Goal: Task Accomplishment & Management: Manage account settings

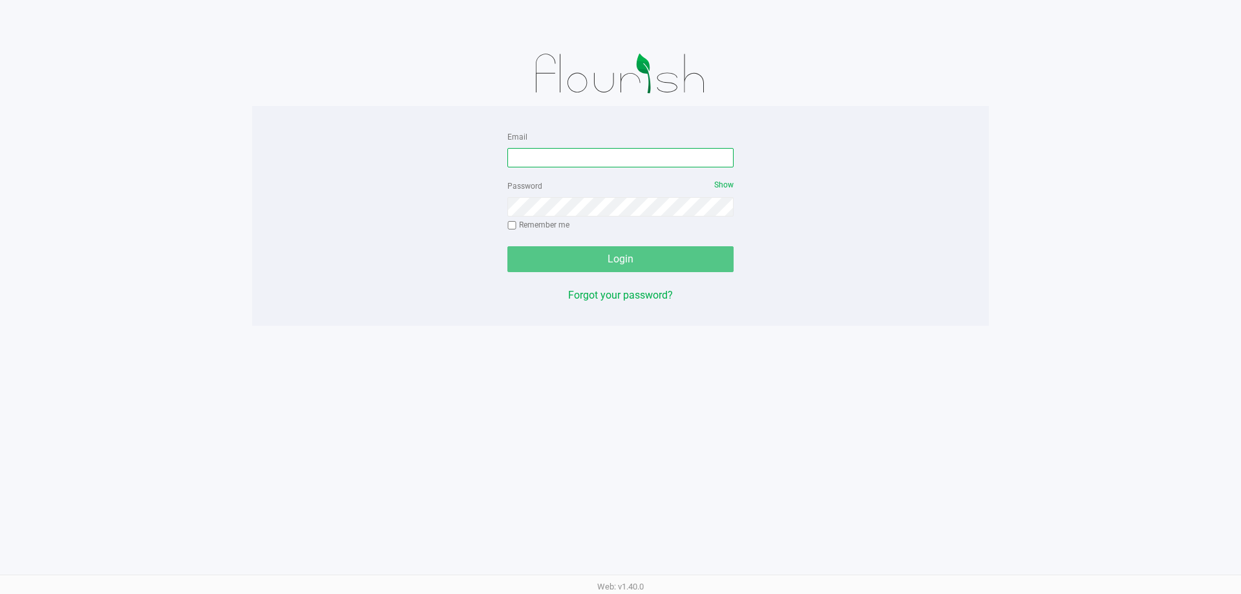
click at [549, 162] on input "Email" at bounding box center [620, 157] width 226 height 19
type input "thusosky@liveparallel.com"
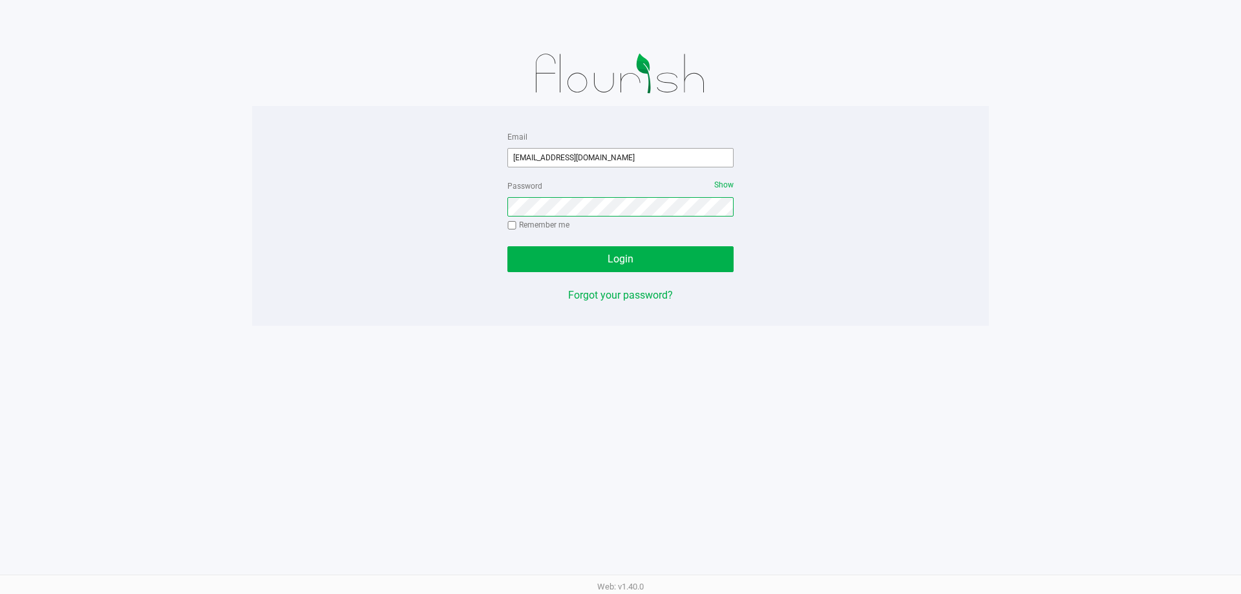
click at [507, 246] on button "Login" at bounding box center [620, 259] width 226 height 26
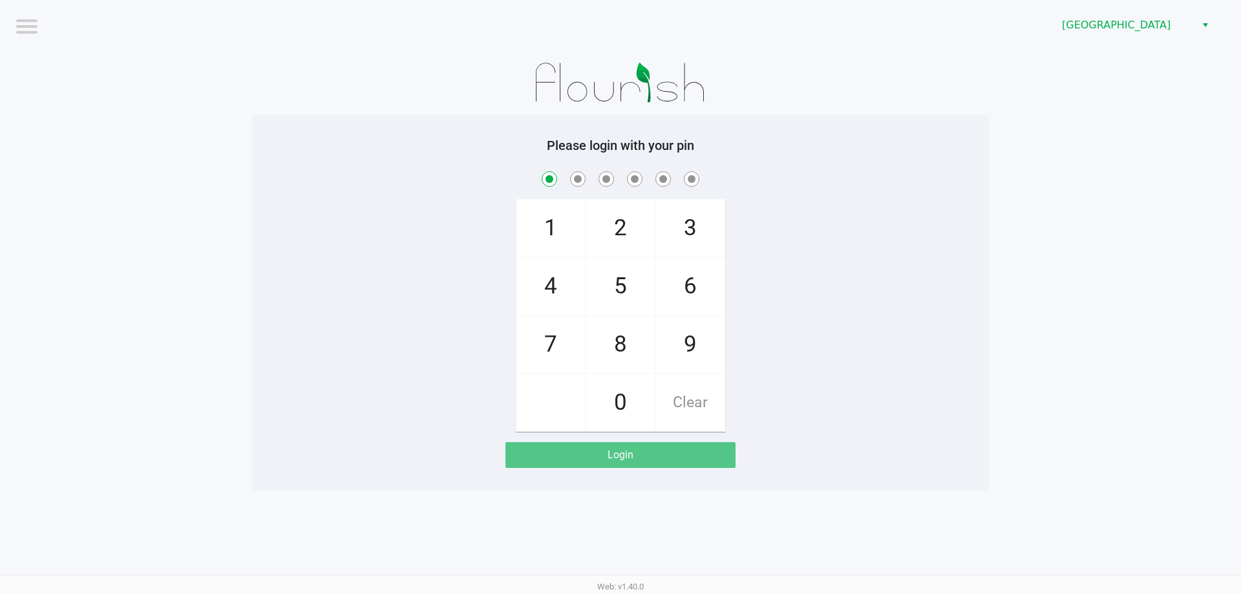
checkbox input "true"
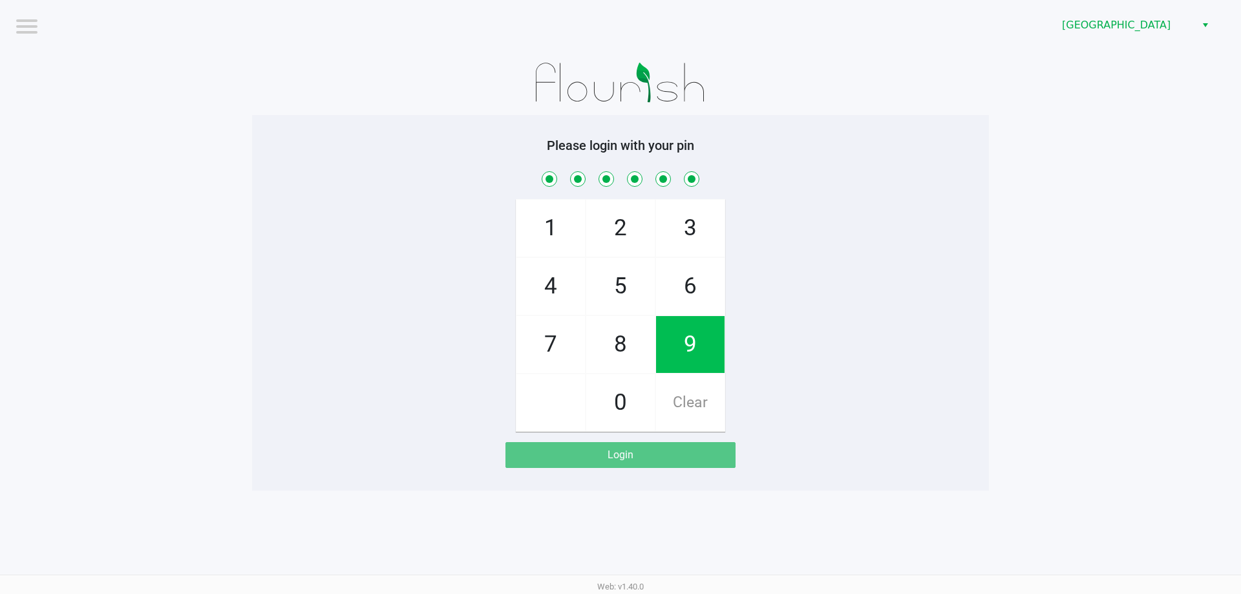
checkbox input "true"
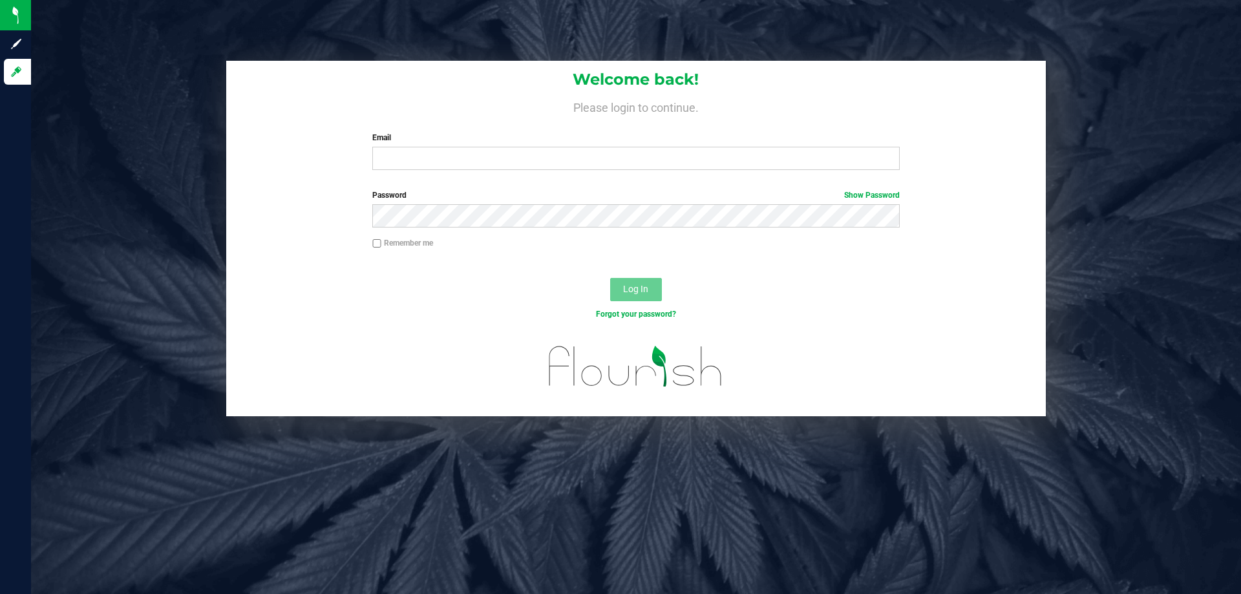
click at [504, 142] on label "Email" at bounding box center [635, 138] width 527 height 12
click at [504, 147] on input "Email" at bounding box center [635, 158] width 527 height 23
click at [501, 163] on input "Email" at bounding box center [635, 158] width 527 height 23
type input "[EMAIL_ADDRESS][DOMAIN_NAME]"
click at [610, 278] on button "Log In" at bounding box center [636, 289] width 52 height 23
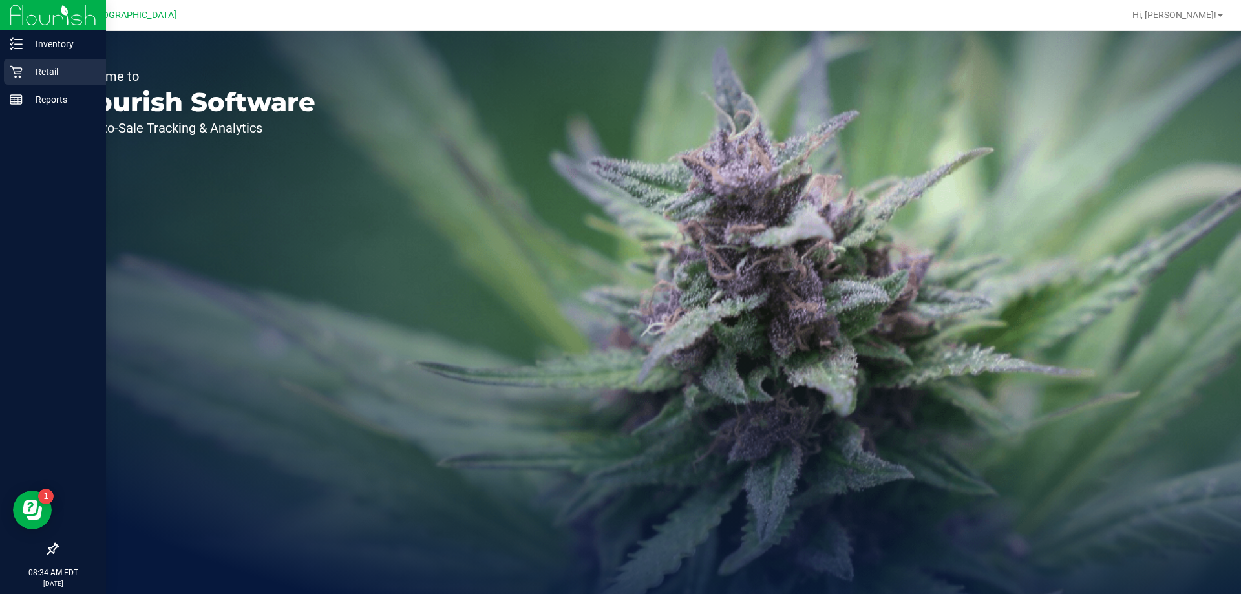
click at [19, 71] on icon at bounding box center [16, 71] width 13 height 13
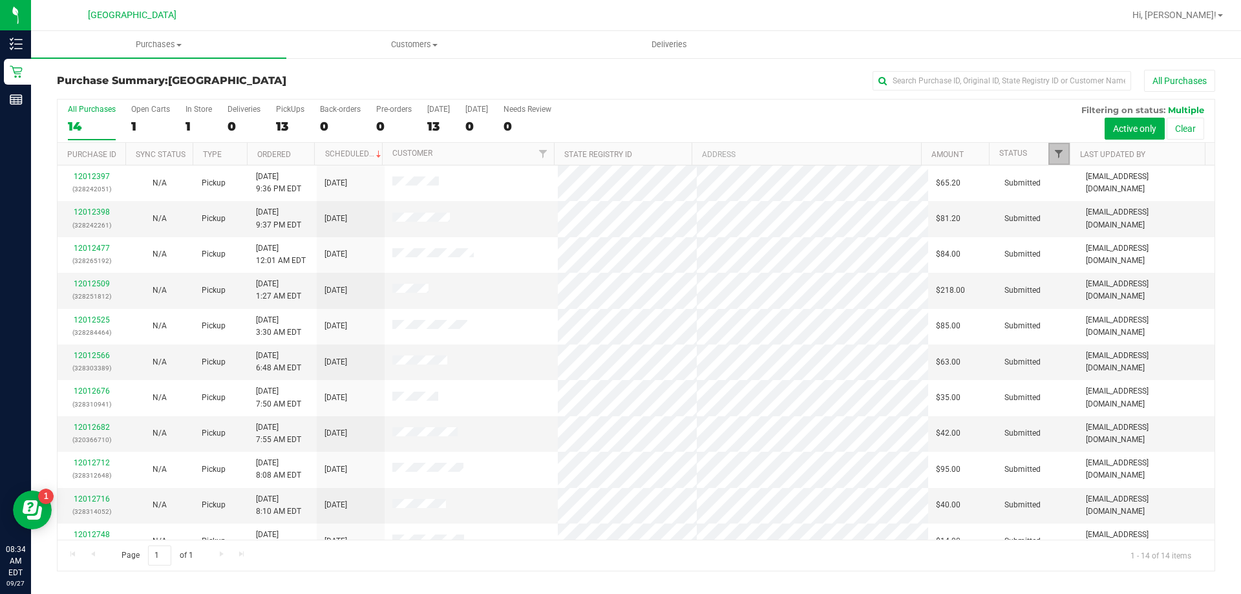
click at [1060, 155] on span "Filter" at bounding box center [1058, 154] width 10 height 10
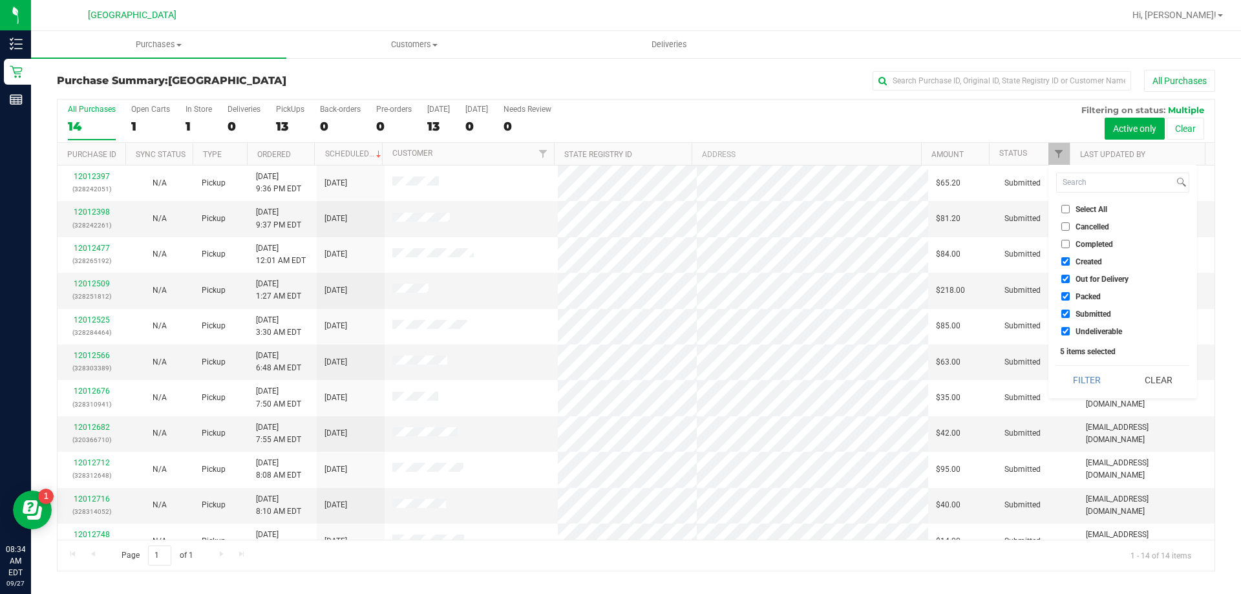
click at [1089, 260] on span "Created" at bounding box center [1088, 262] width 26 height 8
click at [1070, 260] on input "Created" at bounding box center [1065, 261] width 8 height 8
checkbox input "false"
click at [1097, 285] on li "Out for Delivery" at bounding box center [1122, 279] width 133 height 14
click at [1096, 278] on span "Out for Delivery" at bounding box center [1101, 279] width 53 height 8
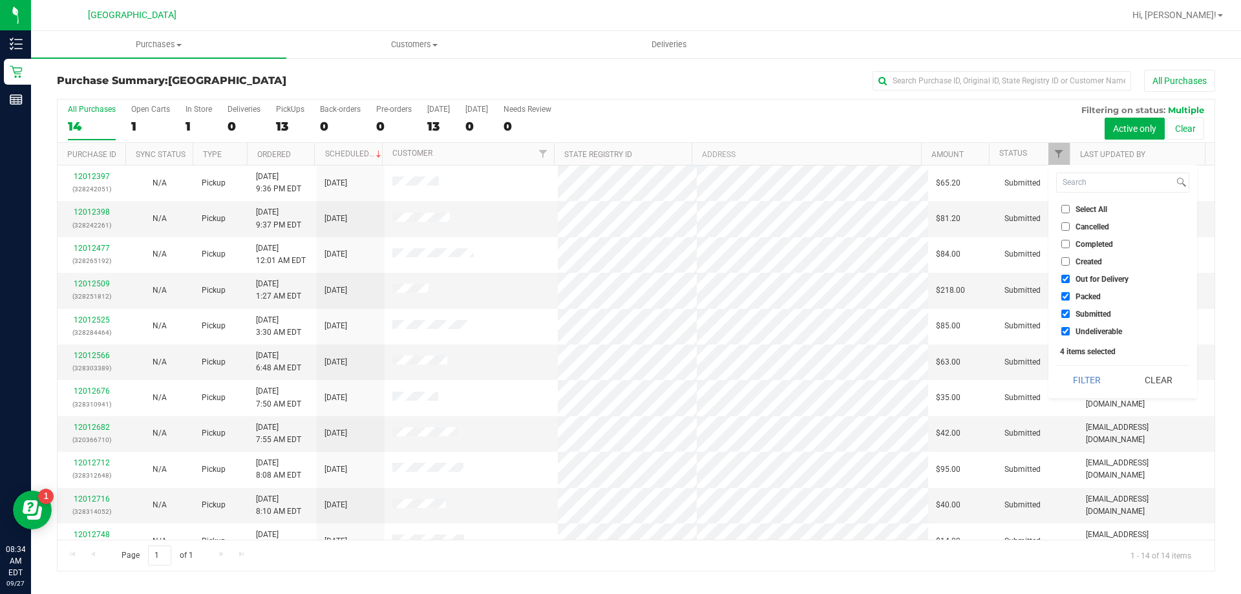
click at [1070, 278] on input "Out for Delivery" at bounding box center [1065, 279] width 8 height 8
checkbox input "false"
click at [1093, 300] on span "Packed" at bounding box center [1087, 297] width 25 height 8
click at [1070, 300] on input "Packed" at bounding box center [1065, 296] width 8 height 8
checkbox input "false"
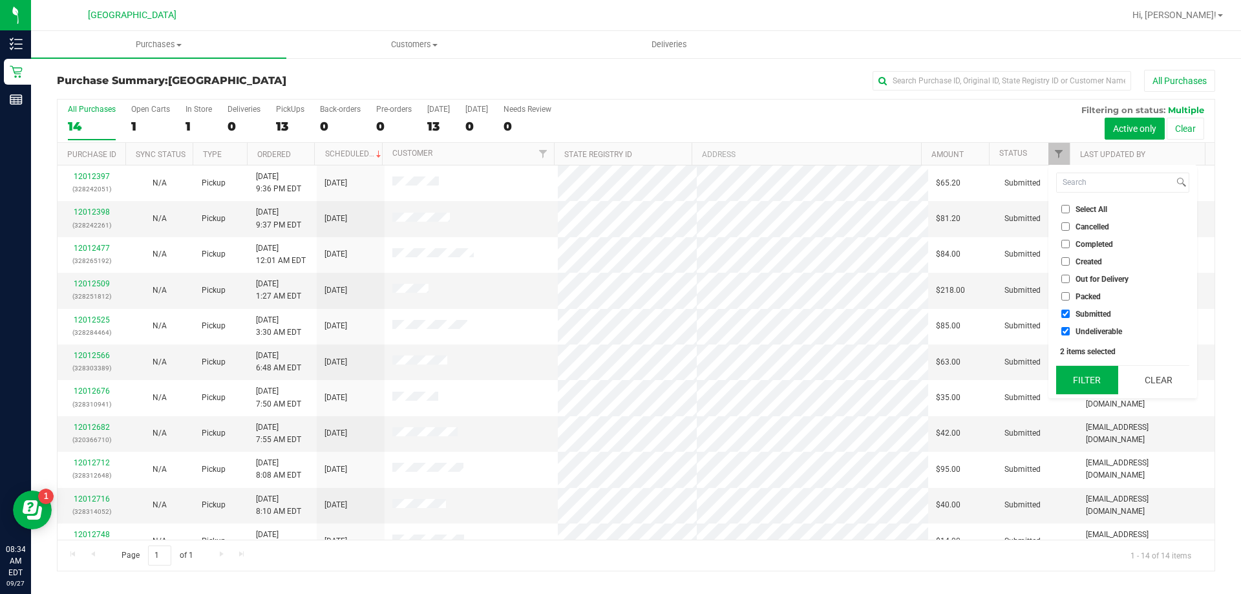
click at [1091, 387] on button "Filter" at bounding box center [1087, 380] width 62 height 28
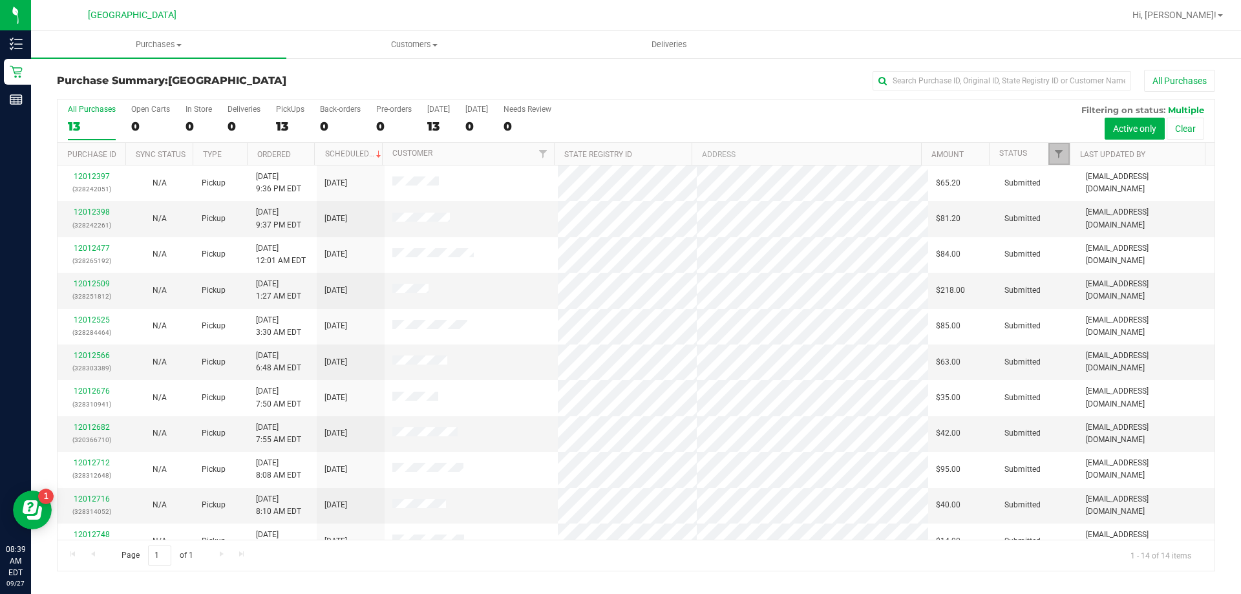
click at [1059, 147] on link "Filter" at bounding box center [1058, 154] width 21 height 22
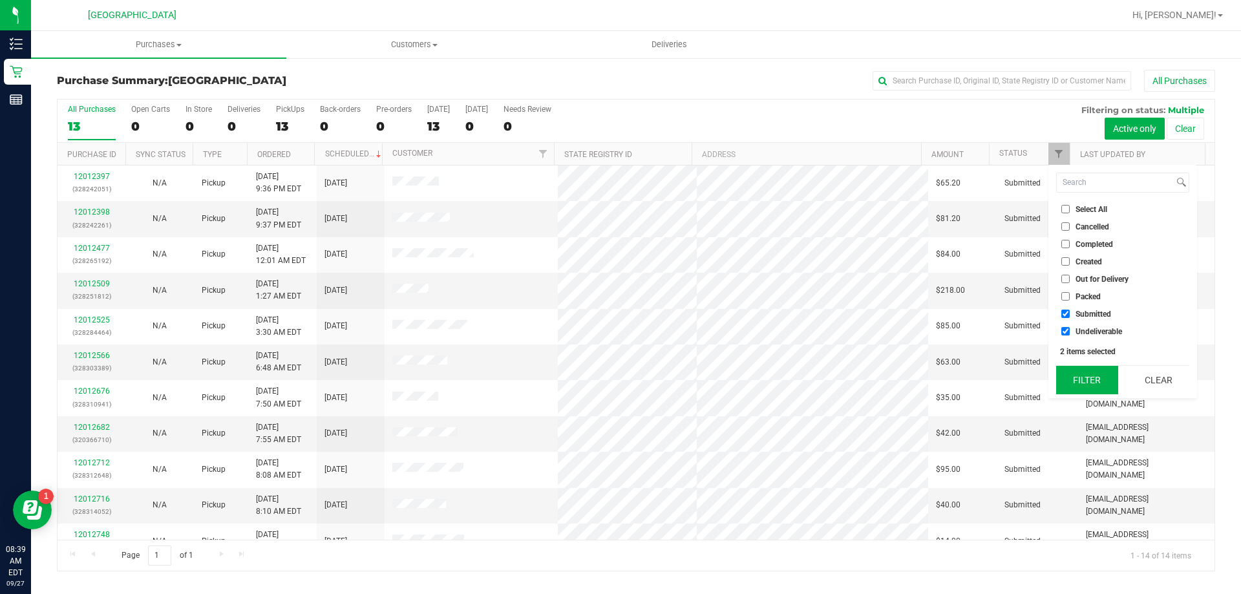
click at [1071, 379] on button "Filter" at bounding box center [1087, 380] width 62 height 28
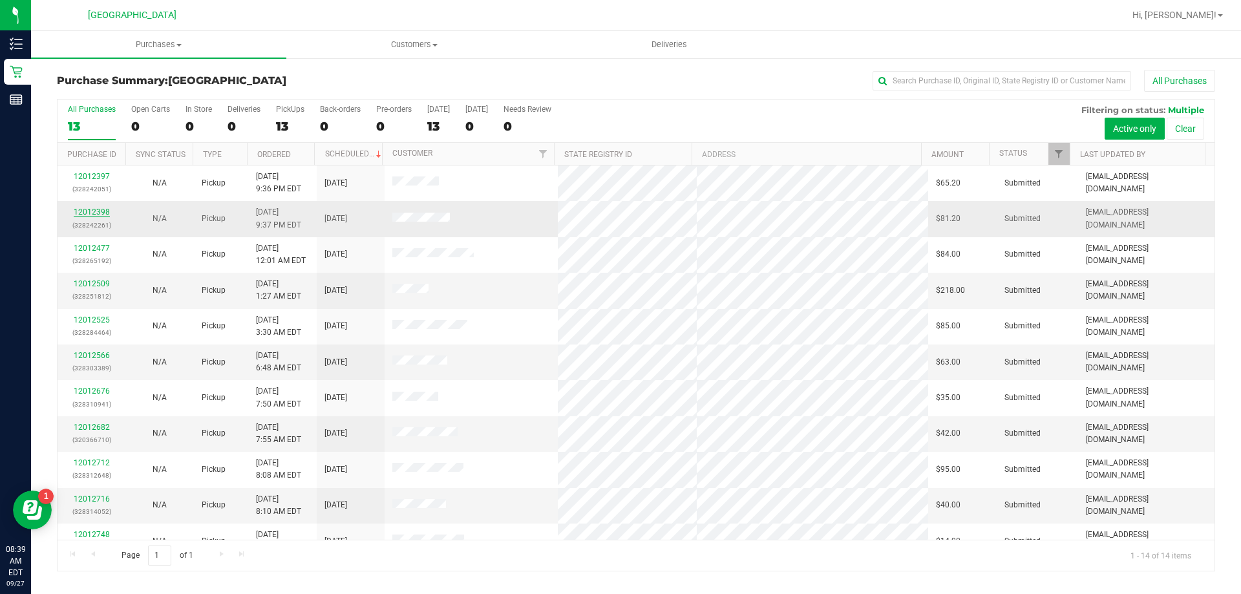
click at [93, 210] on link "12012398" at bounding box center [92, 211] width 36 height 9
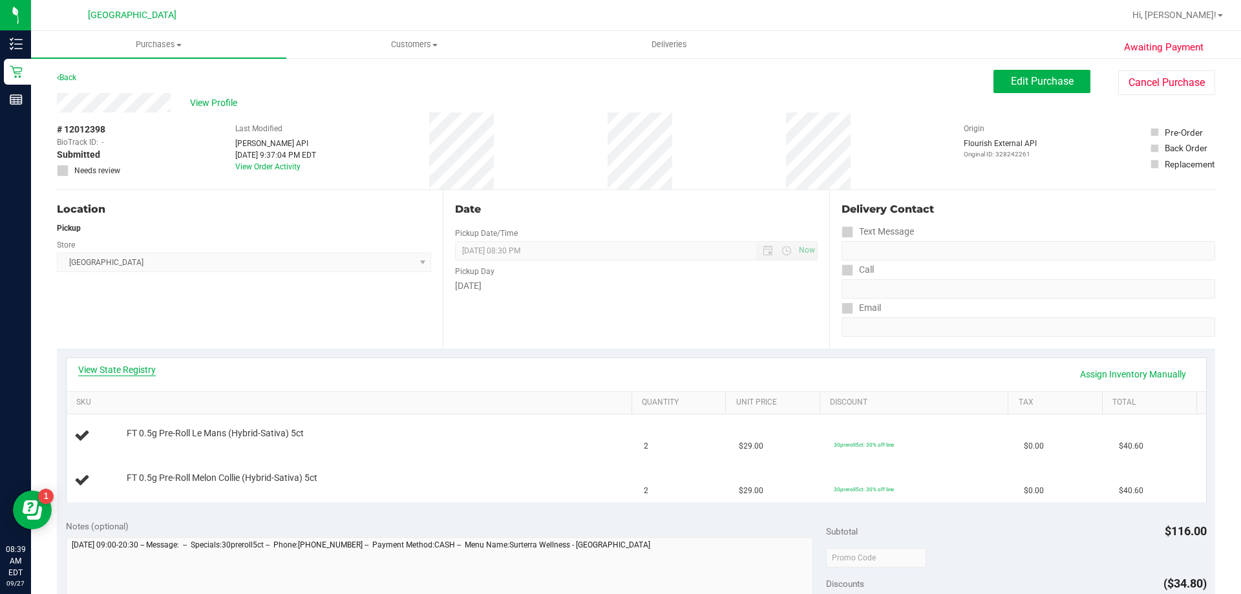
click at [100, 371] on link "View State Registry" at bounding box center [117, 369] width 78 height 13
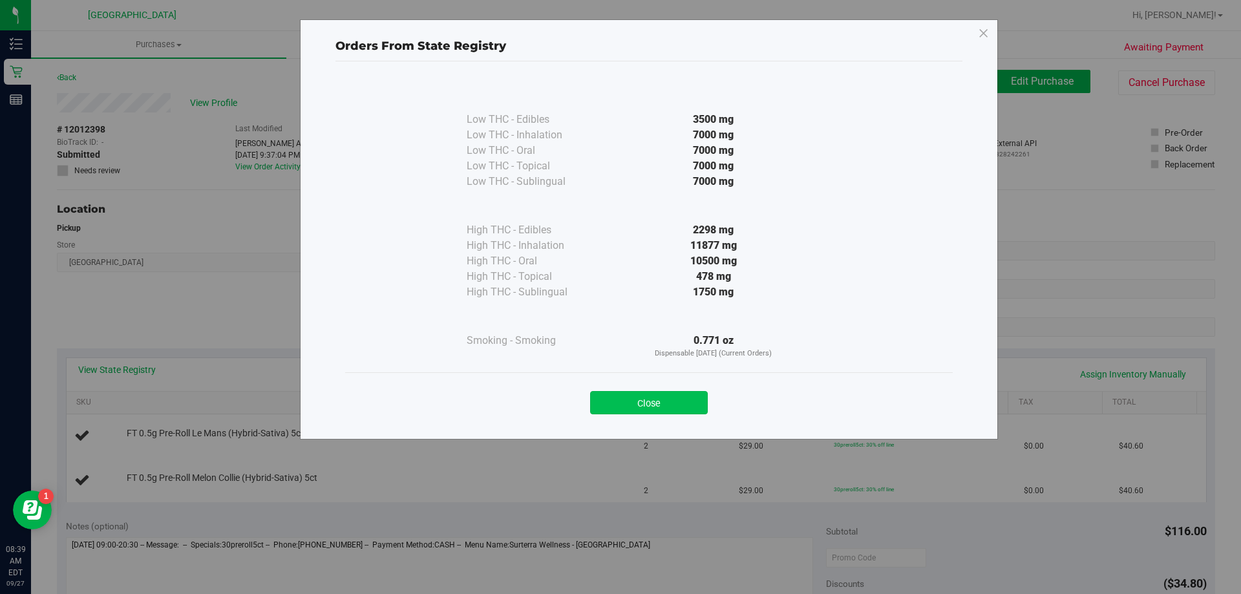
click at [659, 397] on button "Close" at bounding box center [649, 402] width 118 height 23
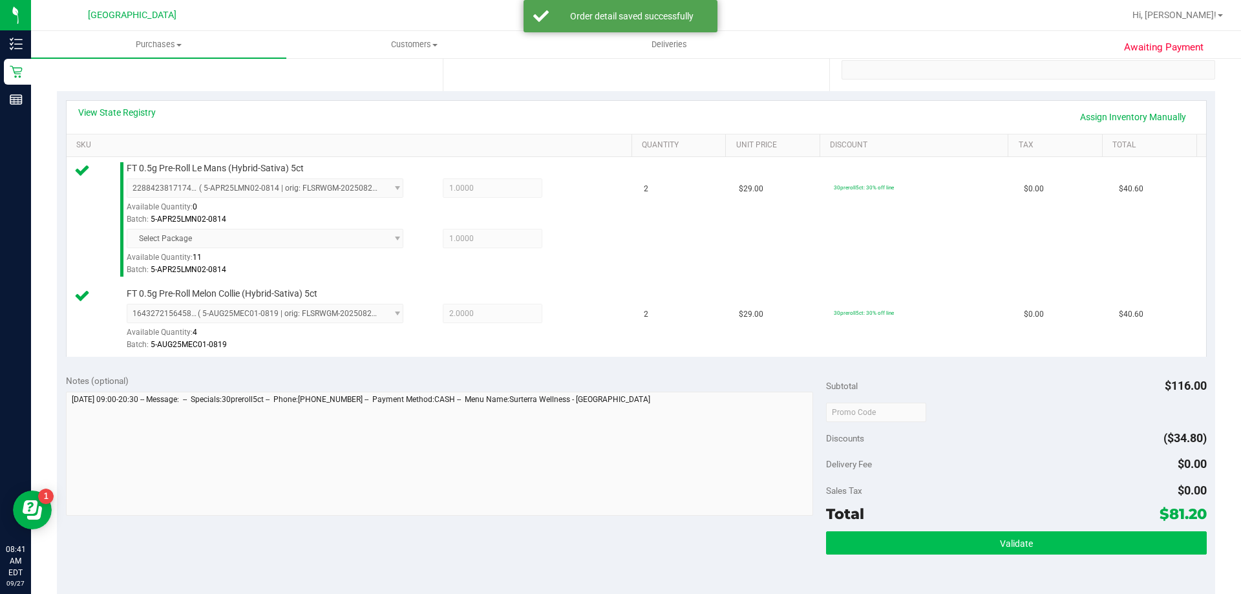
scroll to position [258, 0]
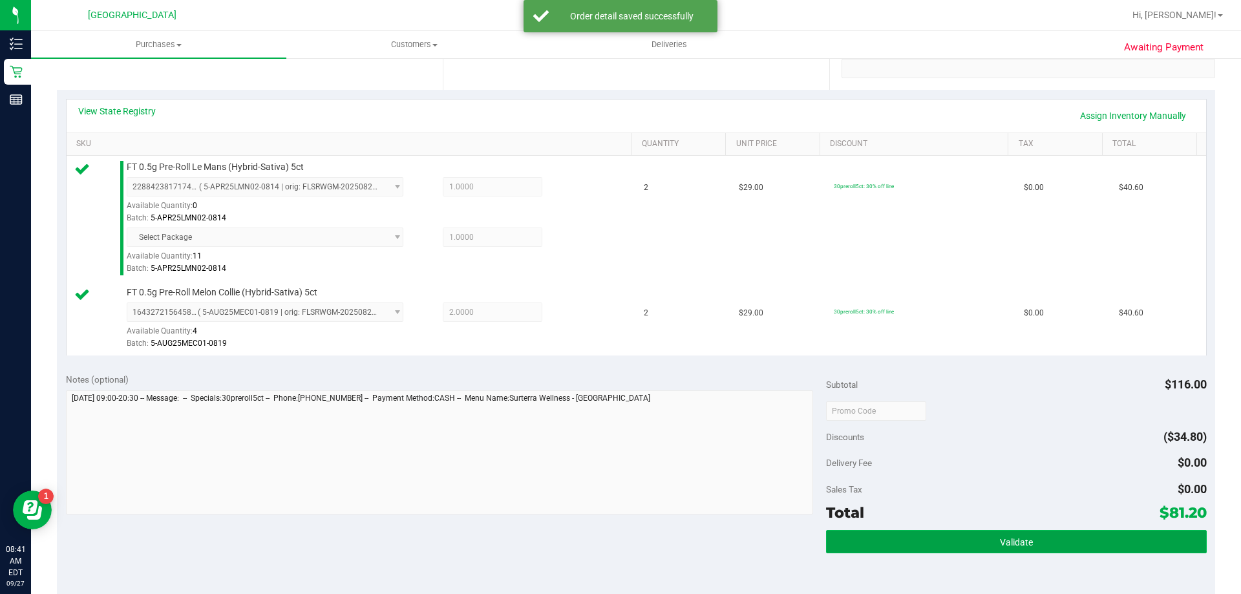
click at [1053, 538] on button "Validate" at bounding box center [1016, 541] width 380 height 23
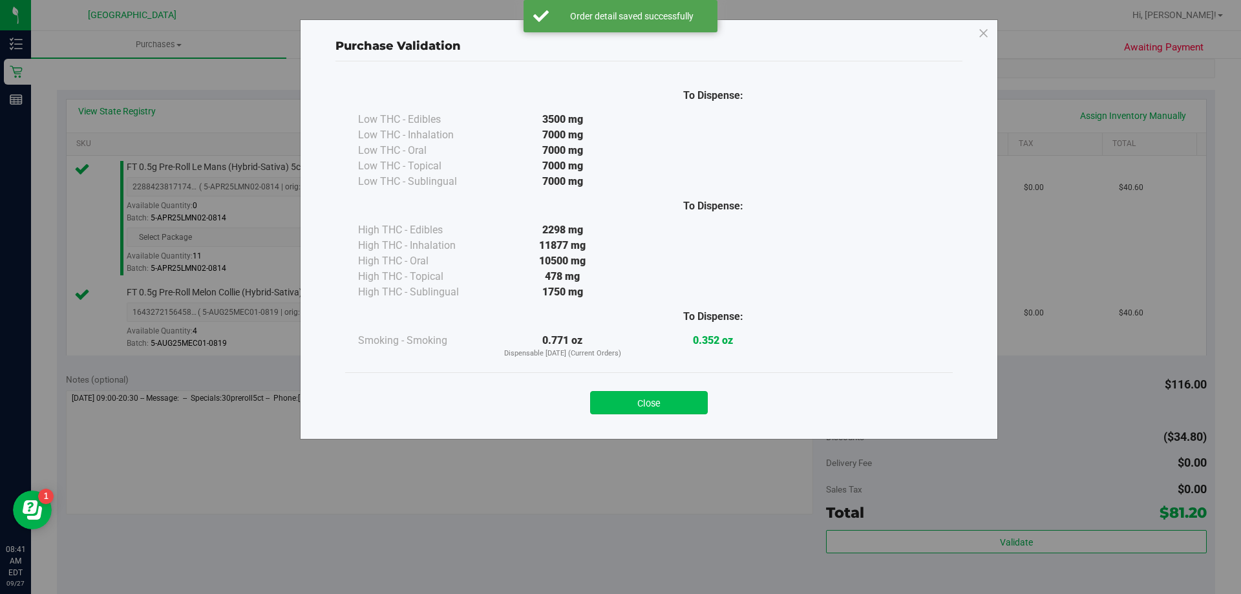
click at [628, 406] on button "Close" at bounding box center [649, 402] width 118 height 23
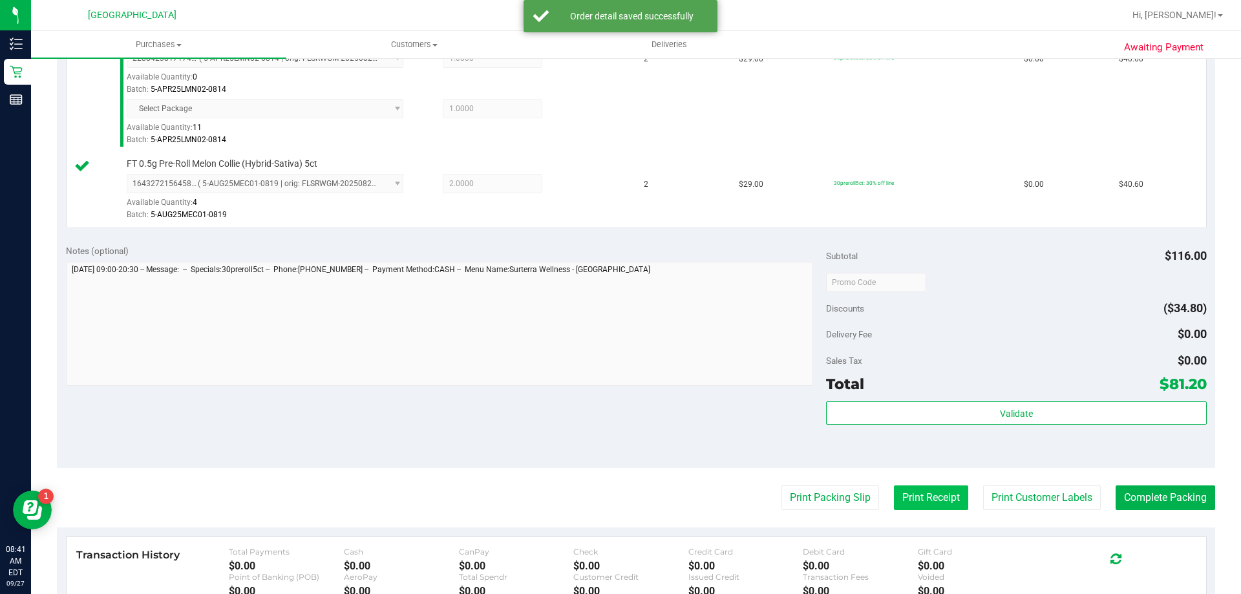
scroll to position [388, 0]
click at [844, 490] on button "Print Packing Slip" at bounding box center [830, 497] width 98 height 25
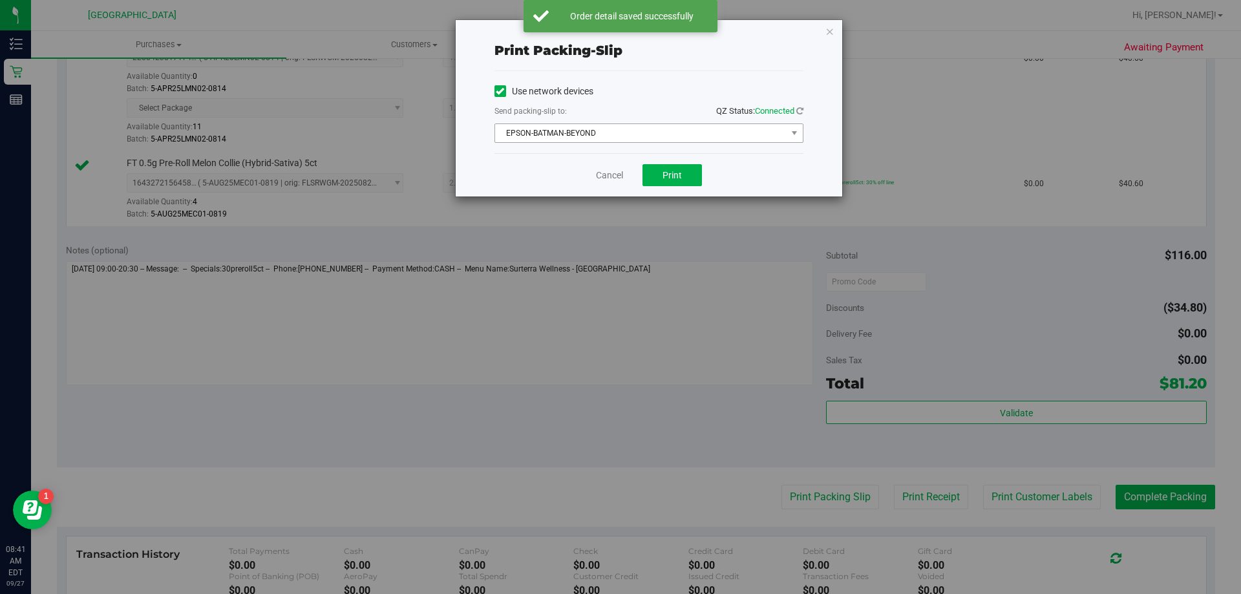
click at [686, 124] on span "EPSON-BATMAN-BEYOND" at bounding box center [640, 133] width 291 height 18
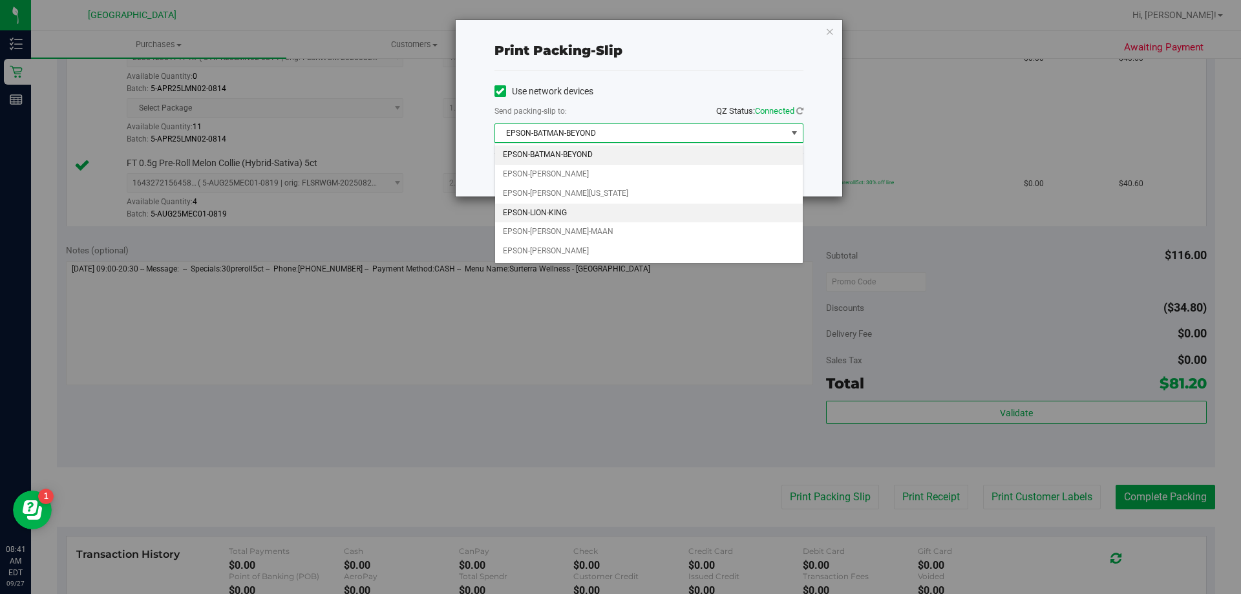
click at [571, 208] on li "EPSON-LION-KING" at bounding box center [649, 213] width 308 height 19
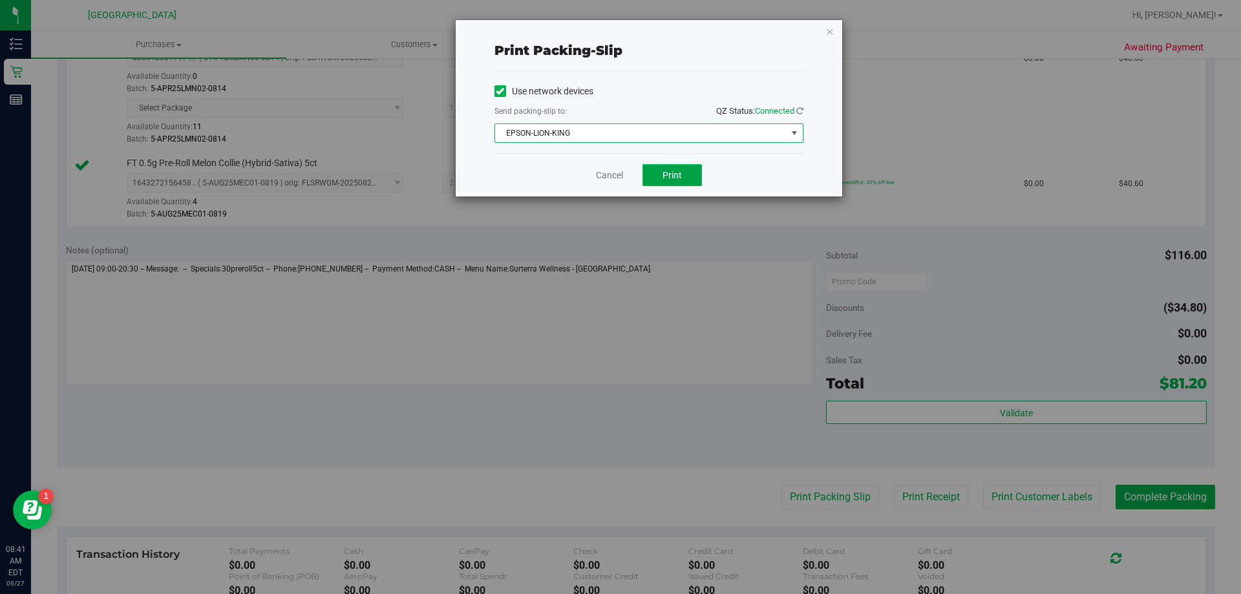
click at [682, 178] on button "Print" at bounding box center [671, 175] width 59 height 22
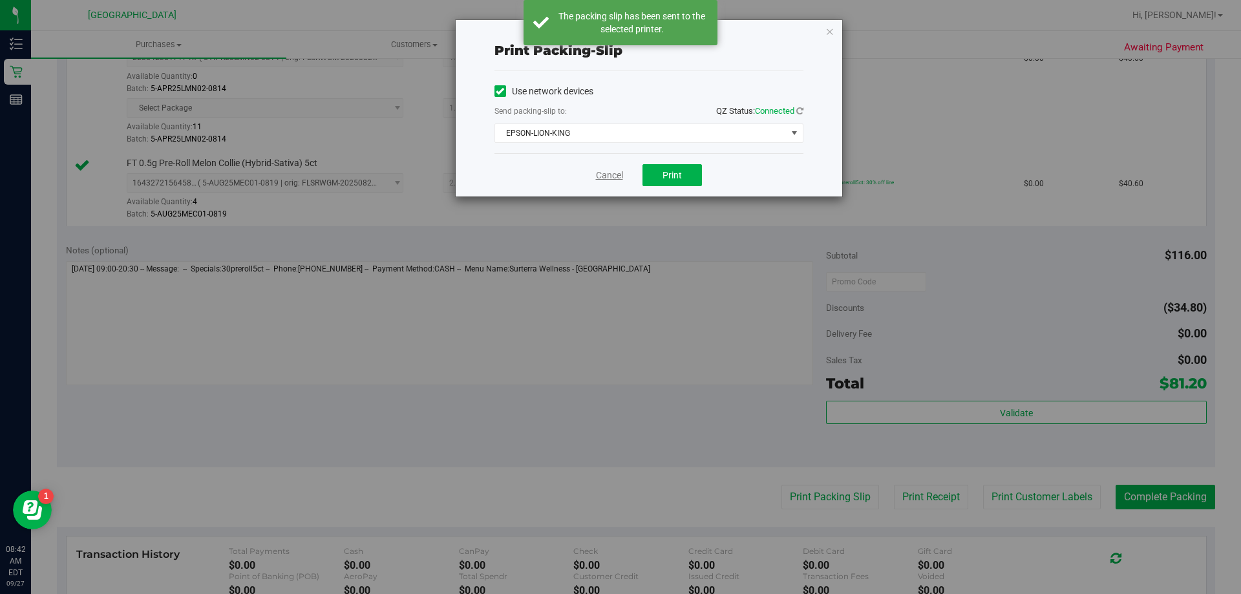
click at [600, 173] on link "Cancel" at bounding box center [609, 176] width 27 height 14
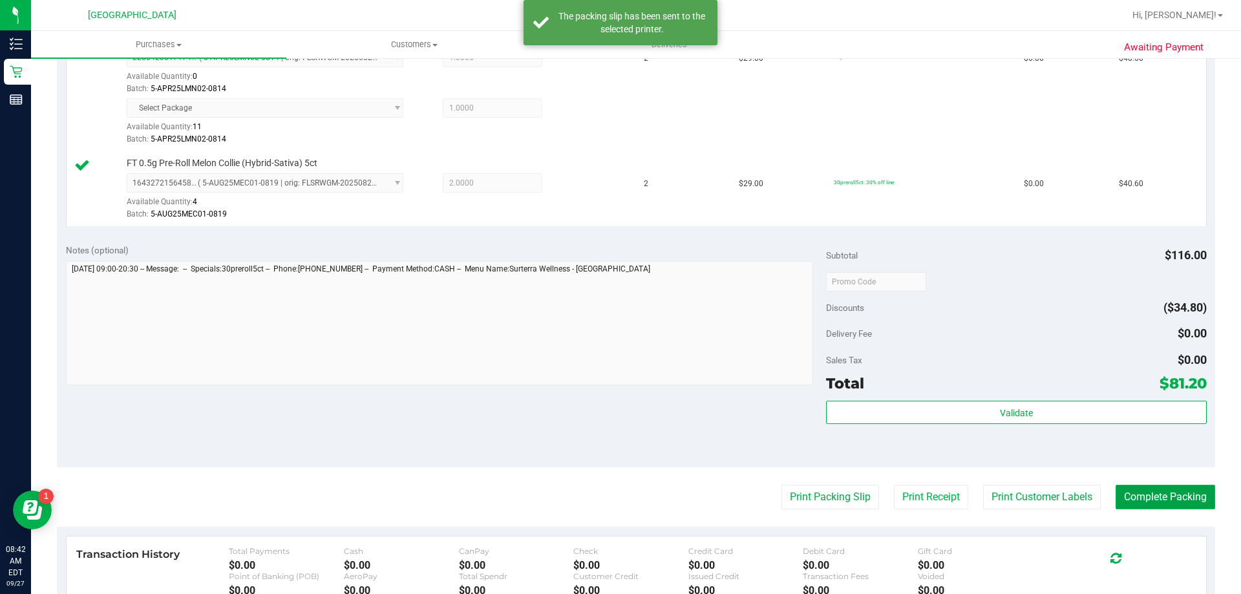
click at [1157, 495] on button "Complete Packing" at bounding box center [1165, 497] width 100 height 25
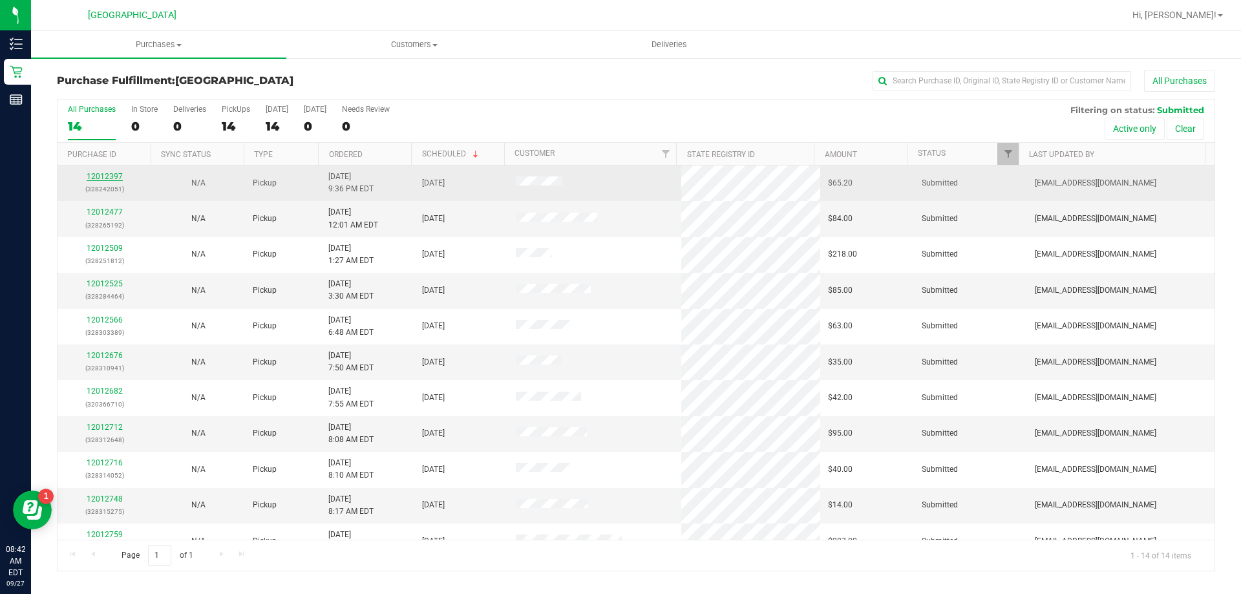
click at [108, 176] on link "12012397" at bounding box center [105, 176] width 36 height 9
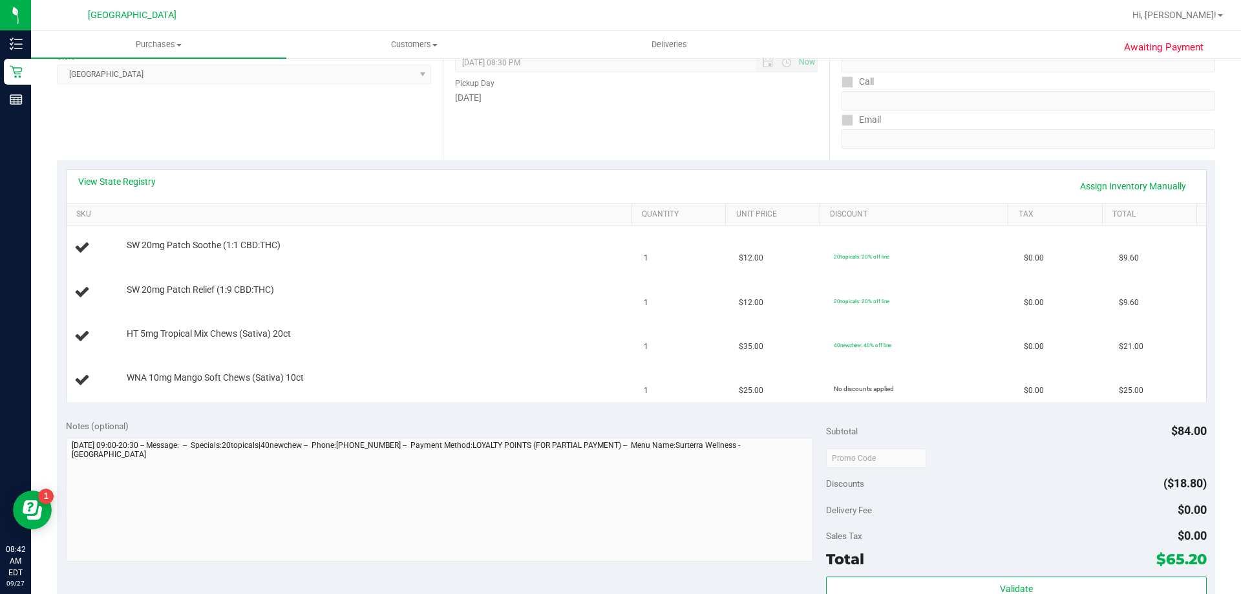
scroll to position [187, 0]
click at [126, 185] on link "View State Registry" at bounding box center [117, 182] width 78 height 13
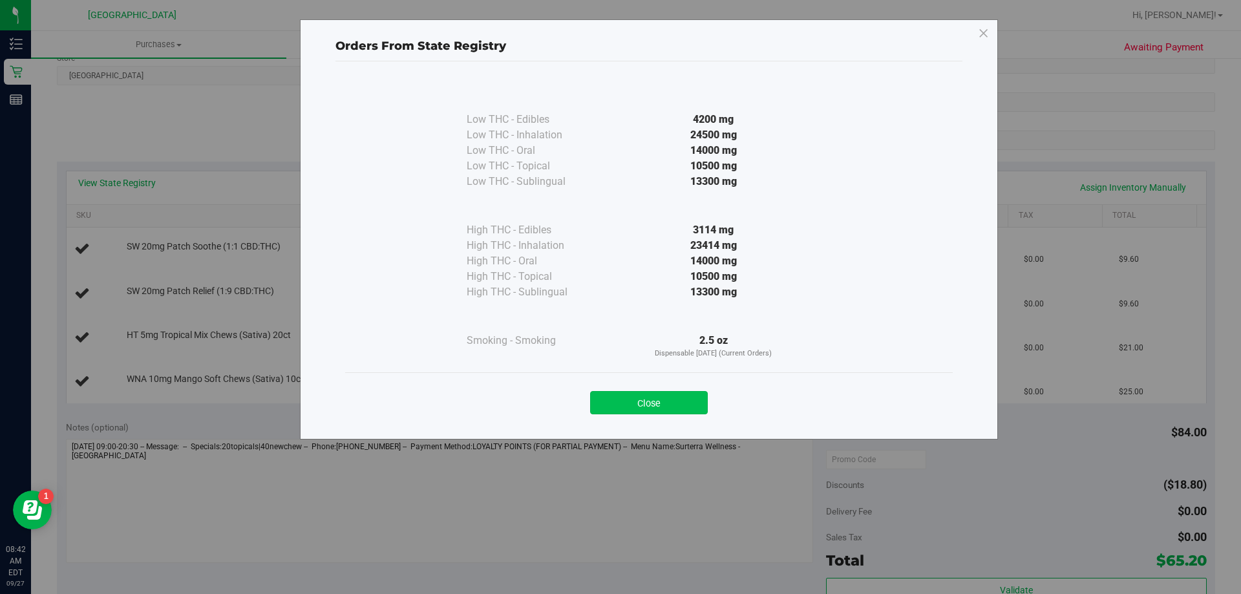
click at [684, 396] on button "Close" at bounding box center [649, 402] width 118 height 23
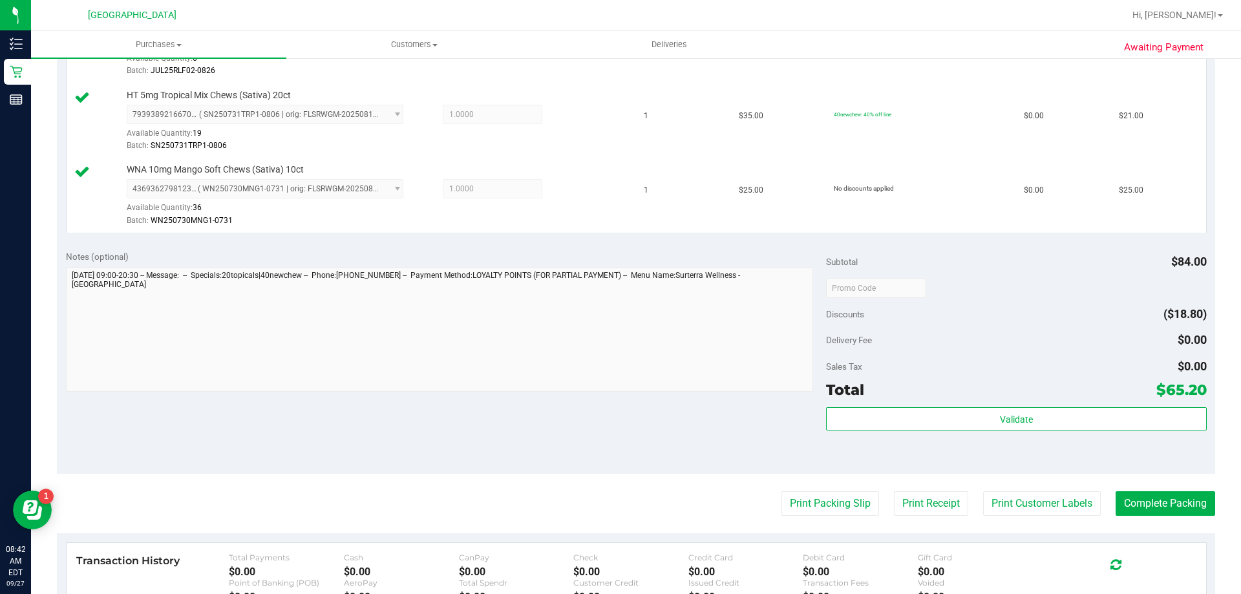
scroll to position [487, 0]
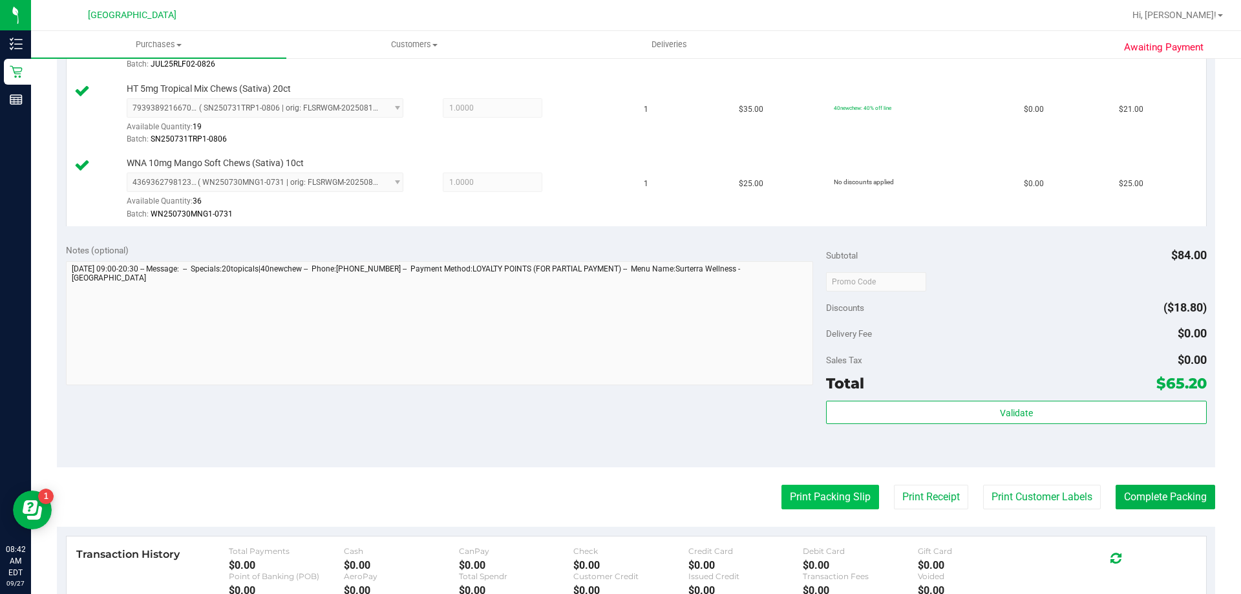
click at [819, 499] on button "Print Packing Slip" at bounding box center [830, 497] width 98 height 25
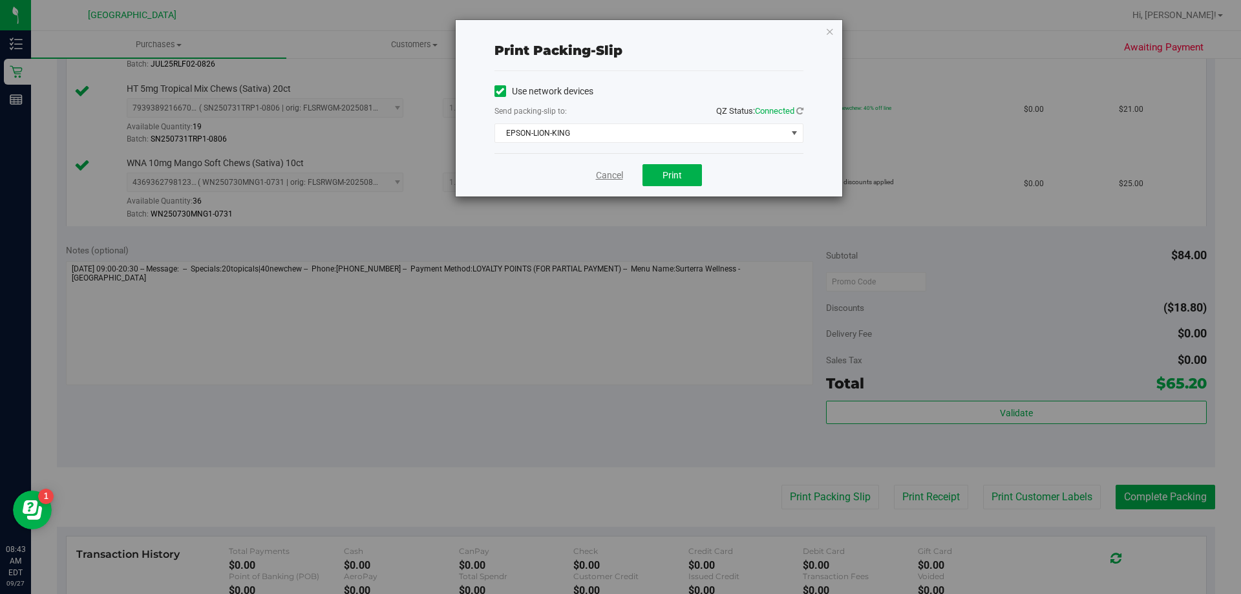
click at [616, 170] on link "Cancel" at bounding box center [609, 176] width 27 height 14
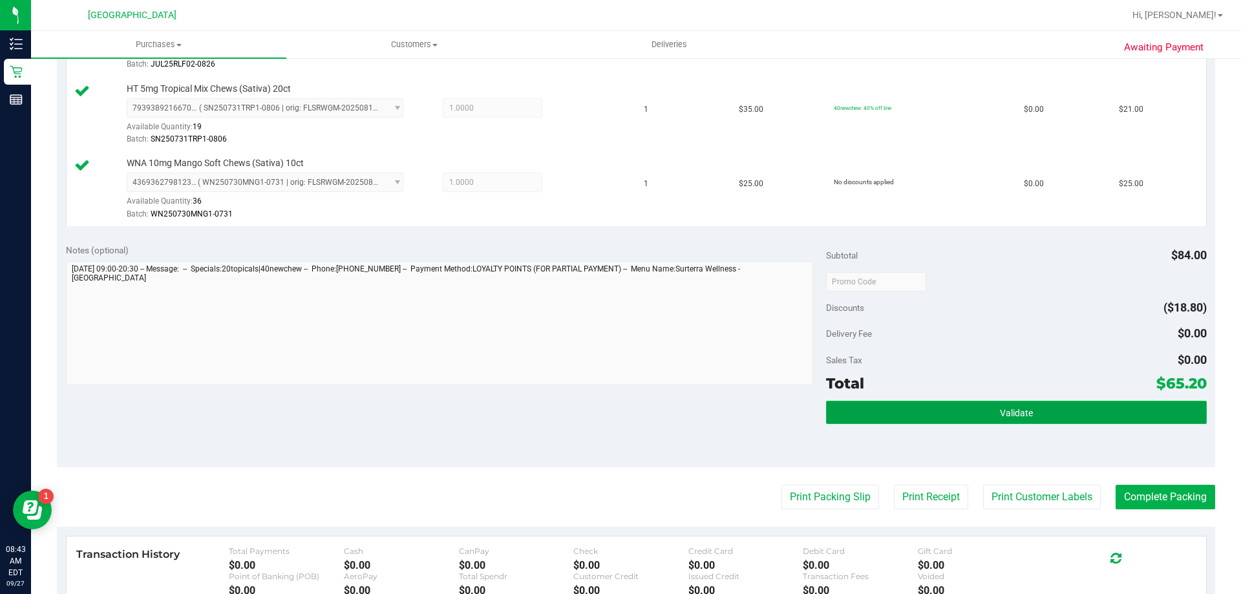
click at [962, 408] on button "Validate" at bounding box center [1016, 412] width 380 height 23
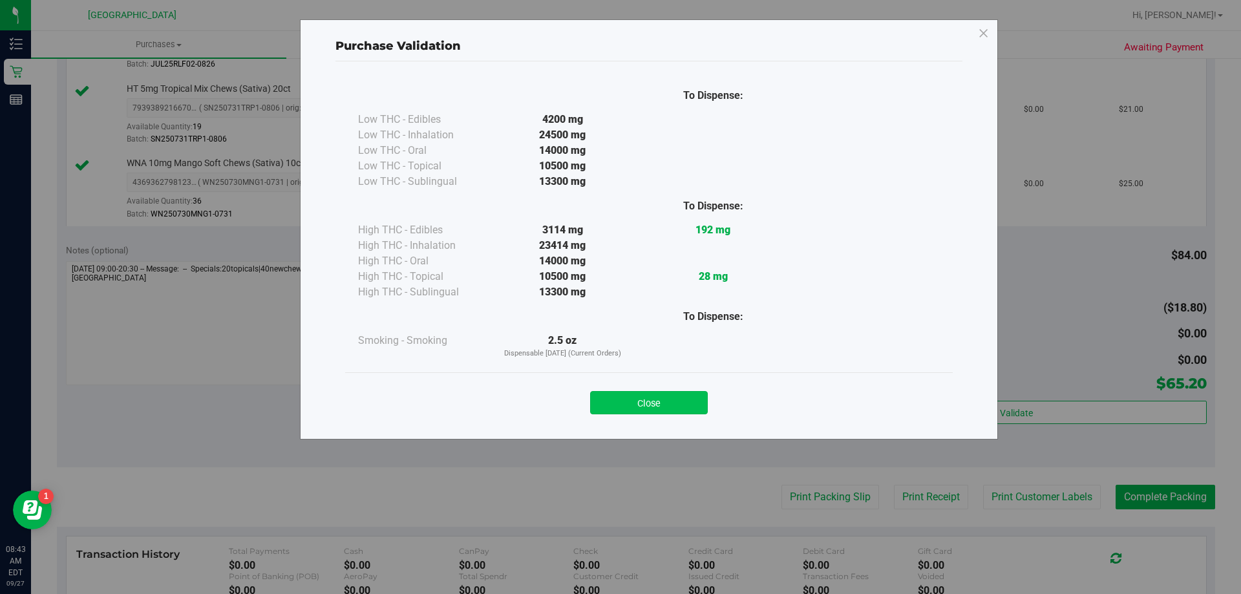
click at [639, 412] on button "Close" at bounding box center [649, 402] width 118 height 23
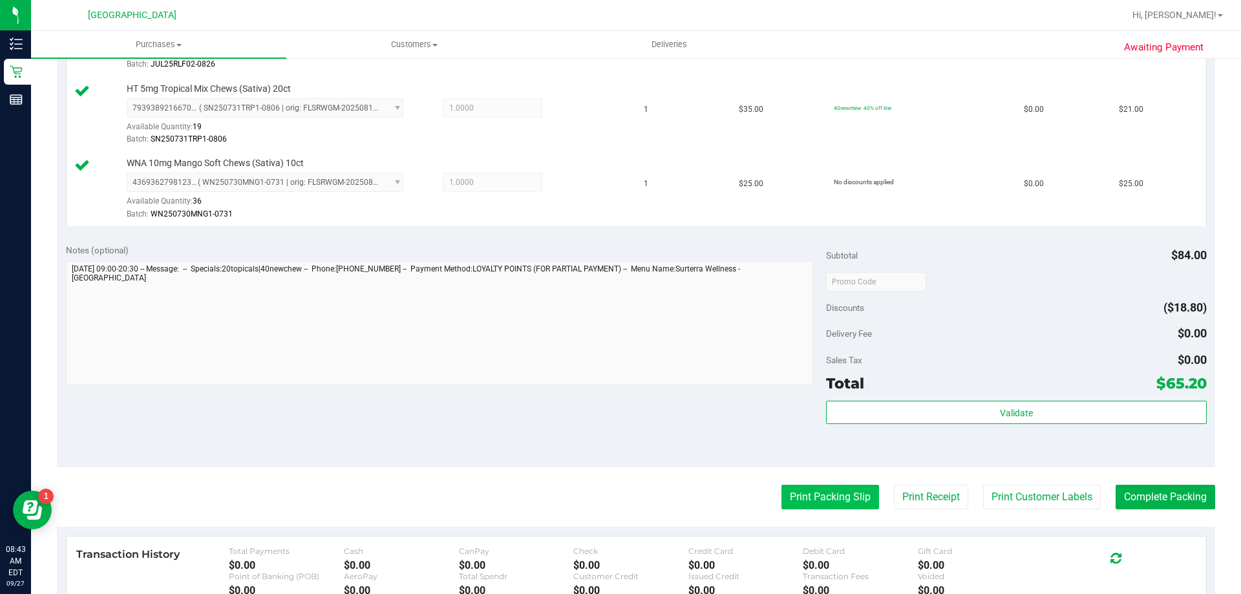
click at [811, 506] on button "Print Packing Slip" at bounding box center [830, 497] width 98 height 25
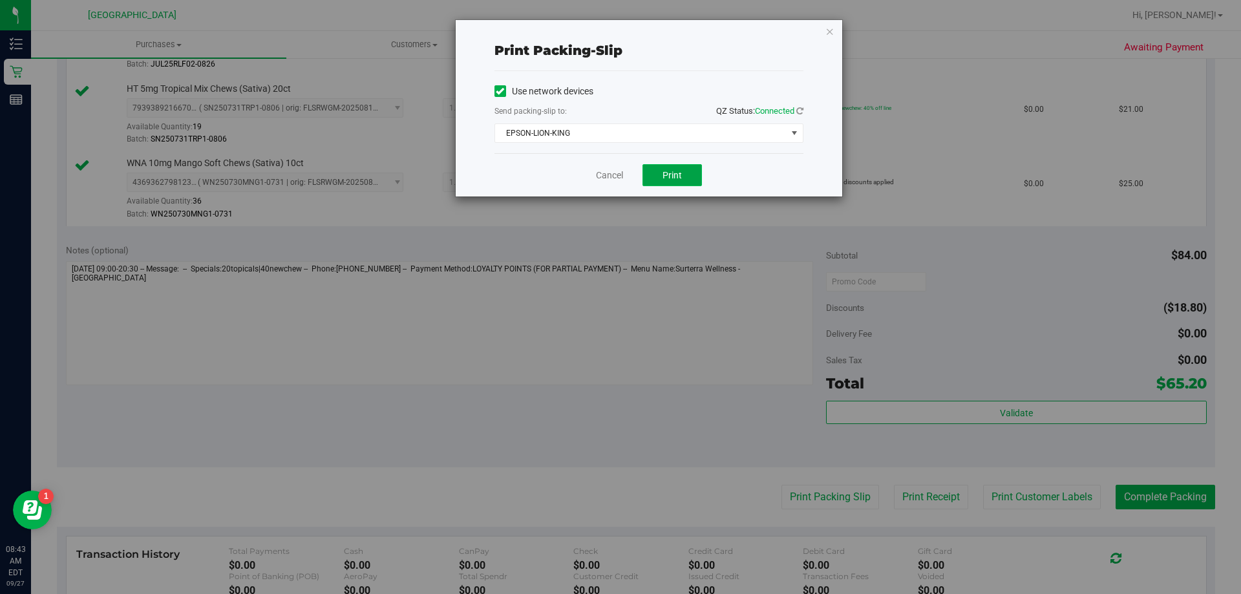
click at [680, 170] on span "Print" at bounding box center [671, 175] width 19 height 10
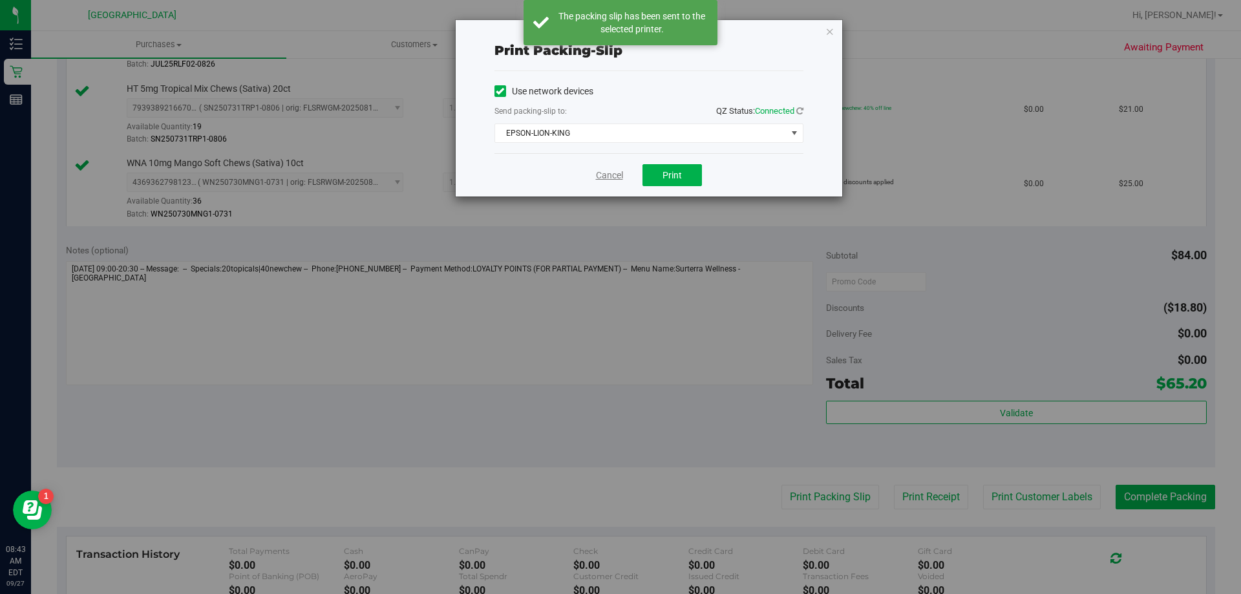
click at [615, 172] on link "Cancel" at bounding box center [609, 176] width 27 height 14
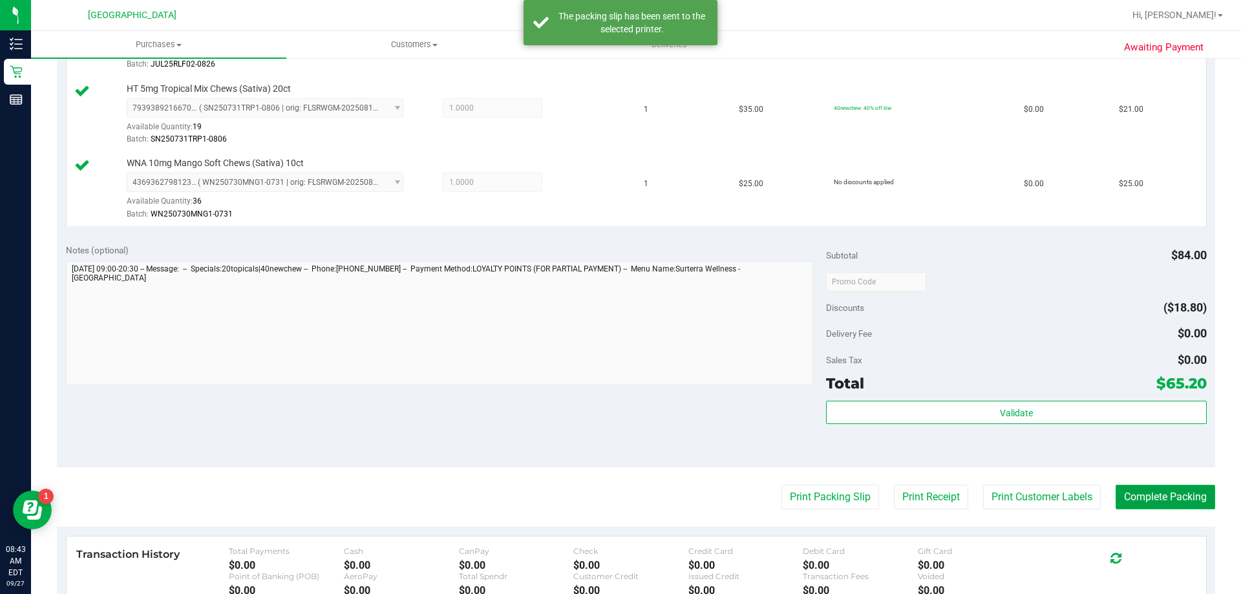
click at [1172, 494] on button "Complete Packing" at bounding box center [1165, 497] width 100 height 25
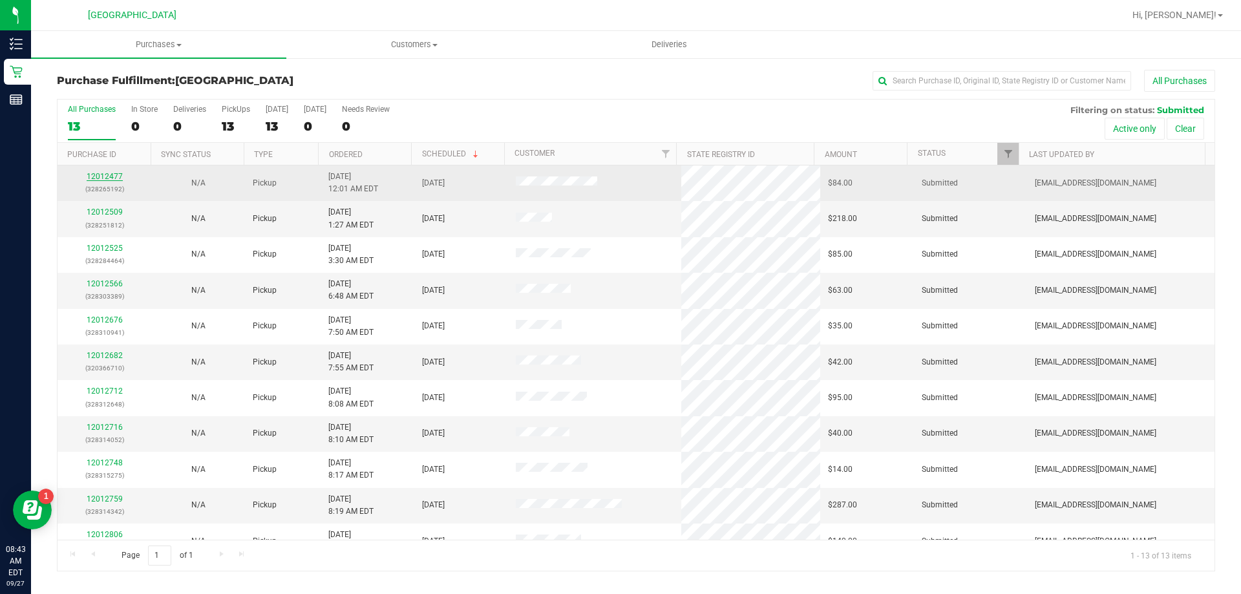
click at [92, 176] on link "12012477" at bounding box center [105, 176] width 36 height 9
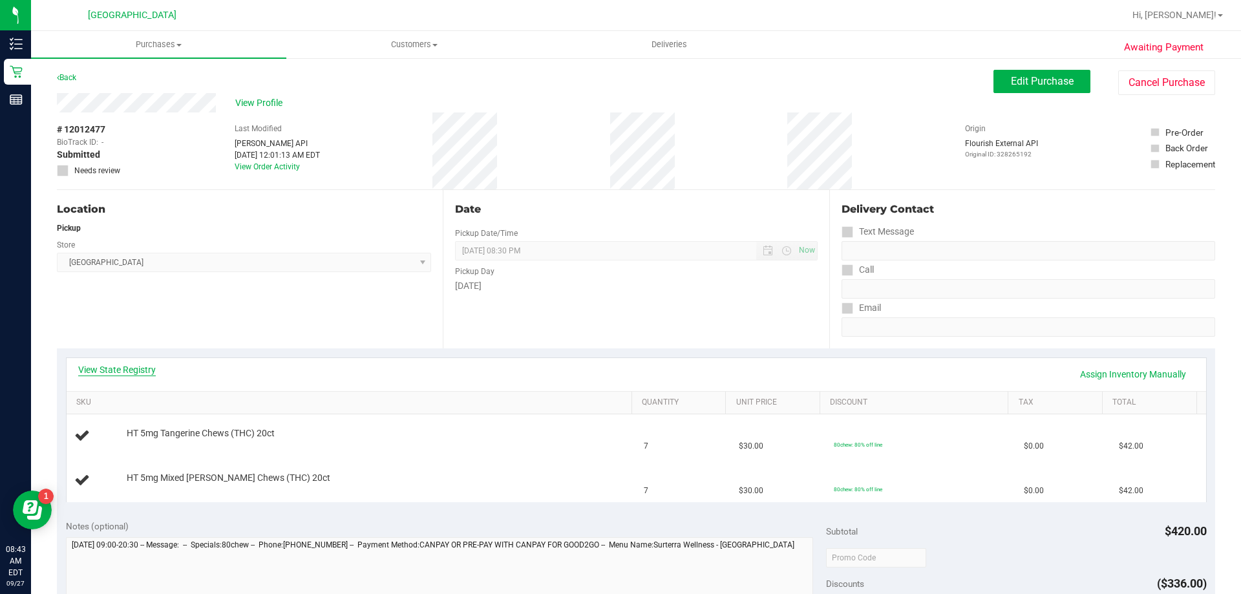
click at [147, 368] on link "View State Registry" at bounding box center [117, 369] width 78 height 13
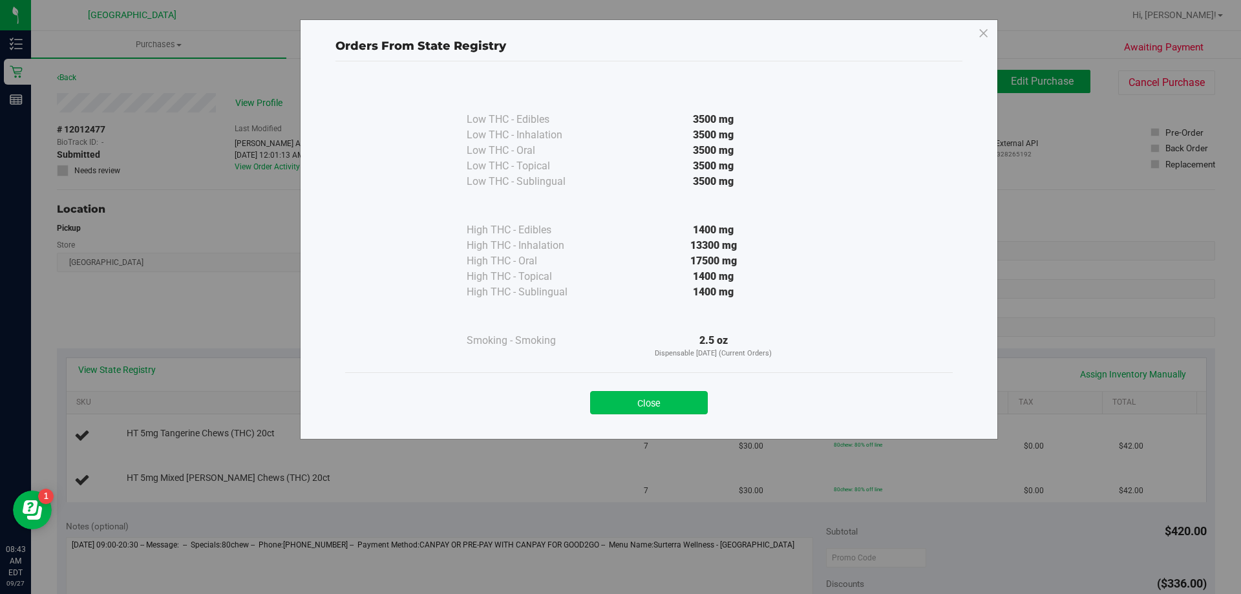
click at [678, 401] on button "Close" at bounding box center [649, 402] width 118 height 23
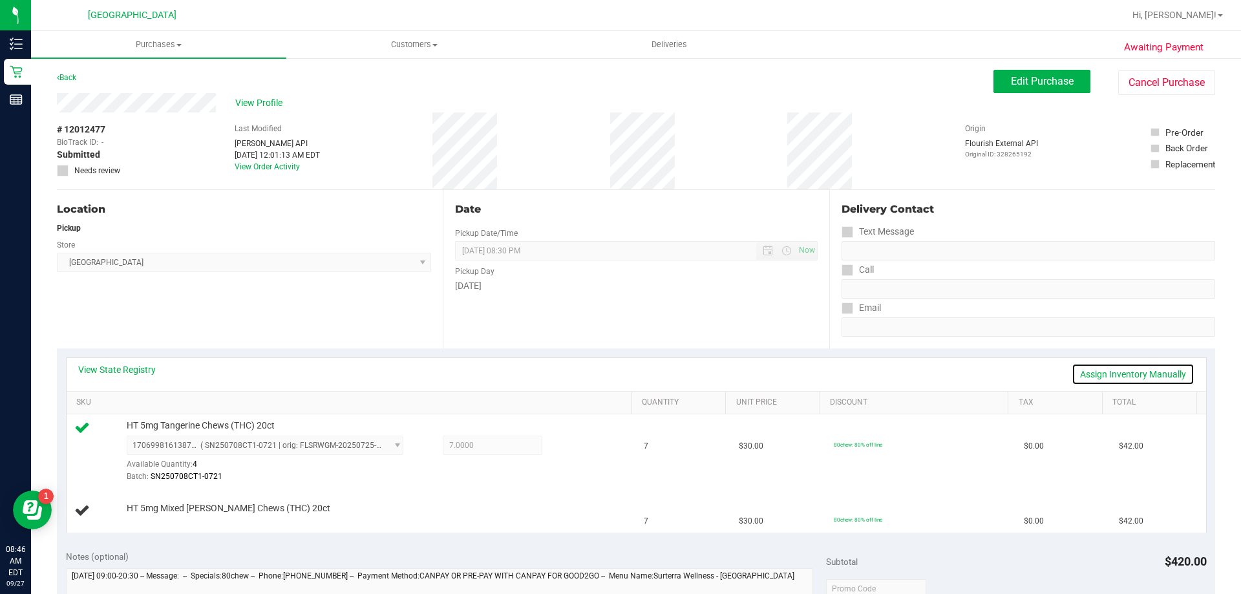
click at [1154, 369] on link "Assign Inventory Manually" at bounding box center [1132, 374] width 123 height 22
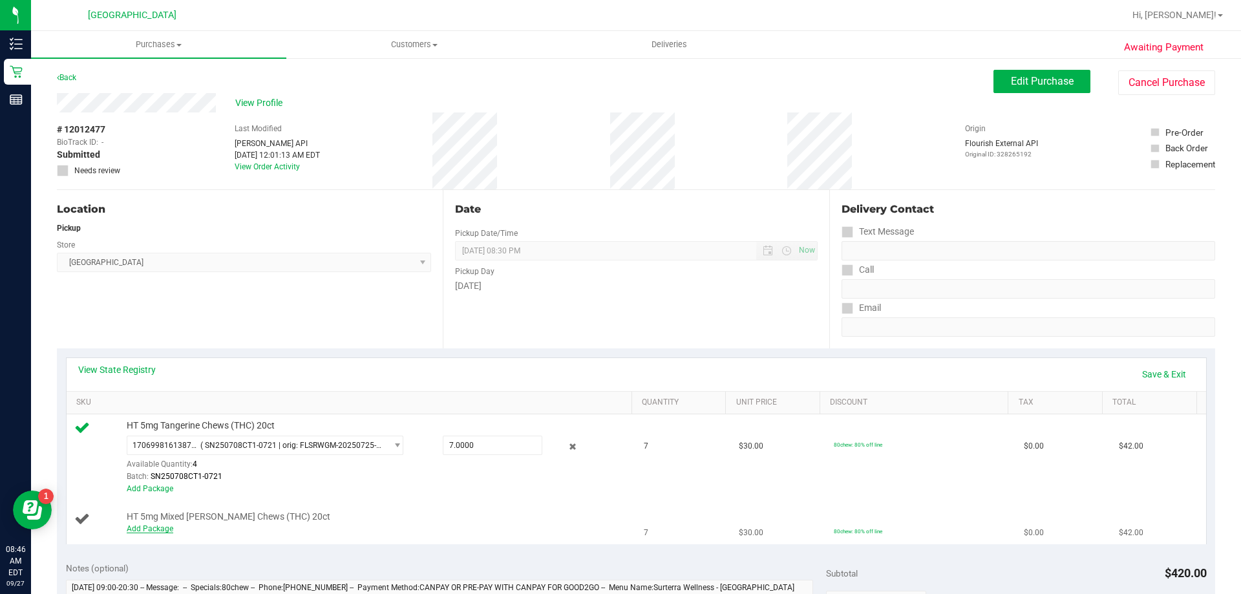
click at [157, 531] on link "Add Package" at bounding box center [150, 528] width 47 height 9
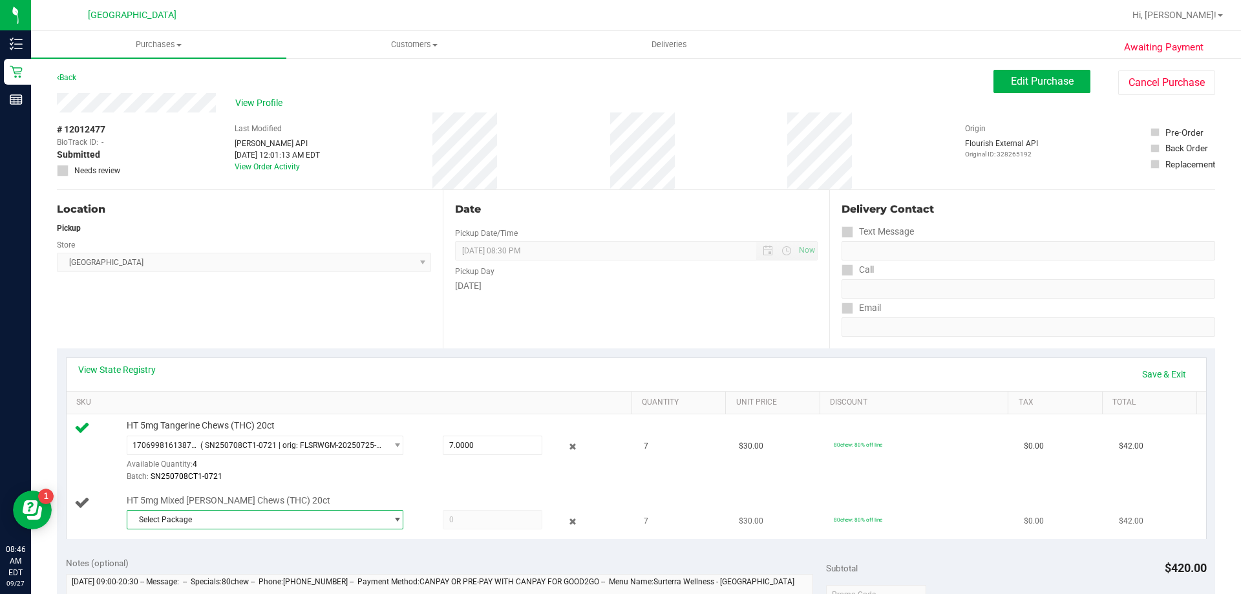
click at [392, 520] on span "select" at bounding box center [397, 519] width 10 height 10
click at [350, 571] on span "( SN250722CM1-0804 | orig: FLSRWGM-20250808-1452 )" at bounding box center [309, 573] width 200 height 9
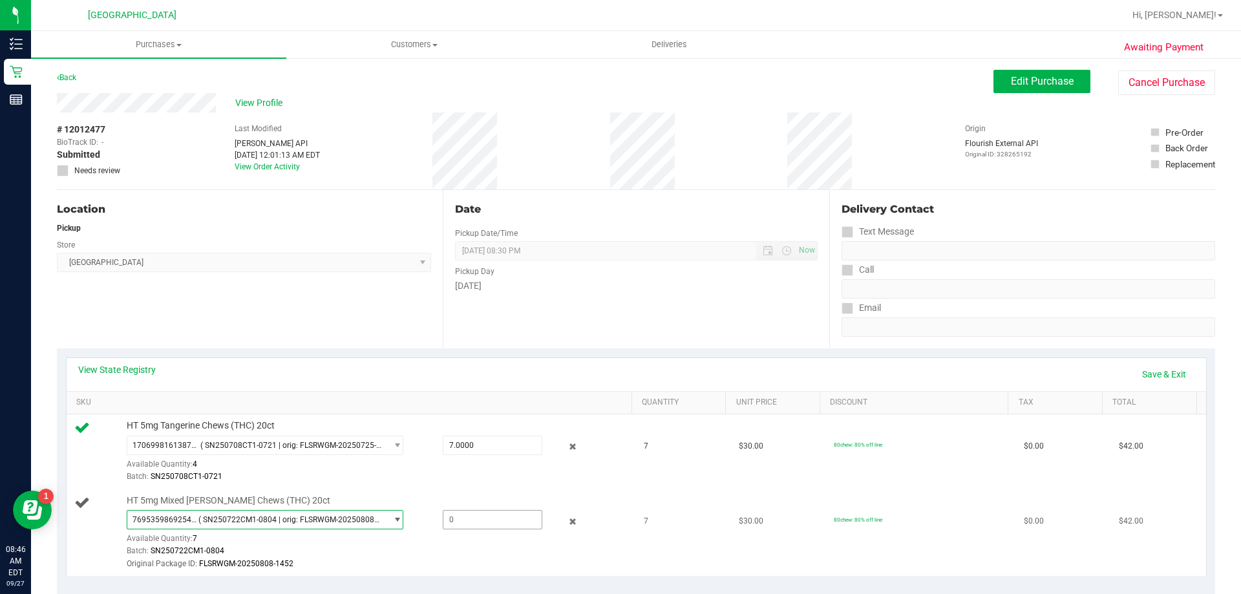
click at [489, 523] on span at bounding box center [493, 519] width 100 height 19
type input "7"
type input "7.0000"
drag, startPoint x: 576, startPoint y: 564, endPoint x: 651, endPoint y: 552, distance: 75.2
click at [579, 562] on div "Original Package ID: FLSRWGM-20250808-1452" at bounding box center [376, 564] width 499 height 12
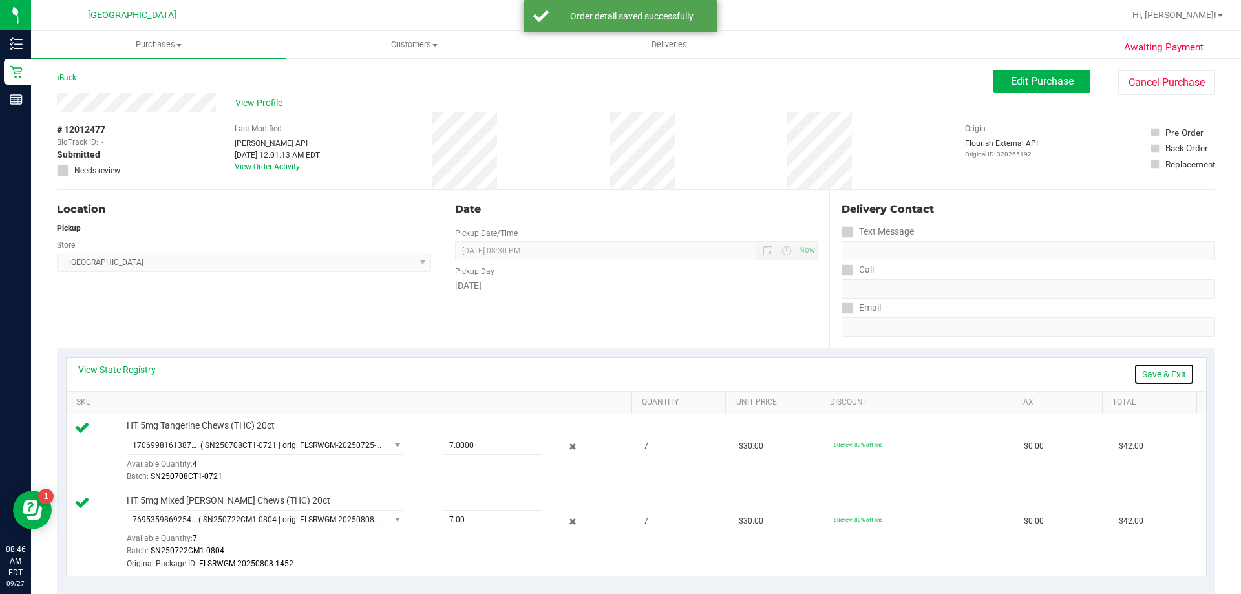
click at [1149, 372] on link "Save & Exit" at bounding box center [1163, 374] width 61 height 22
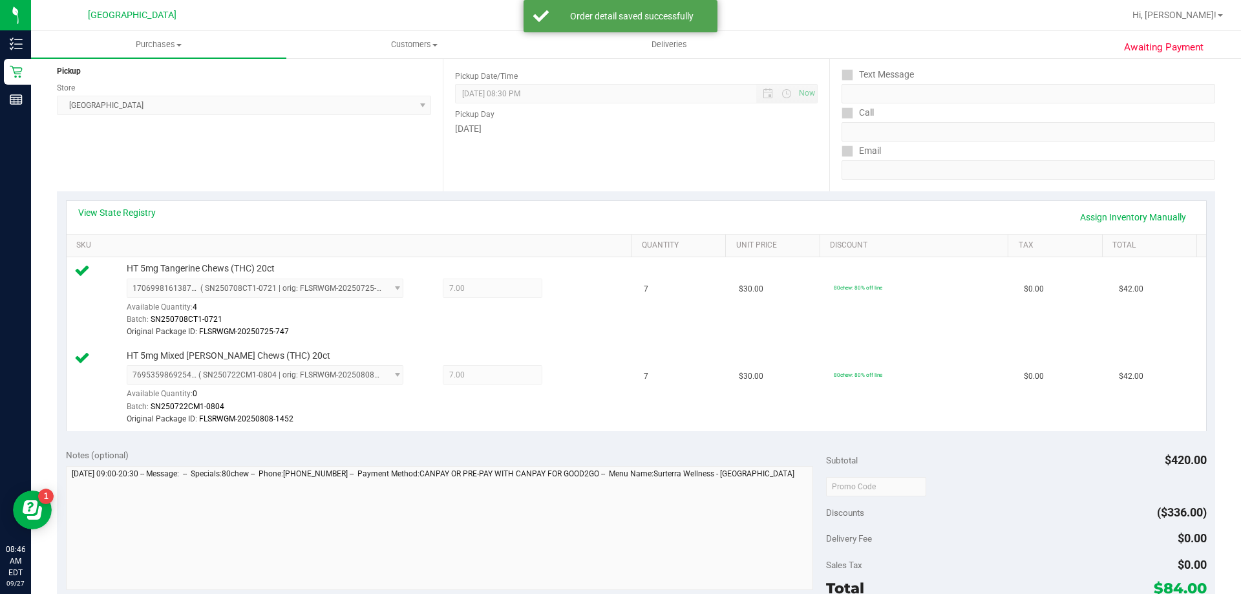
scroll to position [323, 0]
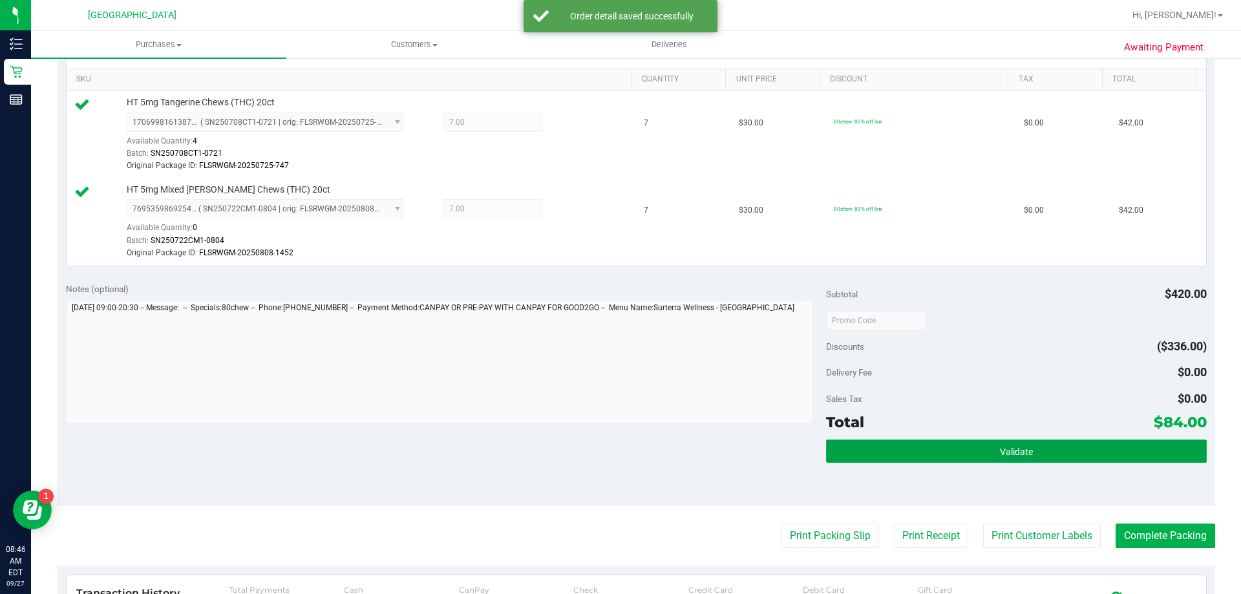
click at [956, 460] on button "Validate" at bounding box center [1016, 450] width 380 height 23
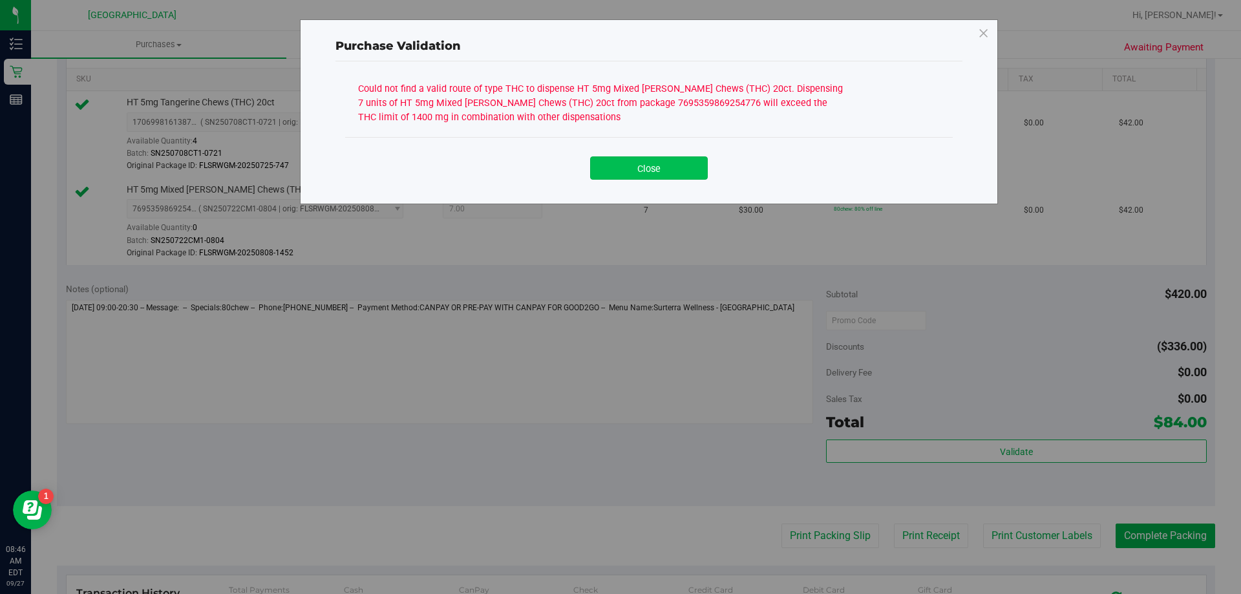
click at [659, 173] on button "Close" at bounding box center [649, 167] width 118 height 23
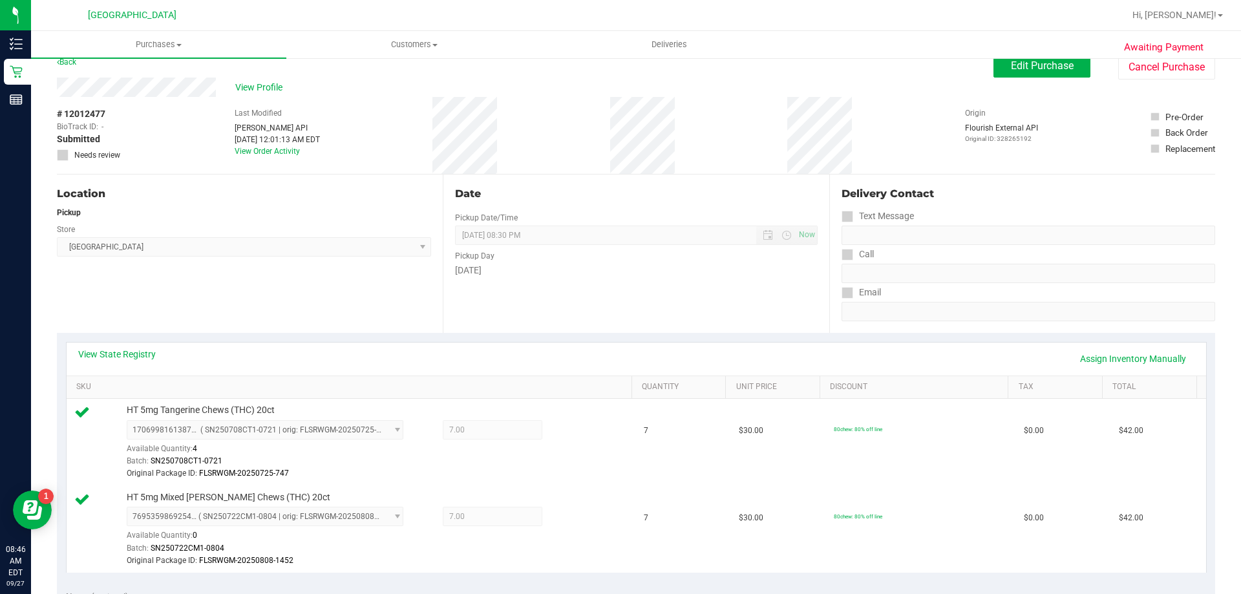
scroll to position [0, 0]
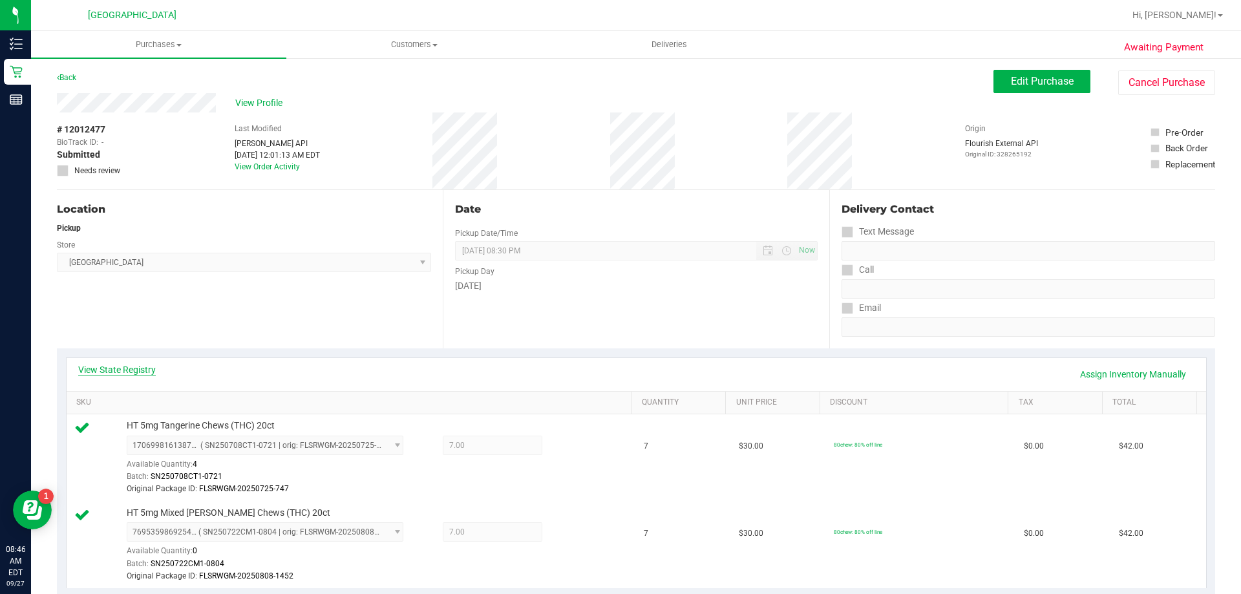
click at [123, 368] on link "View State Registry" at bounding box center [117, 369] width 78 height 13
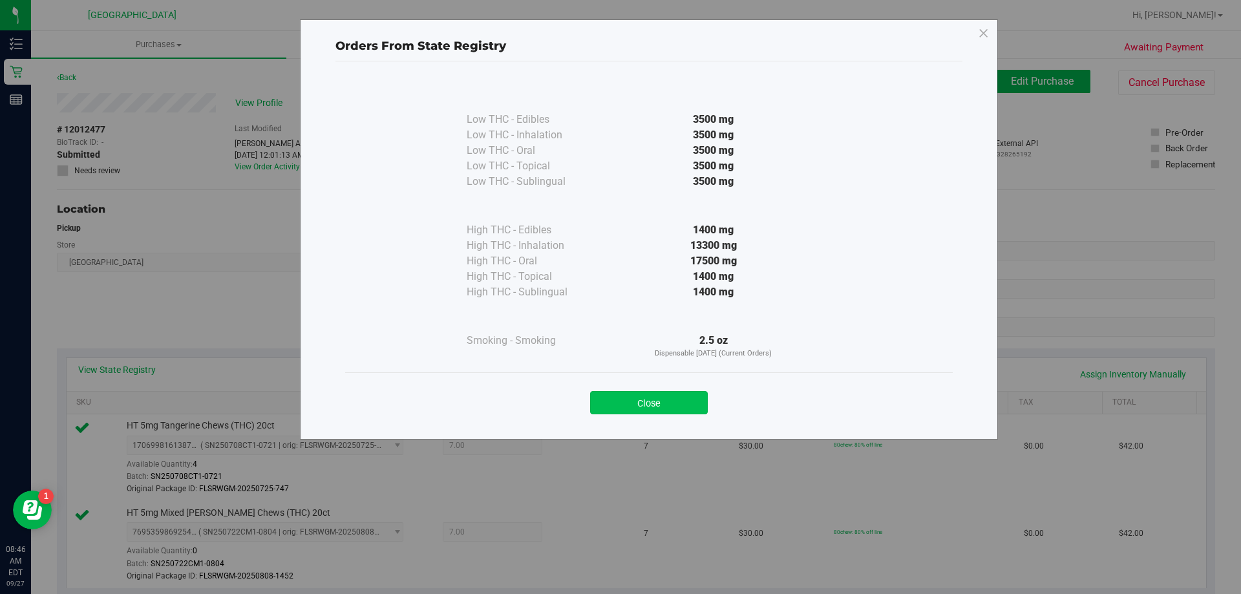
click at [640, 409] on button "Close" at bounding box center [649, 402] width 118 height 23
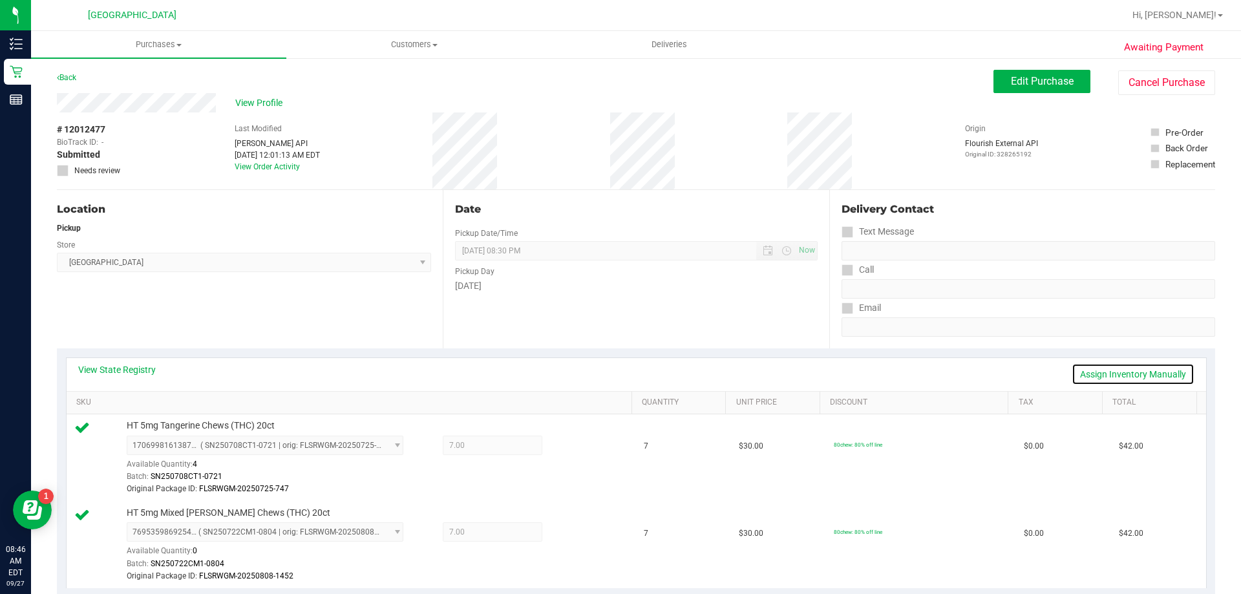
click at [1138, 376] on link "Assign Inventory Manually" at bounding box center [1132, 374] width 123 height 22
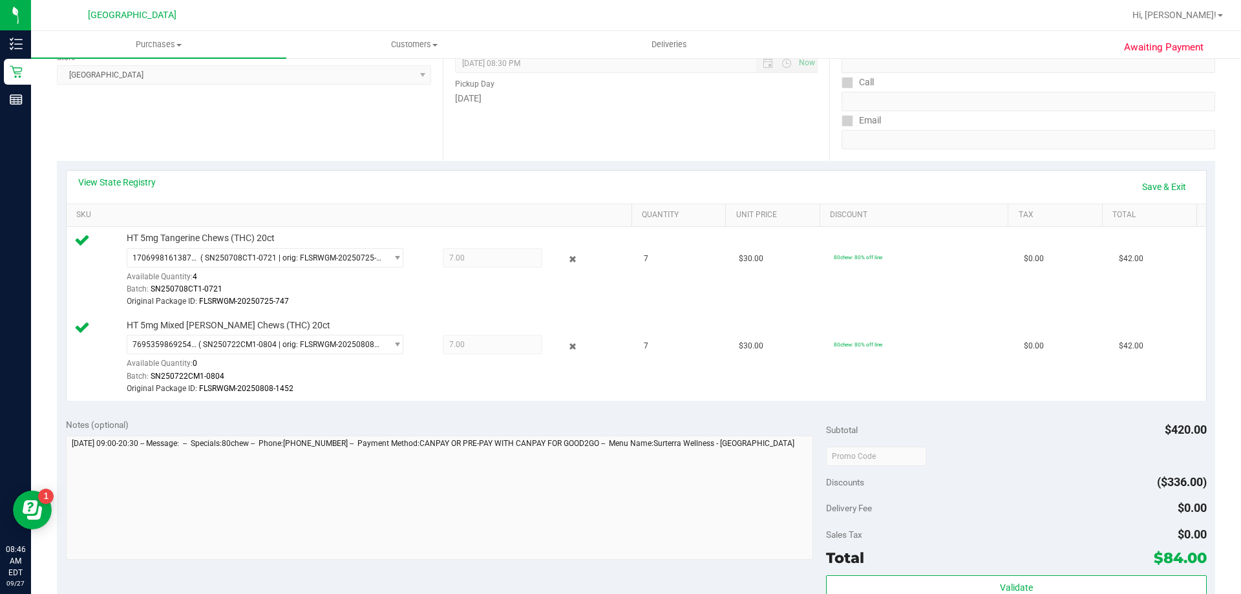
scroll to position [388, 0]
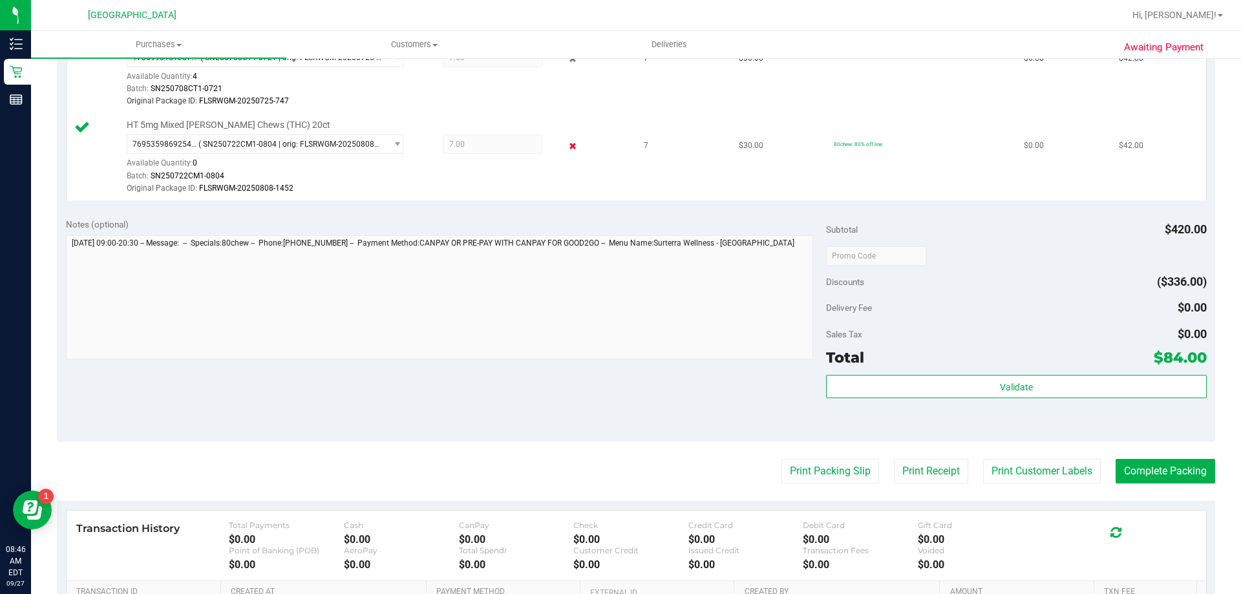
click at [566, 145] on icon at bounding box center [573, 145] width 14 height 15
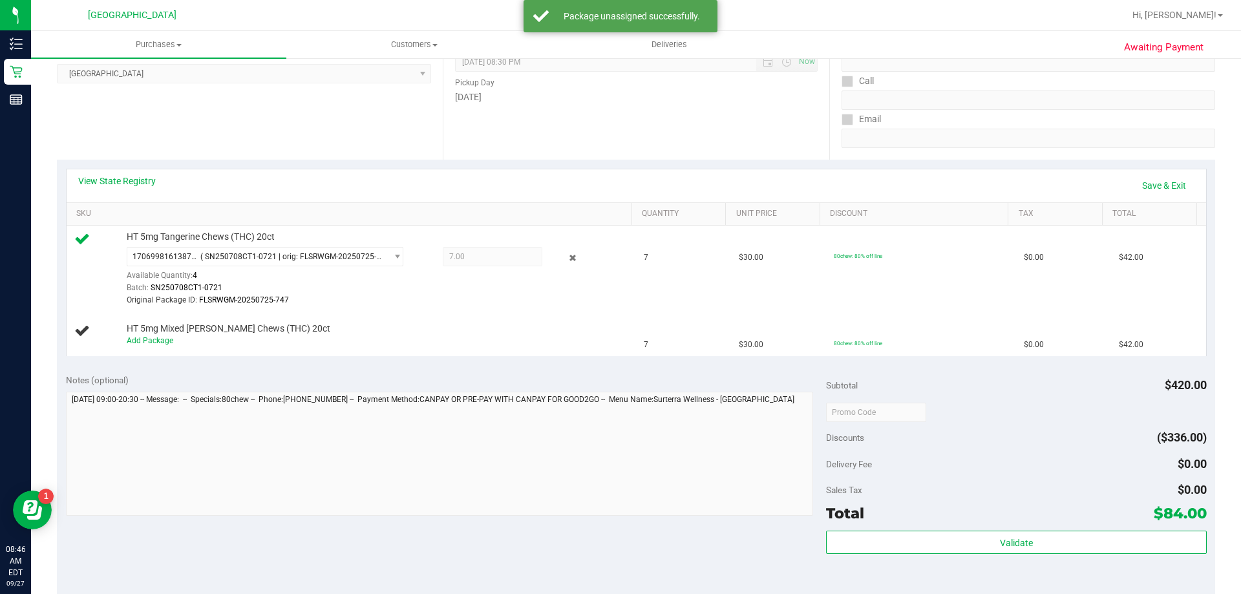
scroll to position [0, 0]
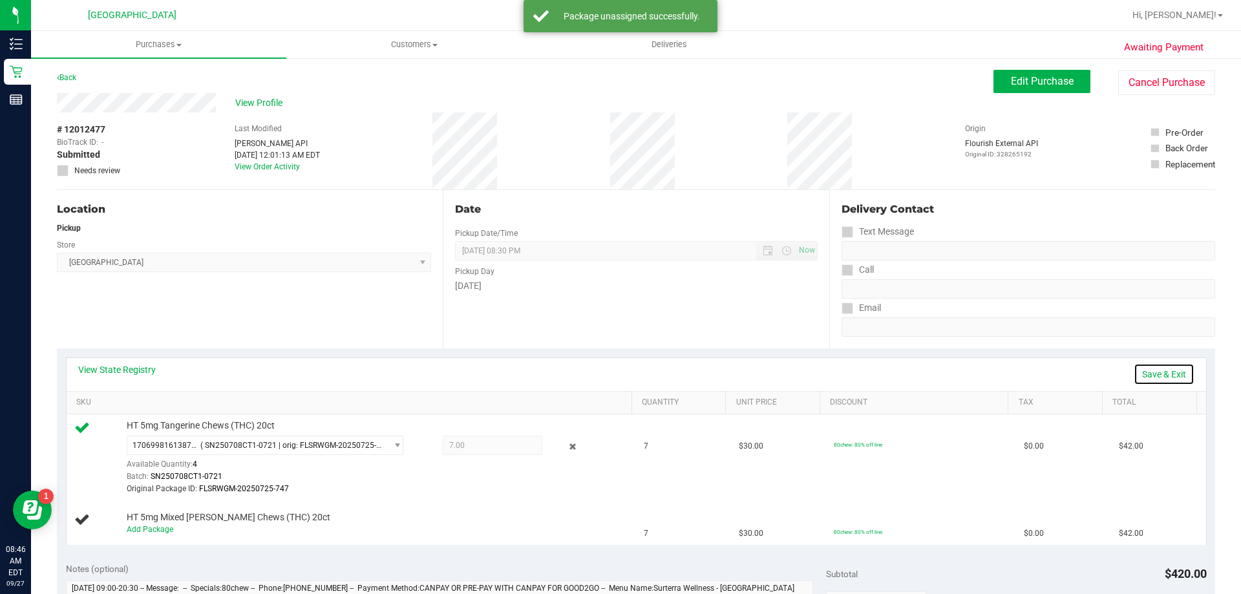
click at [1150, 377] on link "Save & Exit" at bounding box center [1163, 374] width 61 height 22
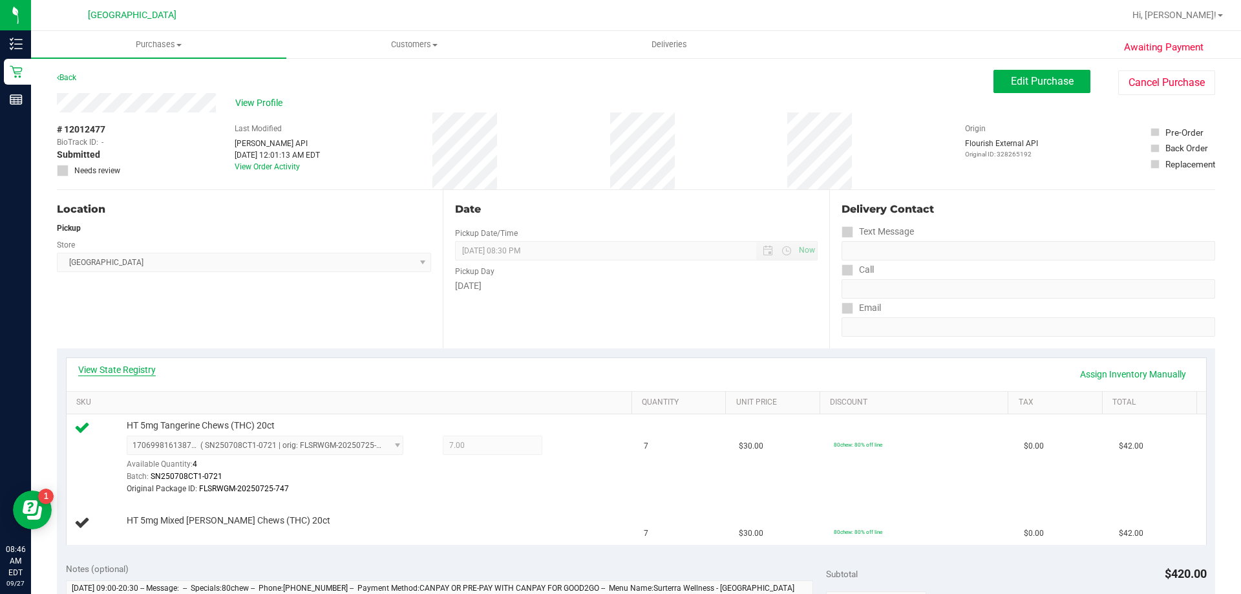
click at [129, 366] on link "View State Registry" at bounding box center [117, 369] width 78 height 13
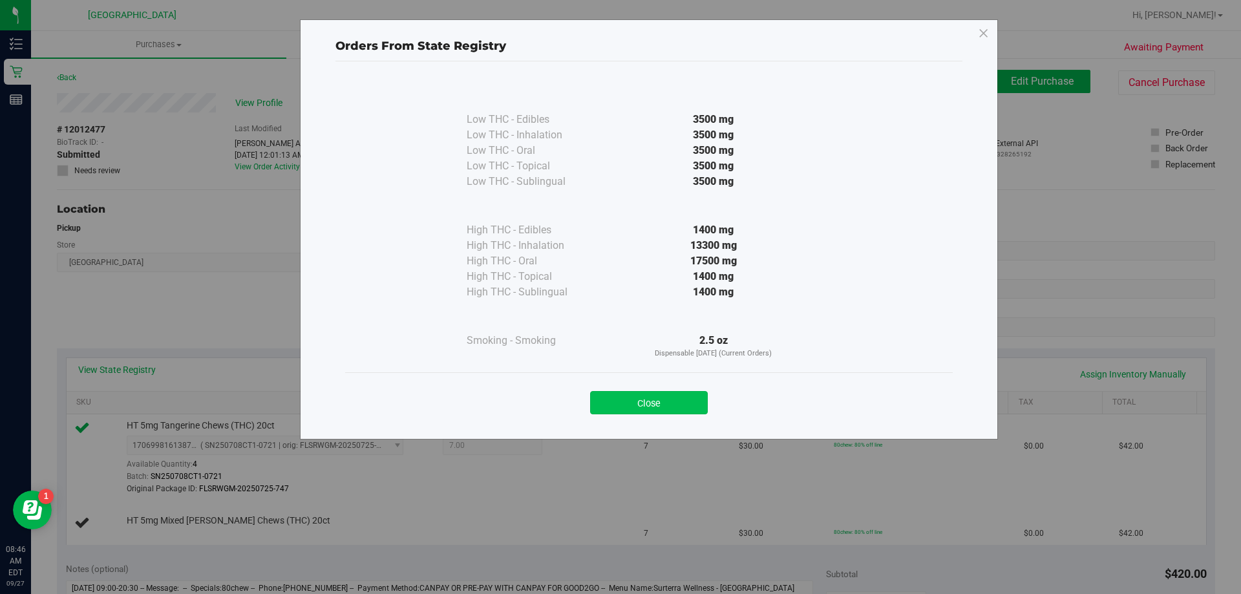
click at [657, 403] on button "Close" at bounding box center [649, 402] width 118 height 23
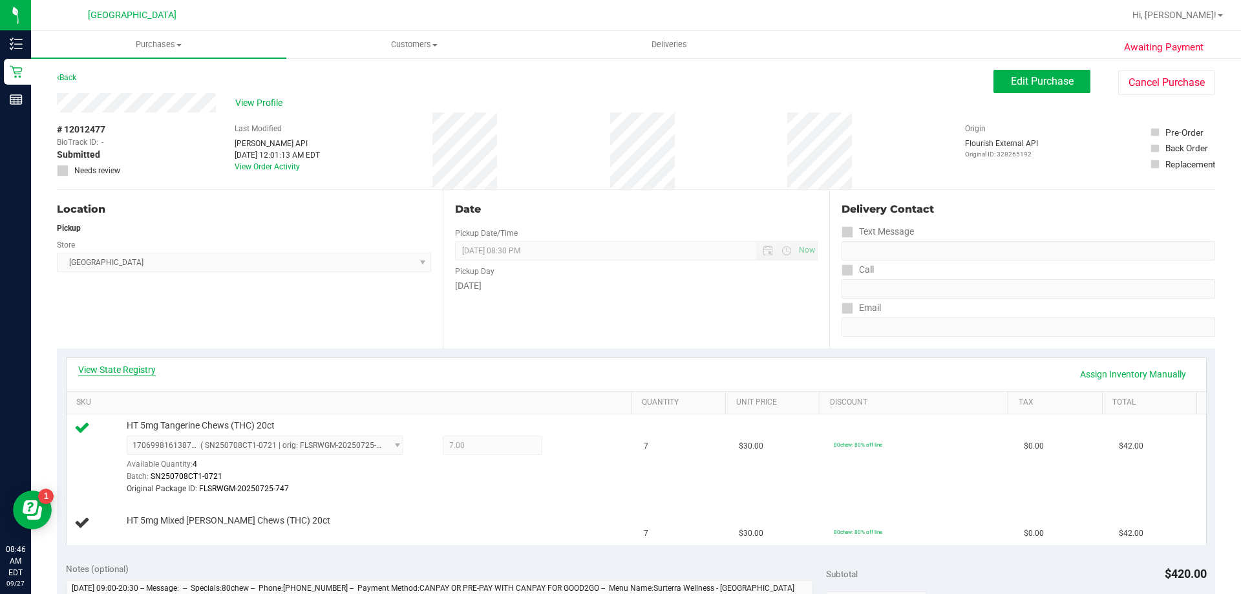
click at [139, 366] on link "View State Registry" at bounding box center [117, 369] width 78 height 13
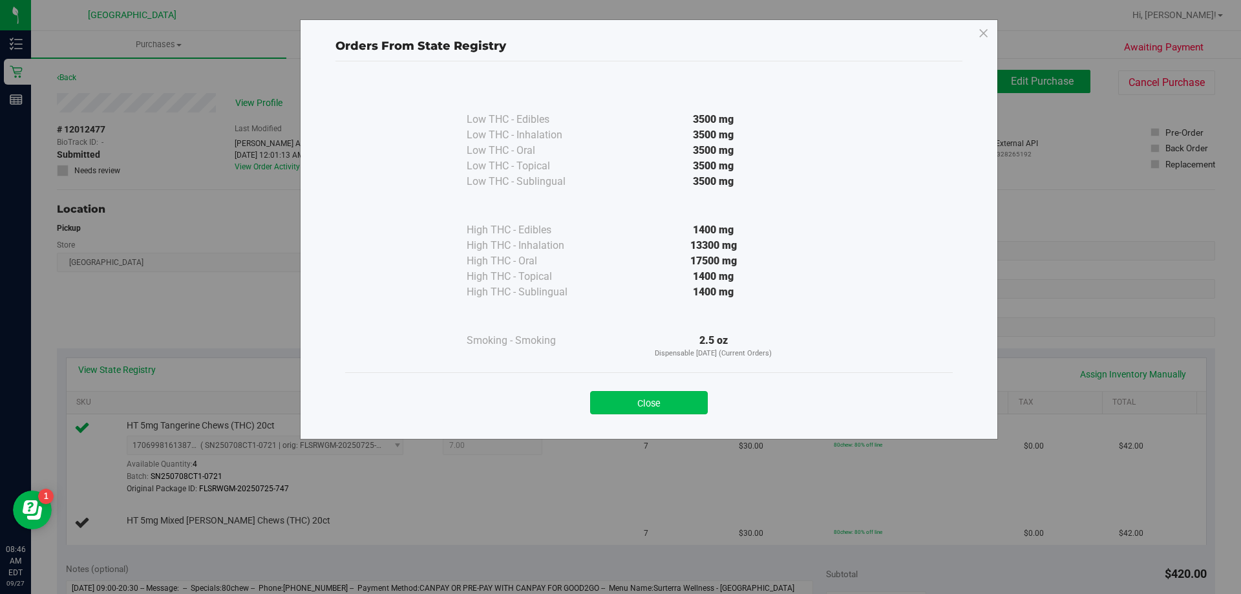
click at [647, 412] on button "Close" at bounding box center [649, 402] width 118 height 23
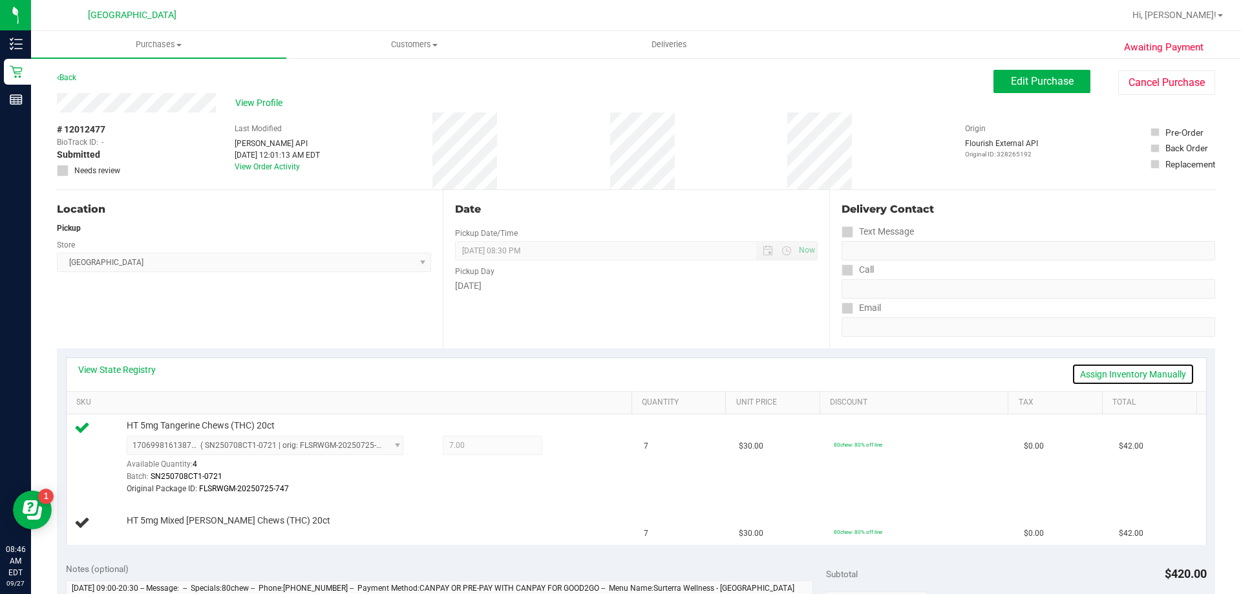
click at [1118, 374] on link "Assign Inventory Manually" at bounding box center [1132, 374] width 123 height 22
click at [1144, 368] on link "Save & Exit" at bounding box center [1163, 374] width 61 height 22
click at [1046, 65] on div "Awaiting Payment Back Edit Purchase Cancel Purchase View Profile # 12012477 Bio…" at bounding box center [636, 585] width 1210 height 1057
click at [1044, 76] on span "Edit Purchase" at bounding box center [1042, 81] width 63 height 12
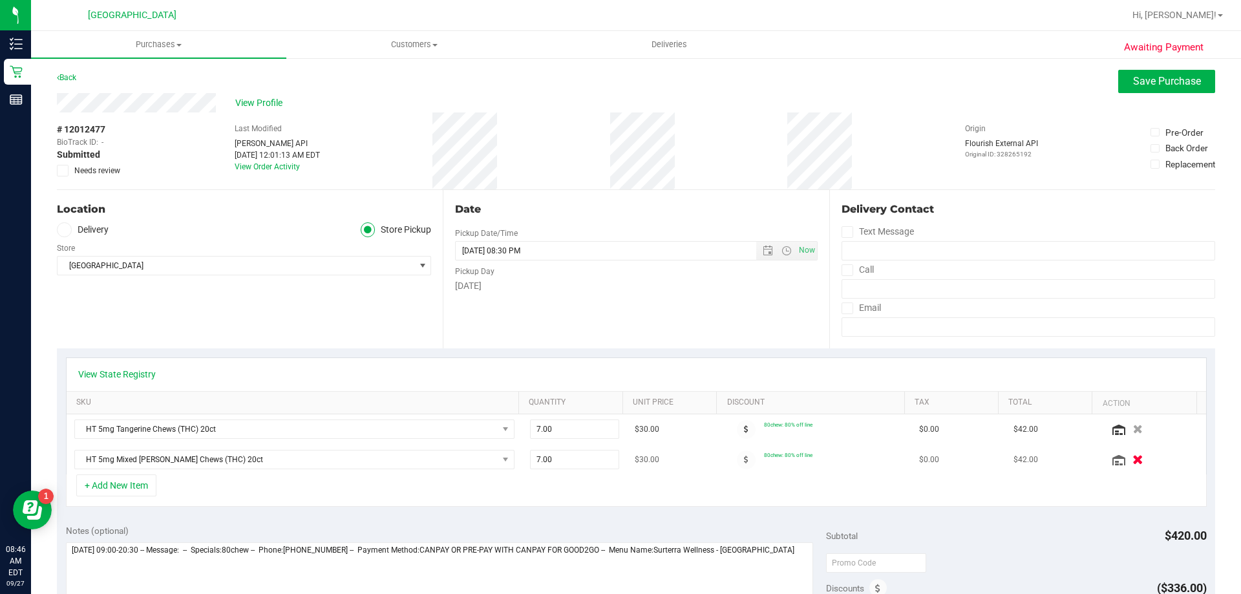
click at [1132, 459] on icon "button" at bounding box center [1137, 460] width 11 height 10
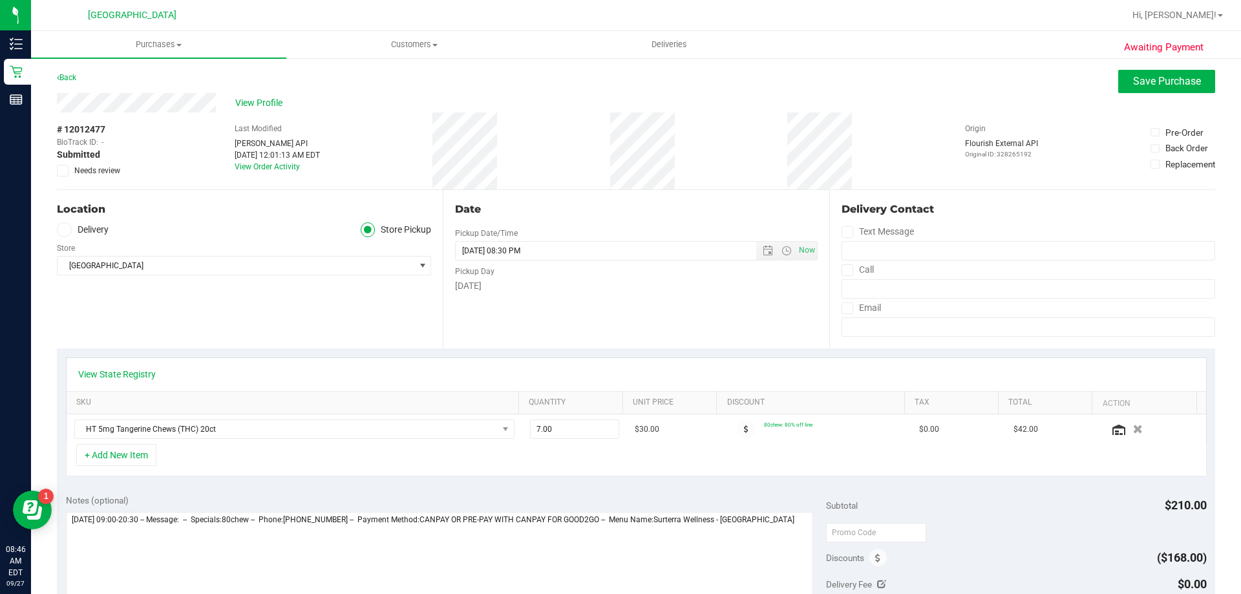
click at [160, 451] on div "+ Add New Item" at bounding box center [636, 460] width 1141 height 32
click at [141, 450] on button "+ Add New Item" at bounding box center [116, 455] width 80 height 22
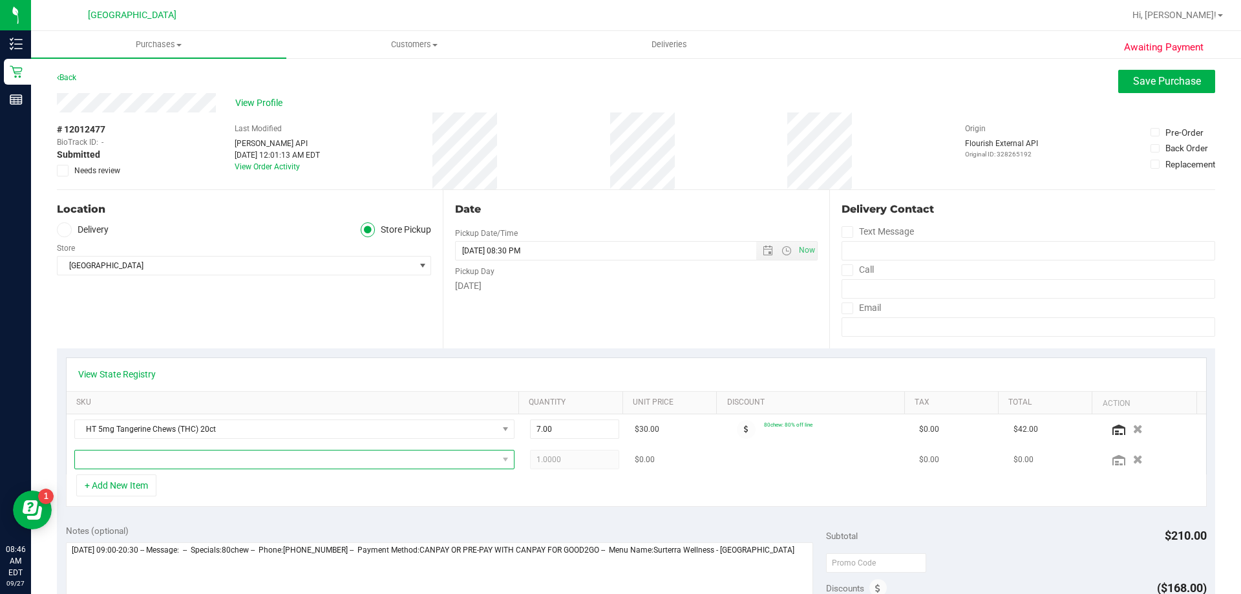
click at [476, 458] on span "NO DATA FOUND" at bounding box center [286, 459] width 423 height 18
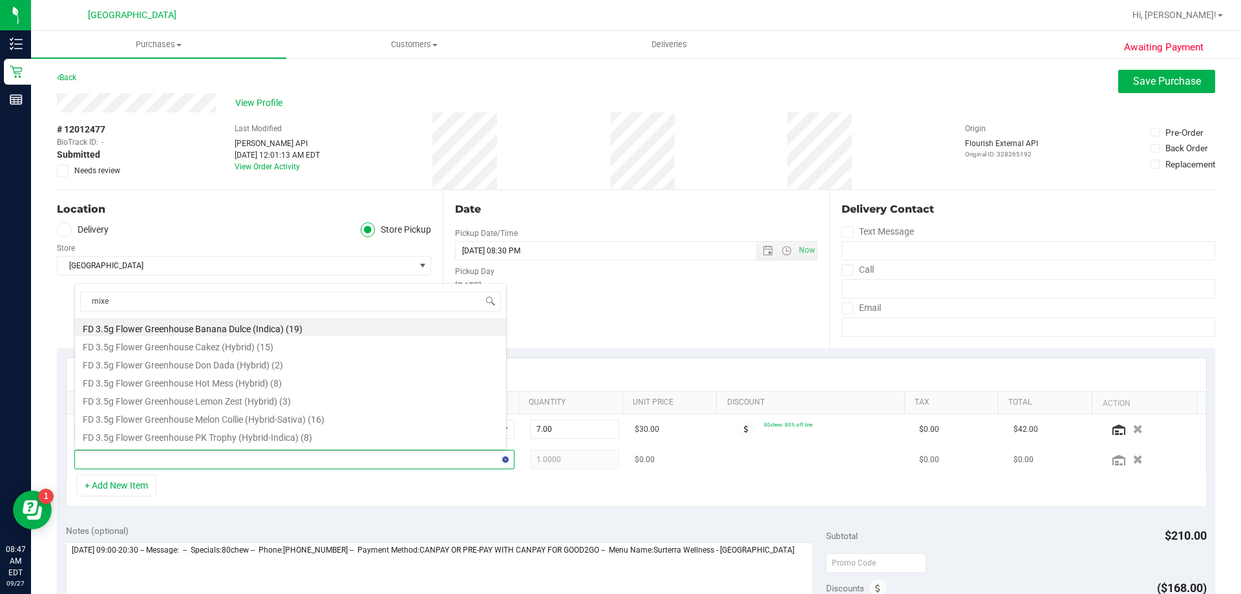
type input "mixed"
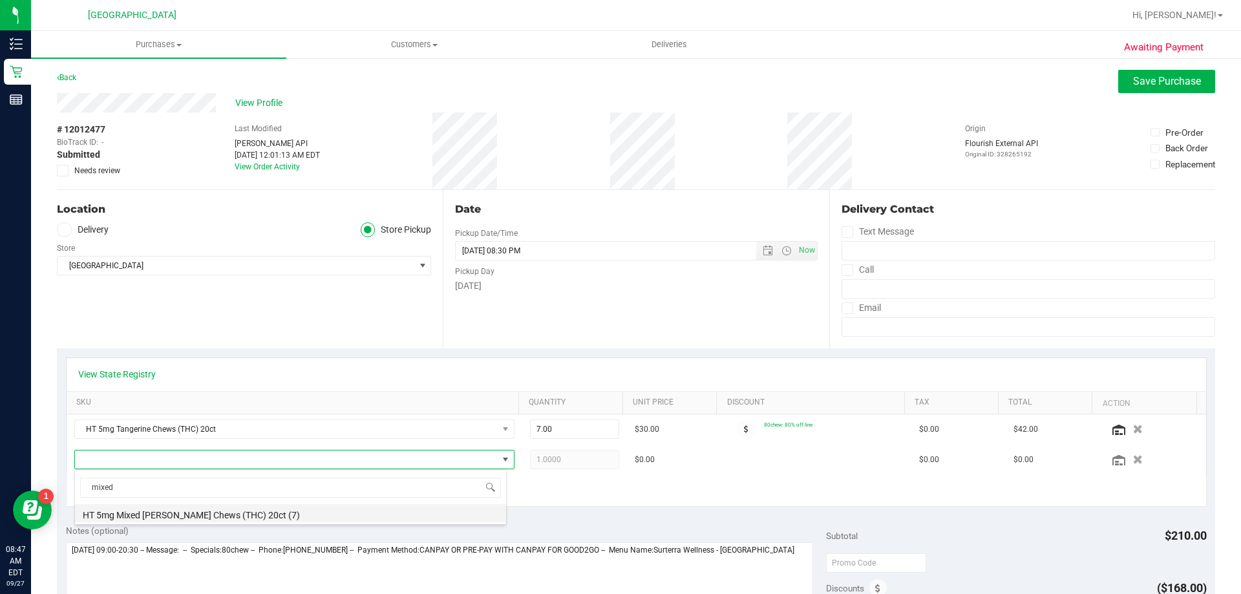
click at [196, 508] on li "HT 5mg Mixed [PERSON_NAME] Chews (THC) 20ct (7)" at bounding box center [290, 513] width 431 height 18
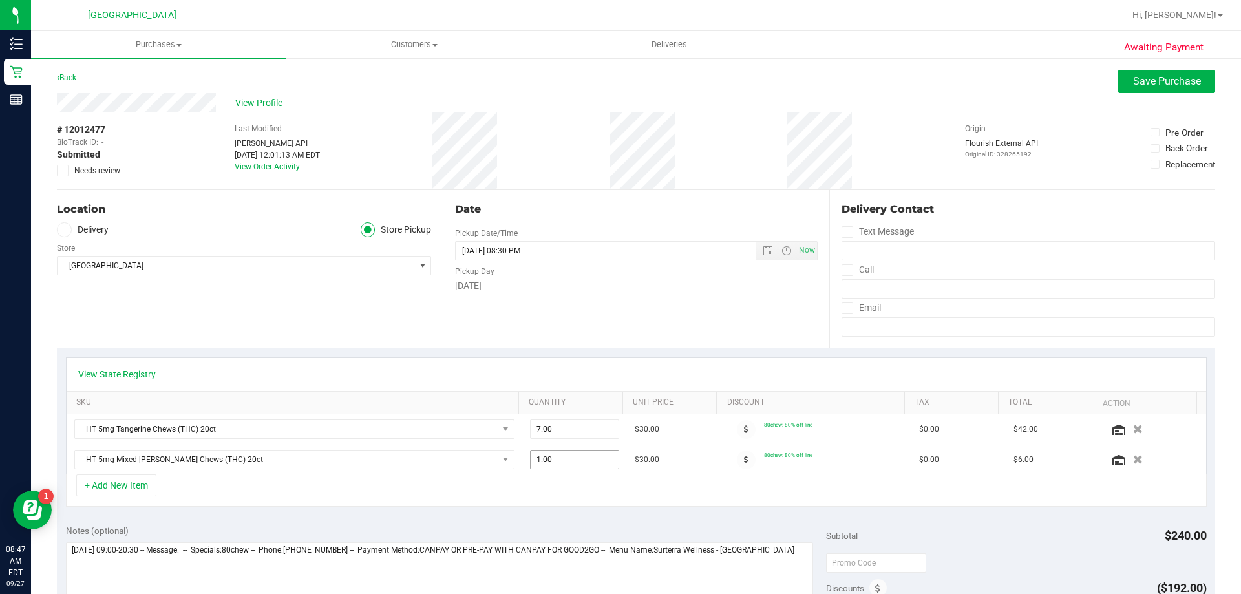
click at [565, 461] on span "1.00 1" at bounding box center [575, 459] width 90 height 19
type input "5"
type input "5.00"
click at [589, 512] on div "View State Registry SKU Quantity Unit Price Discount Tax Total Action HT 5mg Ta…" at bounding box center [636, 431] width 1158 height 167
click at [1161, 79] on span "Save Purchase" at bounding box center [1167, 81] width 68 height 12
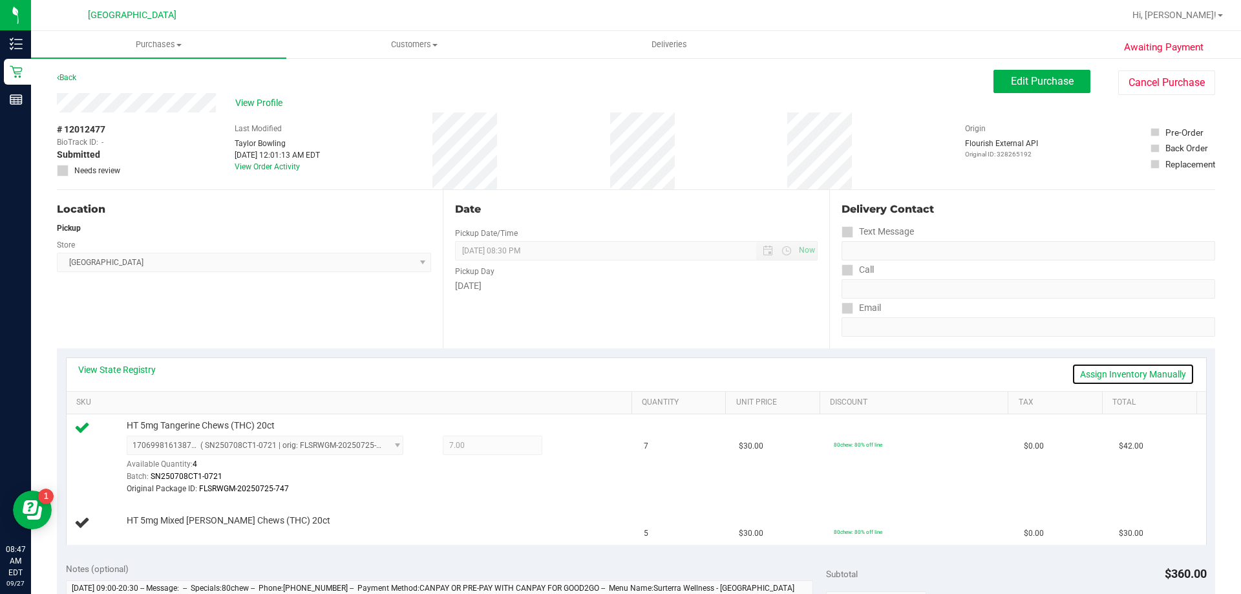
click at [1113, 375] on link "Assign Inventory Manually" at bounding box center [1132, 374] width 123 height 22
click at [151, 527] on link "Add Package" at bounding box center [150, 529] width 47 height 9
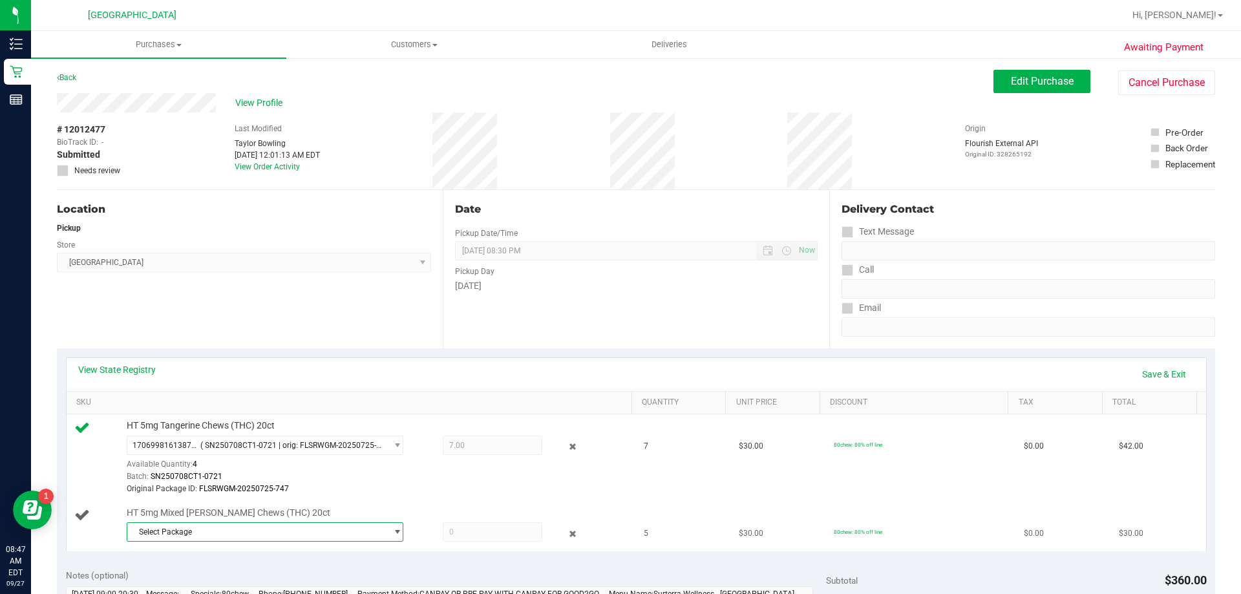
click at [392, 531] on span "select" at bounding box center [397, 532] width 10 height 10
click at [347, 512] on span "( SN250722CM1-0804 | orig: FLSRWGM-20250808-1452 )" at bounding box center [309, 510] width 200 height 9
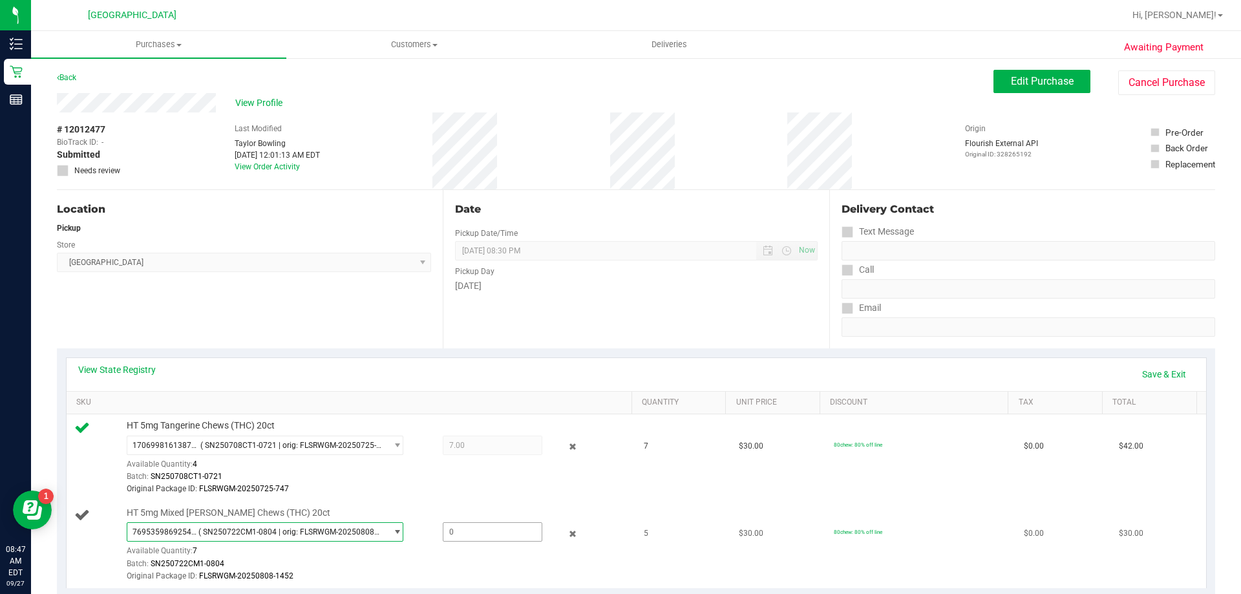
click at [500, 527] on span at bounding box center [493, 531] width 100 height 19
type input "5"
type input "5.0000"
click at [749, 562] on td "$30.00" at bounding box center [778, 544] width 95 height 87
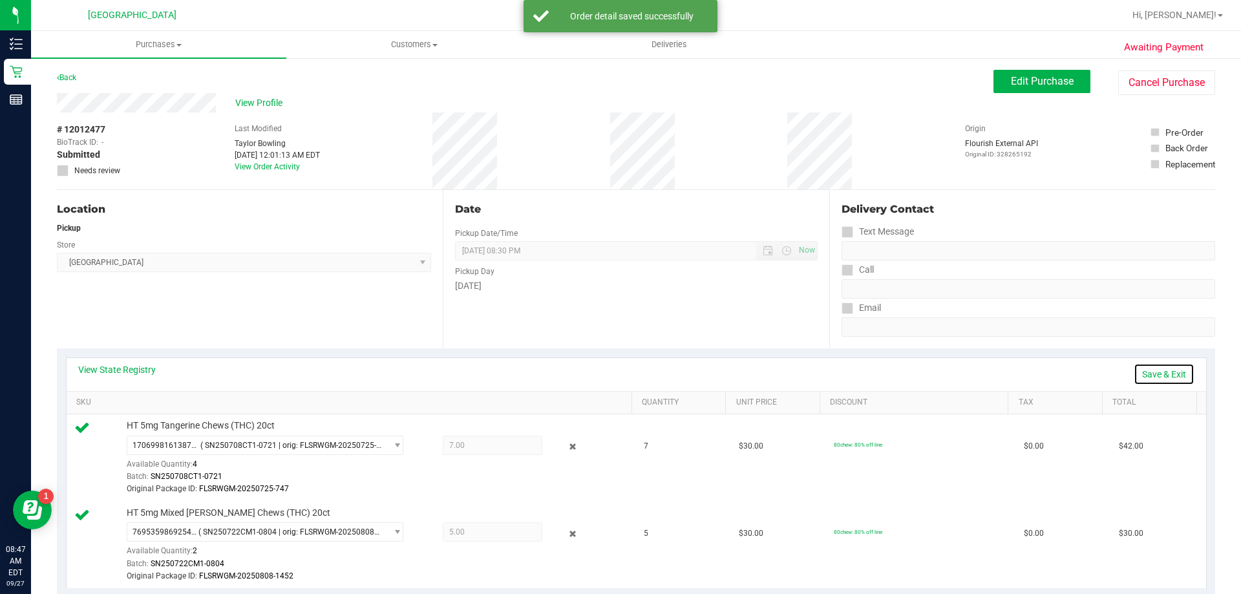
click at [1151, 374] on link "Save & Exit" at bounding box center [1163, 374] width 61 height 22
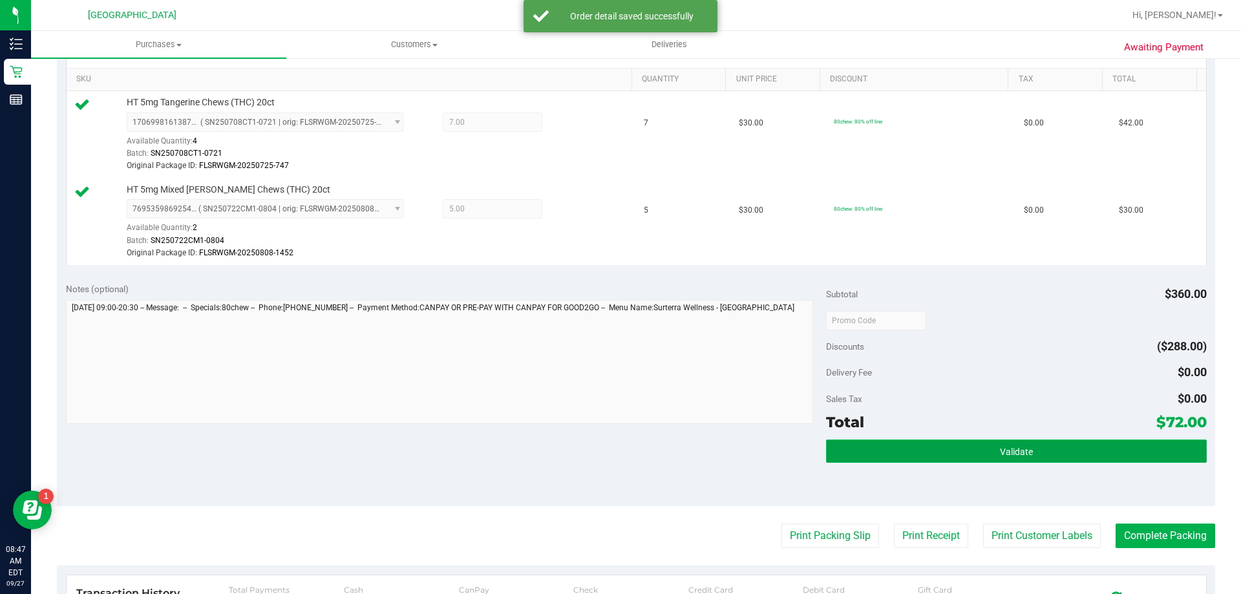
click at [896, 454] on button "Validate" at bounding box center [1016, 450] width 380 height 23
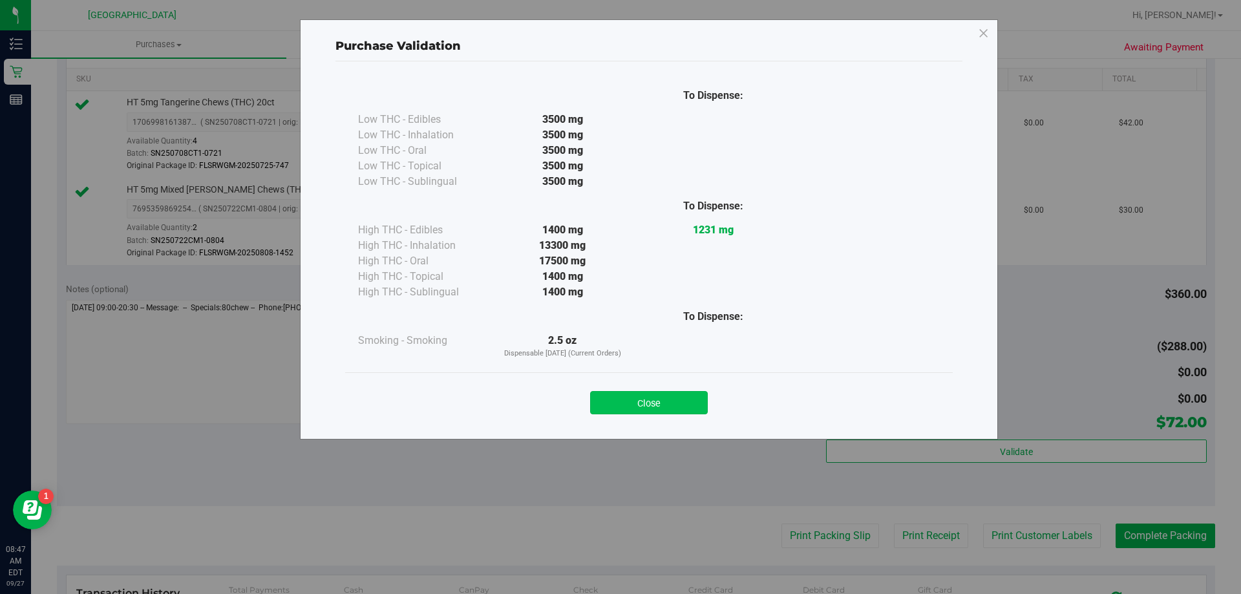
click at [664, 403] on button "Close" at bounding box center [649, 402] width 118 height 23
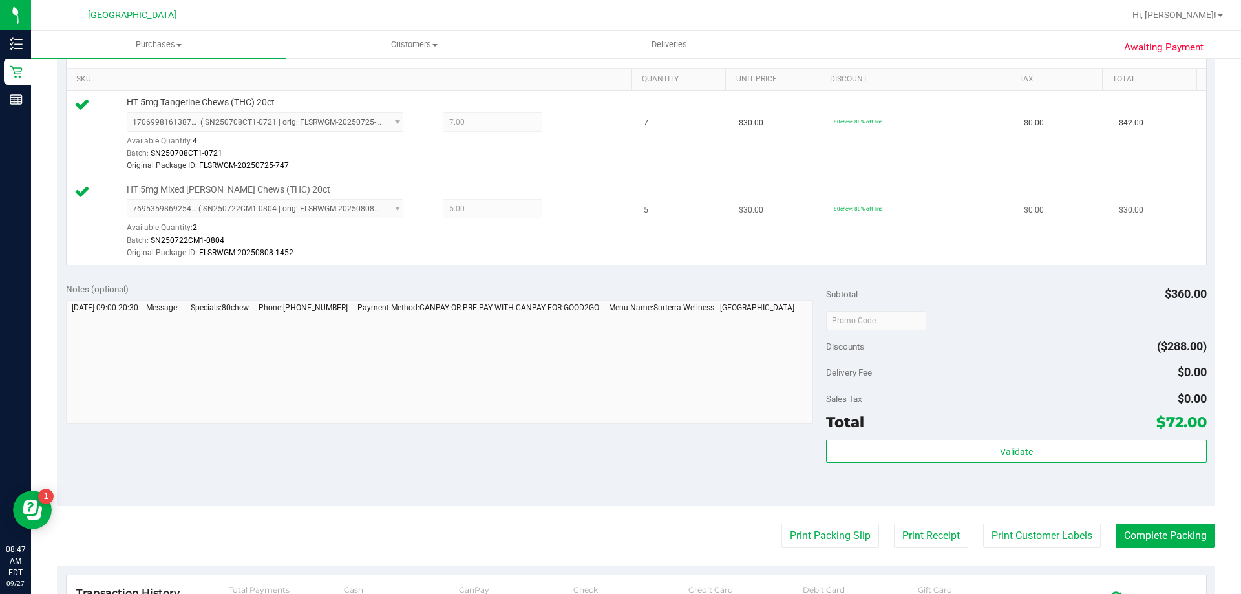
scroll to position [129, 0]
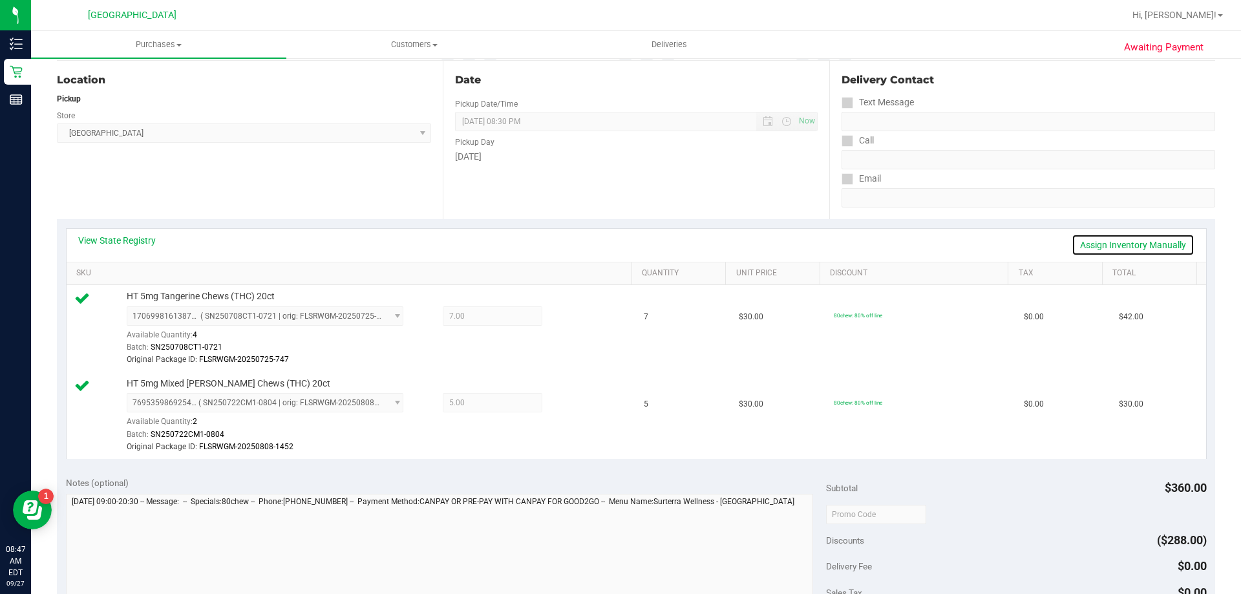
click at [1081, 246] on link "Assign Inventory Manually" at bounding box center [1132, 245] width 123 height 22
click at [566, 410] on icon at bounding box center [573, 404] width 14 height 15
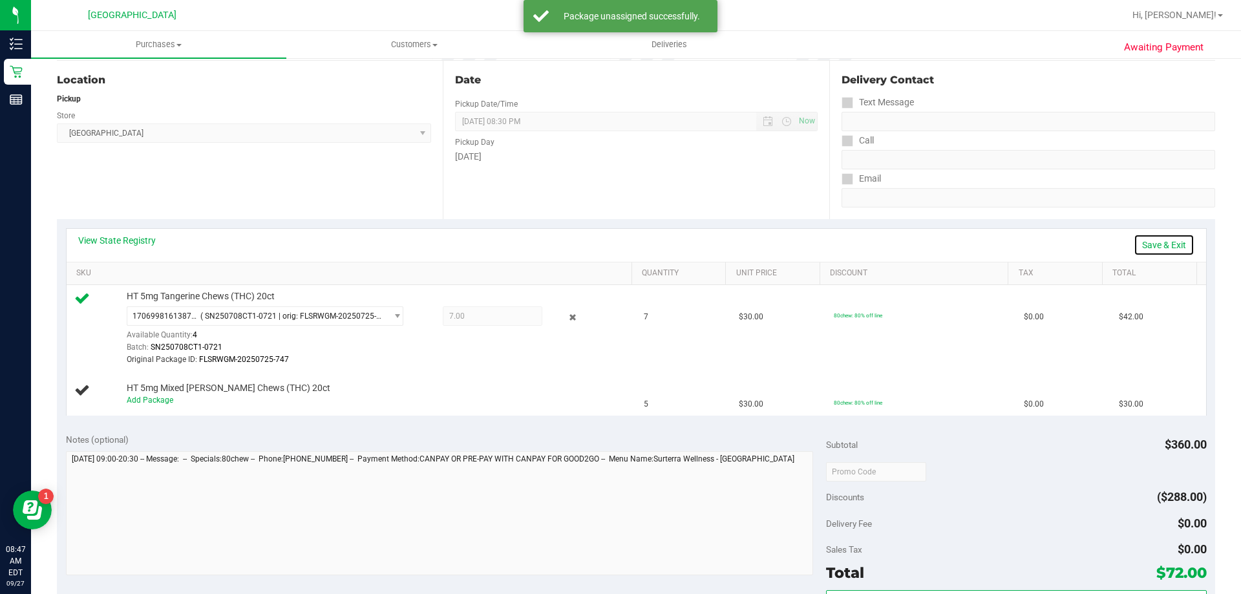
click at [1141, 242] on link "Save & Exit" at bounding box center [1163, 245] width 61 height 22
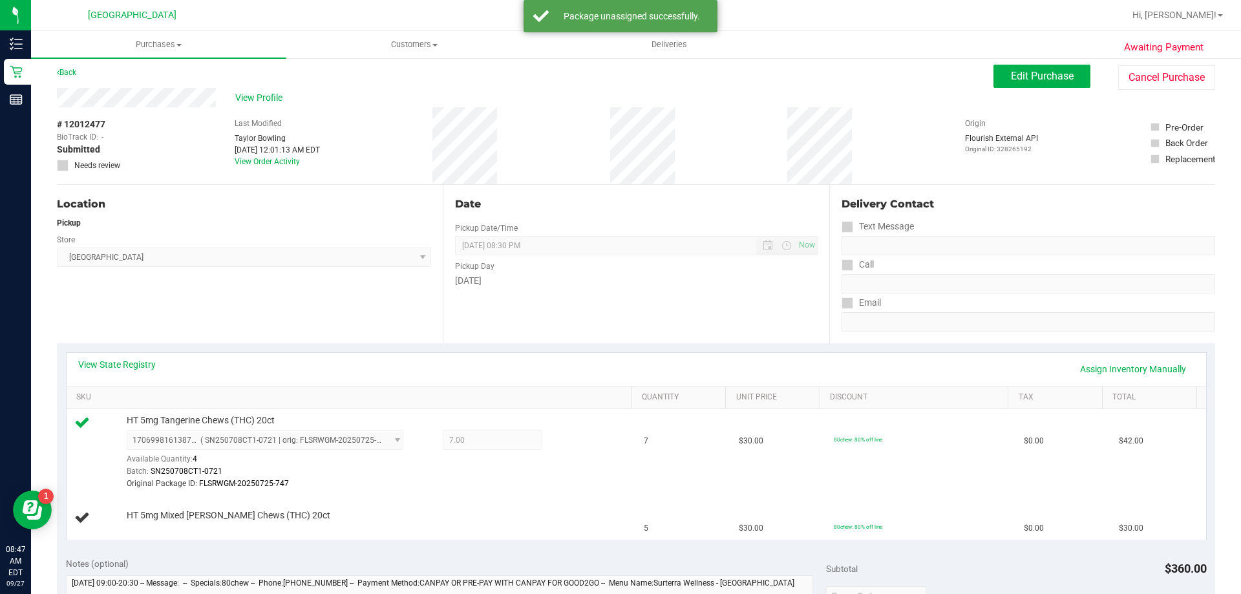
scroll to position [0, 0]
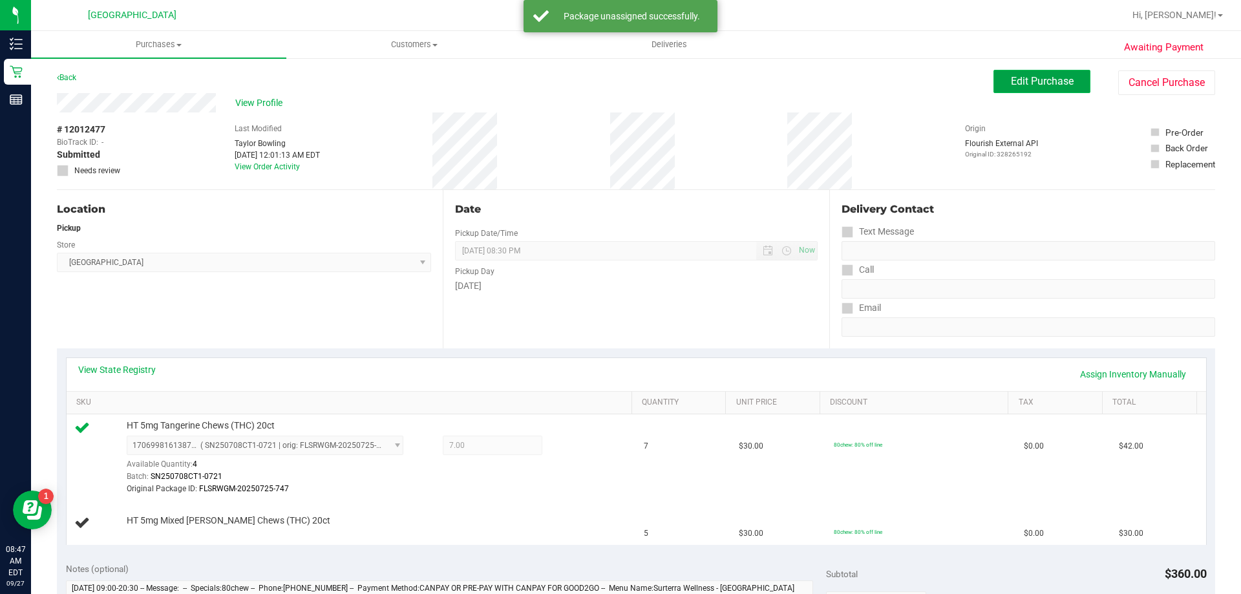
click at [1017, 89] on button "Edit Purchase" at bounding box center [1041, 81] width 97 height 23
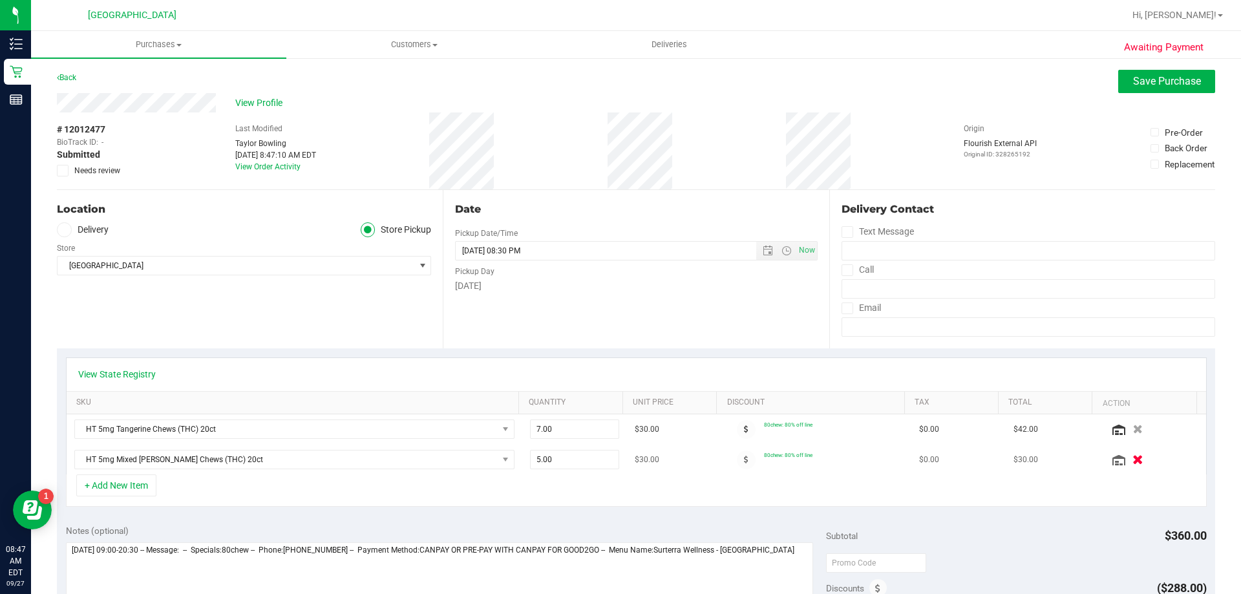
click at [1132, 459] on icon "button" at bounding box center [1137, 460] width 11 height 10
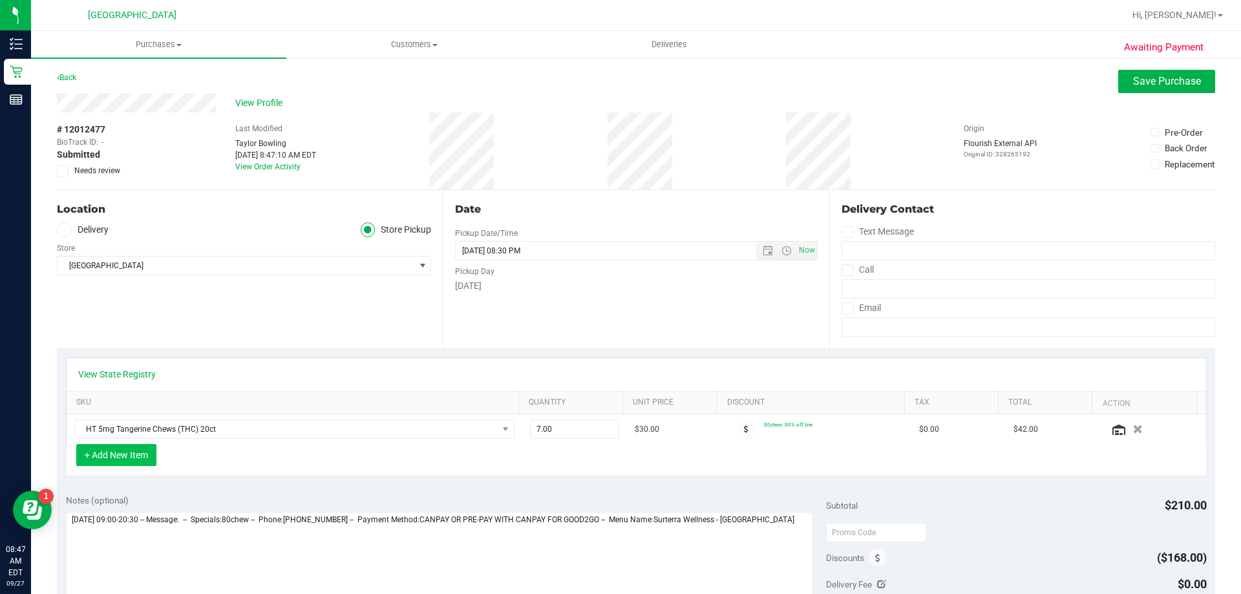
click at [141, 456] on button "+ Add New Item" at bounding box center [116, 455] width 80 height 22
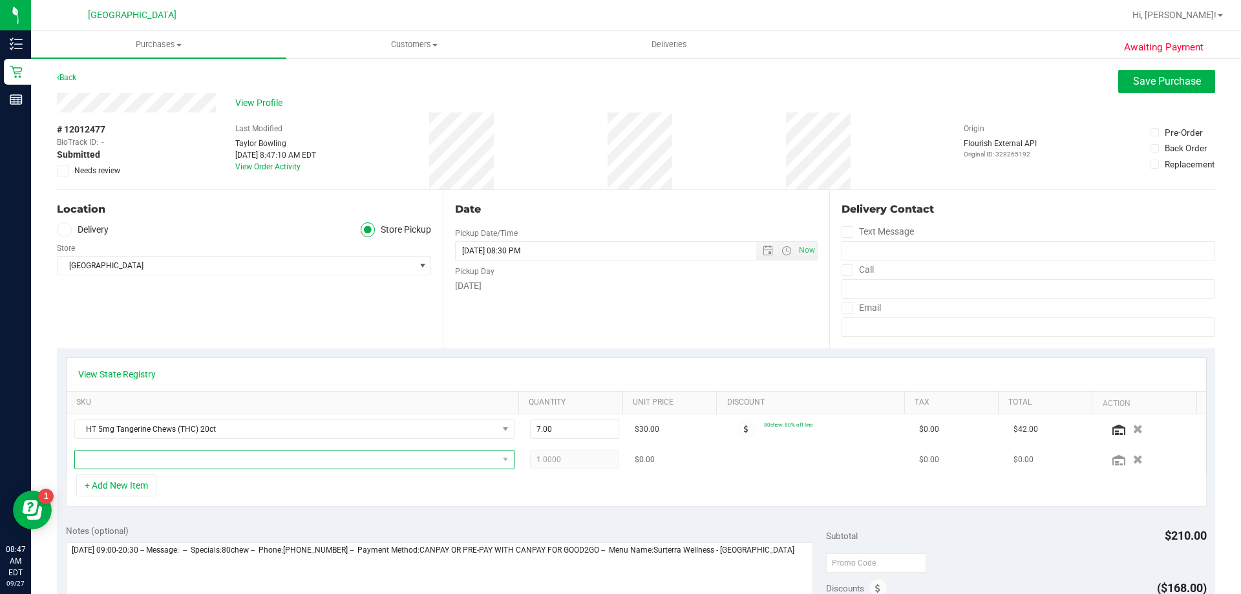
click at [479, 452] on span "NO DATA FOUND" at bounding box center [286, 459] width 423 height 18
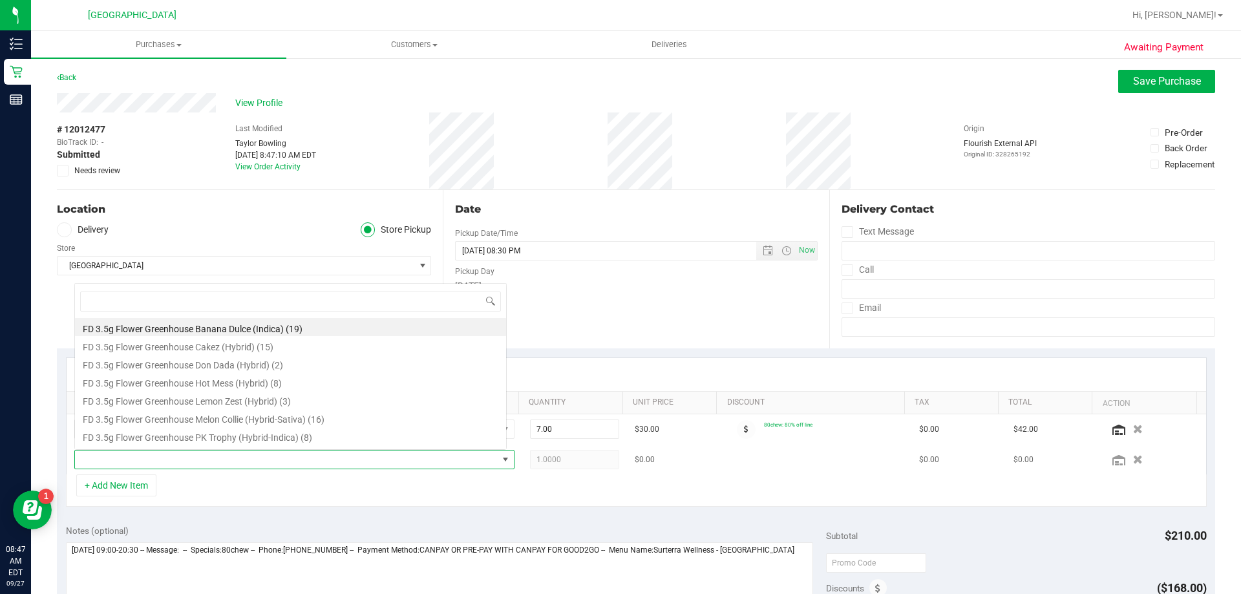
scroll to position [19, 428]
type input "mixed"
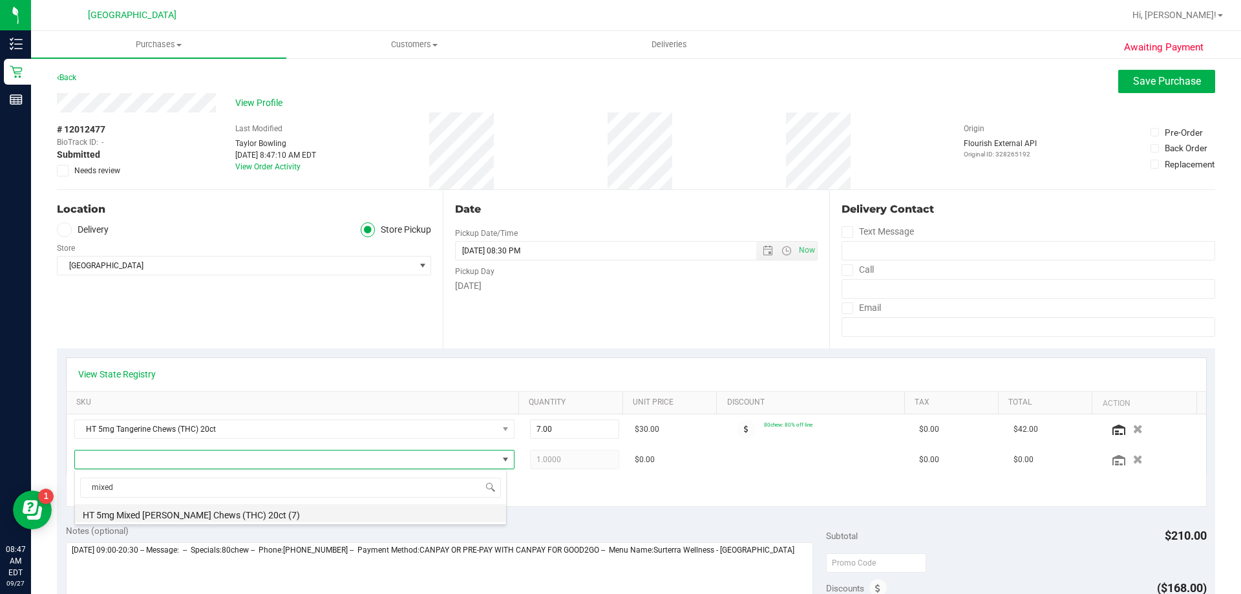
click at [213, 512] on li "HT 5mg Mixed [PERSON_NAME] Chews (THC) 20ct (7)" at bounding box center [290, 513] width 431 height 18
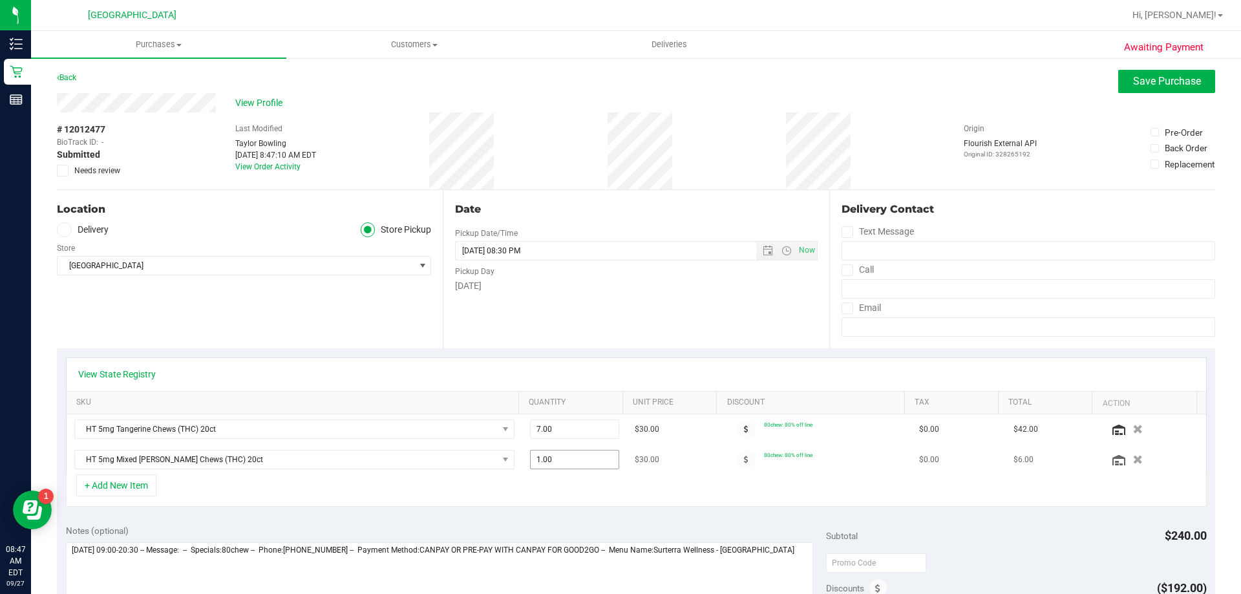
click at [572, 455] on span "1.00 1" at bounding box center [575, 459] width 90 height 19
type input "6"
type input "6.00"
click at [917, 492] on div "+ Add New Item" at bounding box center [636, 490] width 1141 height 32
click at [1137, 78] on span "Save Purchase" at bounding box center [1167, 81] width 68 height 12
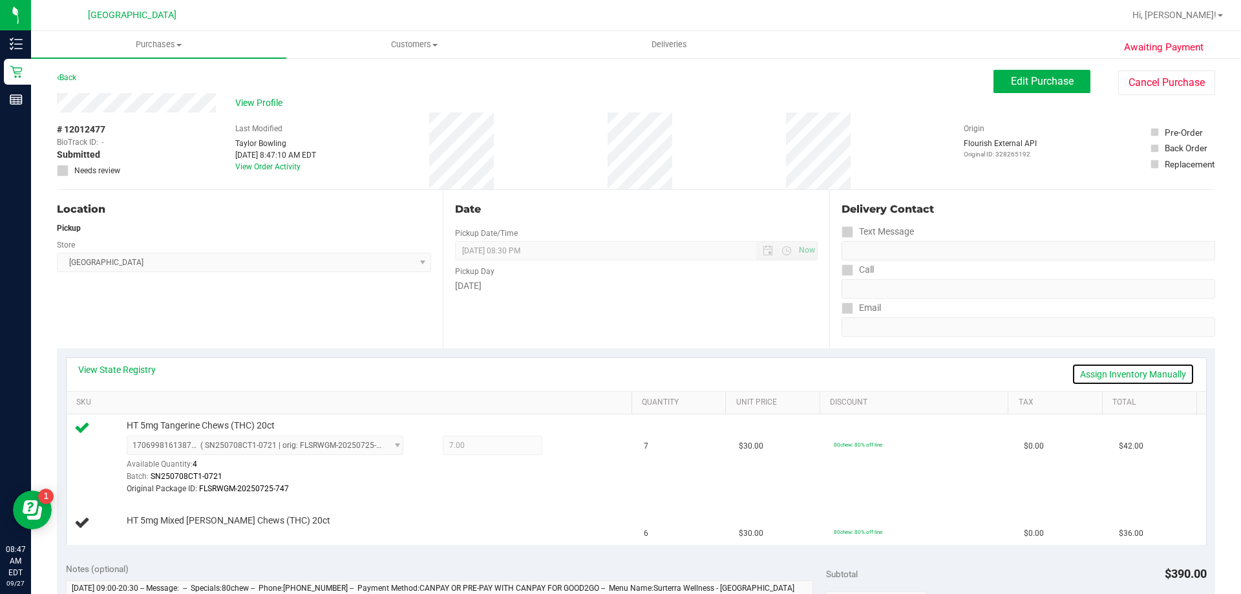
click at [1107, 369] on link "Assign Inventory Manually" at bounding box center [1132, 374] width 123 height 22
click at [134, 531] on link "Add Package" at bounding box center [150, 529] width 47 height 9
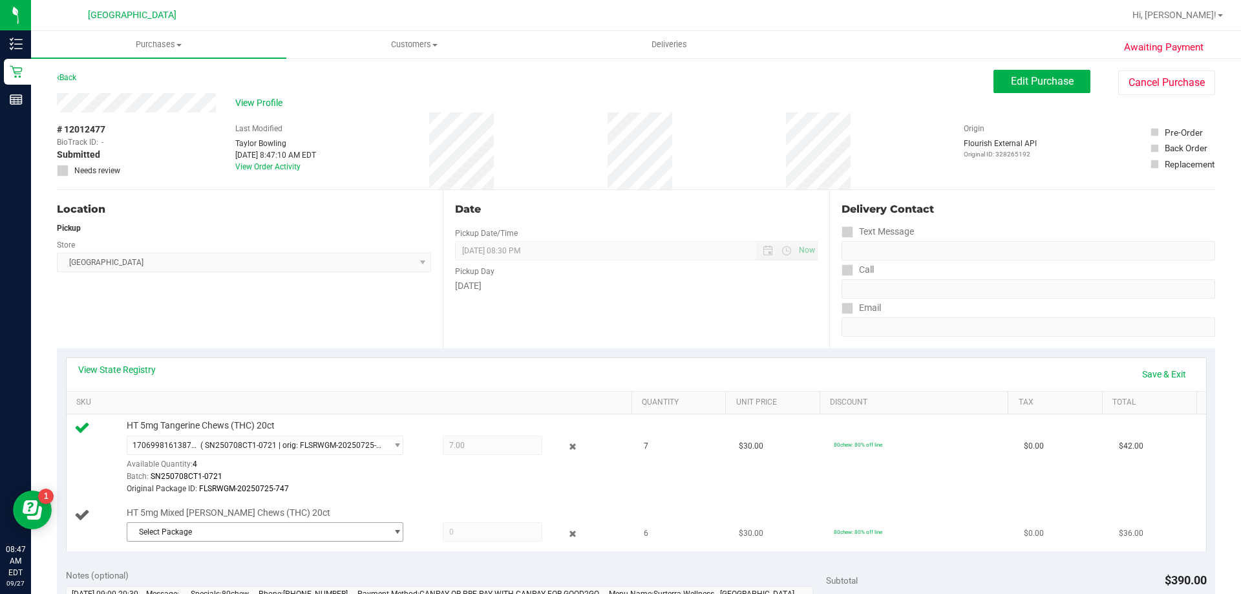
click at [296, 532] on span "Select Package" at bounding box center [256, 532] width 259 height 18
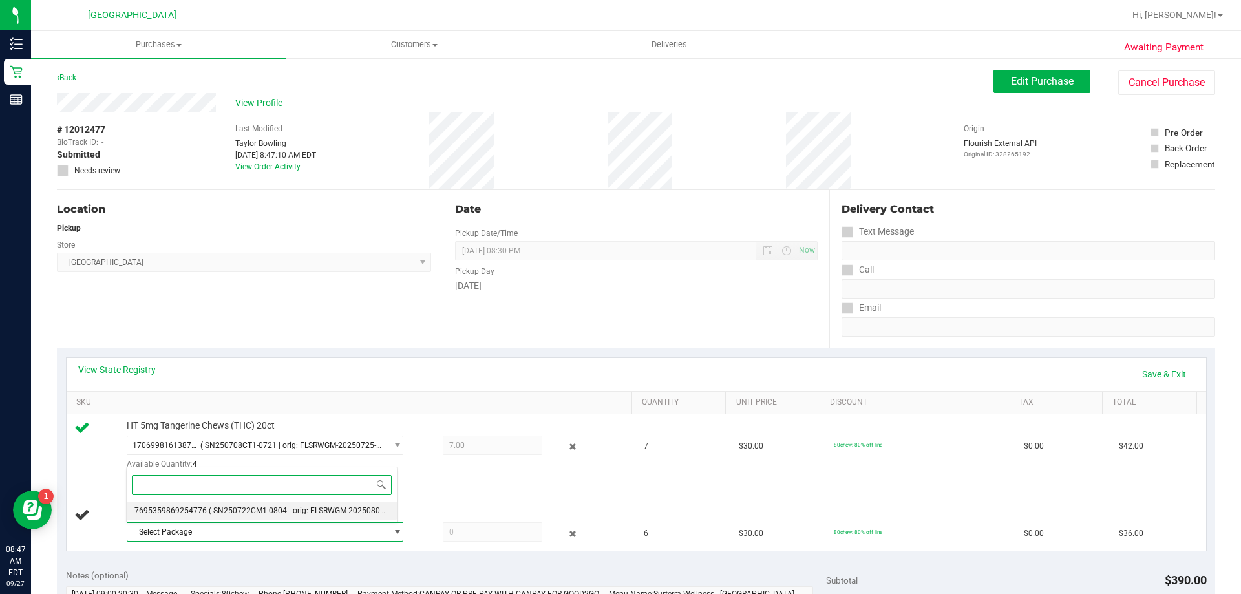
click at [277, 506] on span "( SN250722CM1-0804 | orig: FLSRWGM-20250808-1452 )" at bounding box center [309, 510] width 200 height 9
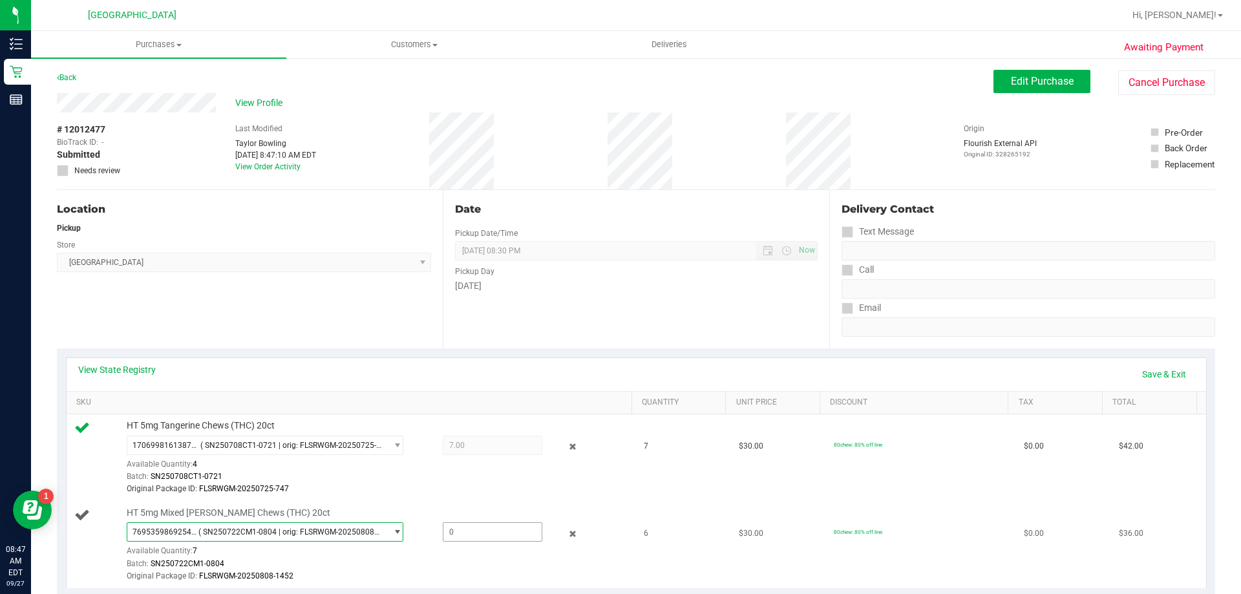
click at [494, 532] on span at bounding box center [493, 531] width 100 height 19
type input "6"
type input "6.0000"
click at [602, 570] on div "Original Package ID: FLSRWGM-20250808-1452" at bounding box center [376, 576] width 499 height 12
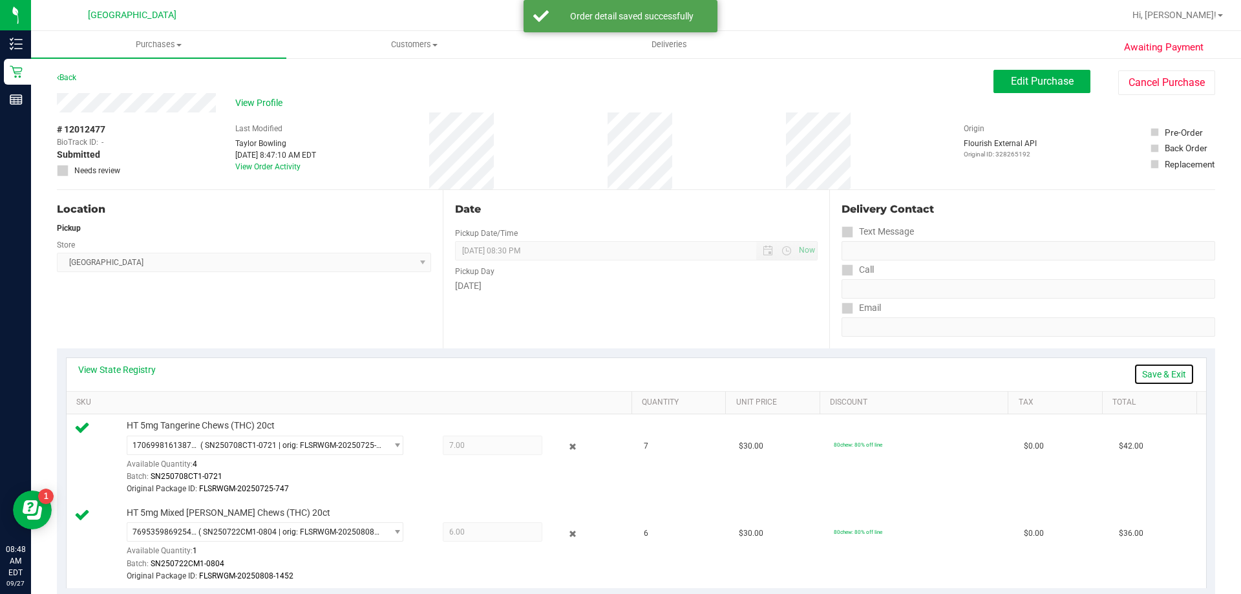
click at [1137, 375] on link "Save & Exit" at bounding box center [1163, 374] width 61 height 22
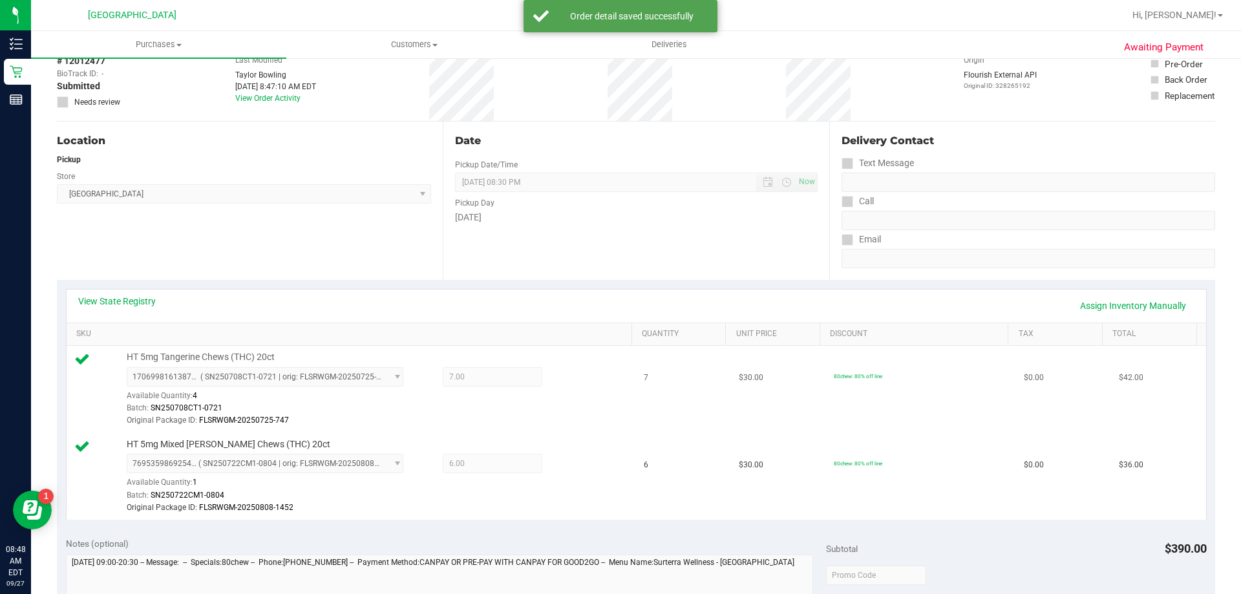
scroll to position [194, 0]
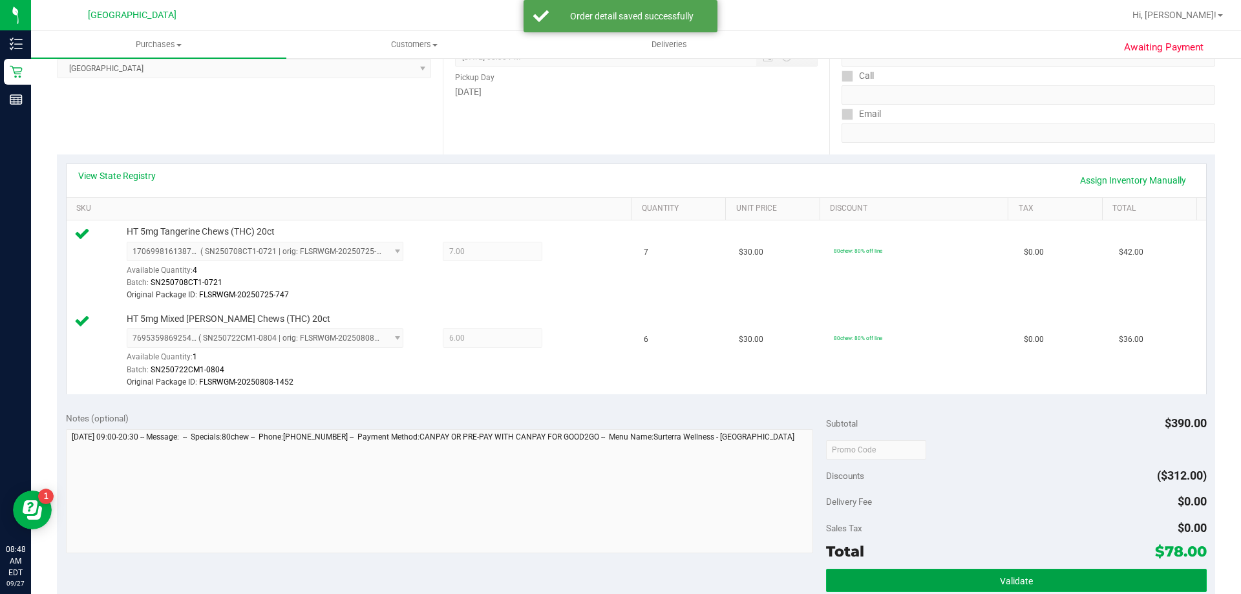
click at [978, 574] on button "Validate" at bounding box center [1016, 580] width 380 height 23
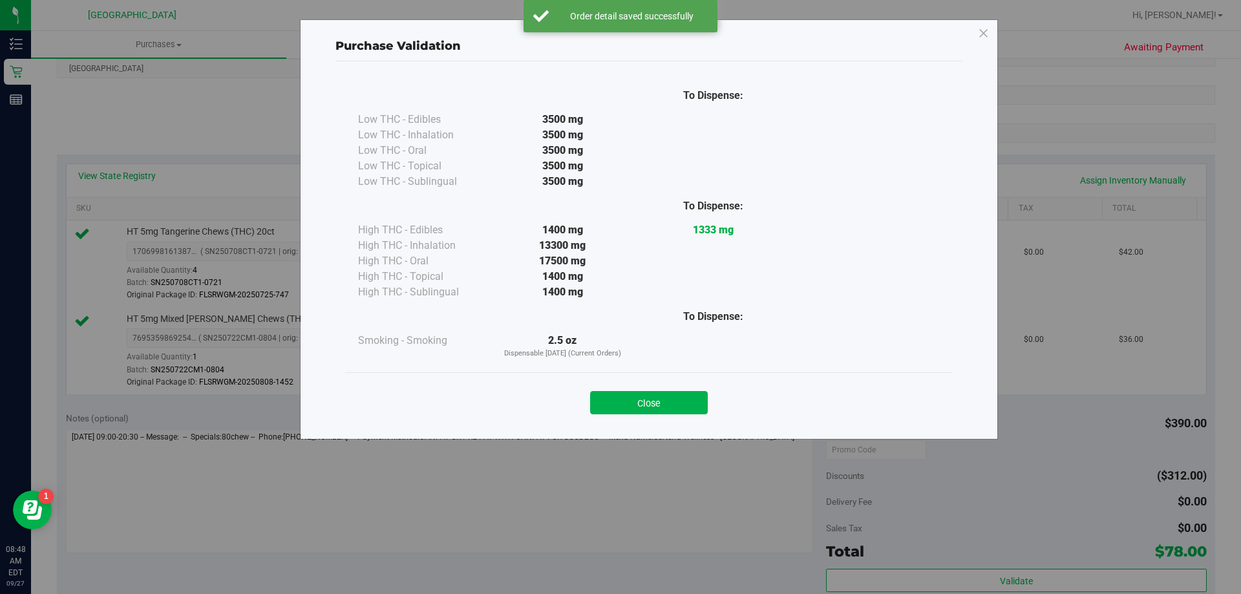
click at [680, 408] on button "Close" at bounding box center [649, 402] width 118 height 23
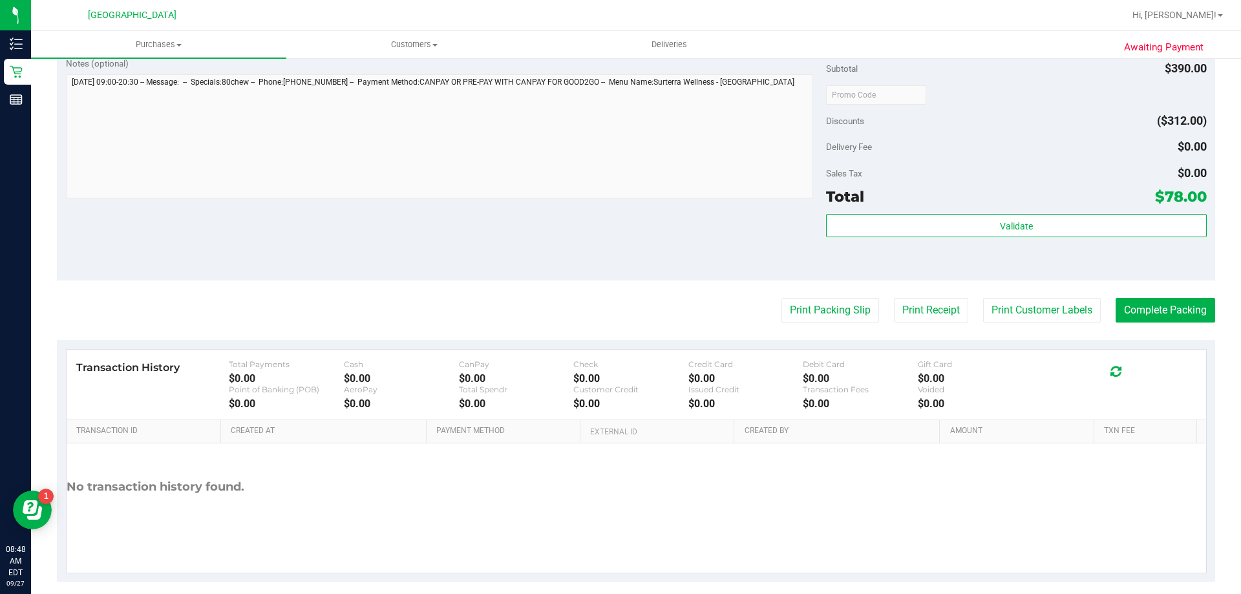
scroll to position [562, 0]
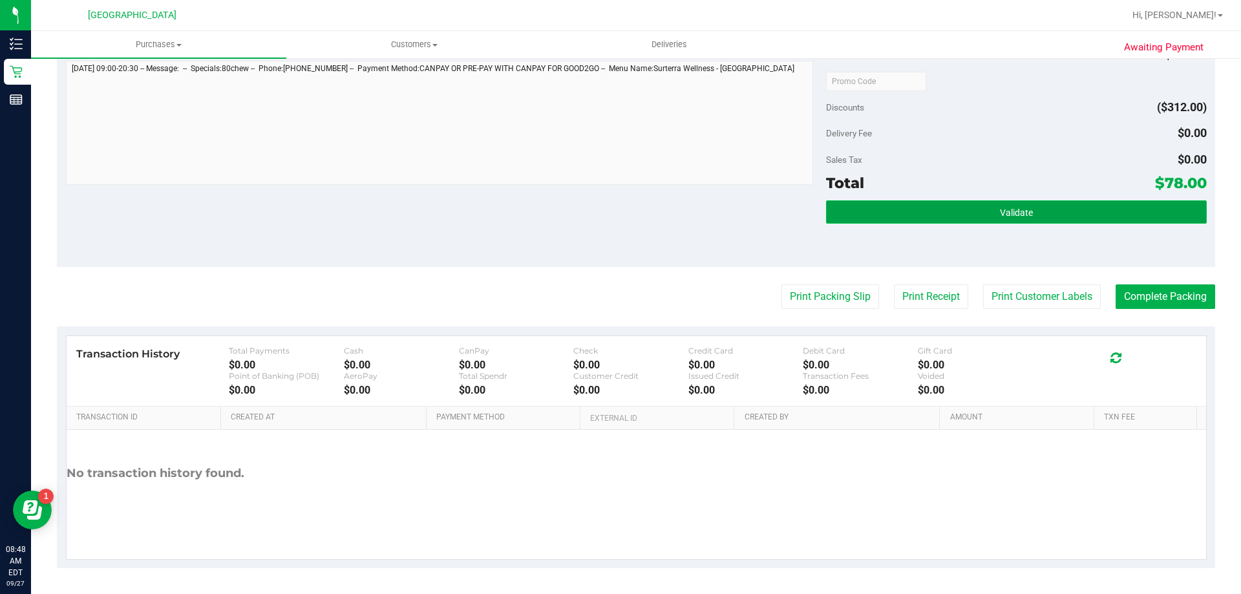
click at [847, 219] on button "Validate" at bounding box center [1016, 211] width 380 height 23
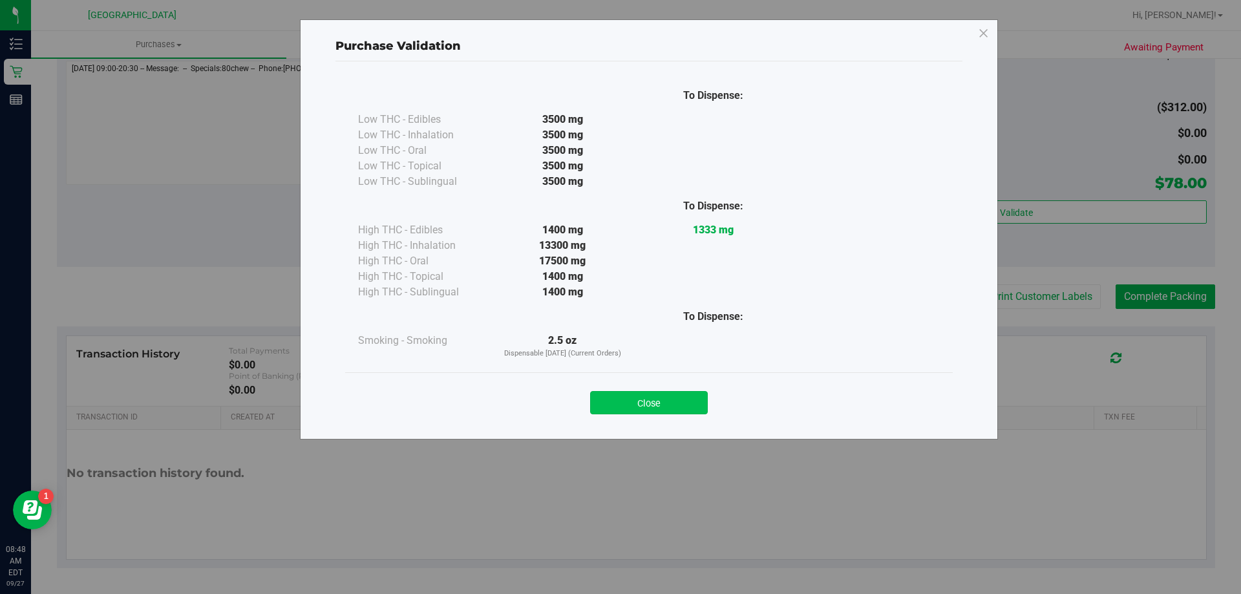
click at [680, 406] on button "Close" at bounding box center [649, 402] width 118 height 23
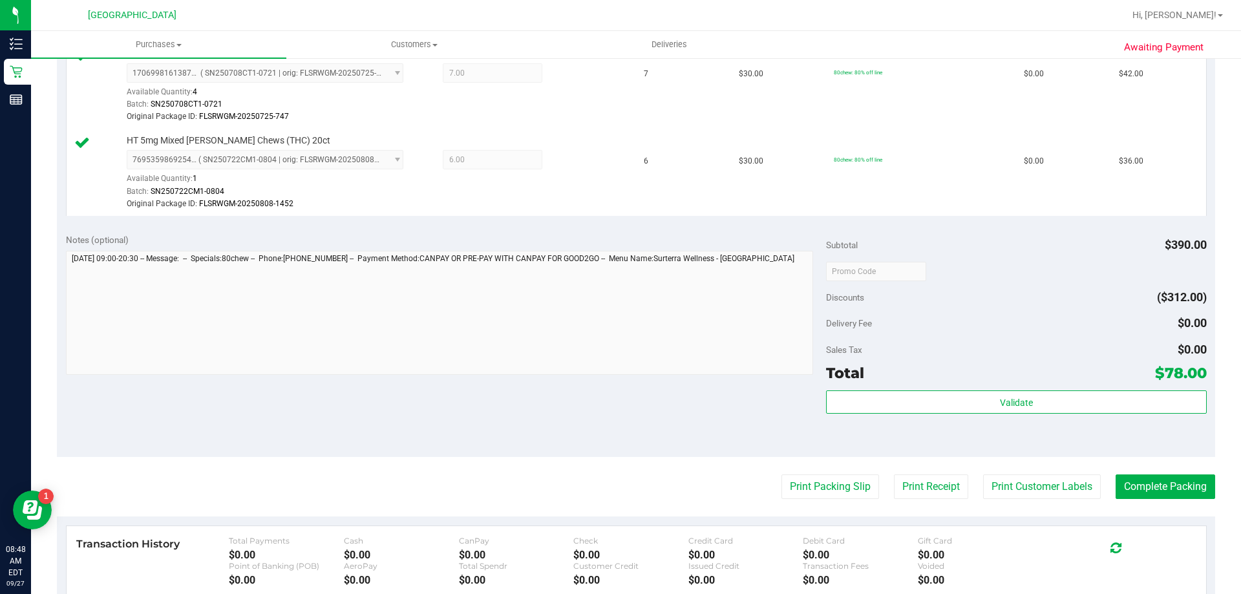
scroll to position [368, 0]
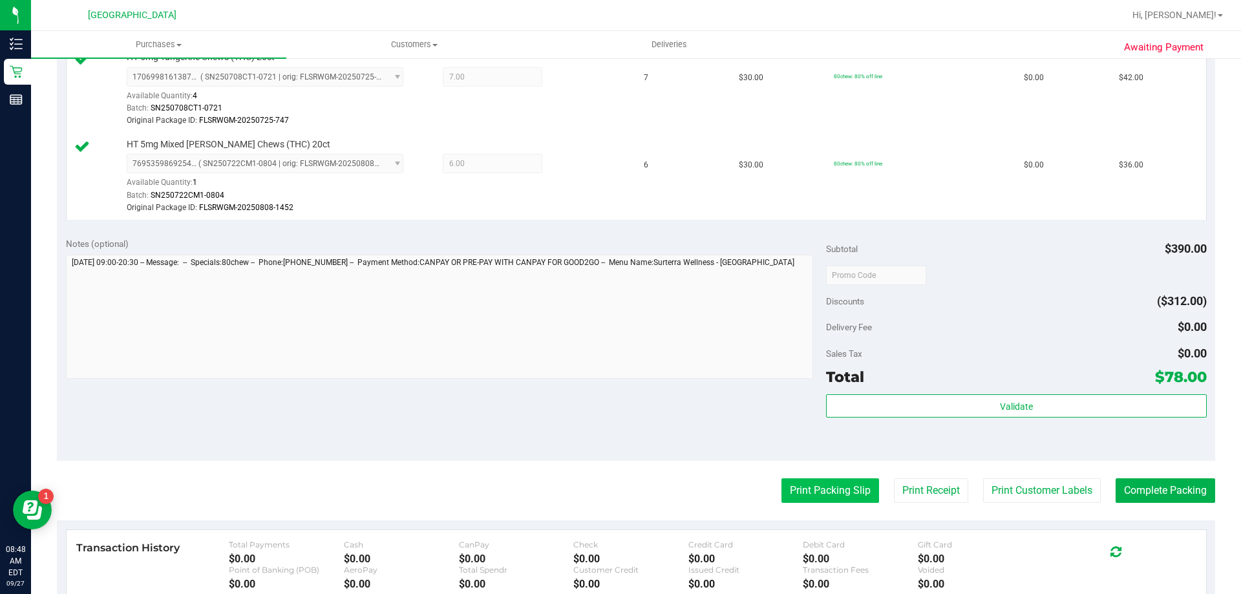
click at [845, 494] on button "Print Packing Slip" at bounding box center [830, 490] width 98 height 25
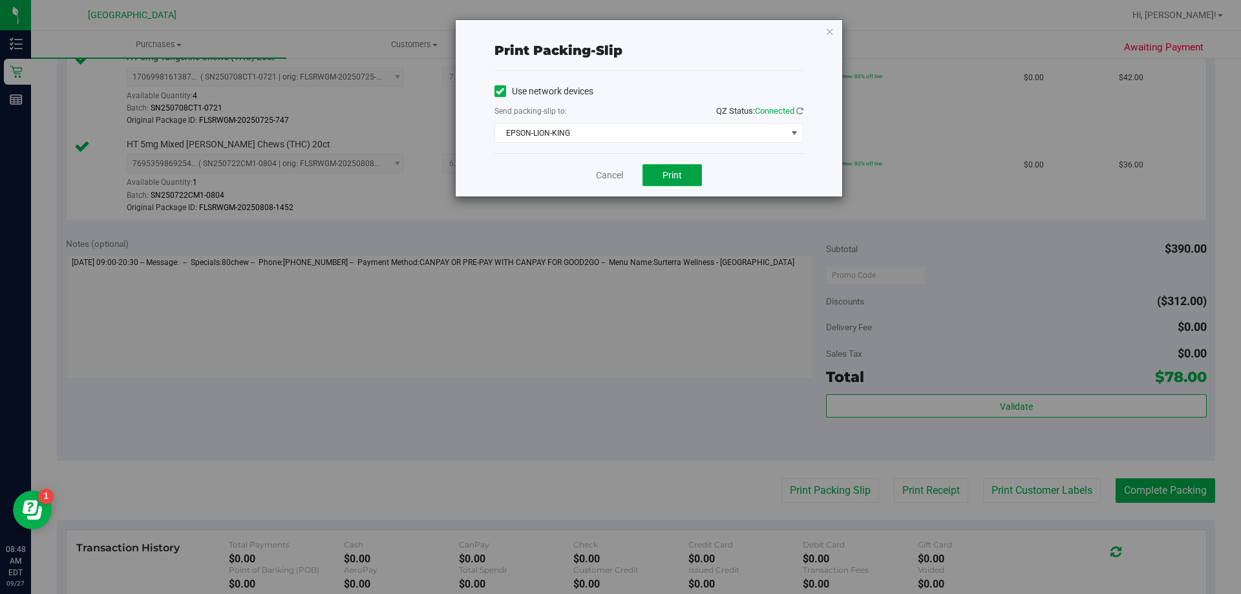
click at [660, 173] on button "Print" at bounding box center [671, 175] width 59 height 22
click at [678, 180] on span "Print" at bounding box center [671, 175] width 19 height 10
click at [611, 172] on link "Cancel" at bounding box center [609, 176] width 27 height 14
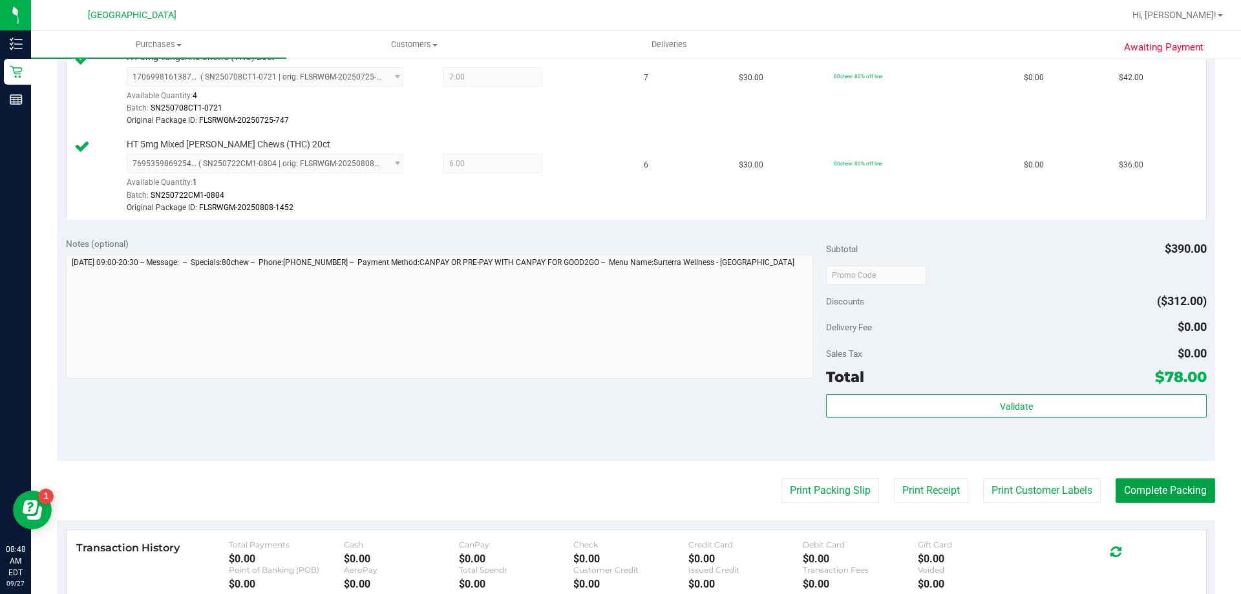
click at [1141, 498] on button "Complete Packing" at bounding box center [1165, 490] width 100 height 25
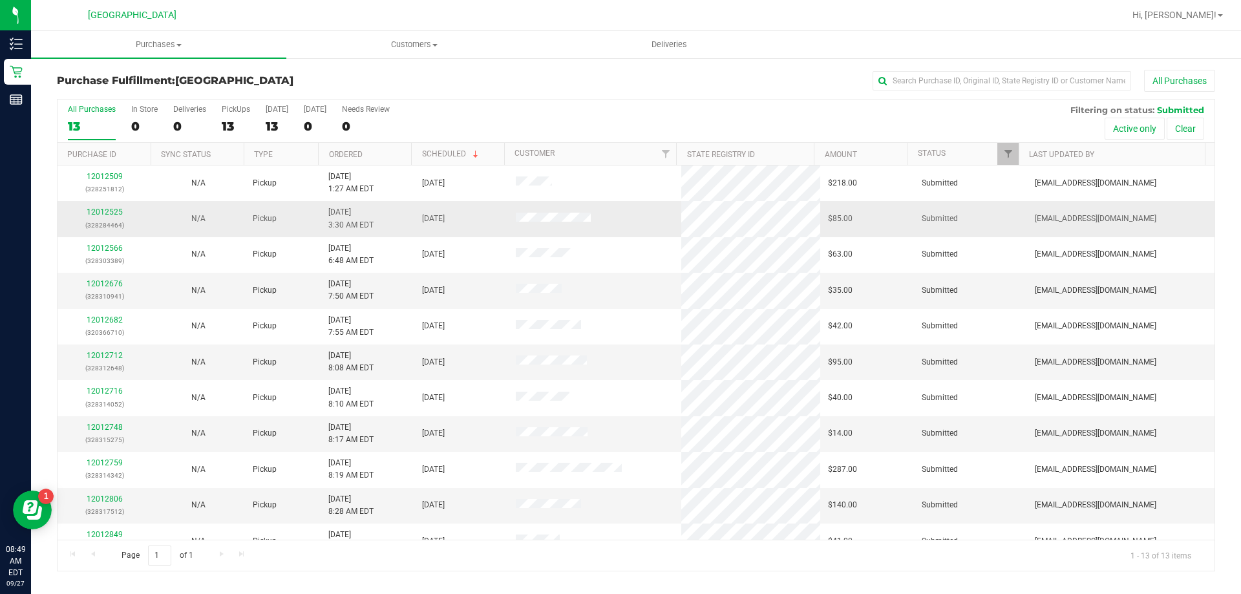
click at [100, 219] on p "(328284464)" at bounding box center [104, 225] width 78 height 12
click at [100, 208] on link "12012525" at bounding box center [105, 211] width 36 height 9
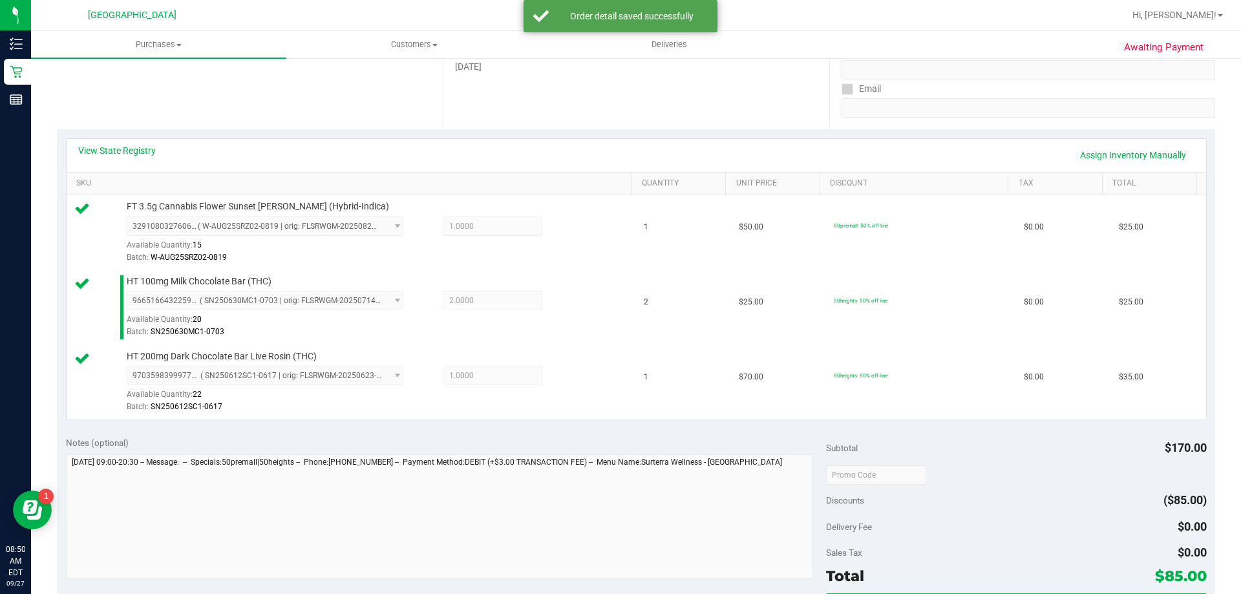
scroll to position [323, 0]
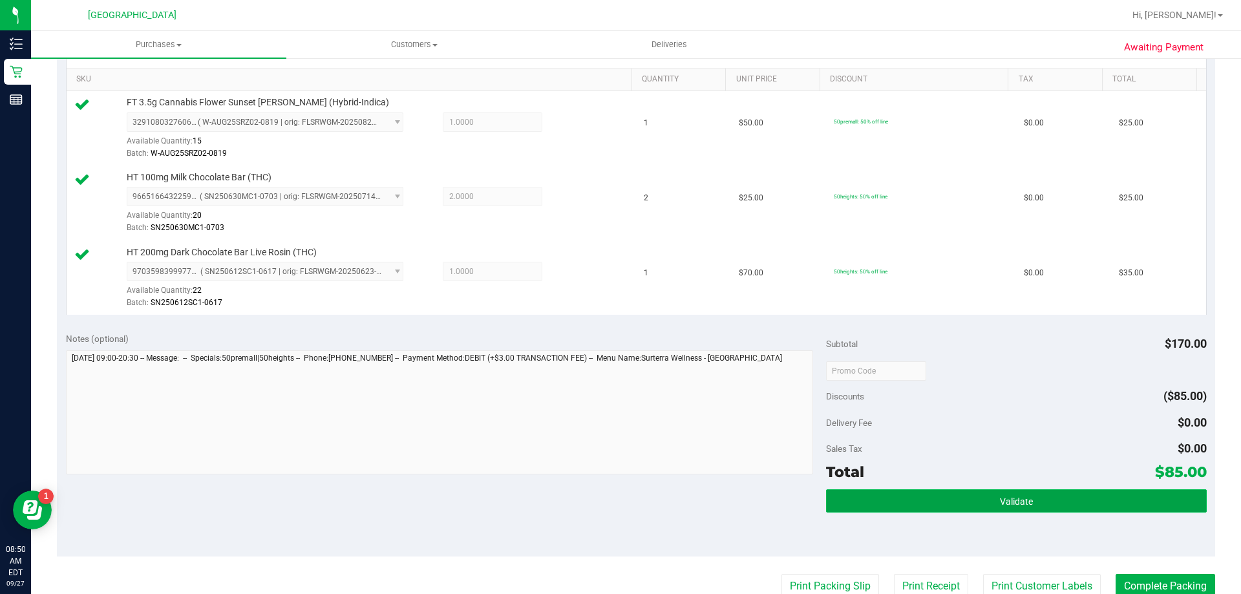
click at [964, 500] on button "Validate" at bounding box center [1016, 500] width 380 height 23
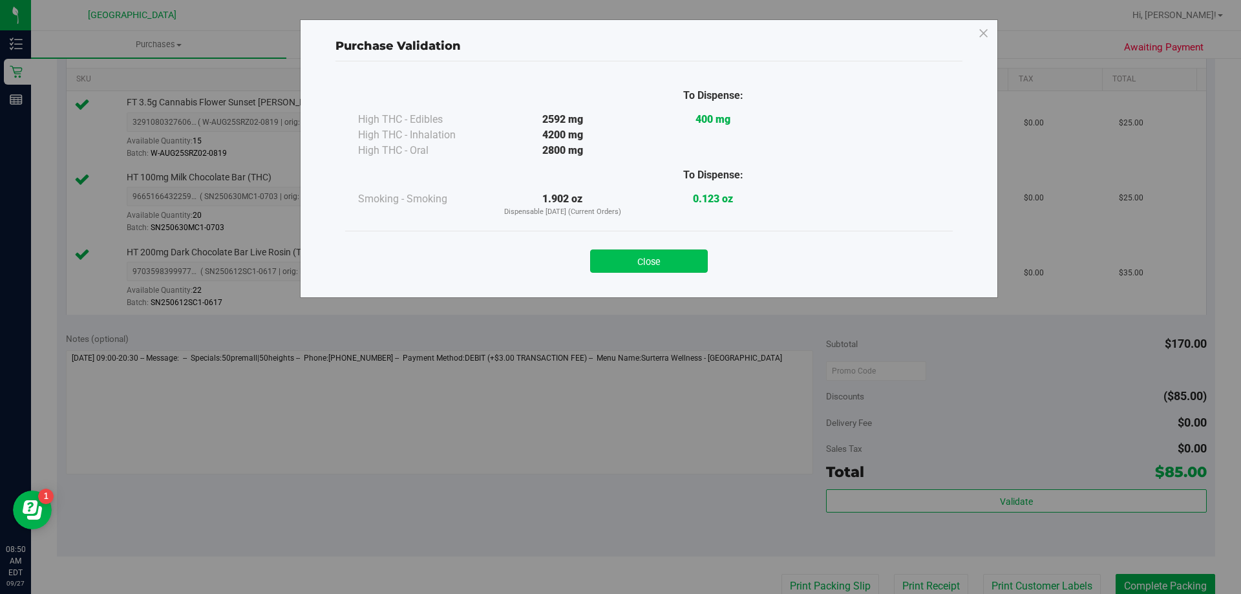
click at [654, 260] on button "Close" at bounding box center [649, 260] width 118 height 23
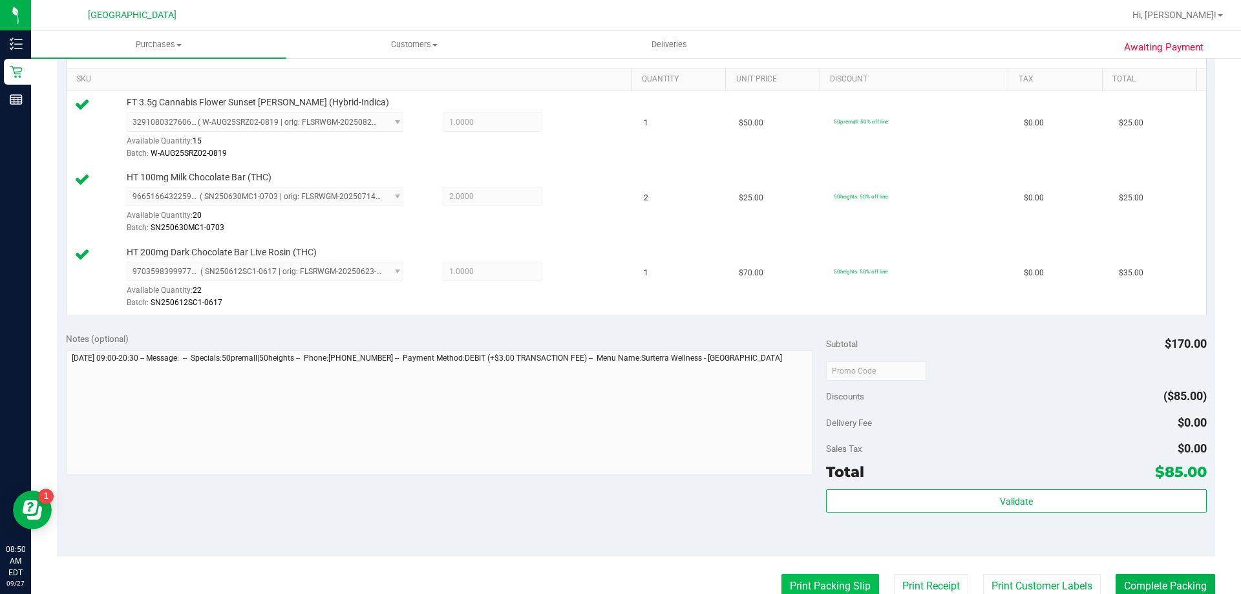
click at [781, 579] on button "Print Packing Slip" at bounding box center [830, 586] width 98 height 25
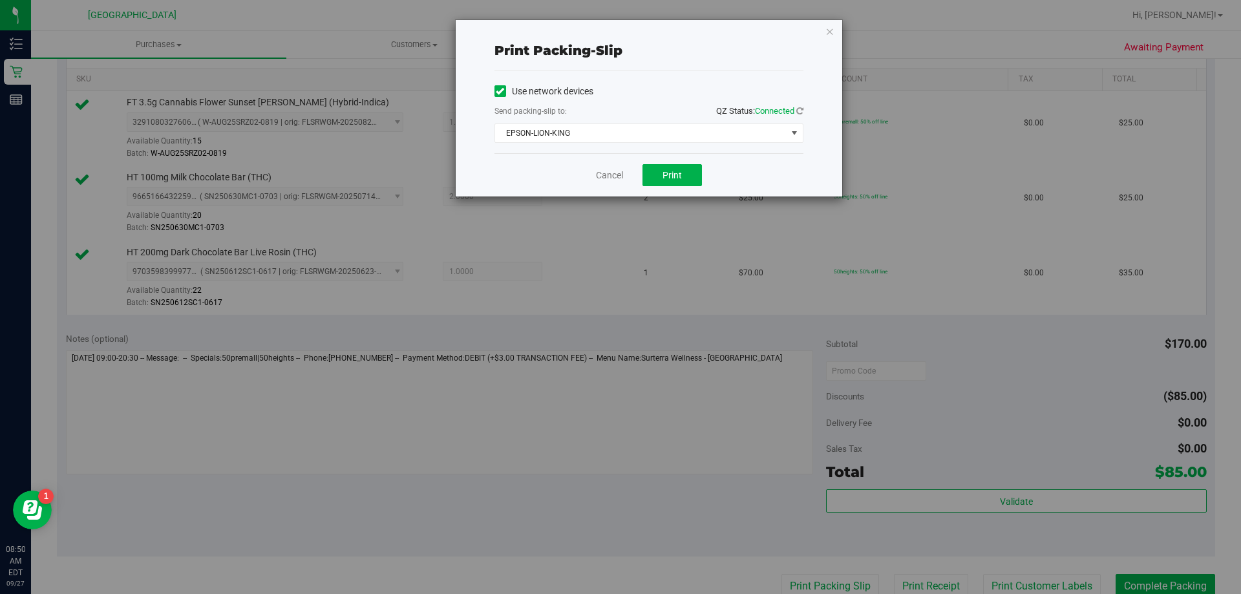
click at [665, 158] on div "Cancel Print" at bounding box center [648, 174] width 309 height 43
click at [664, 171] on span "Print" at bounding box center [671, 175] width 19 height 10
click at [604, 176] on link "Cancel" at bounding box center [609, 176] width 27 height 14
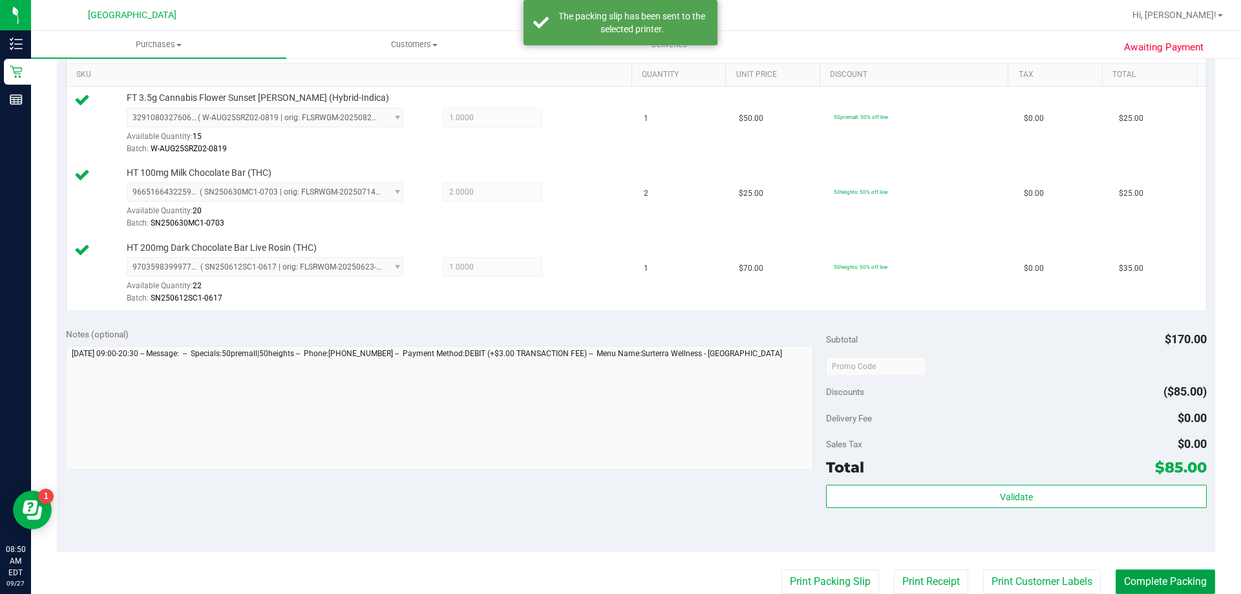
click at [1132, 572] on button "Complete Packing" at bounding box center [1165, 581] width 100 height 25
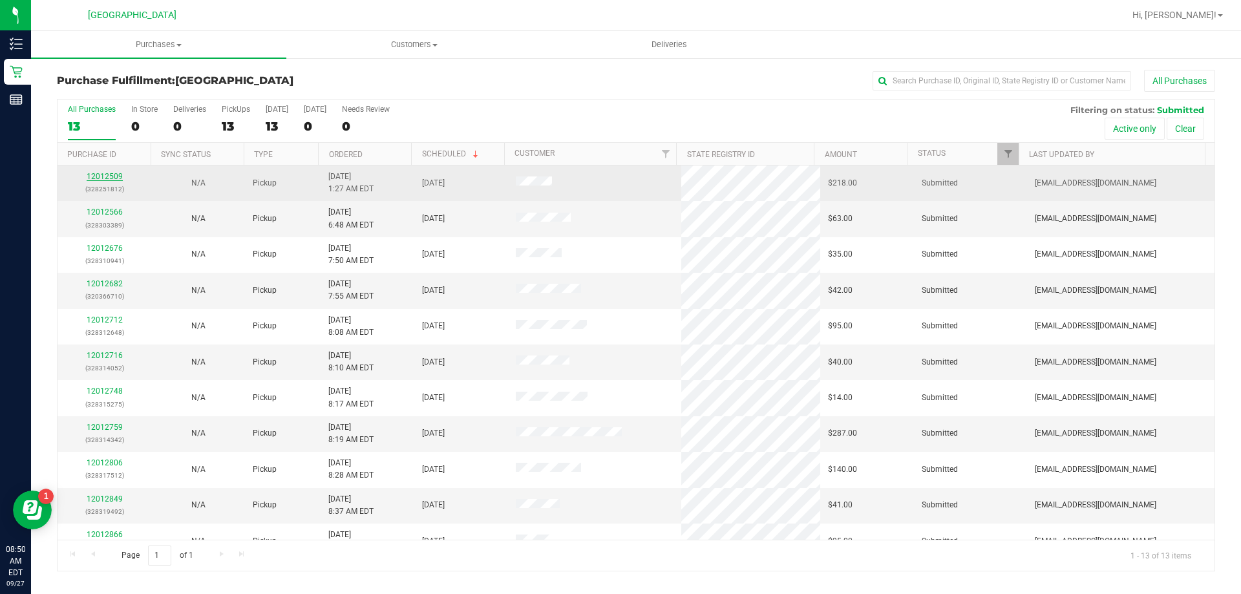
click at [115, 176] on link "12012509" at bounding box center [105, 176] width 36 height 9
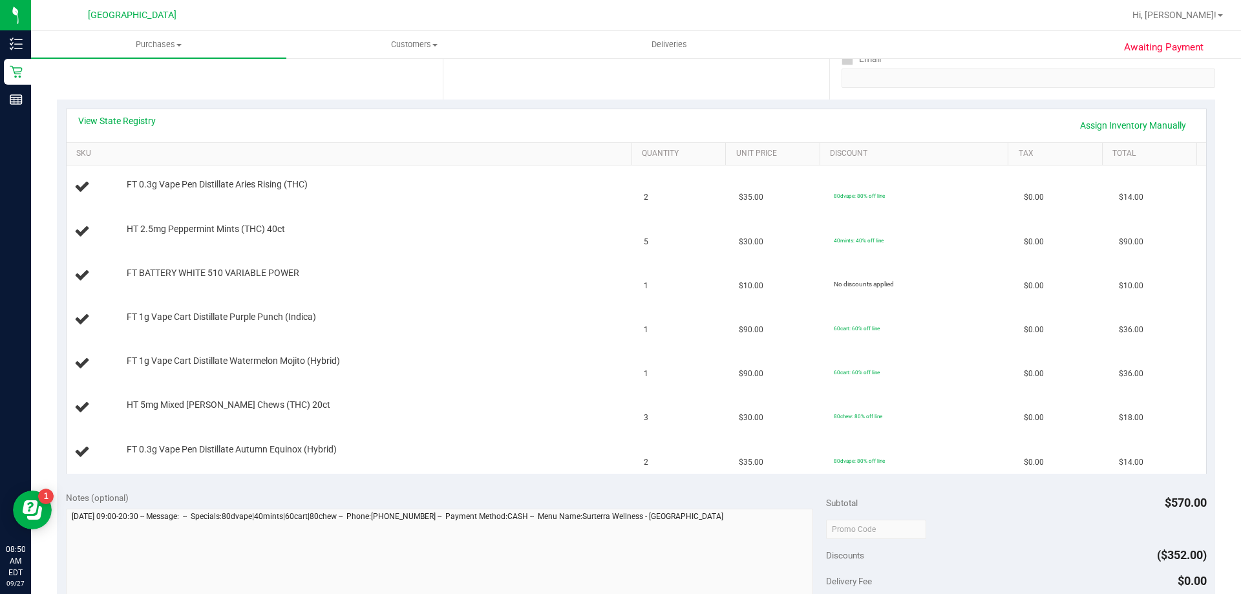
scroll to position [256, 0]
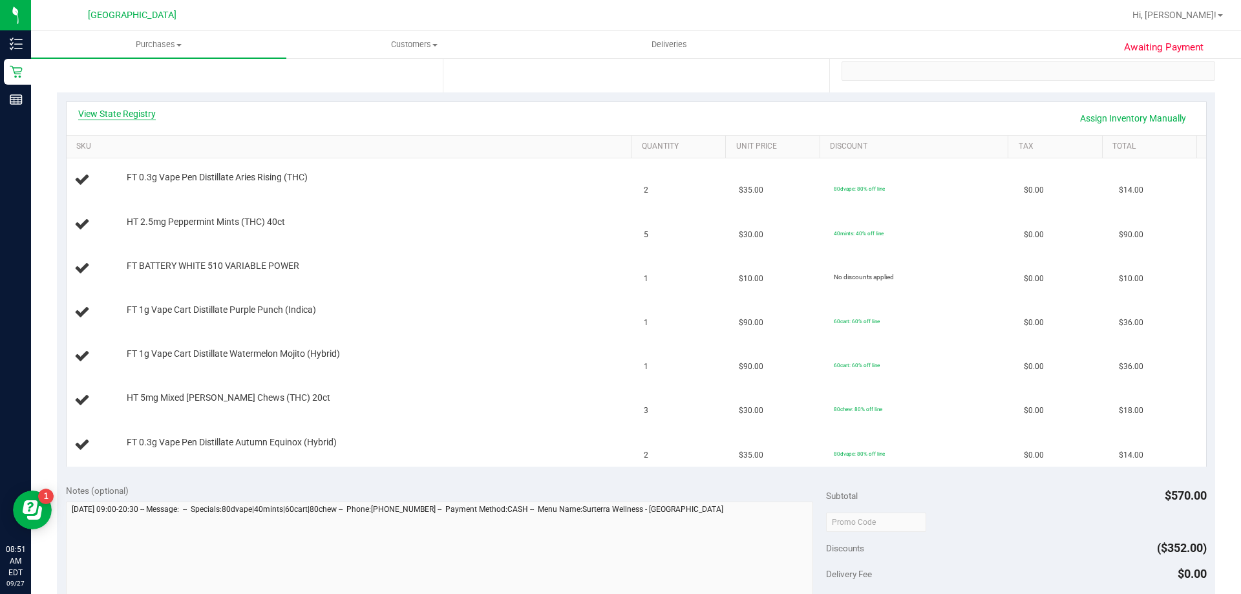
click at [123, 109] on link "View State Registry" at bounding box center [117, 113] width 78 height 13
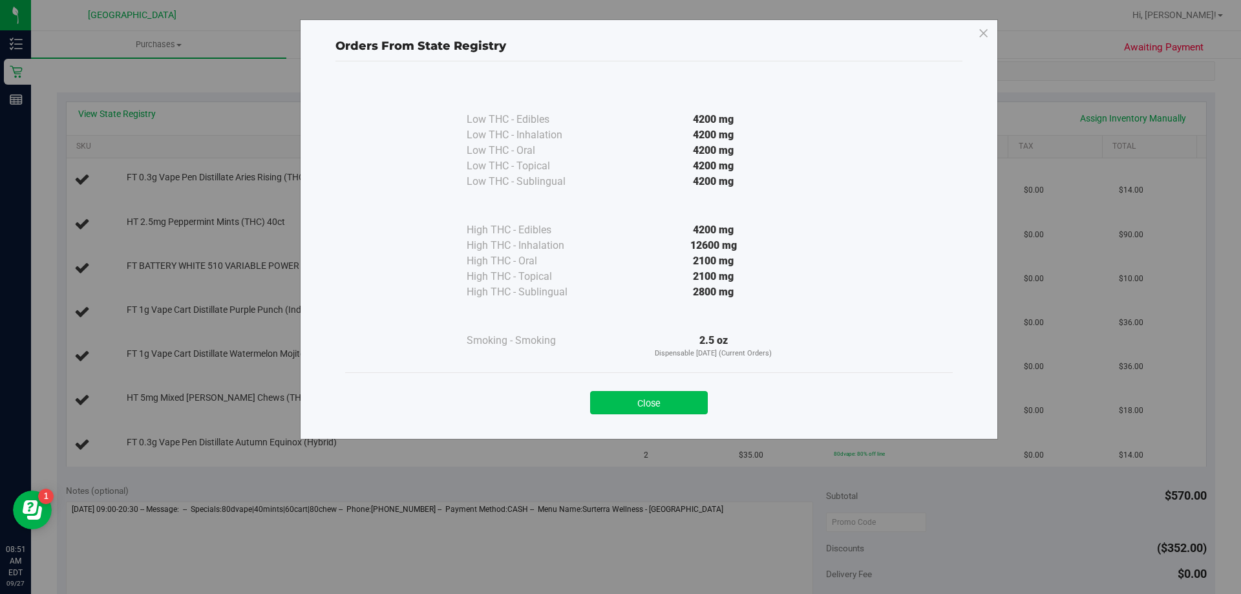
click at [666, 396] on button "Close" at bounding box center [649, 402] width 118 height 23
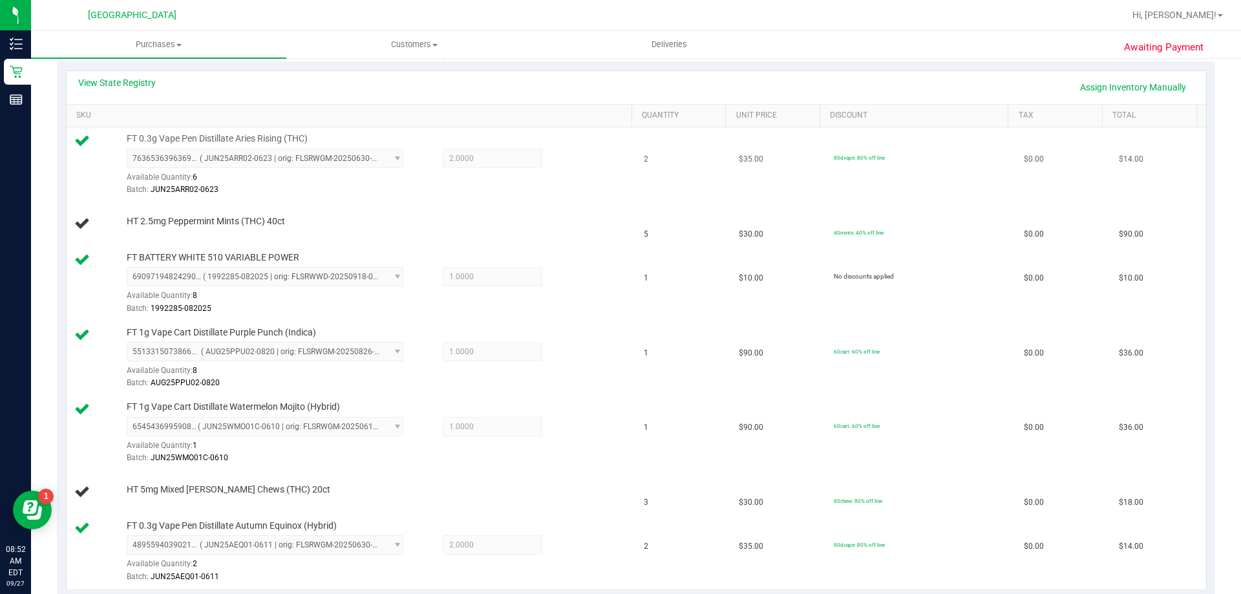
scroll to position [191, 0]
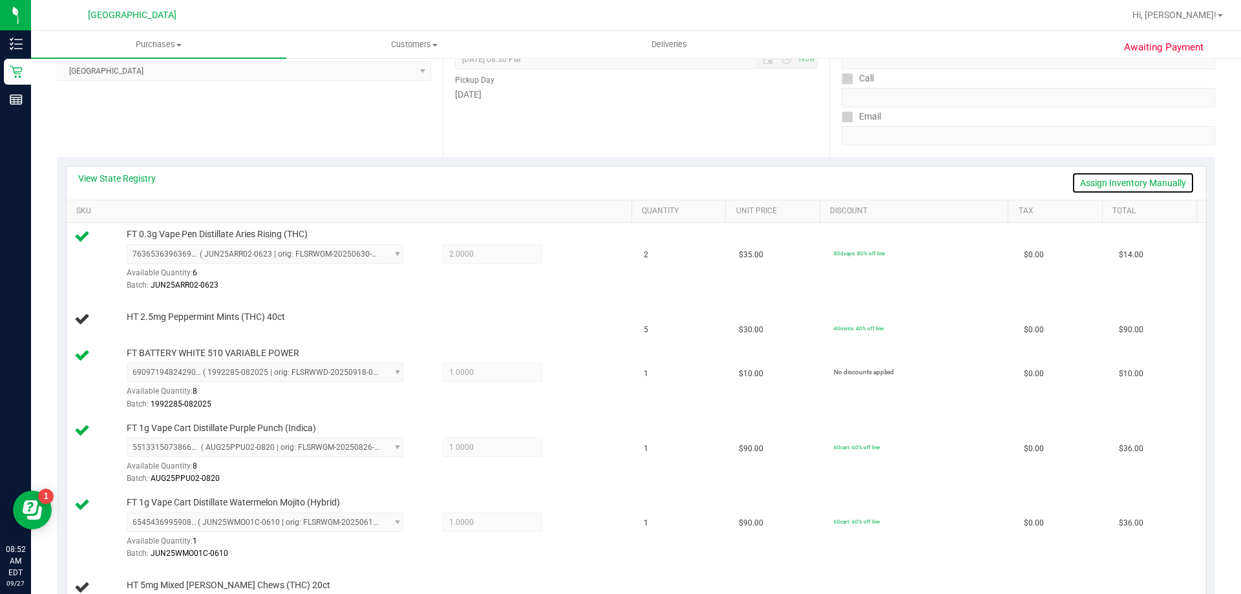
click at [1117, 183] on link "Assign Inventory Manually" at bounding box center [1132, 183] width 123 height 22
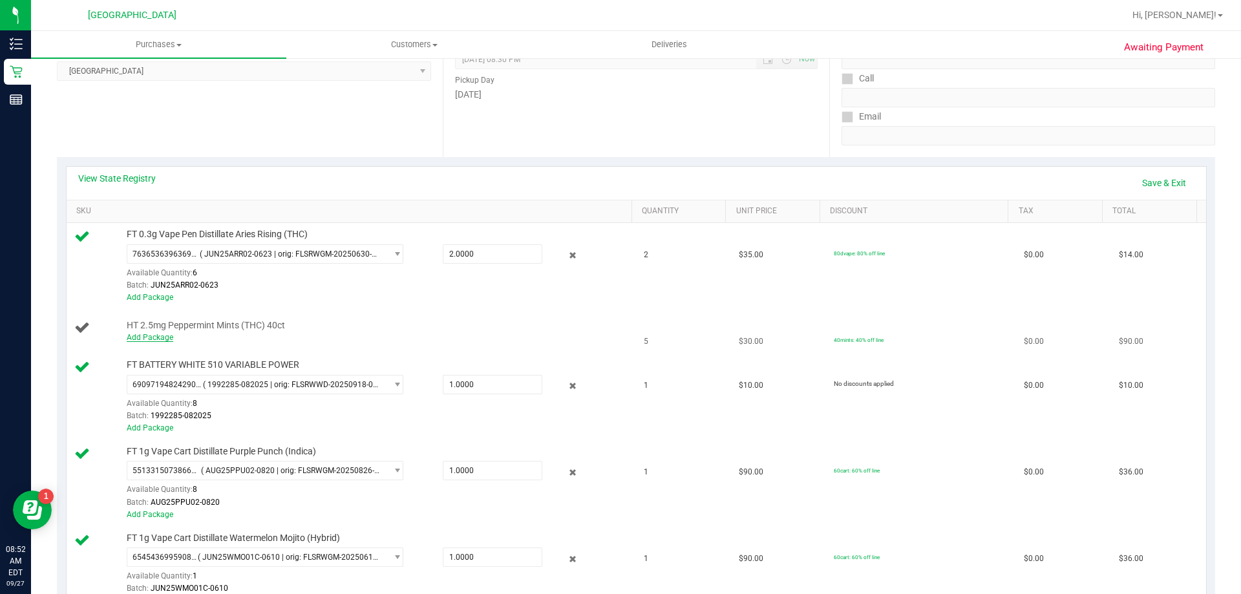
click at [168, 339] on link "Add Package" at bounding box center [150, 337] width 47 height 9
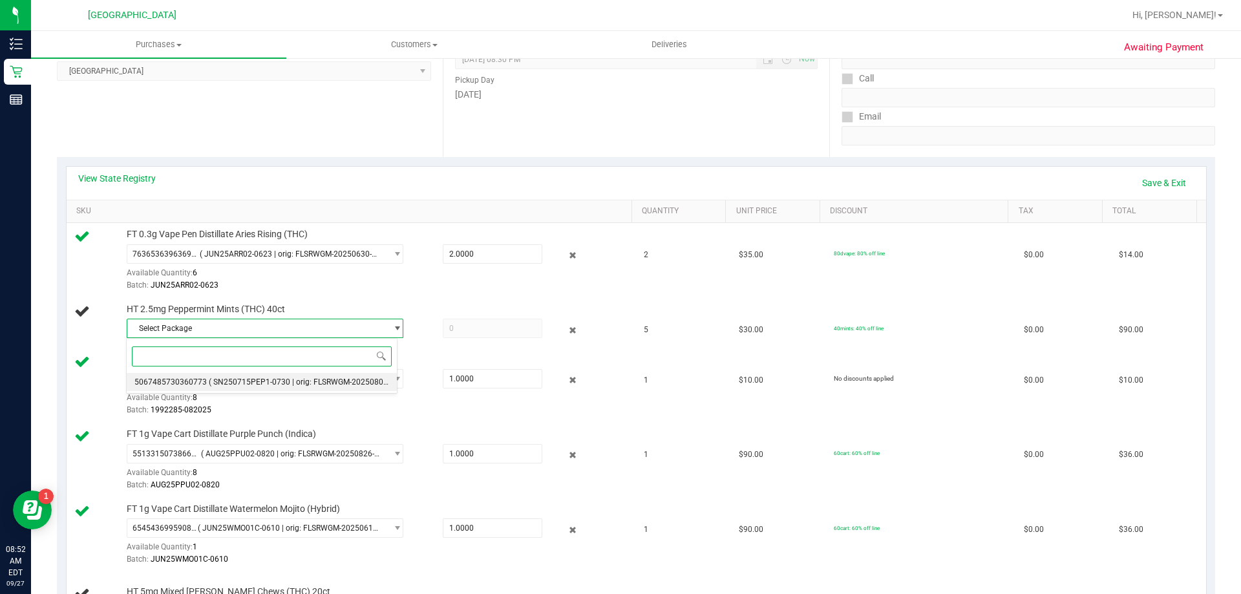
click at [339, 386] on span "( SN250715PEP1-0730 | orig: FLSRWGM-20250806-293 )" at bounding box center [308, 381] width 199 height 9
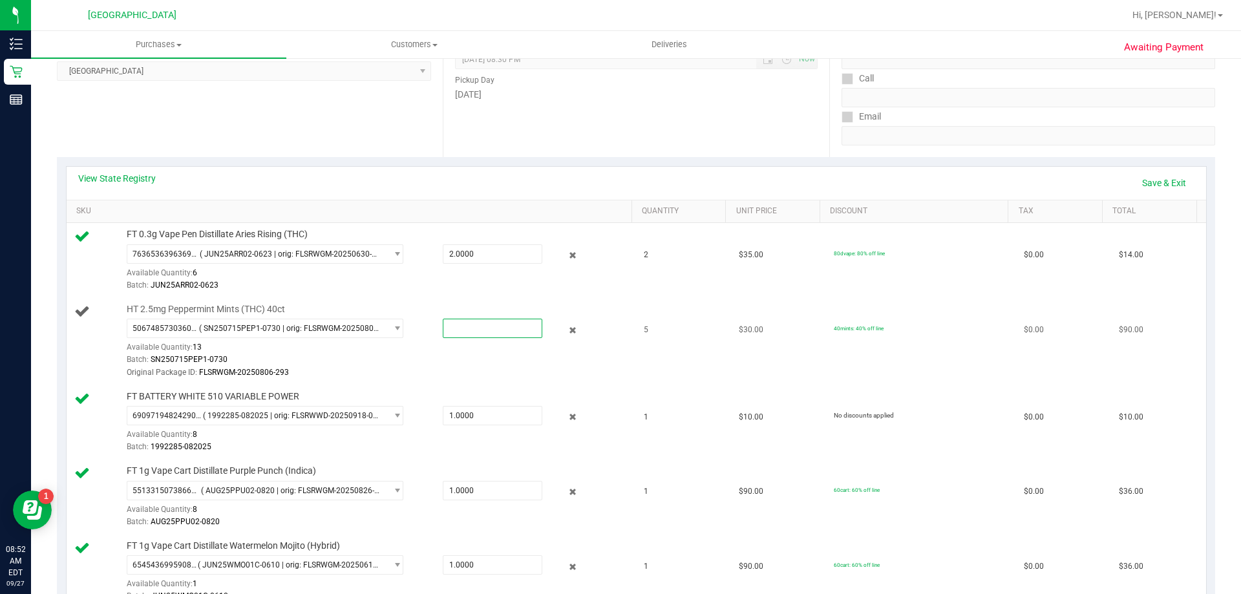
click at [486, 331] on span at bounding box center [493, 328] width 100 height 19
type input "5"
type input "5.0000"
click at [617, 371] on div "HT 2.5mg Peppermint Mints (THC) 40ct 5067485730360773 ( SN250715PEP1-0730 | ori…" at bounding box center [351, 341] width 554 height 76
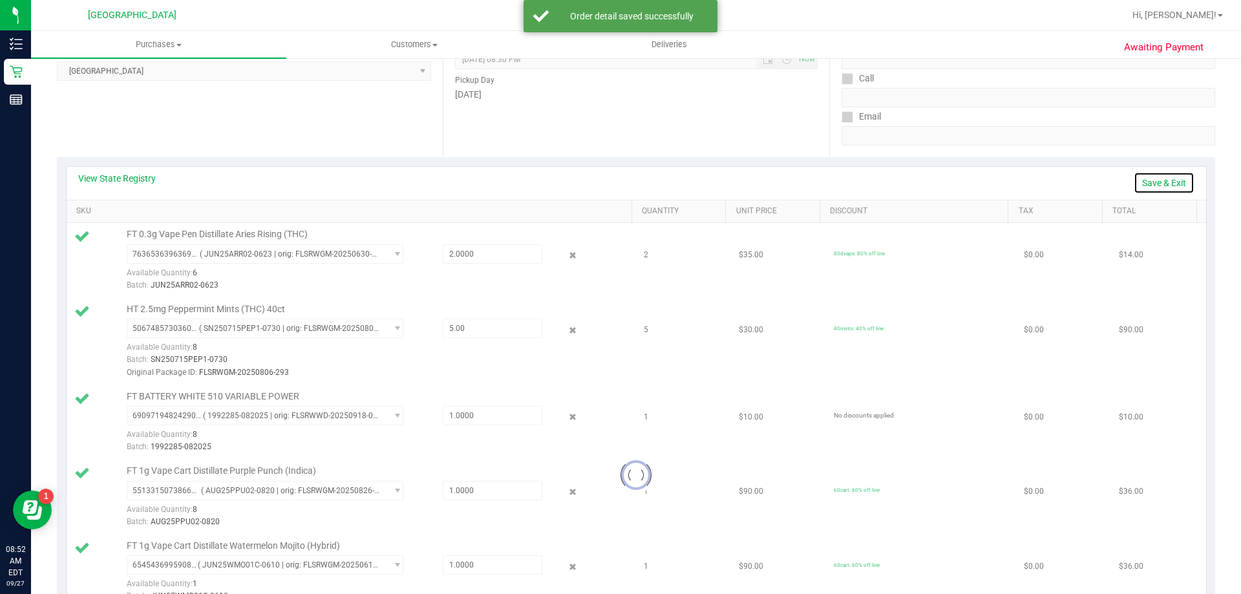
click at [1172, 184] on link "Save & Exit" at bounding box center [1163, 183] width 61 height 22
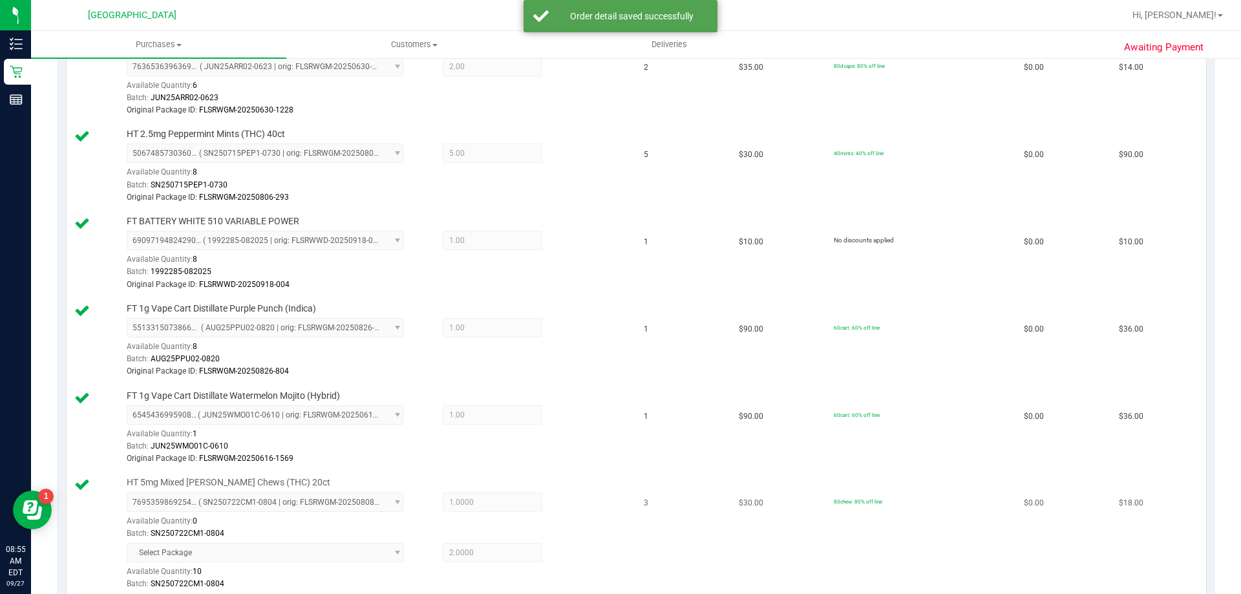
scroll to position [708, 0]
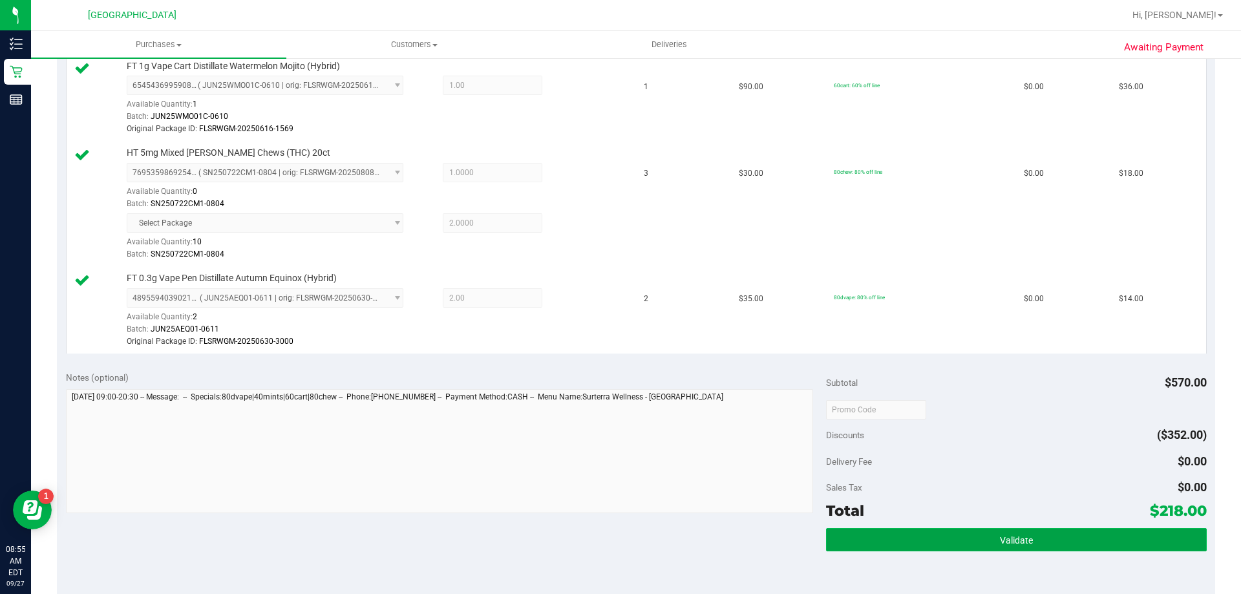
click at [945, 531] on button "Validate" at bounding box center [1016, 539] width 380 height 23
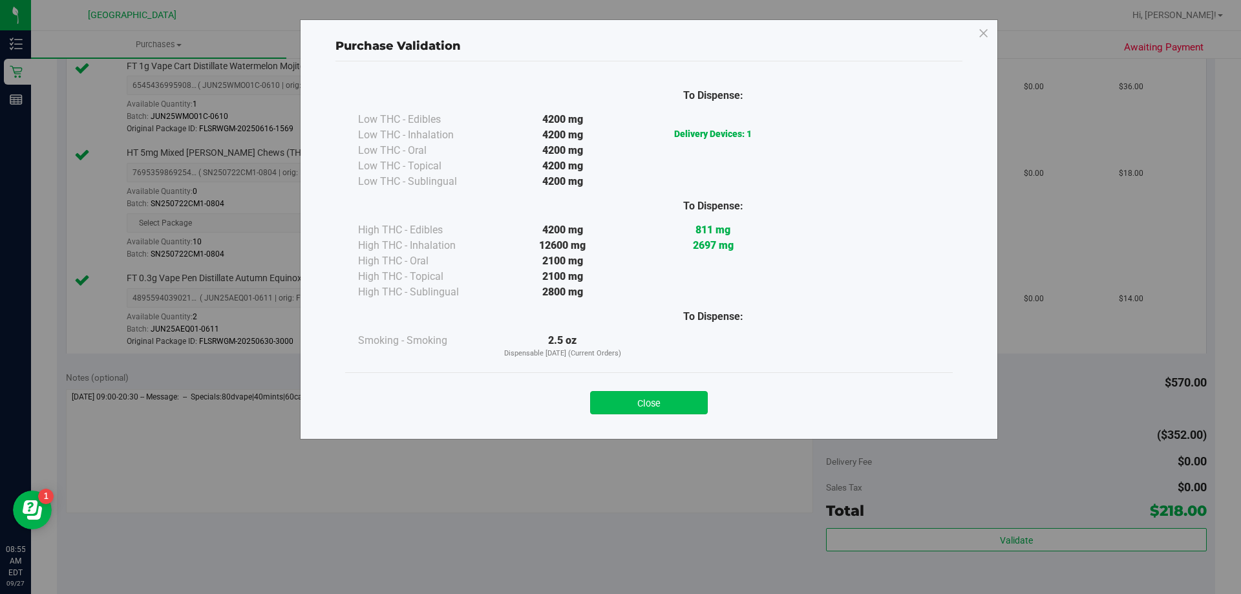
click at [671, 400] on button "Close" at bounding box center [649, 402] width 118 height 23
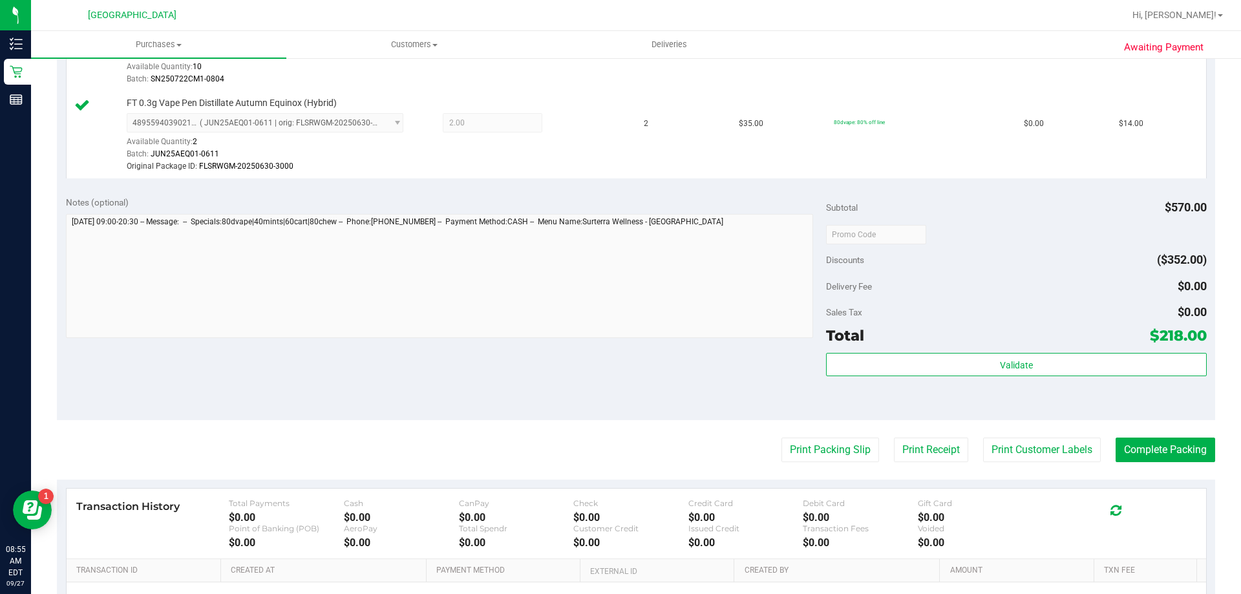
scroll to position [902, 0]
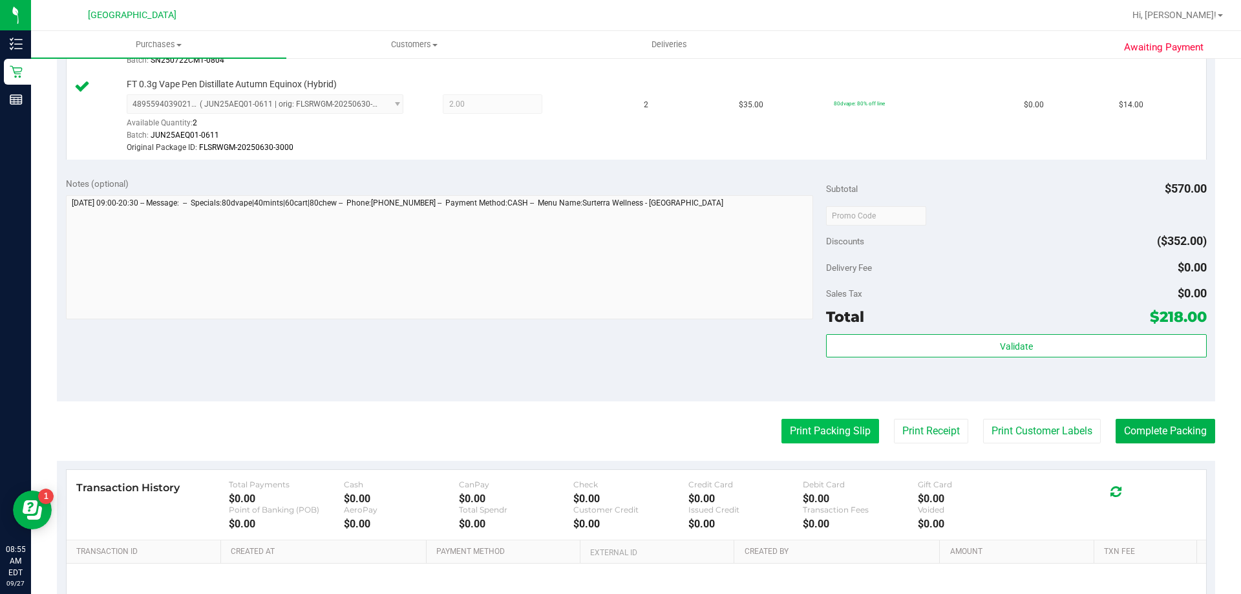
click at [808, 431] on button "Print Packing Slip" at bounding box center [830, 431] width 98 height 25
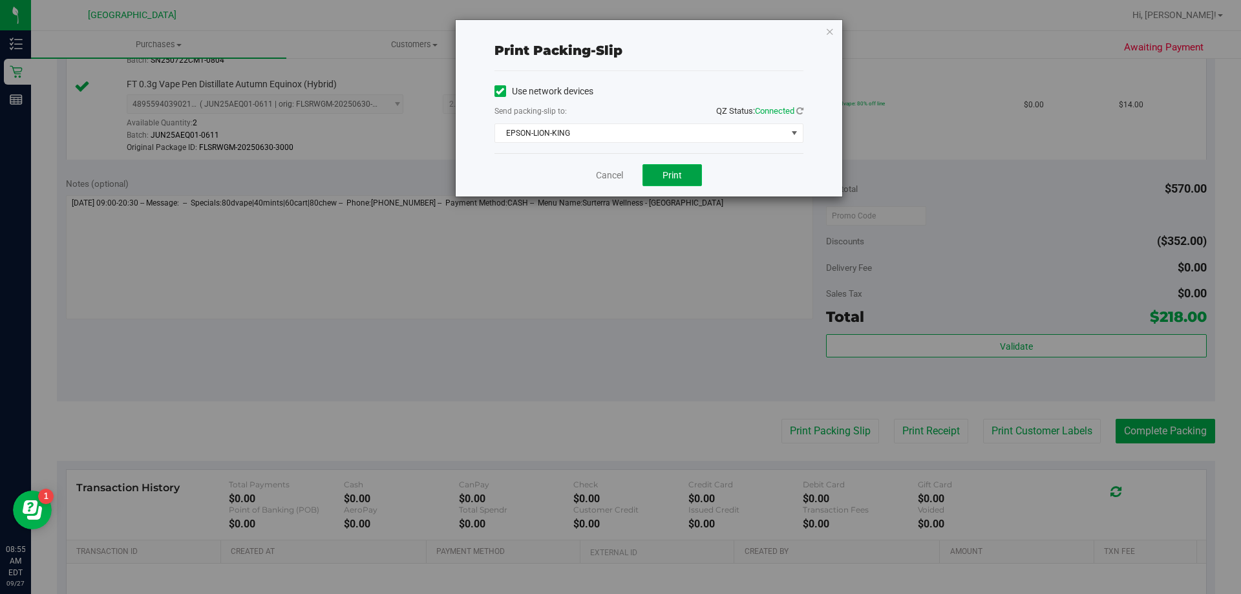
click at [670, 174] on span "Print" at bounding box center [671, 175] width 19 height 10
click at [604, 178] on link "Cancel" at bounding box center [609, 176] width 27 height 14
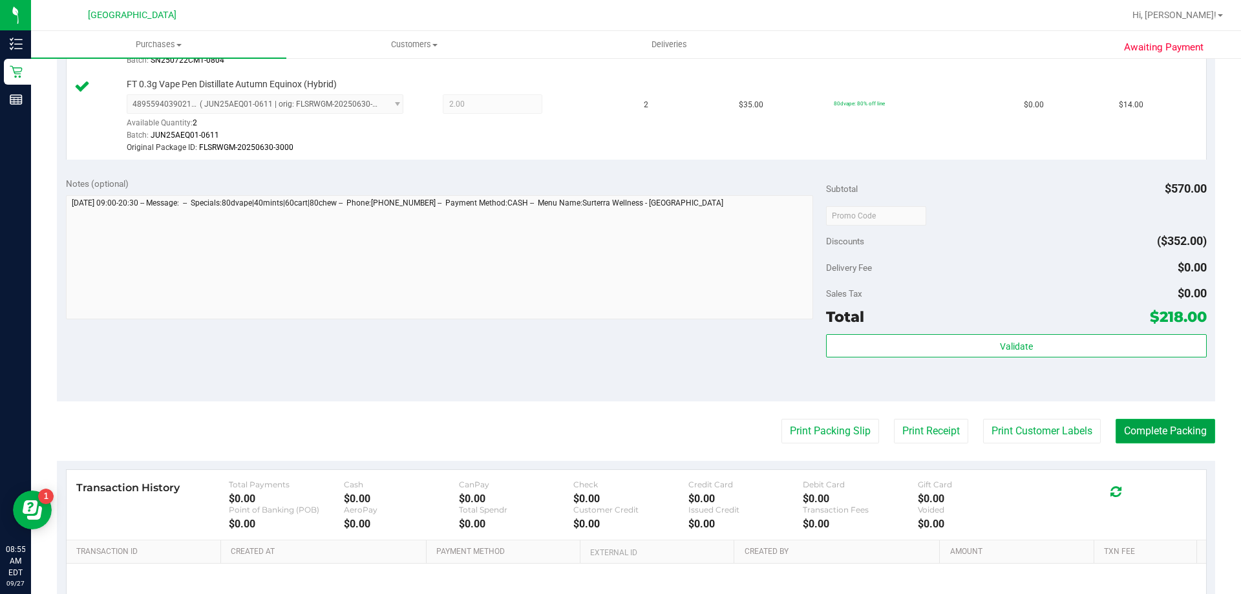
click at [1180, 422] on button "Complete Packing" at bounding box center [1165, 431] width 100 height 25
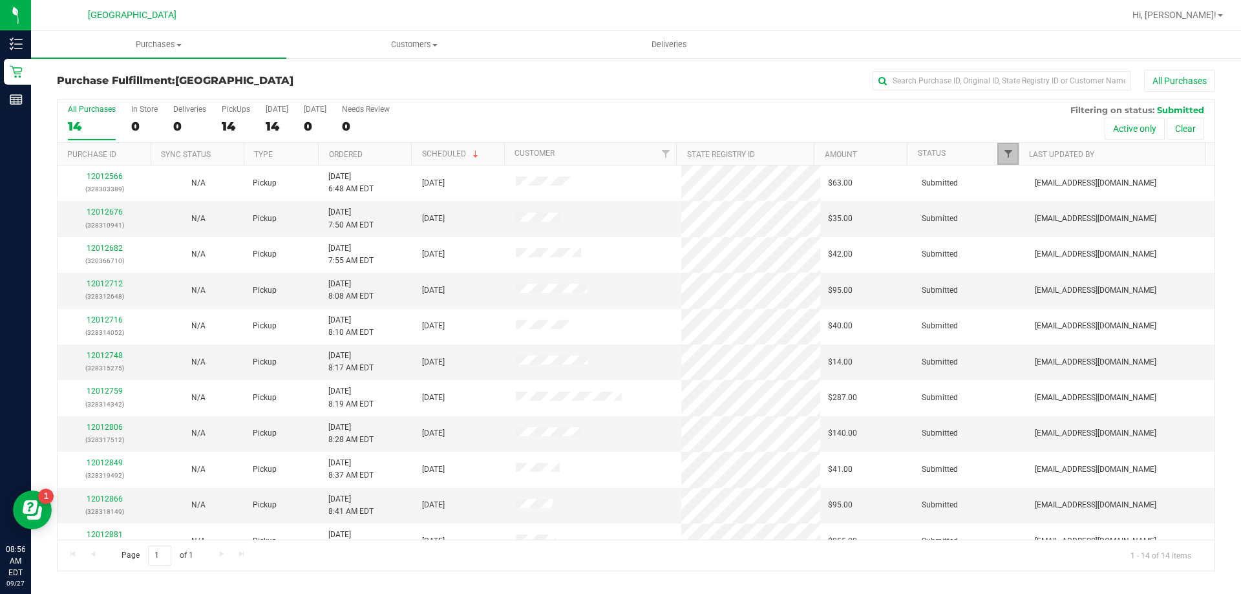
click at [1006, 157] on span "Filter" at bounding box center [1008, 154] width 10 height 10
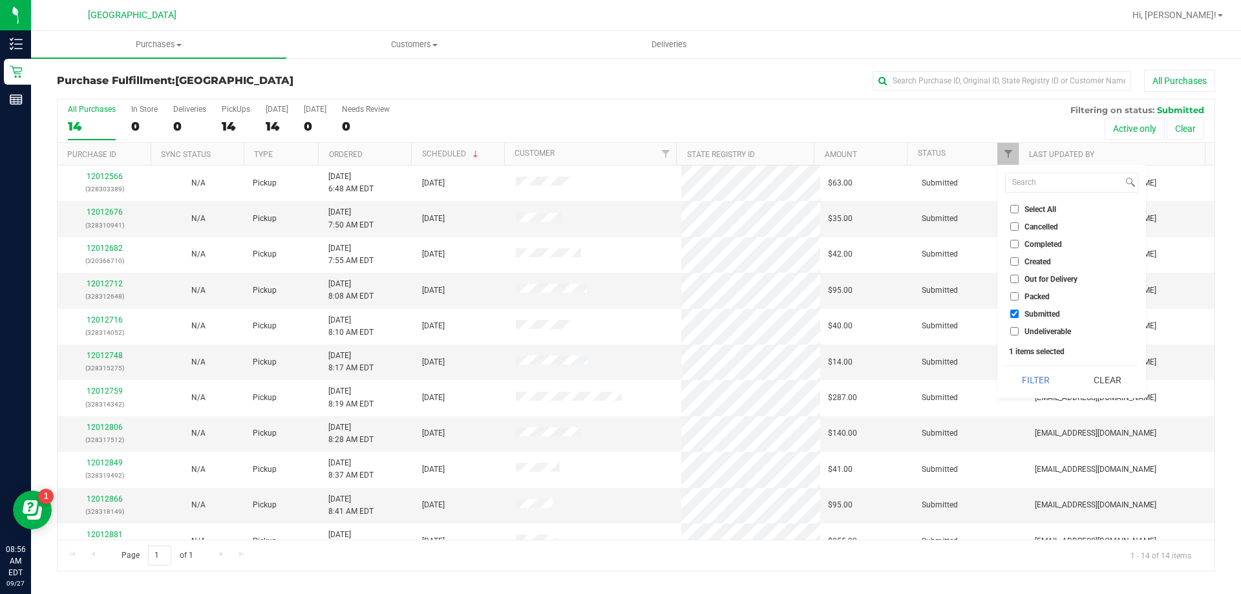
click at [1041, 328] on span "Undeliverable" at bounding box center [1047, 332] width 47 height 8
click at [1018, 327] on input "Undeliverable" at bounding box center [1014, 331] width 8 height 8
checkbox input "true"
click at [1044, 385] on button "Filter" at bounding box center [1036, 380] width 62 height 28
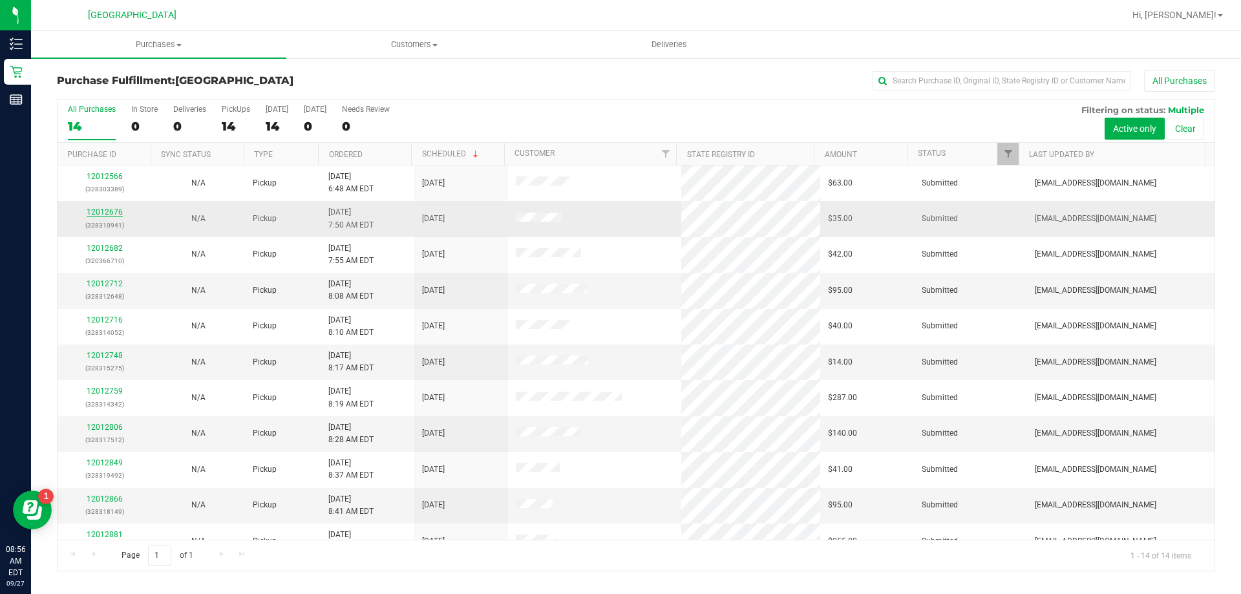
click at [101, 215] on link "12012676" at bounding box center [105, 211] width 36 height 9
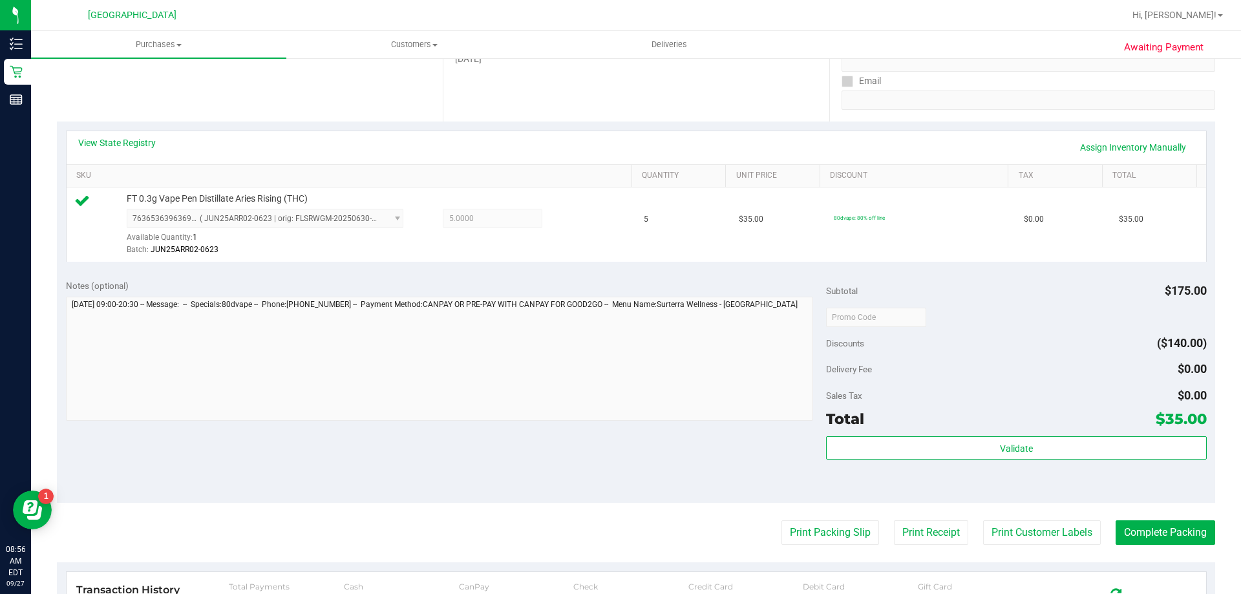
scroll to position [258, 0]
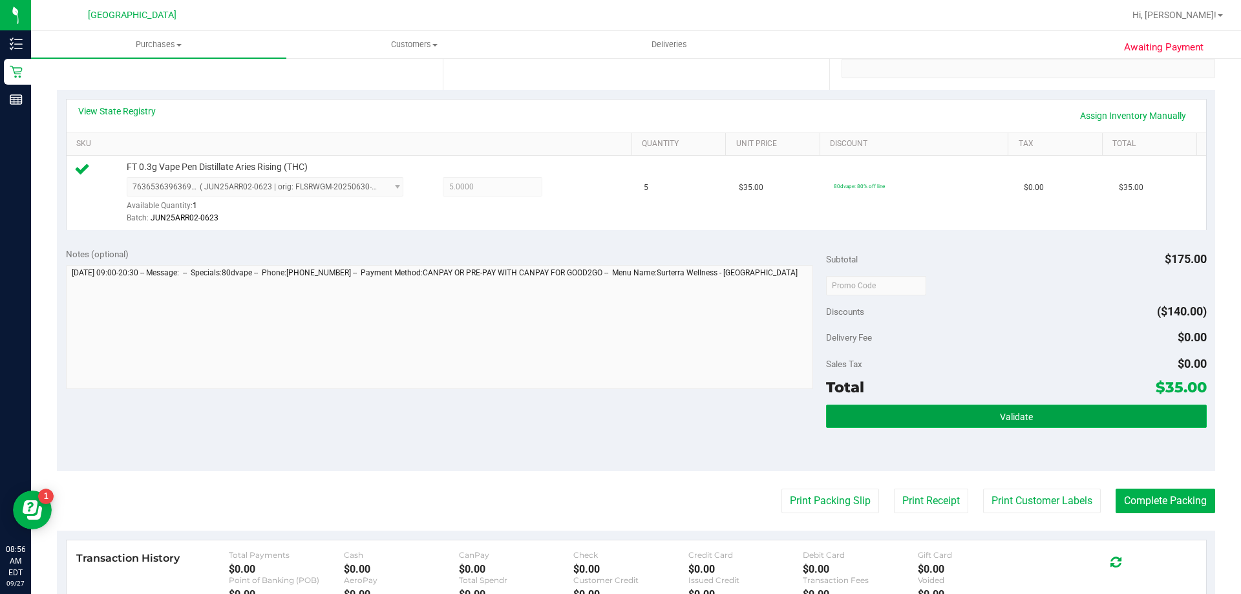
click at [832, 412] on button "Validate" at bounding box center [1016, 416] width 380 height 23
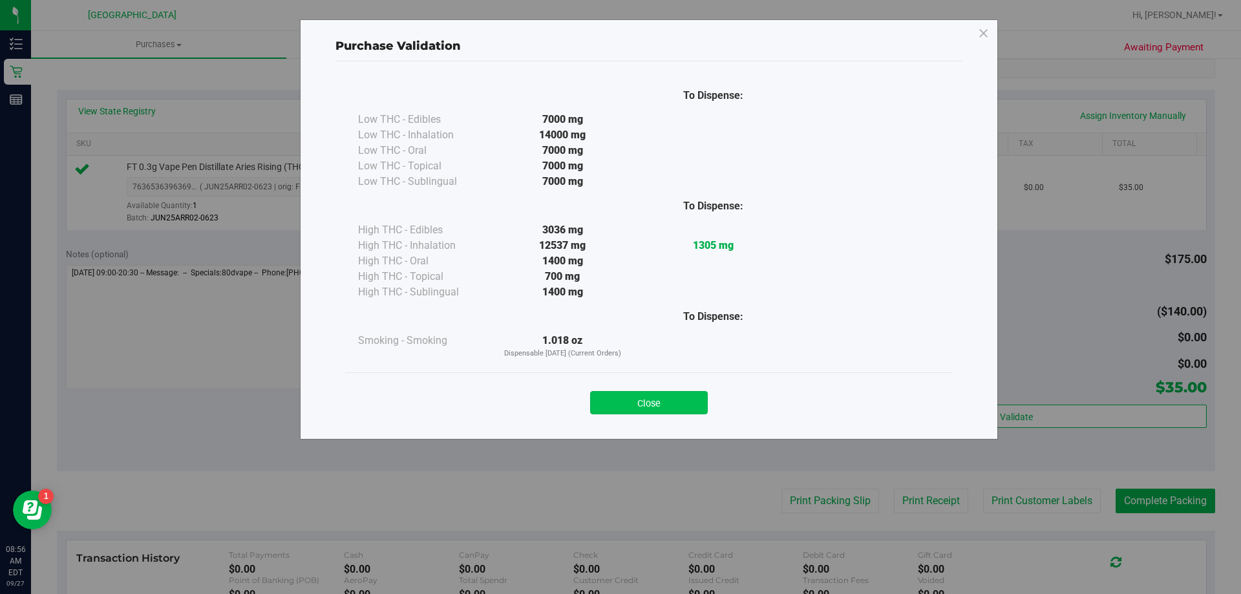
click at [650, 405] on button "Close" at bounding box center [649, 402] width 118 height 23
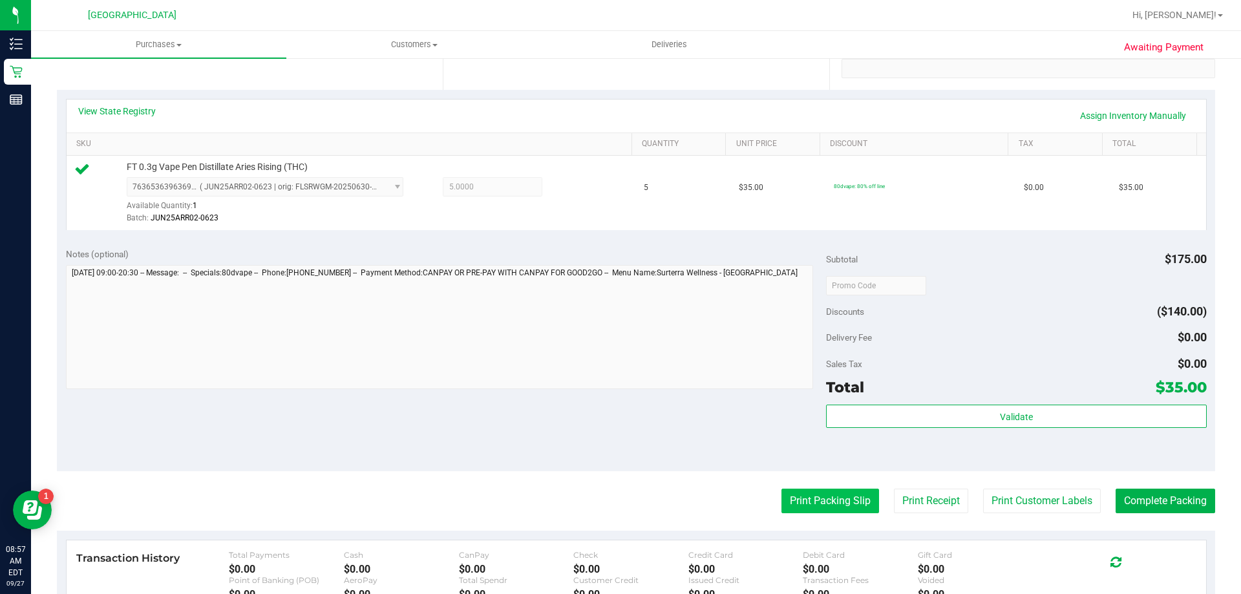
click at [802, 501] on button "Print Packing Slip" at bounding box center [830, 501] width 98 height 25
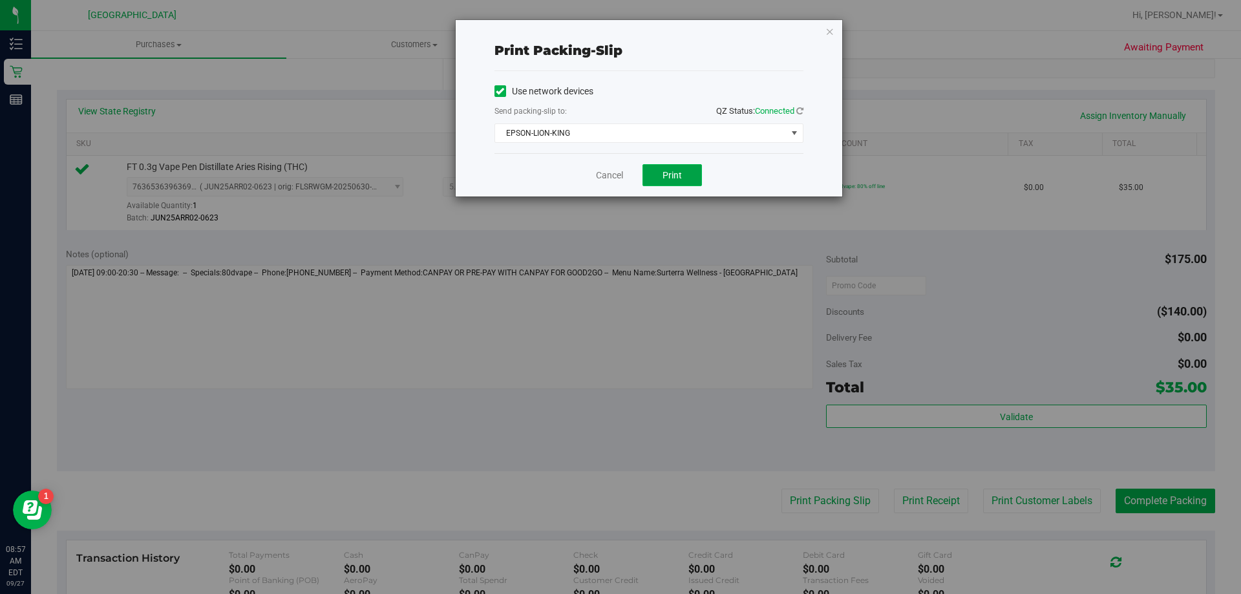
click at [659, 167] on button "Print" at bounding box center [671, 175] width 59 height 22
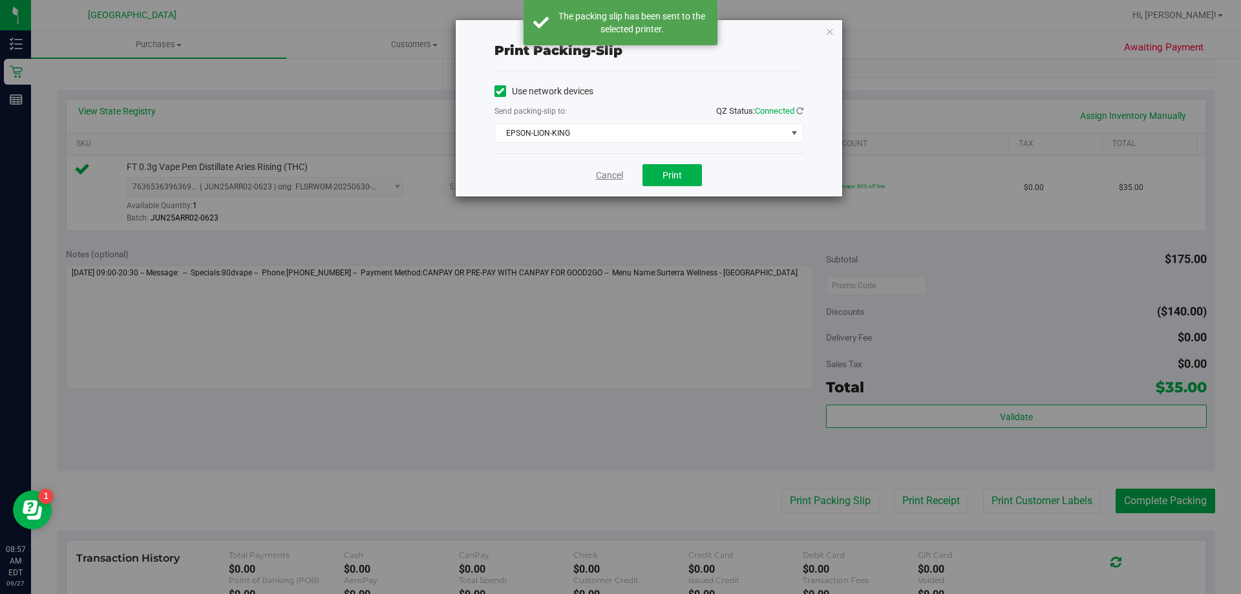
click at [622, 174] on link "Cancel" at bounding box center [609, 176] width 27 height 14
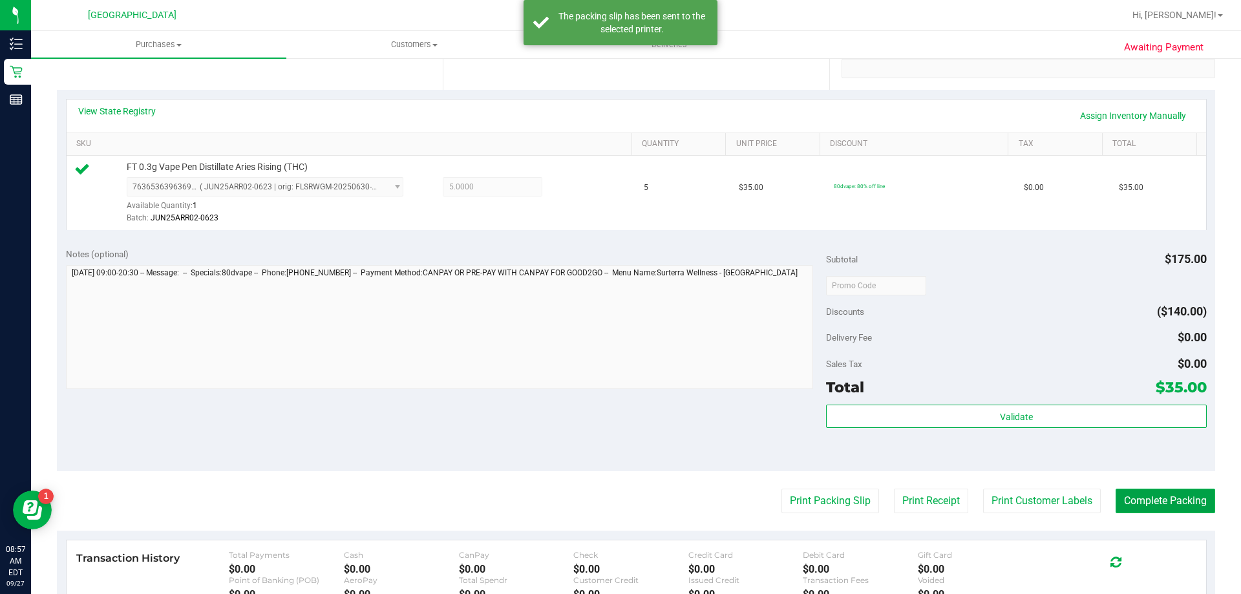
click at [1163, 501] on button "Complete Packing" at bounding box center [1165, 501] width 100 height 25
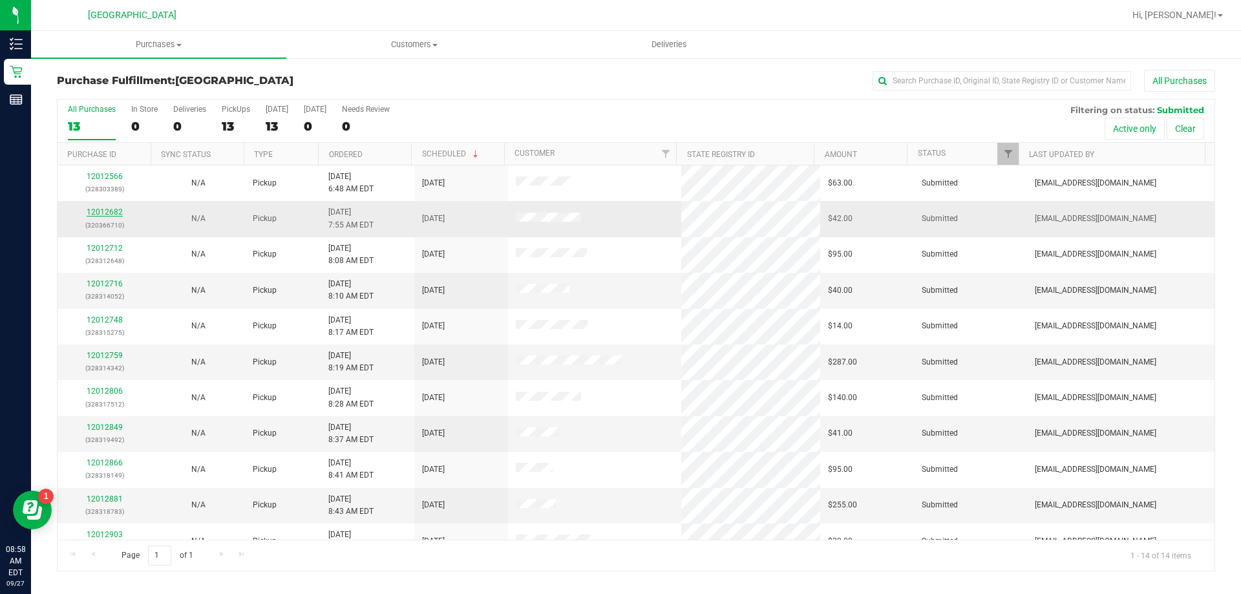
click at [101, 215] on link "12012682" at bounding box center [105, 211] width 36 height 9
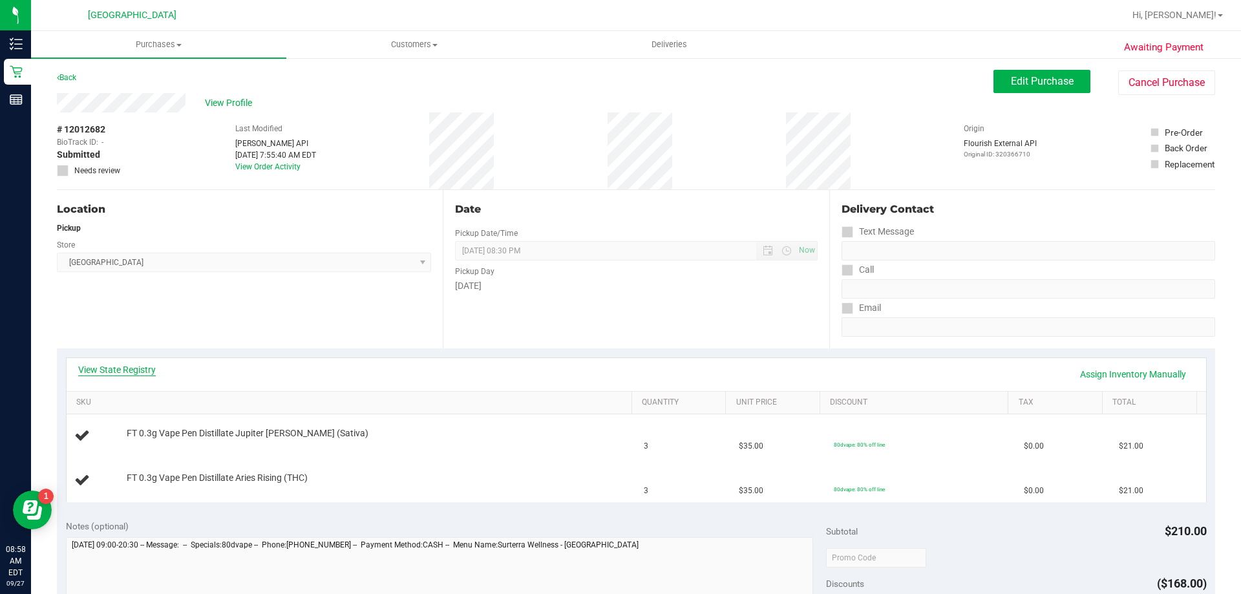
click at [141, 367] on link "View State Registry" at bounding box center [117, 369] width 78 height 13
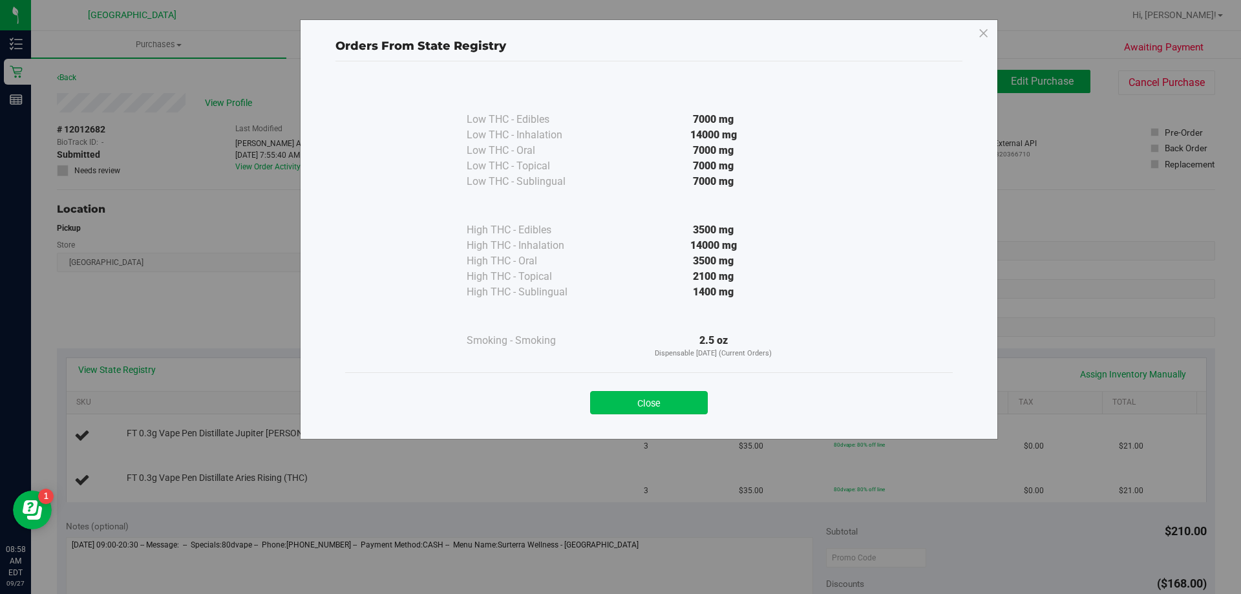
click at [676, 393] on button "Close" at bounding box center [649, 402] width 118 height 23
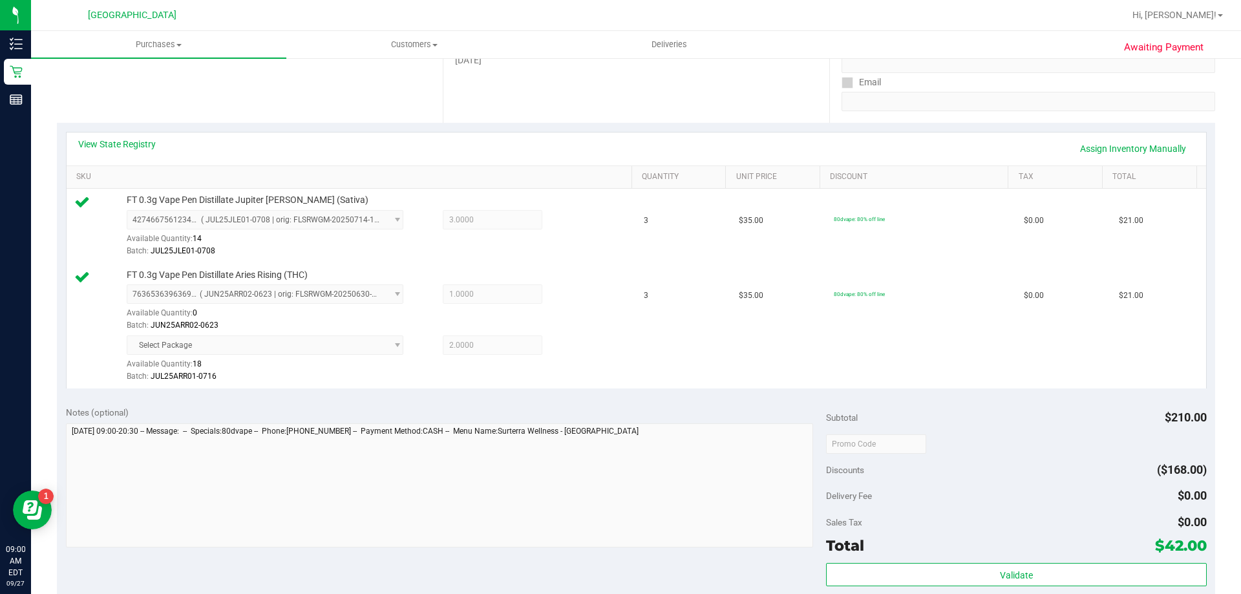
scroll to position [246, 0]
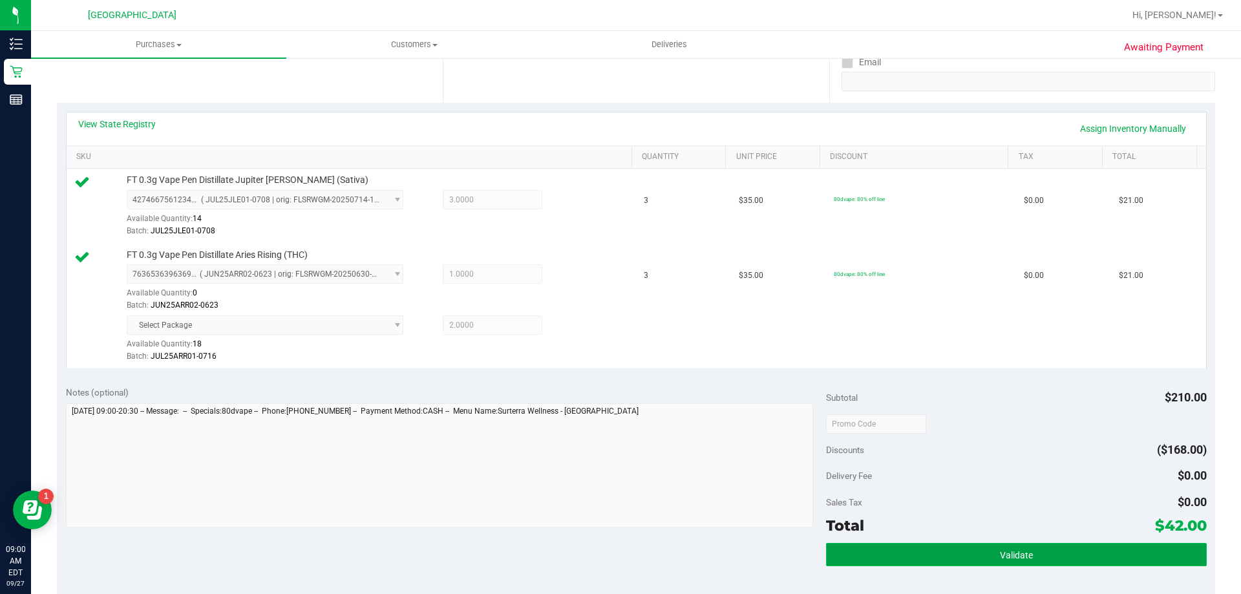
click at [1006, 565] on button "Validate" at bounding box center [1016, 554] width 380 height 23
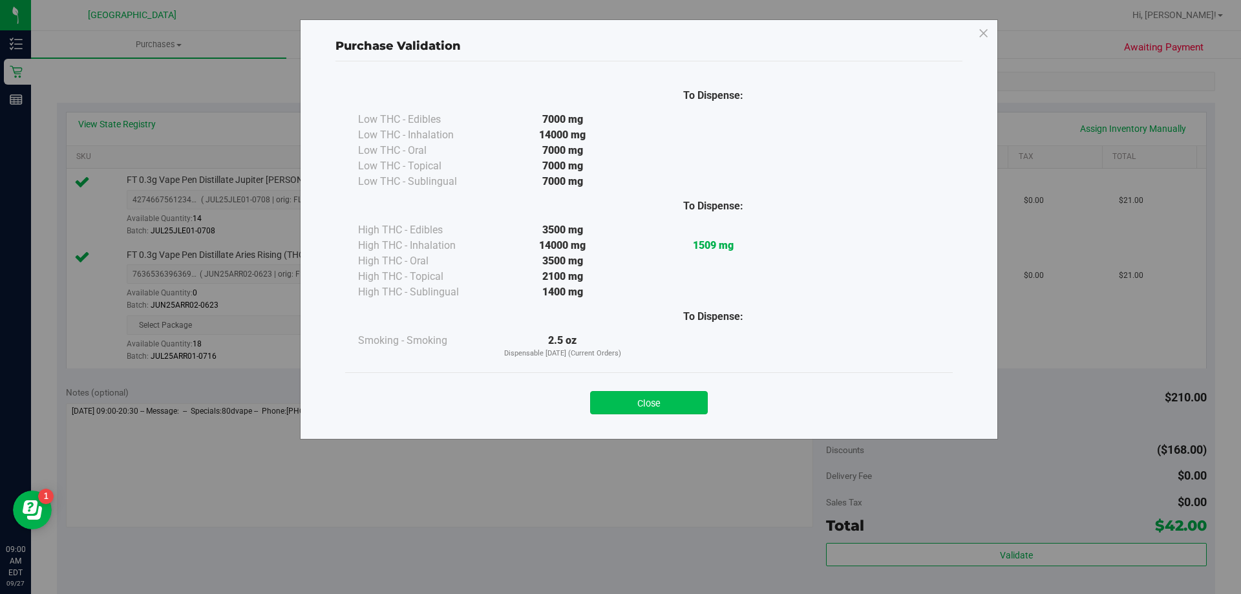
click at [682, 412] on button "Close" at bounding box center [649, 402] width 118 height 23
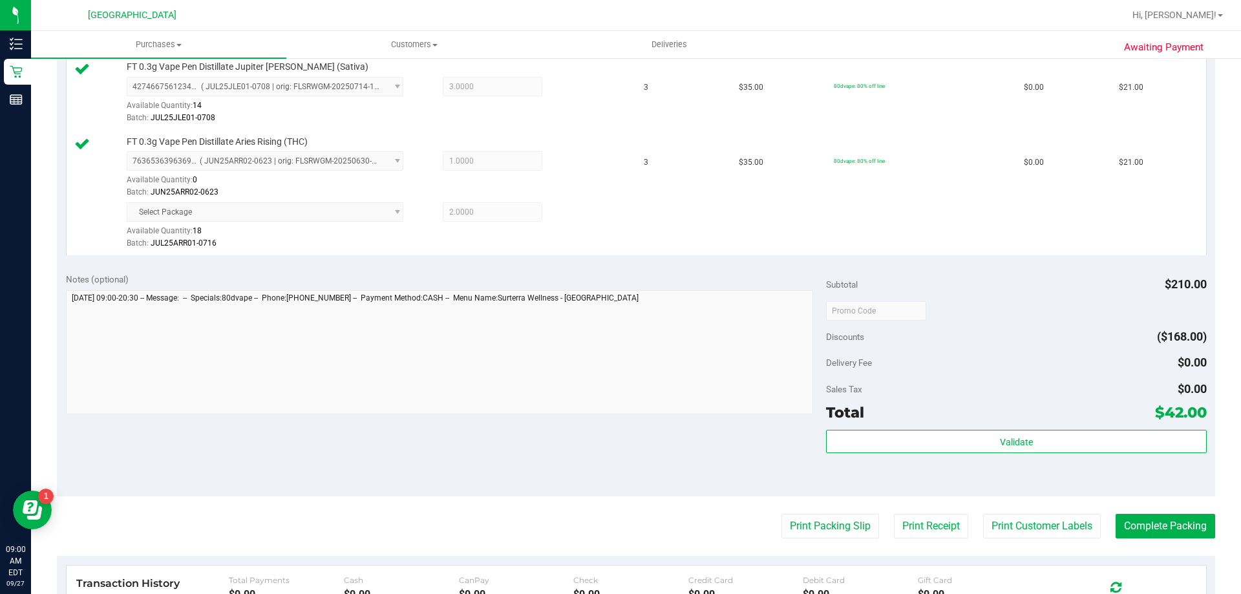
scroll to position [428, 0]
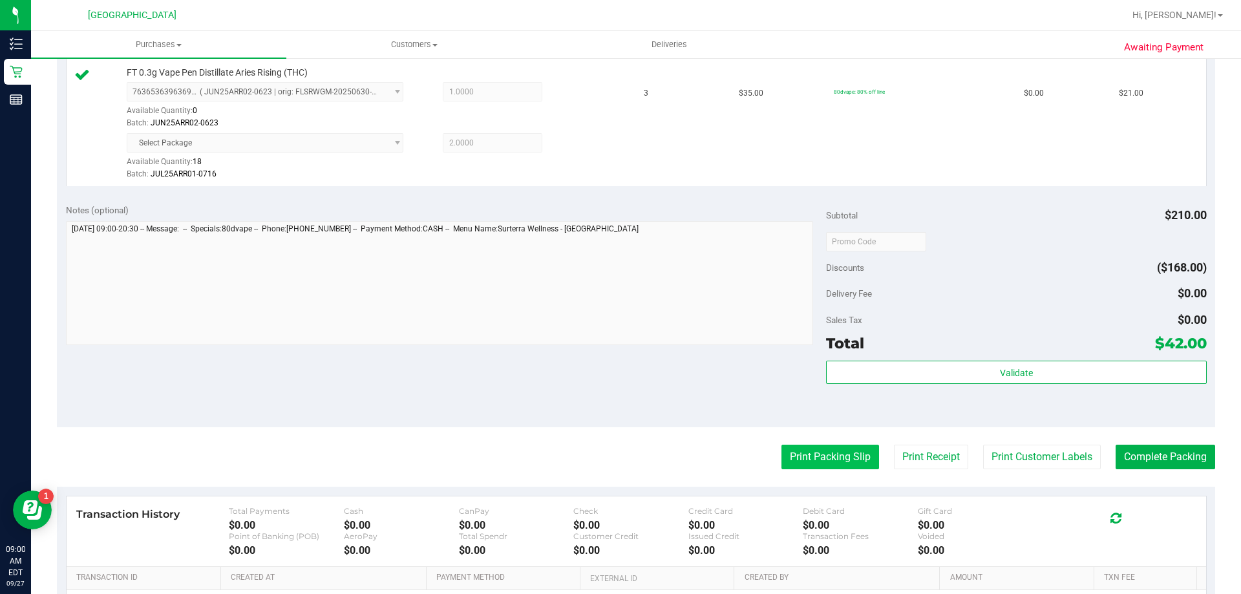
click at [848, 454] on button "Print Packing Slip" at bounding box center [830, 457] width 98 height 25
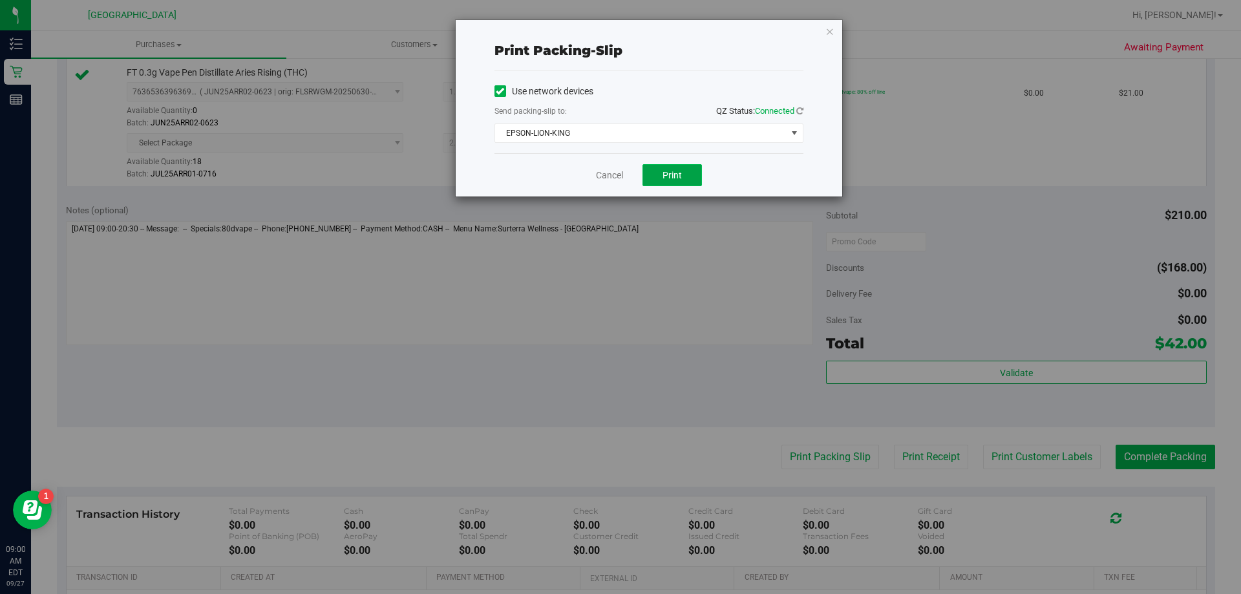
click at [687, 164] on button "Print" at bounding box center [671, 175] width 59 height 22
click at [596, 173] on link "Cancel" at bounding box center [609, 176] width 27 height 14
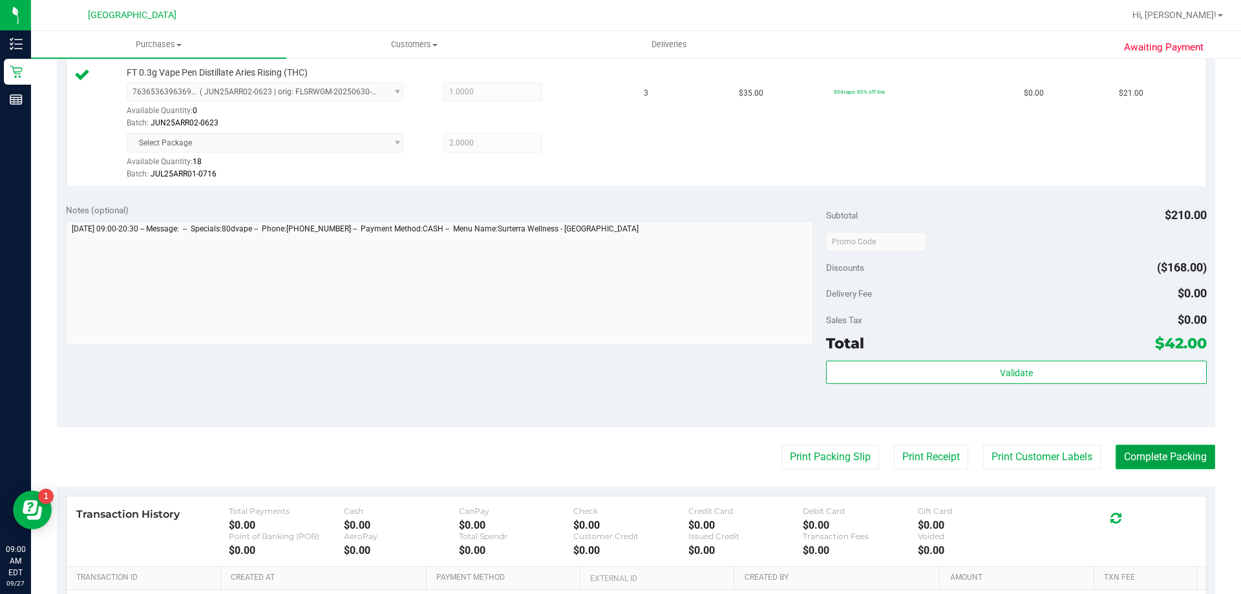
click at [1168, 452] on button "Complete Packing" at bounding box center [1165, 457] width 100 height 25
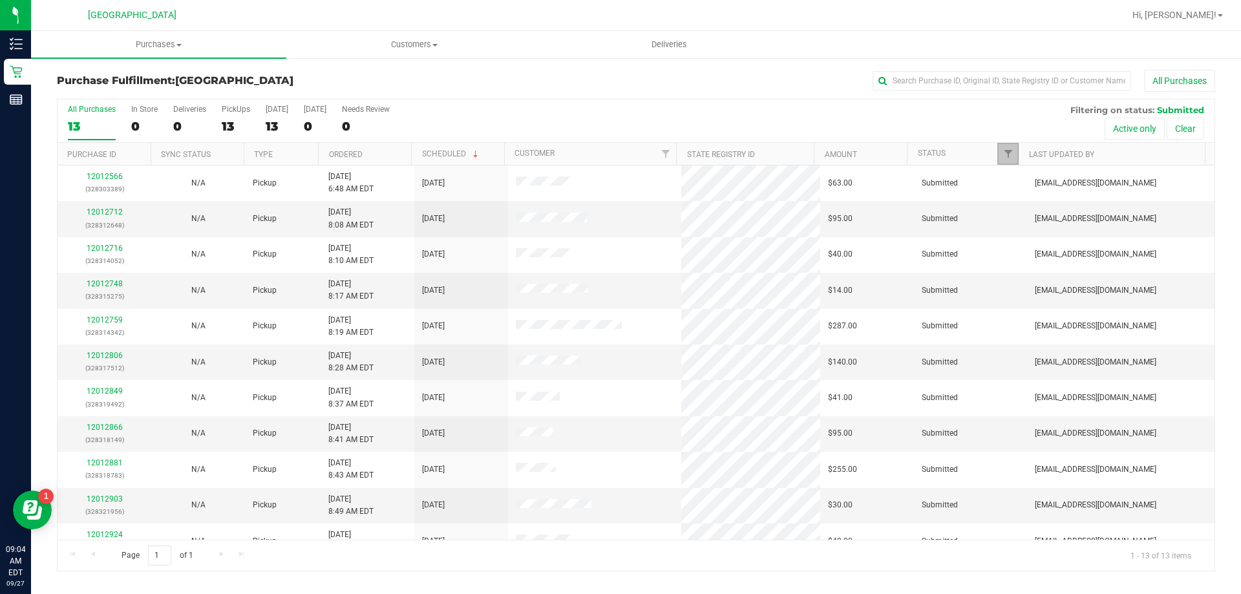
click at [1002, 148] on link "Filter" at bounding box center [1007, 154] width 21 height 22
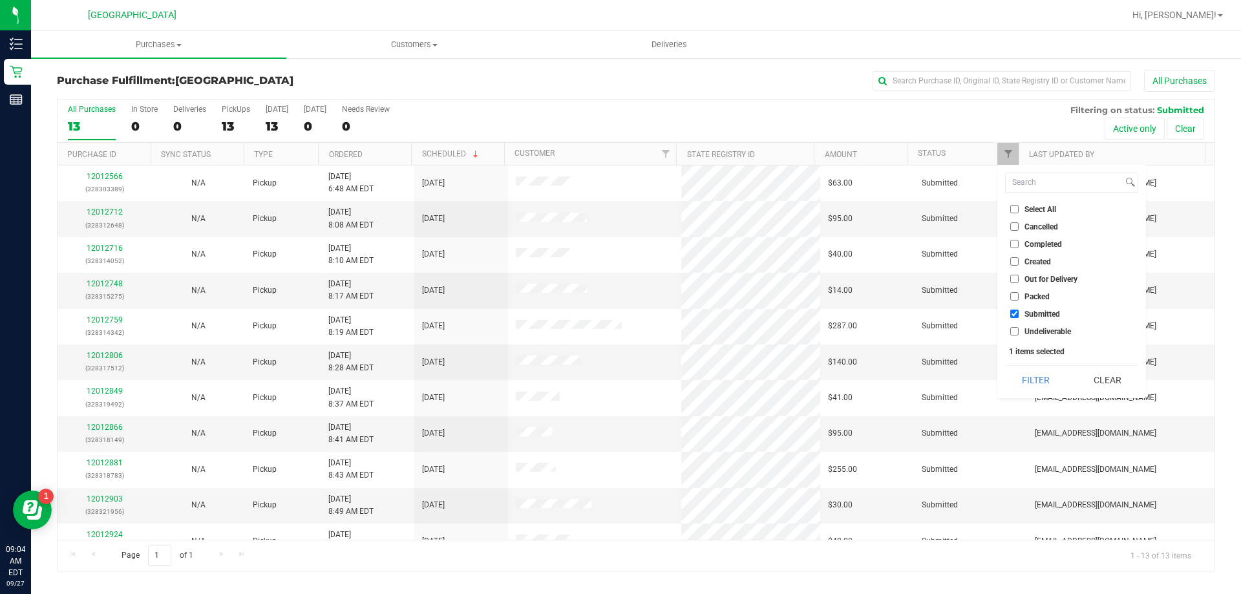
click at [1029, 336] on li "Undeliverable" at bounding box center [1071, 331] width 133 height 14
click at [1027, 328] on span "Undeliverable" at bounding box center [1047, 332] width 47 height 8
click at [1018, 327] on input "Undeliverable" at bounding box center [1014, 331] width 8 height 8
checkbox input "true"
click at [1034, 379] on button "Filter" at bounding box center [1036, 380] width 62 height 28
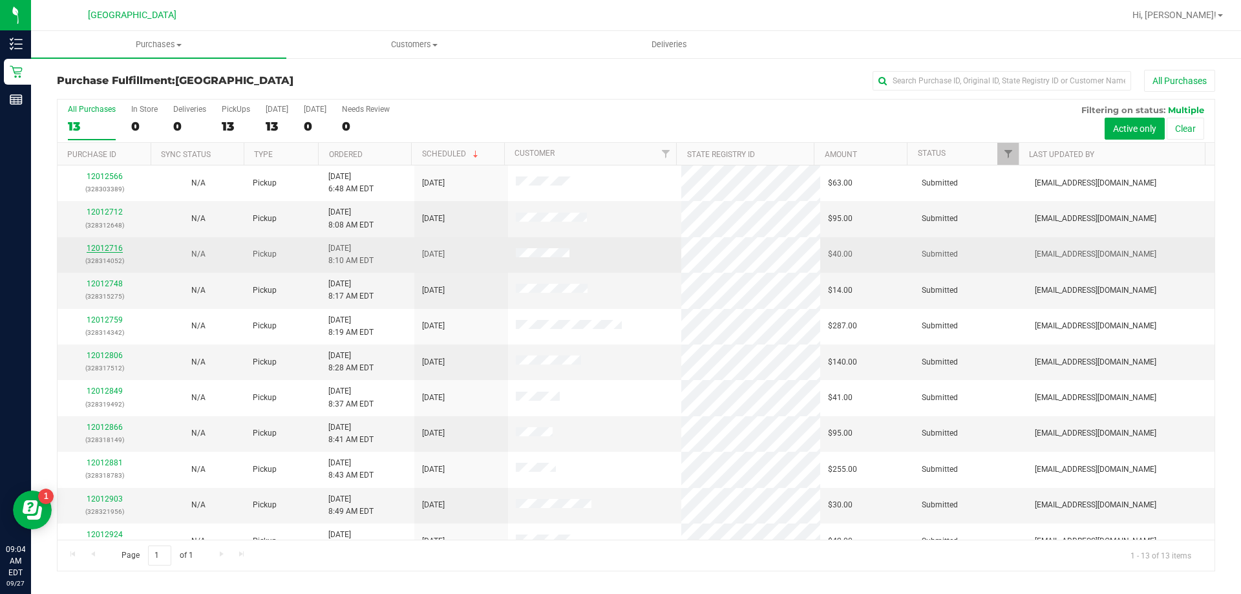
click at [110, 250] on link "12012716" at bounding box center [105, 248] width 36 height 9
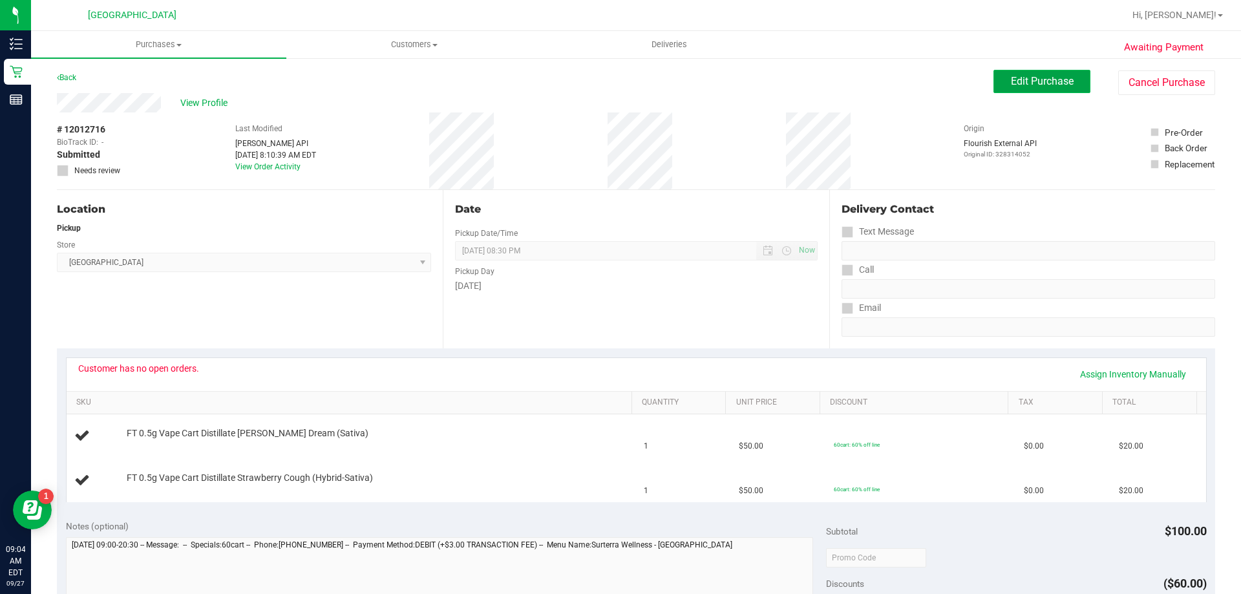
click at [993, 77] on button "Edit Purchase" at bounding box center [1041, 81] width 97 height 23
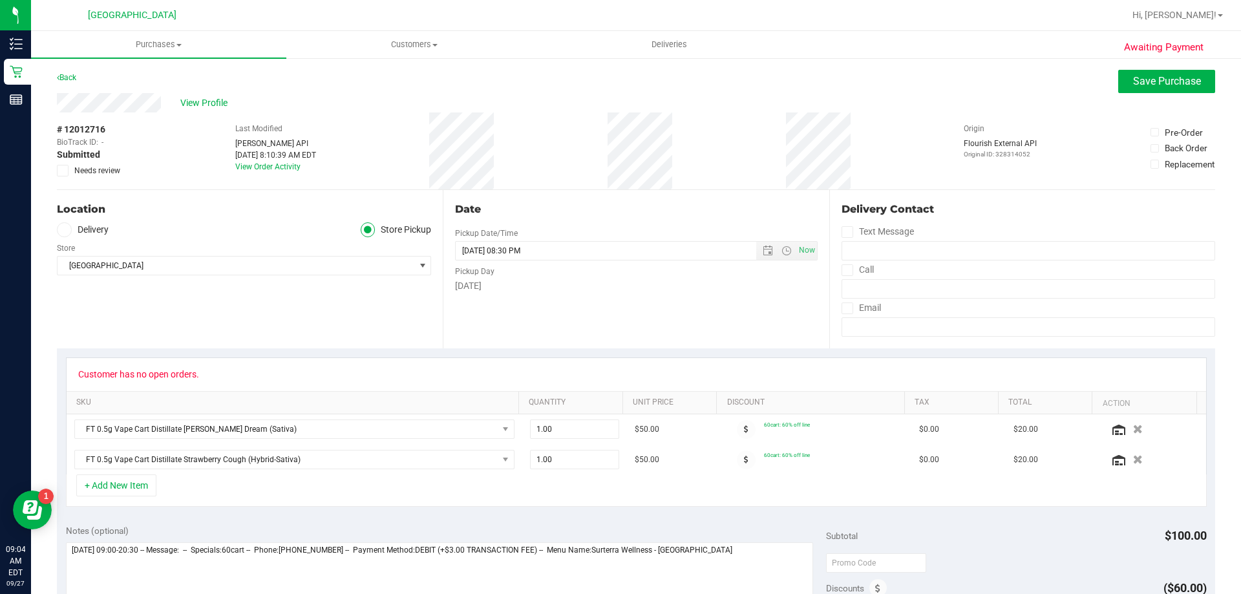
click at [92, 169] on span "Needs review" at bounding box center [97, 171] width 46 height 12
click at [0, 0] on input "Needs review" at bounding box center [0, 0] width 0 height 0
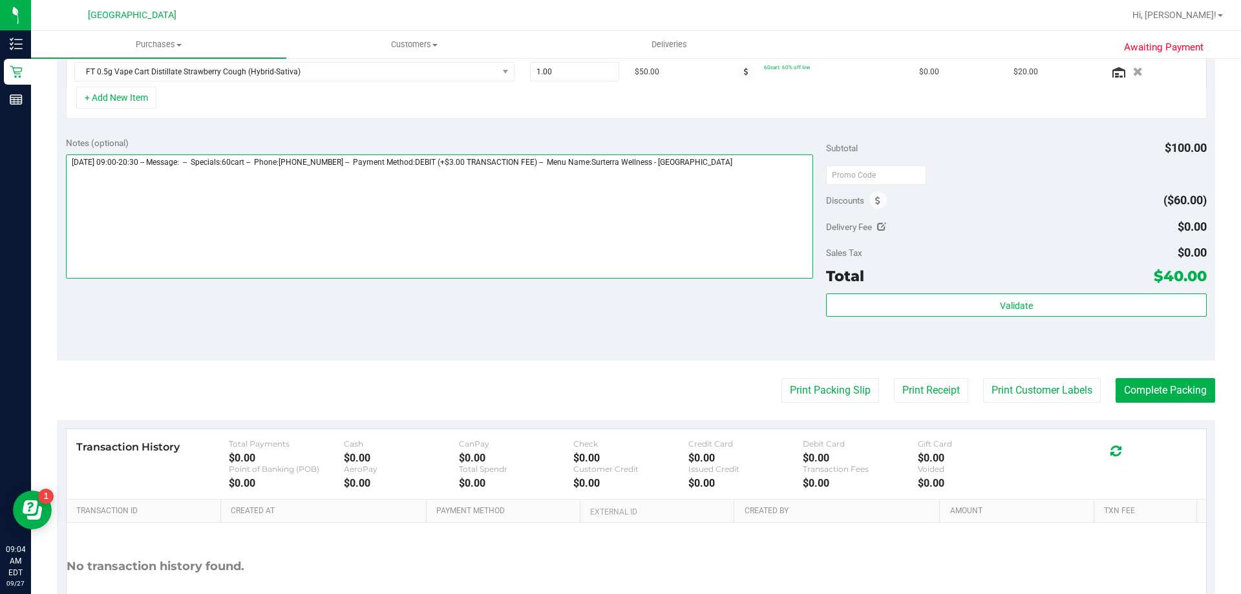
click at [759, 172] on textarea at bounding box center [440, 216] width 748 height 124
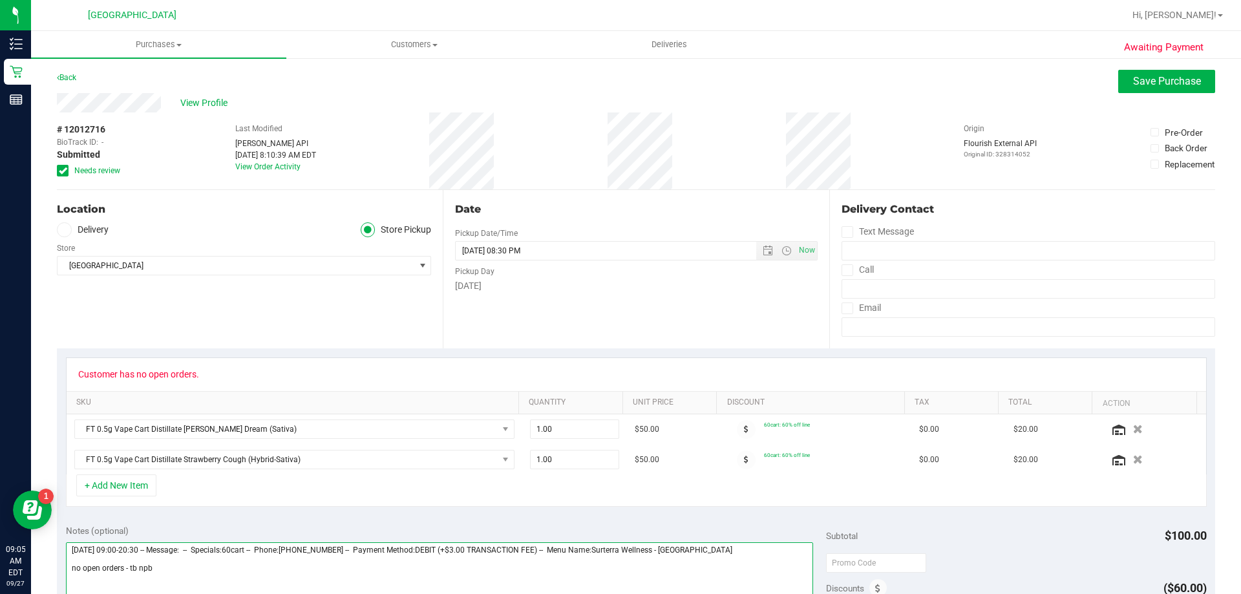
type textarea "[DATE] 09:00-20:30 -- Message: -- Specials:60cart -- Phone:[PHONE_NUMBER] -- Pa…"
click at [1168, 79] on span "Save Purchase" at bounding box center [1167, 81] width 68 height 12
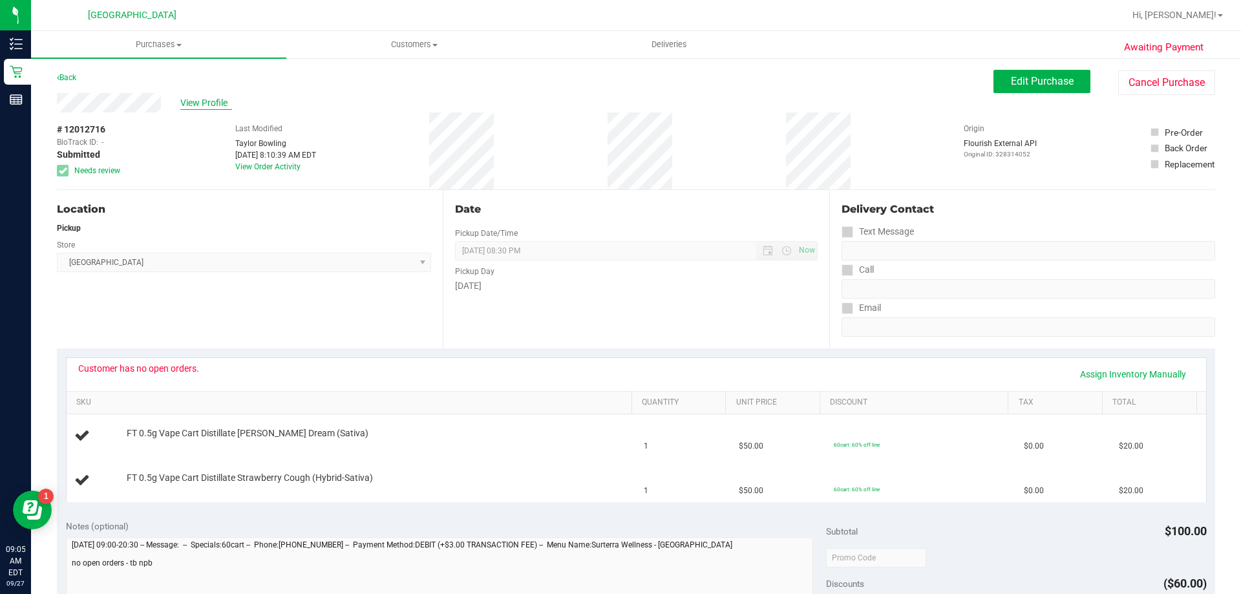
click at [209, 102] on span "View Profile" at bounding box center [206, 103] width 52 height 14
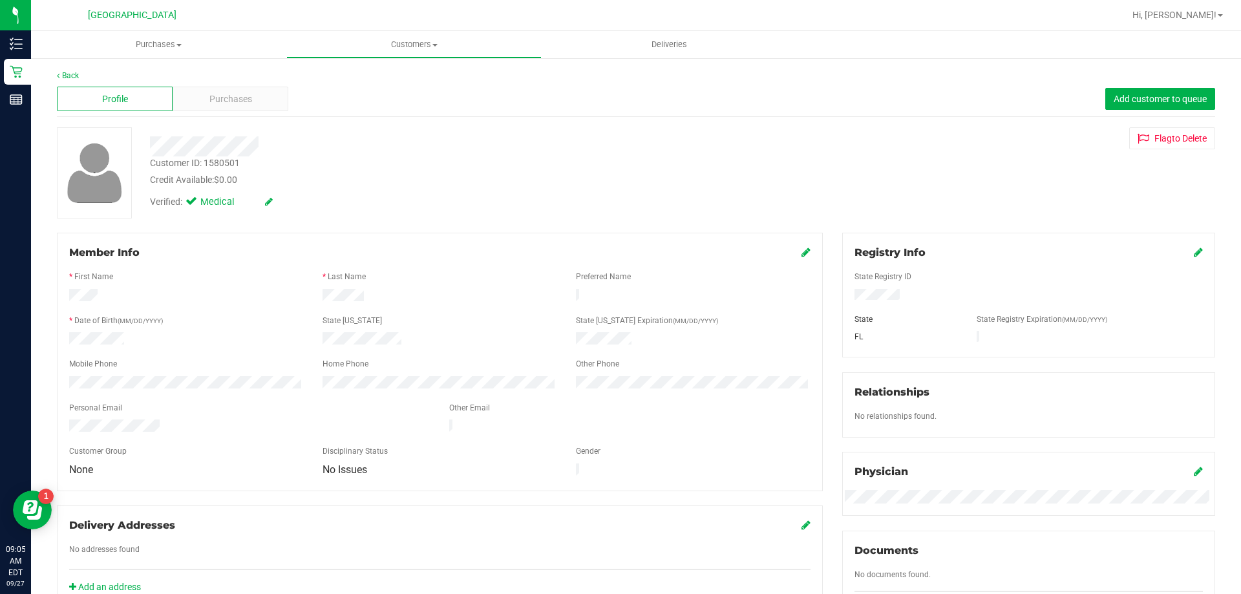
click at [203, 163] on div "Customer ID: 1580501" at bounding box center [195, 163] width 90 height 14
click at [205, 163] on div "Customer ID: 1580501" at bounding box center [195, 163] width 90 height 14
click at [206, 162] on div "Customer ID: 1580501" at bounding box center [195, 163] width 90 height 14
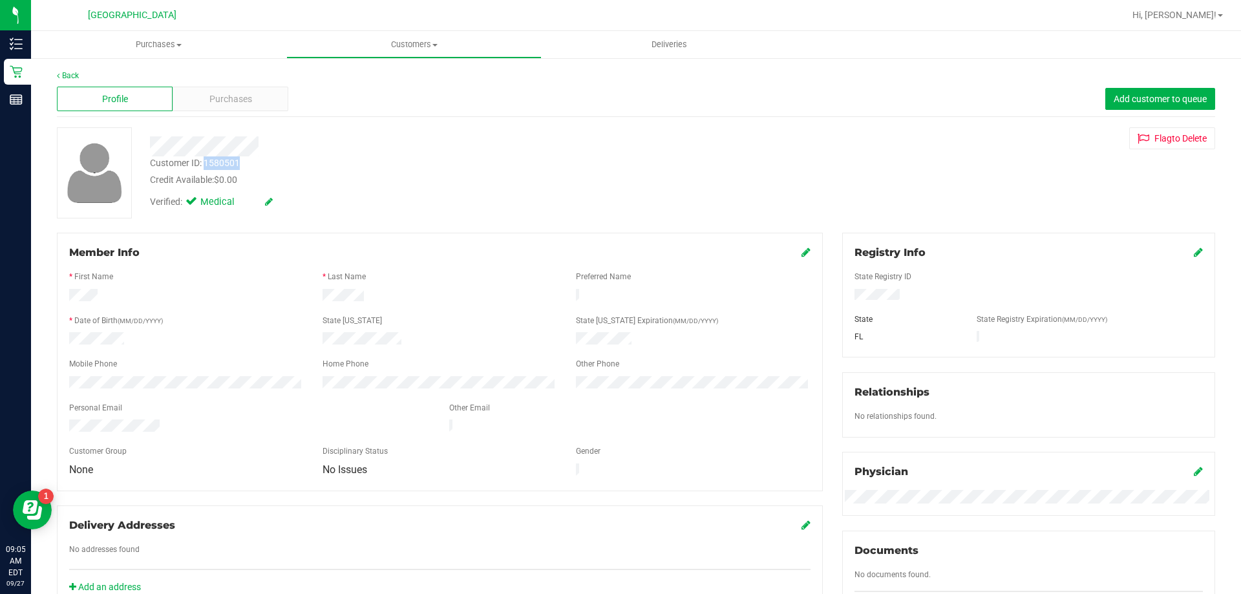
copy div "1580501"
click at [77, 73] on link "Back" at bounding box center [68, 75] width 22 height 9
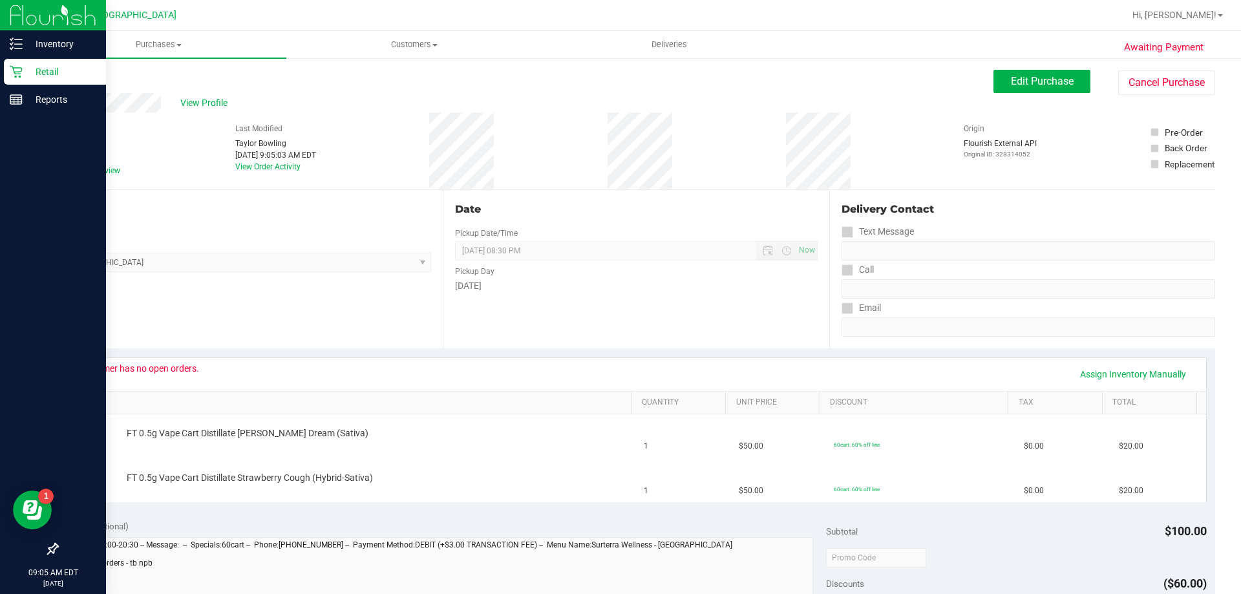
click at [12, 69] on icon at bounding box center [16, 71] width 13 height 13
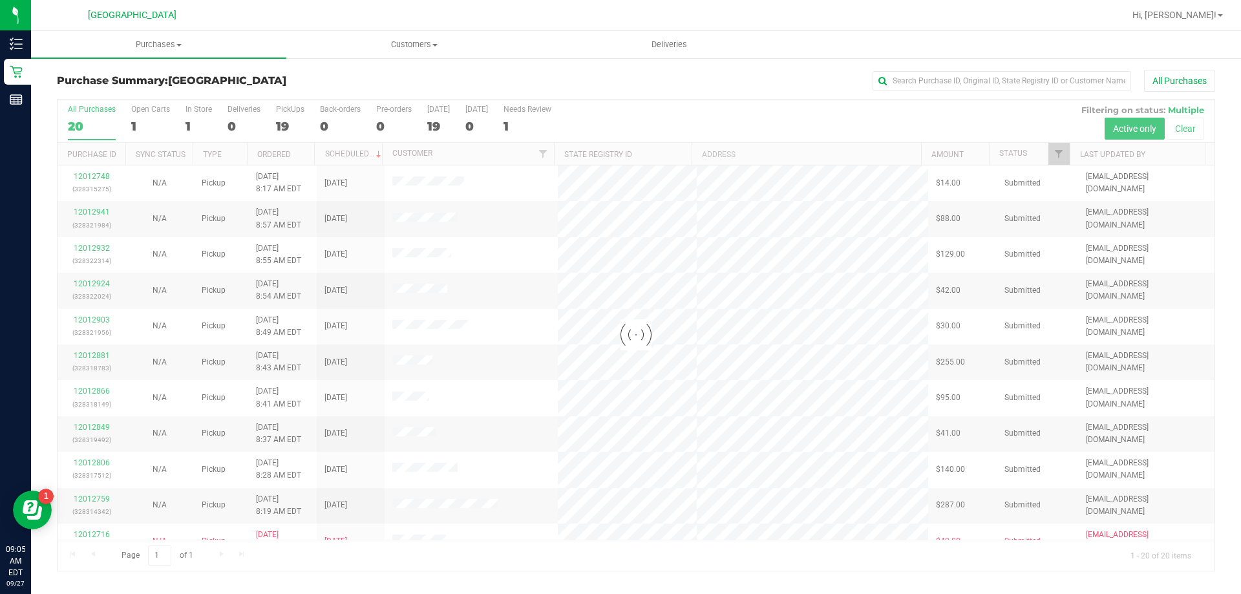
click at [1059, 155] on div at bounding box center [636, 335] width 1157 height 471
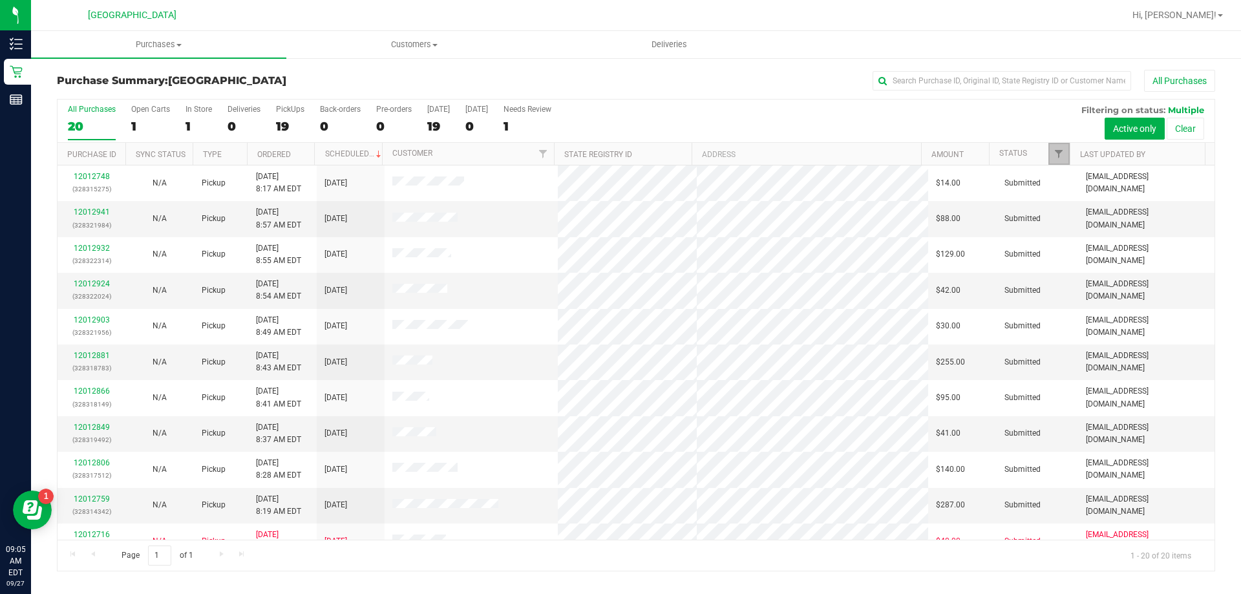
click at [1059, 155] on span "Filter" at bounding box center [1058, 154] width 10 height 10
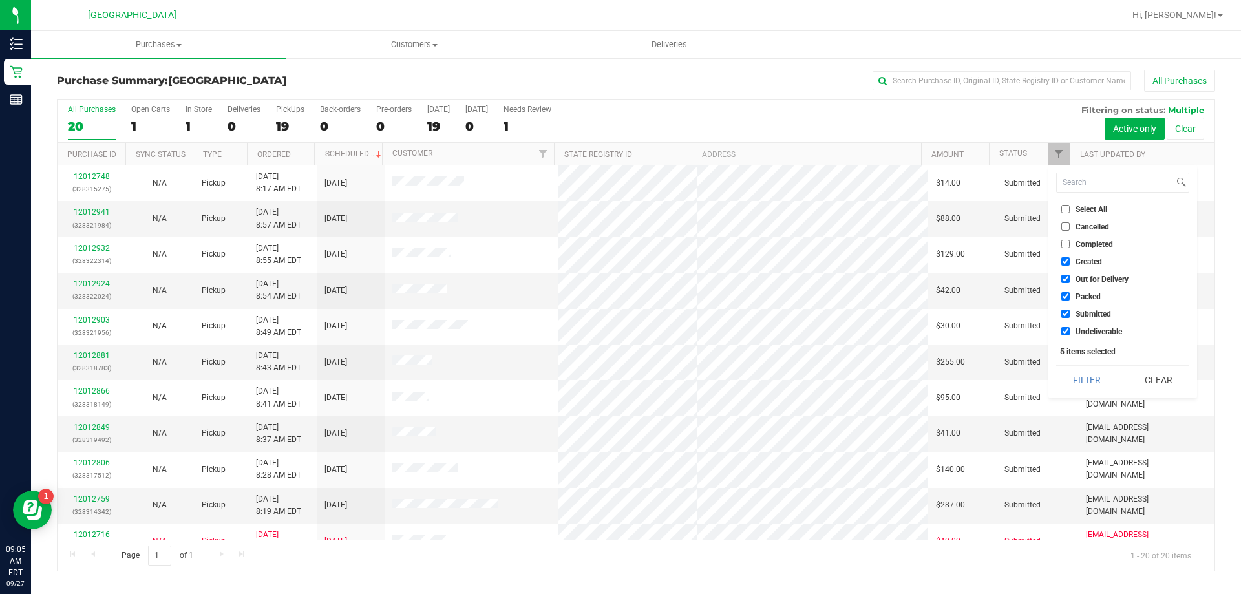
click at [1074, 260] on label "Created" at bounding box center [1081, 261] width 41 height 8
click at [1070, 260] on input "Created" at bounding box center [1065, 261] width 8 height 8
checkbox input "false"
click at [1080, 277] on span "Out for Delivery" at bounding box center [1101, 279] width 53 height 8
click at [1070, 277] on input "Out for Delivery" at bounding box center [1065, 279] width 8 height 8
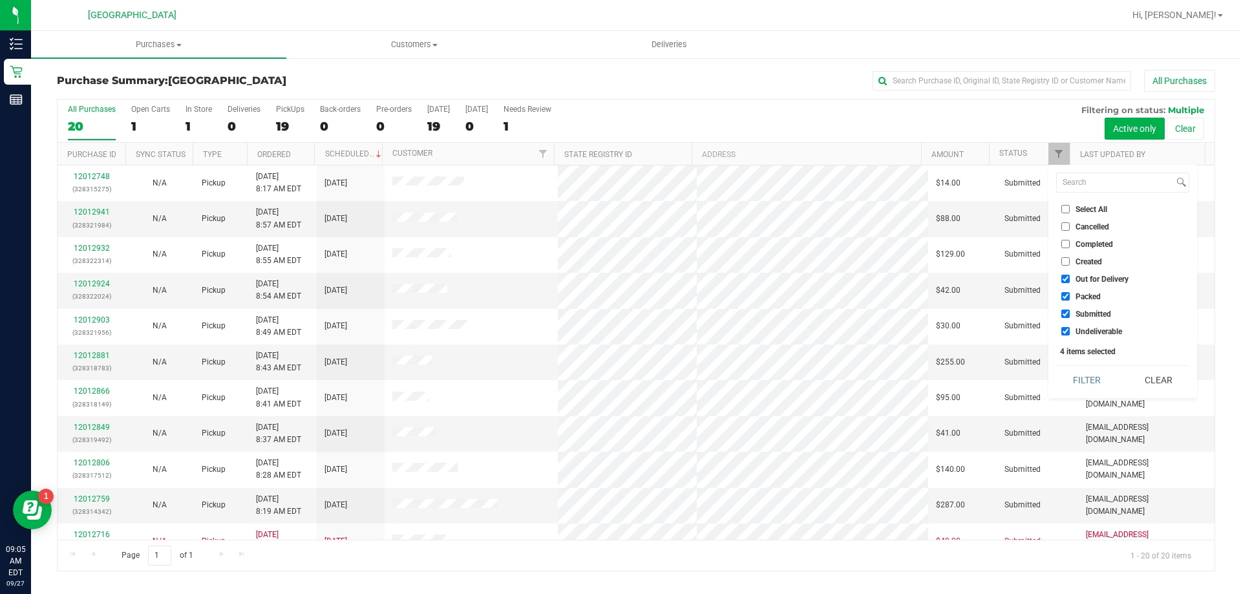
checkbox input "false"
click at [1078, 300] on span "Packed" at bounding box center [1087, 297] width 25 height 8
click at [1070, 300] on input "Packed" at bounding box center [1065, 296] width 8 height 8
checkbox input "false"
click at [1084, 377] on button "Filter" at bounding box center [1087, 380] width 62 height 28
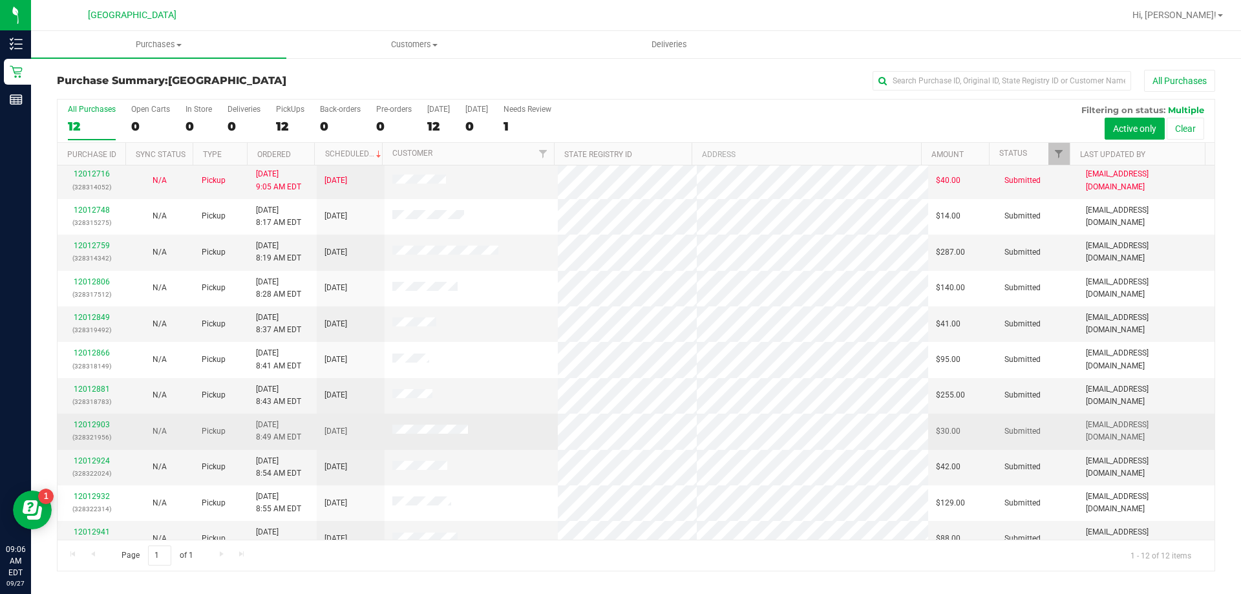
scroll to position [55, 0]
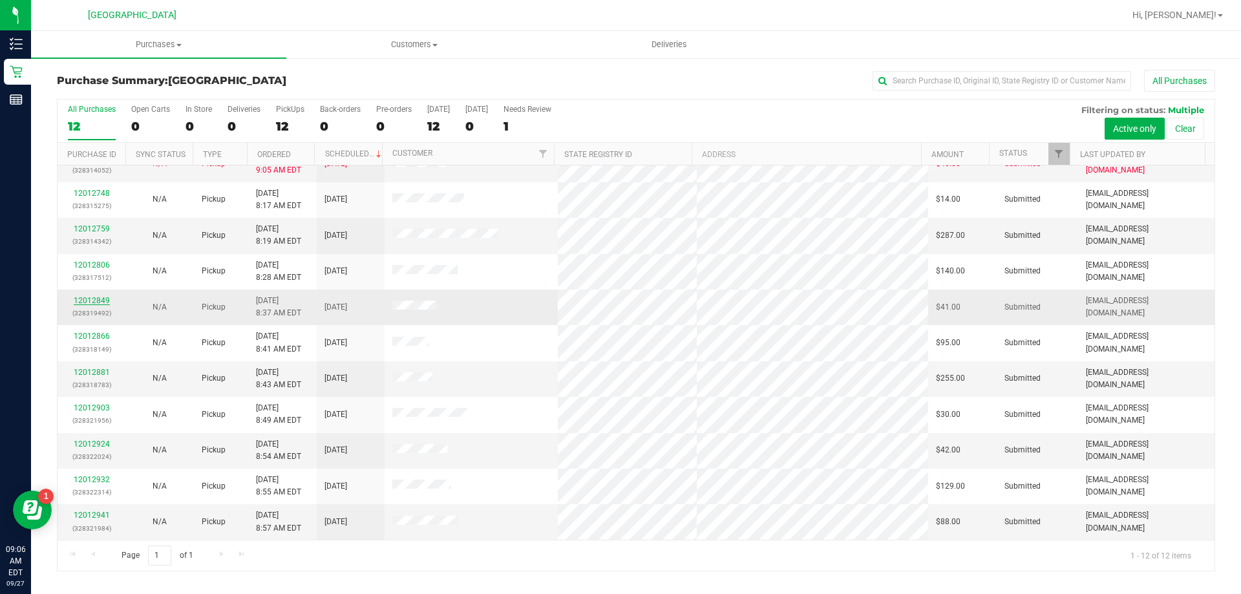
click at [84, 302] on link "12012849" at bounding box center [92, 300] width 36 height 9
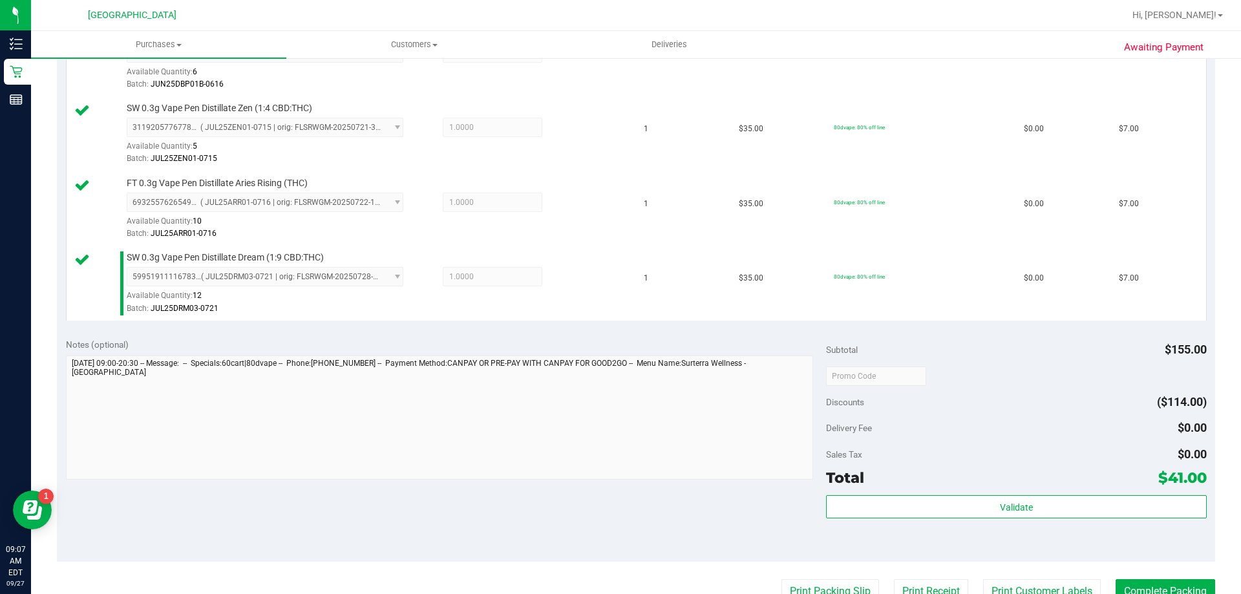
scroll to position [416, 0]
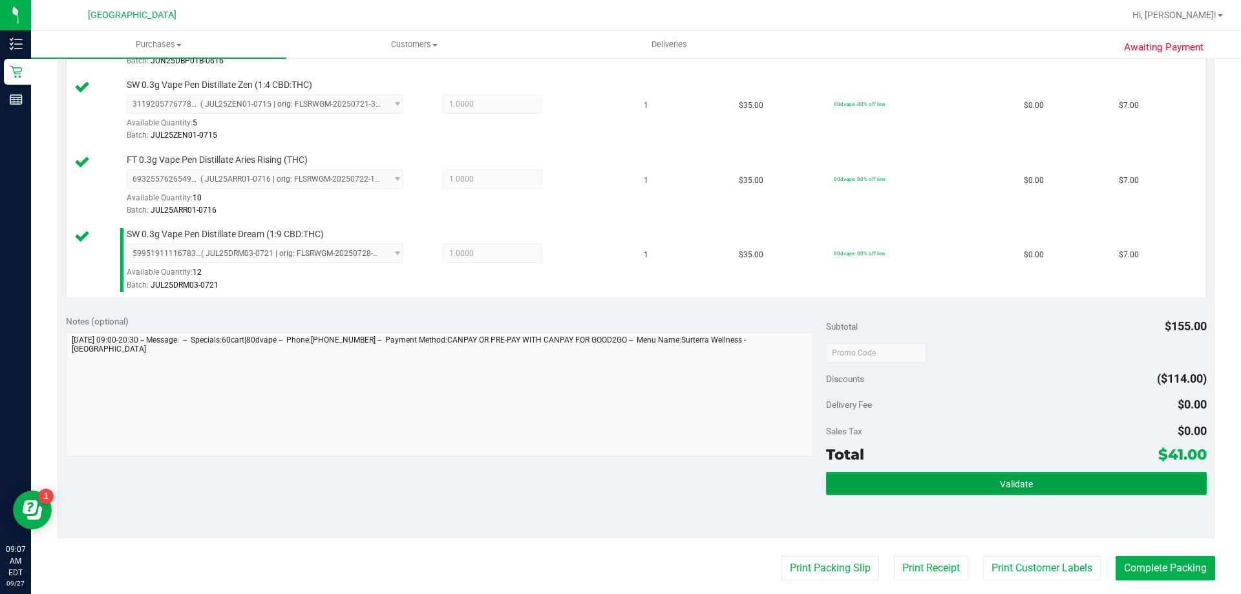
click at [965, 492] on button "Validate" at bounding box center [1016, 483] width 380 height 23
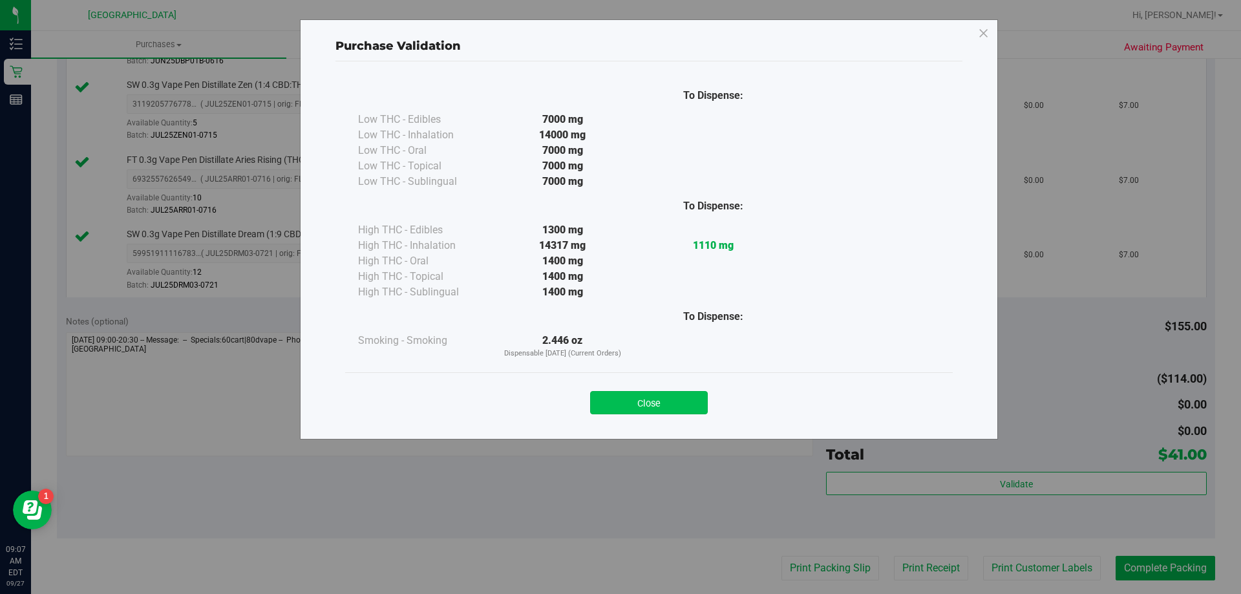
click at [673, 410] on button "Close" at bounding box center [649, 402] width 118 height 23
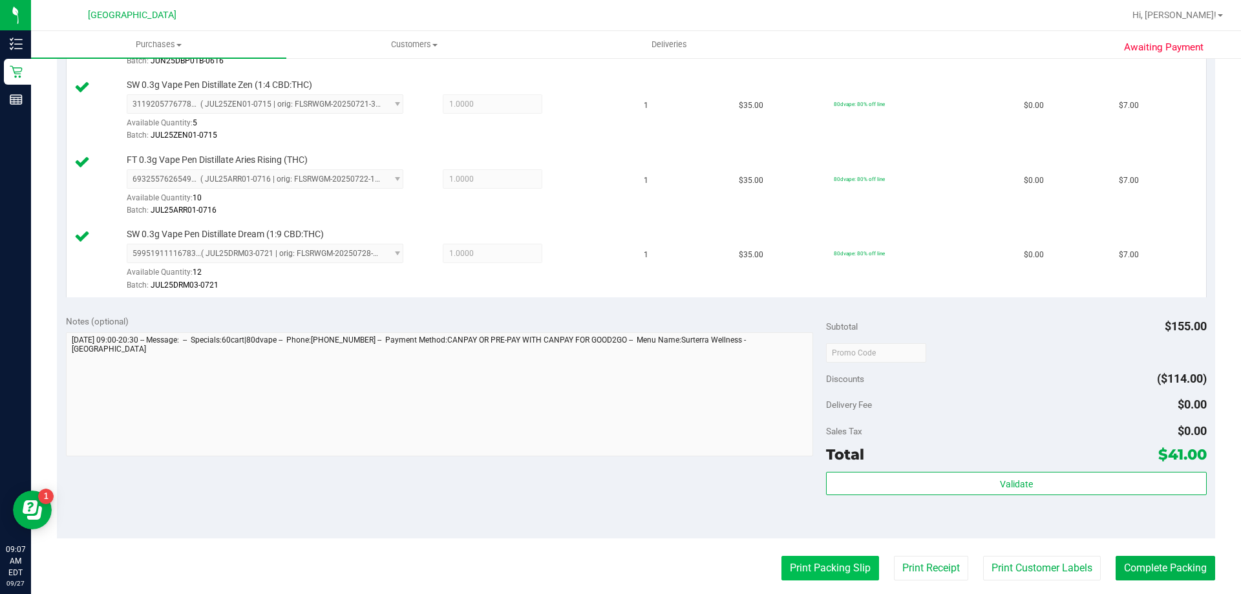
click at [814, 568] on button "Print Packing Slip" at bounding box center [830, 568] width 98 height 25
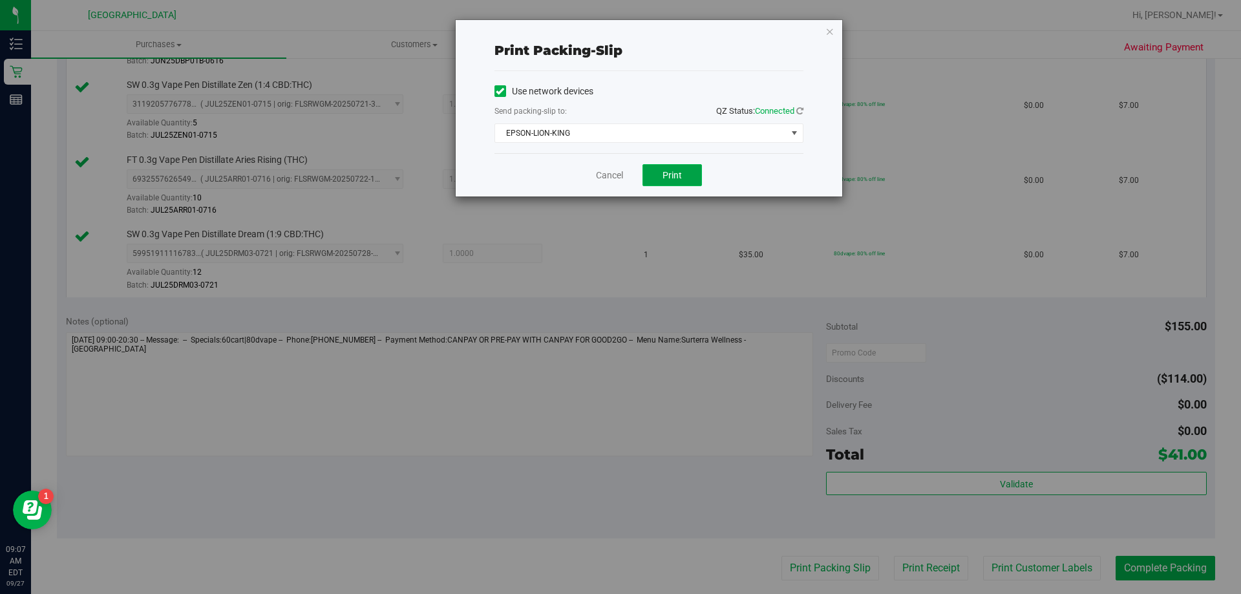
click at [691, 182] on button "Print" at bounding box center [671, 175] width 59 height 22
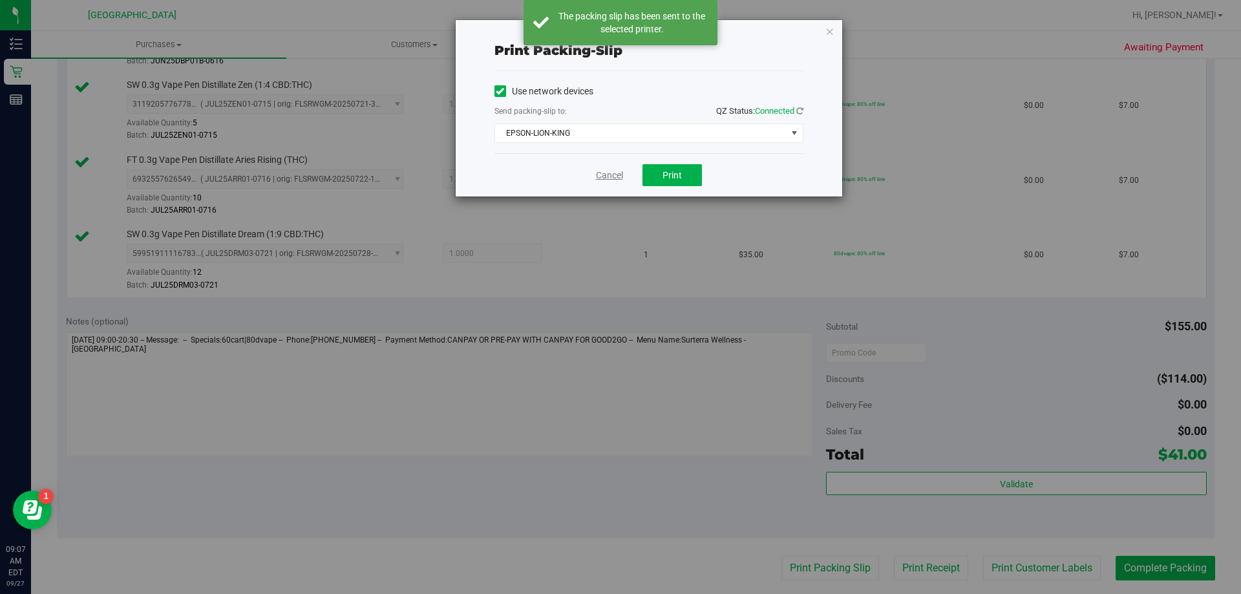
click at [599, 176] on link "Cancel" at bounding box center [609, 176] width 27 height 14
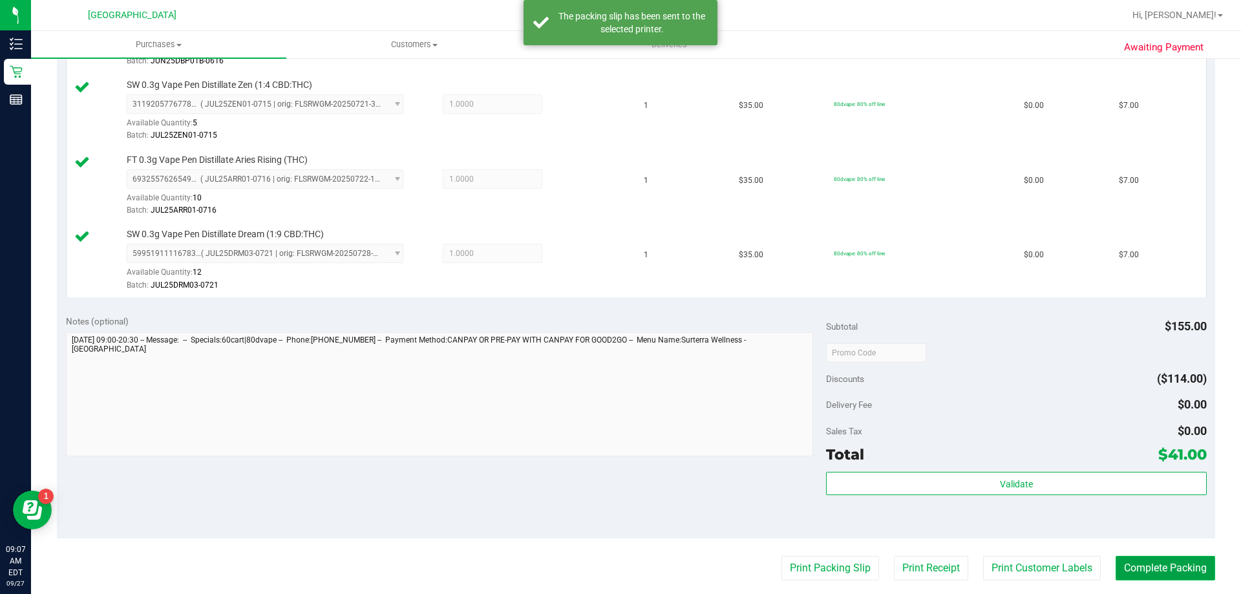
click at [1157, 561] on button "Complete Packing" at bounding box center [1165, 568] width 100 height 25
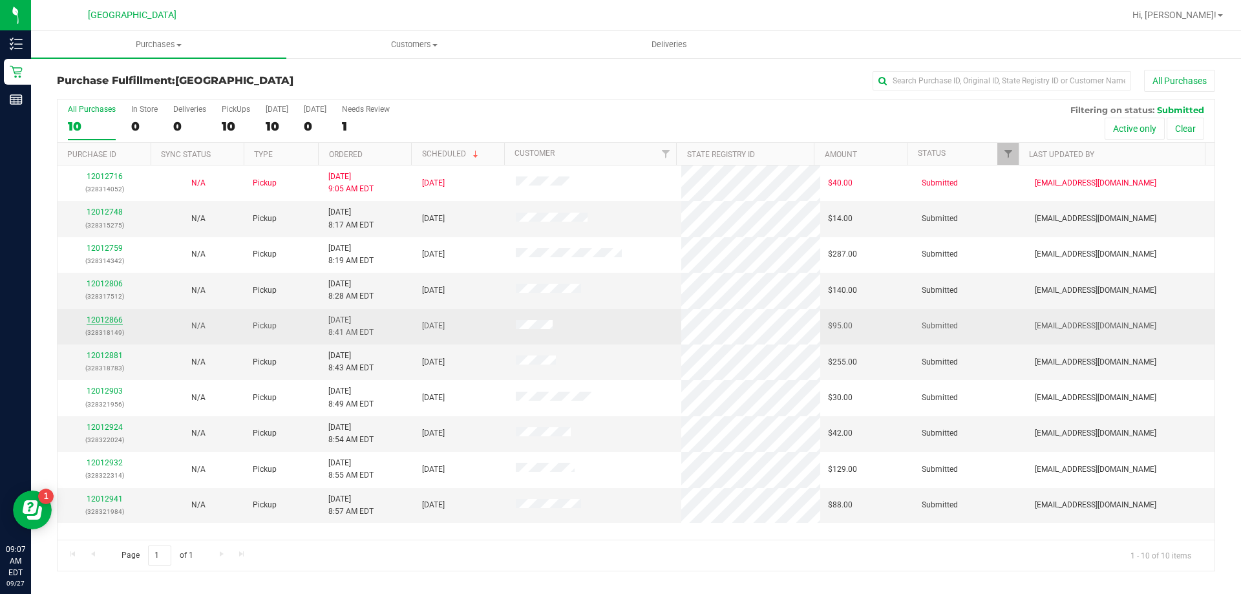
click at [96, 322] on link "12012866" at bounding box center [105, 319] width 36 height 9
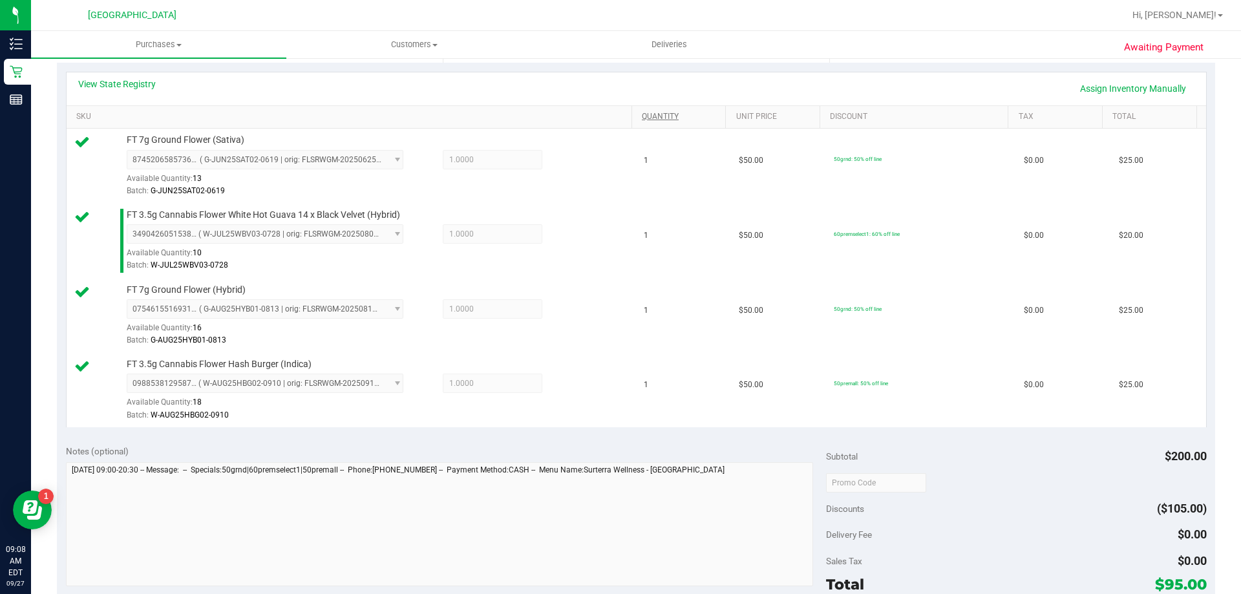
scroll to position [452, 0]
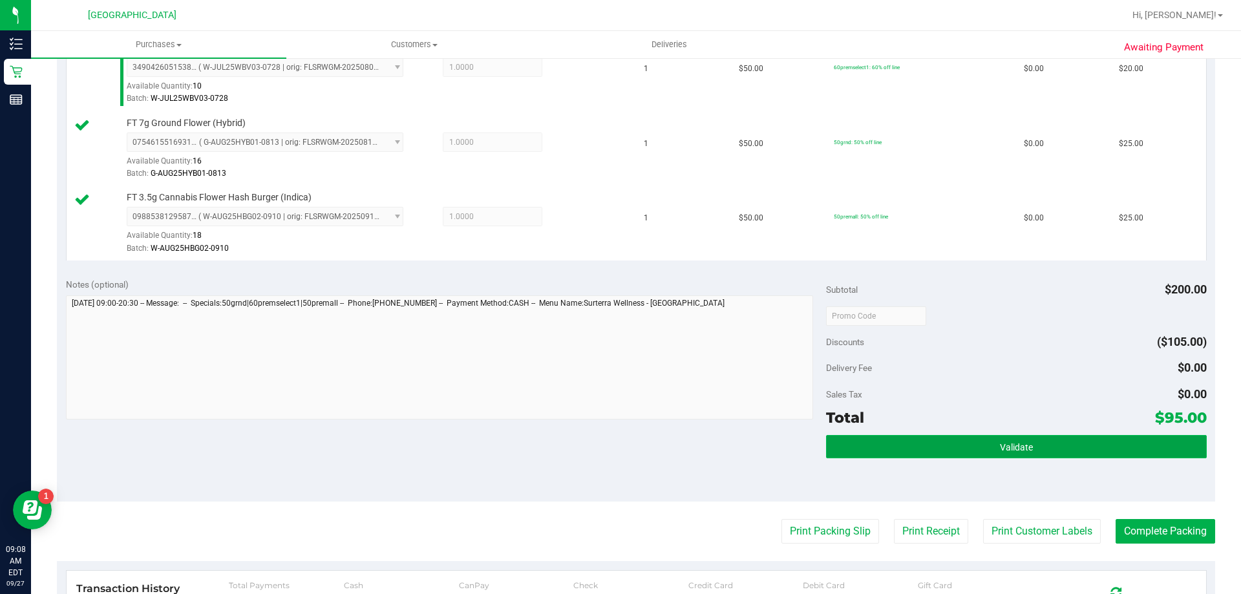
click at [960, 455] on button "Validate" at bounding box center [1016, 446] width 380 height 23
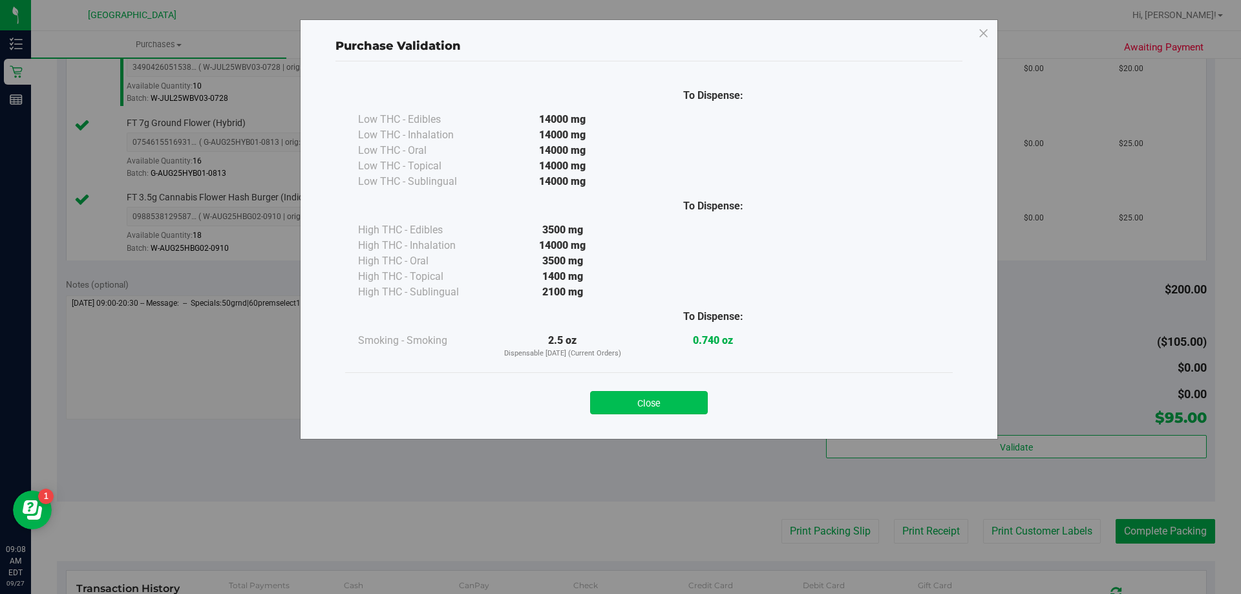
click at [613, 406] on button "Close" at bounding box center [649, 402] width 118 height 23
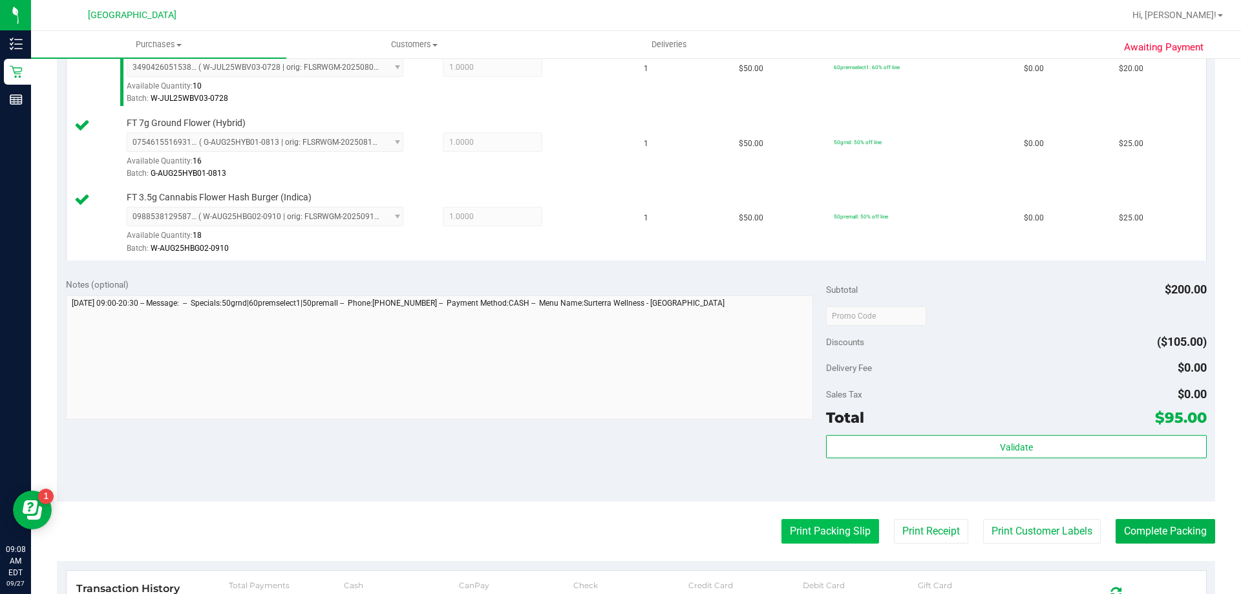
click at [824, 538] on button "Print Packing Slip" at bounding box center [830, 531] width 98 height 25
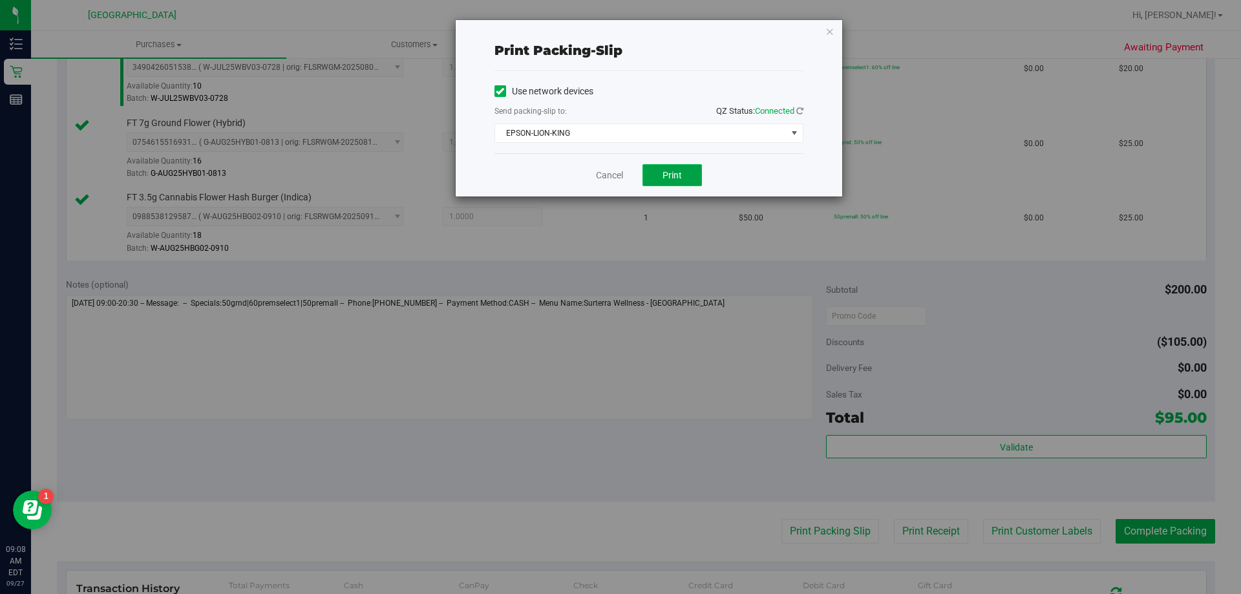
click at [670, 173] on span "Print" at bounding box center [671, 175] width 19 height 10
click at [606, 177] on link "Cancel" at bounding box center [609, 176] width 27 height 14
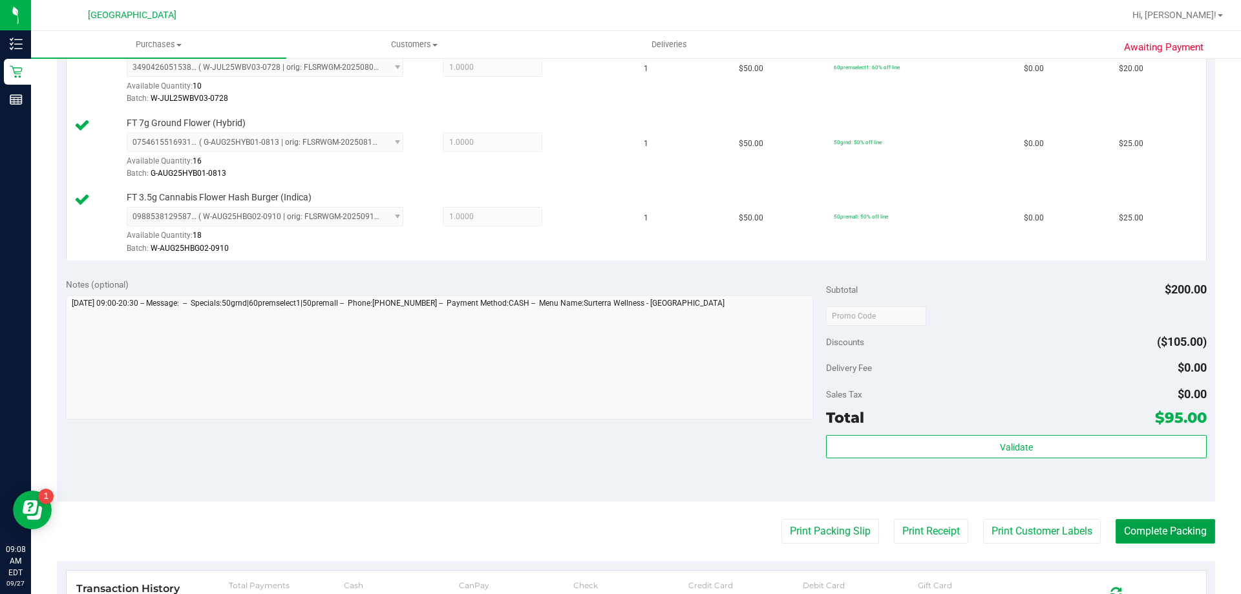
click at [1159, 540] on button "Complete Packing" at bounding box center [1165, 531] width 100 height 25
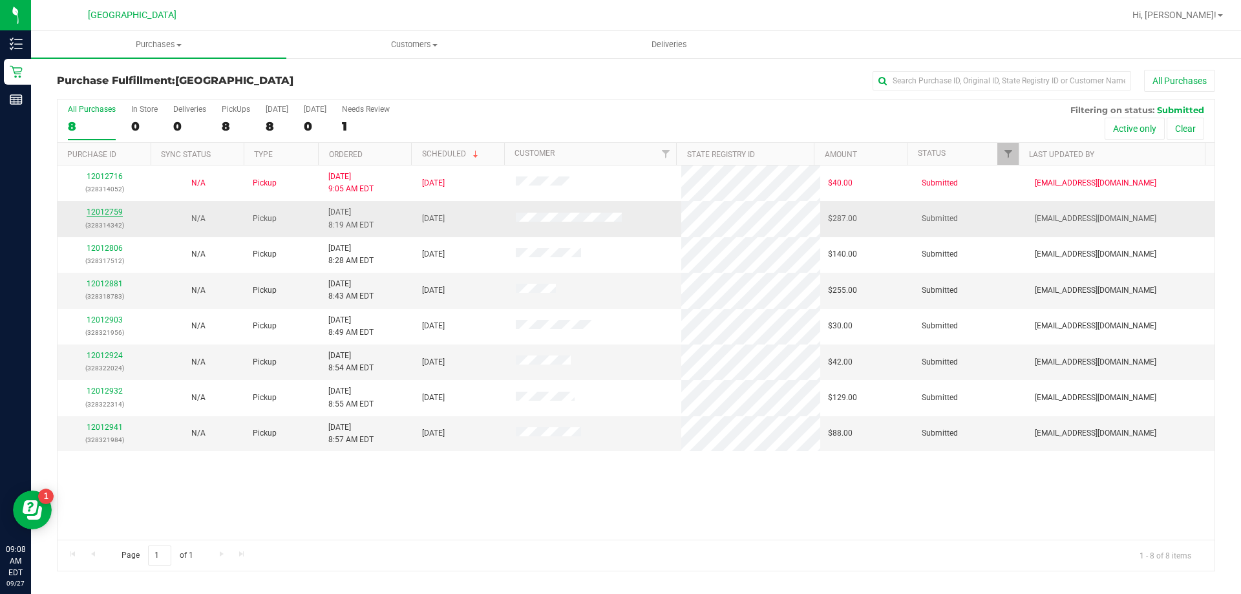
click at [100, 210] on link "12012759" at bounding box center [105, 211] width 36 height 9
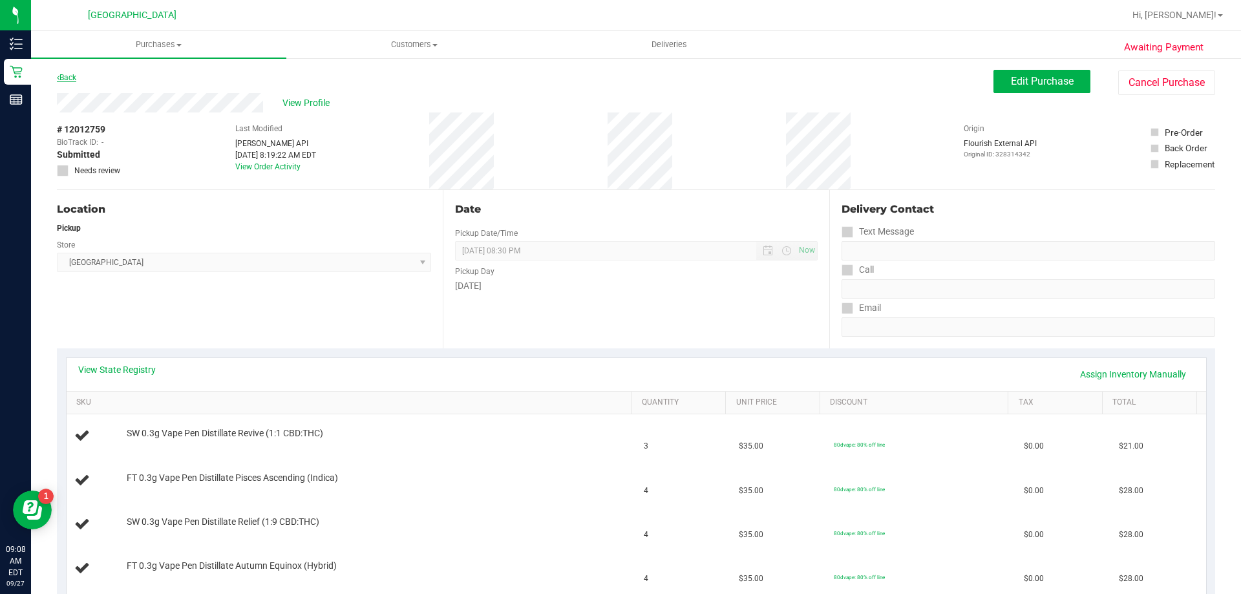
click at [70, 77] on link "Back" at bounding box center [66, 77] width 19 height 9
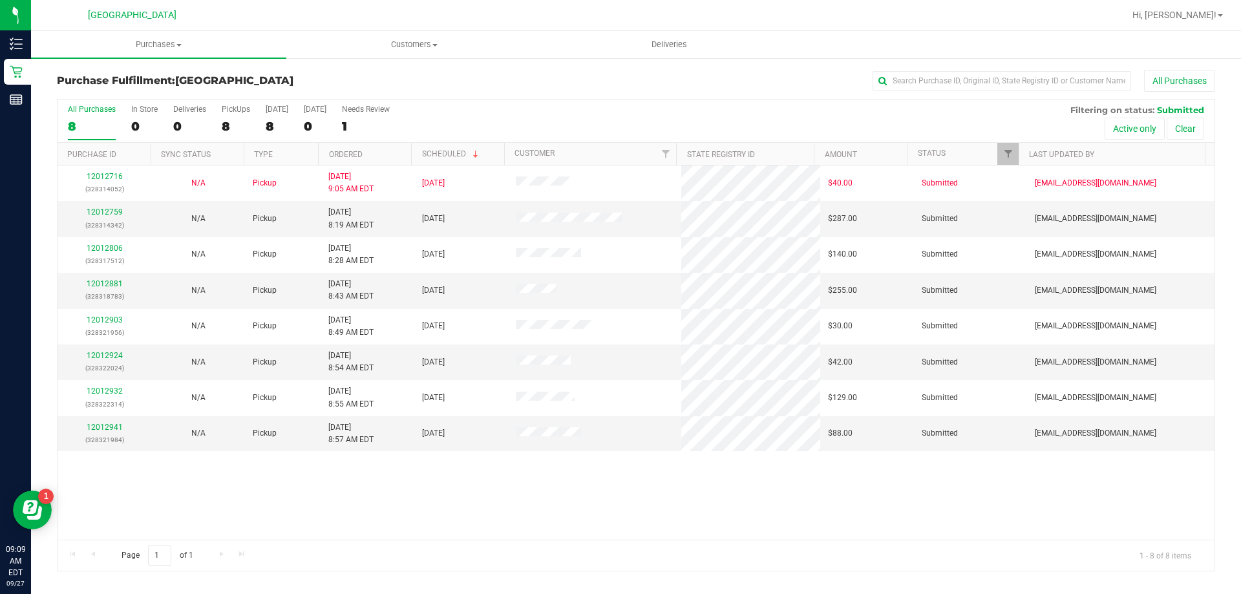
click at [320, 20] on div at bounding box center [677, 15] width 892 height 25
click at [114, 355] on link "12012924" at bounding box center [105, 355] width 36 height 9
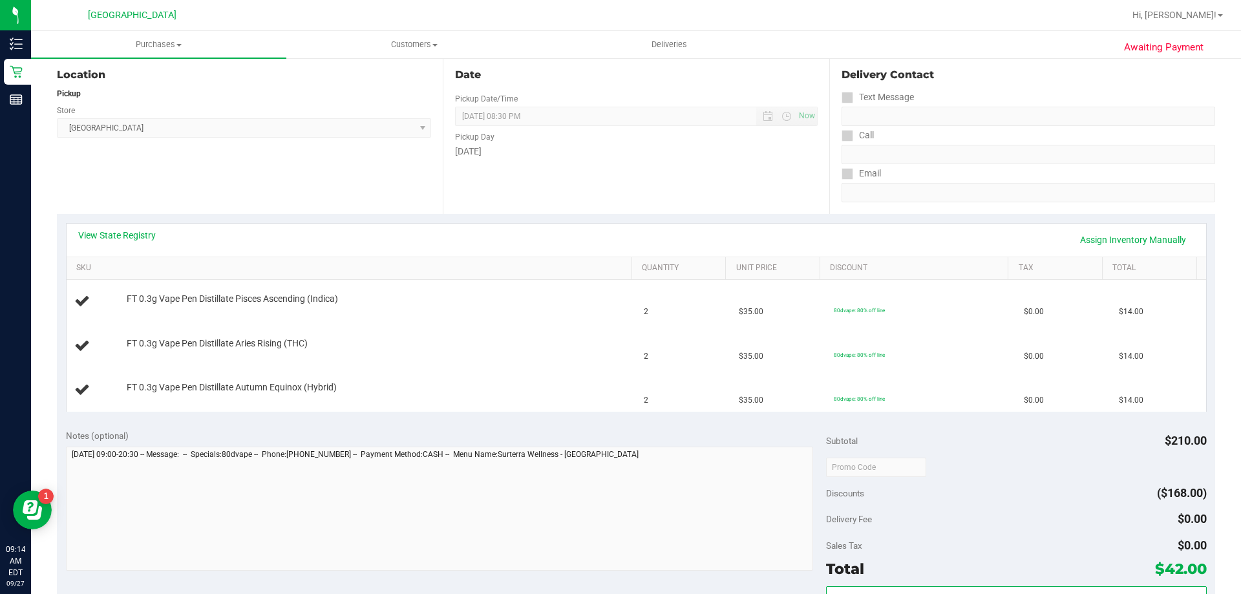
scroll to position [145, 0]
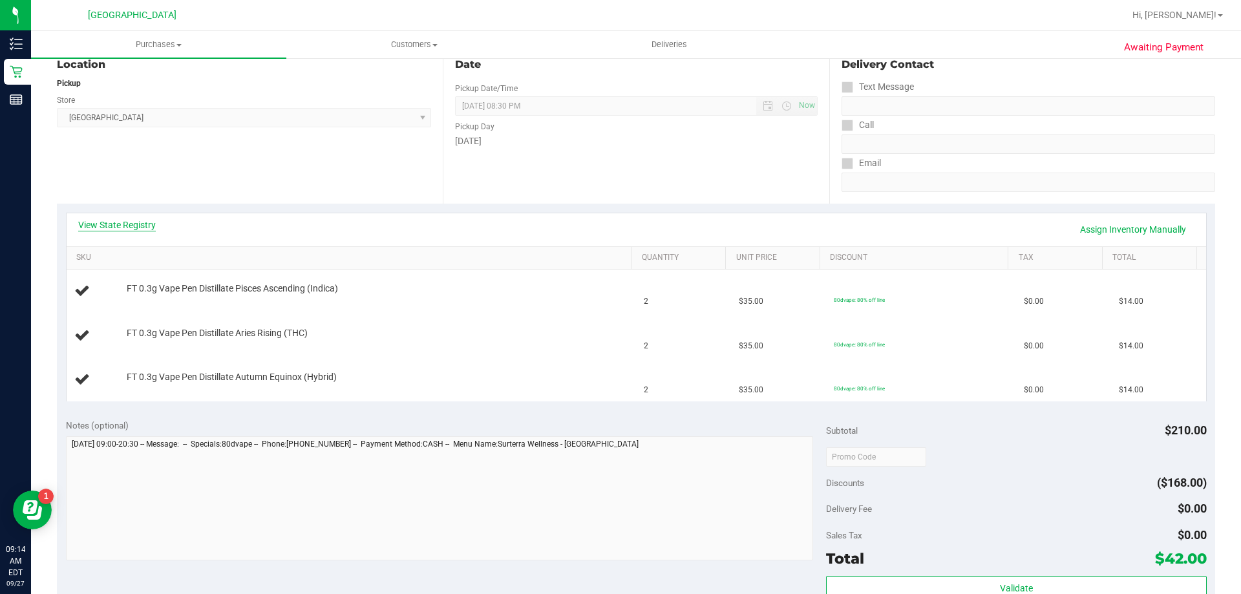
click at [129, 226] on link "View State Registry" at bounding box center [117, 224] width 78 height 13
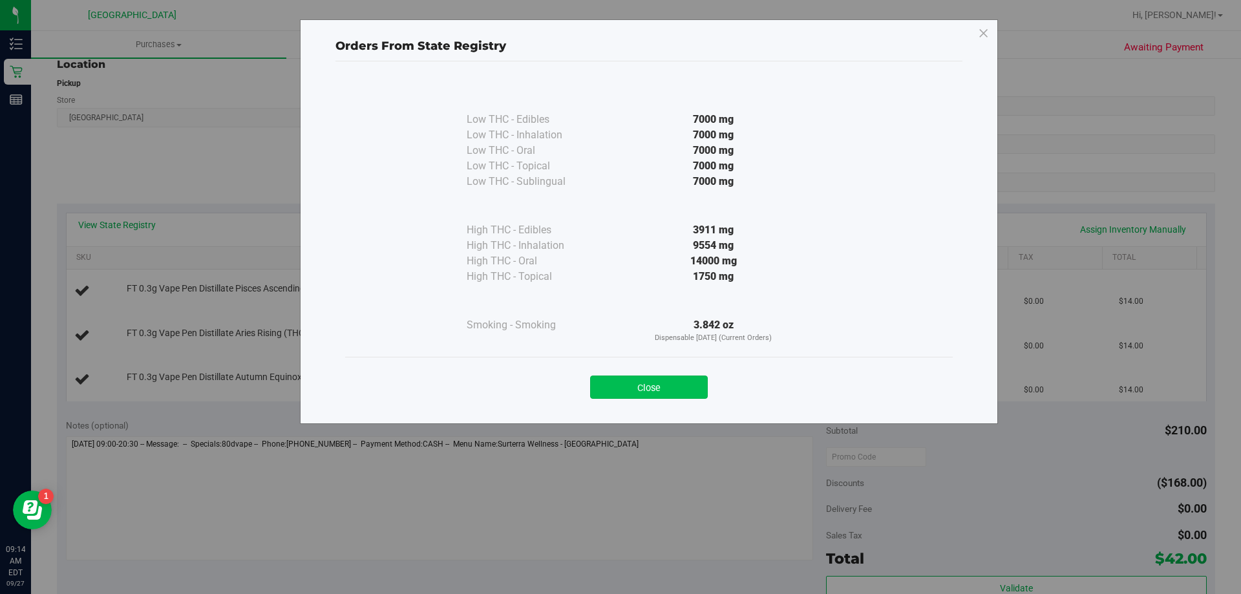
click at [656, 396] on button "Close" at bounding box center [649, 386] width 118 height 23
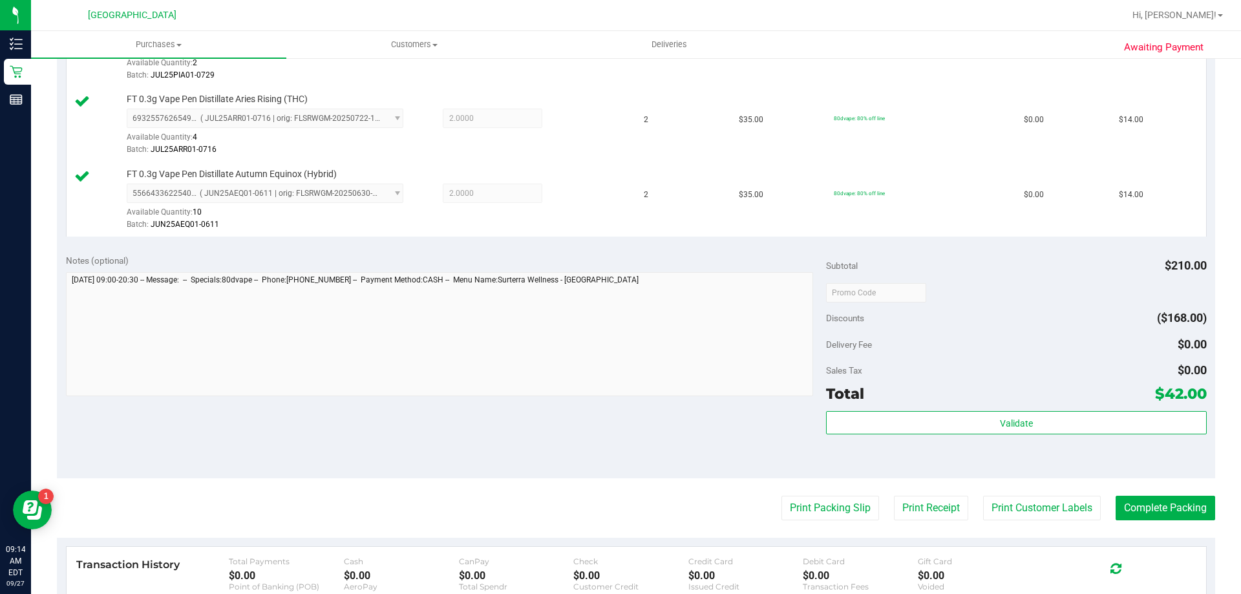
scroll to position [417, 0]
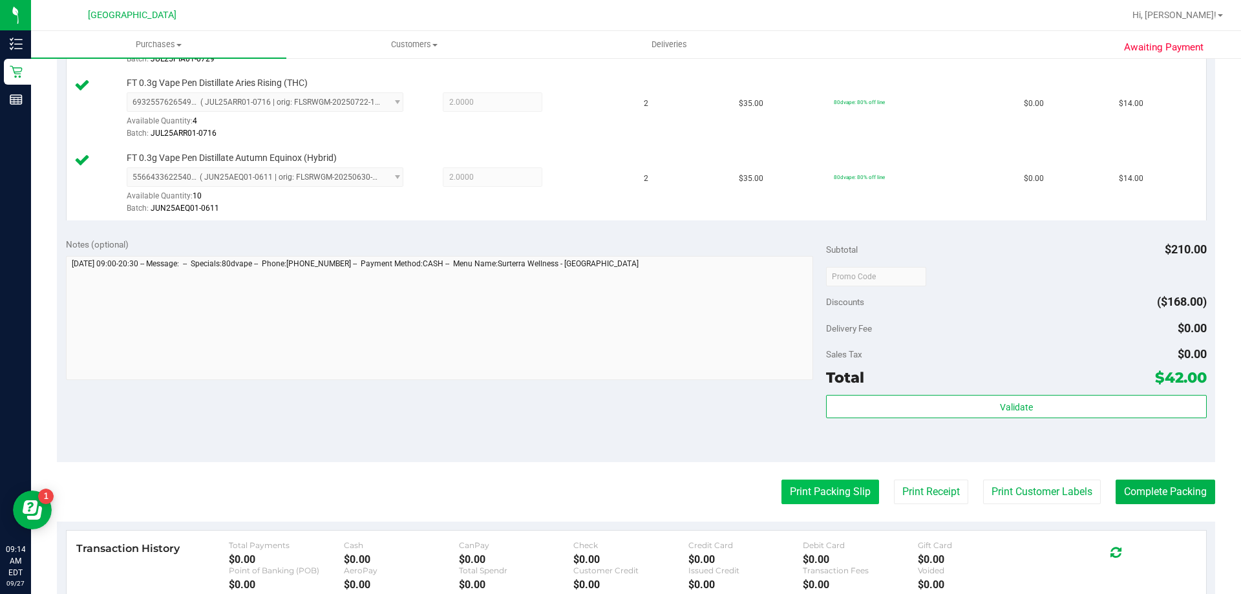
click at [820, 492] on button "Print Packing Slip" at bounding box center [830, 491] width 98 height 25
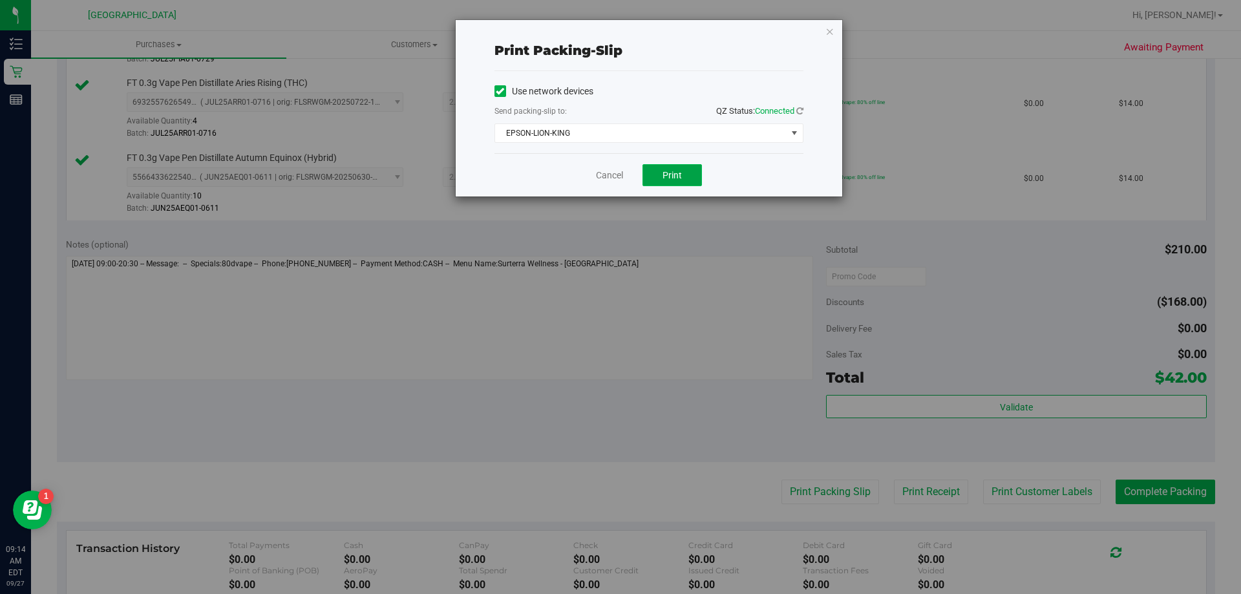
click at [679, 174] on span "Print" at bounding box center [671, 175] width 19 height 10
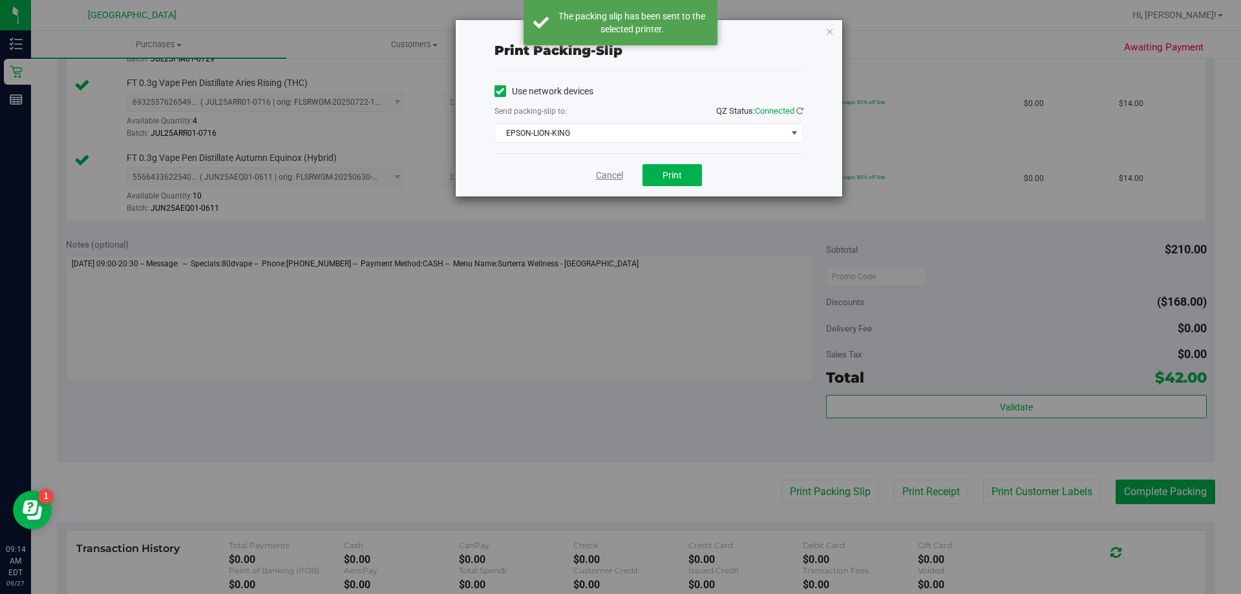
click at [622, 181] on link "Cancel" at bounding box center [609, 176] width 27 height 14
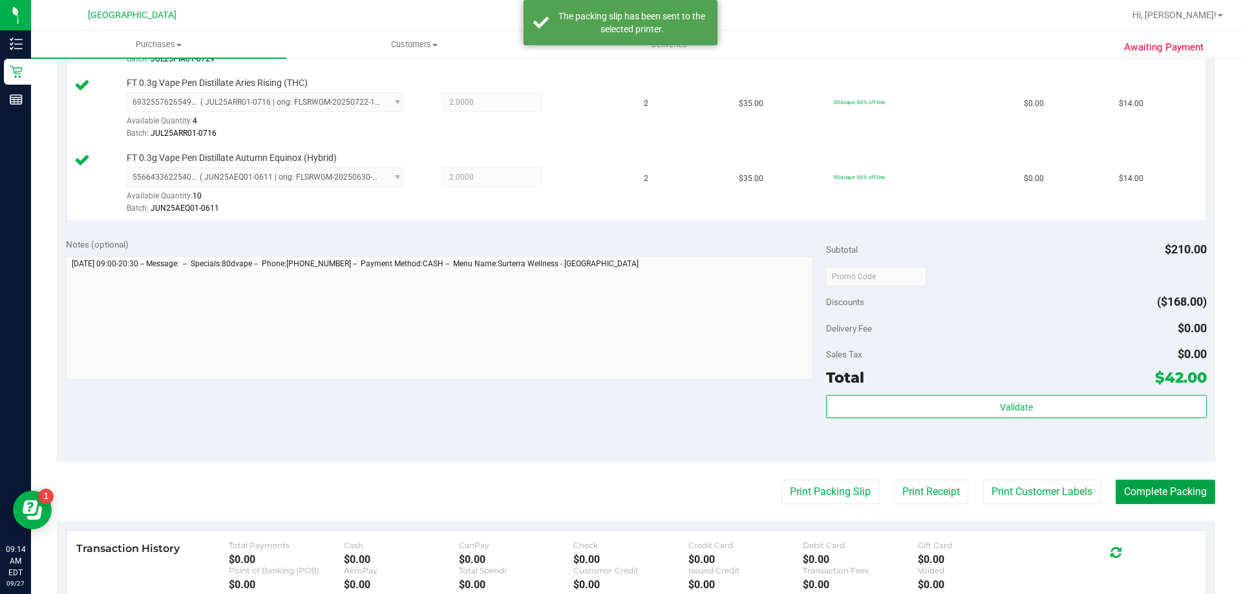
click at [1178, 496] on button "Complete Packing" at bounding box center [1165, 491] width 100 height 25
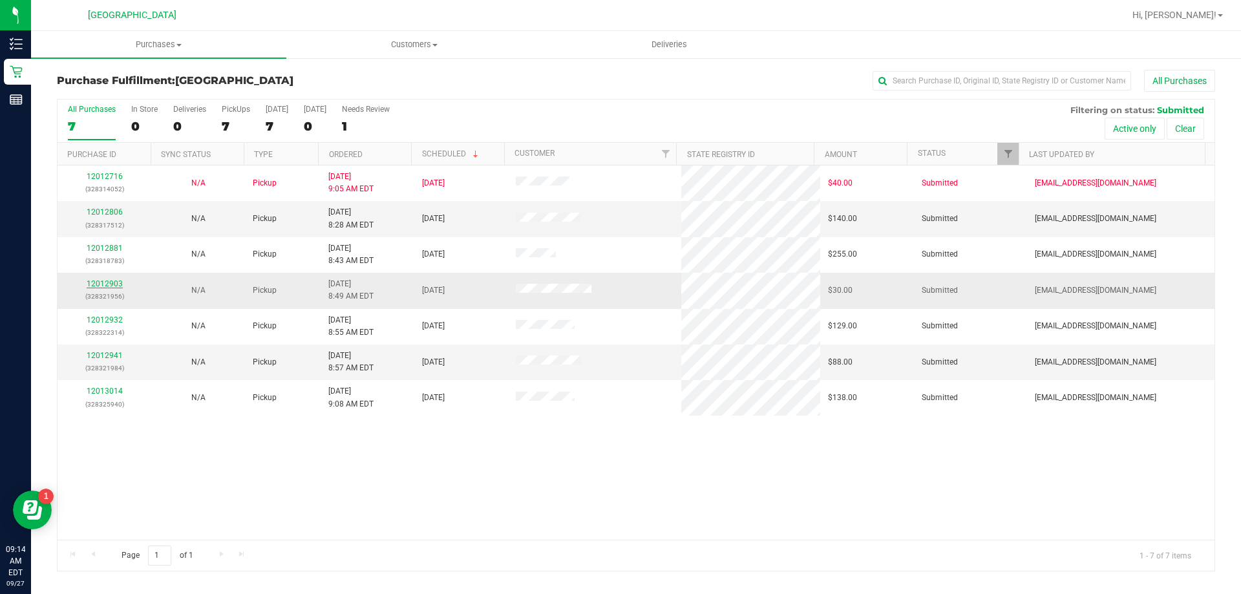
click at [95, 286] on link "12012903" at bounding box center [105, 283] width 36 height 9
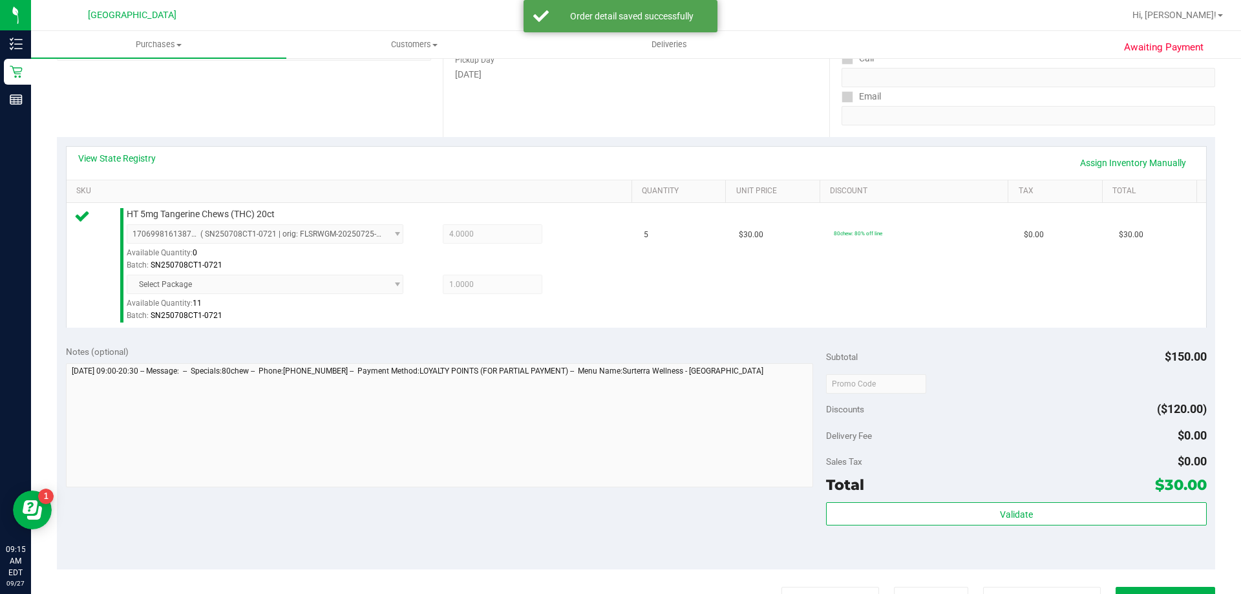
scroll to position [211, 0]
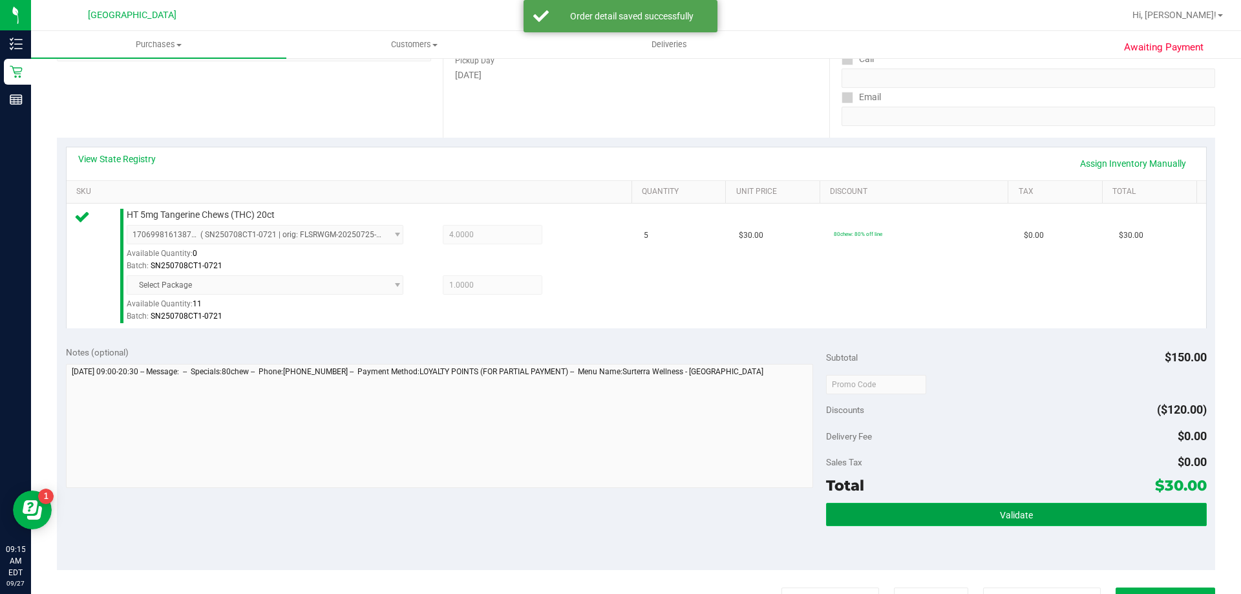
click at [1009, 522] on button "Validate" at bounding box center [1016, 514] width 380 height 23
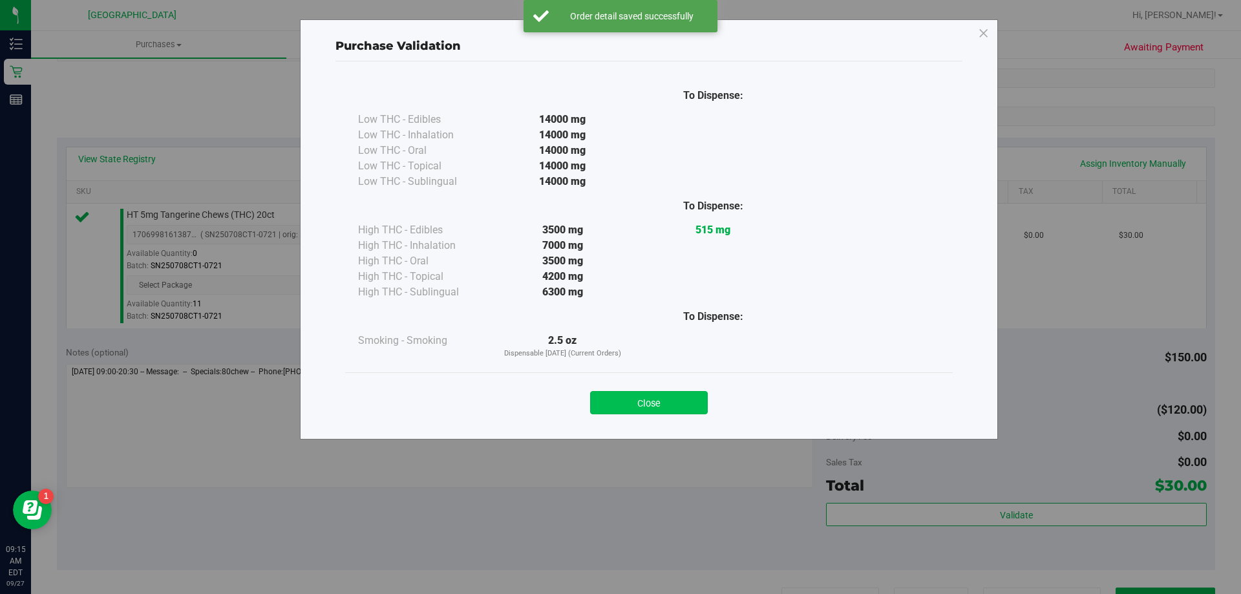
click at [667, 405] on button "Close" at bounding box center [649, 402] width 118 height 23
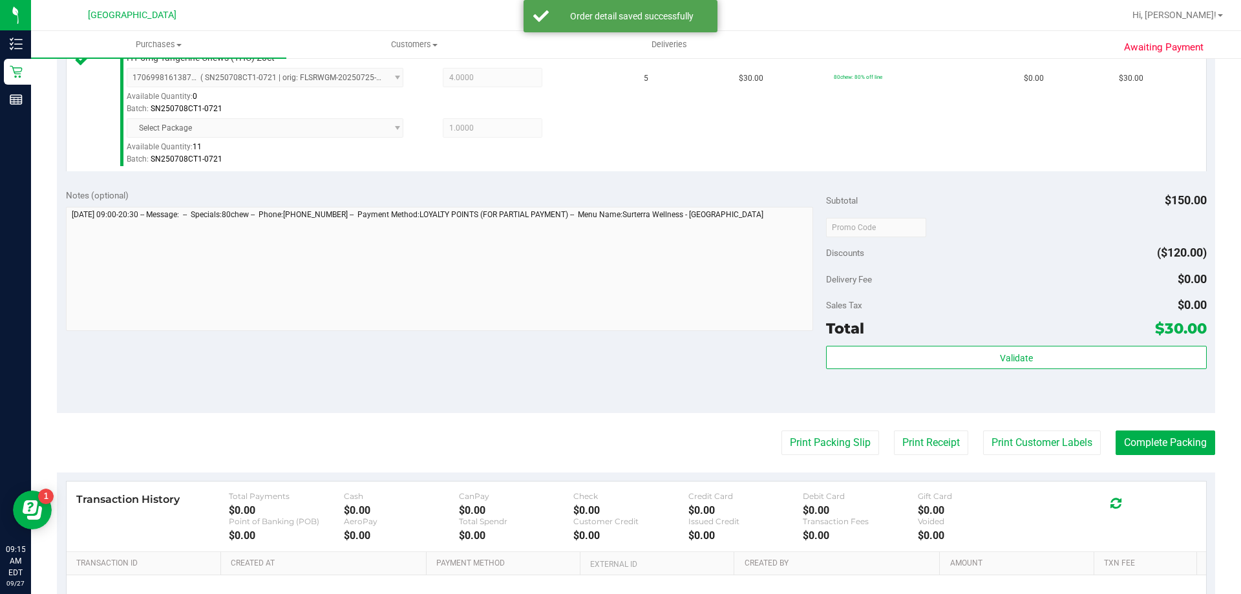
scroll to position [380, 0]
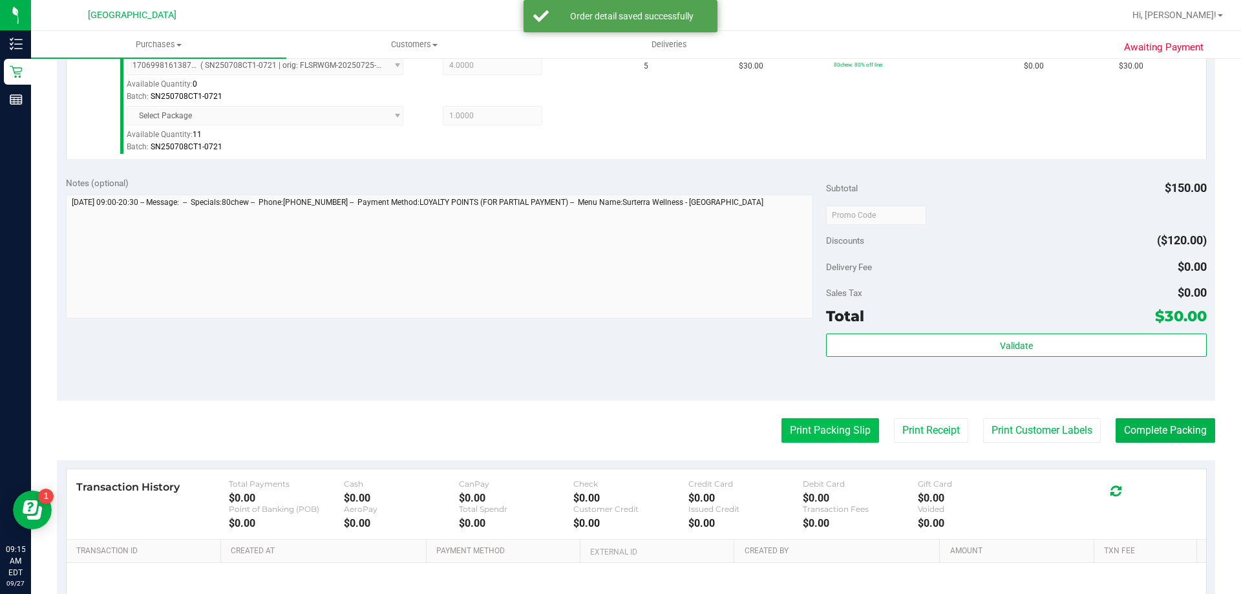
click at [820, 430] on button "Print Packing Slip" at bounding box center [830, 430] width 98 height 25
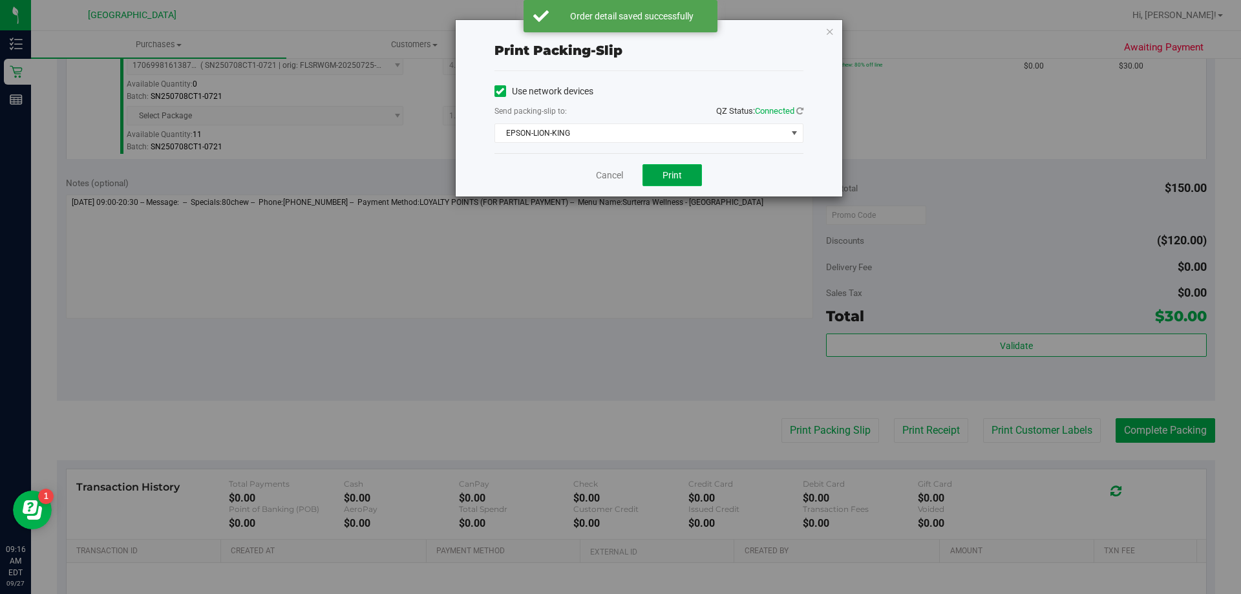
click at [676, 170] on span "Print" at bounding box center [671, 175] width 19 height 10
click at [599, 173] on link "Cancel" at bounding box center [609, 176] width 27 height 14
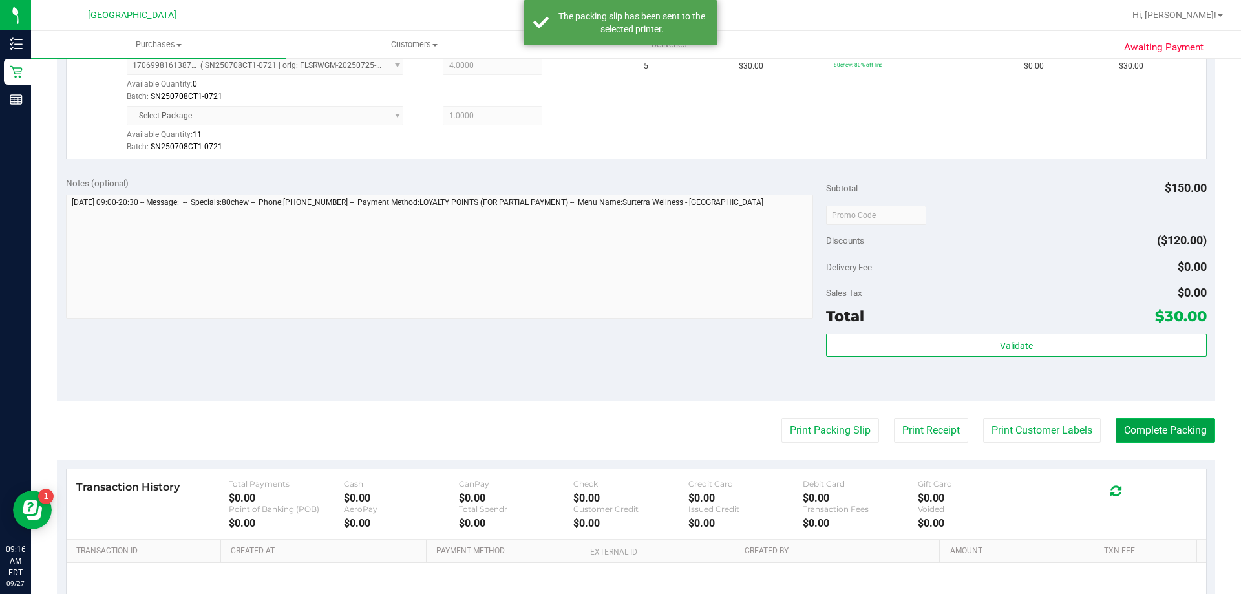
click at [1168, 421] on button "Complete Packing" at bounding box center [1165, 430] width 100 height 25
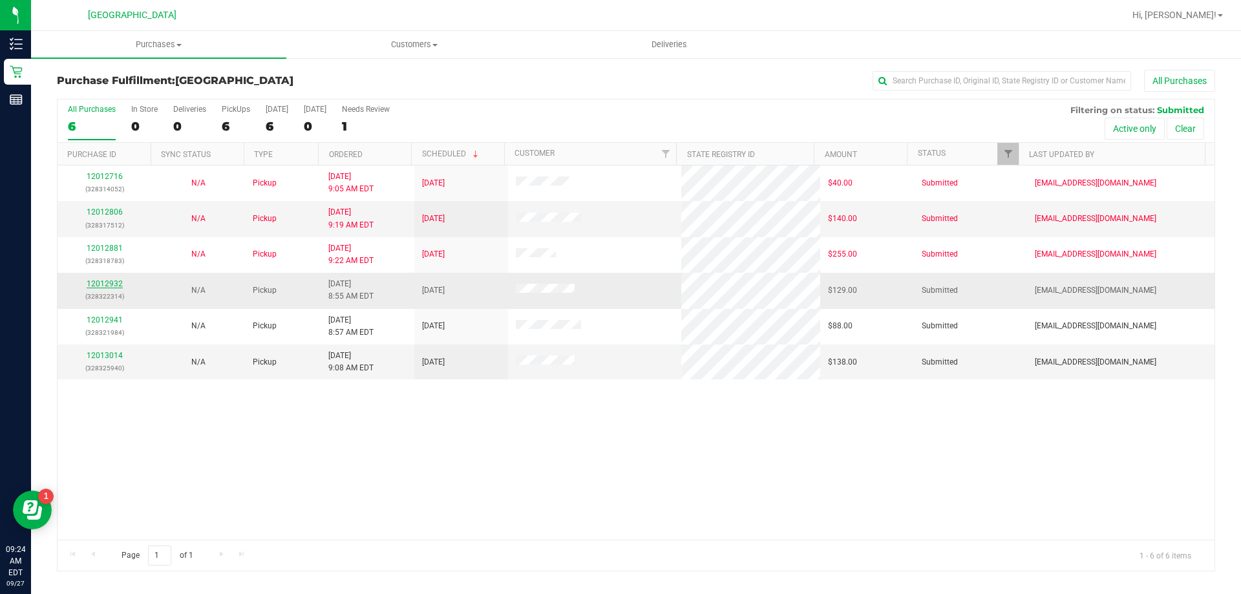
click at [112, 287] on link "12012932" at bounding box center [105, 283] width 36 height 9
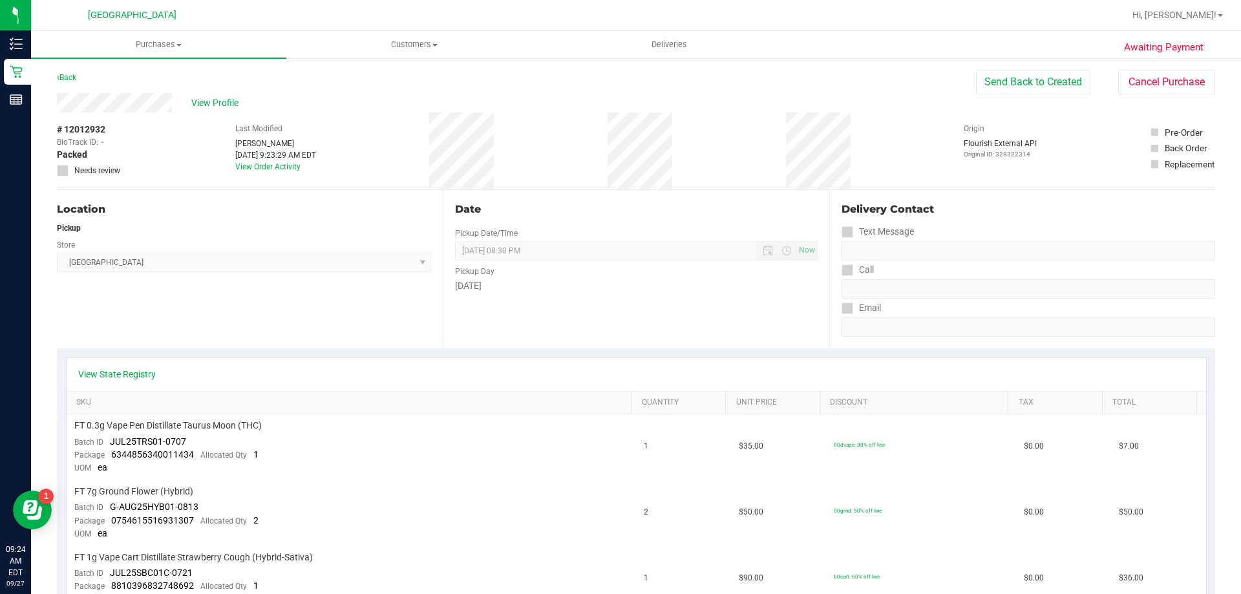
click at [61, 71] on div "Back" at bounding box center [66, 78] width 19 height 16
click at [62, 71] on div "Back" at bounding box center [66, 78] width 19 height 16
click at [67, 74] on link "Back" at bounding box center [66, 77] width 19 height 9
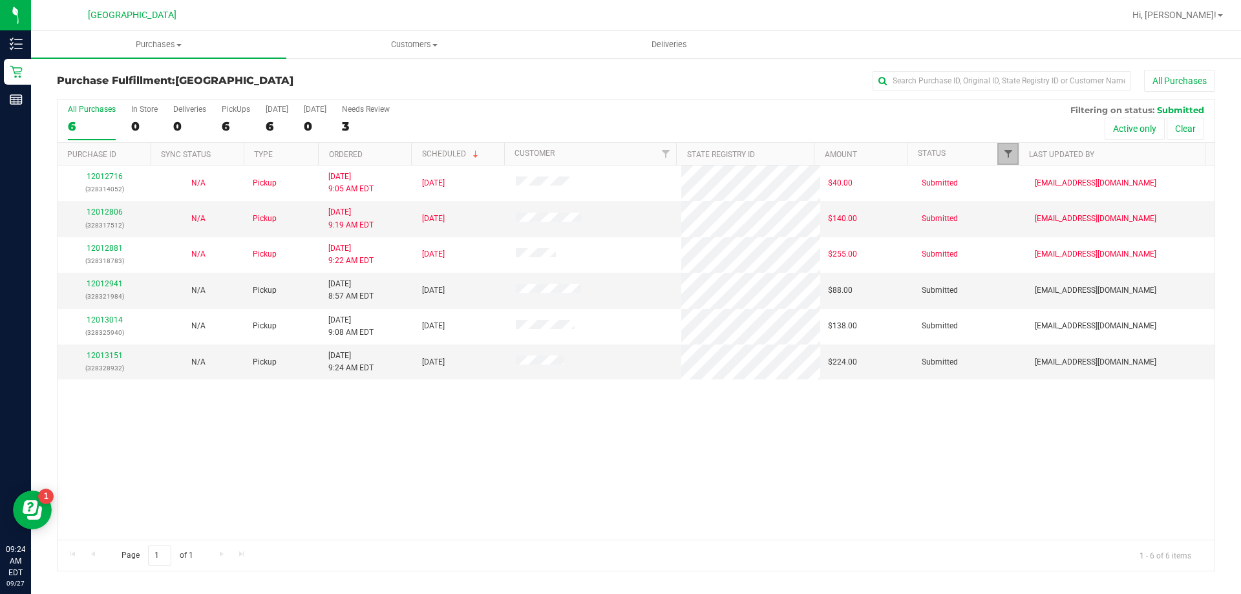
click at [1007, 151] on span "Filter" at bounding box center [1008, 154] width 10 height 10
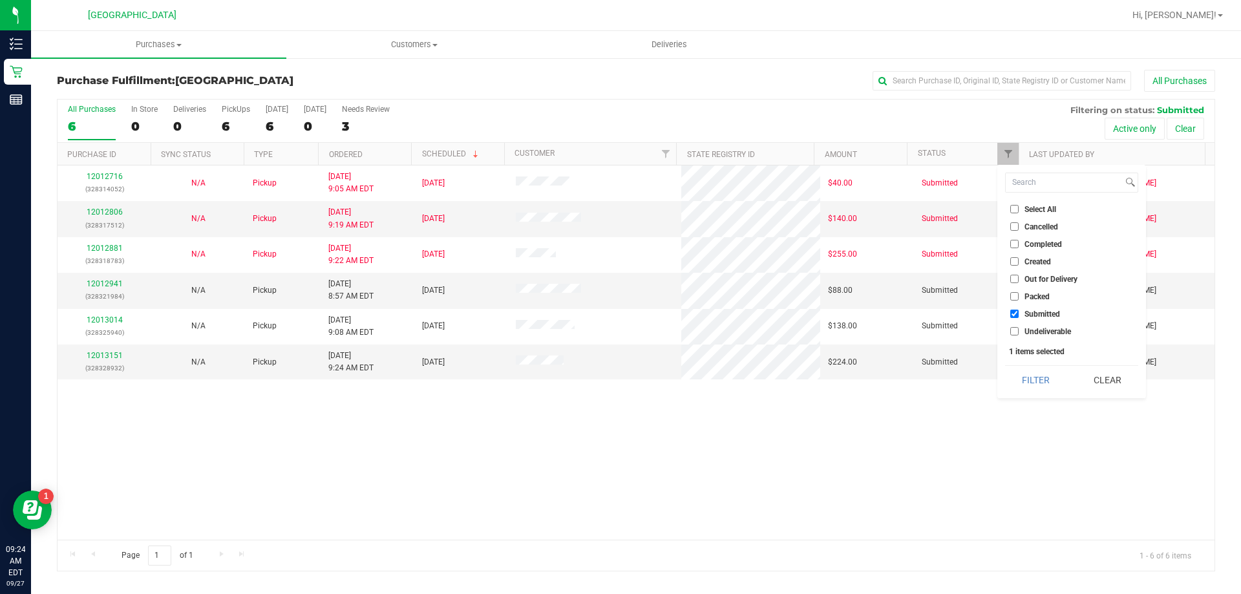
click at [1021, 323] on ul "Select All Cancelled Completed Created Out for Delivery Packed Submitted Undeli…" at bounding box center [1071, 270] width 133 height 136
click at [1027, 337] on li "Undeliverable" at bounding box center [1071, 331] width 133 height 14
click at [1026, 328] on span "Undeliverable" at bounding box center [1047, 332] width 47 height 8
click at [1018, 327] on input "Undeliverable" at bounding box center [1014, 331] width 8 height 8
checkbox input "true"
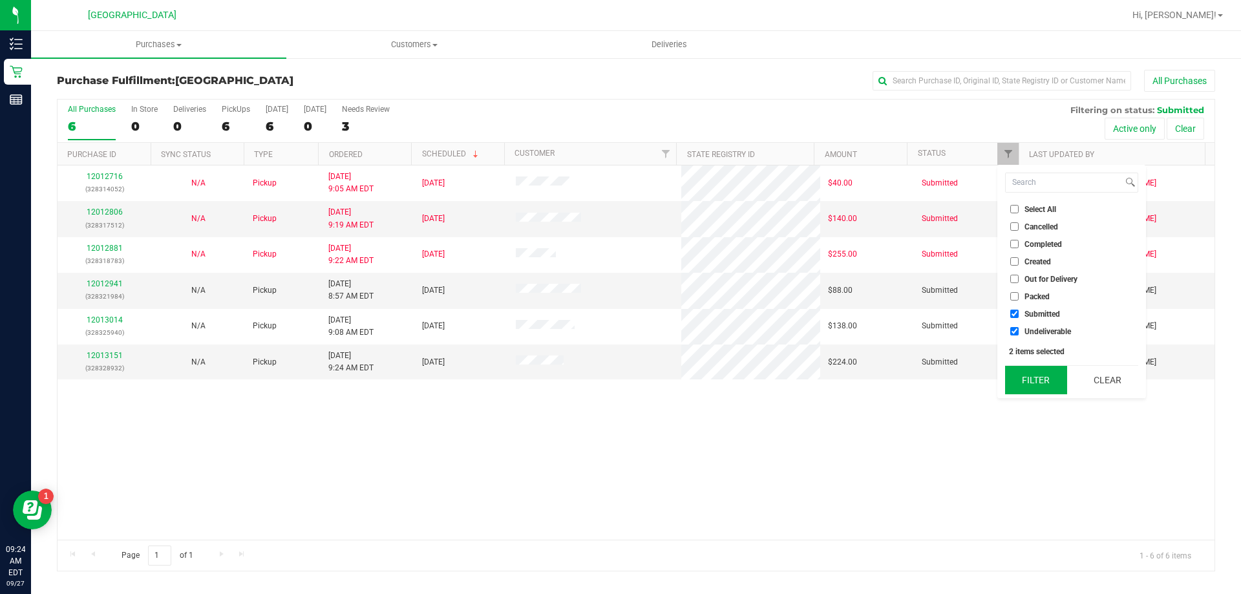
click at [1038, 388] on button "Filter" at bounding box center [1036, 380] width 62 height 28
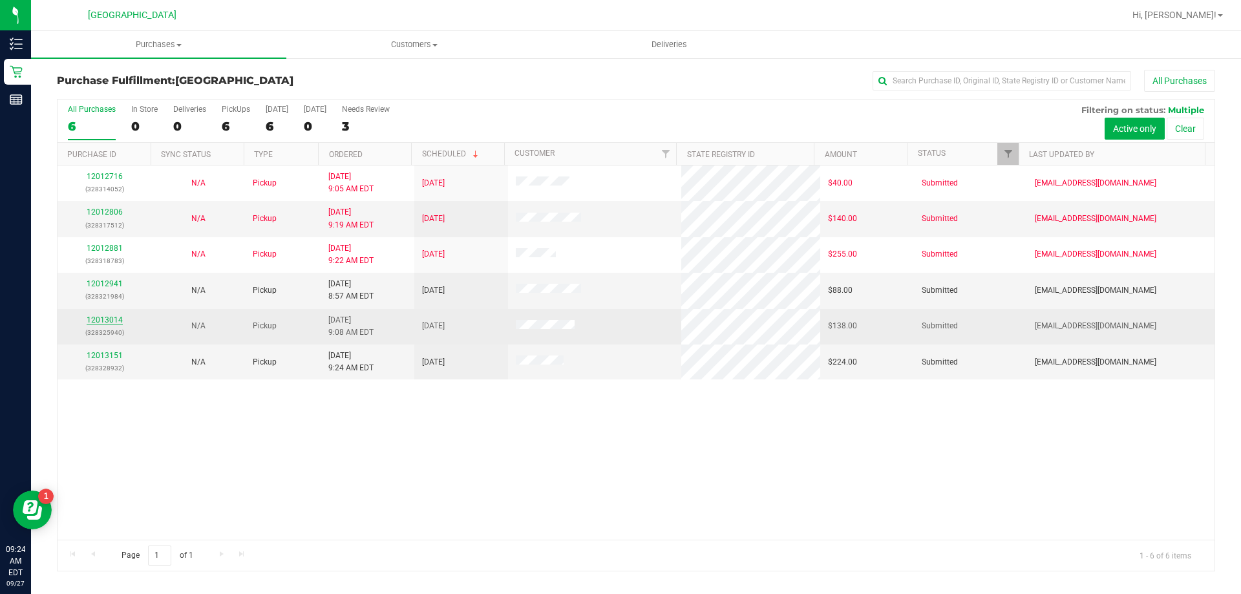
click at [109, 315] on link "12013014" at bounding box center [105, 319] width 36 height 9
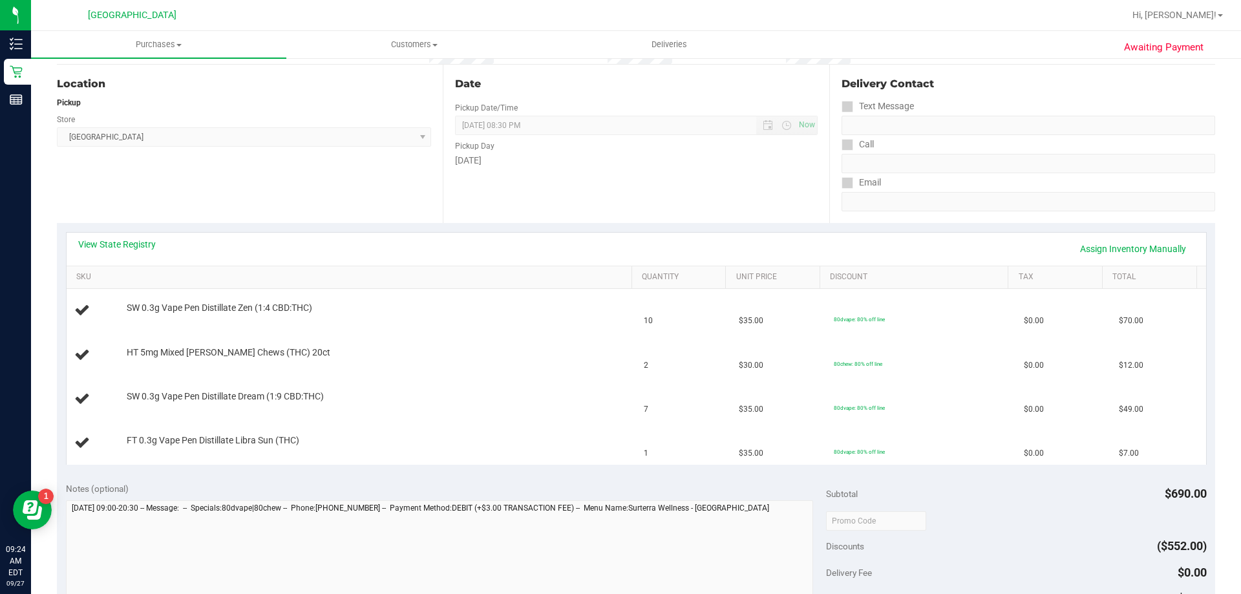
scroll to position [129, 0]
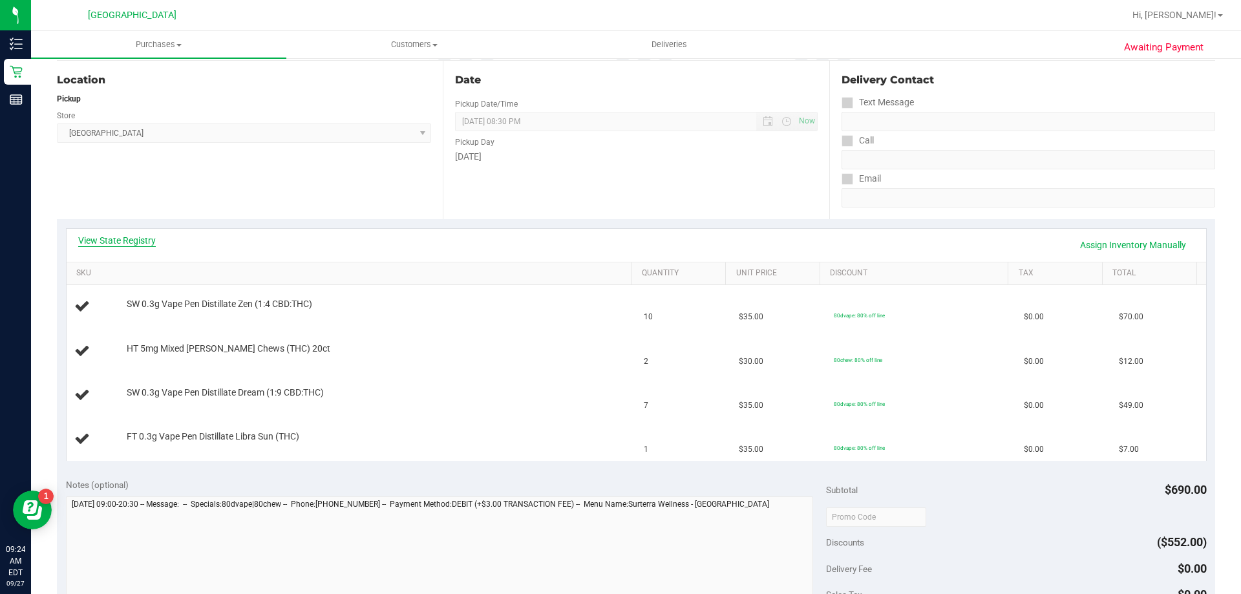
click at [122, 245] on link "View State Registry" at bounding box center [117, 240] width 78 height 13
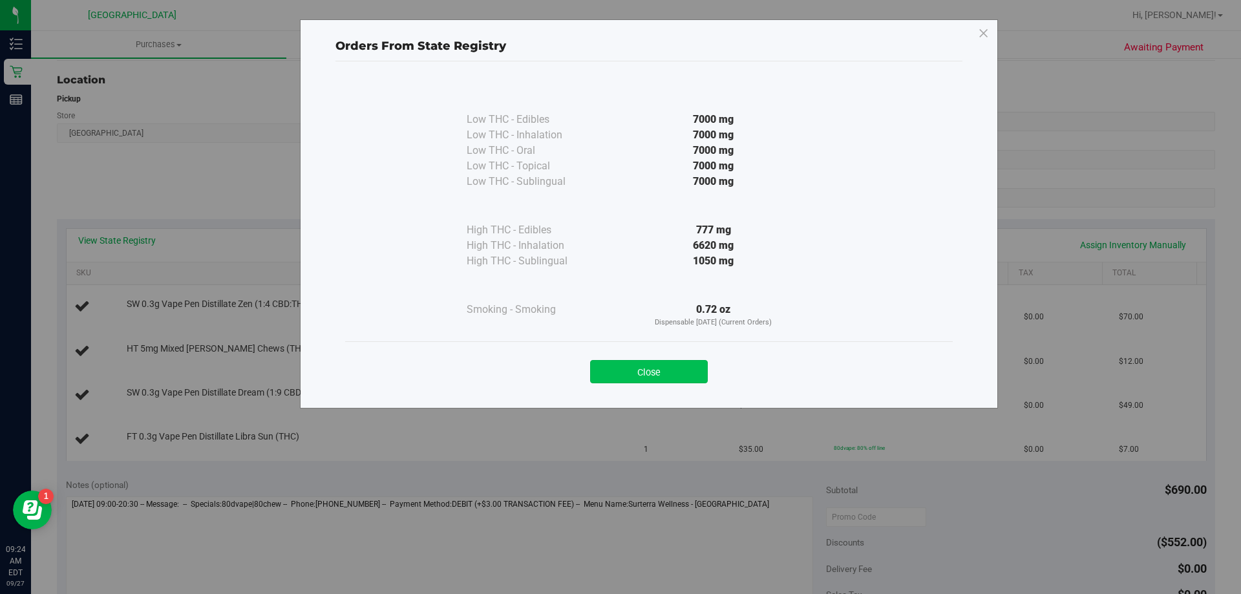
click at [633, 366] on button "Close" at bounding box center [649, 371] width 118 height 23
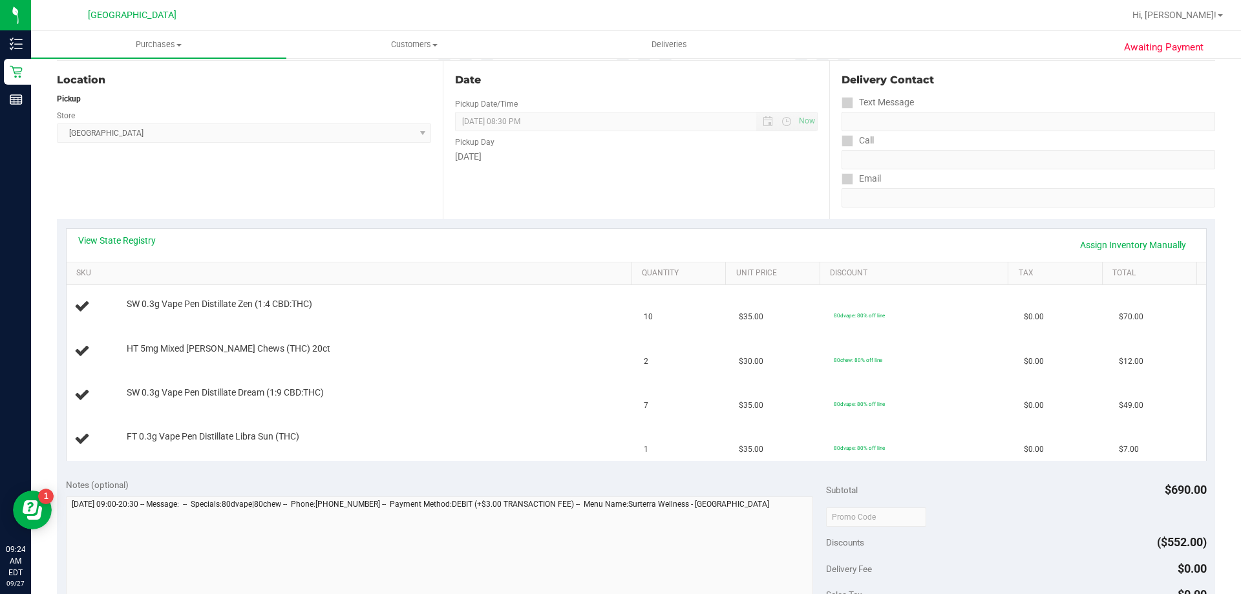
scroll to position [0, 0]
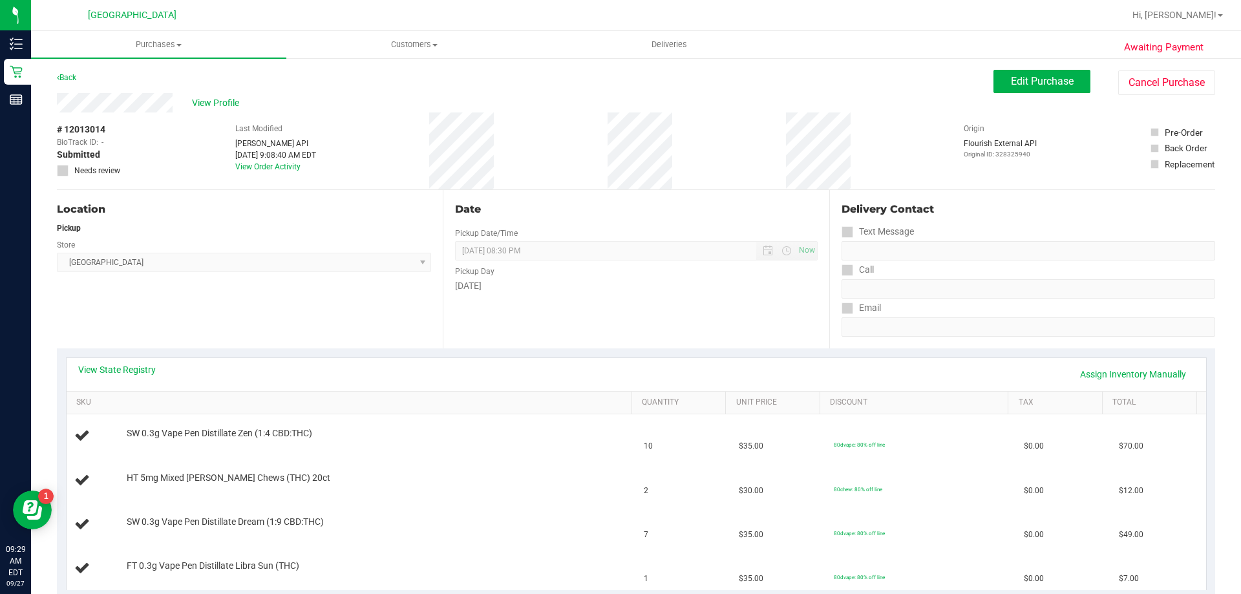
click at [152, 149] on div "# 12013014 BioTrack ID: - Submitted Needs review Last Modified [PERSON_NAME] AP…" at bounding box center [636, 150] width 1158 height 77
click at [135, 71] on div "Back Edit Purchase Cancel Purchase" at bounding box center [636, 81] width 1158 height 23
click at [243, 72] on div "Back Edit Purchase Cancel Purchase" at bounding box center [636, 81] width 1158 height 23
click at [155, 90] on div "Back Edit Purchase Cancel Purchase" at bounding box center [636, 81] width 1158 height 23
click at [173, 159] on div "# 12013014 BioTrack ID: - Submitted Needs review Last Modified [PERSON_NAME] AP…" at bounding box center [636, 150] width 1158 height 77
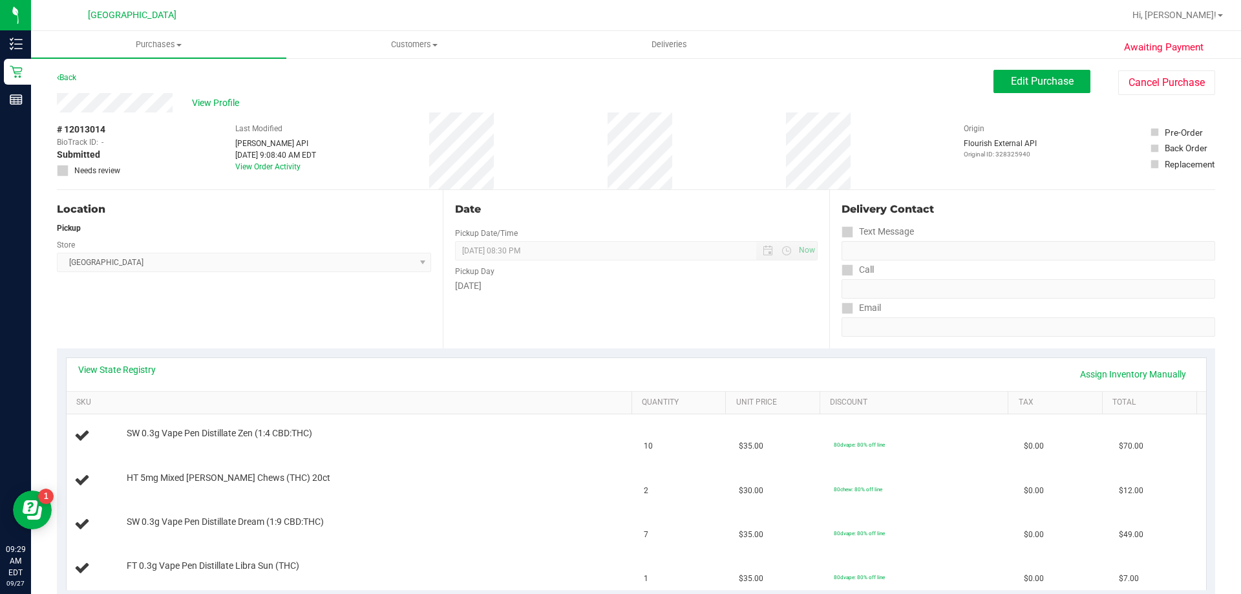
click at [183, 92] on div "Back Edit Purchase Cancel Purchase" at bounding box center [636, 81] width 1158 height 23
click at [342, 92] on div "Back Edit Purchase Cancel Purchase" at bounding box center [636, 81] width 1158 height 23
click at [76, 79] on link "Back" at bounding box center [66, 77] width 19 height 9
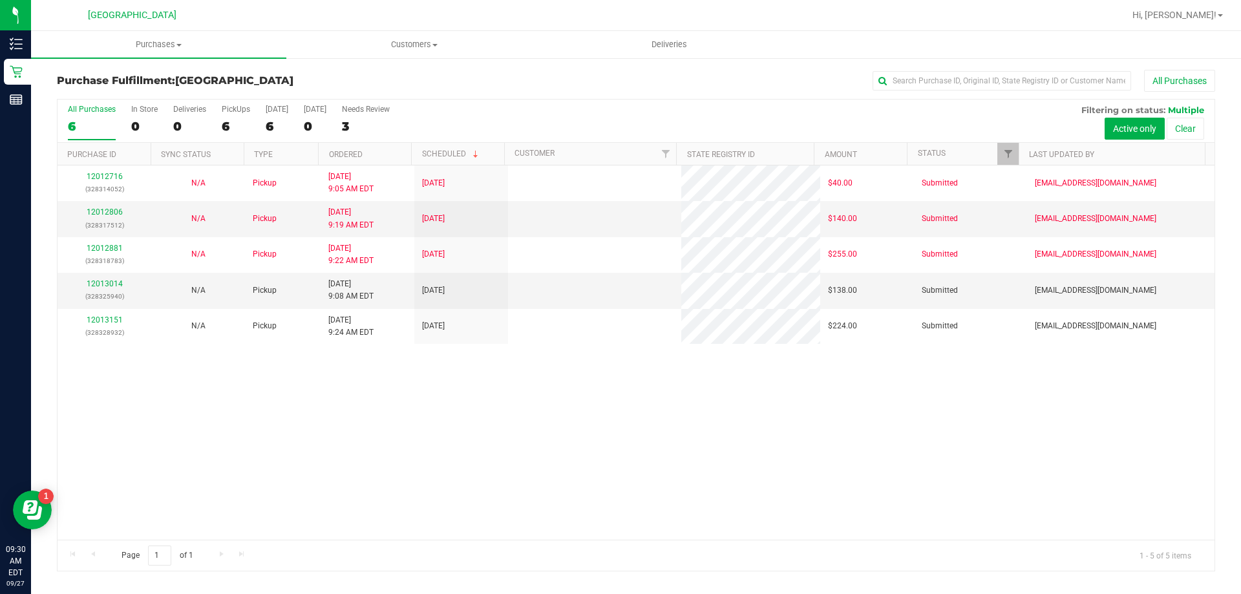
click at [311, 73] on div "Purchase Fulfillment: [GEOGRAPHIC_DATA] All Purchases" at bounding box center [636, 84] width 1158 height 28
click at [98, 278] on div "12013014 (328325940)" at bounding box center [104, 290] width 78 height 25
click at [98, 283] on link "12013014" at bounding box center [105, 283] width 36 height 9
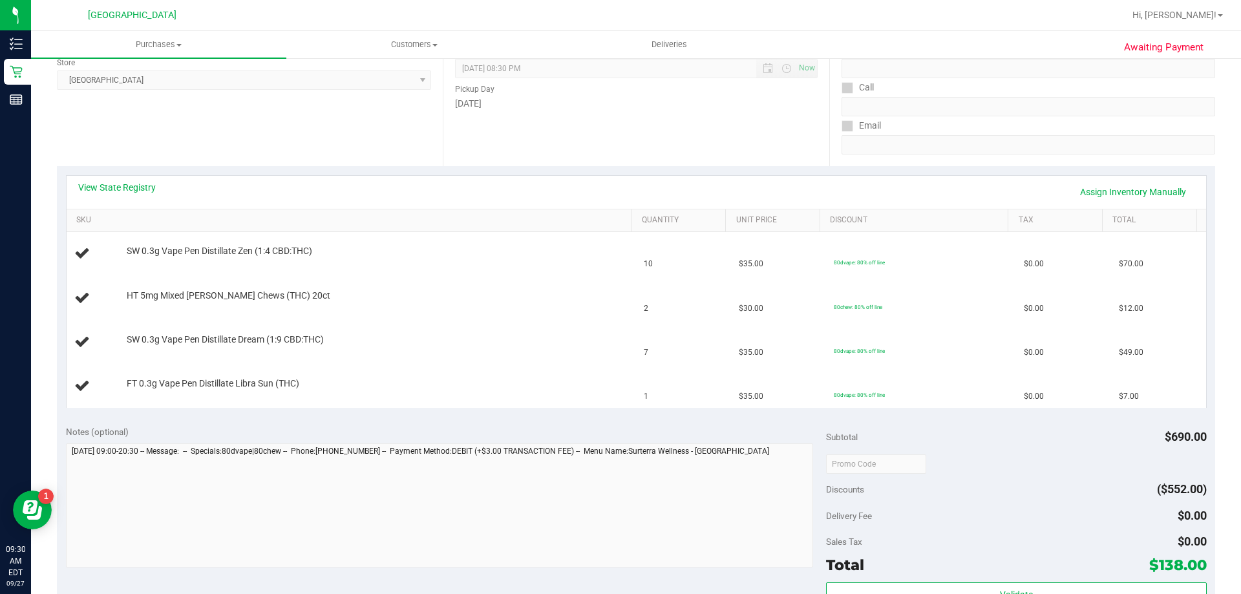
scroll to position [194, 0]
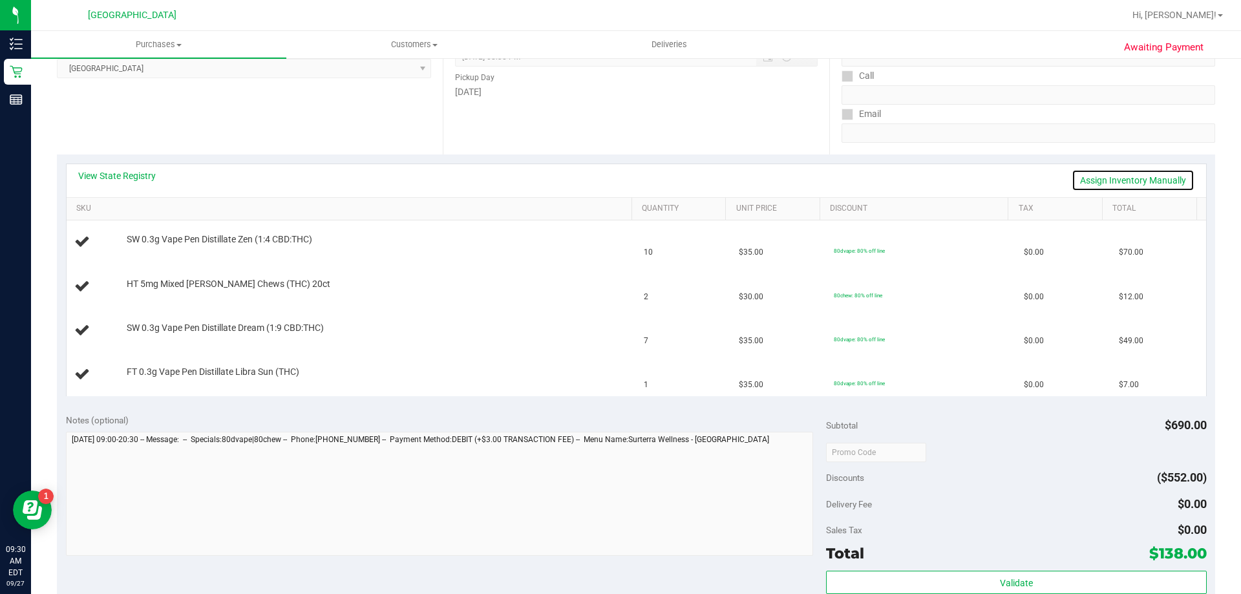
click at [1081, 175] on link "Assign Inventory Manually" at bounding box center [1132, 180] width 123 height 22
click at [160, 248] on link "Add Package" at bounding box center [150, 248] width 47 height 9
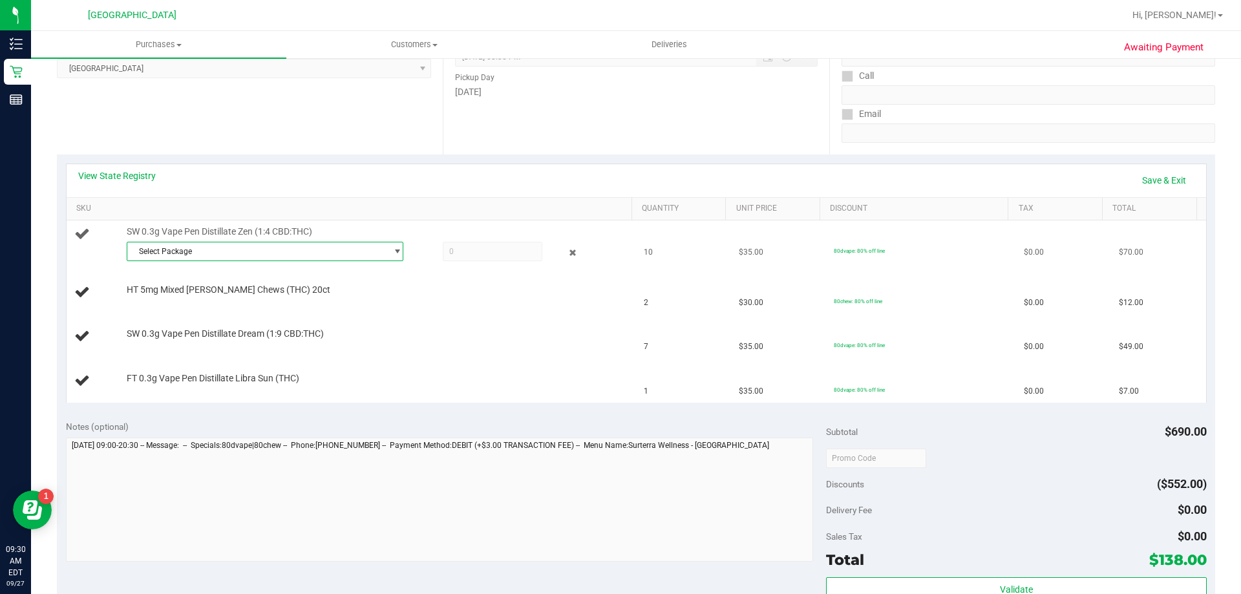
click at [291, 246] on span "Select Package" at bounding box center [256, 251] width 259 height 18
click at [311, 303] on span "( MAY25ZEN01-0513 | orig: FLSRWGM-20250520-1422 )" at bounding box center [306, 304] width 195 height 9
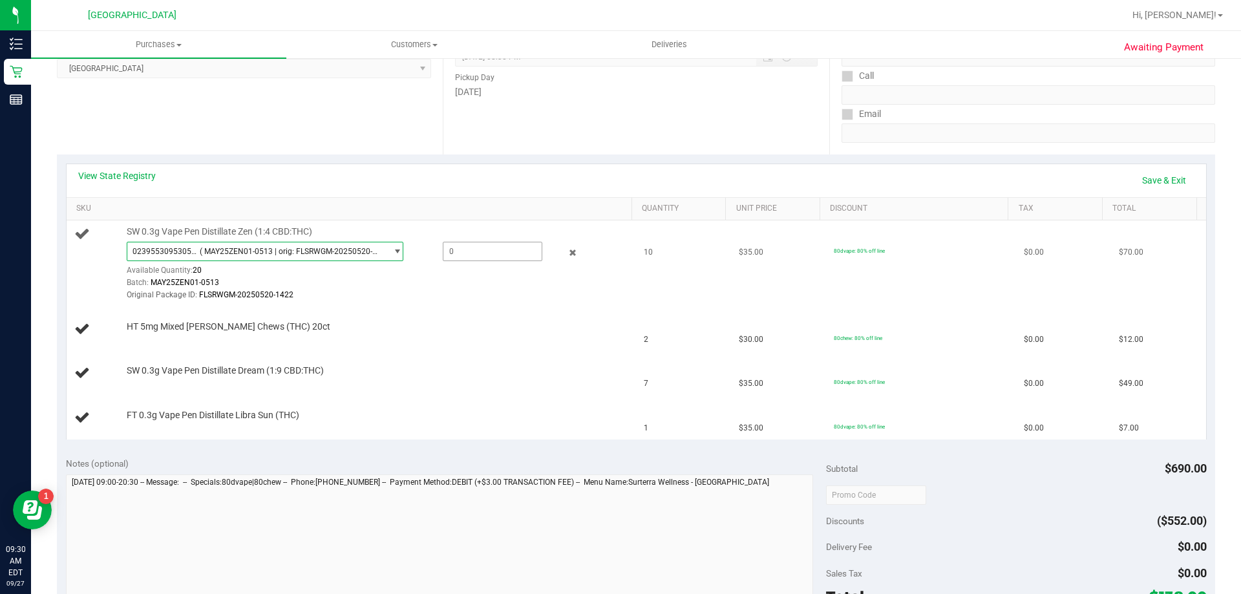
click at [485, 251] on span at bounding box center [493, 251] width 100 height 19
type input "10"
type input "10.0000"
click at [522, 327] on div "HT 5mg Mixed [PERSON_NAME] Chews (THC) 20ct" at bounding box center [372, 327] width 505 height 13
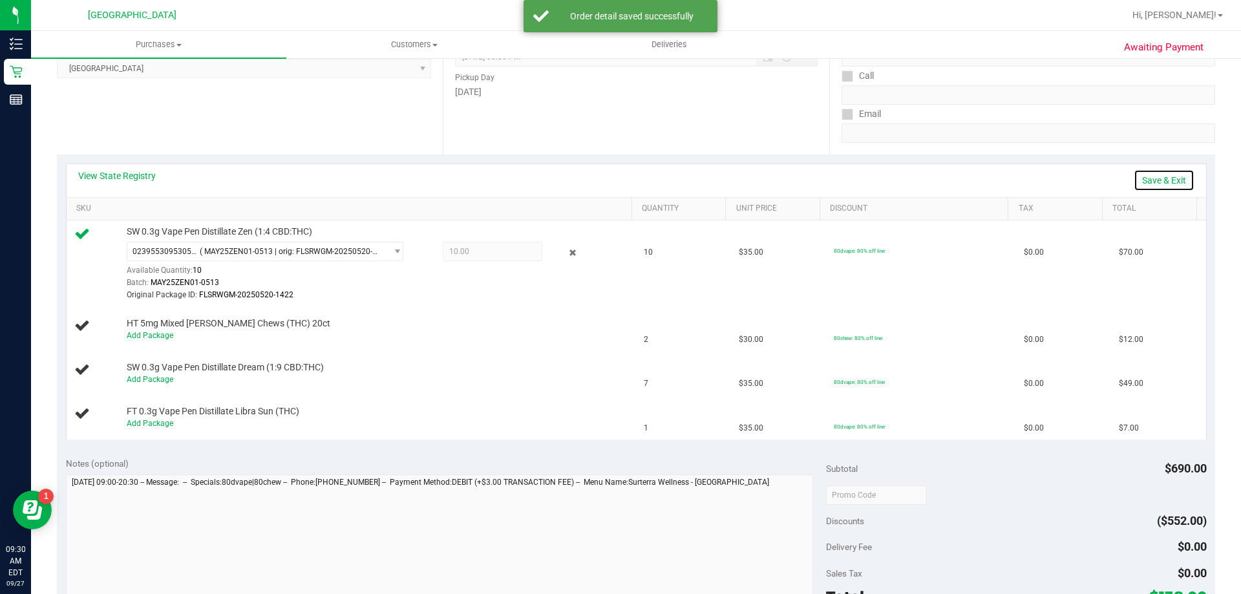
click at [1164, 182] on link "Save & Exit" at bounding box center [1163, 180] width 61 height 22
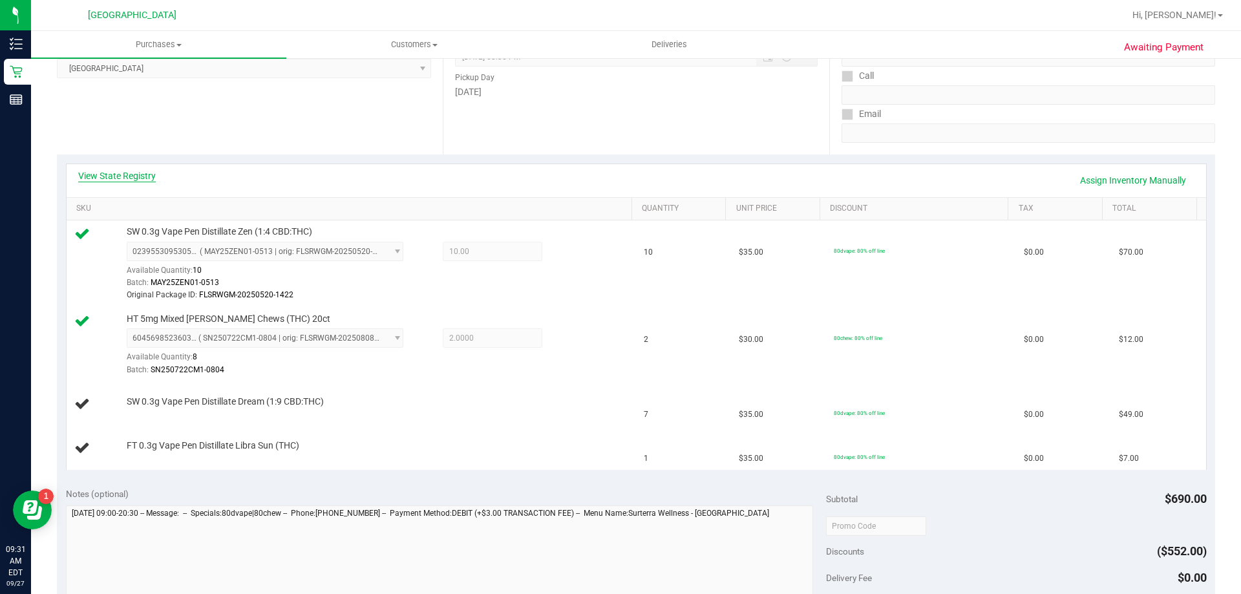
click at [104, 175] on link "View State Registry" at bounding box center [117, 175] width 78 height 13
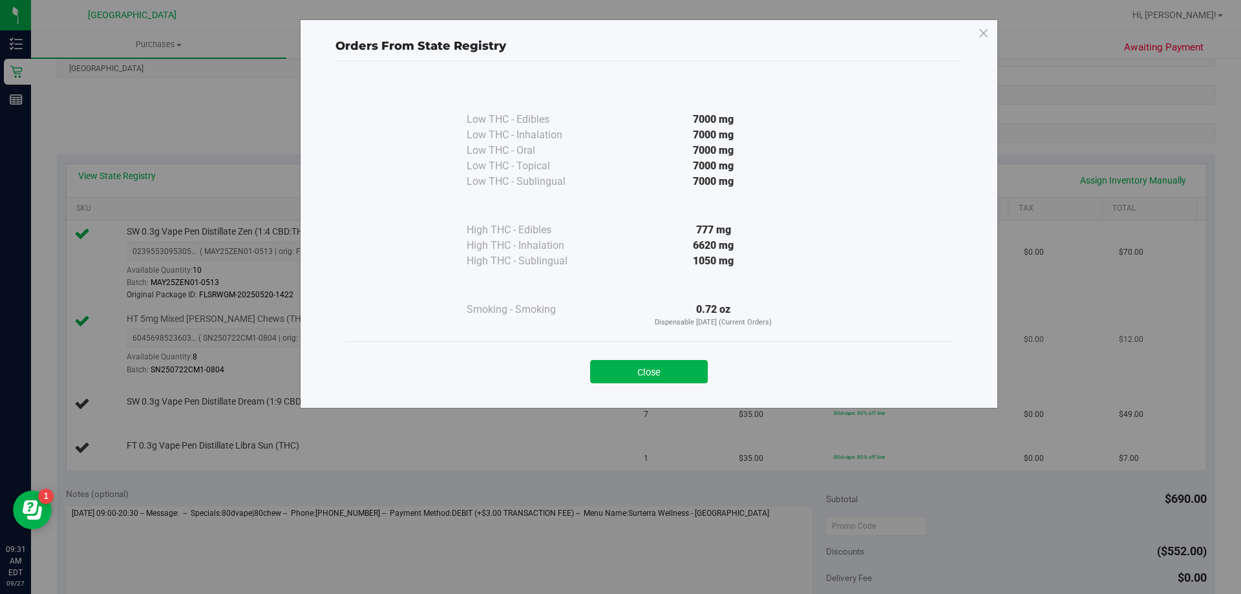
drag, startPoint x: 618, startPoint y: 369, endPoint x: 624, endPoint y: 353, distance: 16.3
click at [619, 369] on button "Close" at bounding box center [649, 371] width 118 height 23
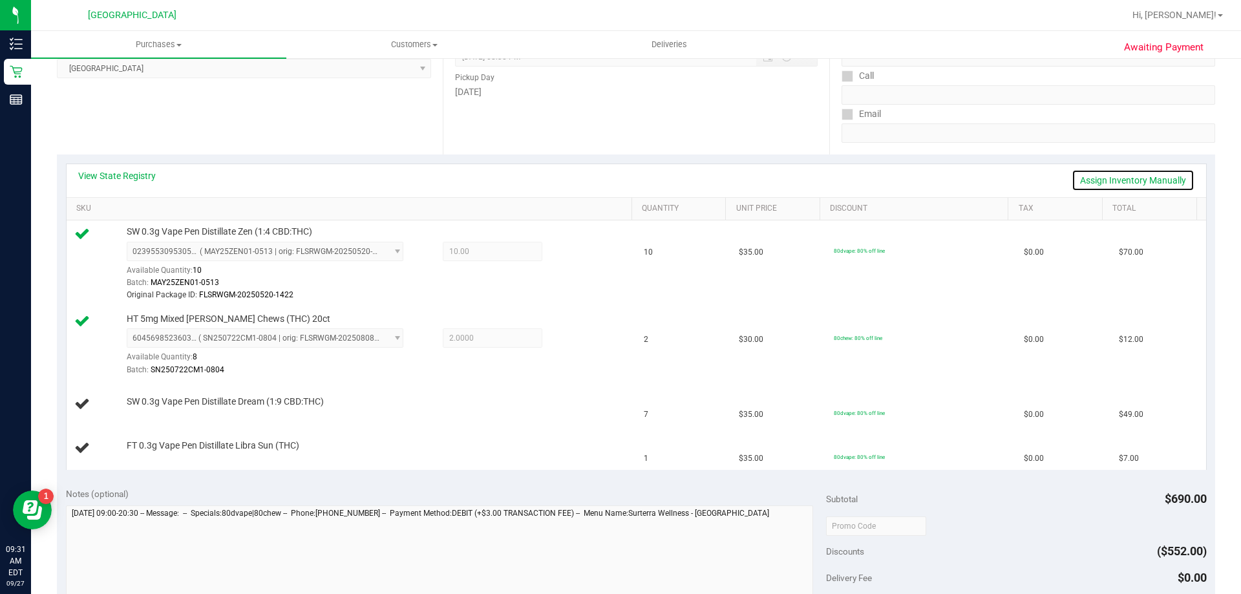
click at [1129, 181] on link "Assign Inventory Manually" at bounding box center [1132, 180] width 123 height 22
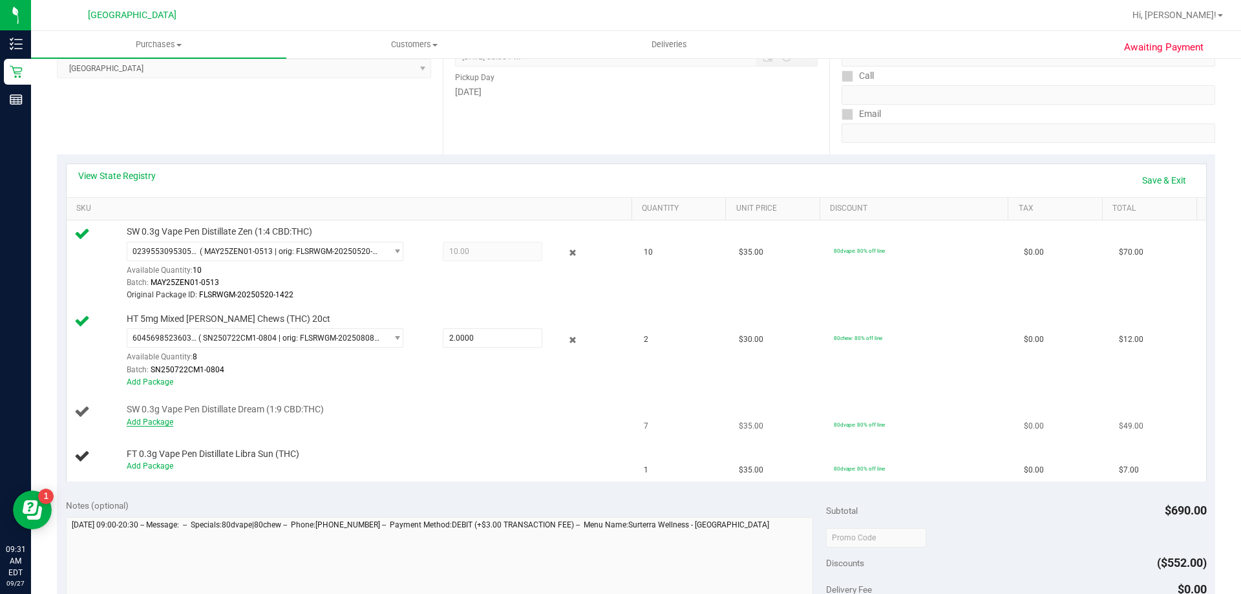
click at [169, 421] on link "Add Package" at bounding box center [150, 421] width 47 height 9
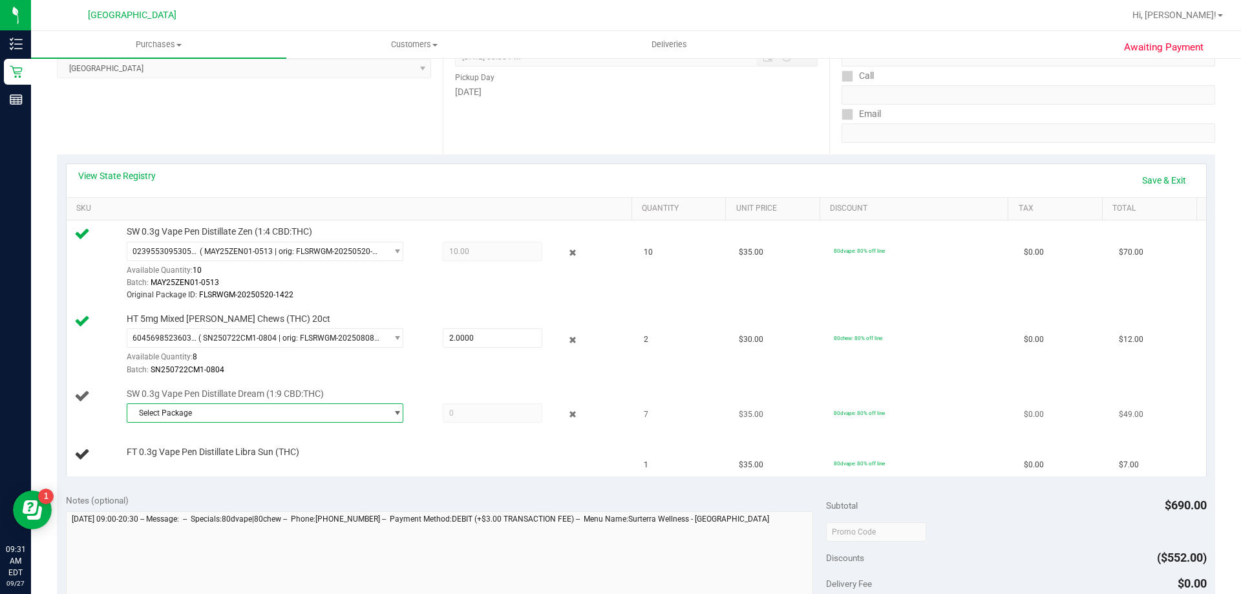
click at [350, 404] on span "Select Package" at bounding box center [256, 413] width 259 height 18
click at [344, 466] on span "( JUL25DRM03-0721 | orig: FLSRWGM-20250728-755 )" at bounding box center [304, 466] width 190 height 9
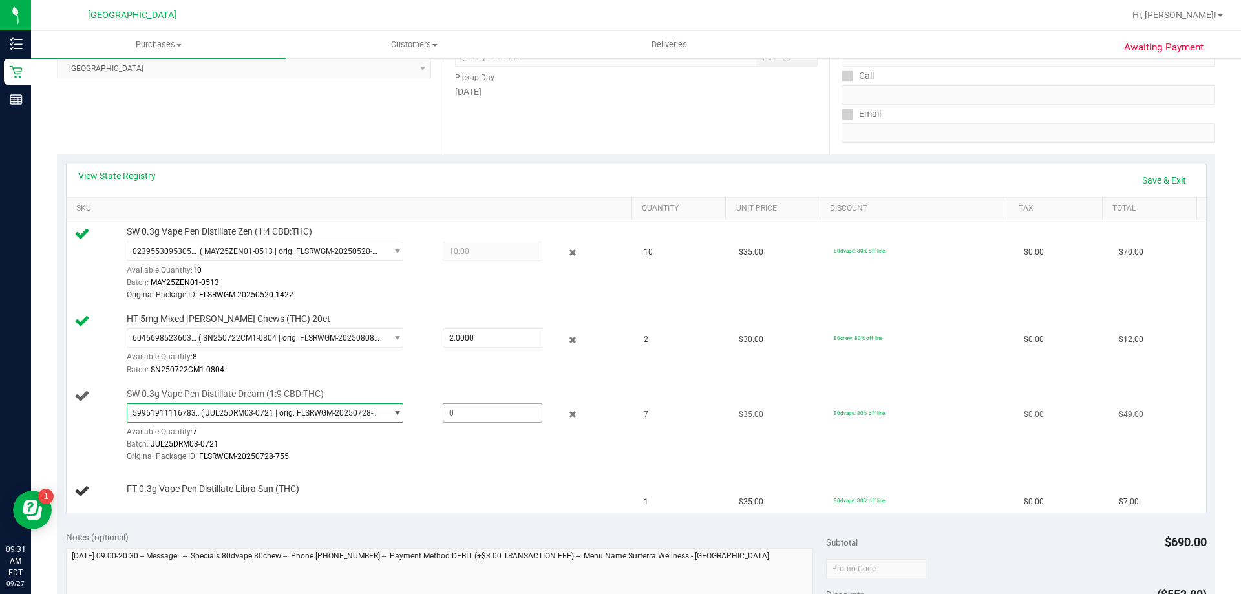
click at [467, 416] on span at bounding box center [493, 412] width 100 height 19
type input "7"
type input "7.0000"
click at [487, 496] on div "FT 0.3g Vape Pen Distillate Libra Sun (THC)" at bounding box center [351, 491] width 554 height 17
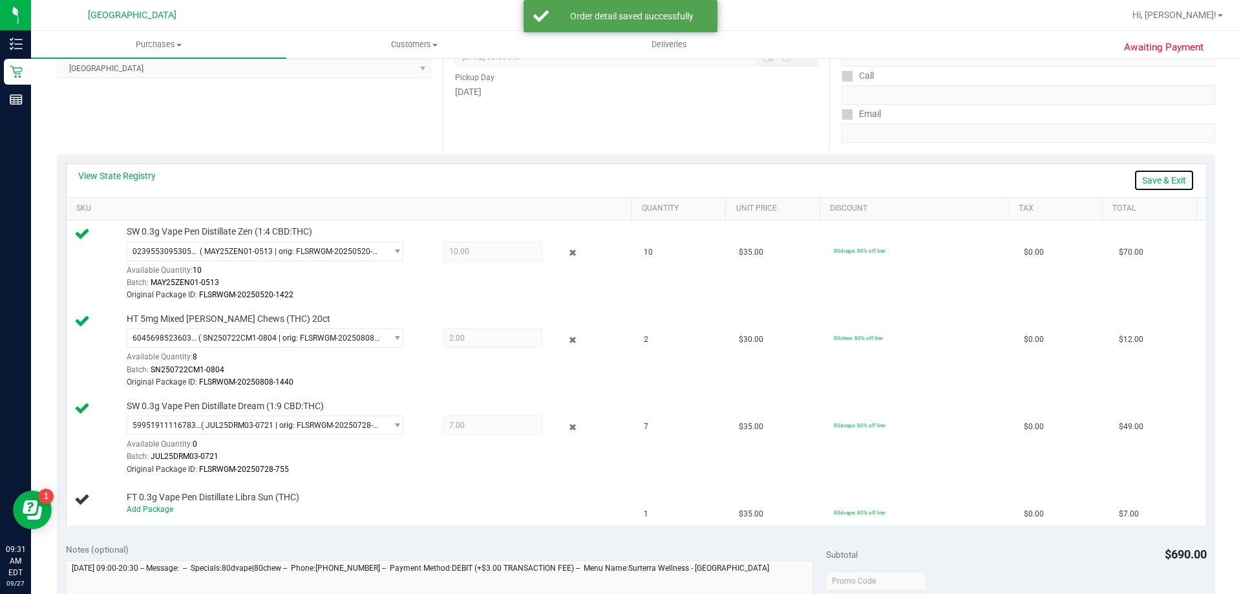
click at [1133, 180] on link "Save & Exit" at bounding box center [1163, 180] width 61 height 22
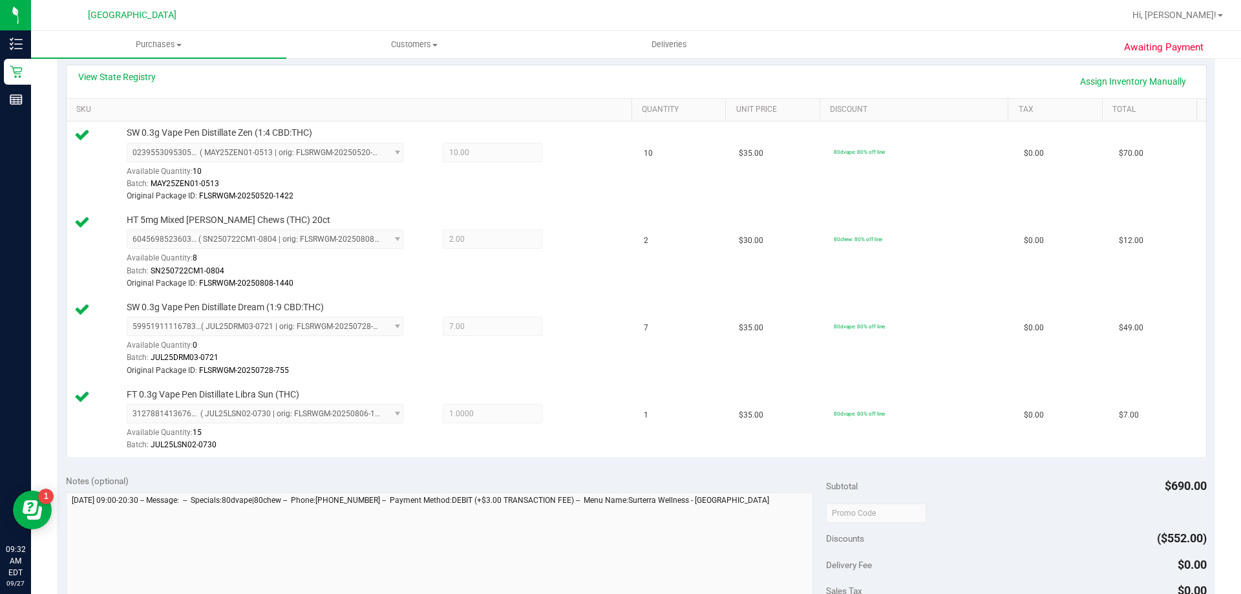
scroll to position [452, 0]
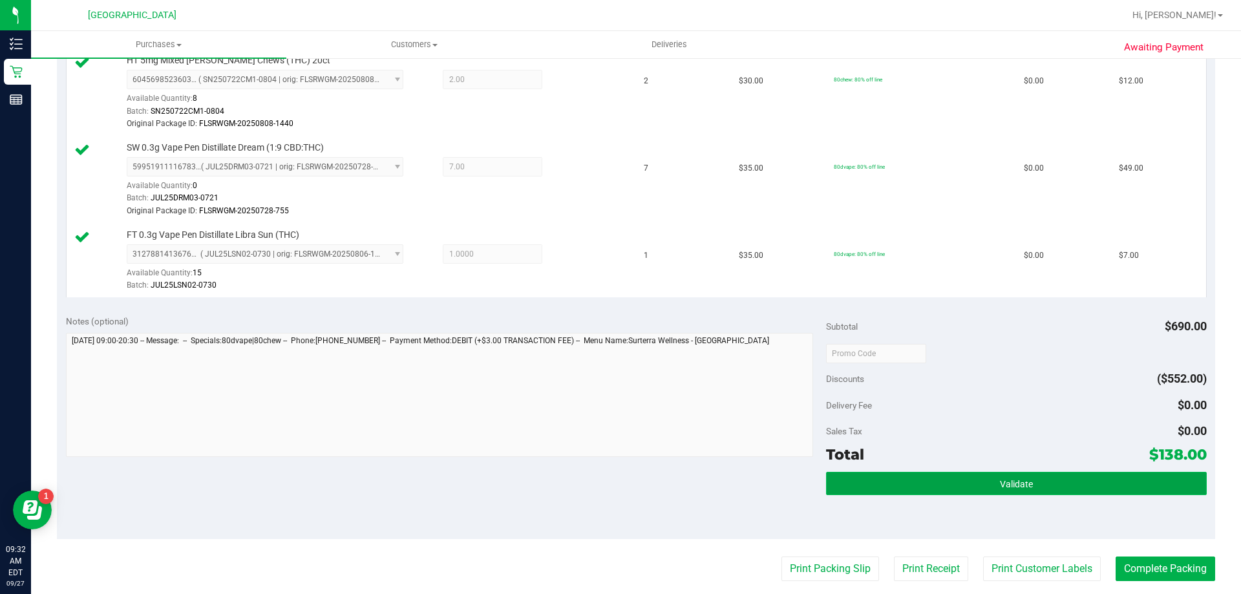
click at [881, 487] on button "Validate" at bounding box center [1016, 483] width 380 height 23
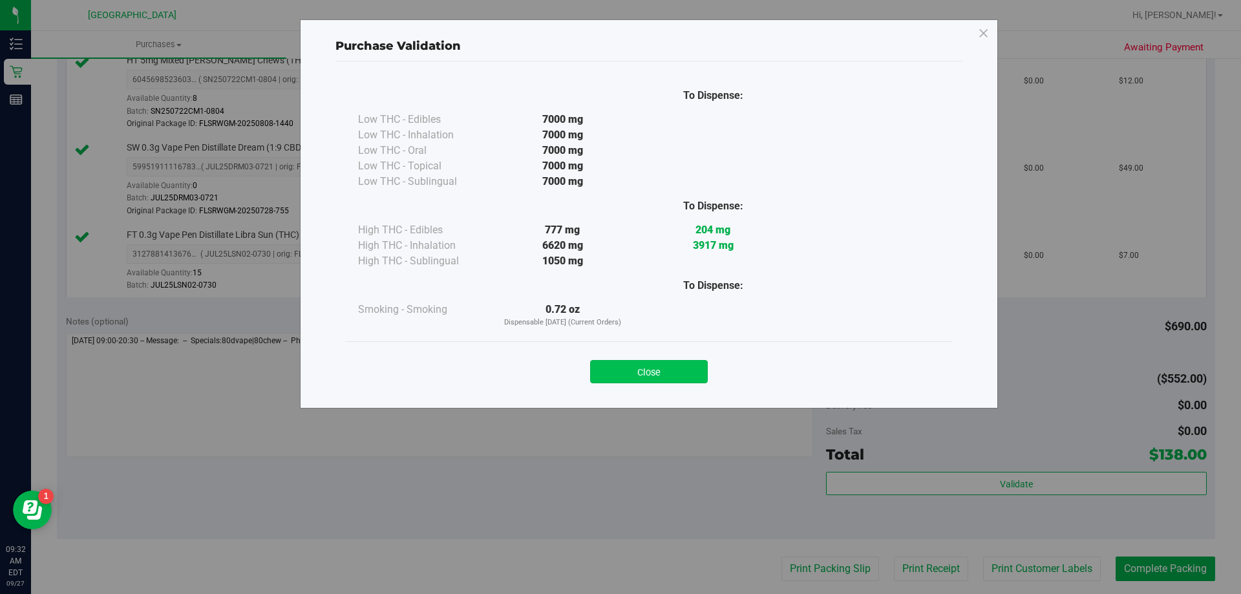
click at [673, 368] on button "Close" at bounding box center [649, 371] width 118 height 23
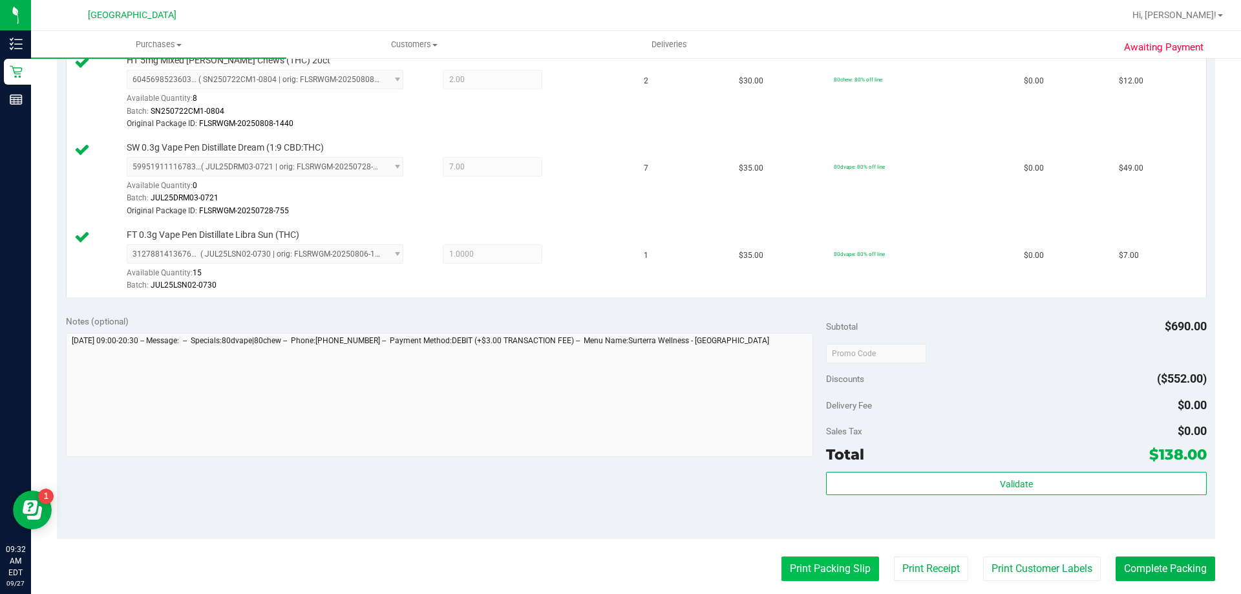
click at [815, 579] on button "Print Packing Slip" at bounding box center [830, 568] width 98 height 25
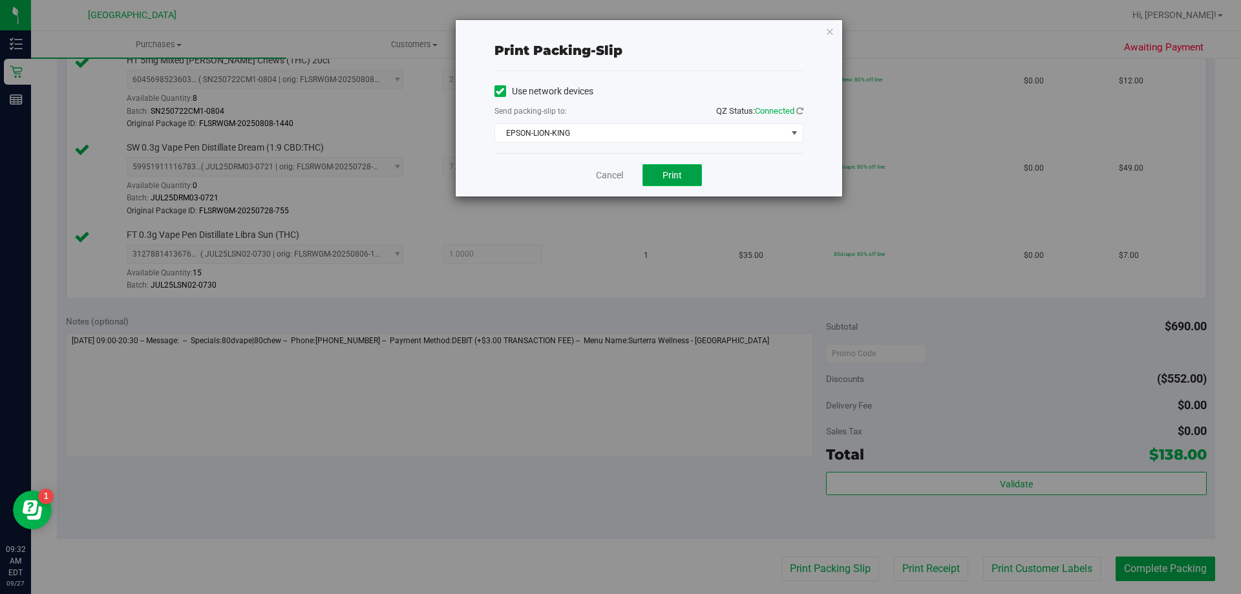
click at [675, 167] on button "Print" at bounding box center [671, 175] width 59 height 22
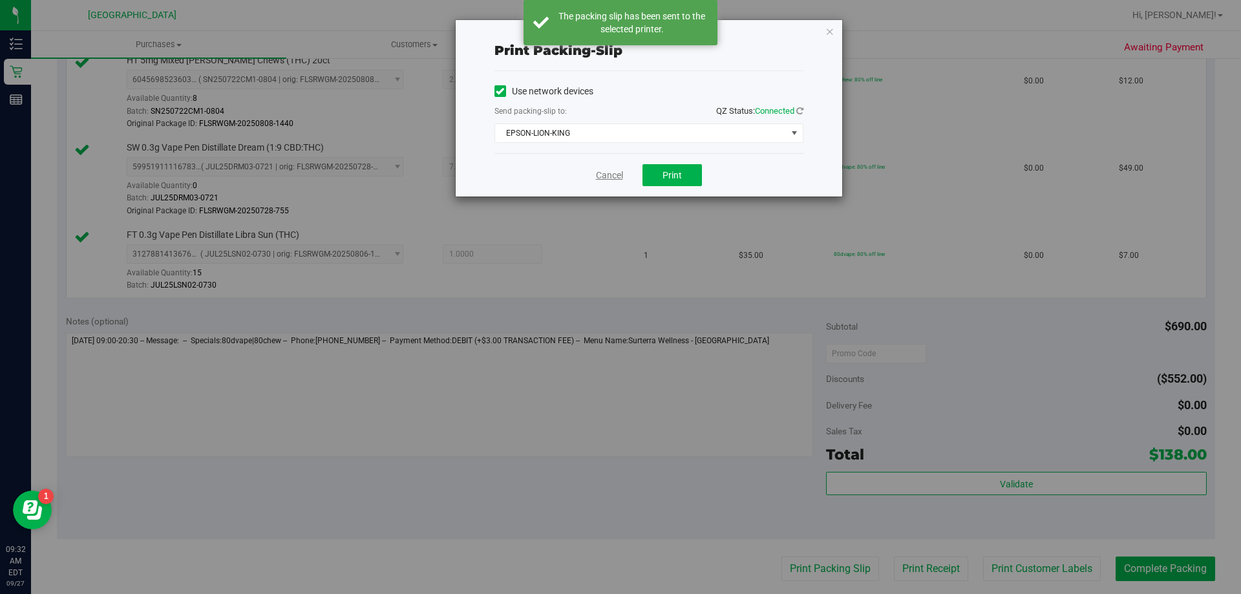
click at [609, 176] on link "Cancel" at bounding box center [609, 176] width 27 height 14
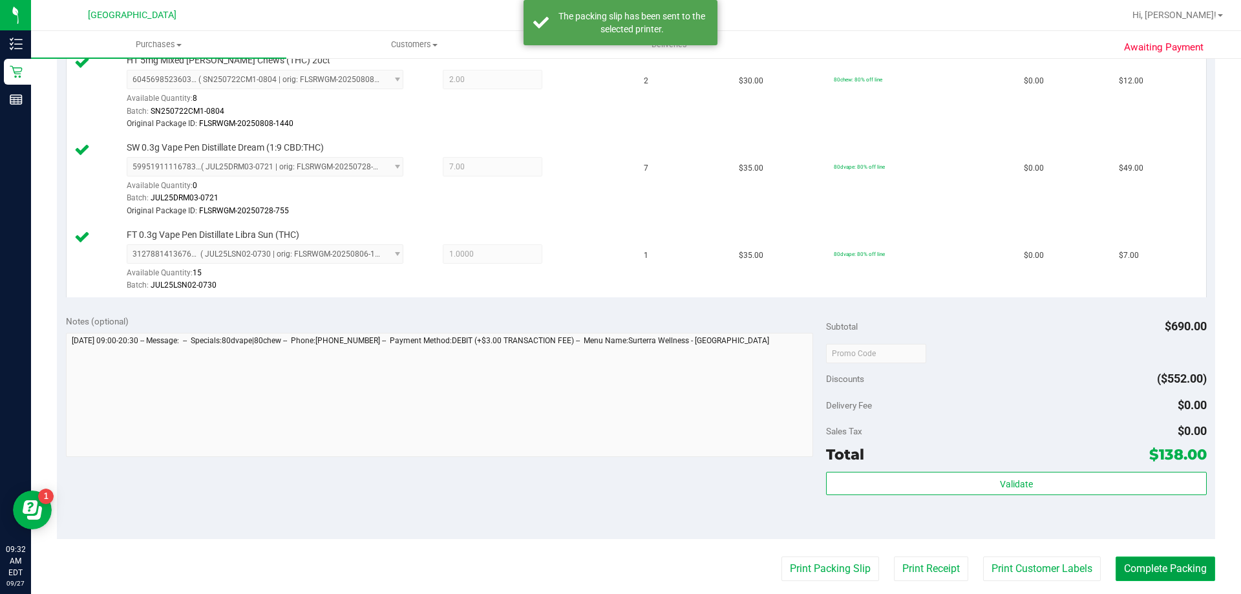
click at [1132, 574] on button "Complete Packing" at bounding box center [1165, 568] width 100 height 25
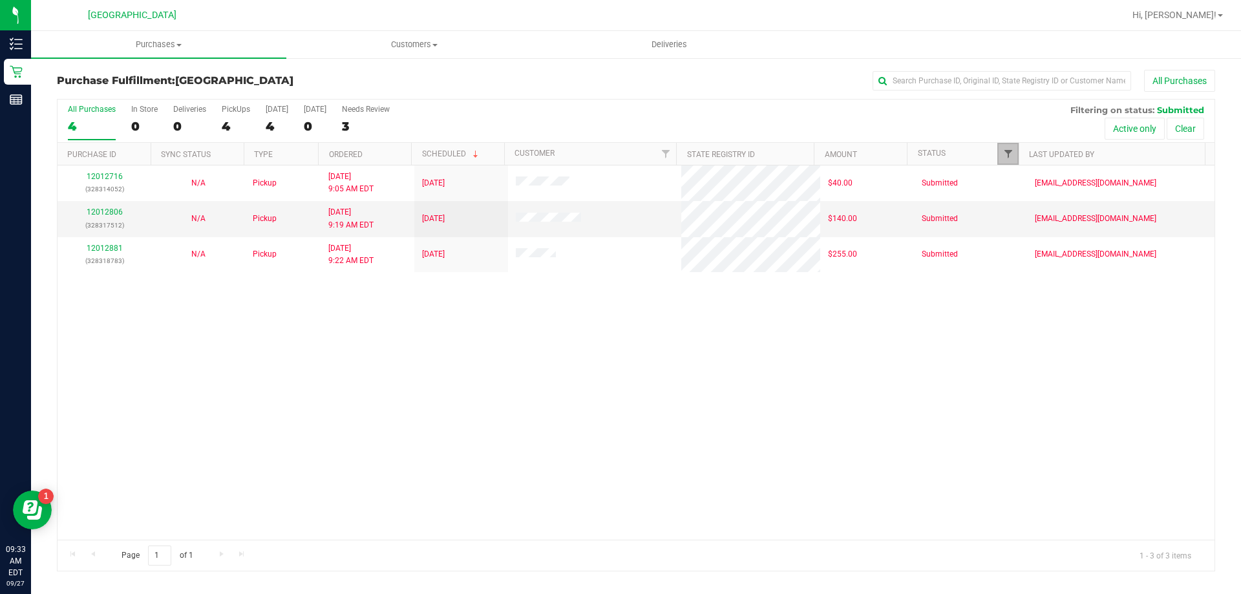
click at [1008, 154] on span "Filter" at bounding box center [1008, 154] width 10 height 10
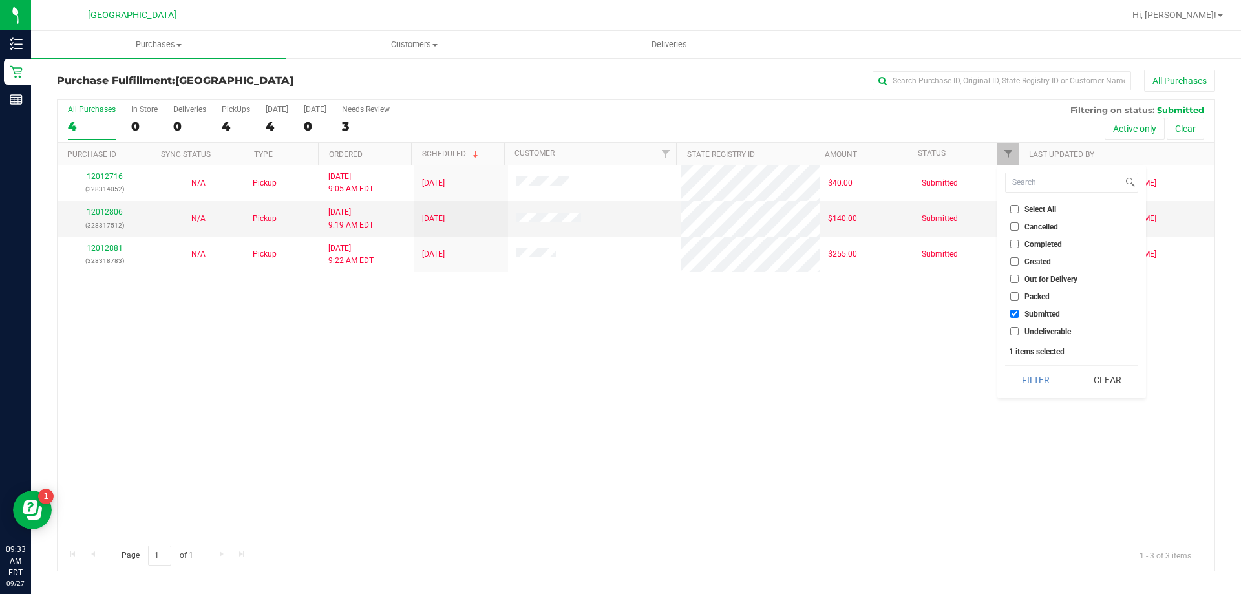
click at [1045, 333] on span "Undeliverable" at bounding box center [1047, 332] width 47 height 8
click at [1018, 333] on input "Undeliverable" at bounding box center [1014, 331] width 8 height 8
checkbox input "true"
click at [1037, 370] on button "Filter" at bounding box center [1036, 380] width 62 height 28
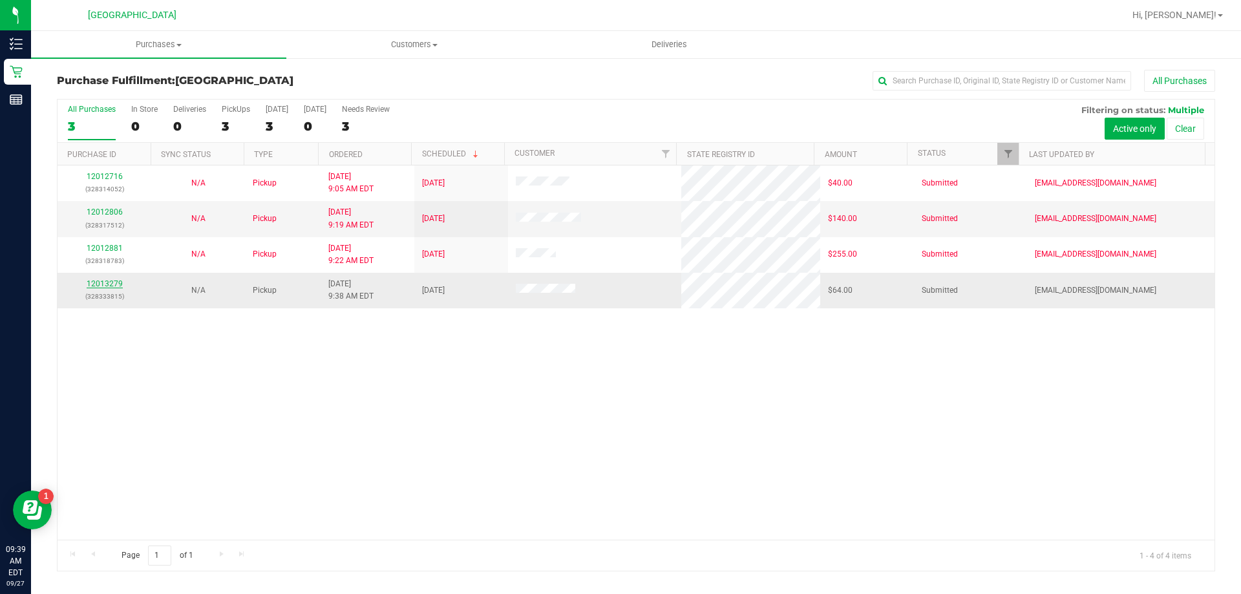
click at [109, 279] on link "12013279" at bounding box center [105, 283] width 36 height 9
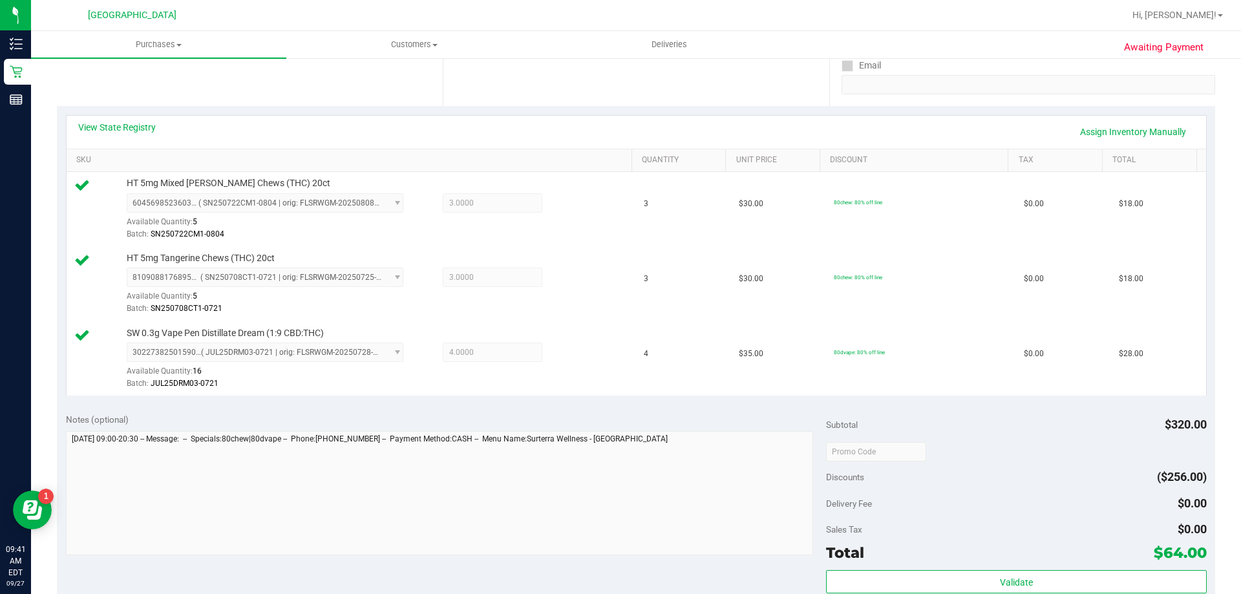
scroll to position [323, 0]
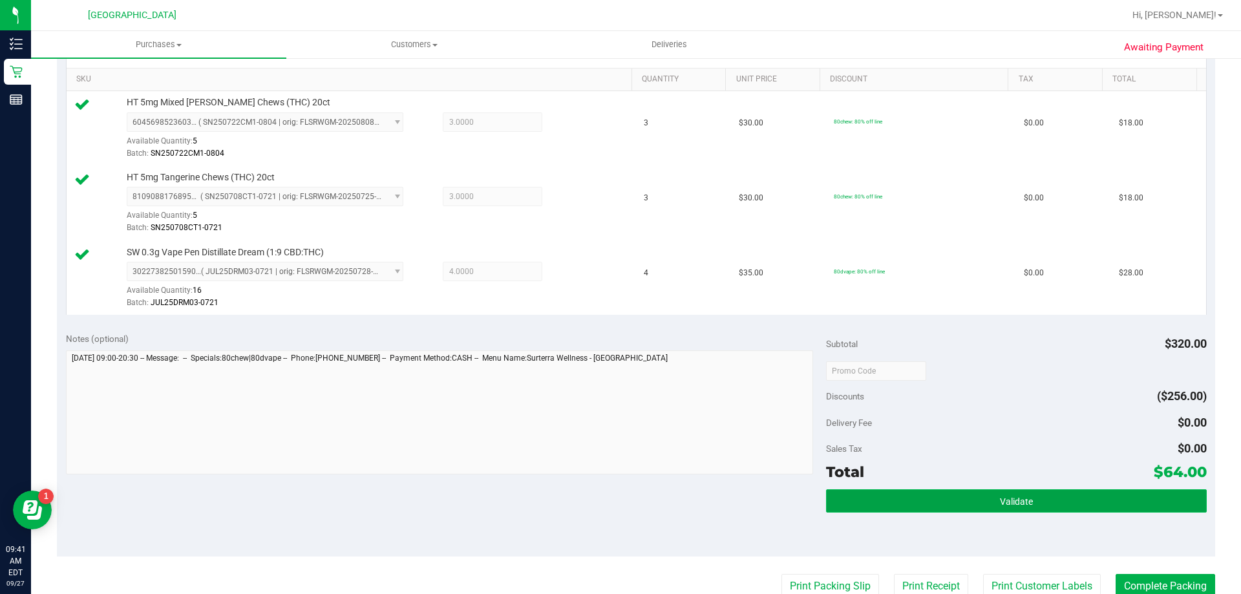
click at [973, 492] on button "Validate" at bounding box center [1016, 500] width 380 height 23
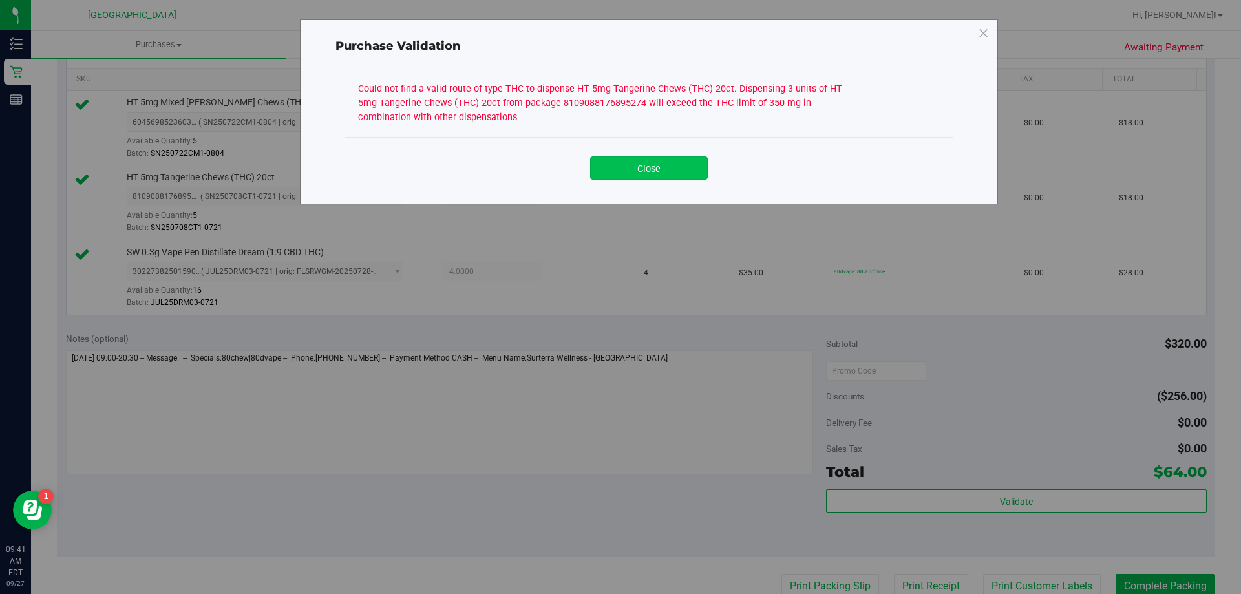
click at [638, 173] on button "Close" at bounding box center [649, 167] width 118 height 23
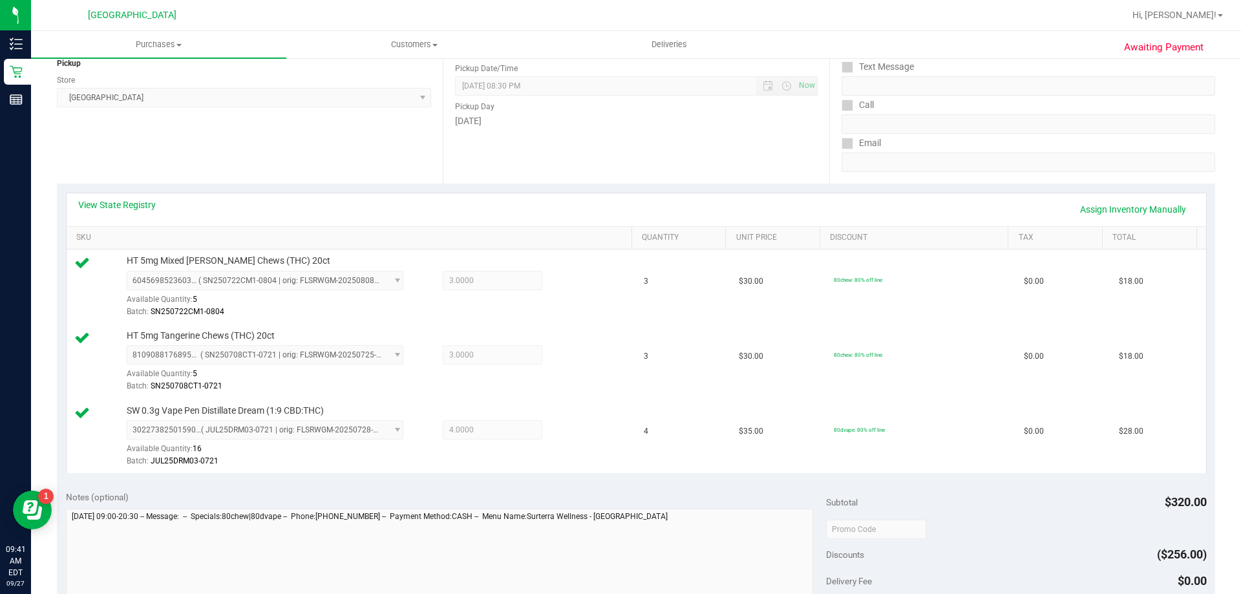
scroll to position [65, 0]
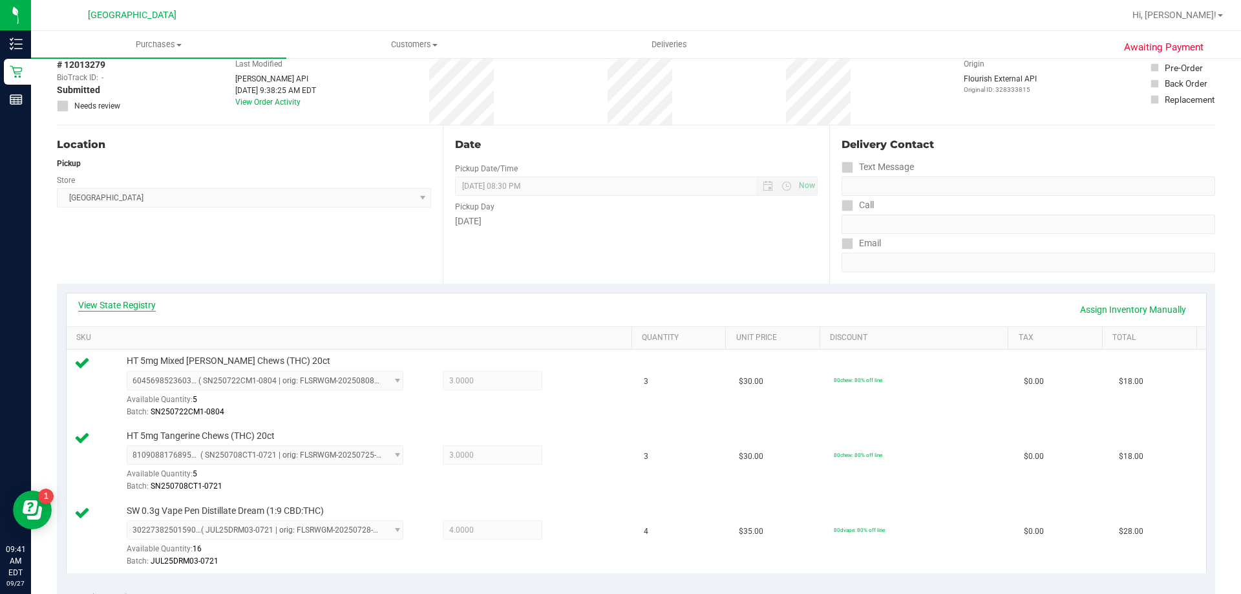
click at [125, 299] on link "View State Registry" at bounding box center [117, 305] width 78 height 13
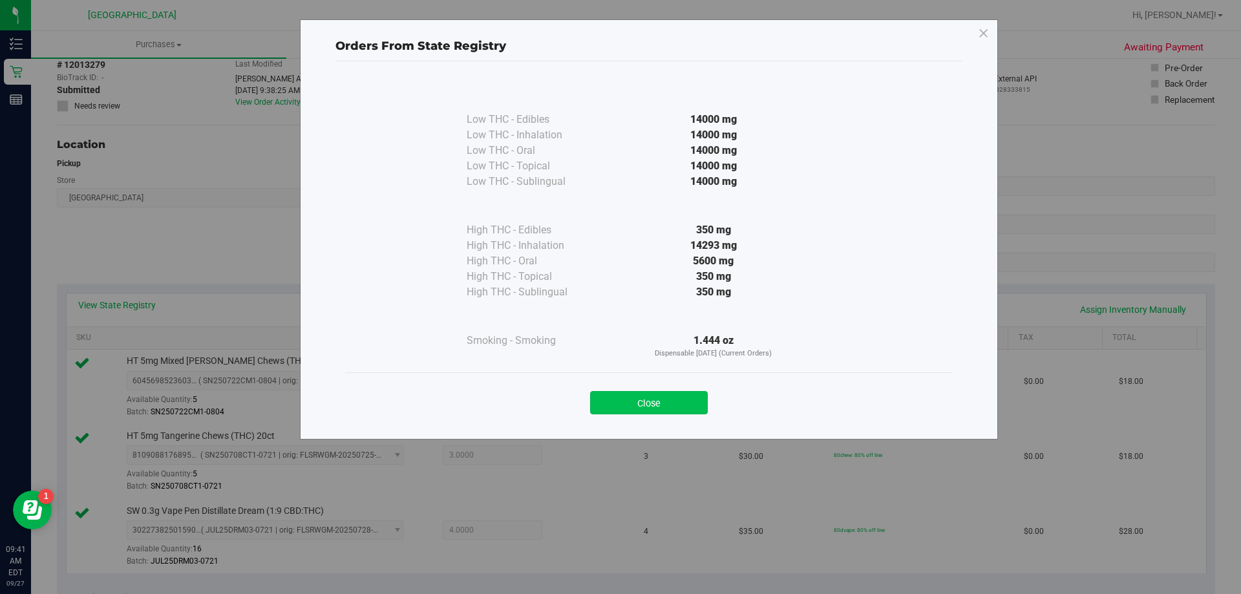
click at [650, 409] on button "Close" at bounding box center [649, 402] width 118 height 23
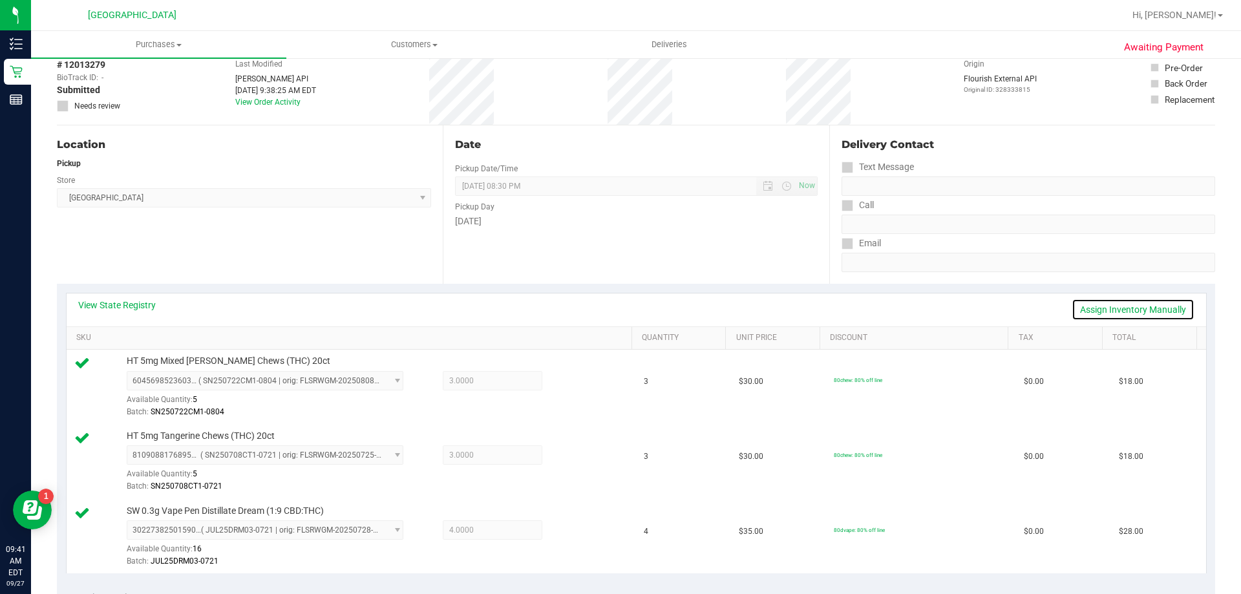
click at [1116, 317] on link "Assign Inventory Manually" at bounding box center [1132, 310] width 123 height 22
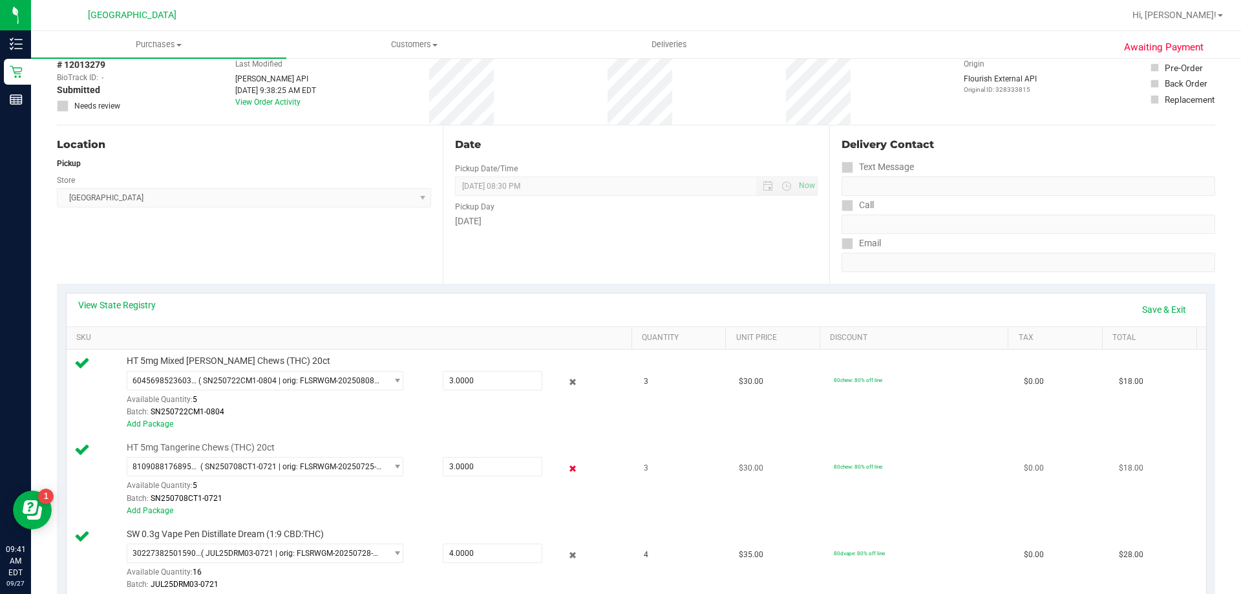
click at [566, 471] on icon at bounding box center [573, 468] width 14 height 15
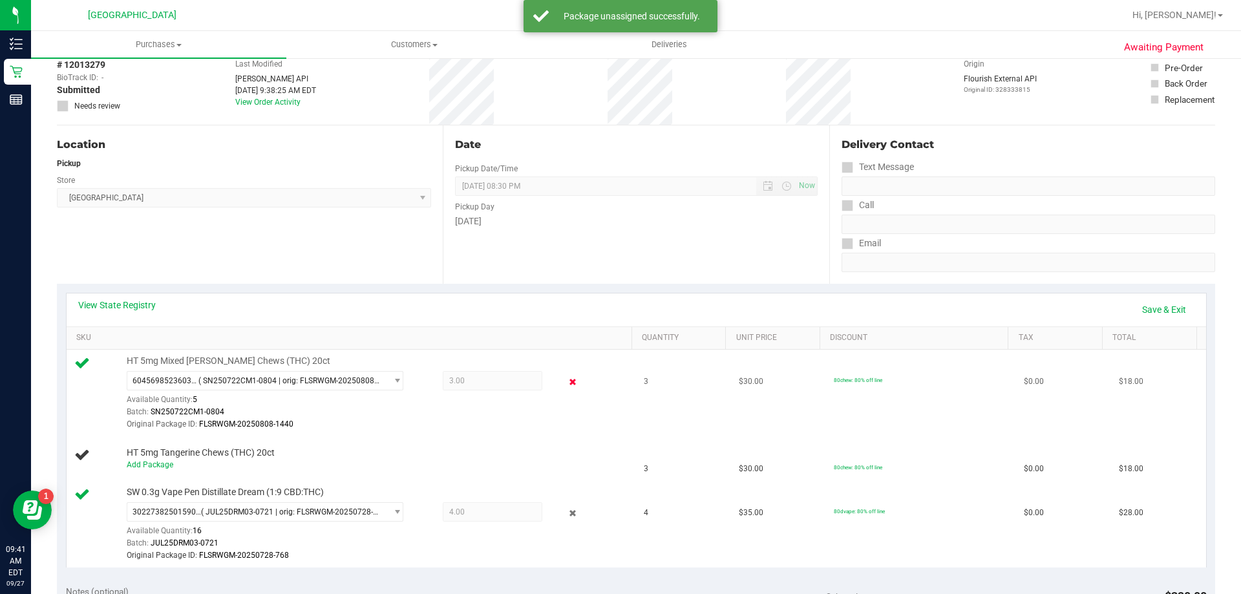
click at [566, 382] on icon at bounding box center [573, 382] width 14 height 15
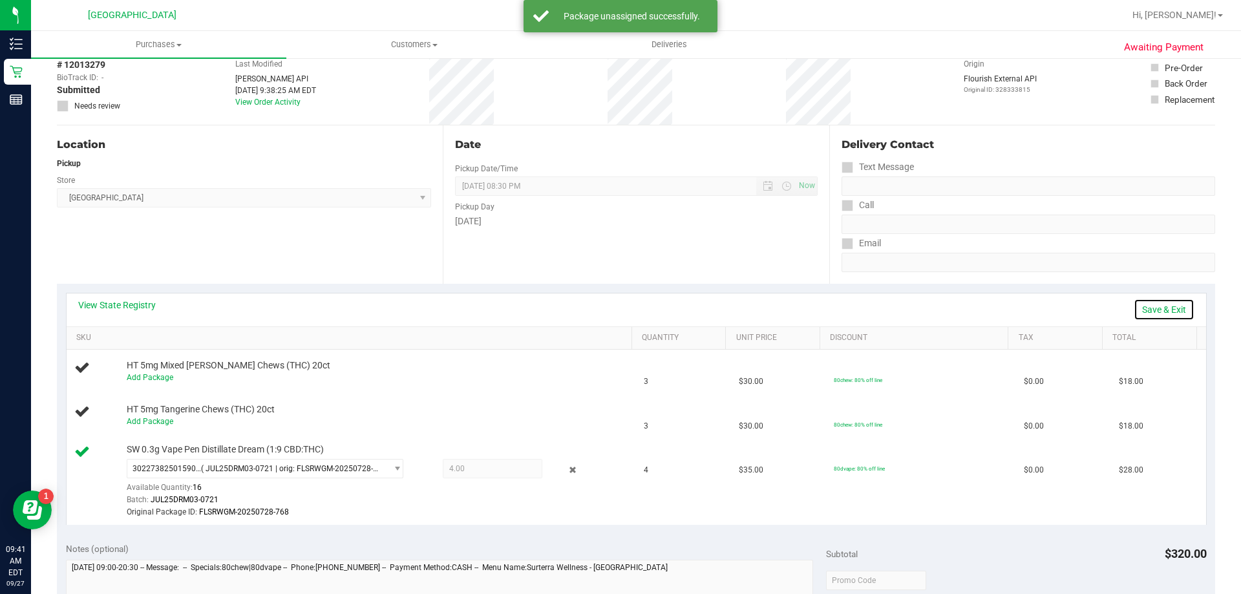
click at [1148, 311] on link "Save & Exit" at bounding box center [1163, 310] width 61 height 22
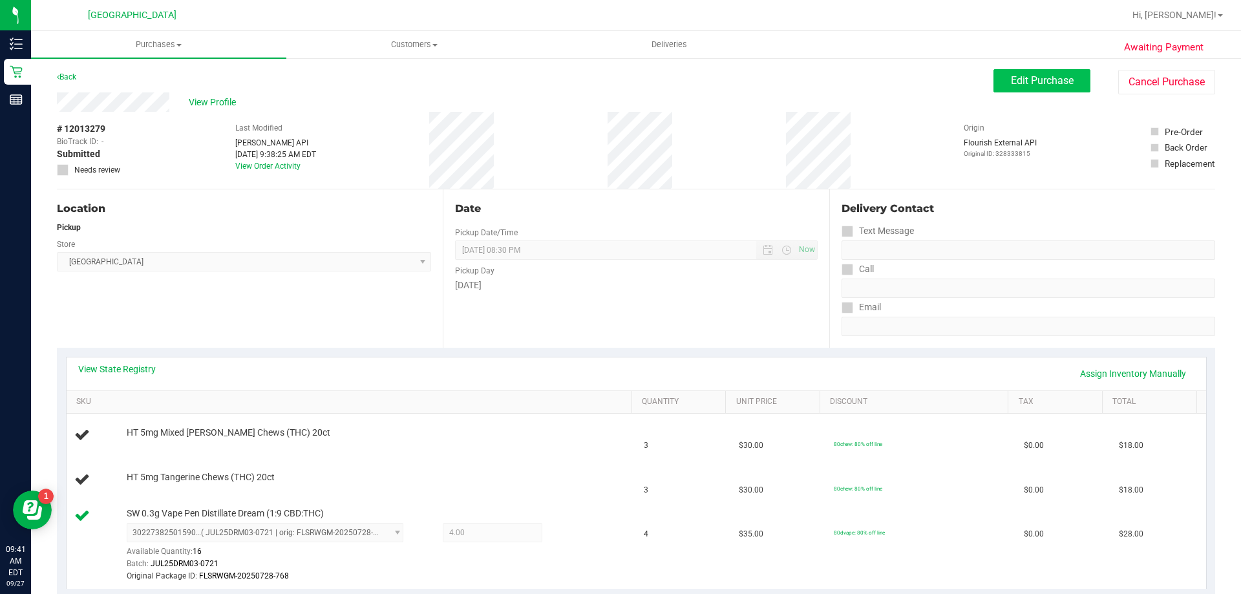
scroll to position [0, 0]
click at [1044, 71] on button "Edit Purchase" at bounding box center [1041, 81] width 97 height 23
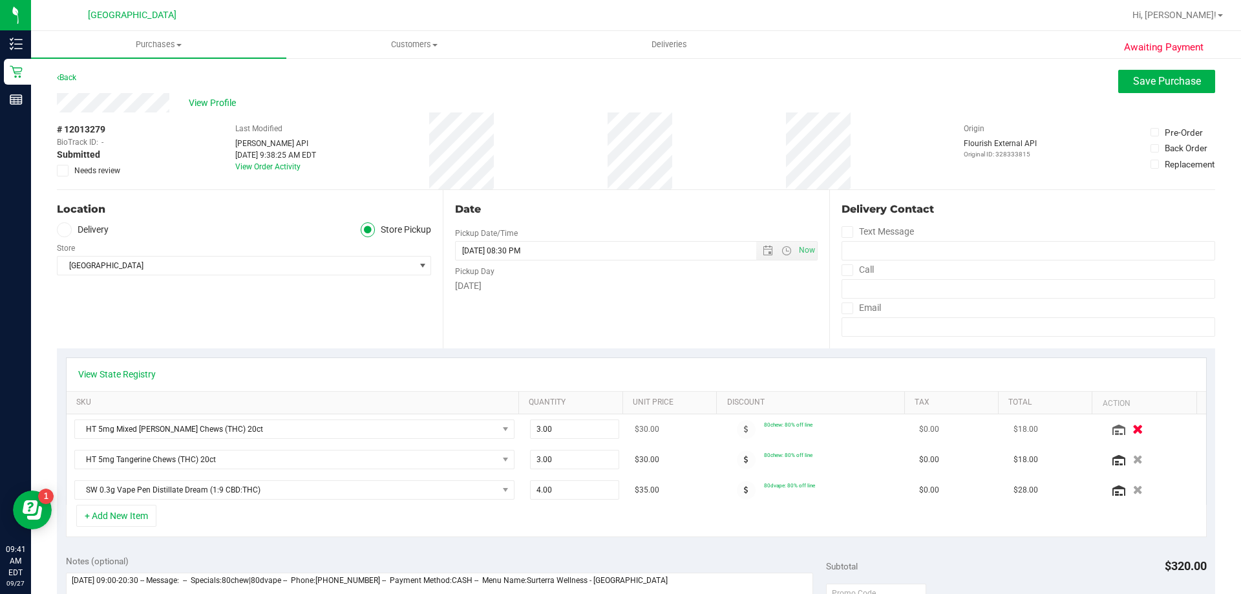
click at [1132, 427] on icon "button" at bounding box center [1137, 430] width 11 height 10
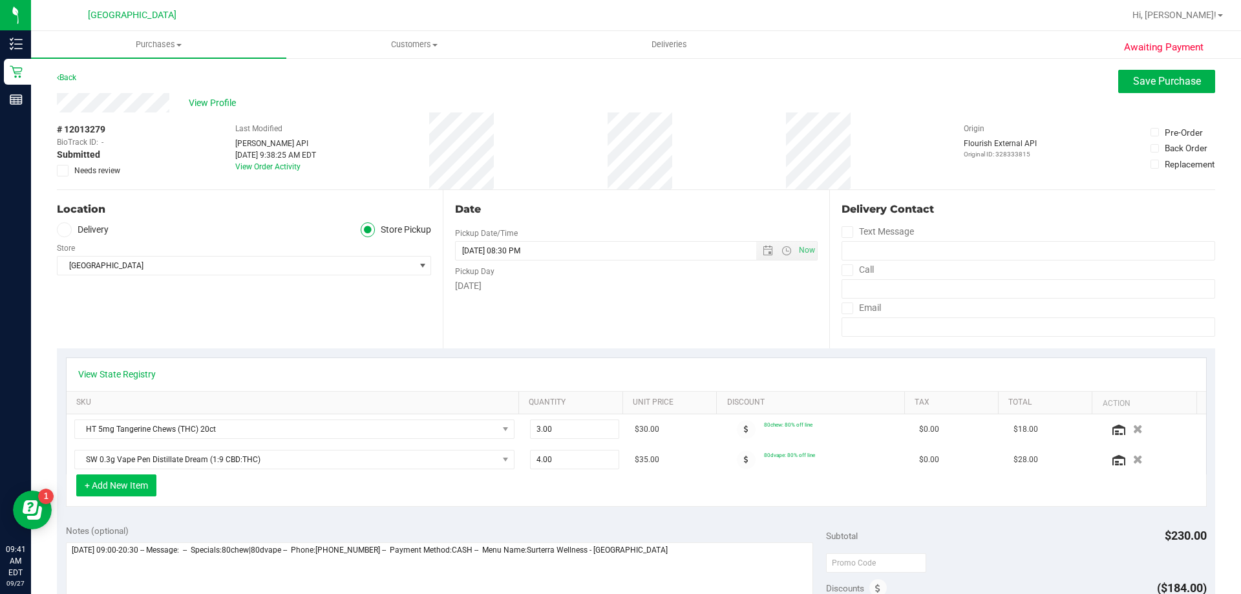
click at [94, 479] on button "+ Add New Item" at bounding box center [116, 485] width 80 height 22
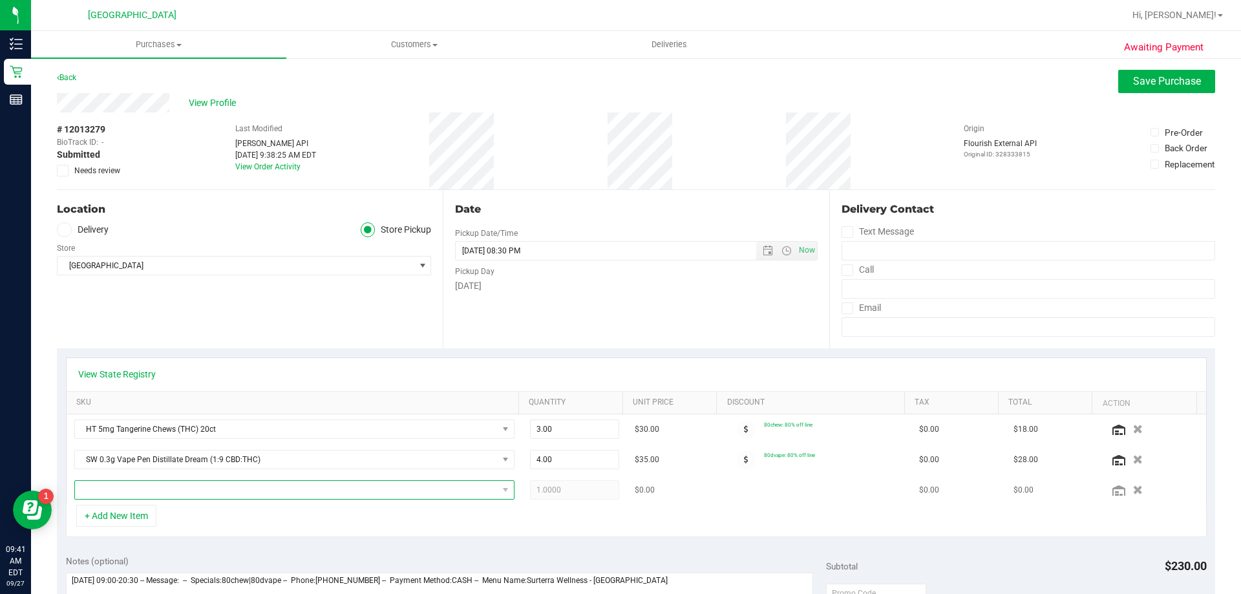
click at [498, 492] on span "NO DATA FOUND" at bounding box center [506, 490] width 16 height 18
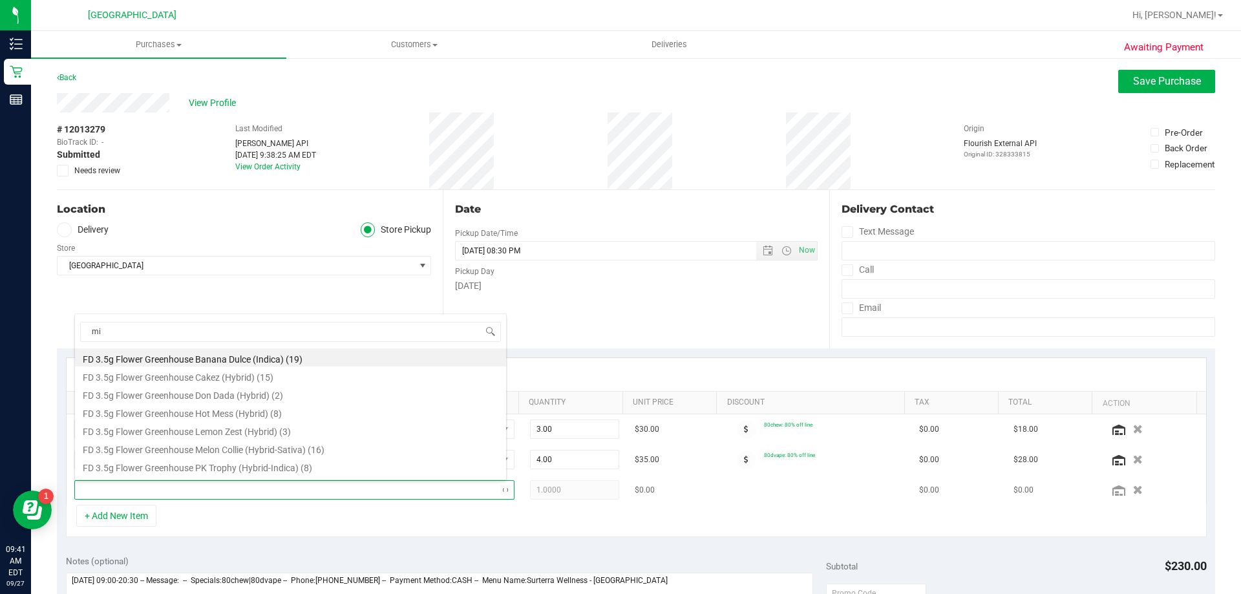
type input "mix"
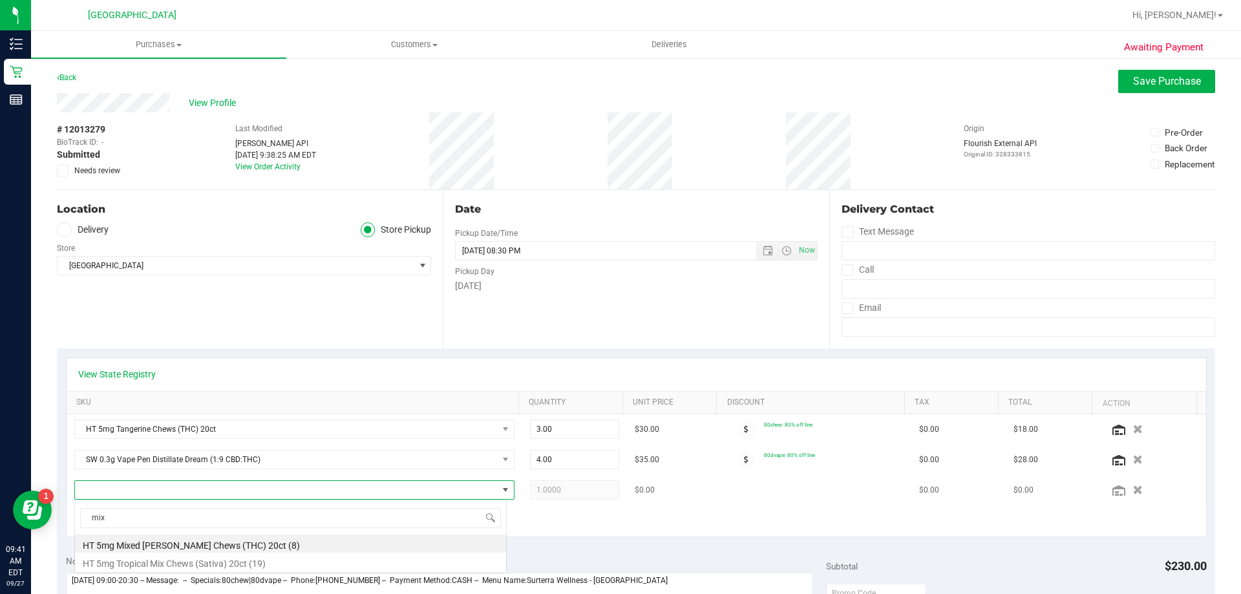
scroll to position [0, 0]
click at [187, 545] on li "HT 5mg Mixed [PERSON_NAME] Chews (THC) 20ct (8)" at bounding box center [290, 543] width 431 height 18
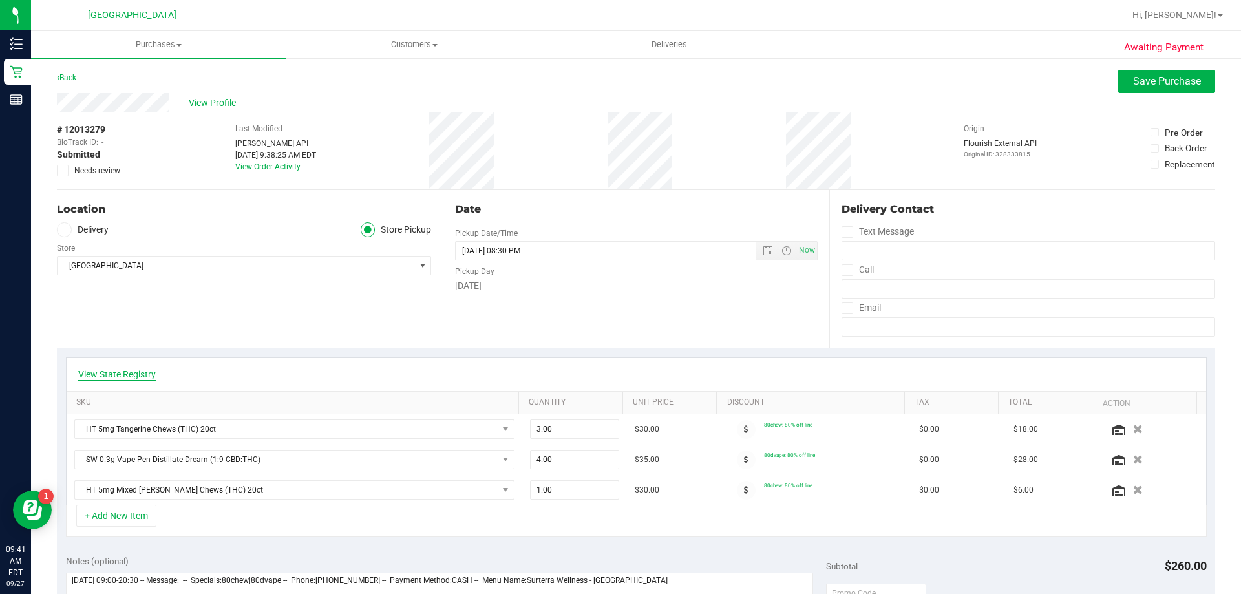
click at [128, 374] on link "View State Registry" at bounding box center [117, 374] width 78 height 13
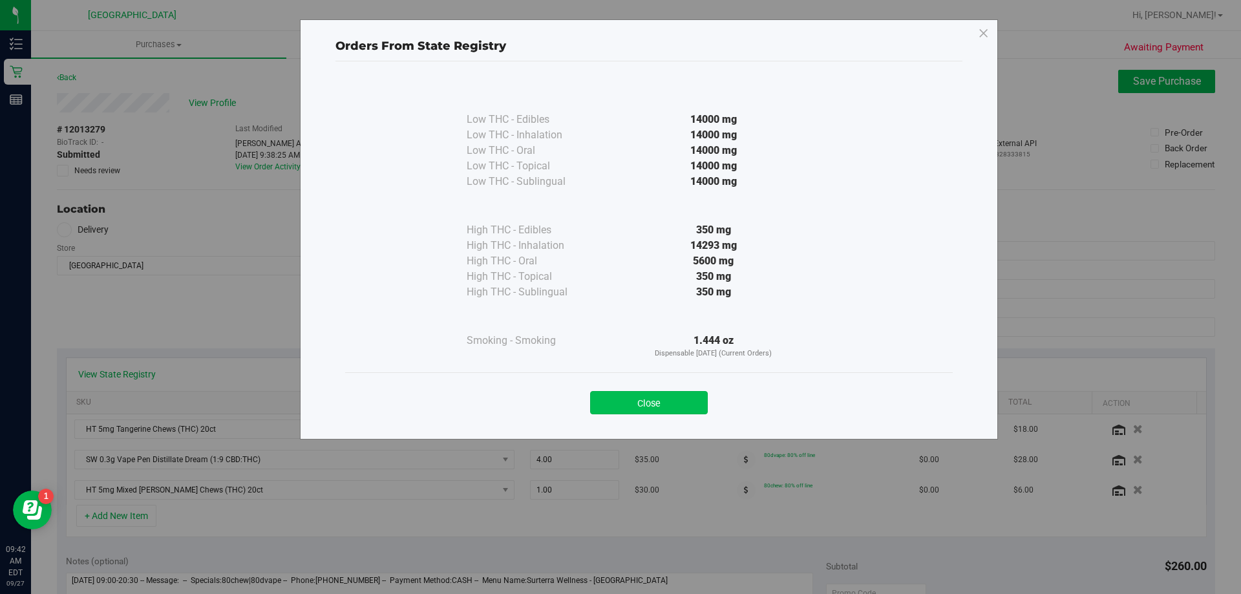
click at [656, 403] on button "Close" at bounding box center [649, 402] width 118 height 23
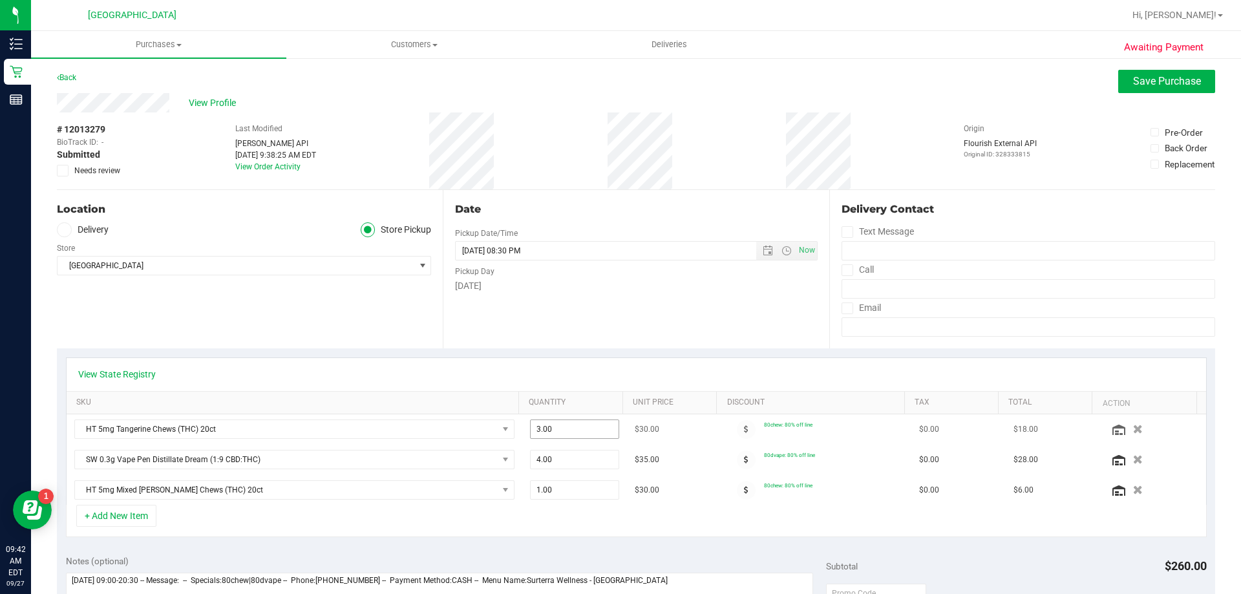
click at [546, 431] on span "3.00 3" at bounding box center [575, 428] width 90 height 19
type input "2"
type input "2.00"
click at [633, 534] on div "+ Add New Item" at bounding box center [636, 521] width 1141 height 32
click at [1150, 79] on span "Save Purchase" at bounding box center [1167, 81] width 68 height 12
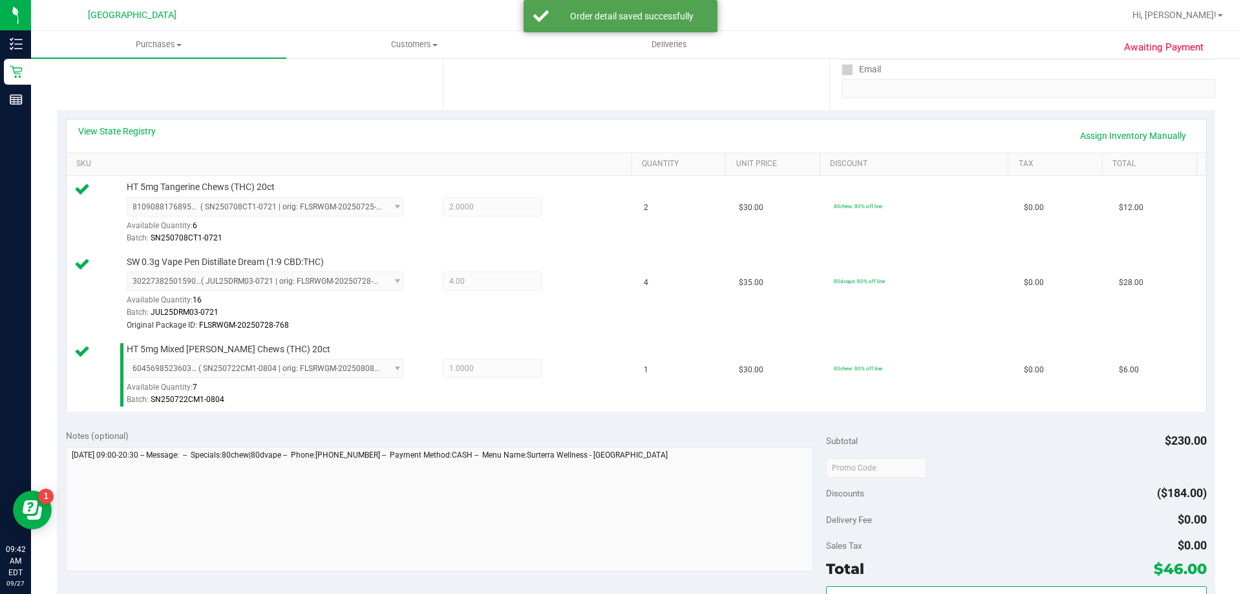
scroll to position [258, 0]
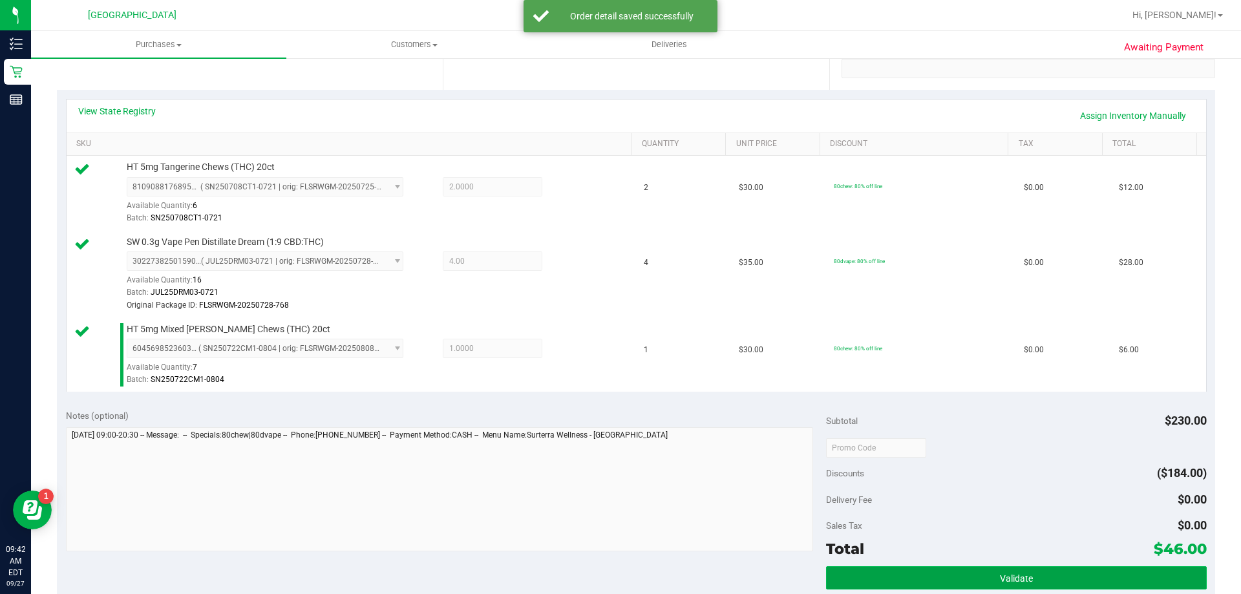
click at [903, 573] on button "Validate" at bounding box center [1016, 577] width 380 height 23
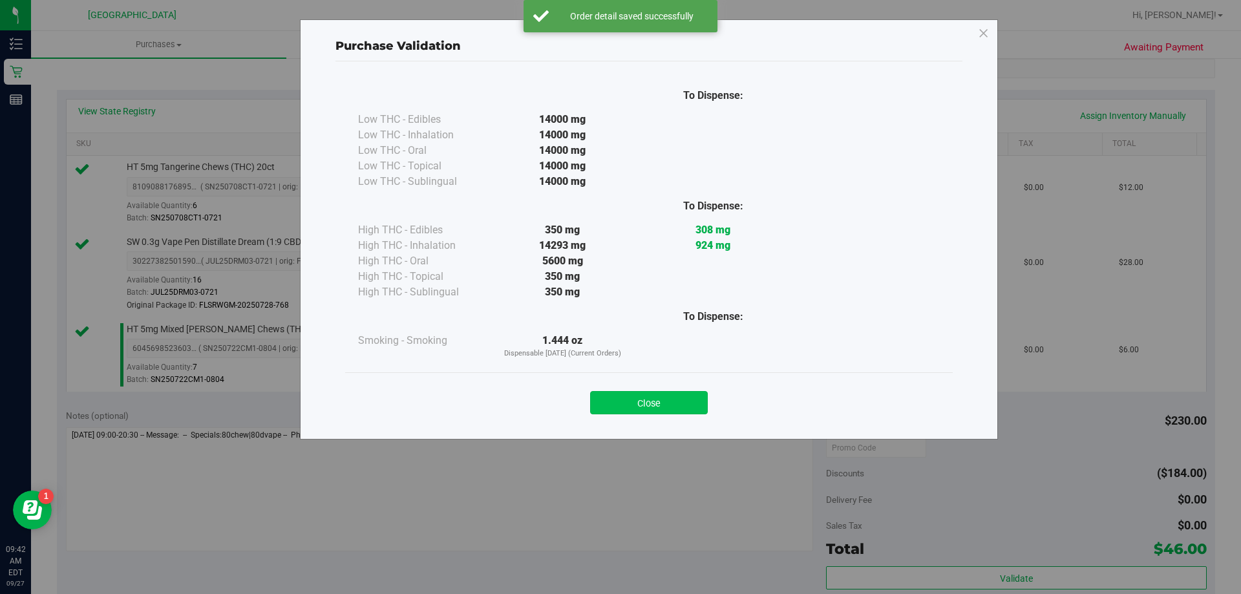
click at [686, 397] on button "Close" at bounding box center [649, 402] width 118 height 23
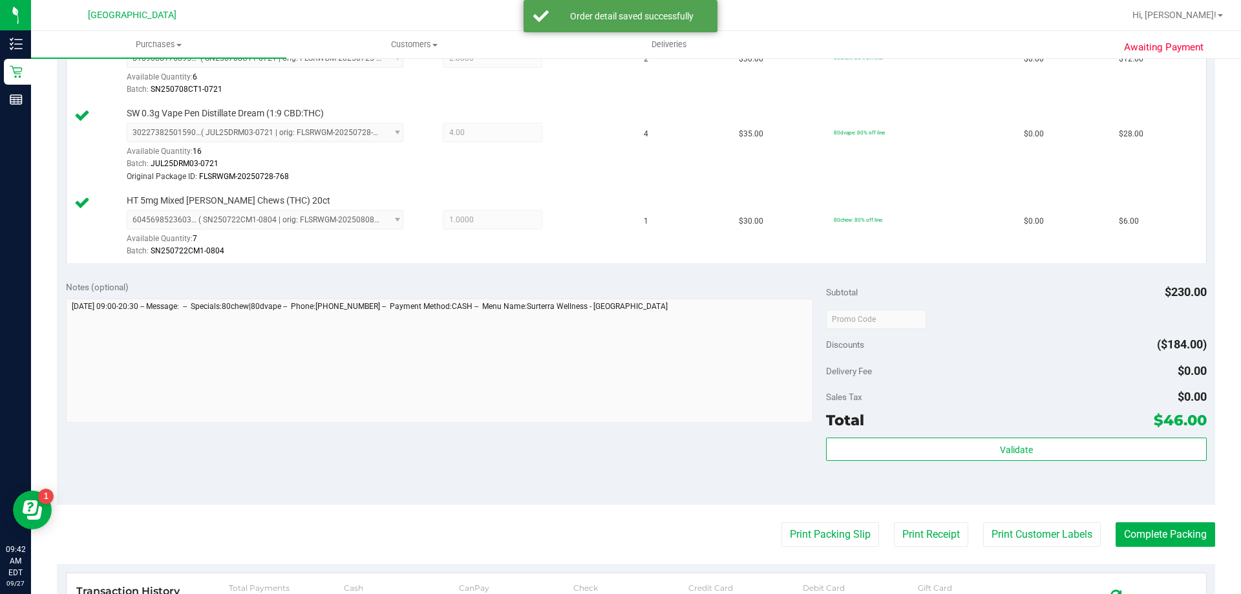
scroll to position [388, 0]
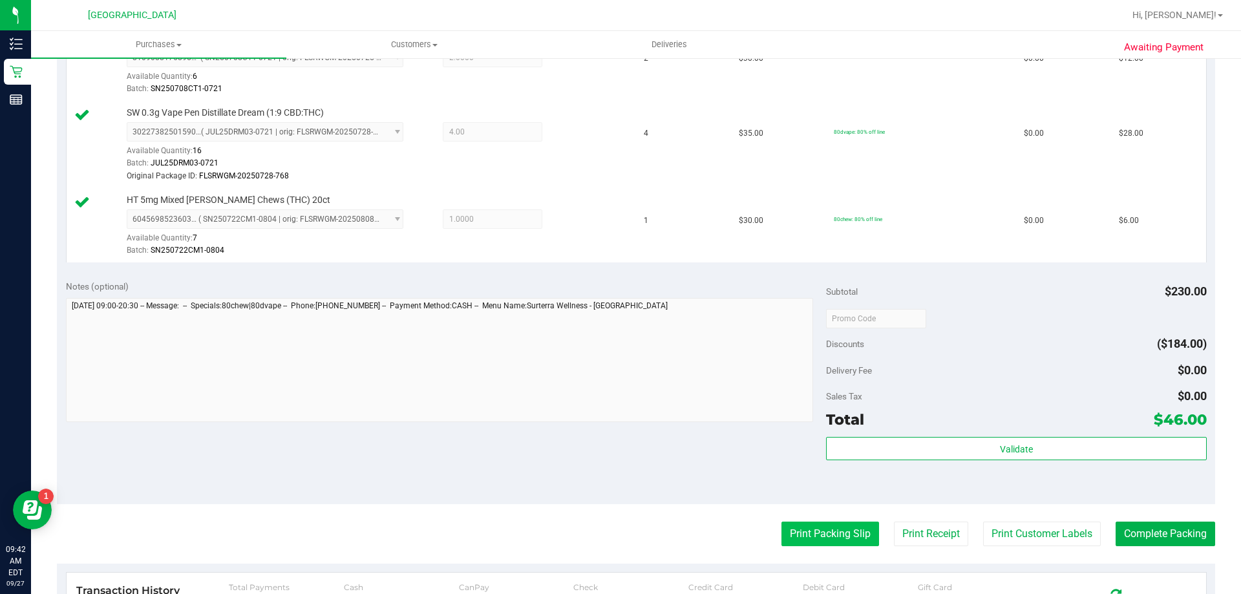
click at [824, 524] on button "Print Packing Slip" at bounding box center [830, 534] width 98 height 25
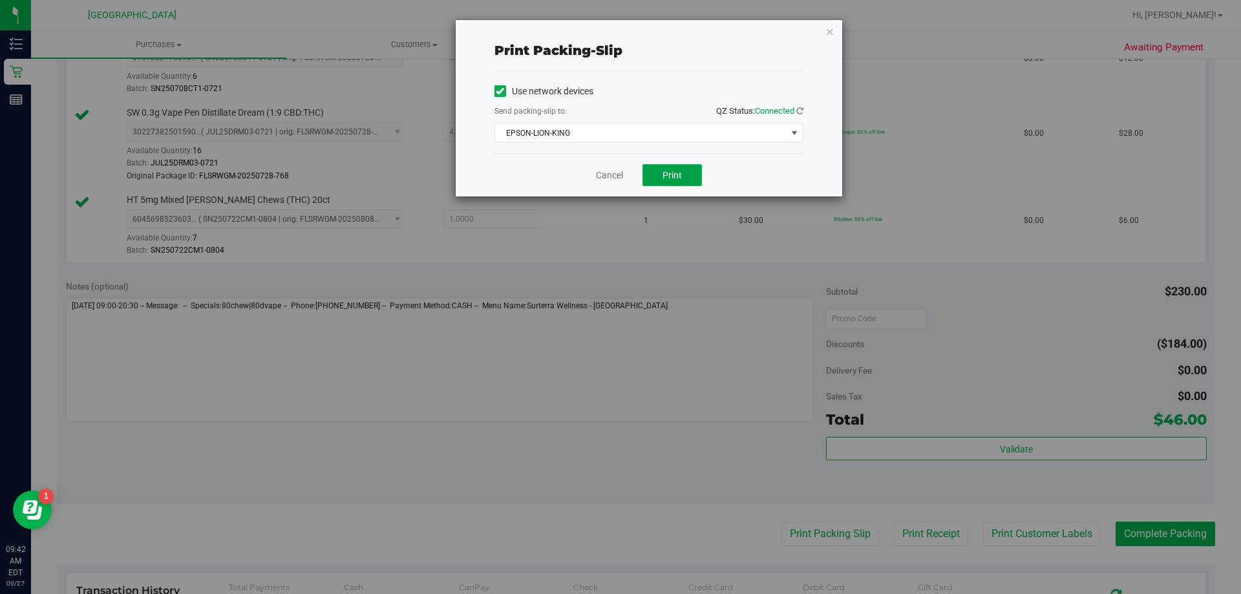
click at [663, 177] on span "Print" at bounding box center [671, 175] width 19 height 10
click at [606, 177] on link "Cancel" at bounding box center [609, 176] width 27 height 14
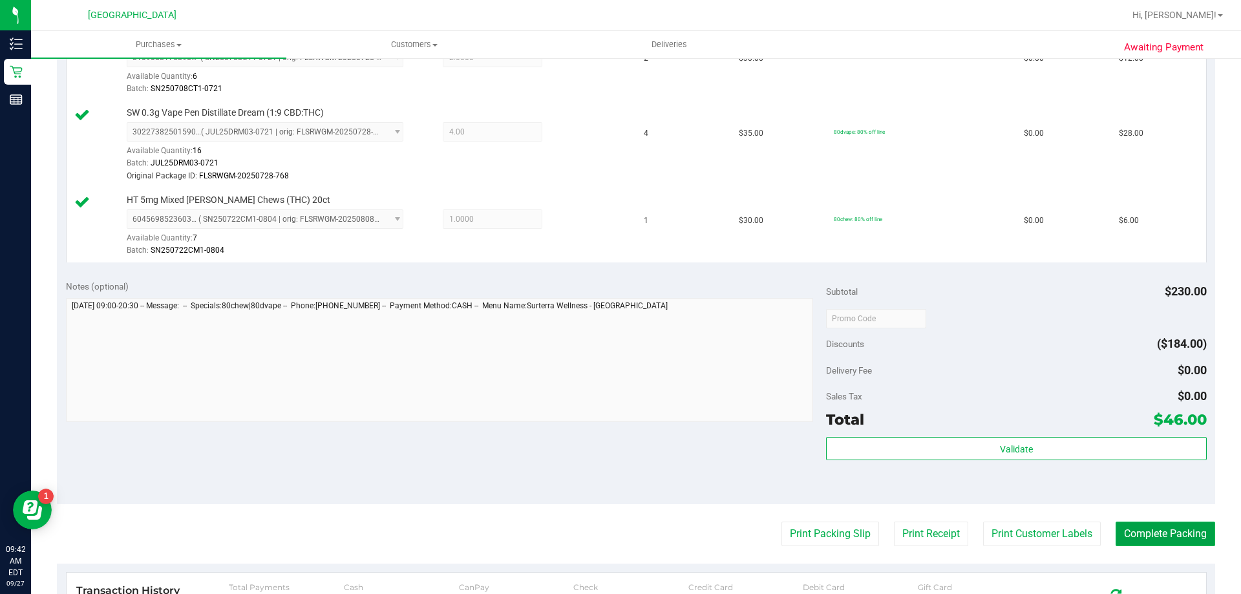
click at [1150, 545] on button "Complete Packing" at bounding box center [1165, 534] width 100 height 25
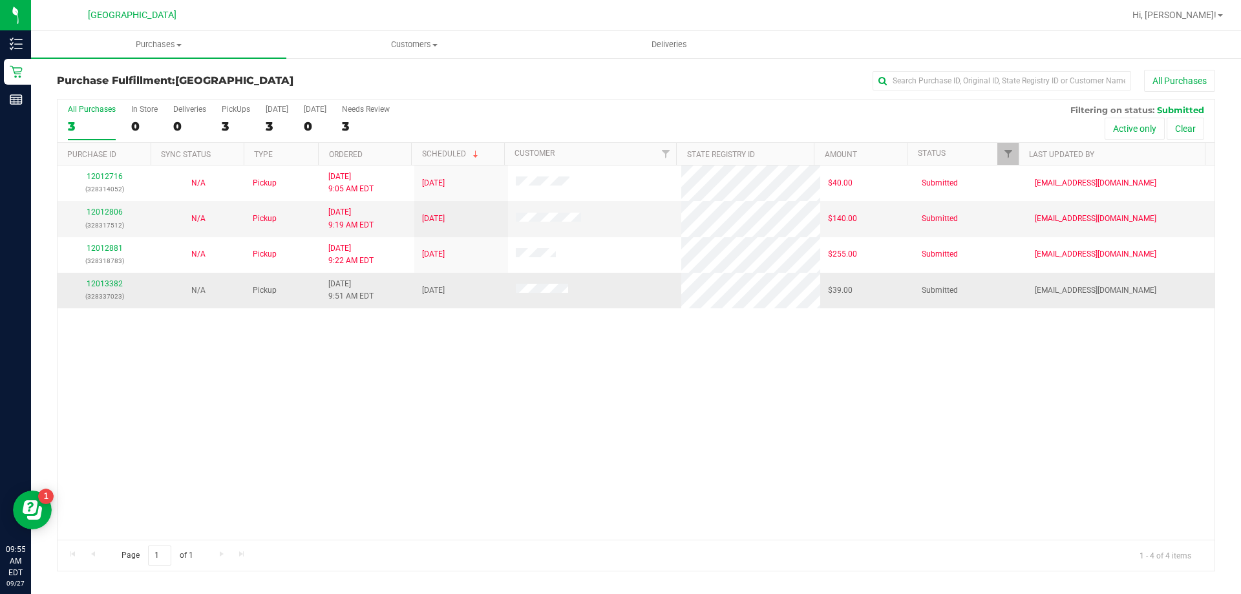
click at [114, 277] on td "12013382 (328337023)" at bounding box center [105, 290] width 94 height 35
click at [113, 280] on link "12013382" at bounding box center [105, 283] width 36 height 9
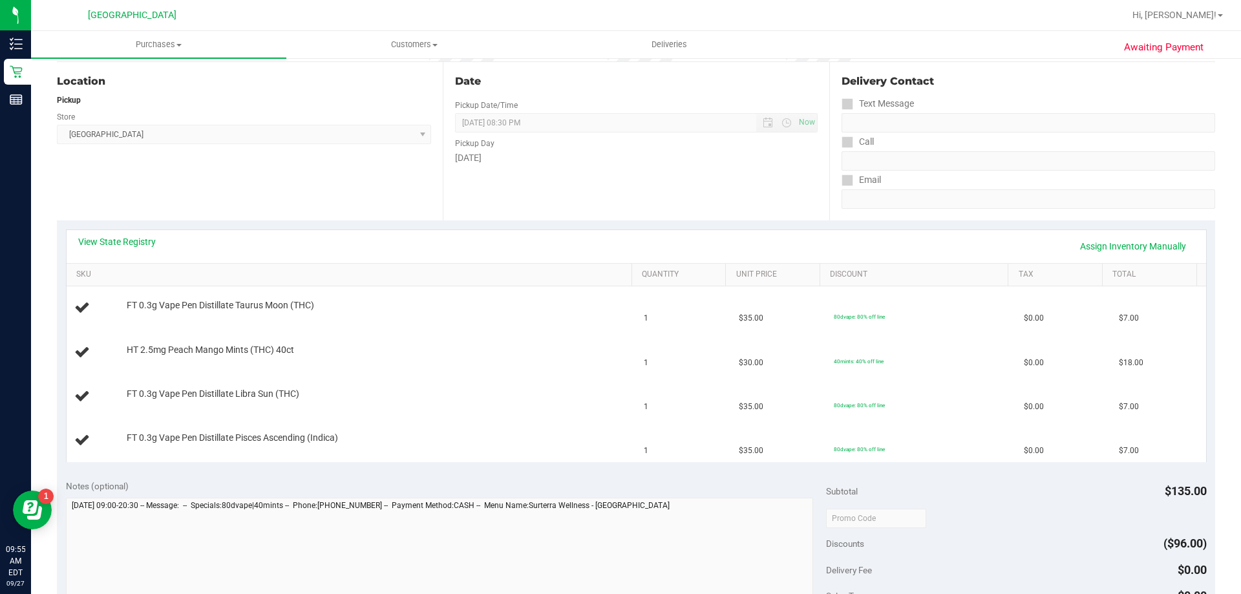
scroll to position [129, 0]
click at [1115, 242] on link "Assign Inventory Manually" at bounding box center [1132, 245] width 123 height 22
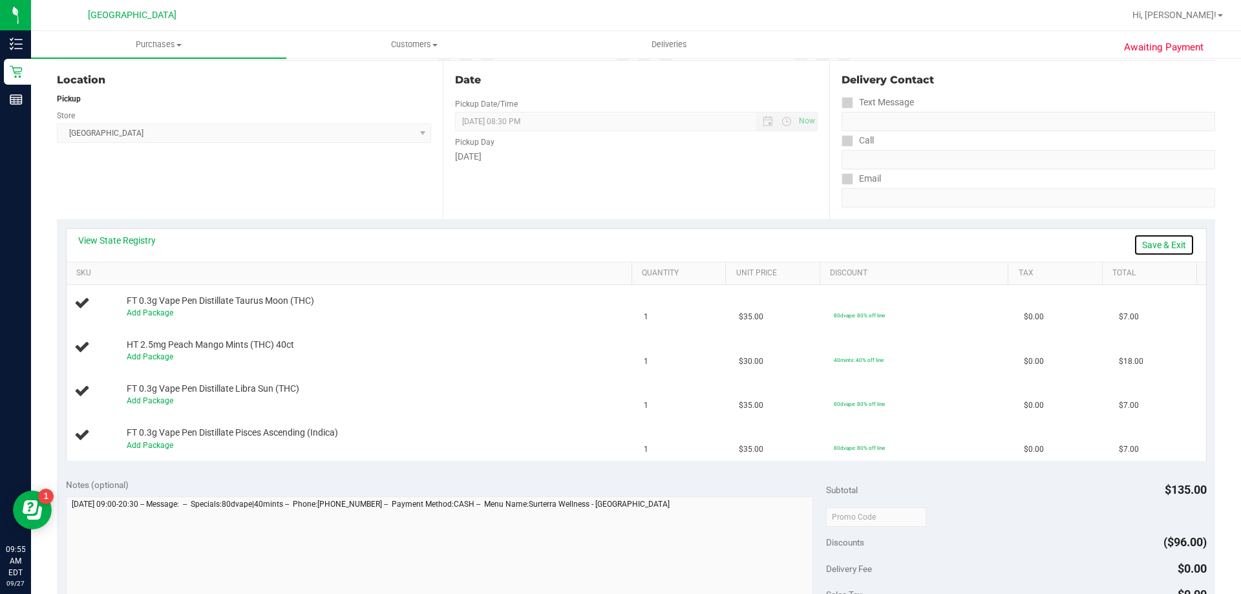
click at [1153, 245] on link "Save & Exit" at bounding box center [1163, 245] width 61 height 22
click at [112, 235] on link "View State Registry" at bounding box center [117, 240] width 78 height 13
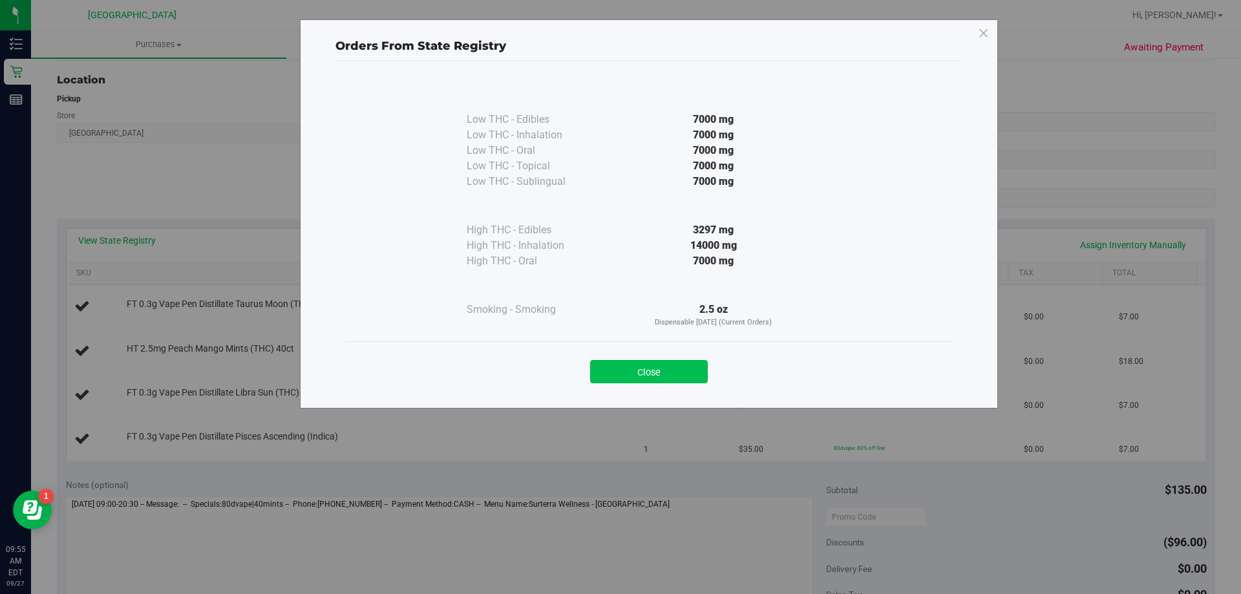
click at [637, 364] on button "Close" at bounding box center [649, 371] width 118 height 23
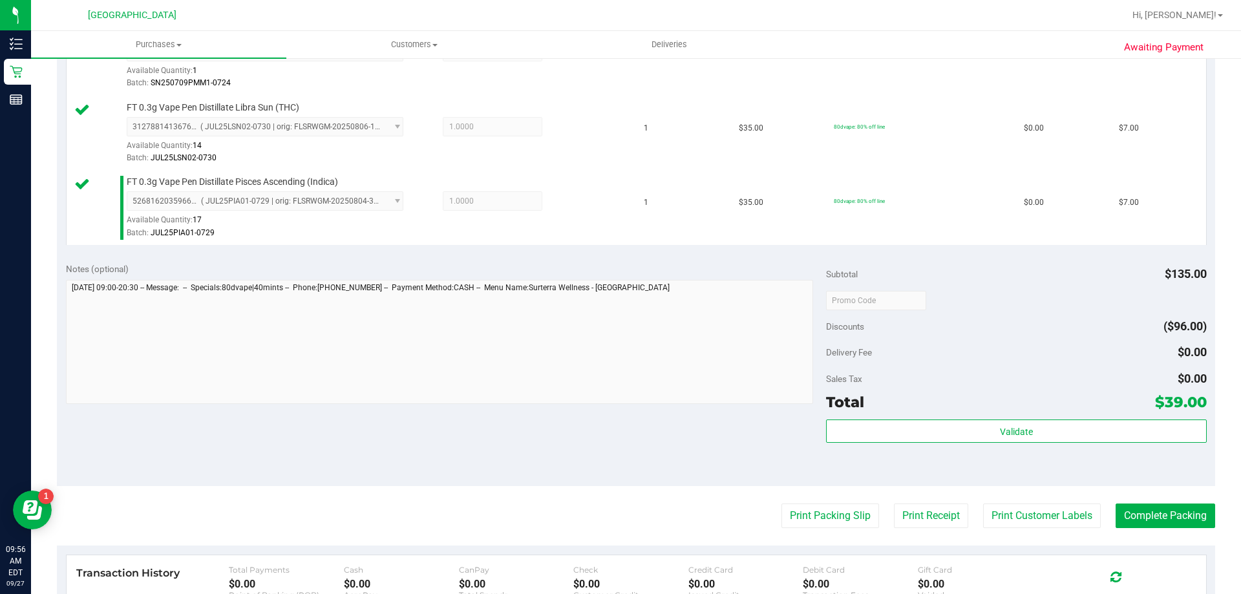
scroll to position [469, 0]
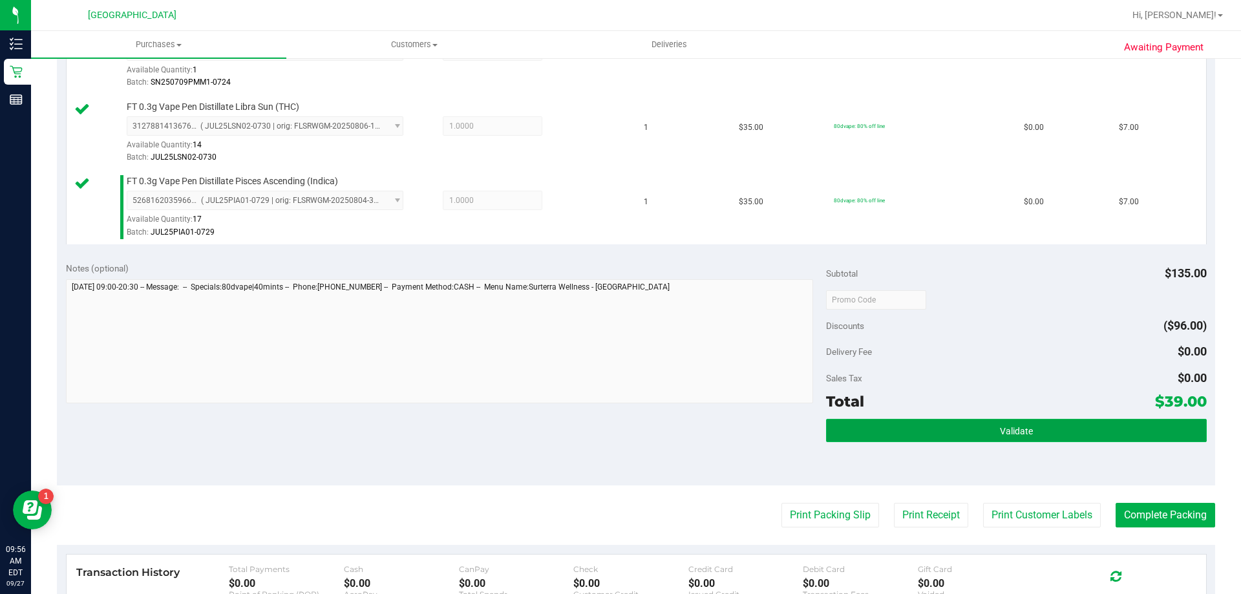
click at [1007, 440] on button "Validate" at bounding box center [1016, 430] width 380 height 23
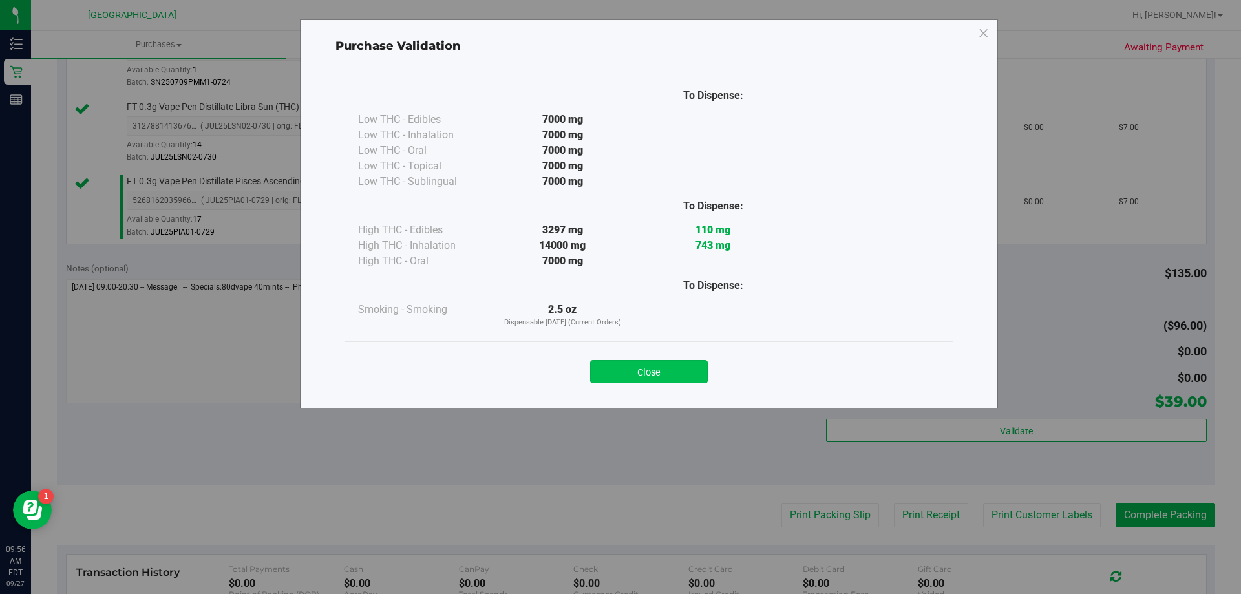
click at [679, 361] on button "Close" at bounding box center [649, 371] width 118 height 23
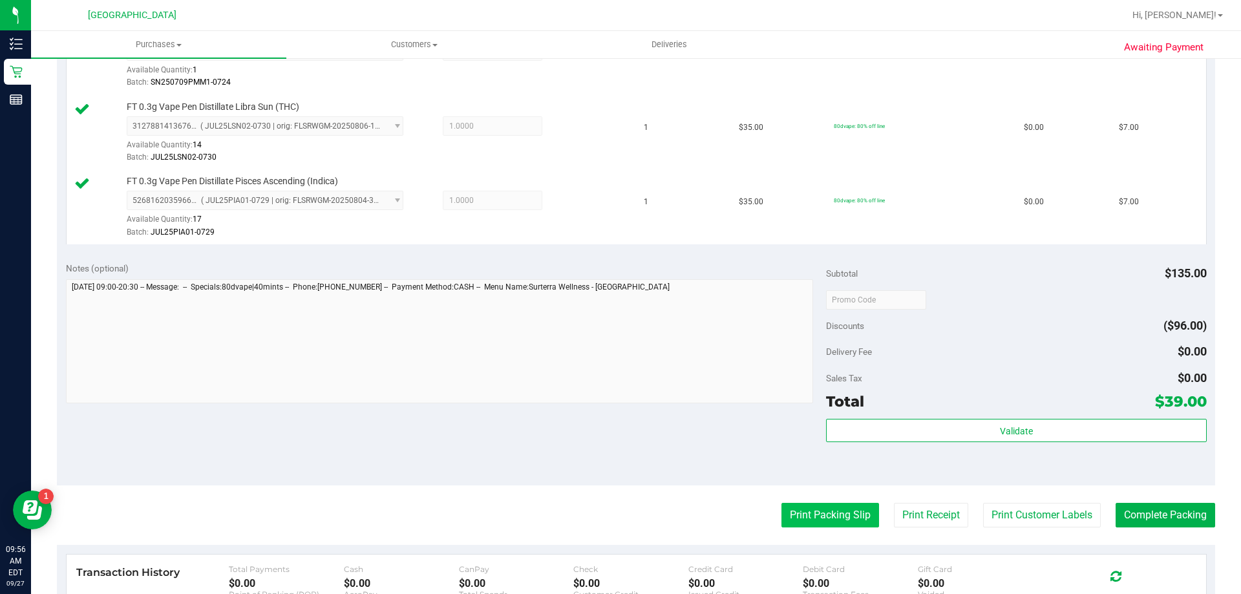
click at [815, 513] on button "Print Packing Slip" at bounding box center [830, 515] width 98 height 25
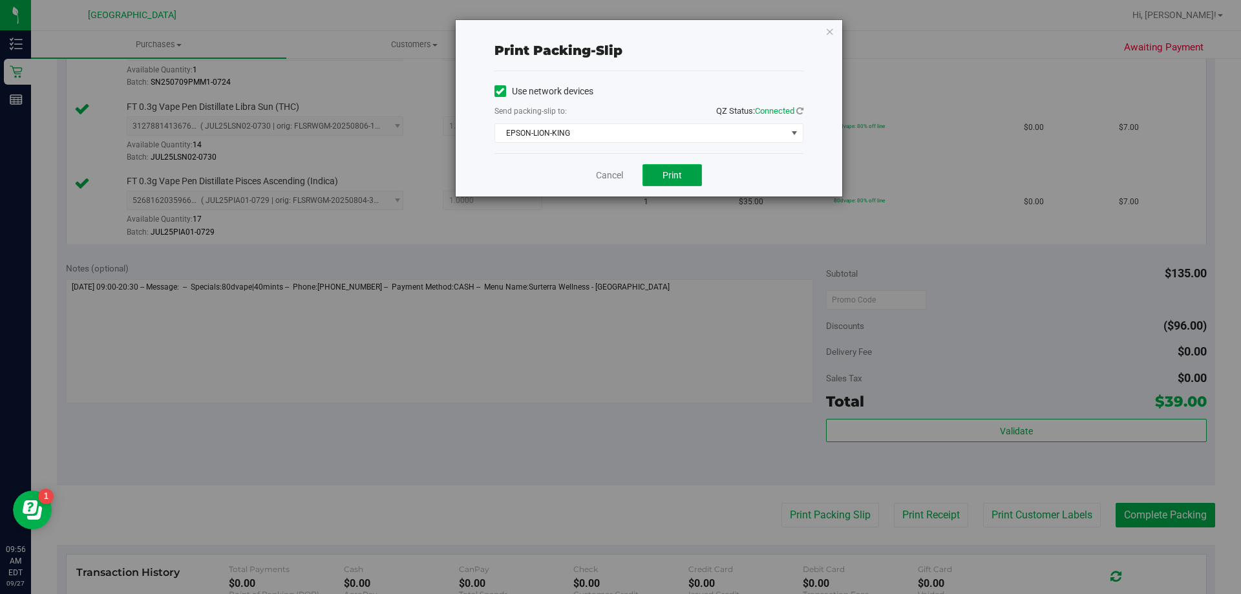
click at [666, 167] on button "Print" at bounding box center [671, 175] width 59 height 22
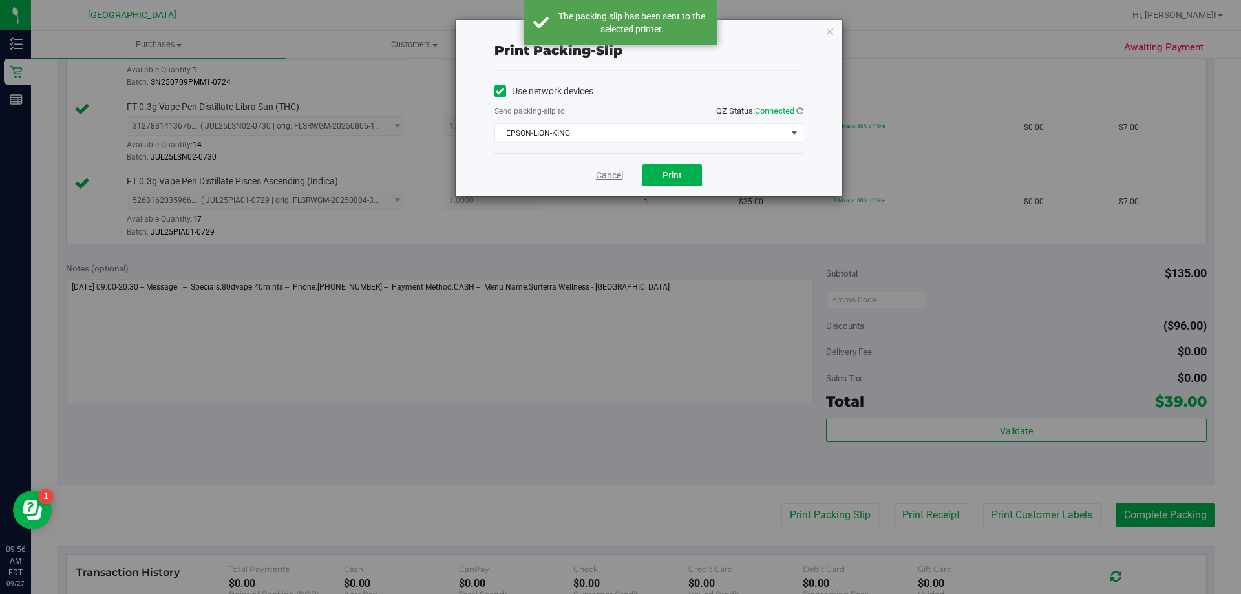
click at [611, 174] on link "Cancel" at bounding box center [609, 176] width 27 height 14
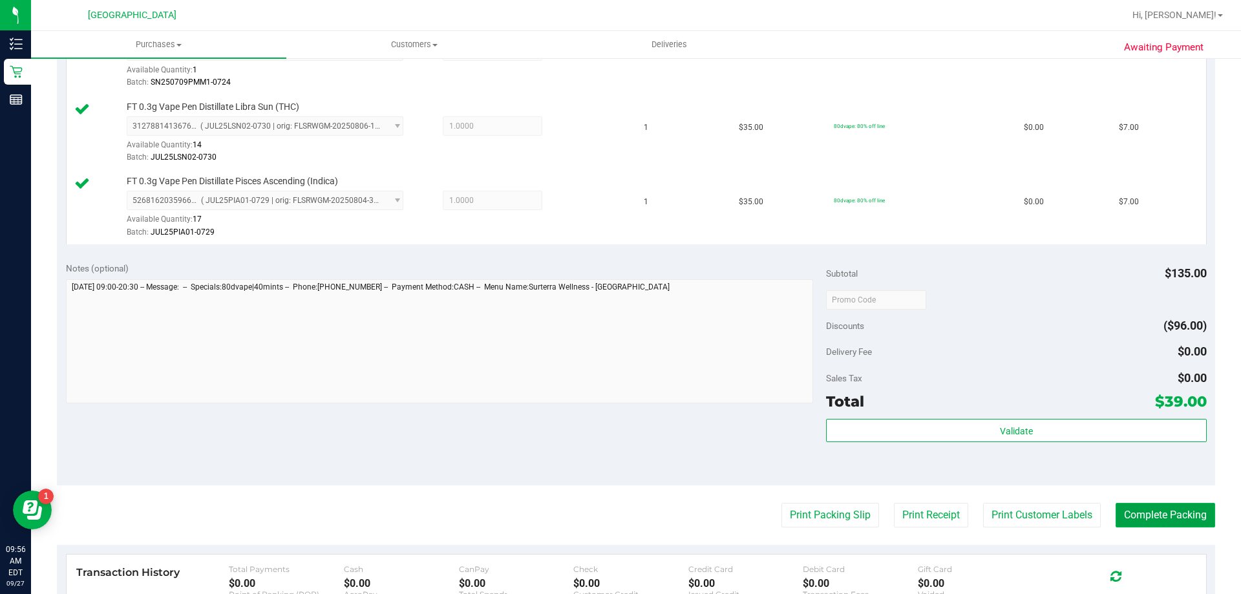
click at [1159, 515] on button "Complete Packing" at bounding box center [1165, 515] width 100 height 25
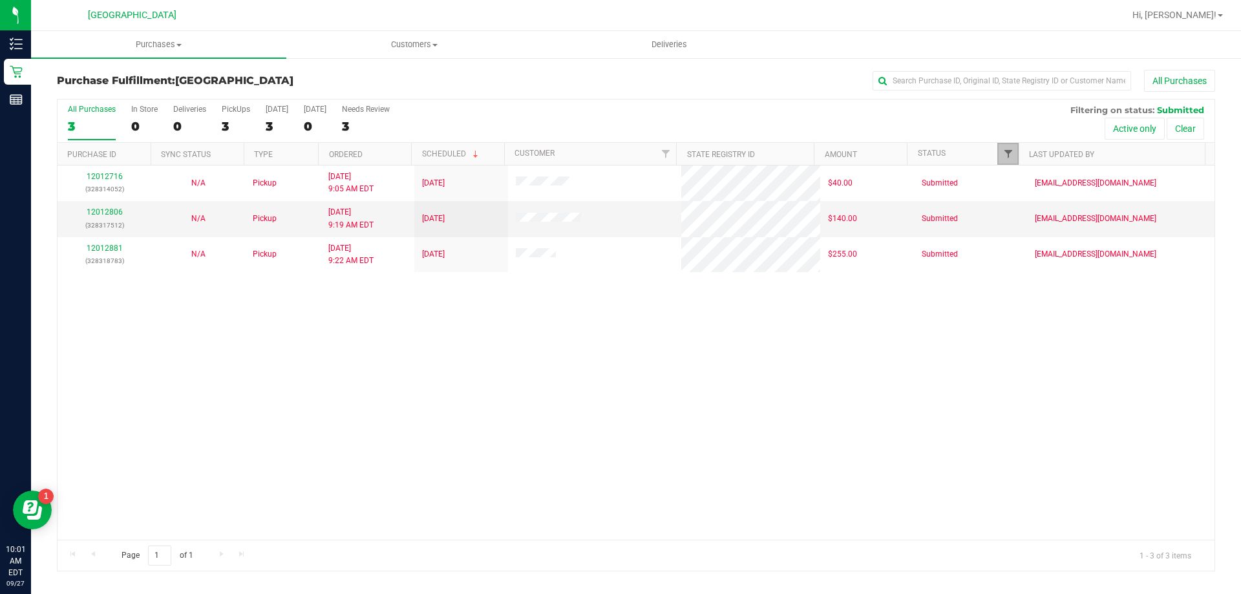
click at [1006, 156] on span "Filter" at bounding box center [1008, 154] width 10 height 10
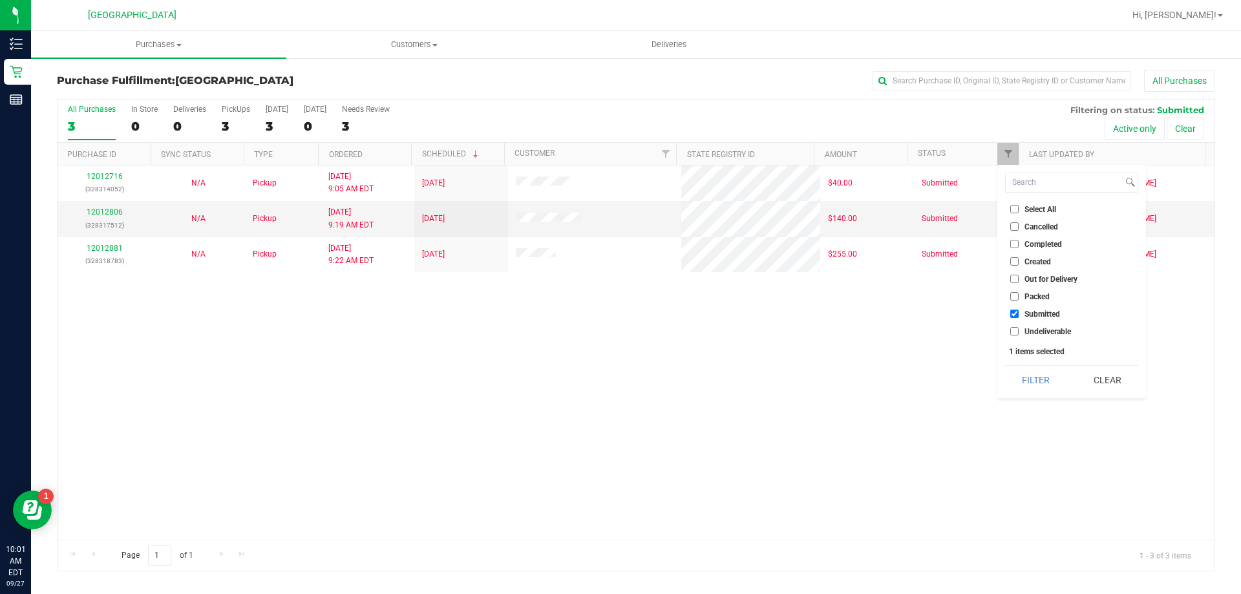
click at [1026, 333] on span "Undeliverable" at bounding box center [1047, 332] width 47 height 8
click at [1018, 333] on input "Undeliverable" at bounding box center [1014, 331] width 8 height 8
checkbox input "true"
click at [1033, 379] on button "Filter" at bounding box center [1036, 380] width 62 height 28
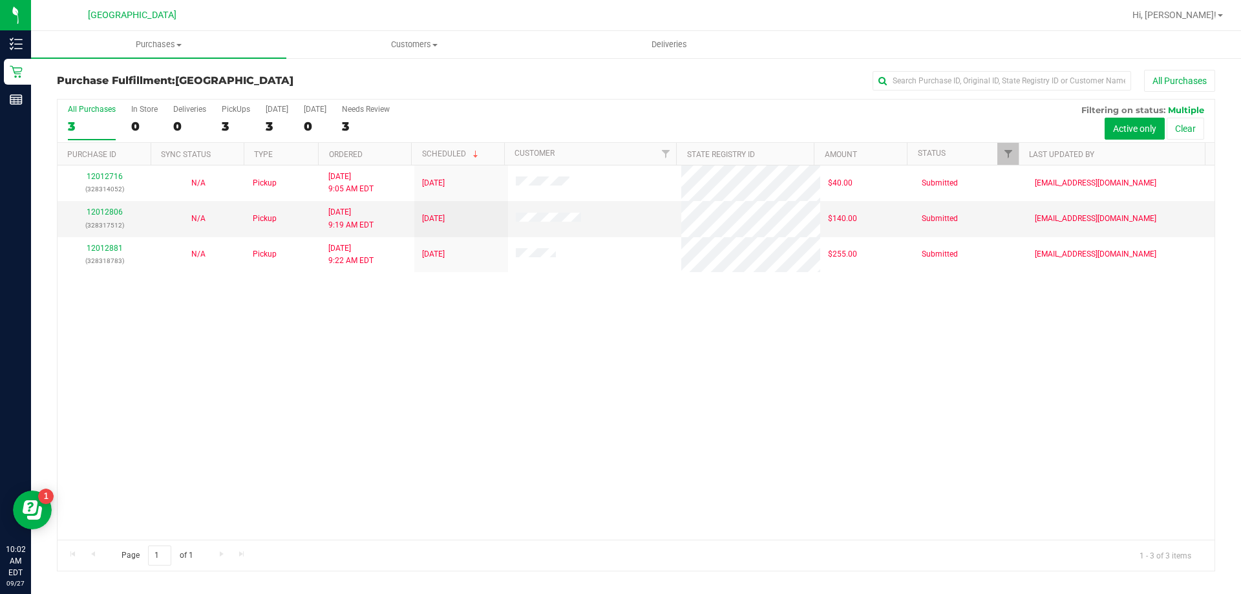
click at [555, 386] on div "12012716 (328314052) N/A Pickup [DATE] 9:05 AM EDT 9/27/2025 $40.00 Submitted […" at bounding box center [636, 352] width 1157 height 374
click at [168, 342] on div "12012716 (328314052) N/A Pickup [DATE] 9:05 AM EDT 9/27/2025 $40.00 Submitted […" at bounding box center [636, 352] width 1157 height 374
click at [1006, 149] on span "Filter" at bounding box center [1008, 154] width 10 height 10
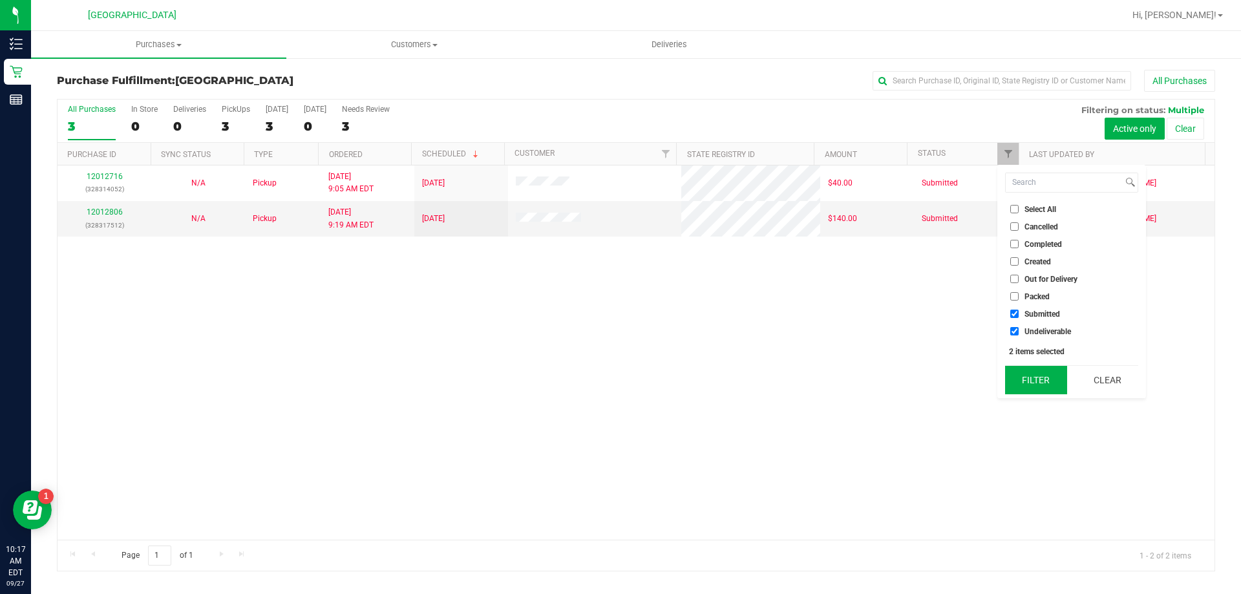
click at [1049, 385] on button "Filter" at bounding box center [1036, 380] width 62 height 28
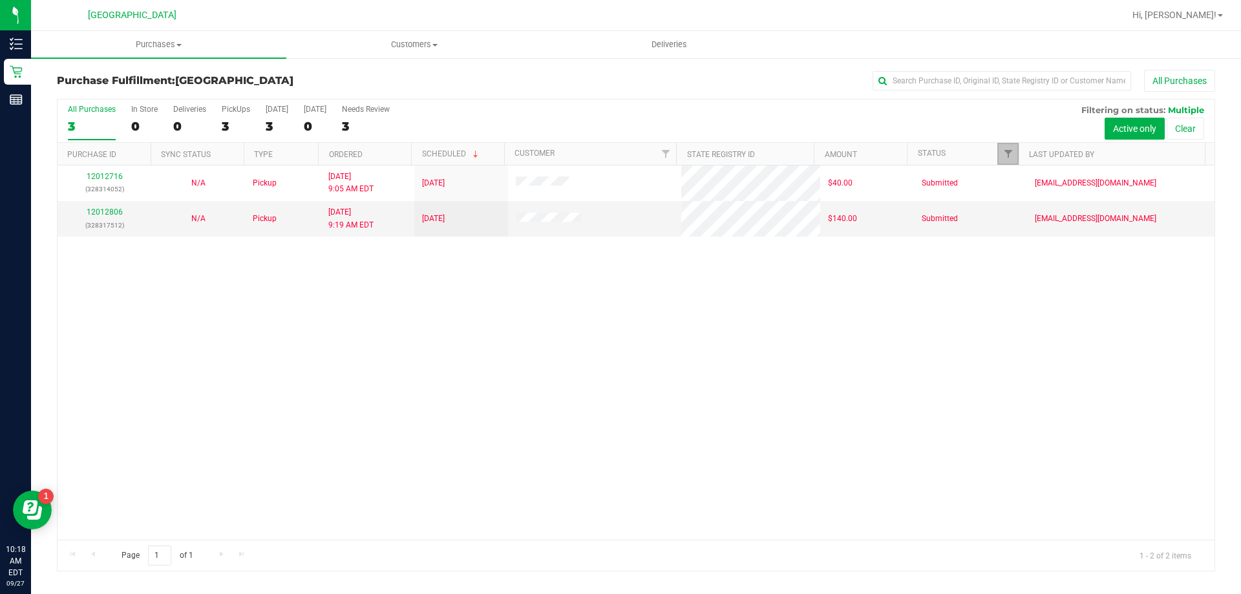
click at [1006, 147] on link "Filter" at bounding box center [1007, 154] width 21 height 22
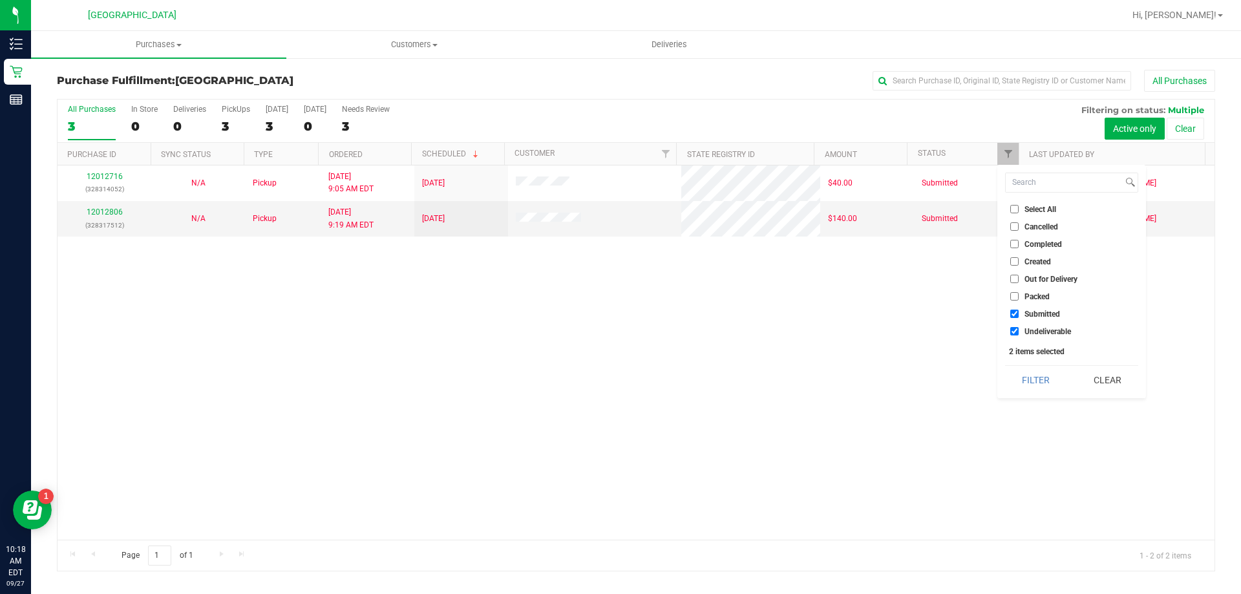
click at [1030, 299] on span "Packed" at bounding box center [1036, 297] width 25 height 8
click at [1018, 299] on input "Packed" at bounding box center [1014, 296] width 8 height 8
click at [1036, 383] on button "Filter" at bounding box center [1036, 380] width 62 height 28
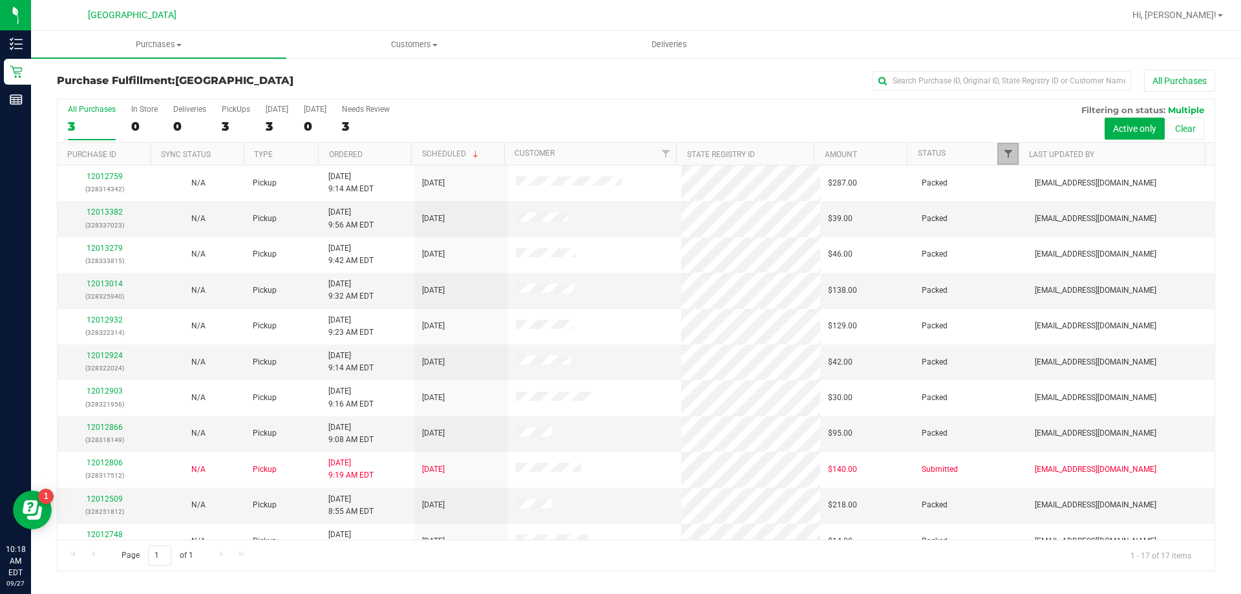
click at [1007, 156] on span "Filter" at bounding box center [1008, 154] width 10 height 10
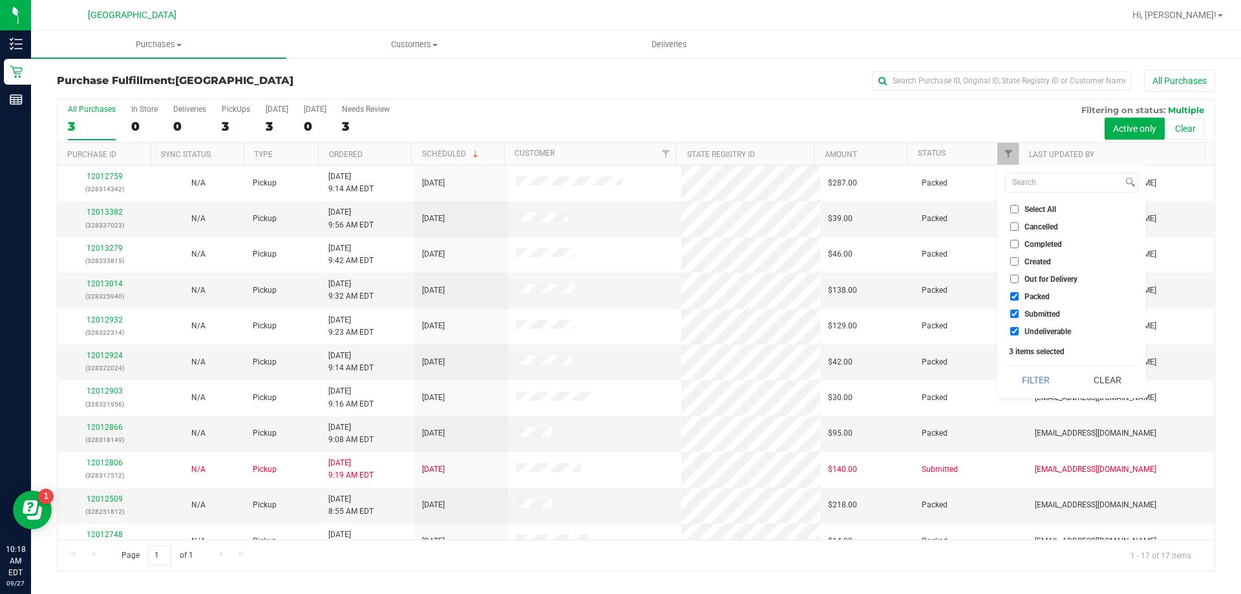
click at [1024, 299] on span "Packed" at bounding box center [1036, 297] width 25 height 8
click at [1018, 299] on input "Packed" at bounding box center [1014, 296] width 8 height 8
checkbox input "false"
click at [1025, 381] on button "Filter" at bounding box center [1036, 380] width 62 height 28
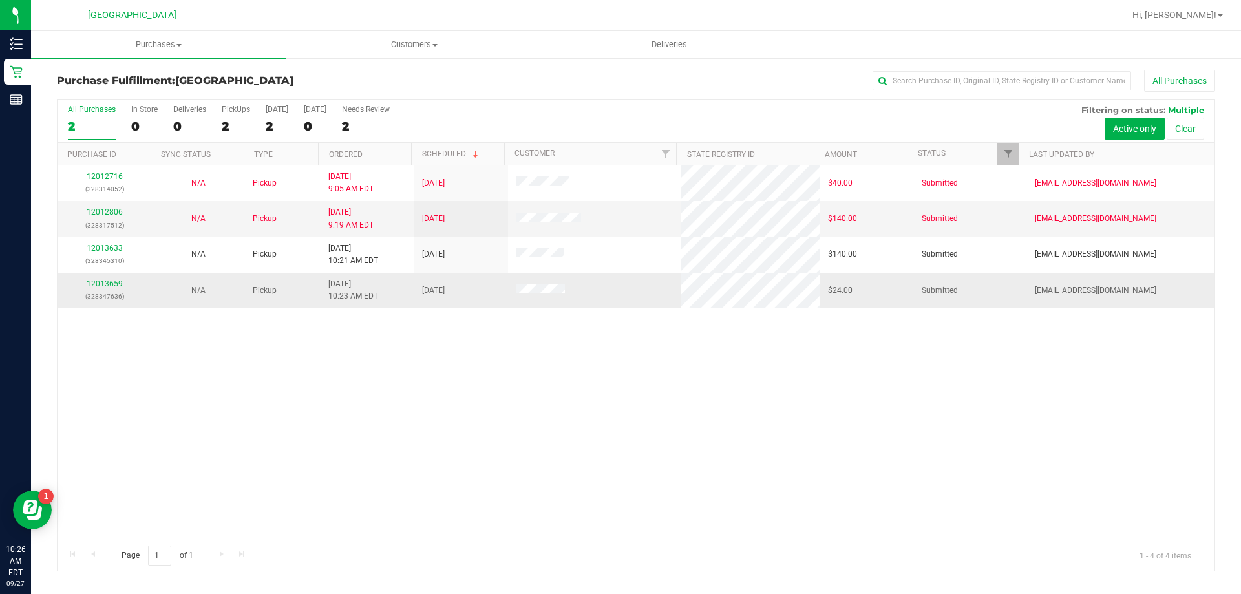
click at [113, 280] on link "12013659" at bounding box center [105, 283] width 36 height 9
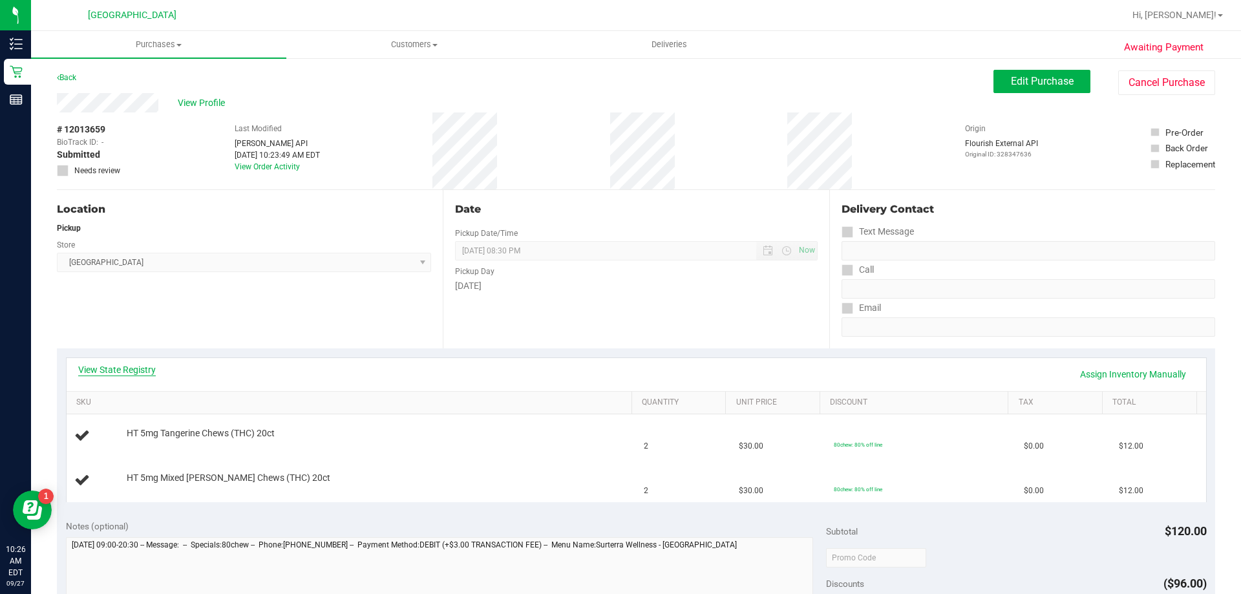
click at [116, 364] on link "View State Registry" at bounding box center [117, 369] width 78 height 13
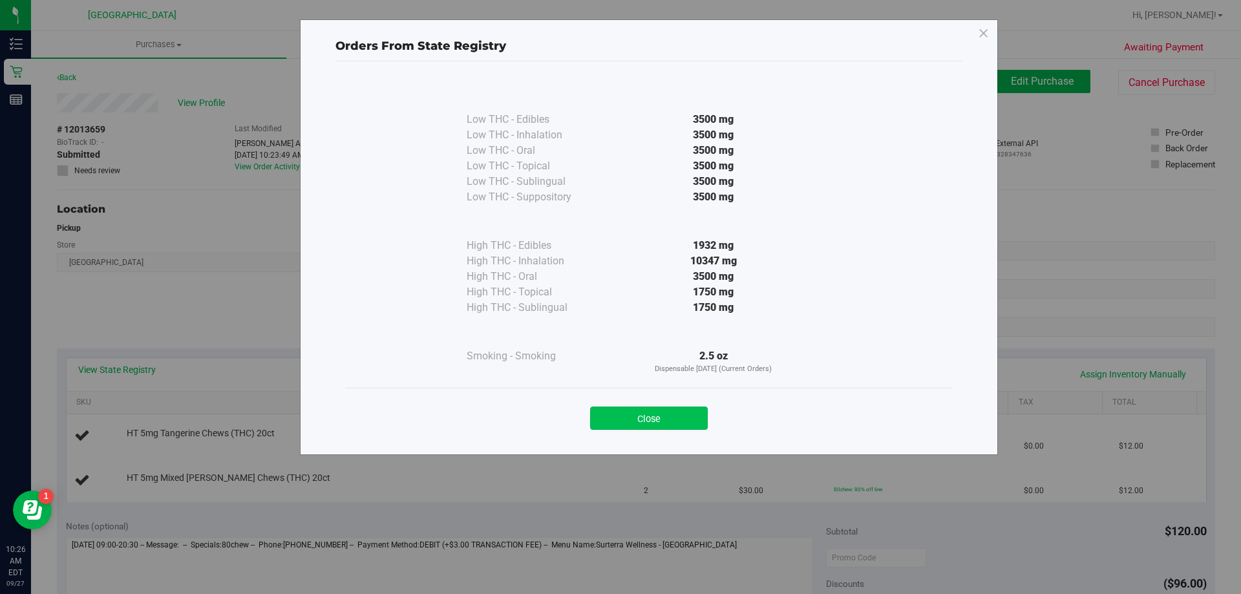
click at [657, 406] on button "Close" at bounding box center [649, 417] width 118 height 23
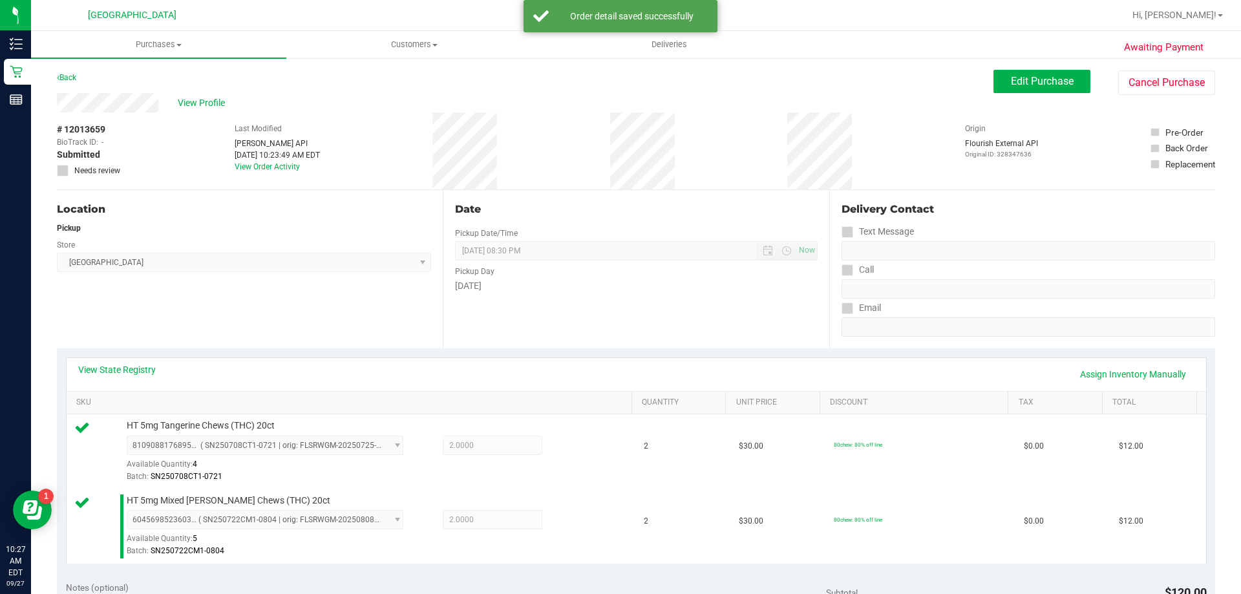
scroll to position [258, 0]
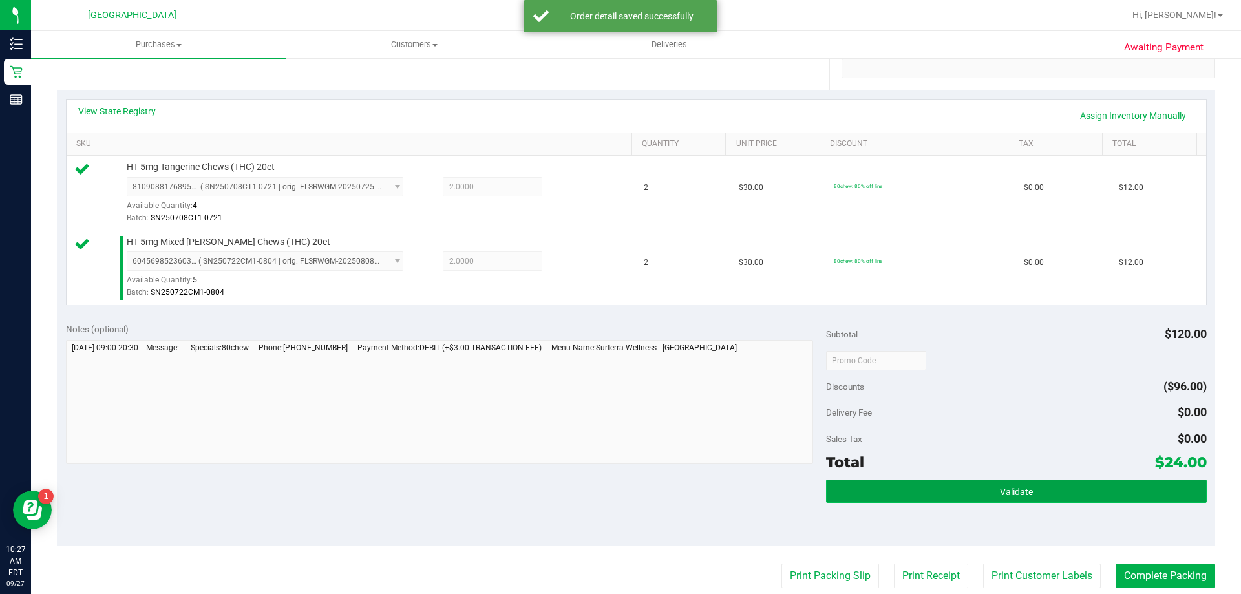
click at [945, 481] on button "Validate" at bounding box center [1016, 490] width 380 height 23
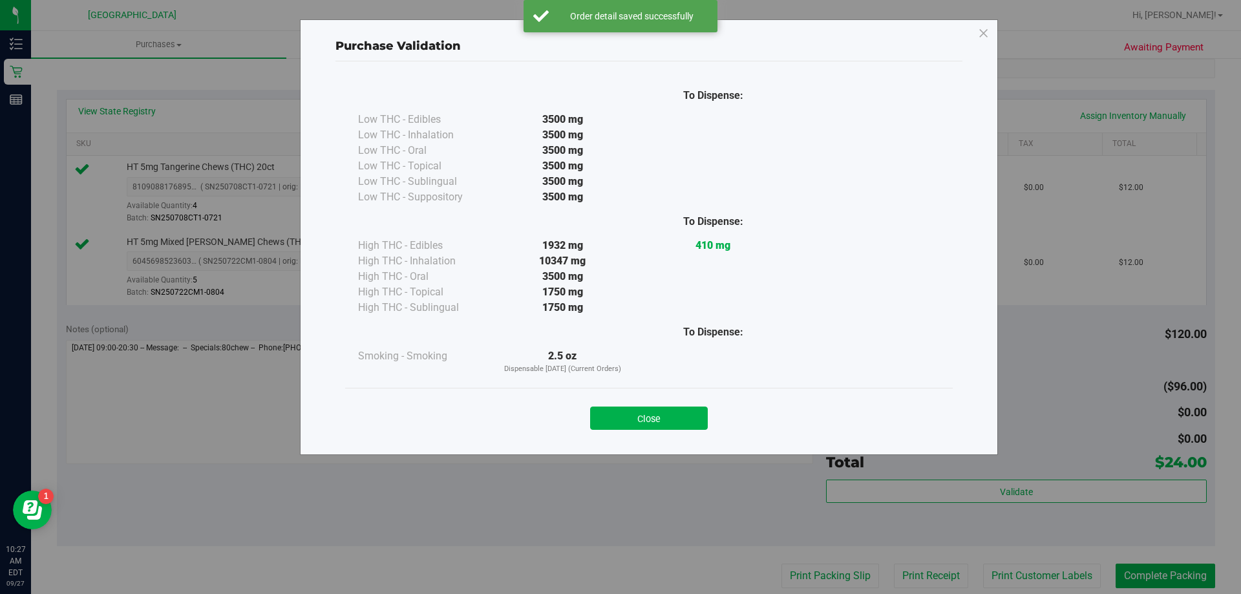
click at [626, 396] on div "Close" at bounding box center [648, 414] width 607 height 52
click at [819, 574] on div "Purchase Validation To Dispense: Low THC - Edibles 3500 mg" at bounding box center [625, 297] width 1250 height 594
click at [693, 411] on button "Close" at bounding box center [649, 417] width 118 height 23
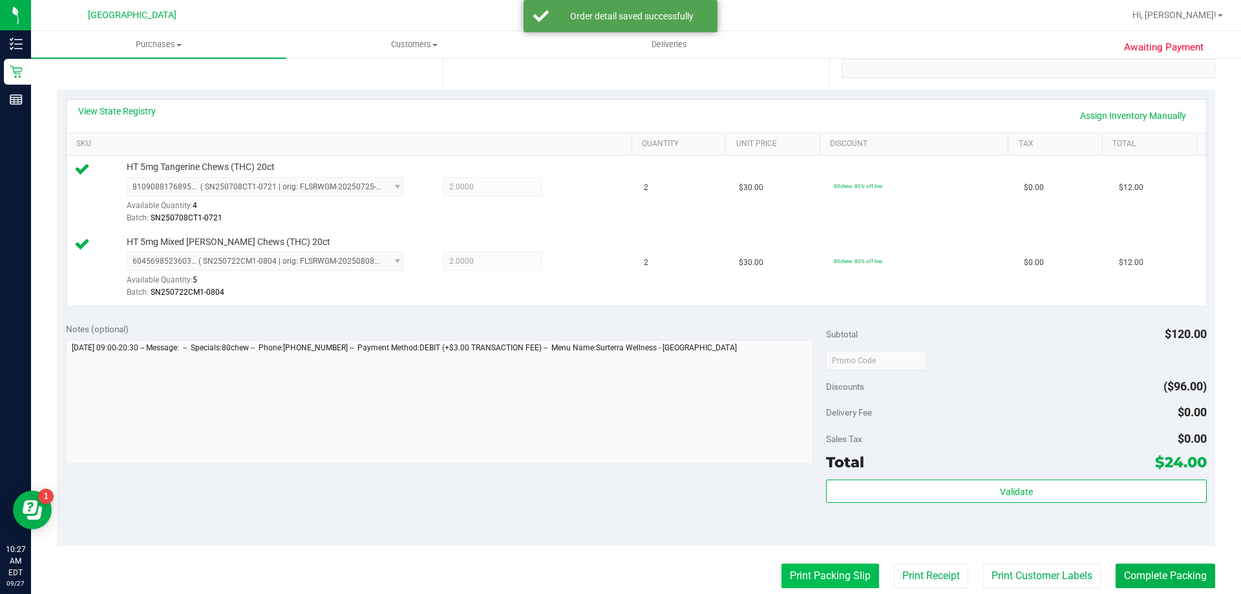
click at [838, 576] on button "Print Packing Slip" at bounding box center [830, 576] width 98 height 25
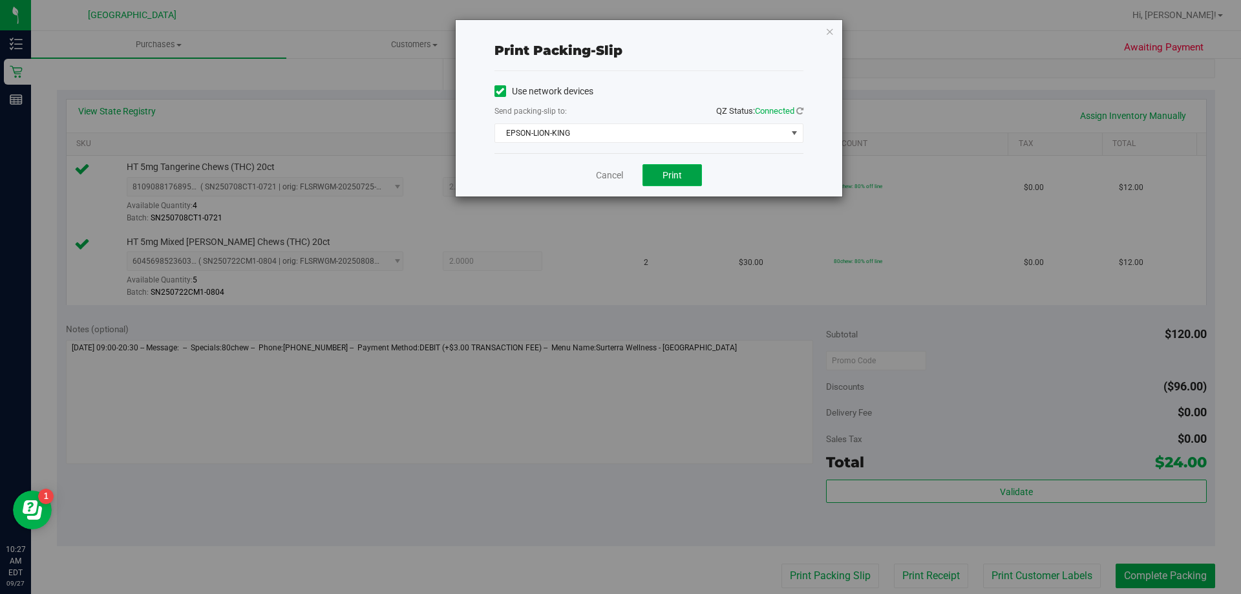
click at [677, 167] on button "Print" at bounding box center [671, 175] width 59 height 22
click at [596, 173] on link "Cancel" at bounding box center [609, 176] width 27 height 14
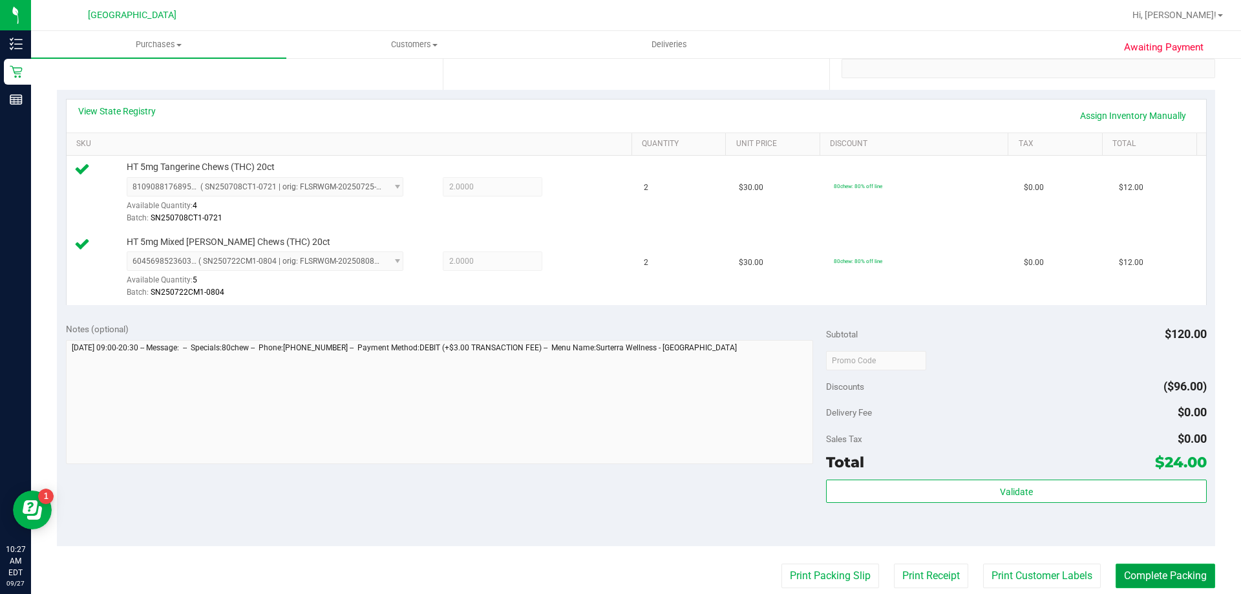
click at [1150, 580] on button "Complete Packing" at bounding box center [1165, 576] width 100 height 25
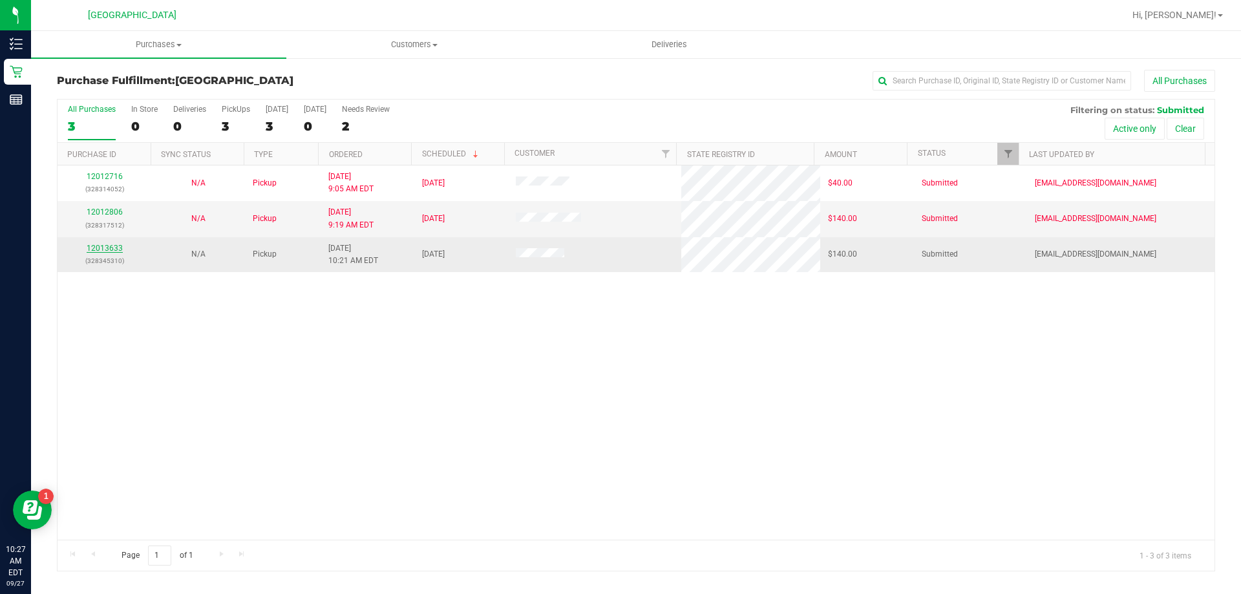
click at [117, 248] on link "12013633" at bounding box center [105, 248] width 36 height 9
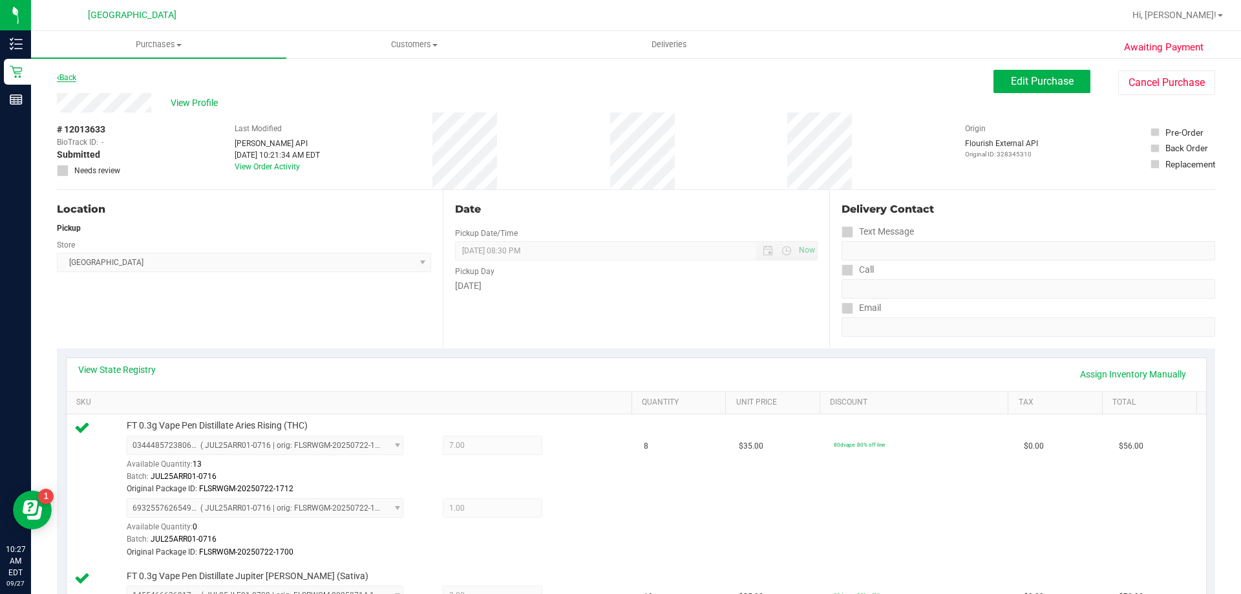
click at [74, 74] on link "Back" at bounding box center [66, 77] width 19 height 9
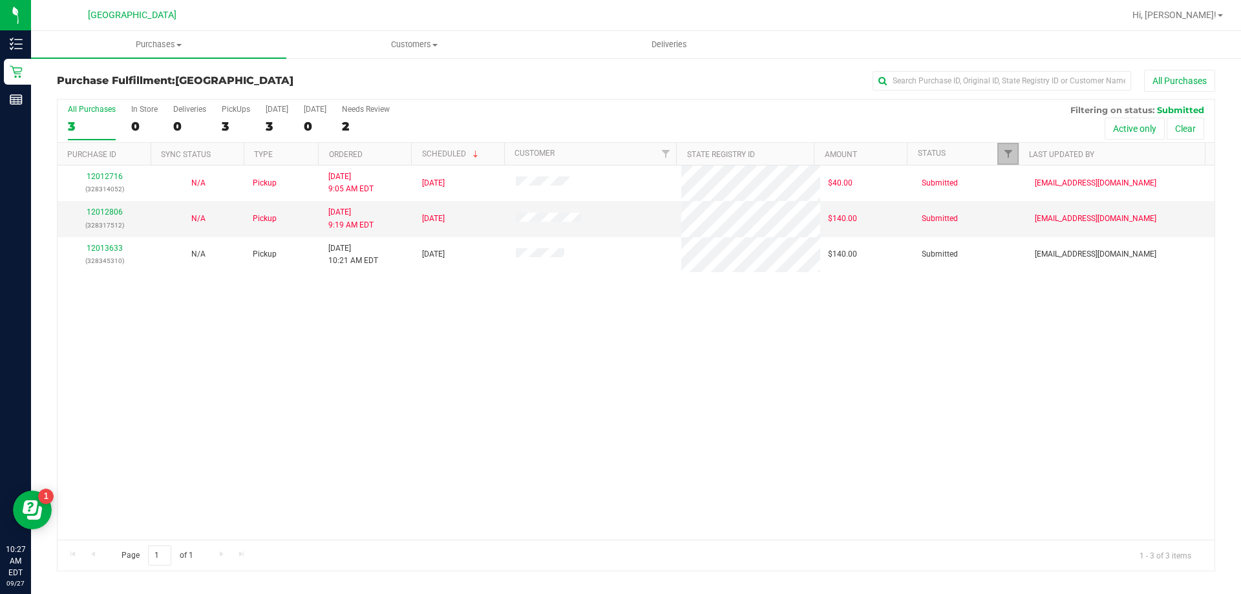
click at [1007, 147] on link "Filter" at bounding box center [1007, 154] width 21 height 22
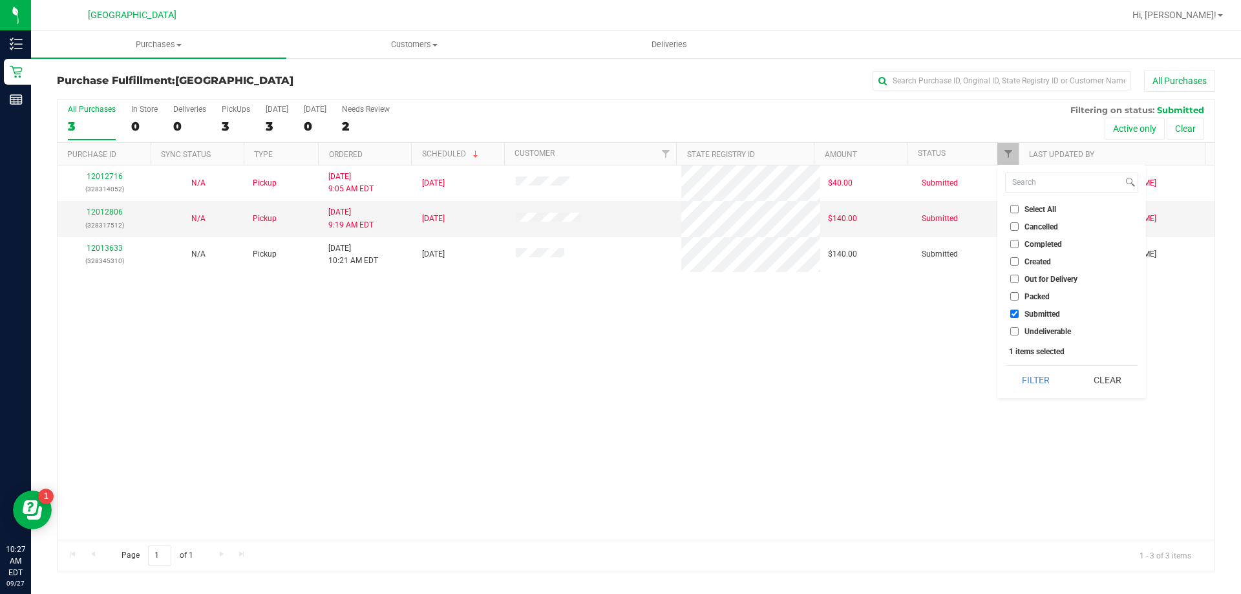
click at [1044, 333] on span "Undeliverable" at bounding box center [1047, 332] width 47 height 8
click at [1018, 333] on input "Undeliverable" at bounding box center [1014, 331] width 8 height 8
checkbox input "true"
click at [1032, 386] on button "Filter" at bounding box center [1036, 380] width 62 height 28
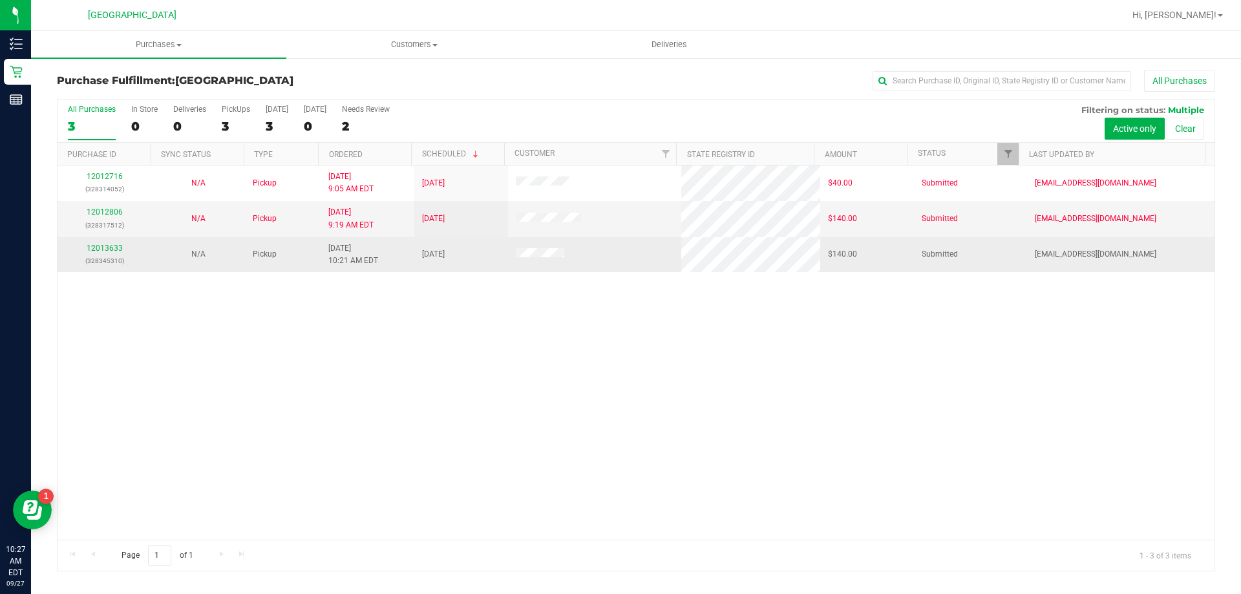
click at [107, 253] on div "12013633 (328345310)" at bounding box center [104, 254] width 78 height 25
click at [104, 248] on link "12013633" at bounding box center [105, 248] width 36 height 9
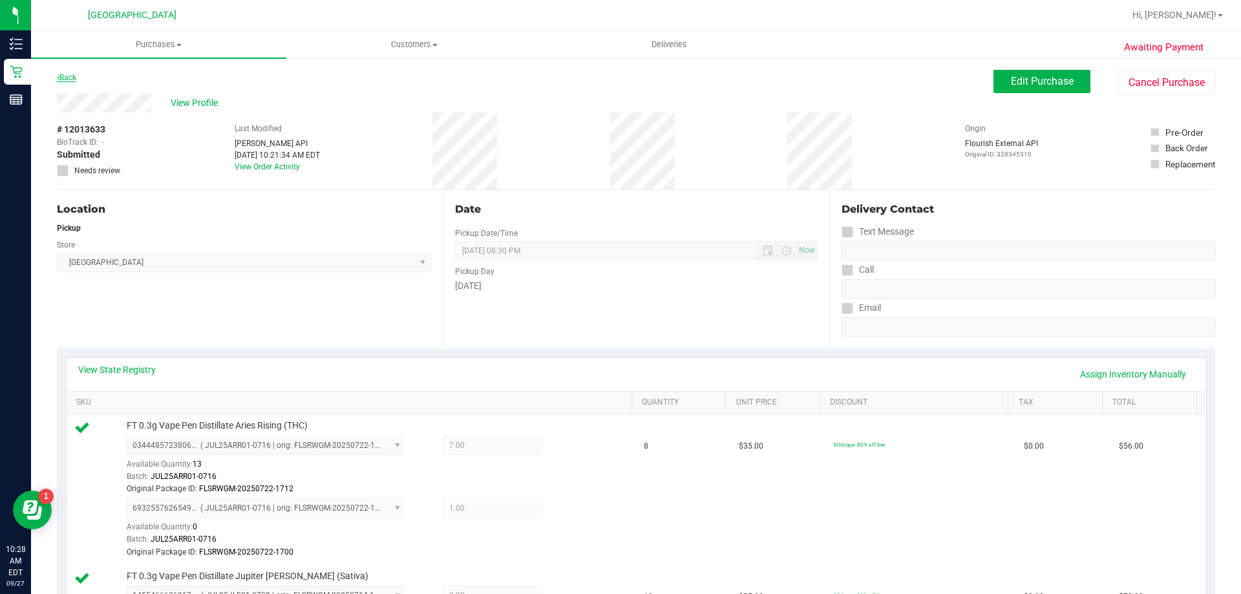
click at [67, 77] on link "Back" at bounding box center [66, 77] width 19 height 9
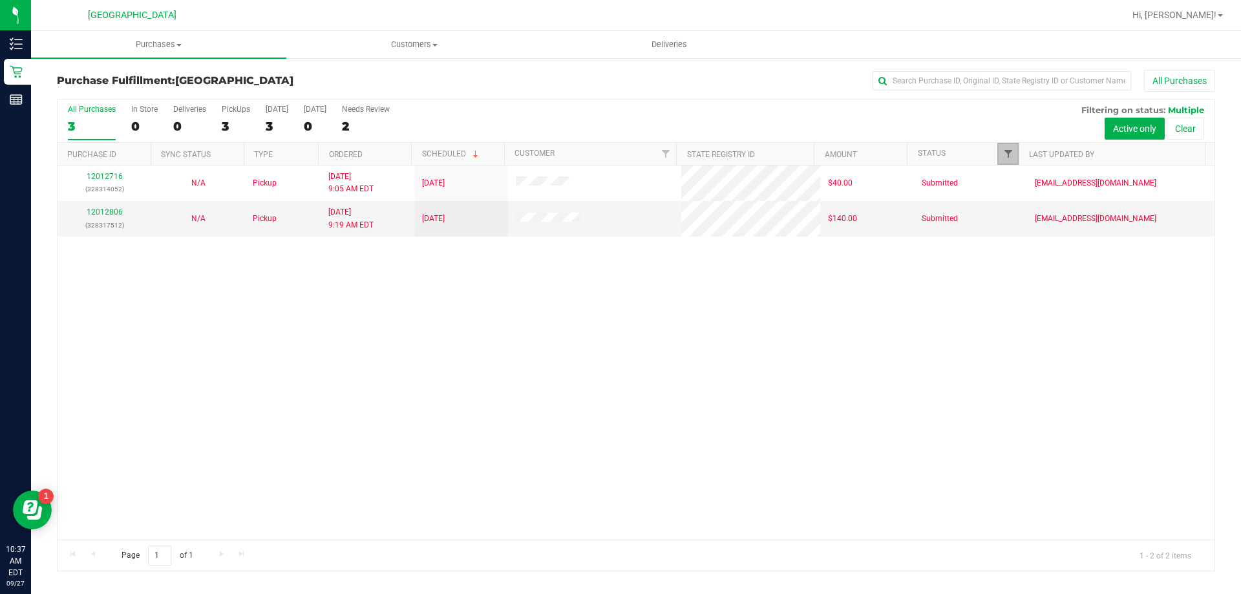
click at [1006, 151] on span "Filter" at bounding box center [1008, 154] width 10 height 10
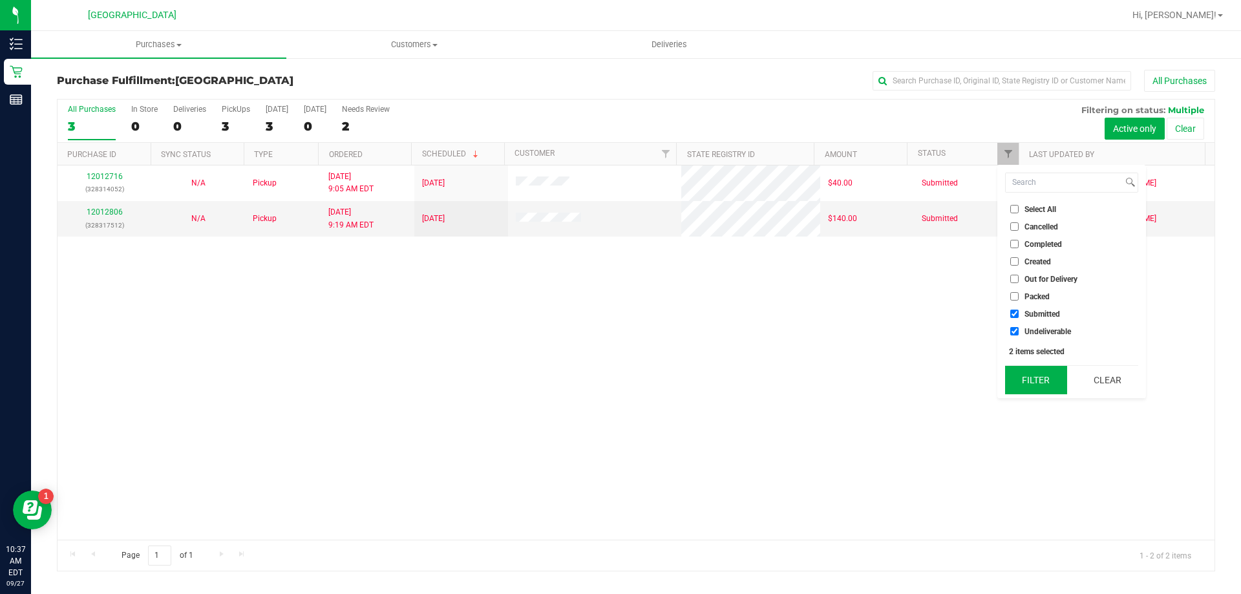
click at [1030, 377] on button "Filter" at bounding box center [1036, 380] width 62 height 28
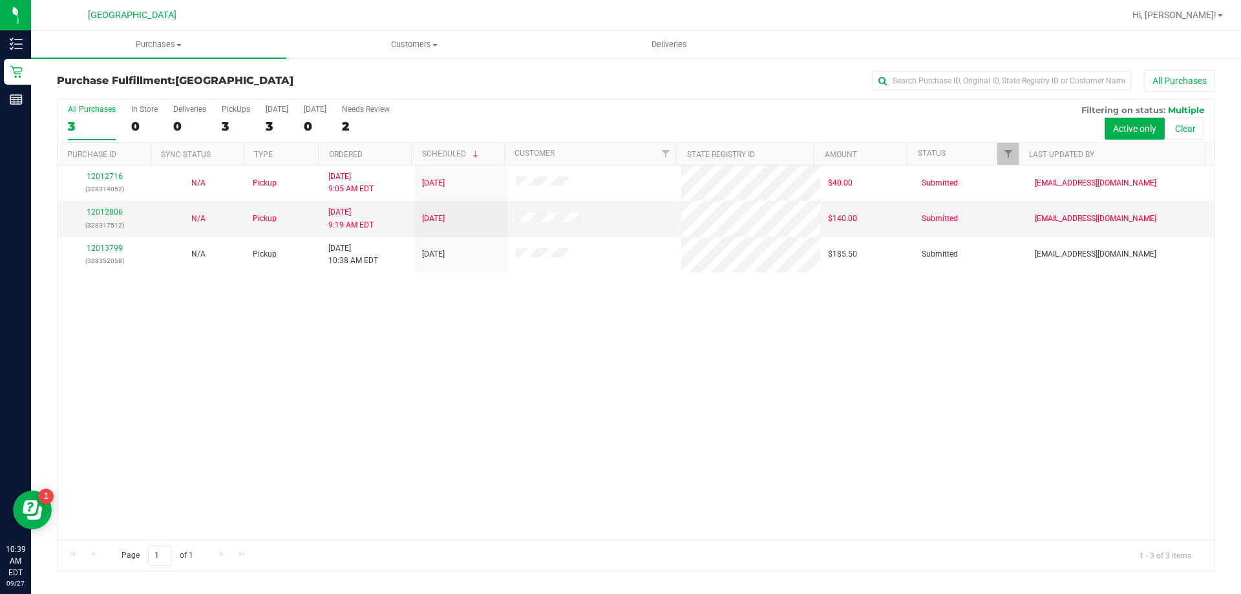
click at [620, 446] on div "12012716 (328314052) N/A Pickup [DATE] 9:05 AM EDT 9/27/2025 $40.00 Submitted […" at bounding box center [636, 352] width 1157 height 374
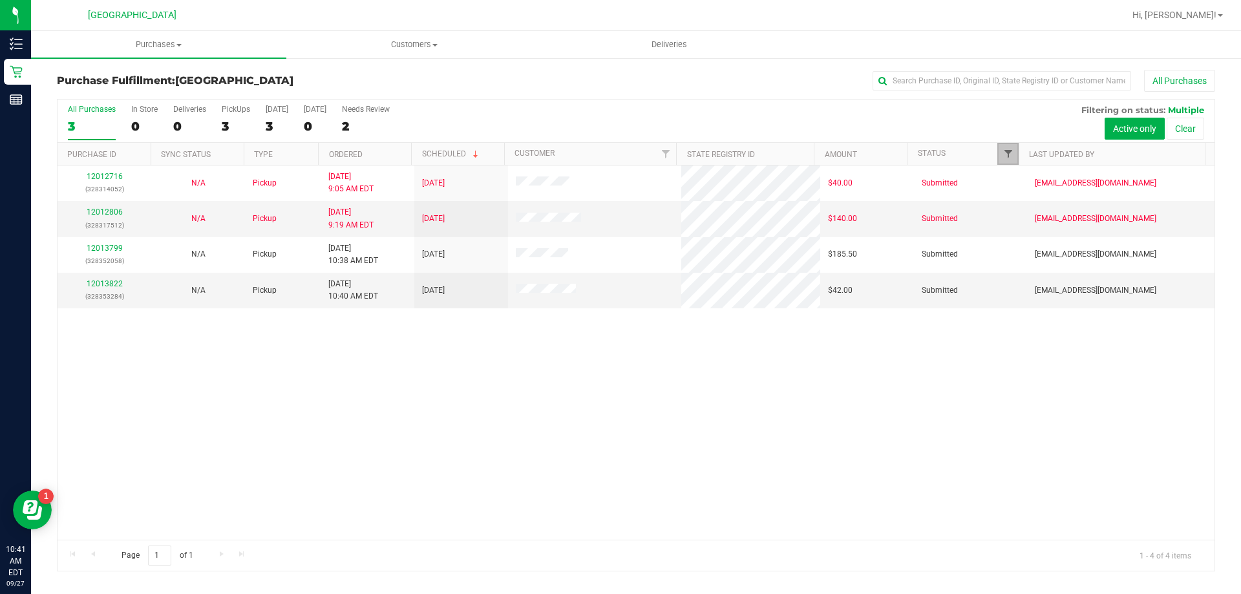
click at [1006, 152] on span "Filter" at bounding box center [1008, 154] width 10 height 10
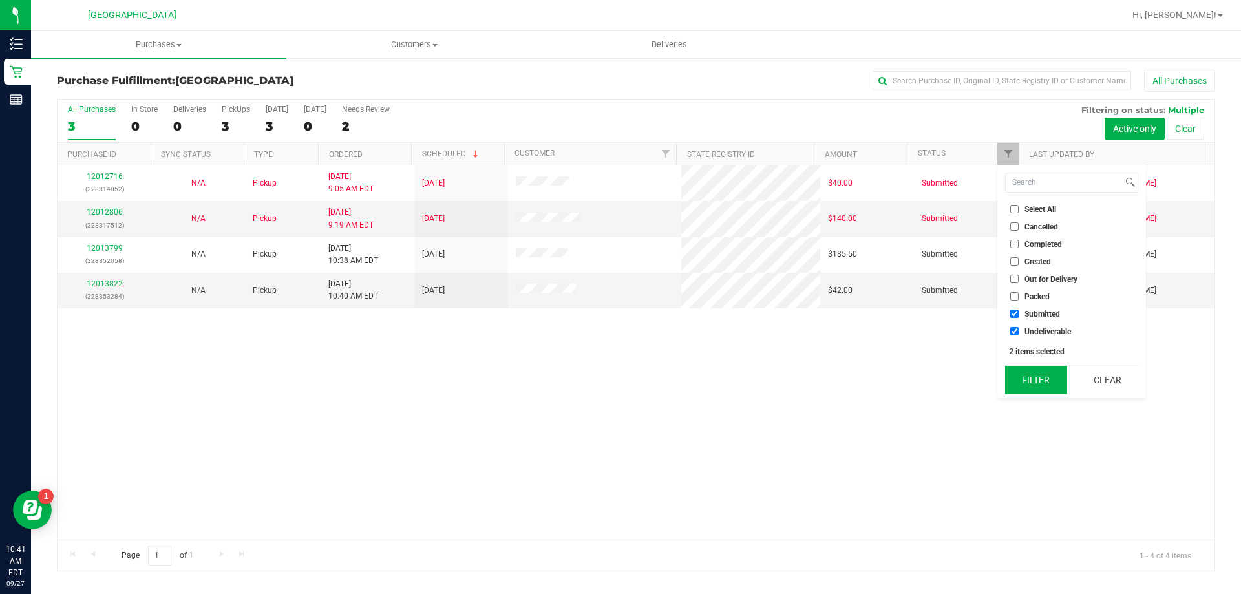
click at [1021, 366] on button "Filter" at bounding box center [1036, 380] width 62 height 28
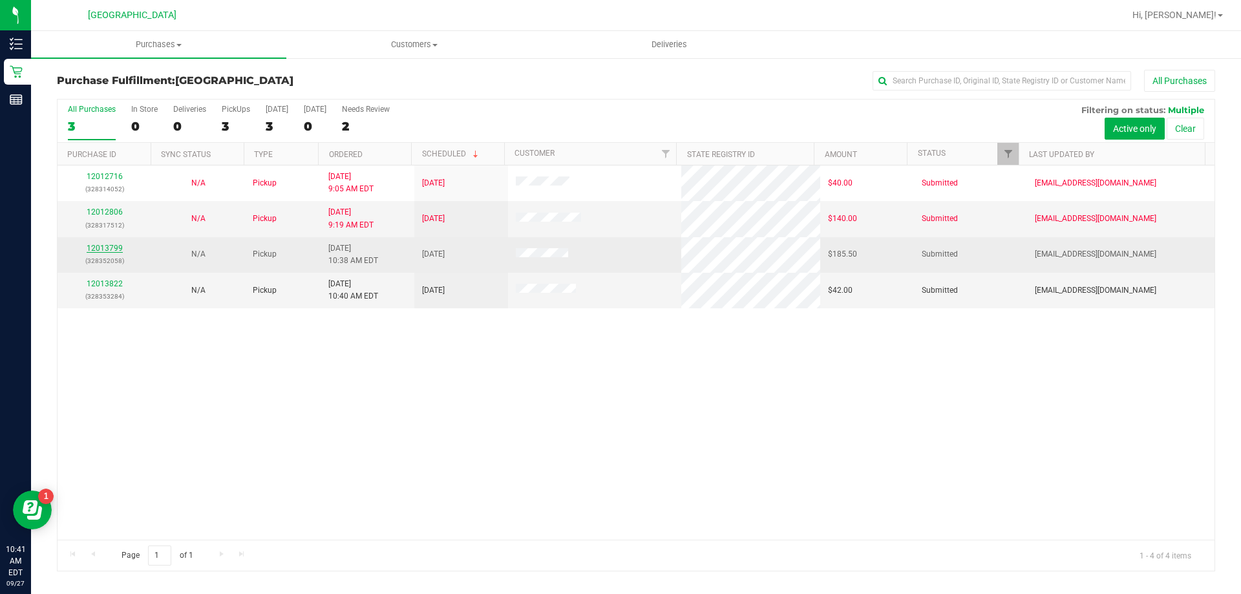
click at [107, 246] on link "12013799" at bounding box center [105, 248] width 36 height 9
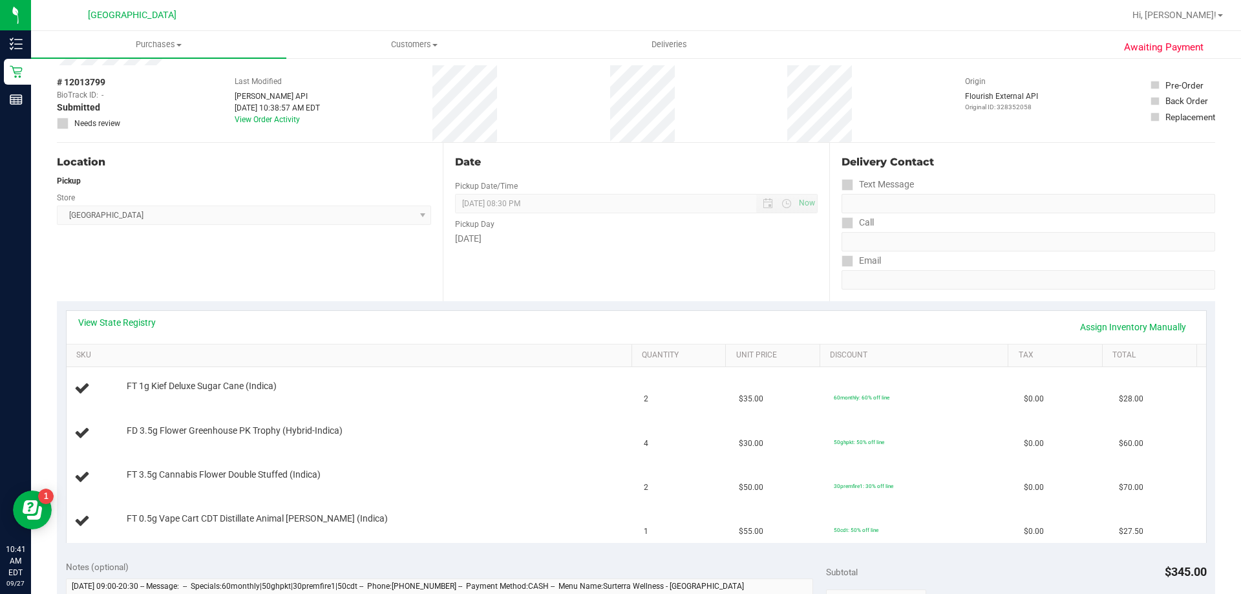
scroll to position [129, 0]
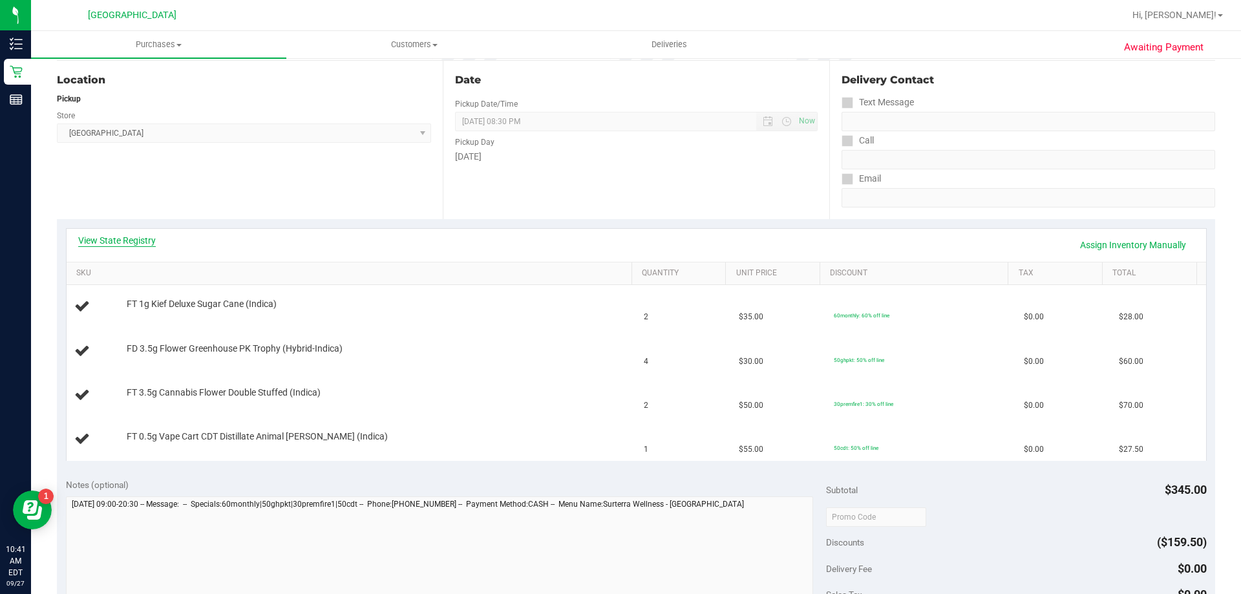
click at [121, 239] on link "View State Registry" at bounding box center [117, 240] width 78 height 13
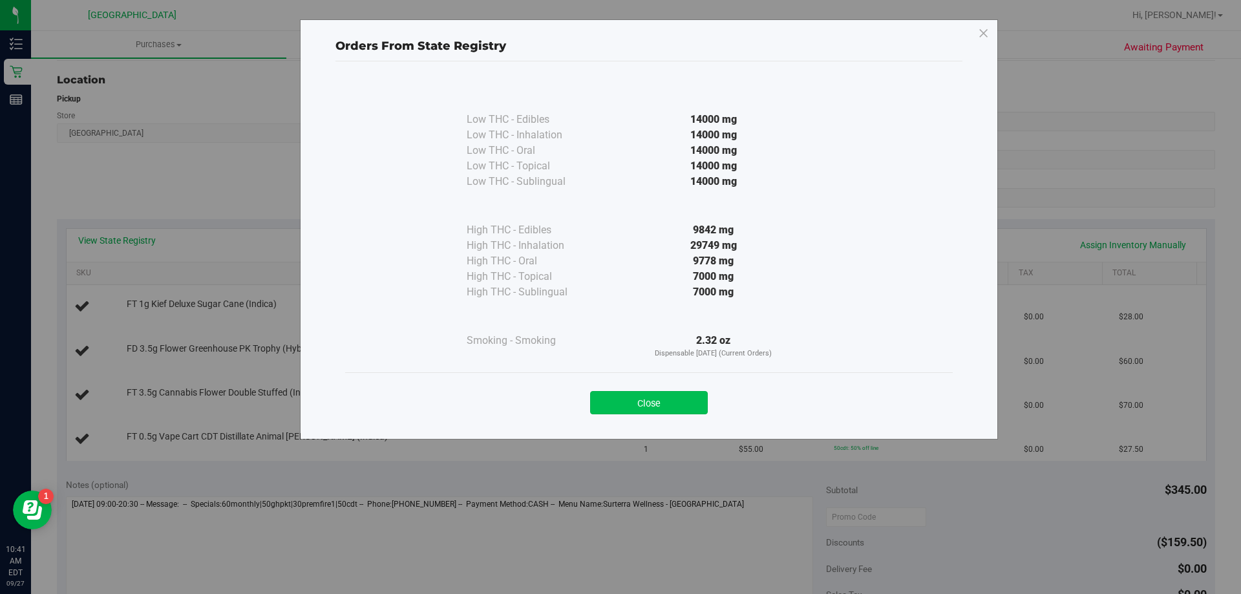
click at [652, 401] on button "Close" at bounding box center [649, 402] width 118 height 23
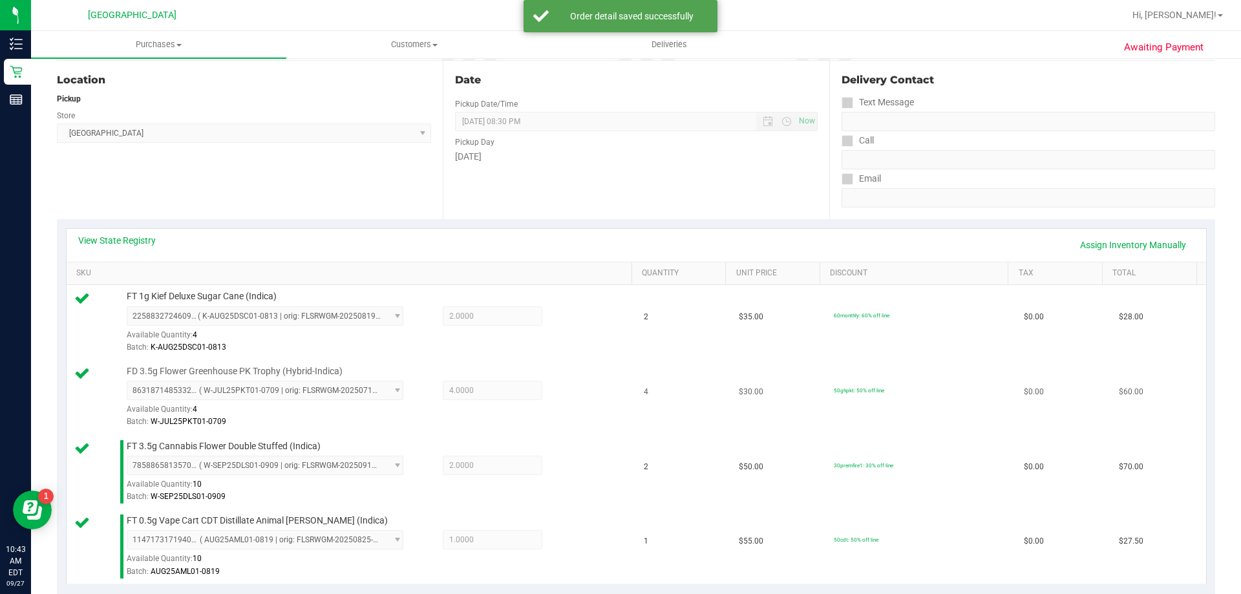
scroll to position [452, 0]
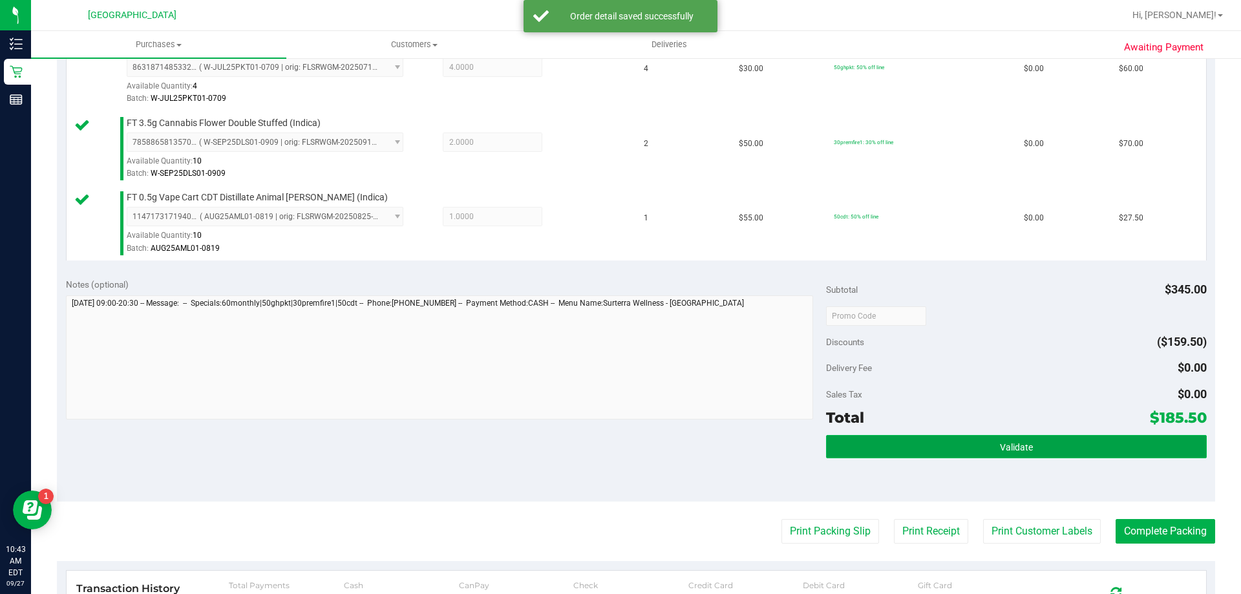
click at [933, 436] on button "Validate" at bounding box center [1016, 446] width 380 height 23
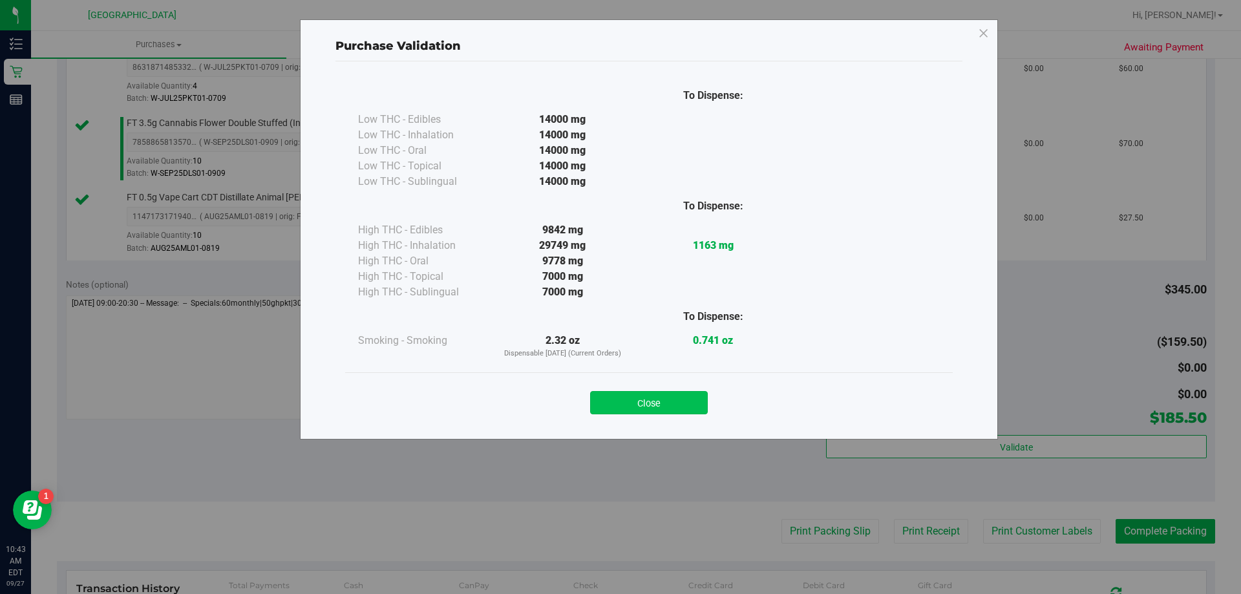
click at [662, 400] on button "Close" at bounding box center [649, 402] width 118 height 23
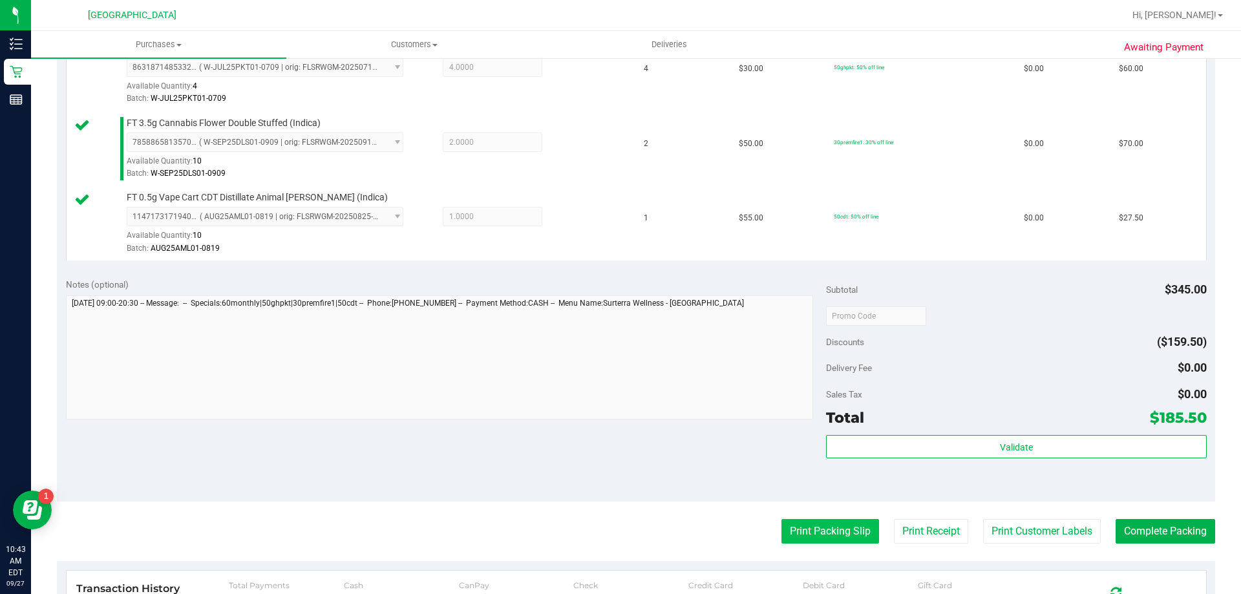
click at [817, 531] on button "Print Packing Slip" at bounding box center [830, 531] width 98 height 25
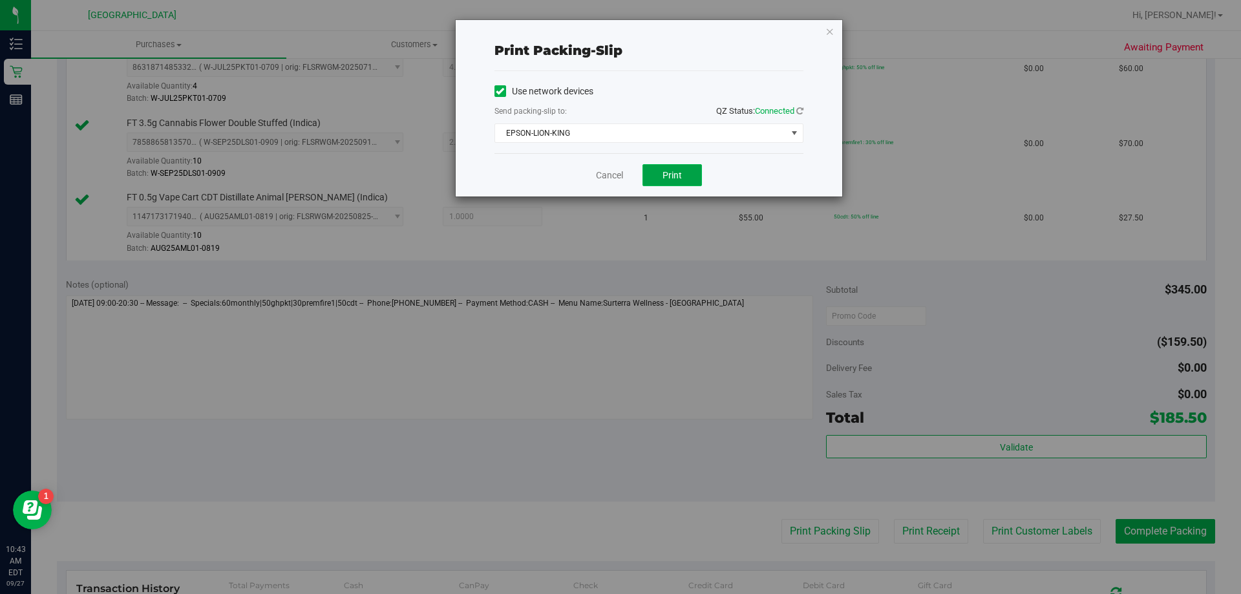
click at [662, 165] on button "Print" at bounding box center [671, 175] width 59 height 22
click at [599, 175] on link "Cancel" at bounding box center [609, 176] width 27 height 14
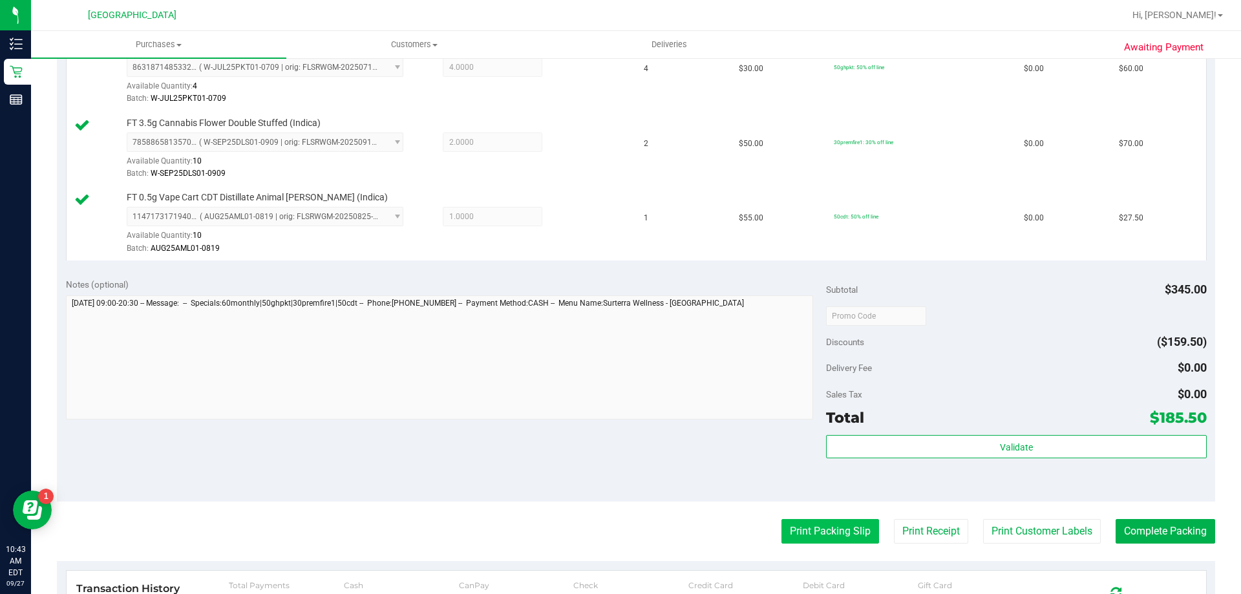
click at [829, 543] on button "Print Packing Slip" at bounding box center [830, 531] width 98 height 25
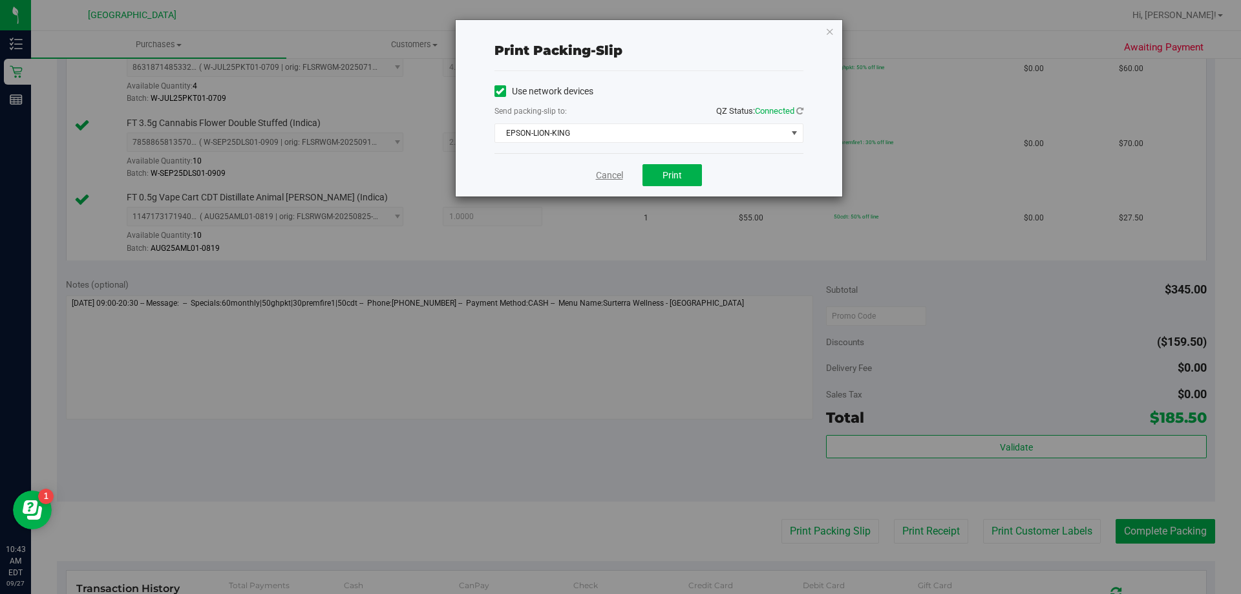
click at [614, 174] on link "Cancel" at bounding box center [609, 176] width 27 height 14
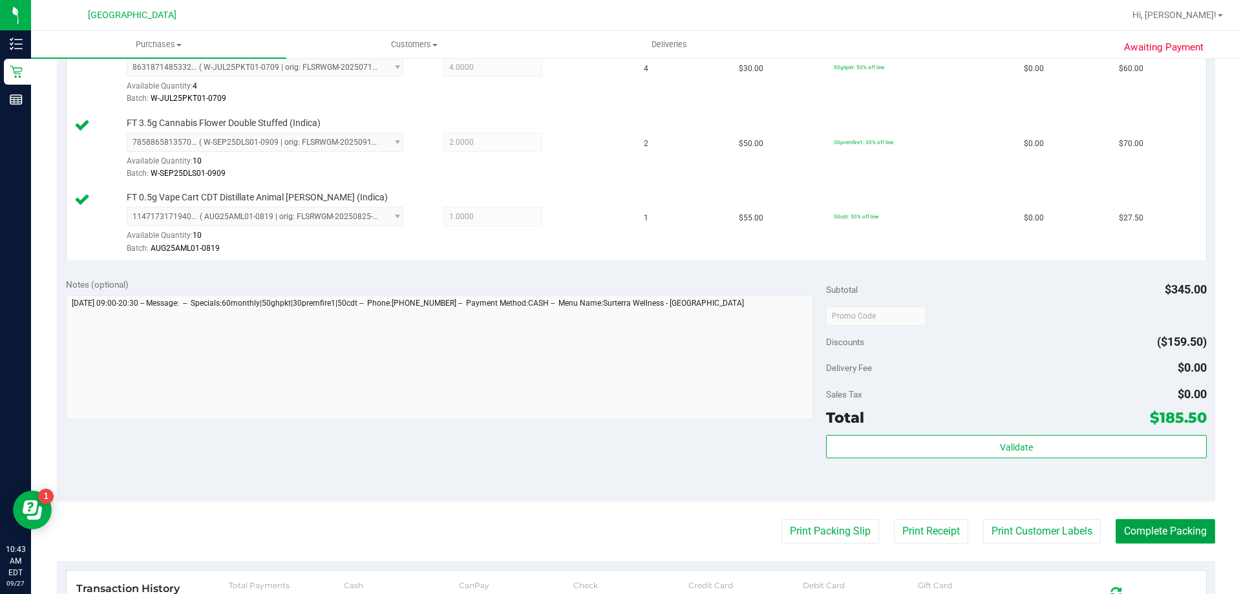
click at [1168, 527] on button "Complete Packing" at bounding box center [1165, 531] width 100 height 25
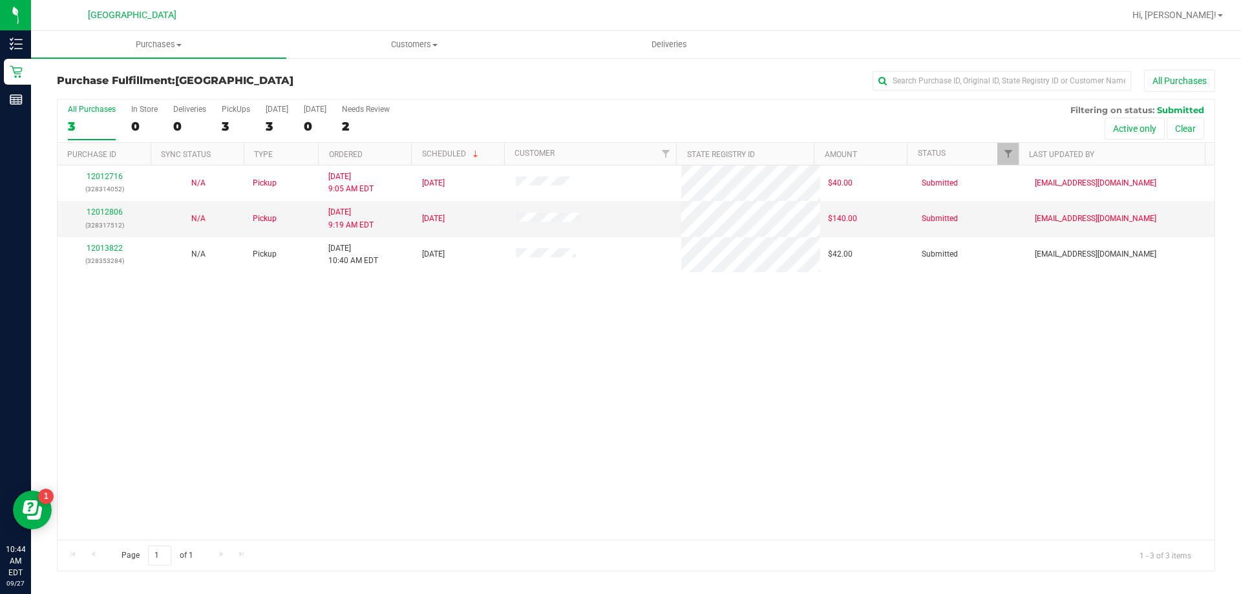
click at [479, 353] on div "12012716 (328314052) N/A Pickup [DATE] 9:05 AM EDT 9/27/2025 $40.00 Submitted […" at bounding box center [636, 352] width 1157 height 374
click at [1006, 146] on link "Filter" at bounding box center [1007, 154] width 21 height 22
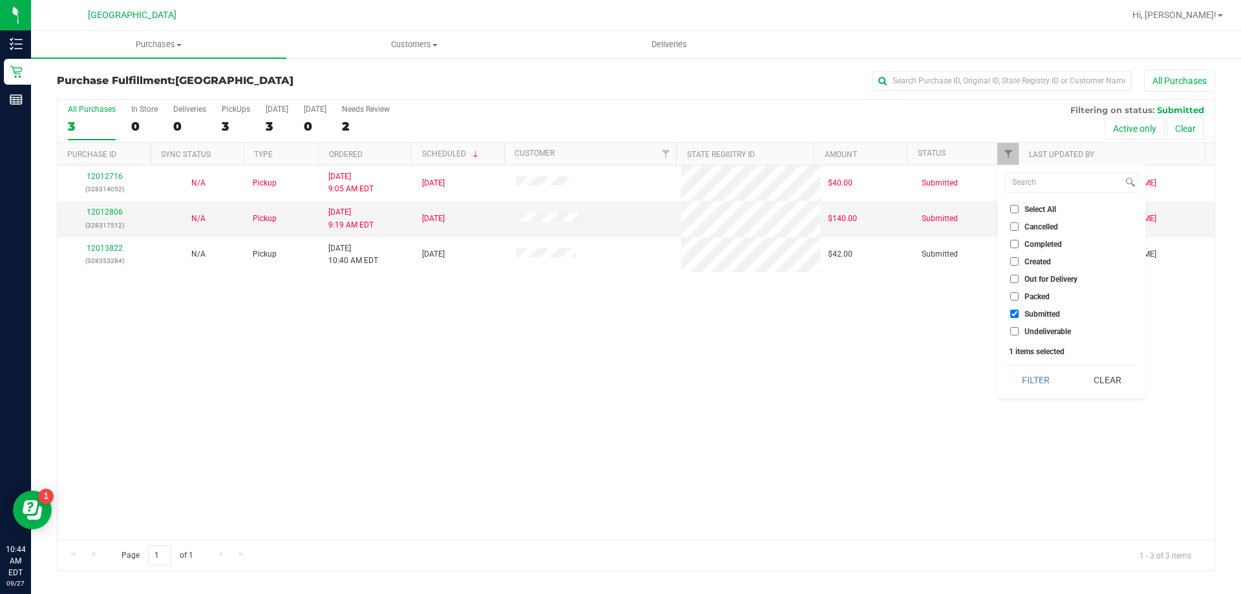
click at [1034, 331] on span "Undeliverable" at bounding box center [1047, 332] width 47 height 8
click at [1018, 331] on input "Undeliverable" at bounding box center [1014, 331] width 8 height 8
checkbox input "true"
click at [1046, 384] on button "Filter" at bounding box center [1036, 380] width 62 height 28
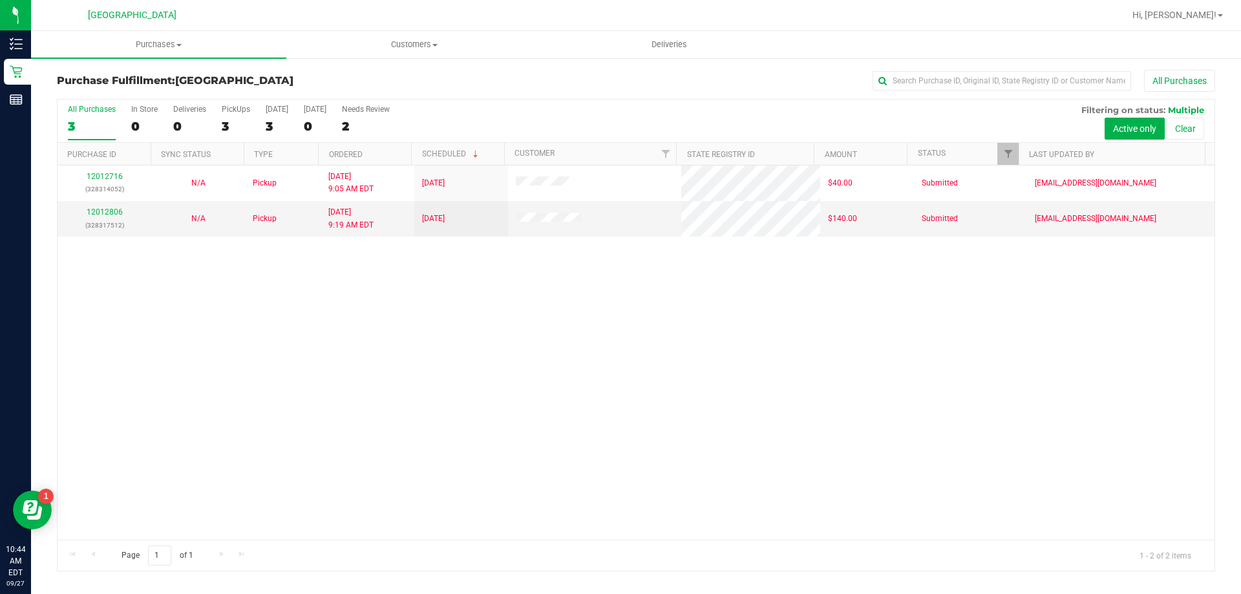
click at [572, 366] on div "12012716 (328314052) N/A Pickup [DATE] 9:05 AM EDT 9/27/2025 $40.00 Submitted […" at bounding box center [636, 352] width 1157 height 374
click at [1013, 158] on span "Filter" at bounding box center [1008, 154] width 10 height 10
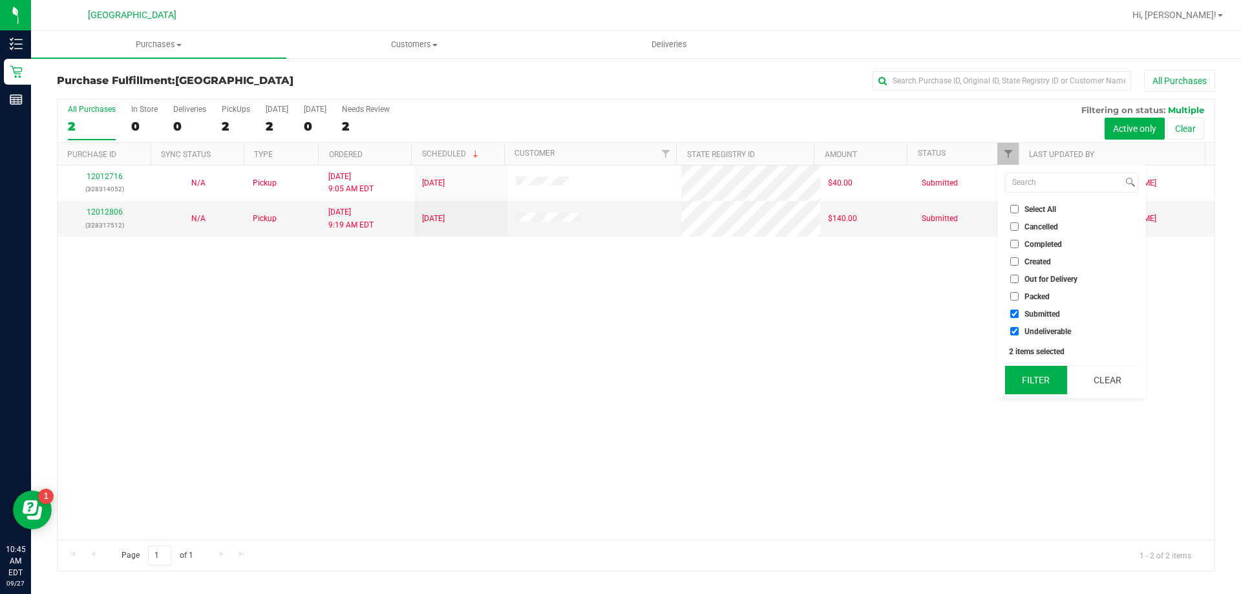
click at [1048, 387] on button "Filter" at bounding box center [1036, 380] width 62 height 28
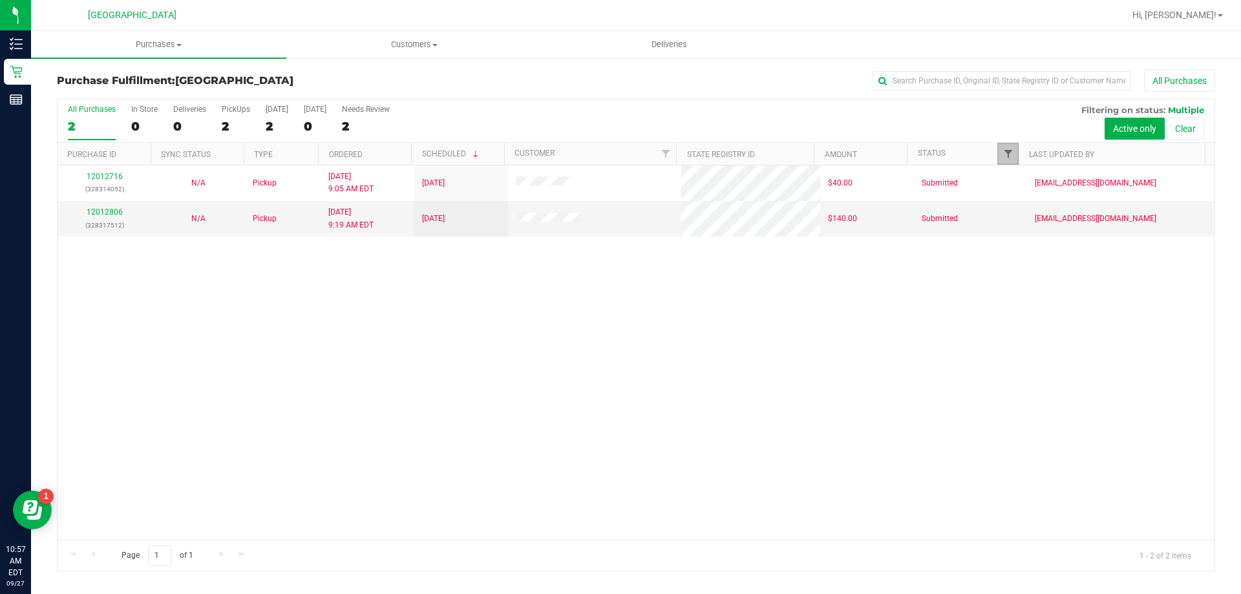
click at [1004, 153] on span "Filter" at bounding box center [1008, 154] width 10 height 10
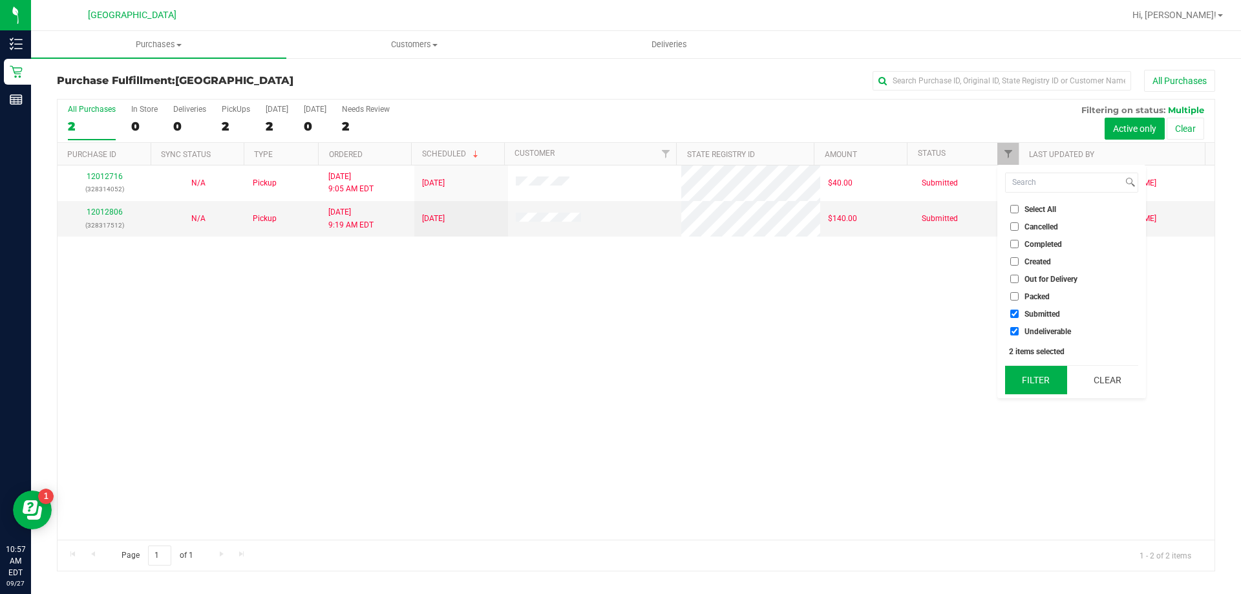
click at [1031, 370] on button "Filter" at bounding box center [1036, 380] width 62 height 28
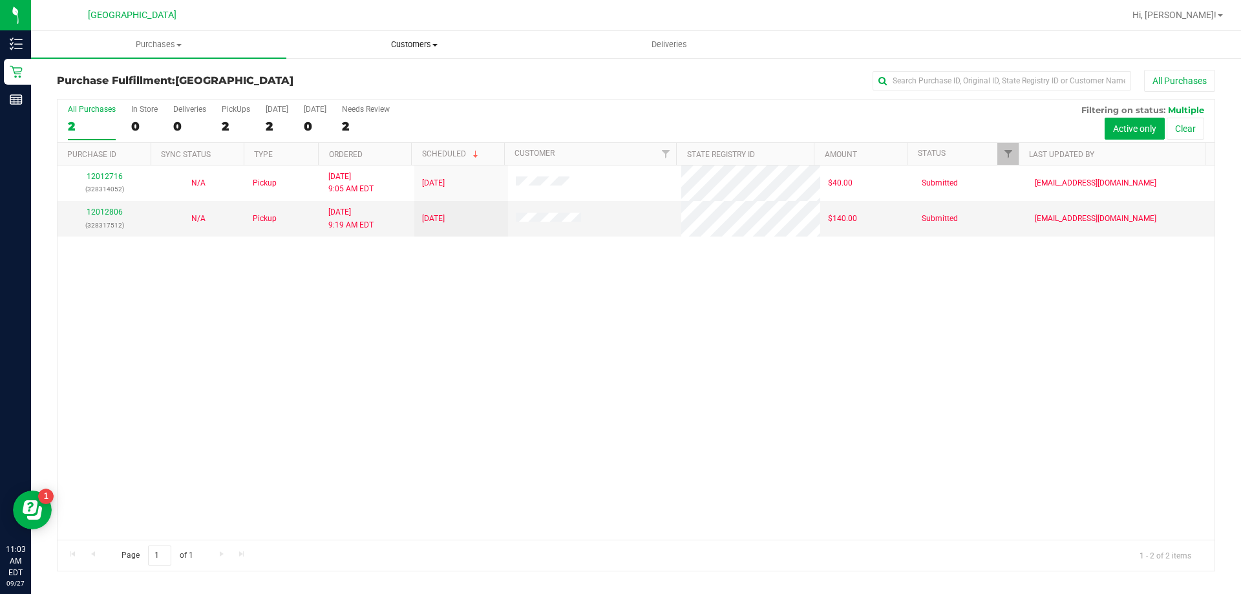
click at [405, 44] on span "Customers" at bounding box center [414, 45] width 254 height 12
click at [349, 76] on span "All customers" at bounding box center [332, 77] width 93 height 11
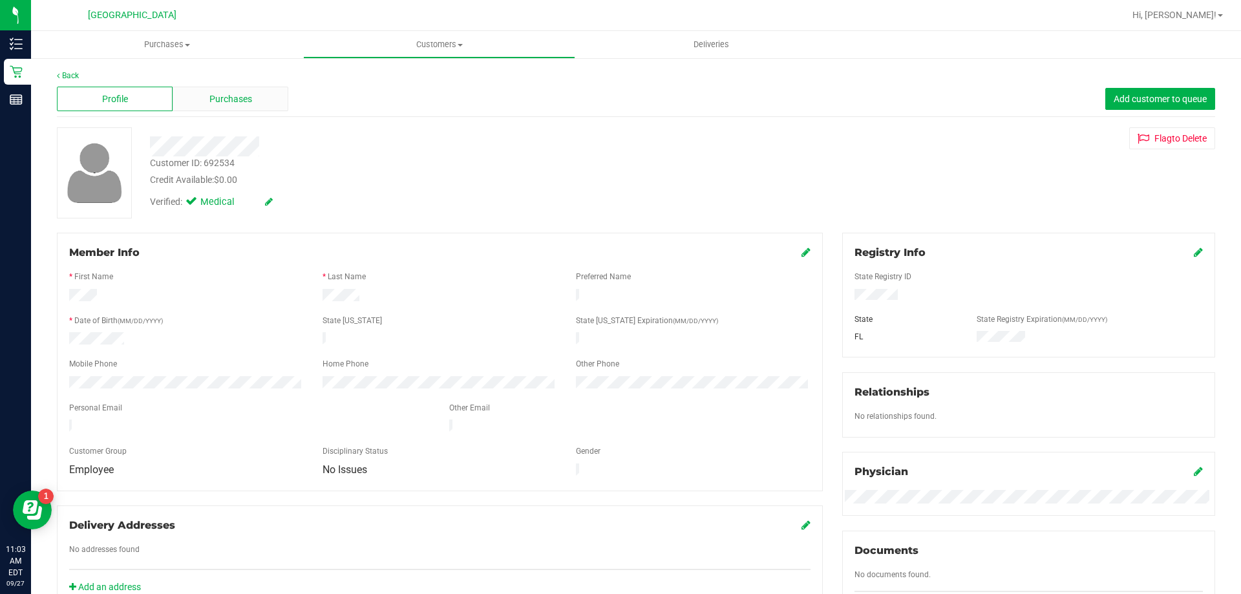
click at [259, 95] on div "Purchases" at bounding box center [231, 99] width 116 height 25
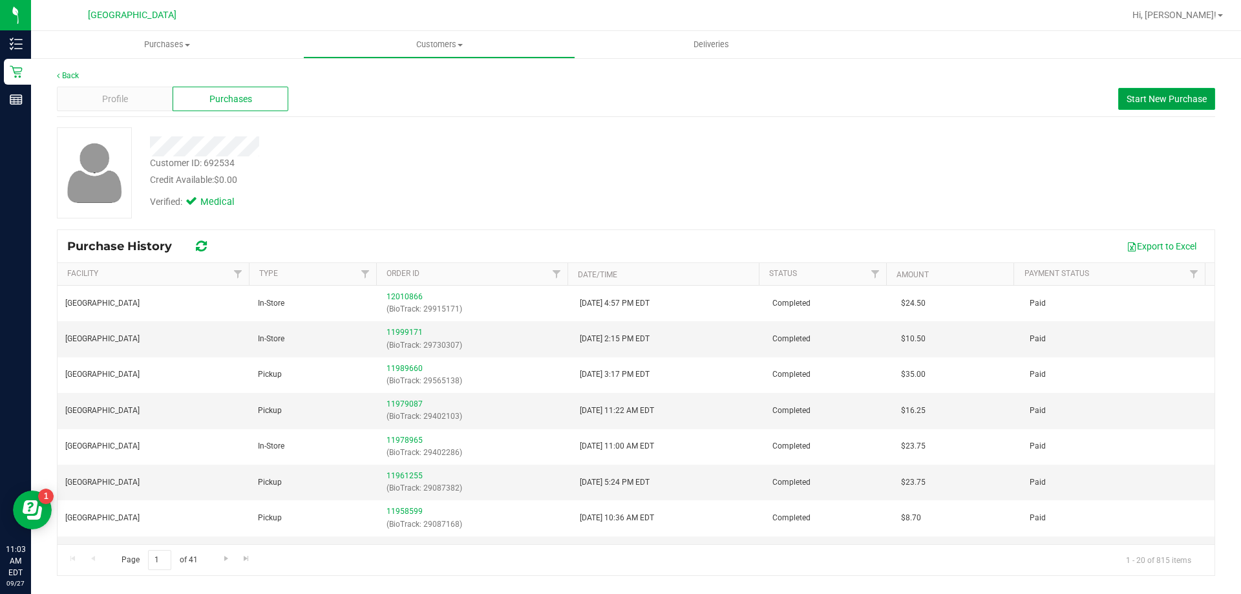
click at [1175, 101] on span "Start New Purchase" at bounding box center [1166, 99] width 80 height 10
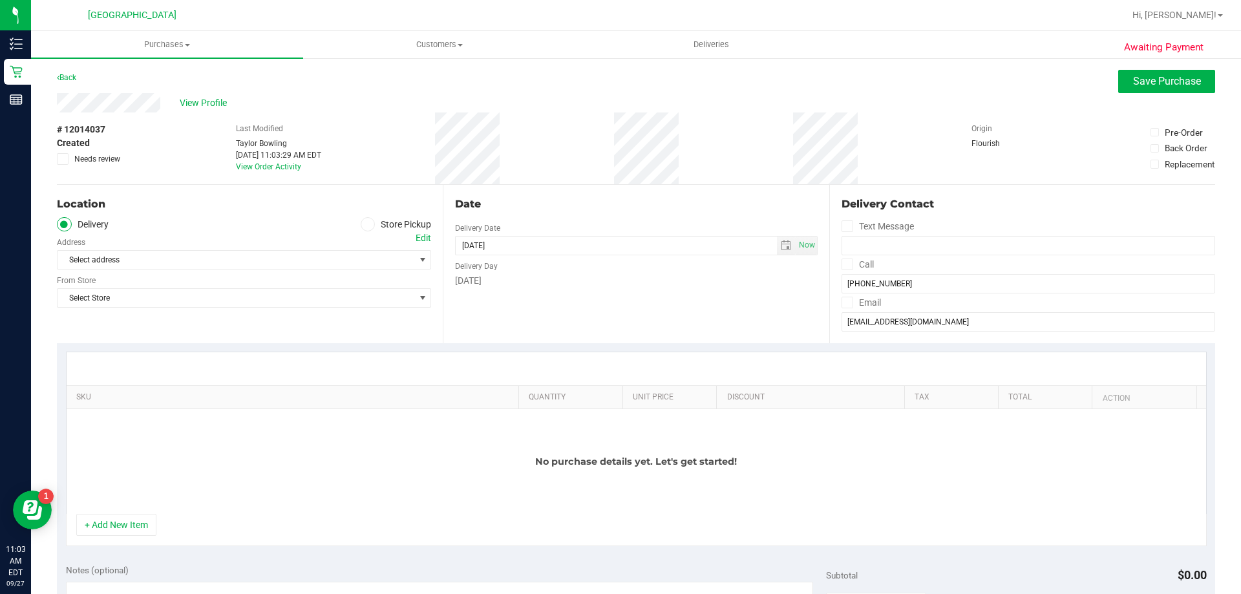
click at [367, 219] on span at bounding box center [368, 224] width 15 height 15
click at [0, 0] on input "Store Pickup" at bounding box center [0, 0] width 0 height 0
click at [368, 253] on span "Select Store" at bounding box center [236, 260] width 357 height 18
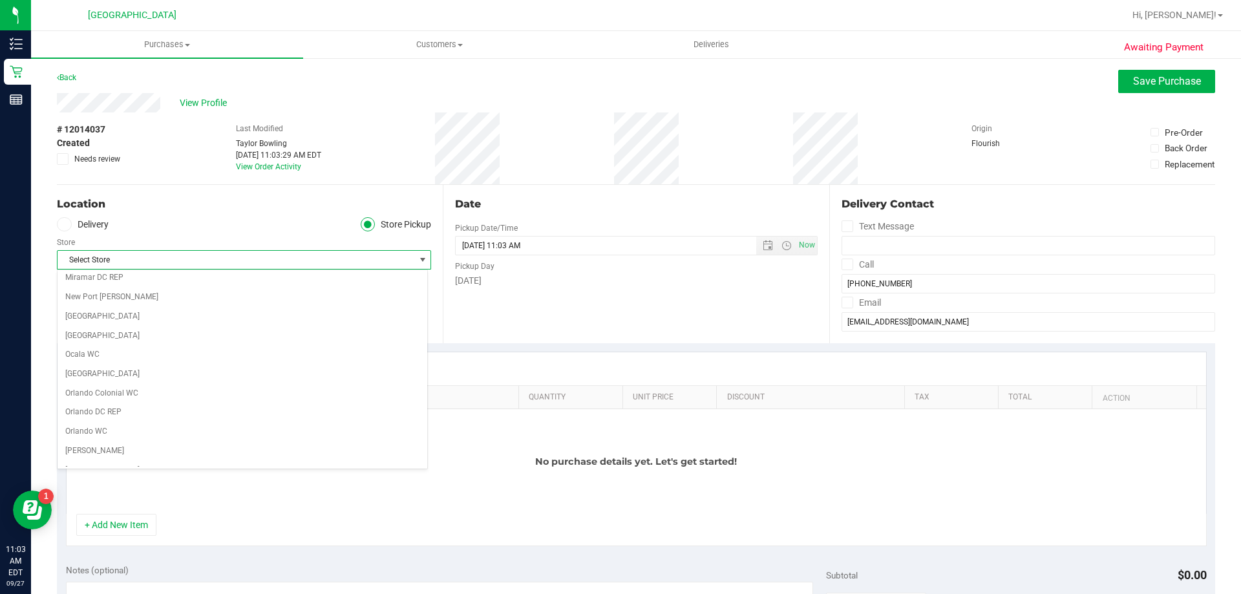
scroll to position [517, 0]
click at [284, 295] on li "[GEOGRAPHIC_DATA]" at bounding box center [243, 302] width 370 height 19
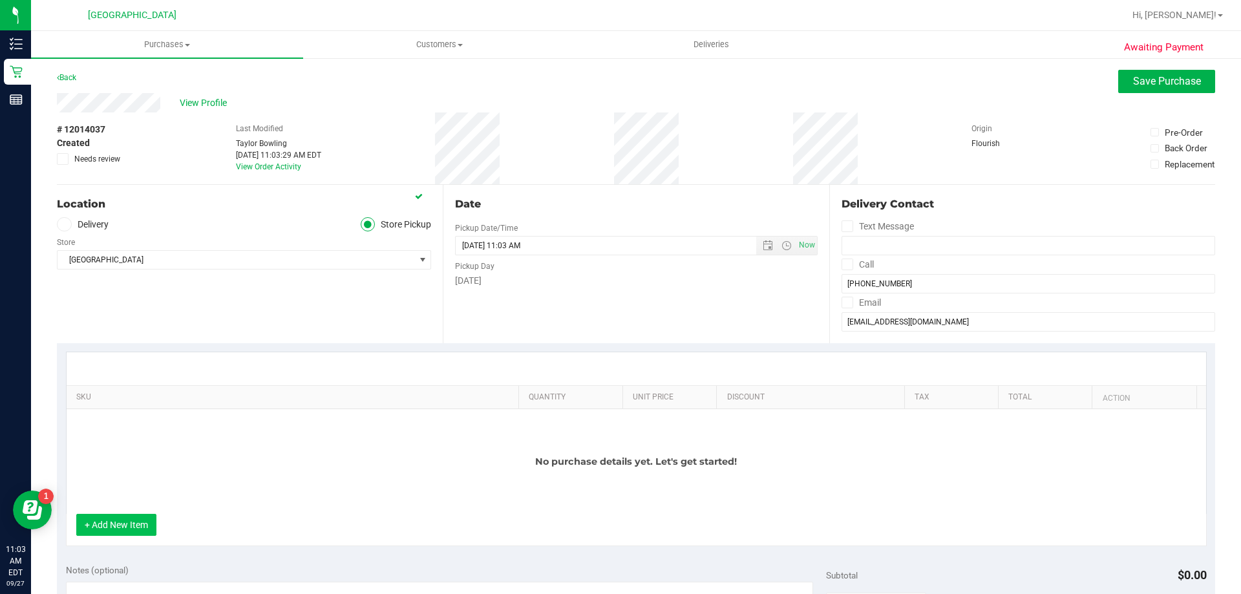
click at [149, 525] on button "+ Add New Item" at bounding box center [116, 525] width 80 height 22
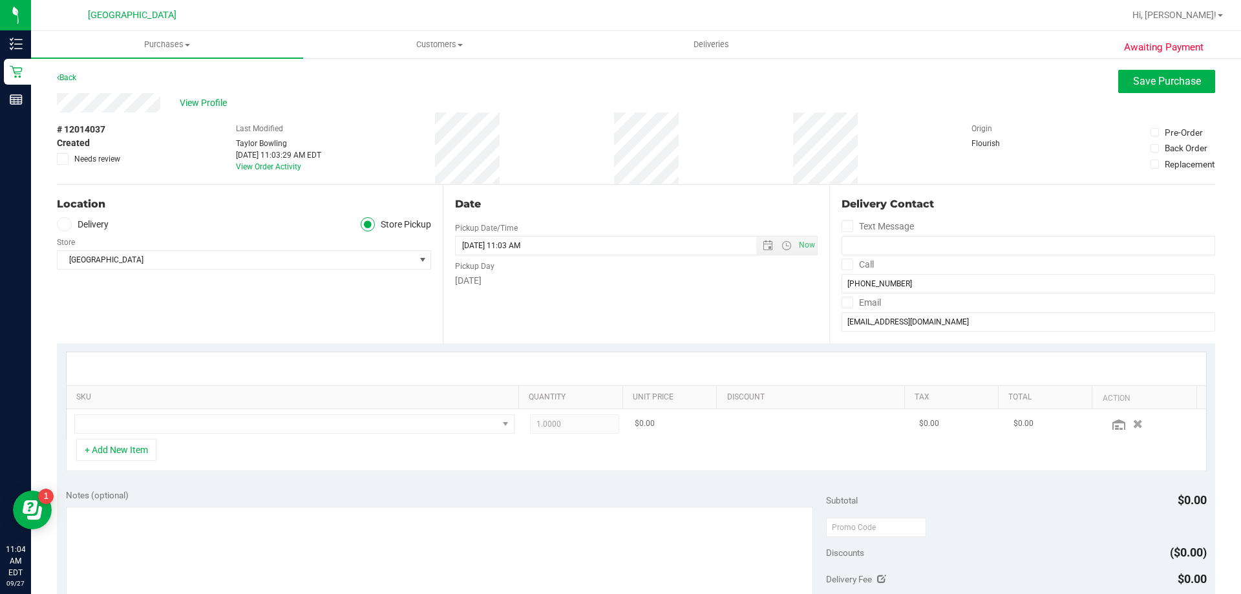
click at [341, 412] on td at bounding box center [295, 424] width 456 height 30
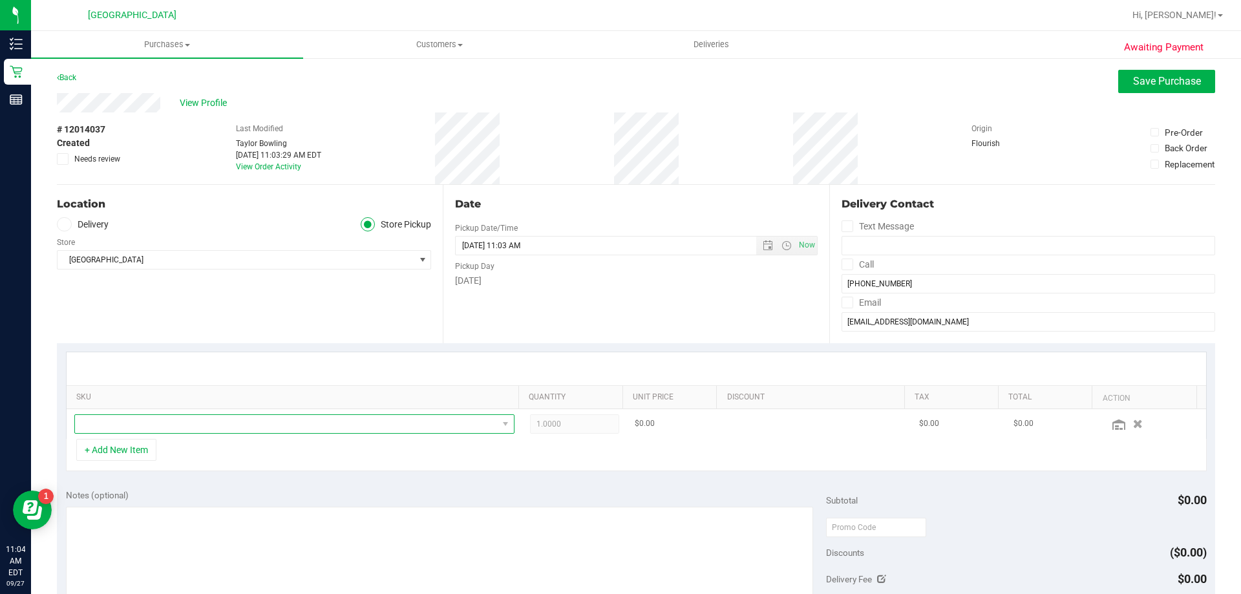
click at [344, 420] on span "NO DATA FOUND" at bounding box center [286, 424] width 423 height 18
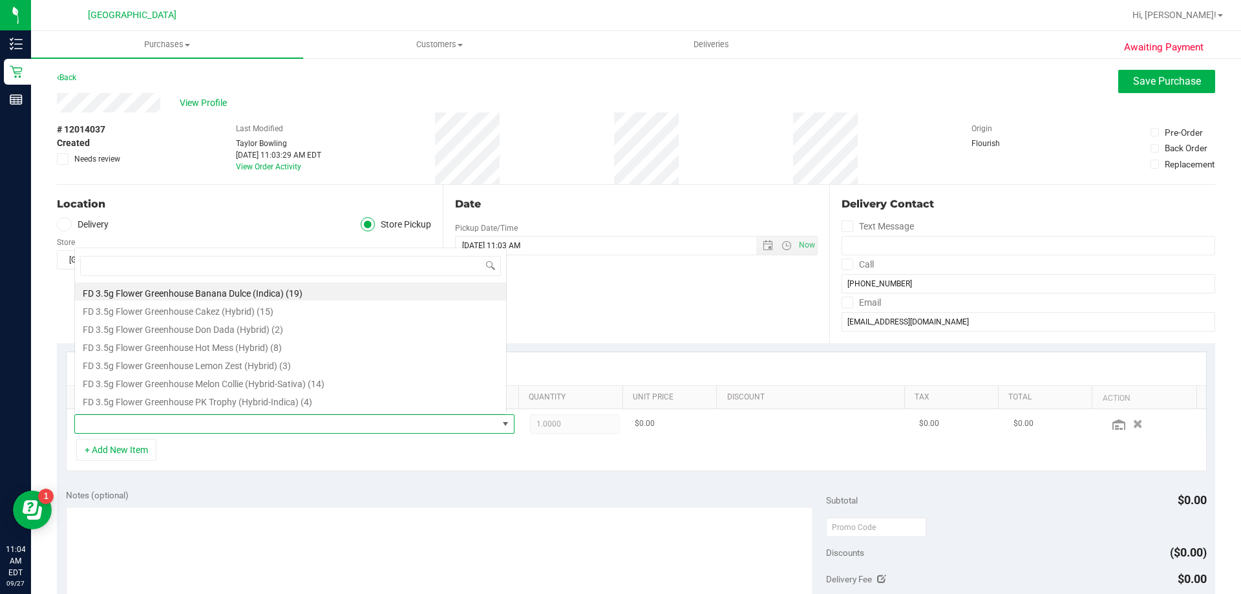
scroll to position [19, 428]
type input "blt"
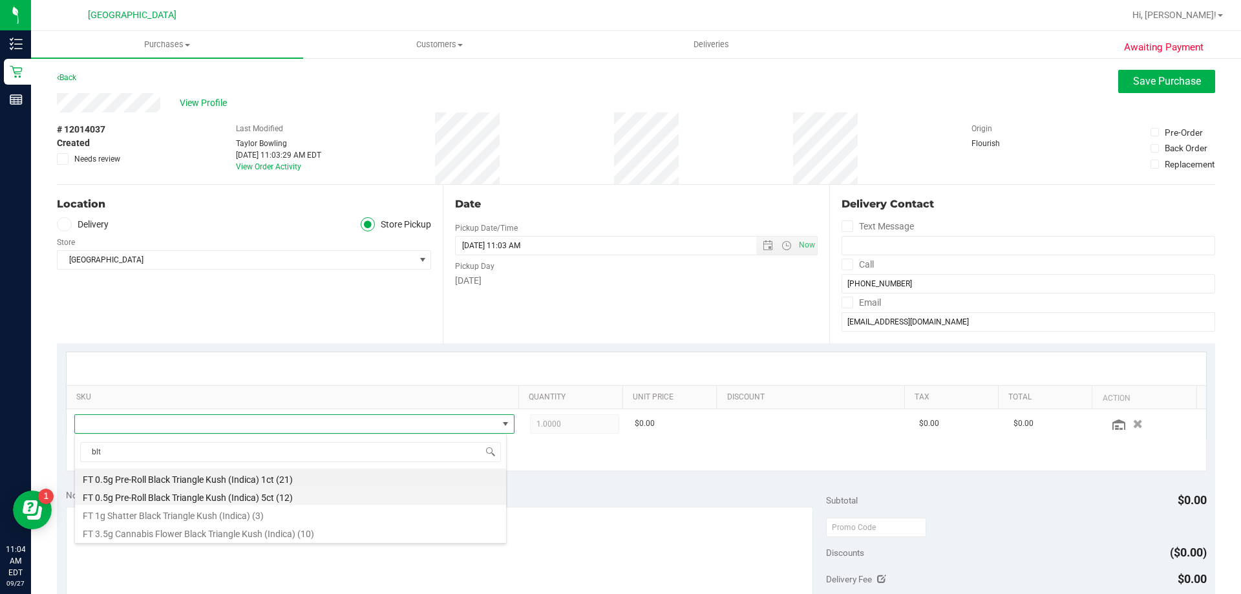
click at [298, 494] on li "FT 0.5g Pre-Roll Black Triangle Kush (Indica) 5ct (12)" at bounding box center [290, 496] width 431 height 18
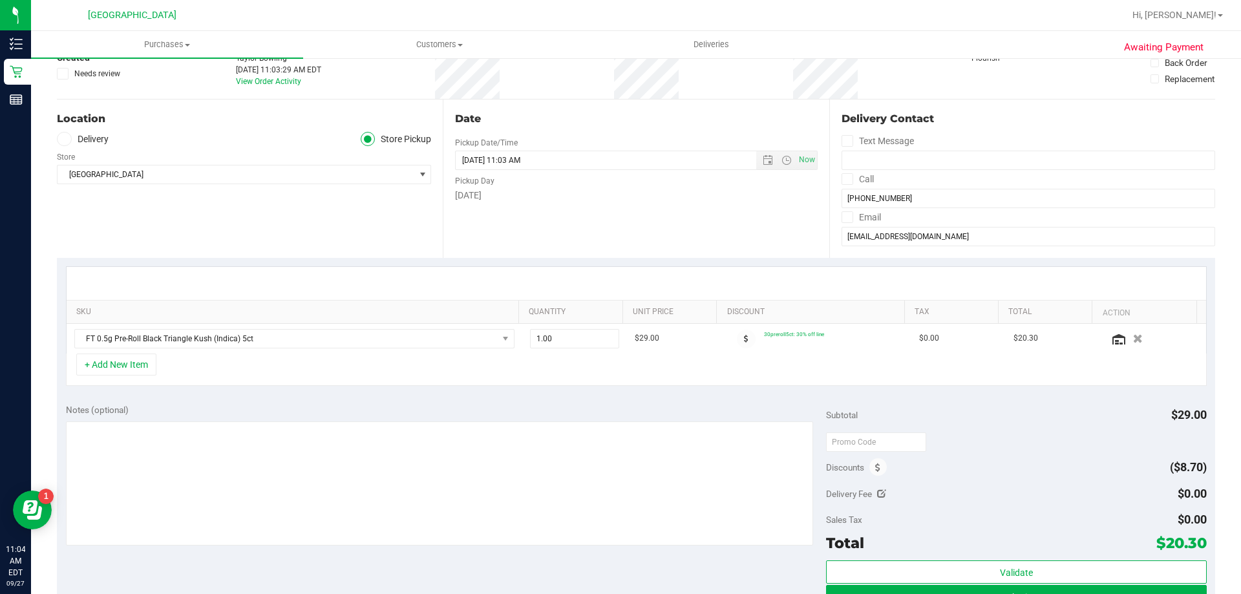
scroll to position [258, 0]
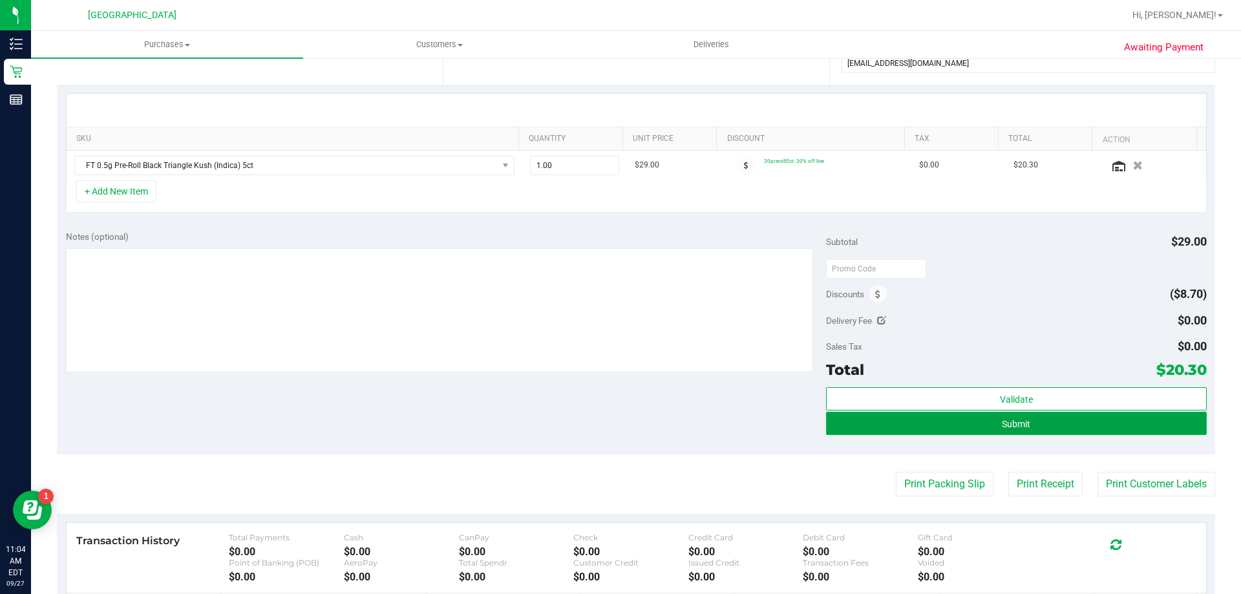
click at [991, 423] on button "Submit" at bounding box center [1016, 423] width 380 height 23
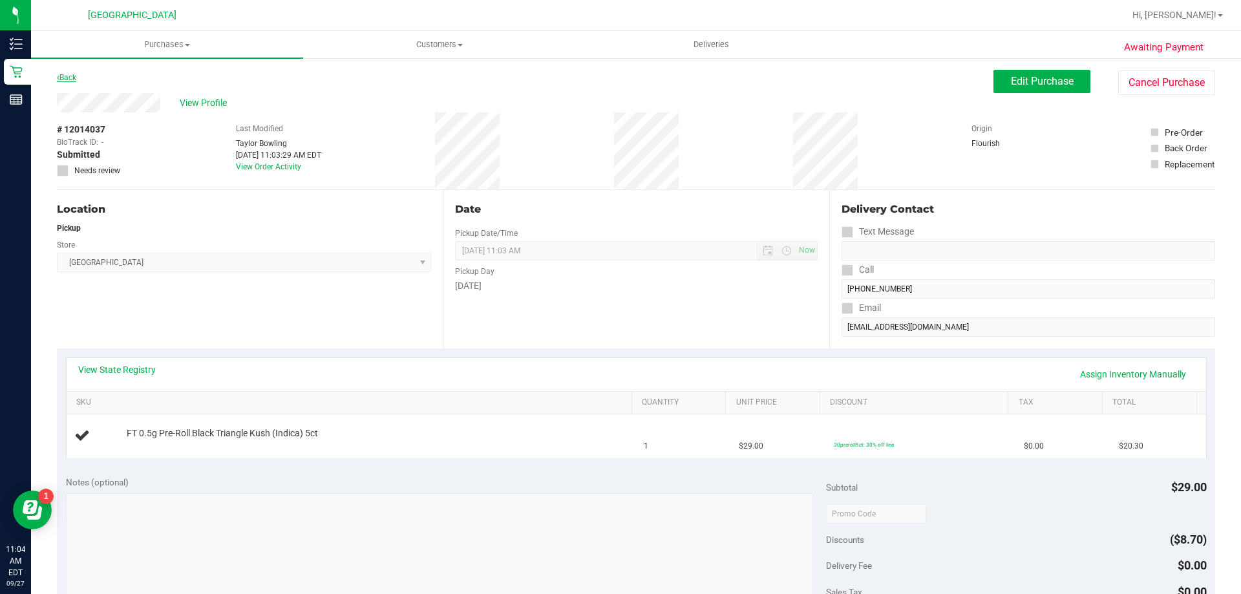
click at [70, 77] on link "Back" at bounding box center [66, 77] width 19 height 9
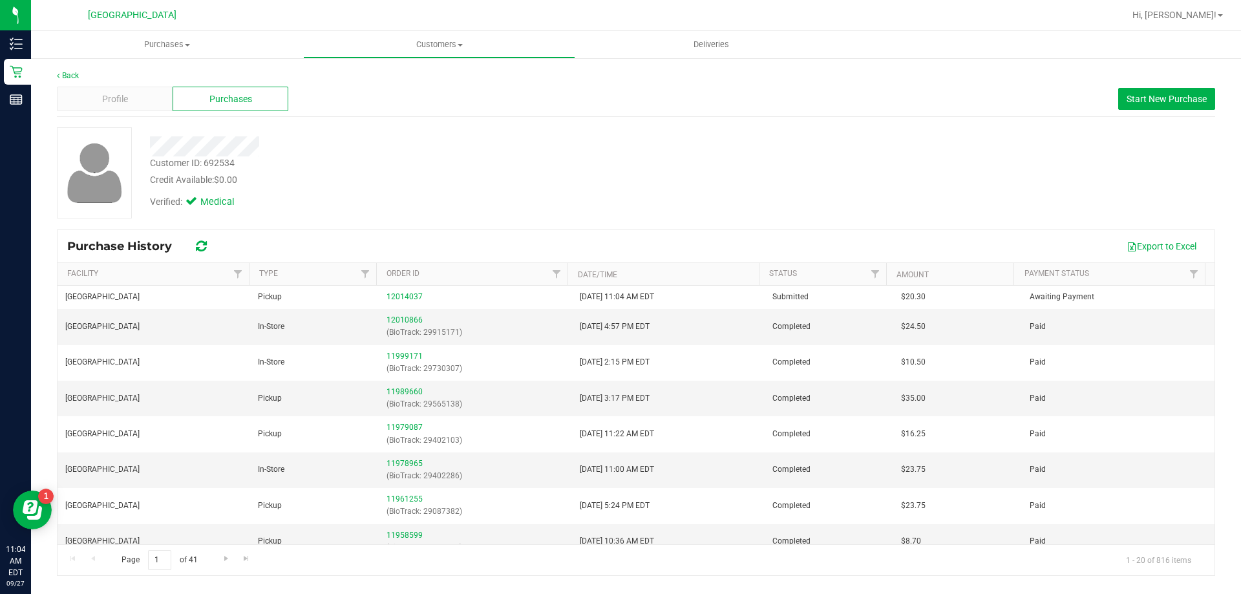
click at [352, 185] on div "Credit Available: $0.00" at bounding box center [434, 180] width 569 height 14
click at [390, 144] on div at bounding box center [434, 146] width 589 height 20
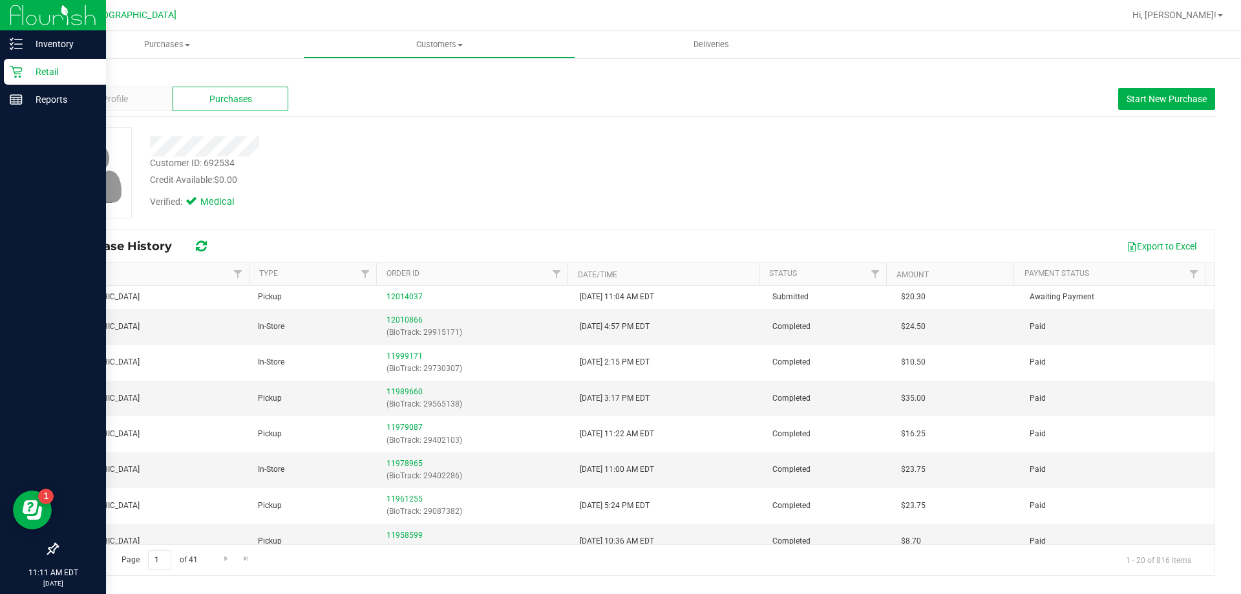
click at [19, 70] on icon at bounding box center [16, 71] width 13 height 13
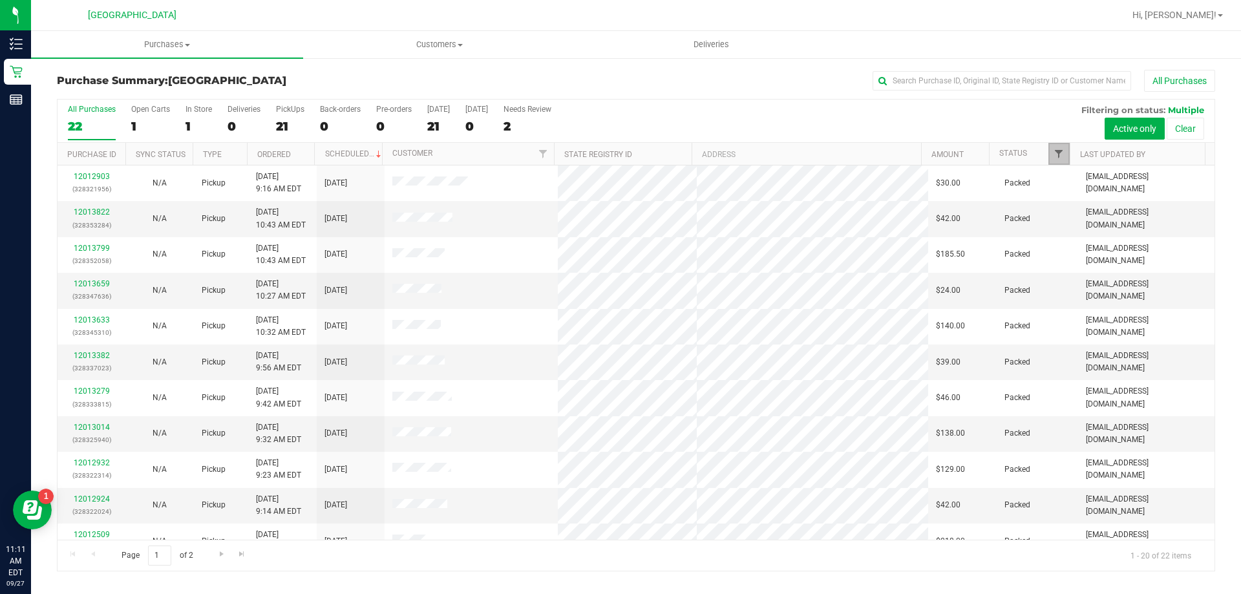
click at [1057, 152] on span "Filter" at bounding box center [1058, 154] width 10 height 10
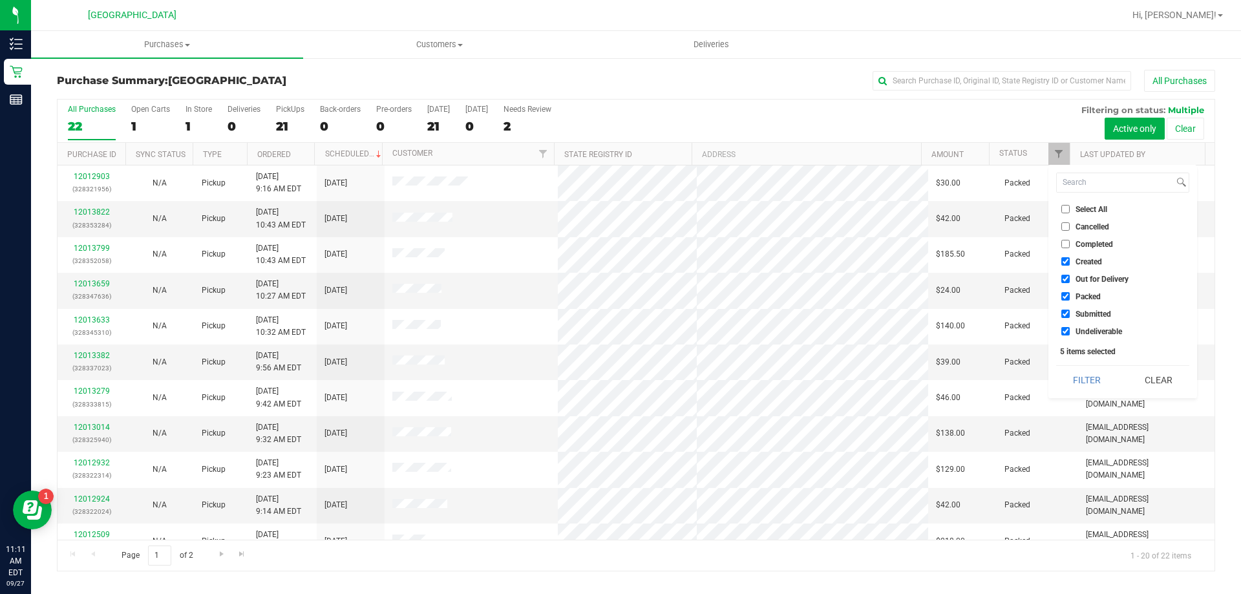
click at [1080, 263] on span "Created" at bounding box center [1088, 262] width 26 height 8
click at [1070, 263] on input "Created" at bounding box center [1065, 261] width 8 height 8
checkbox input "false"
click at [1077, 285] on li "Out for Delivery" at bounding box center [1122, 279] width 133 height 14
click at [1077, 293] on span "Packed" at bounding box center [1087, 297] width 25 height 8
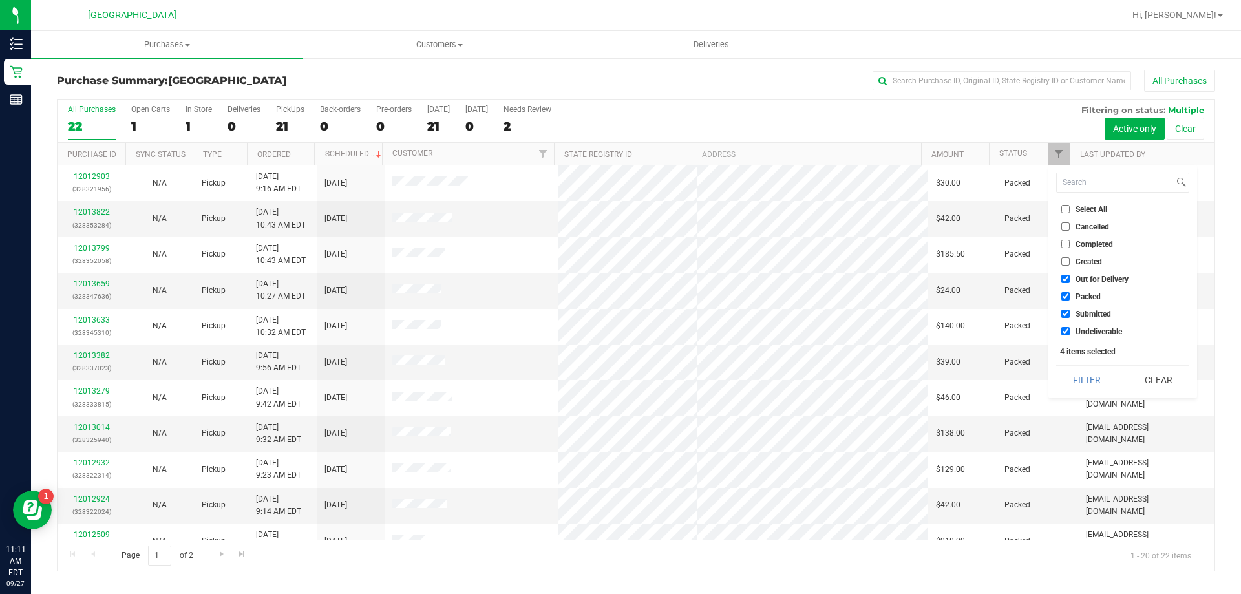
click at [1070, 293] on input "Packed" at bounding box center [1065, 296] width 8 height 8
checkbox input "false"
click at [1072, 279] on label "Out for Delivery" at bounding box center [1094, 279] width 67 height 8
click at [1070, 279] on input "Out for Delivery" at bounding box center [1065, 279] width 8 height 8
checkbox input "false"
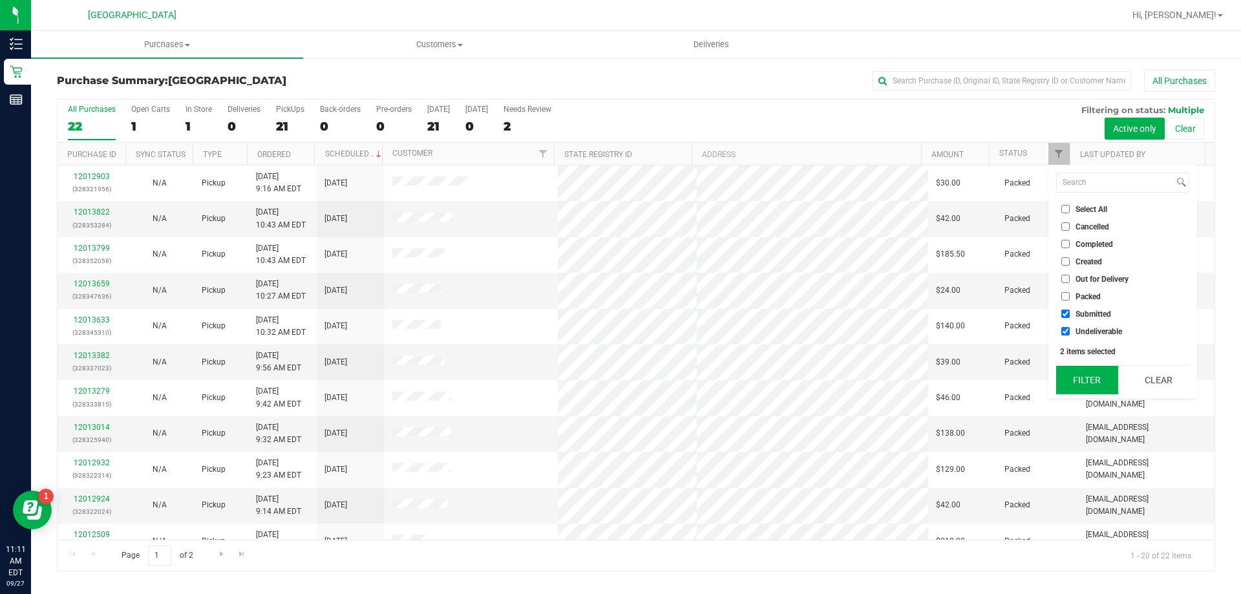
click at [1089, 374] on button "Filter" at bounding box center [1087, 380] width 62 height 28
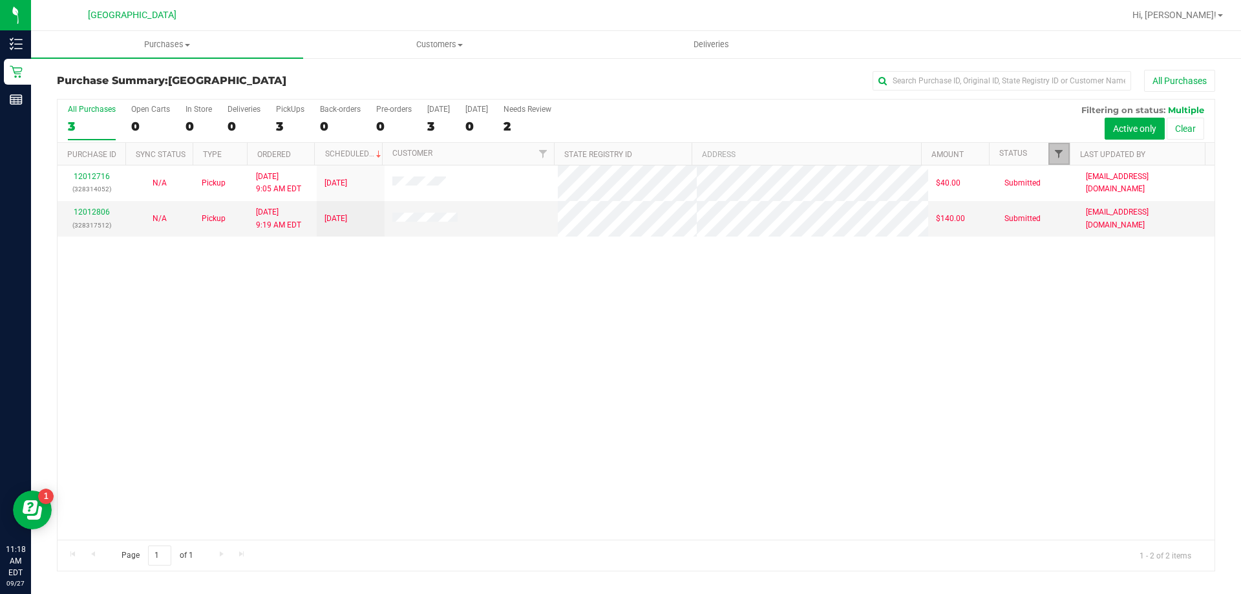
click at [1056, 151] on span "Filter" at bounding box center [1058, 154] width 10 height 10
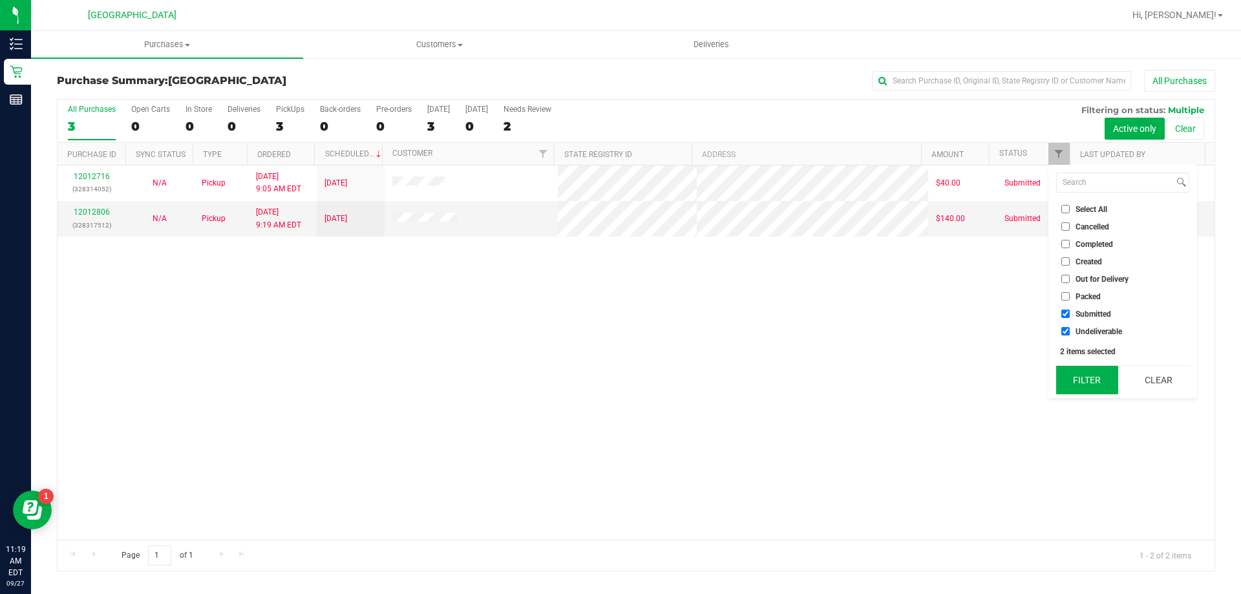
click at [1091, 379] on button "Filter" at bounding box center [1087, 380] width 62 height 28
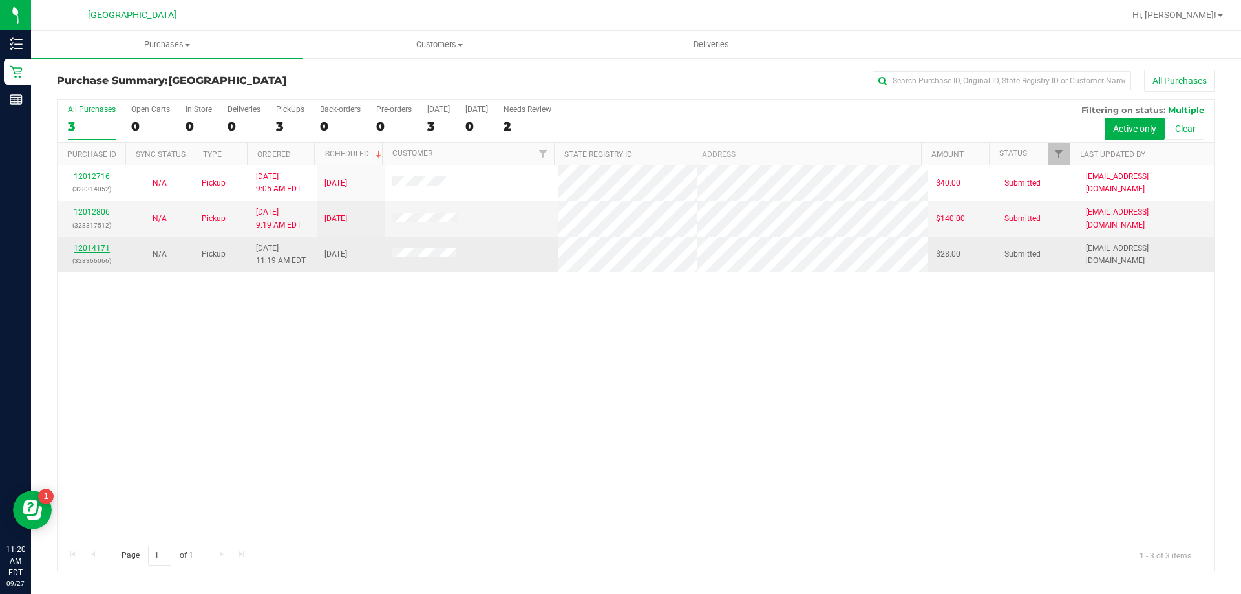
click at [92, 248] on link "12014171" at bounding box center [92, 248] width 36 height 9
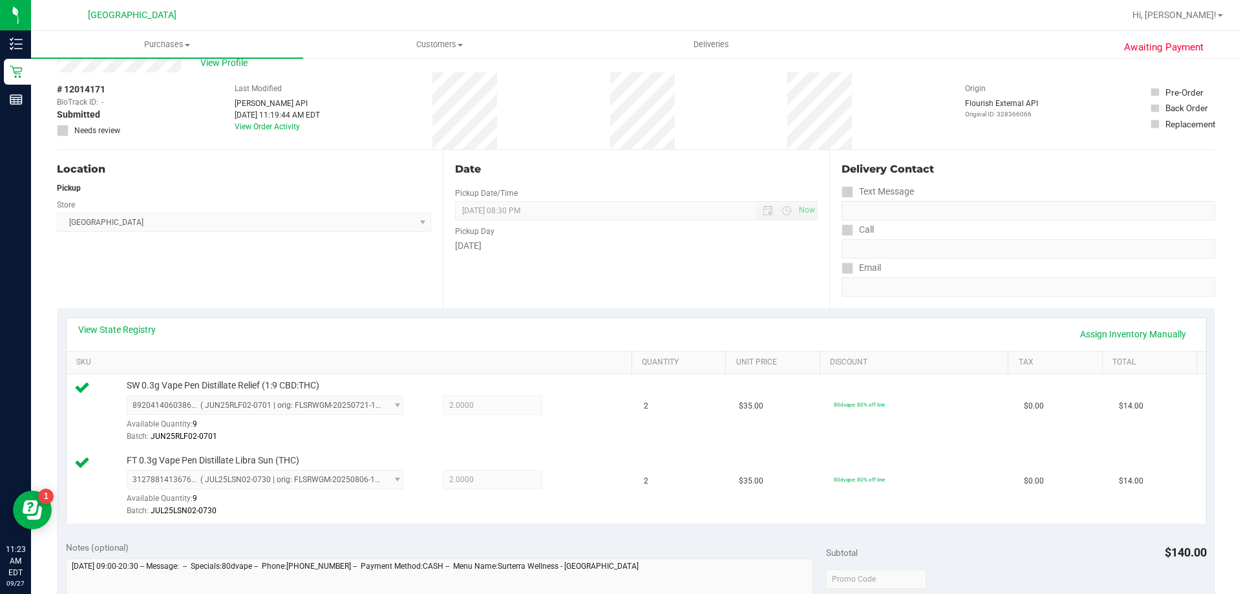
scroll to position [194, 0]
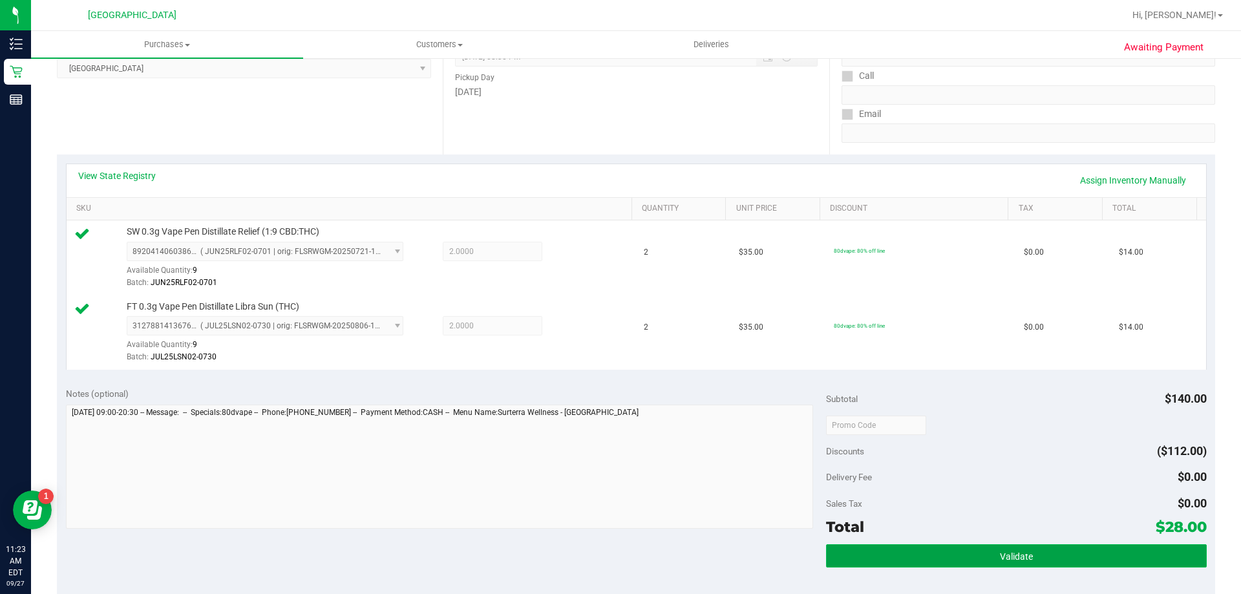
click at [985, 565] on button "Validate" at bounding box center [1016, 555] width 380 height 23
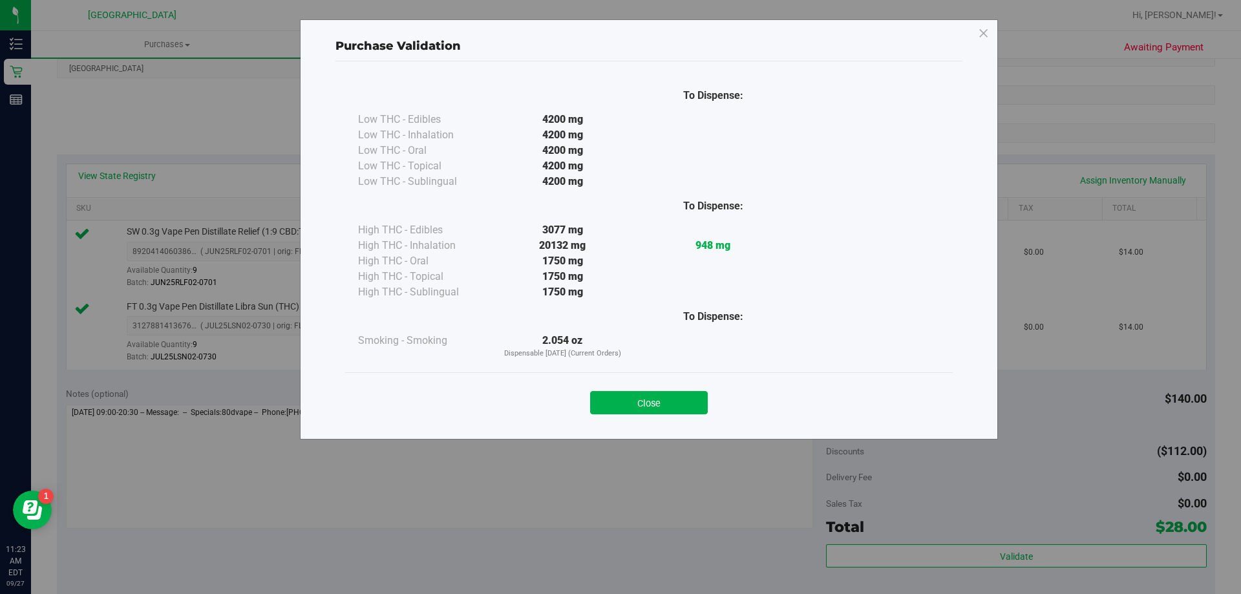
click at [627, 416] on div "Close" at bounding box center [648, 398] width 607 height 52
click at [631, 410] on button "Close" at bounding box center [649, 402] width 118 height 23
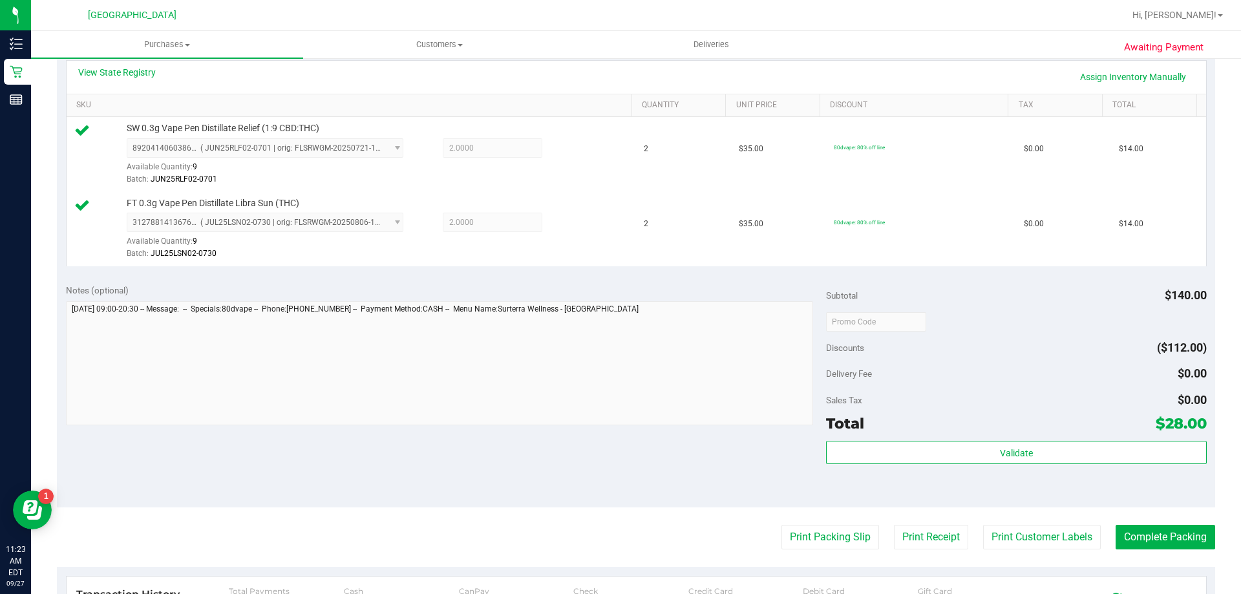
scroll to position [452, 0]
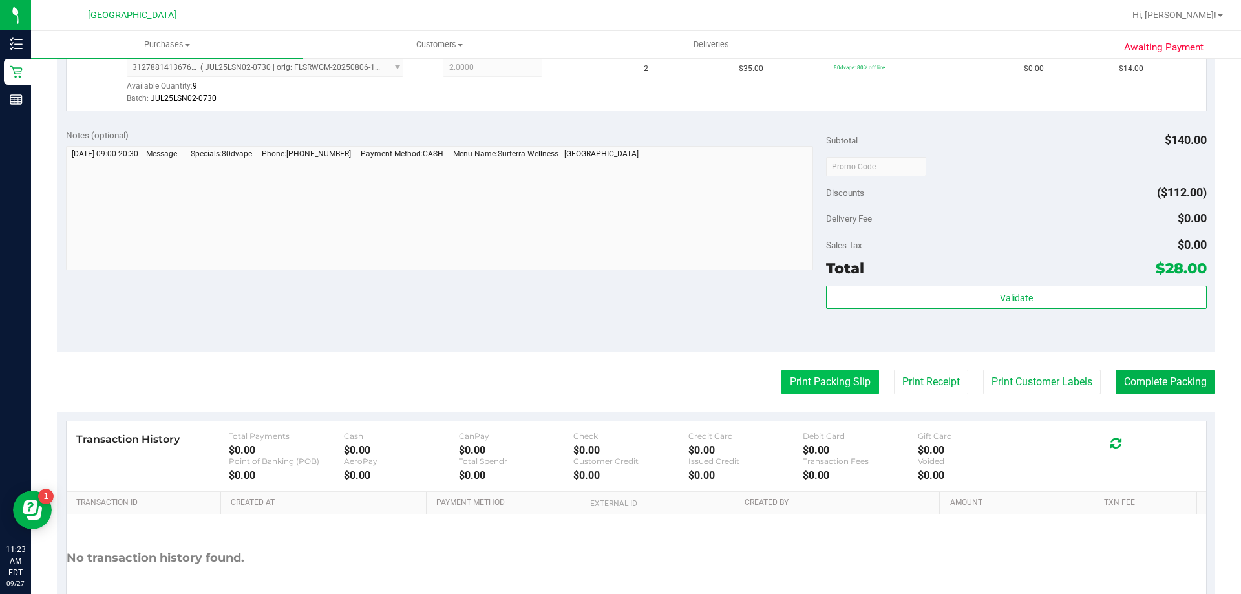
click at [814, 374] on button "Print Packing Slip" at bounding box center [830, 382] width 98 height 25
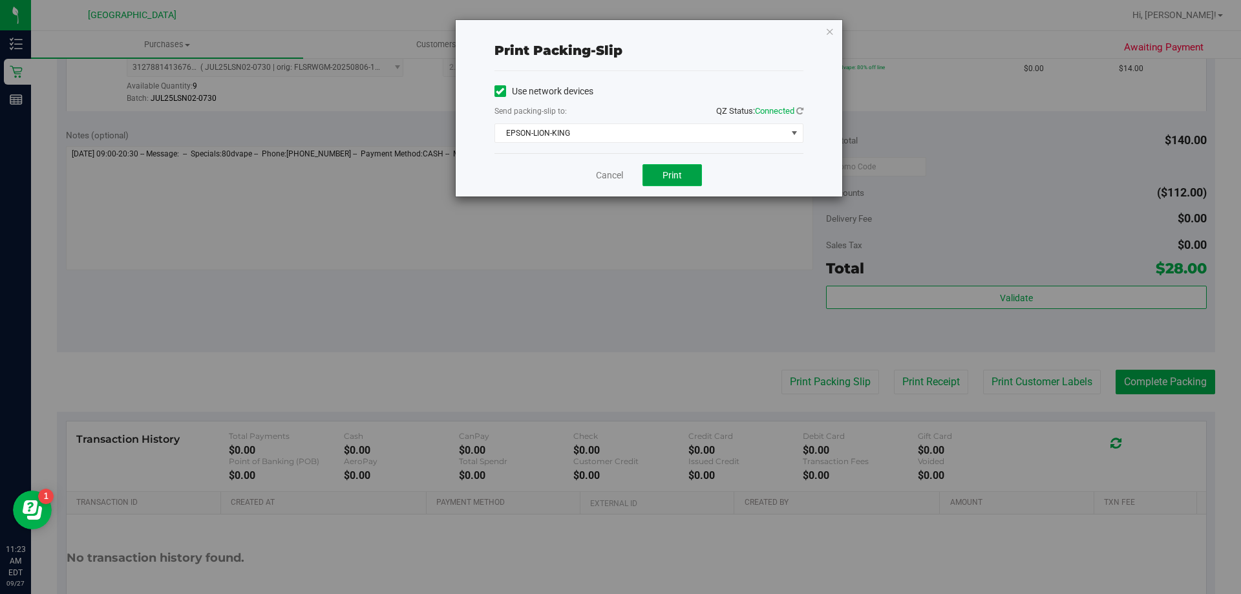
click at [673, 178] on span "Print" at bounding box center [671, 175] width 19 height 10
click at [614, 176] on link "Cancel" at bounding box center [609, 176] width 27 height 14
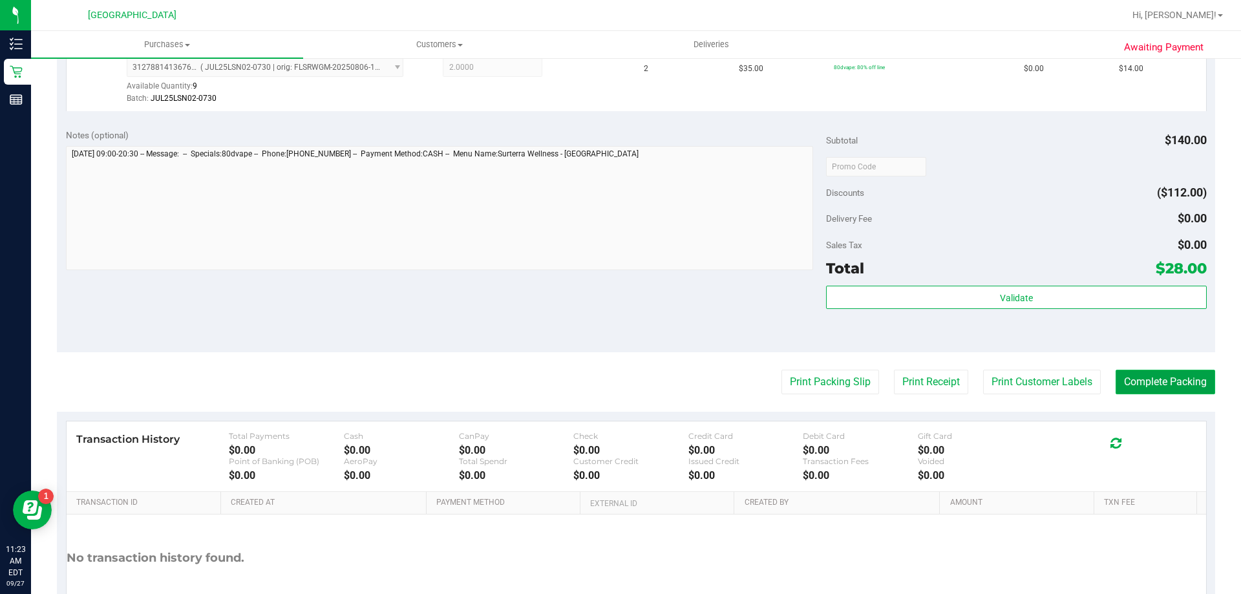
click at [1146, 379] on button "Complete Packing" at bounding box center [1165, 382] width 100 height 25
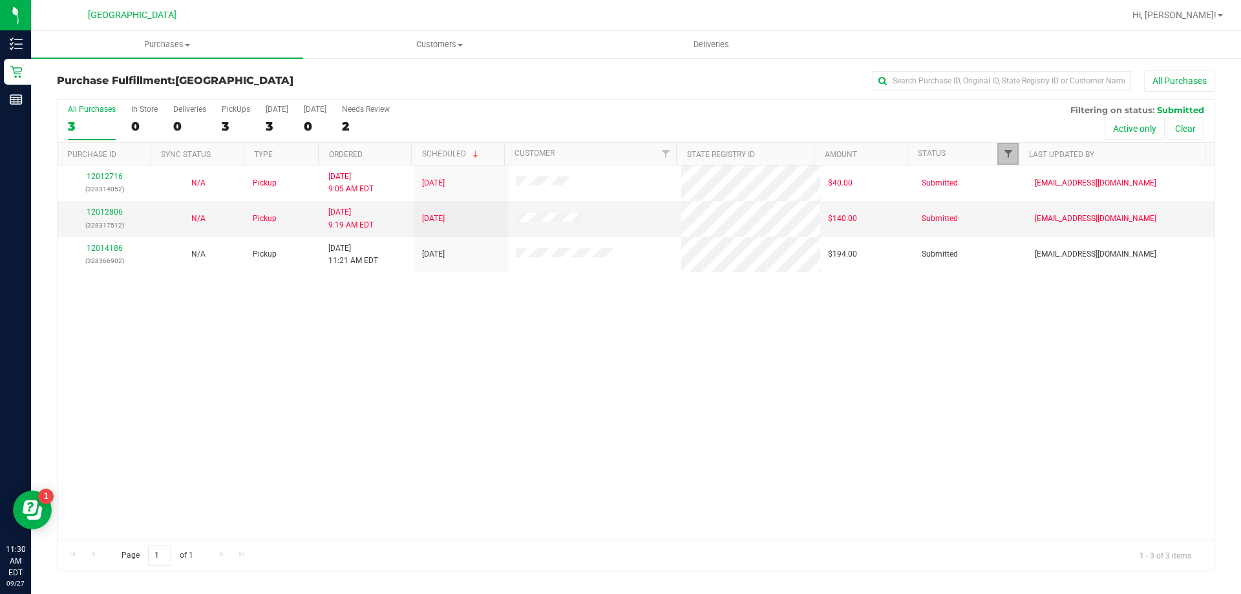
click at [1007, 149] on span "Filter" at bounding box center [1008, 154] width 10 height 10
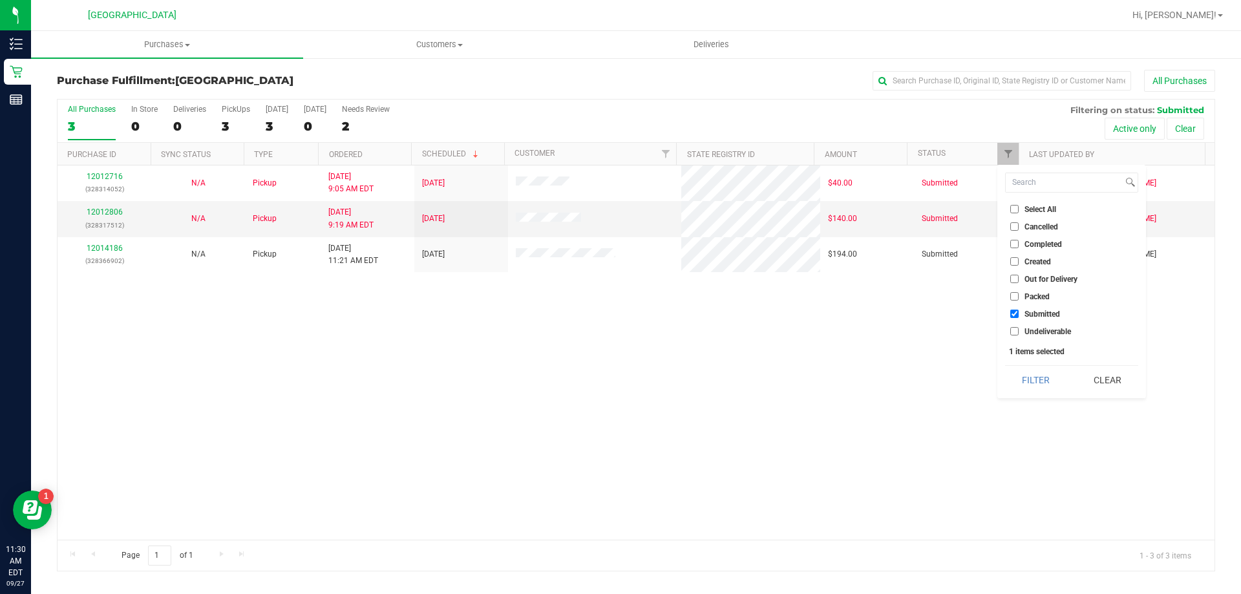
click at [1041, 328] on span "Undeliverable" at bounding box center [1047, 332] width 47 height 8
click at [1018, 327] on input "Undeliverable" at bounding box center [1014, 331] width 8 height 8
checkbox input "true"
click at [1039, 385] on button "Filter" at bounding box center [1036, 380] width 62 height 28
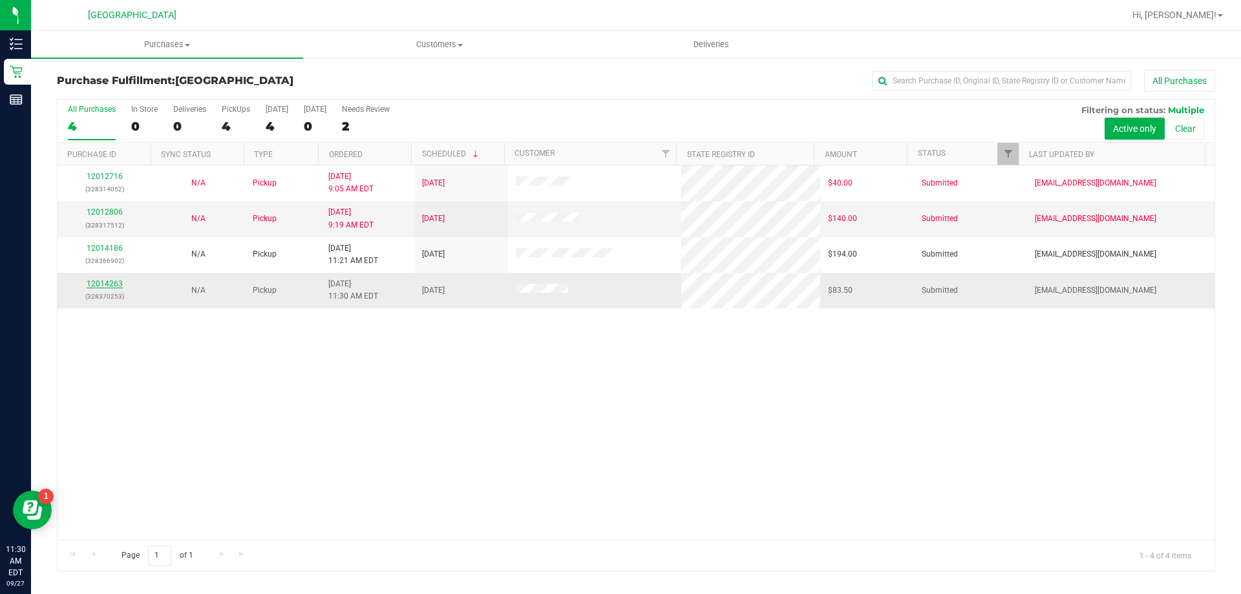
click at [103, 284] on link "12014263" at bounding box center [105, 283] width 36 height 9
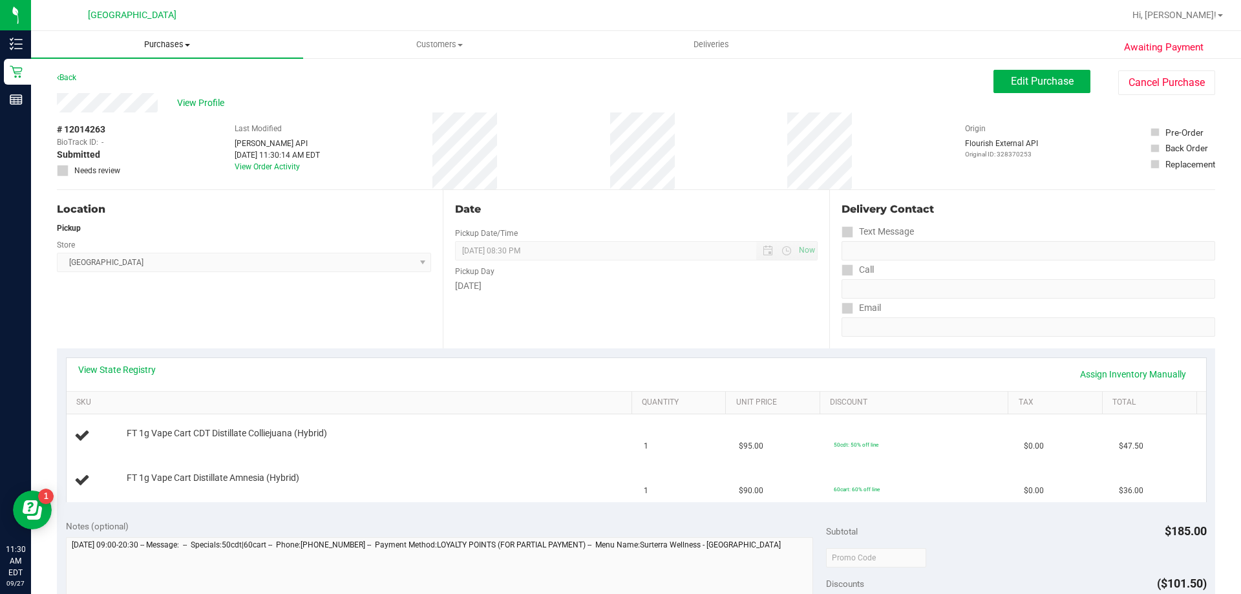
click at [53, 56] on uib-tab-heading "Purchases Summary of purchases Fulfillment All purchases" at bounding box center [167, 44] width 272 height 27
click at [424, 79] on div "Back Edit Purchase Cancel Purchase" at bounding box center [636, 81] width 1158 height 23
click at [65, 76] on link "Back" at bounding box center [66, 77] width 19 height 9
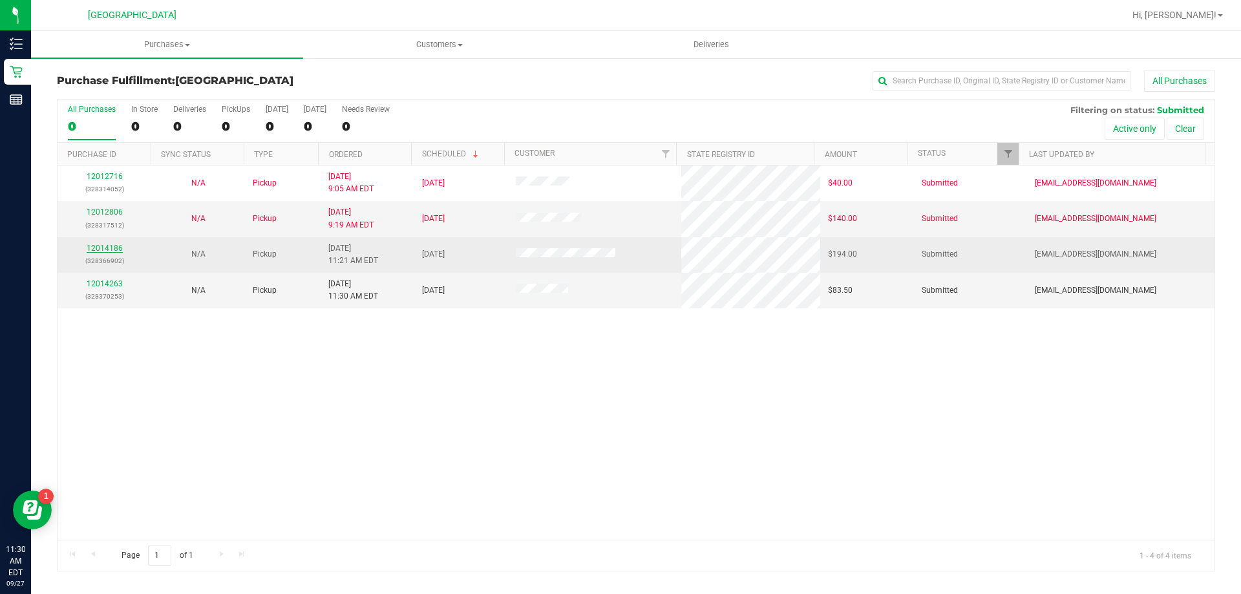
click at [116, 246] on link "12014186" at bounding box center [105, 248] width 36 height 9
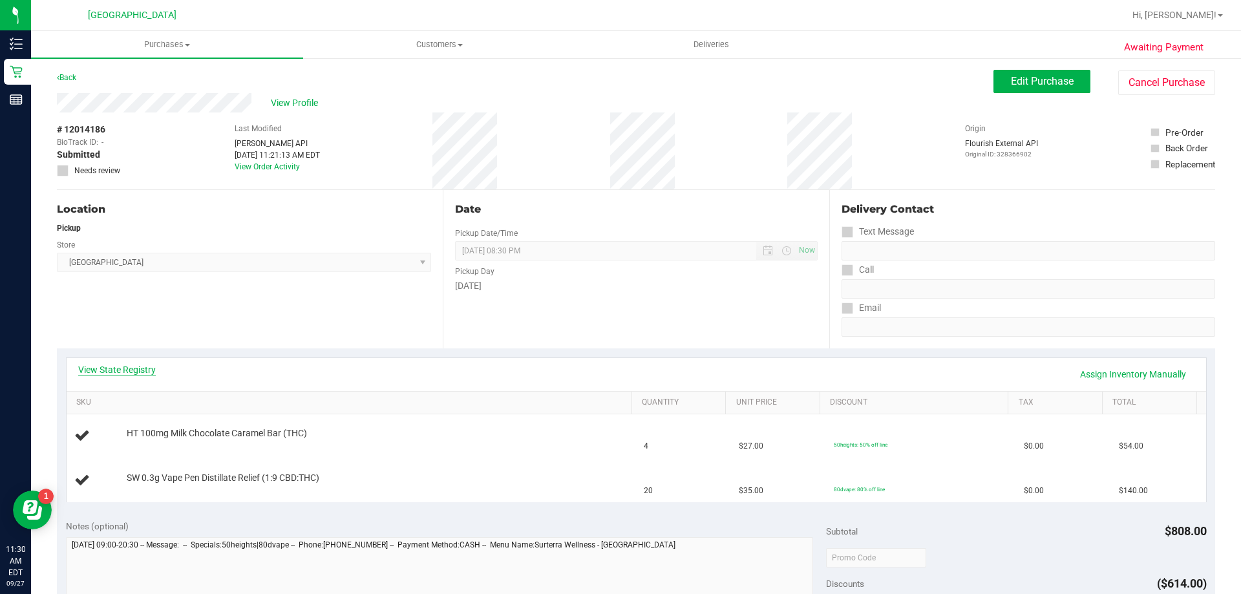
click at [117, 364] on link "View State Registry" at bounding box center [117, 369] width 78 height 13
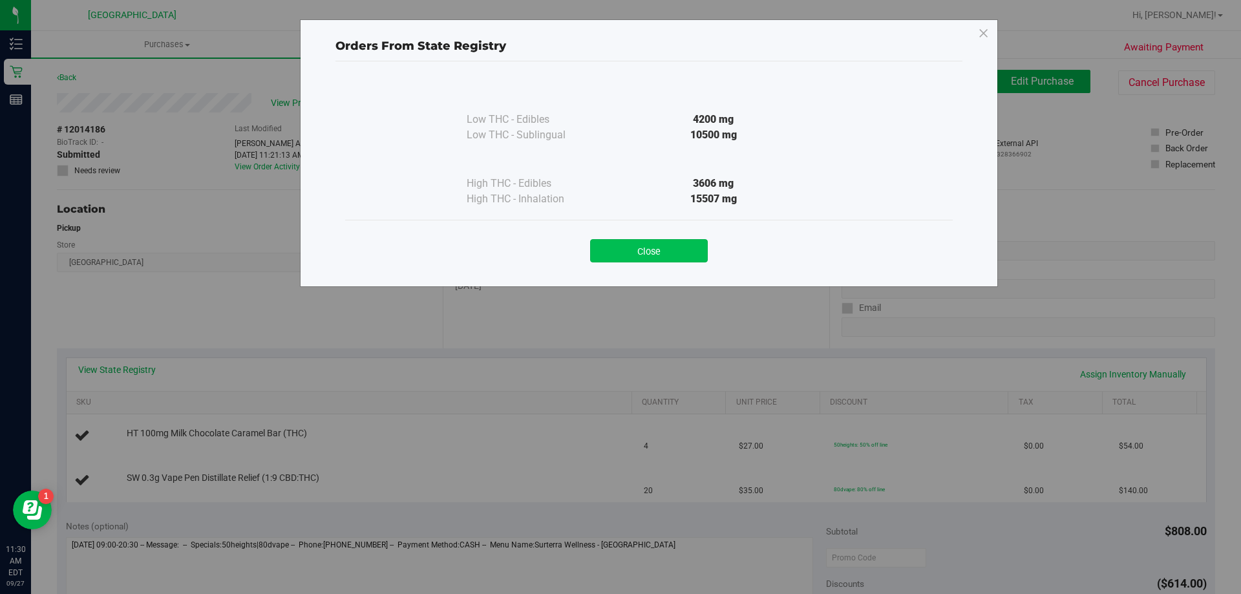
click at [646, 252] on button "Close" at bounding box center [649, 250] width 118 height 23
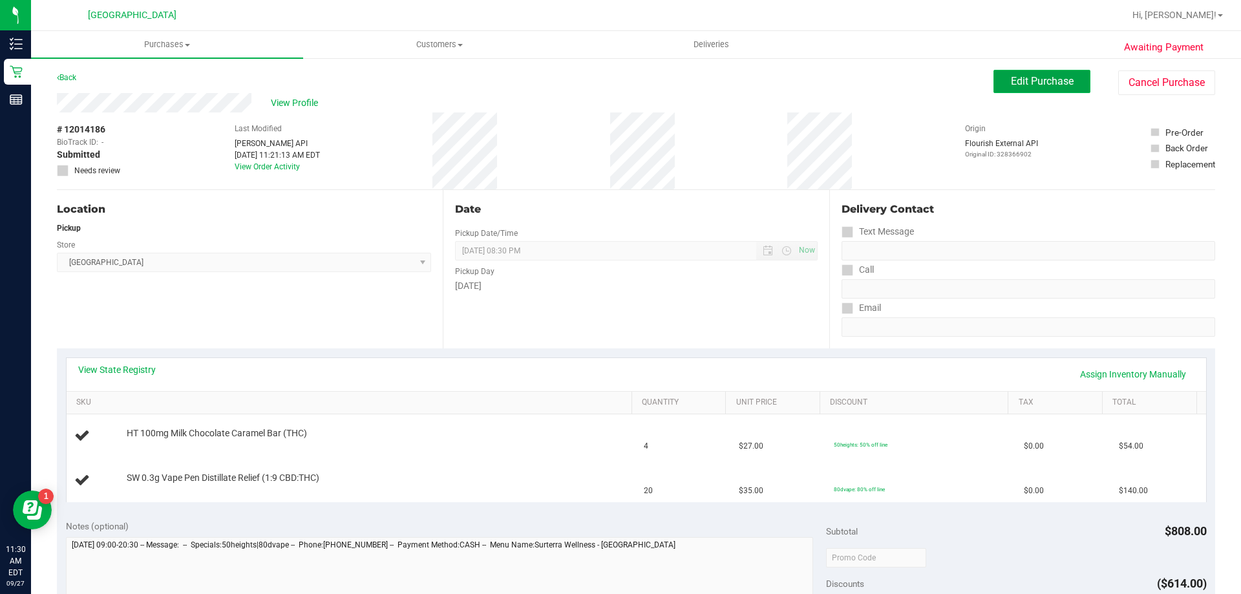
click at [1031, 77] on span "Edit Purchase" at bounding box center [1042, 81] width 63 height 12
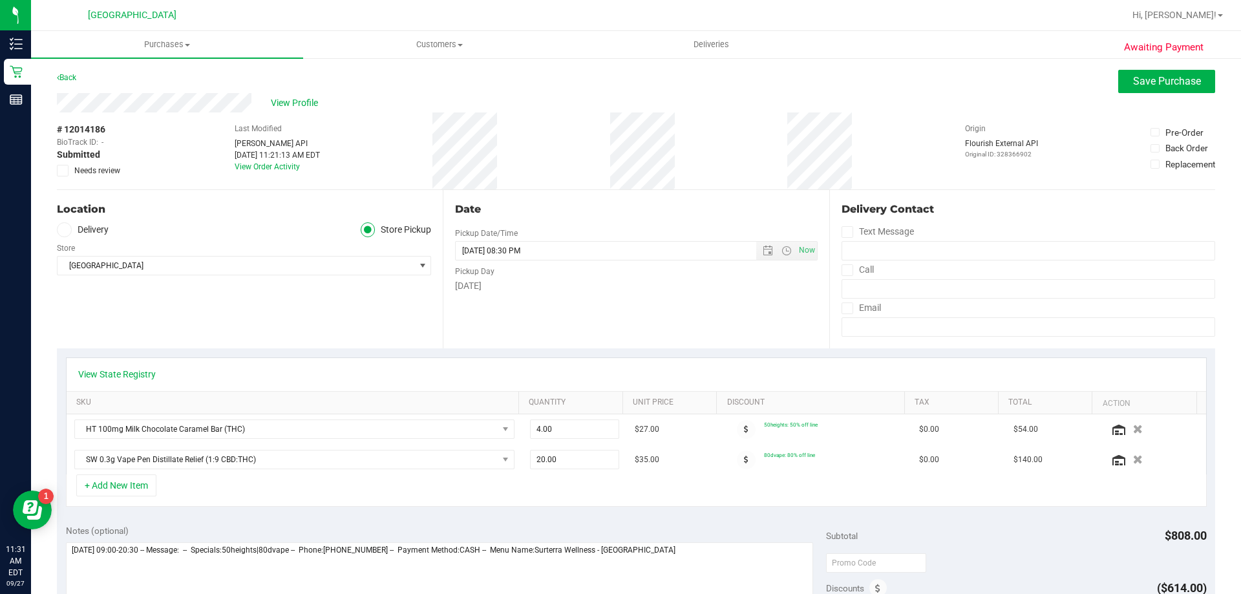
click at [81, 177] on div "# 12014186 BioTrack ID: - Submitted Needs review" at bounding box center [89, 150] width 65 height 77
click at [87, 167] on span "Needs review" at bounding box center [97, 171] width 46 height 12
click at [0, 0] on input "Needs review" at bounding box center [0, 0] width 0 height 0
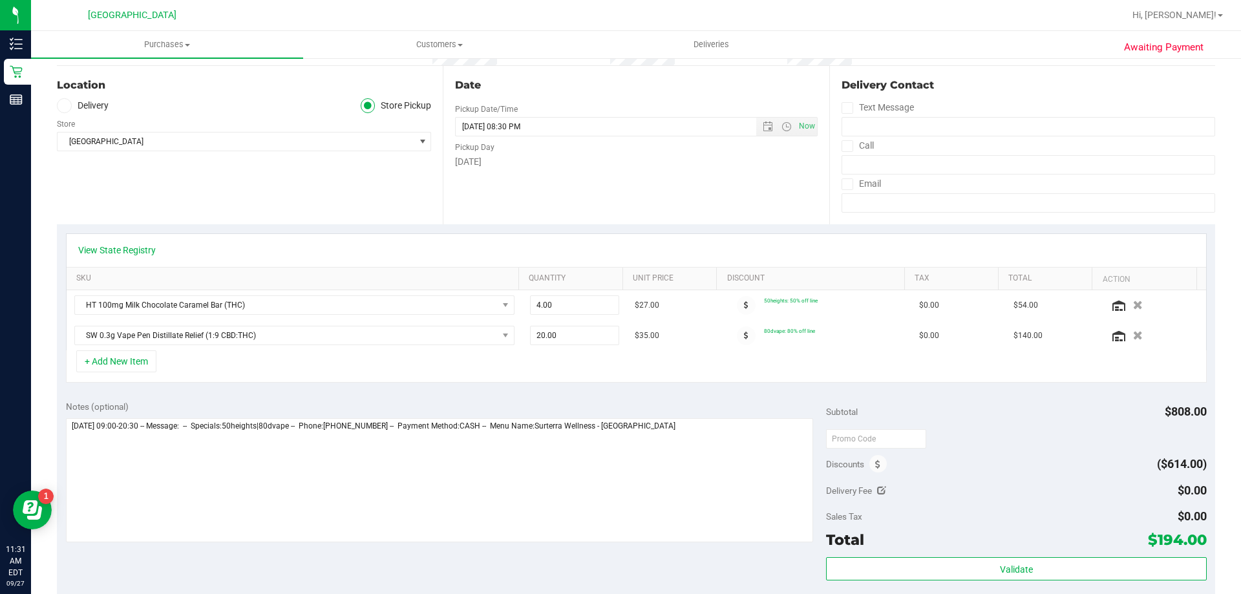
scroll to position [129, 0]
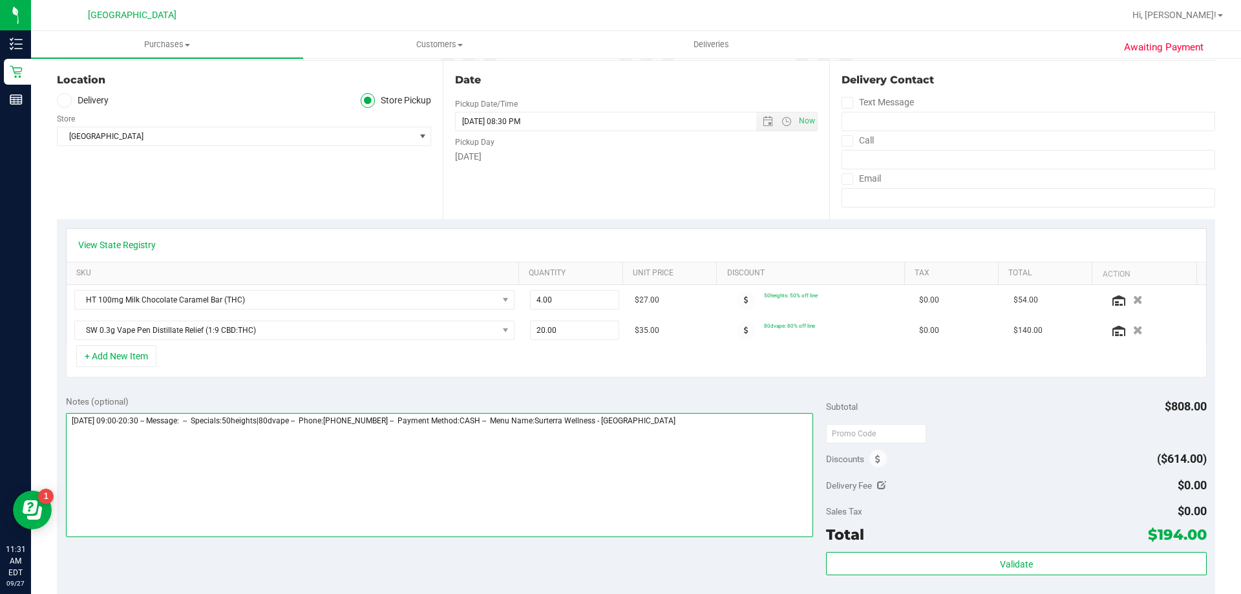
click at [708, 420] on textarea at bounding box center [440, 475] width 748 height 124
type textarea "[DATE] 09:00-20:30 -- Message: -- Specials:50heights|80dvape -- Phone:[PHONE_NU…"
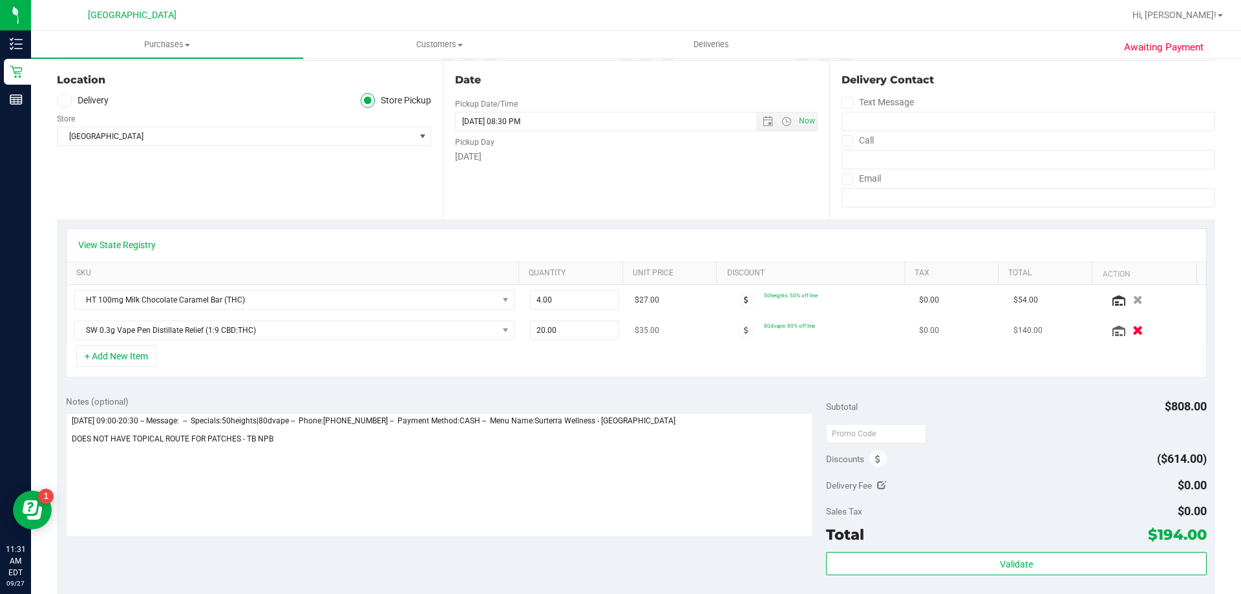
click at [1132, 332] on icon "button" at bounding box center [1137, 331] width 11 height 10
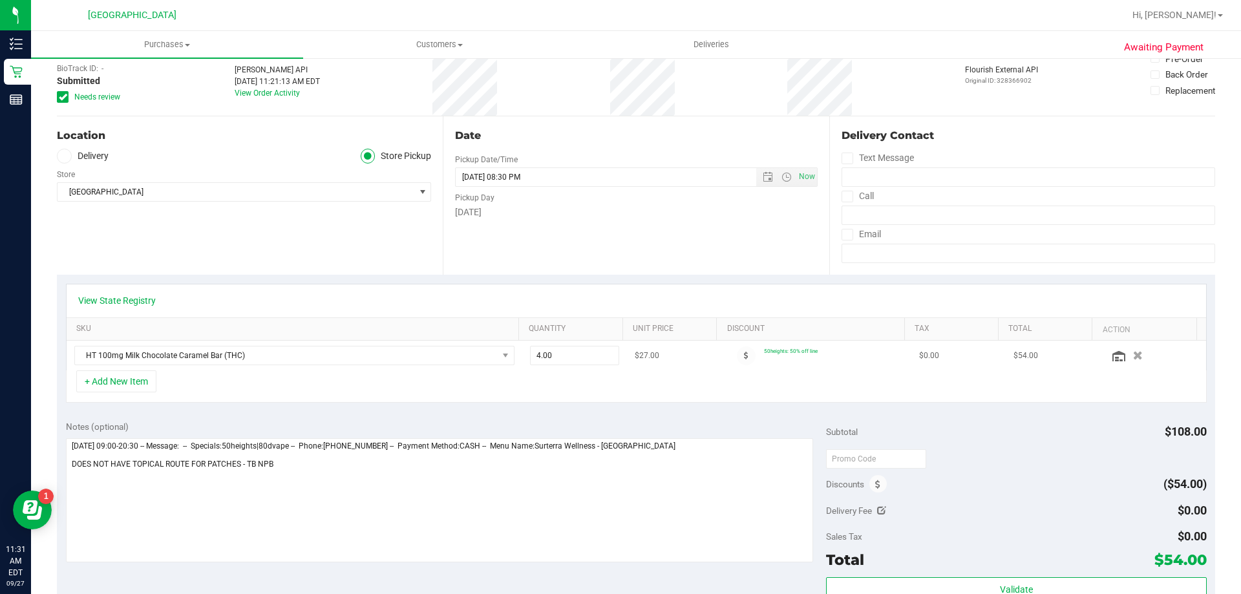
scroll to position [0, 0]
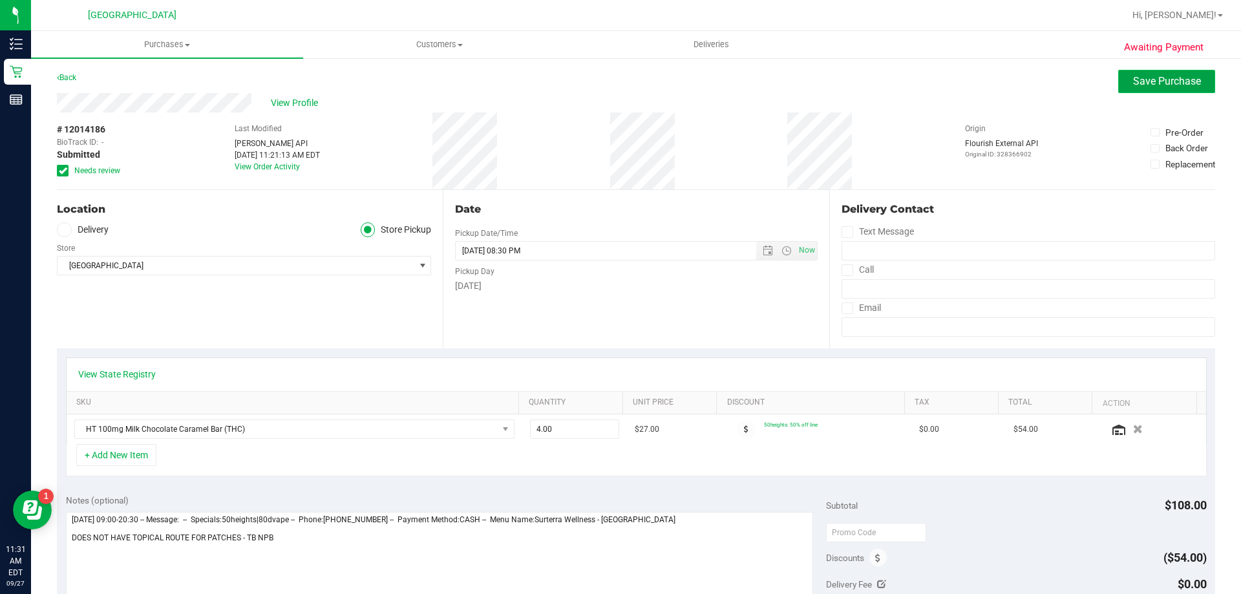
click at [1143, 74] on button "Save Purchase" at bounding box center [1166, 81] width 97 height 23
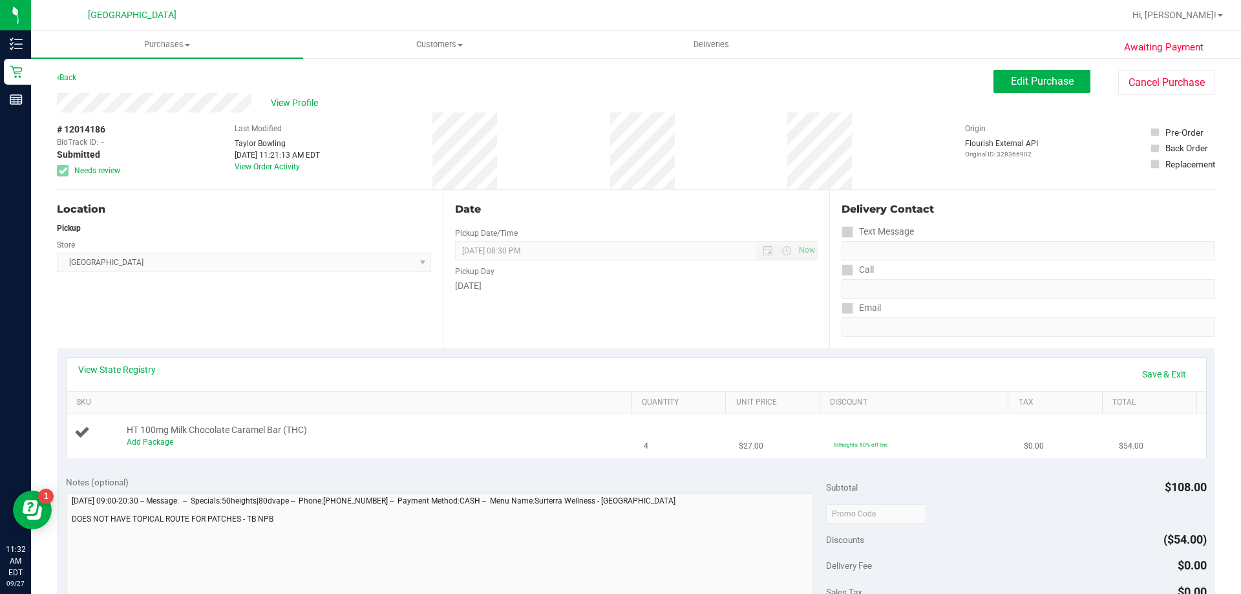
click at [148, 447] on div "Add Package" at bounding box center [376, 442] width 499 height 12
click at [156, 441] on link "Add Package" at bounding box center [150, 441] width 47 height 9
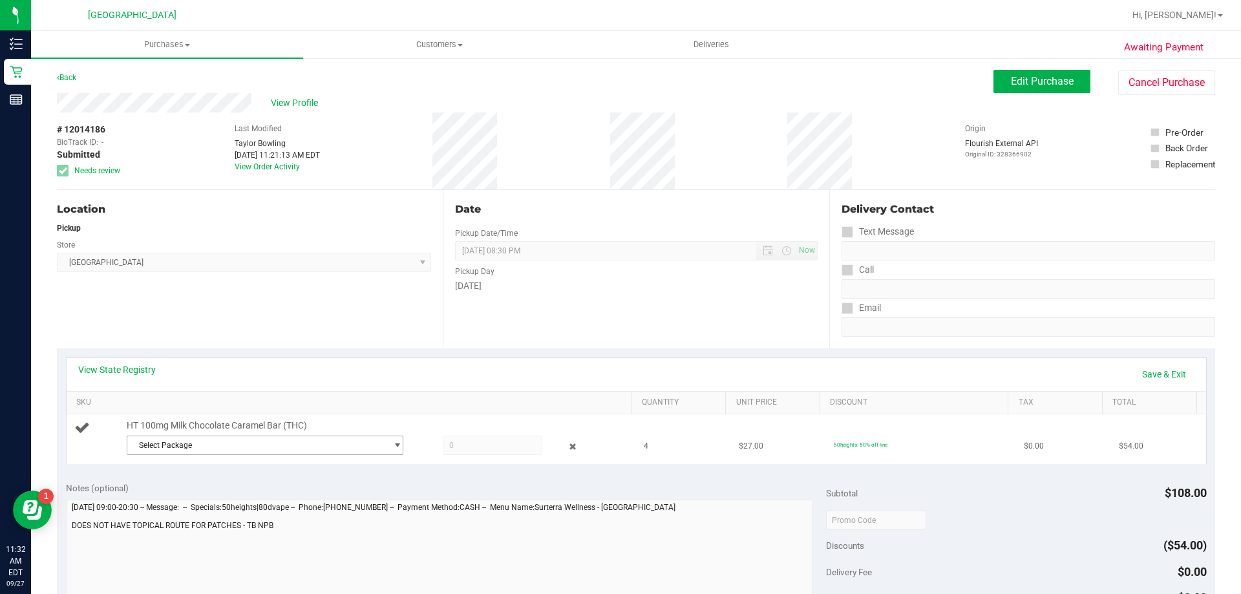
click at [332, 441] on span "Select Package" at bounding box center [256, 445] width 259 height 18
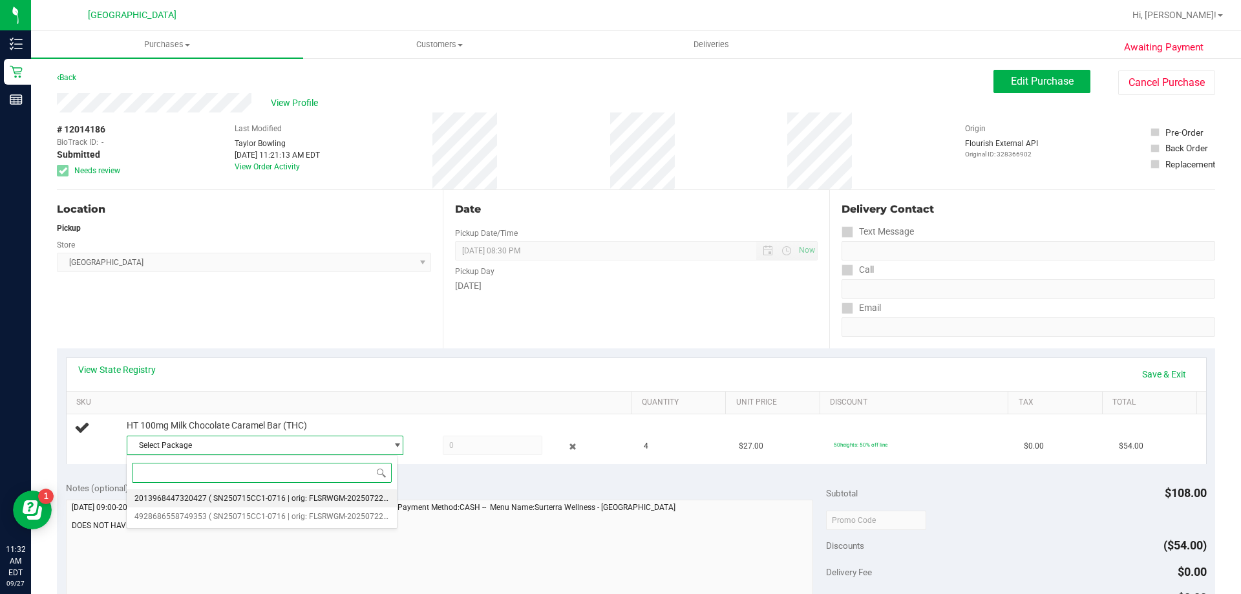
click at [332, 501] on span "( SN250715CC1-0716 | orig: FLSRWGM-20250722-344 )" at bounding box center [306, 498] width 195 height 9
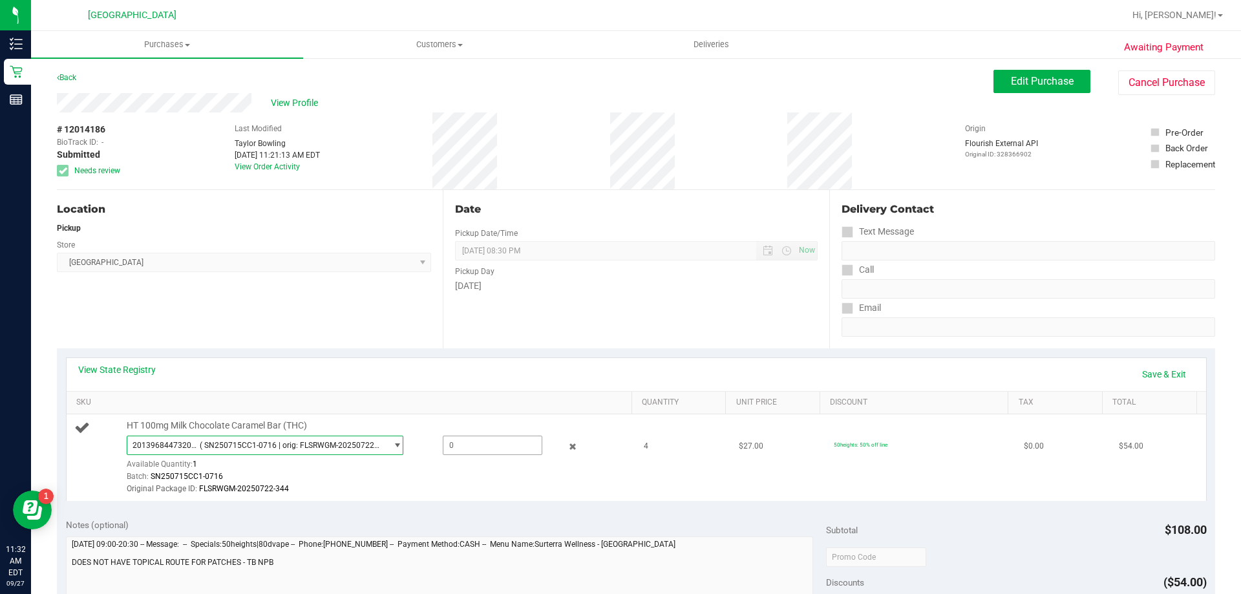
click at [472, 451] on span at bounding box center [493, 445] width 100 height 19
type input "1"
type input "1.0000"
click at [516, 489] on div "Original Package ID: FLSRWGM-20250722-344" at bounding box center [376, 489] width 499 height 12
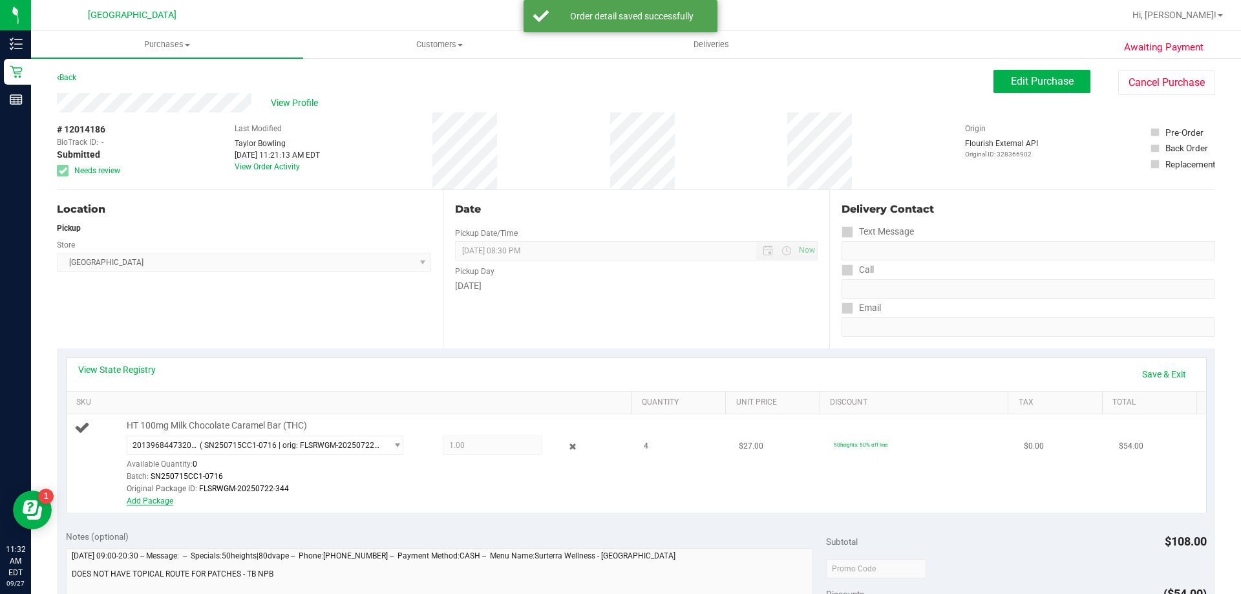
click at [153, 500] on link "Add Package" at bounding box center [150, 500] width 47 height 9
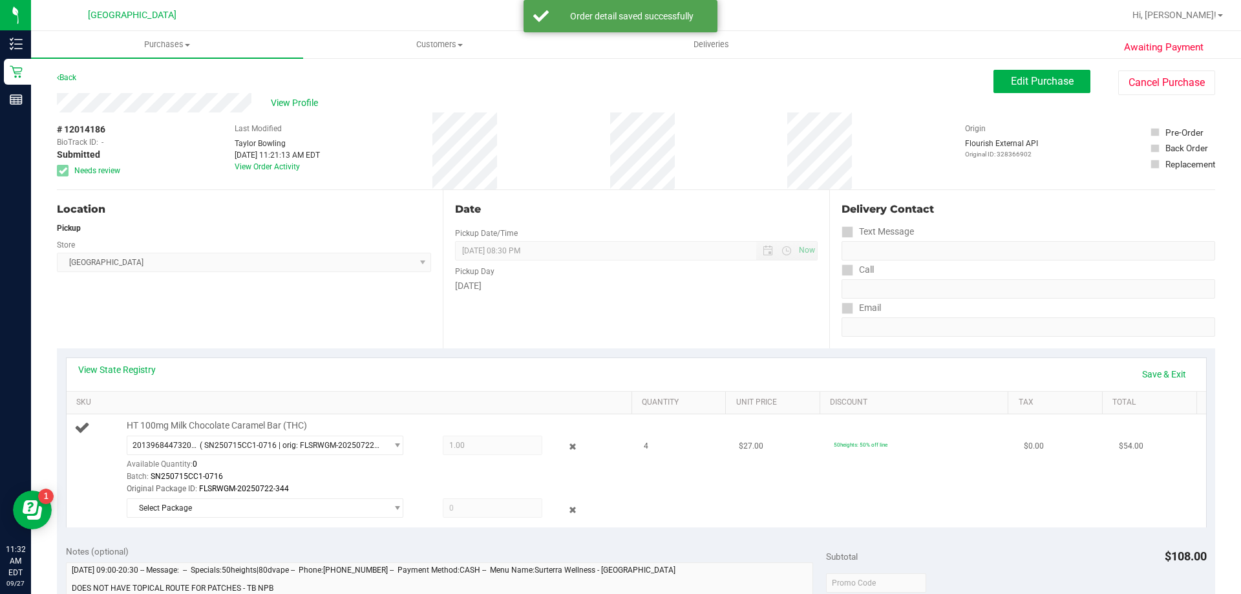
click at [238, 494] on div "Original Package ID: FLSRWGM-20250722-344" at bounding box center [376, 489] width 499 height 12
click at [235, 504] on span "Select Package" at bounding box center [256, 508] width 259 height 18
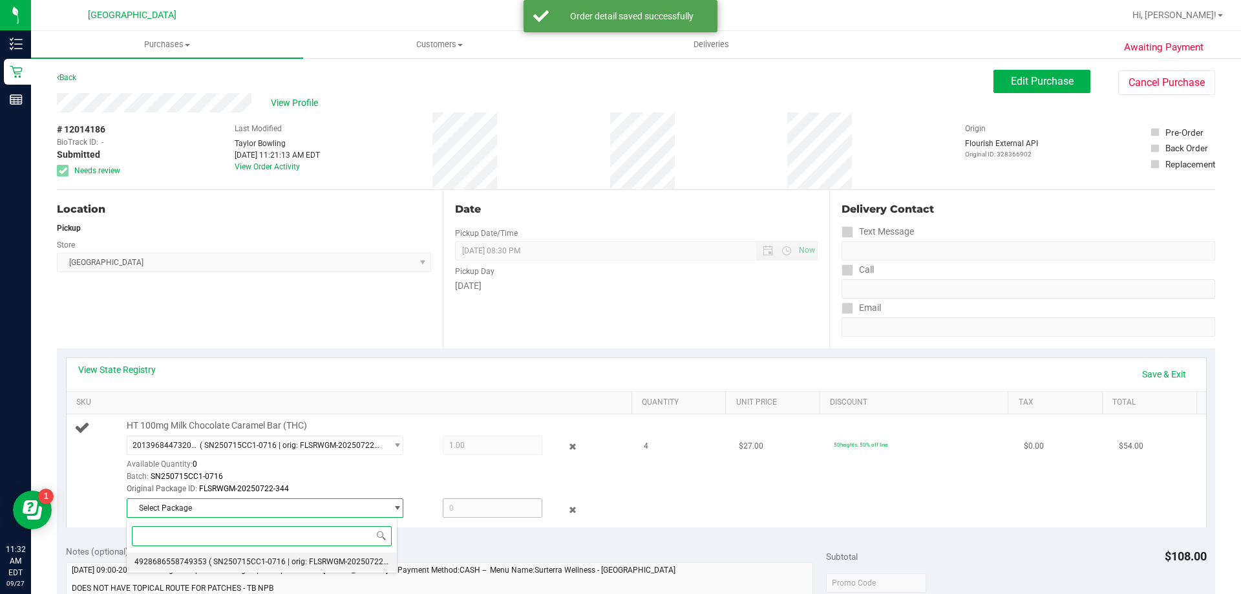
drag, startPoint x: 258, startPoint y: 560, endPoint x: 459, endPoint y: 509, distance: 207.2
click at [258, 560] on span "( SN250715CC1-0716 | orig: FLSRWGM-20250722-332 )" at bounding box center [306, 561] width 195 height 9
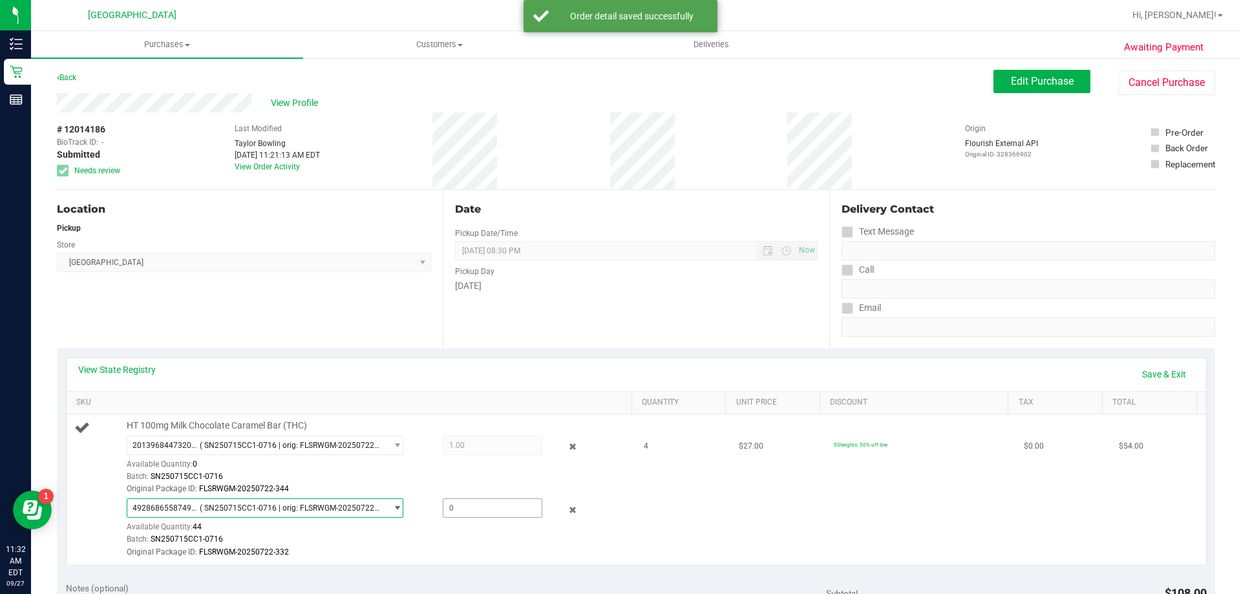
click at [489, 509] on span at bounding box center [493, 507] width 100 height 19
type input "3"
type input "3.0000"
click at [576, 565] on div "View State Registry Save & Exit SKU Quantity Unit Price Discount Tax Total HT 1…" at bounding box center [636, 460] width 1158 height 224
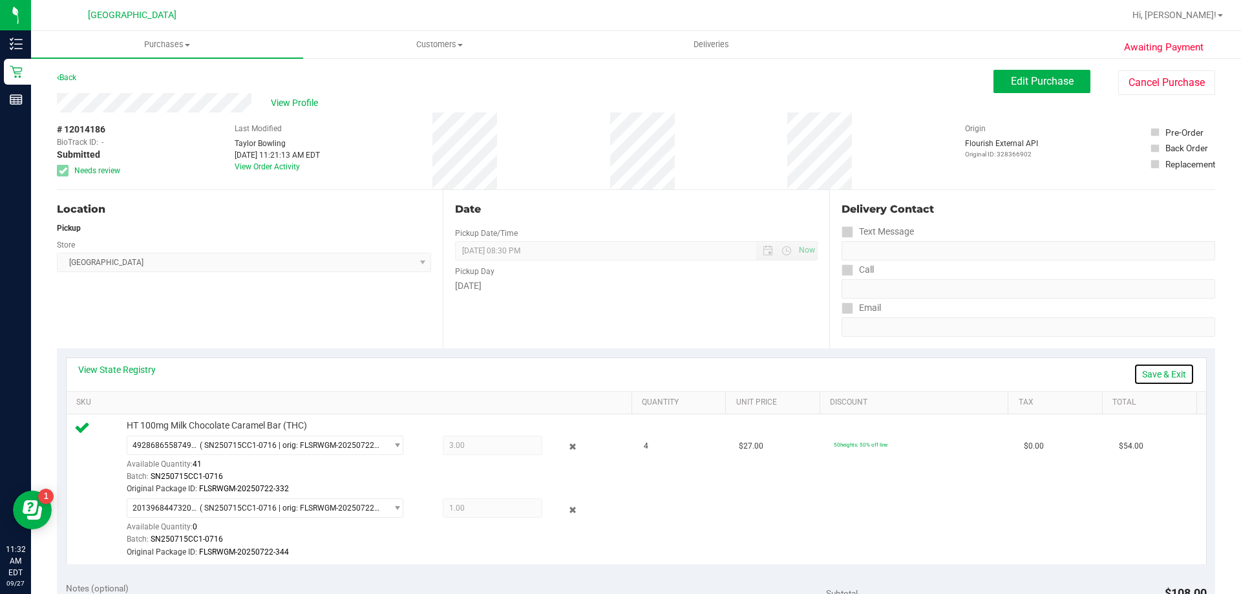
click at [1150, 367] on link "Save & Exit" at bounding box center [1163, 374] width 61 height 22
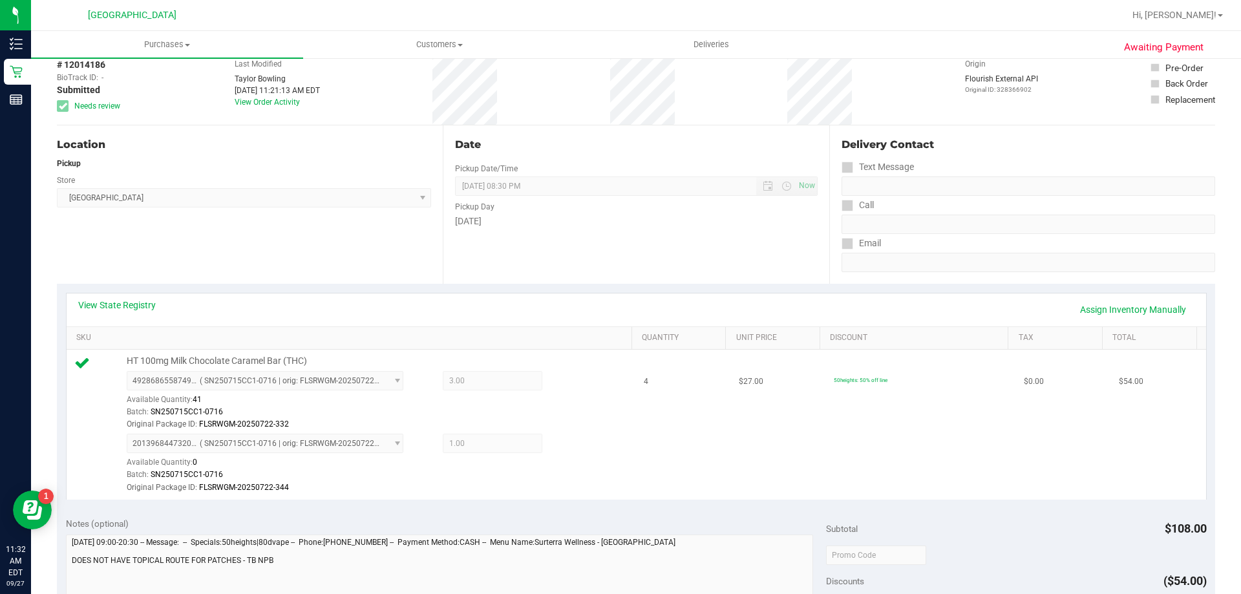
scroll to position [388, 0]
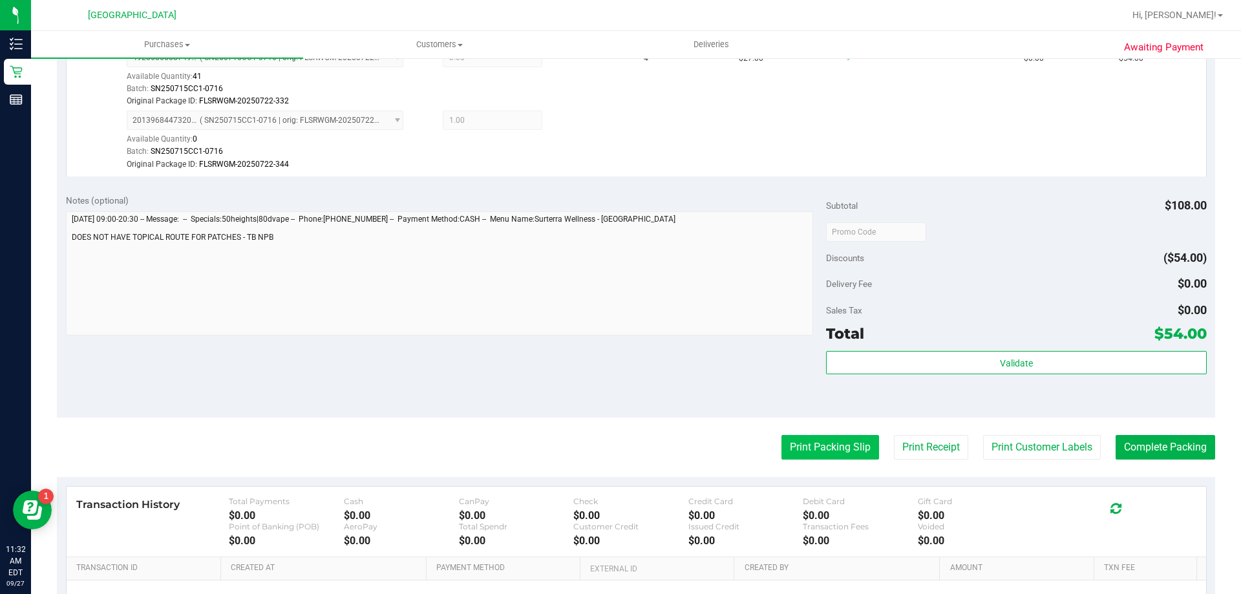
click at [827, 435] on button "Print Packing Slip" at bounding box center [830, 447] width 98 height 25
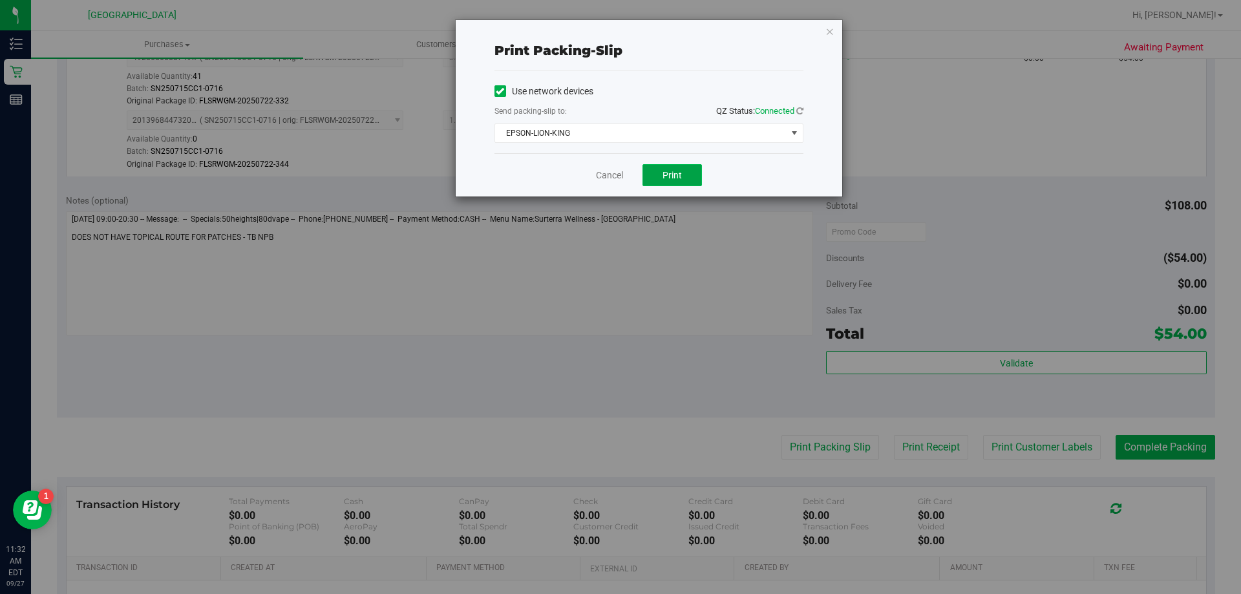
click at [662, 172] on button "Print" at bounding box center [671, 175] width 59 height 22
click at [600, 177] on link "Cancel" at bounding box center [609, 176] width 27 height 14
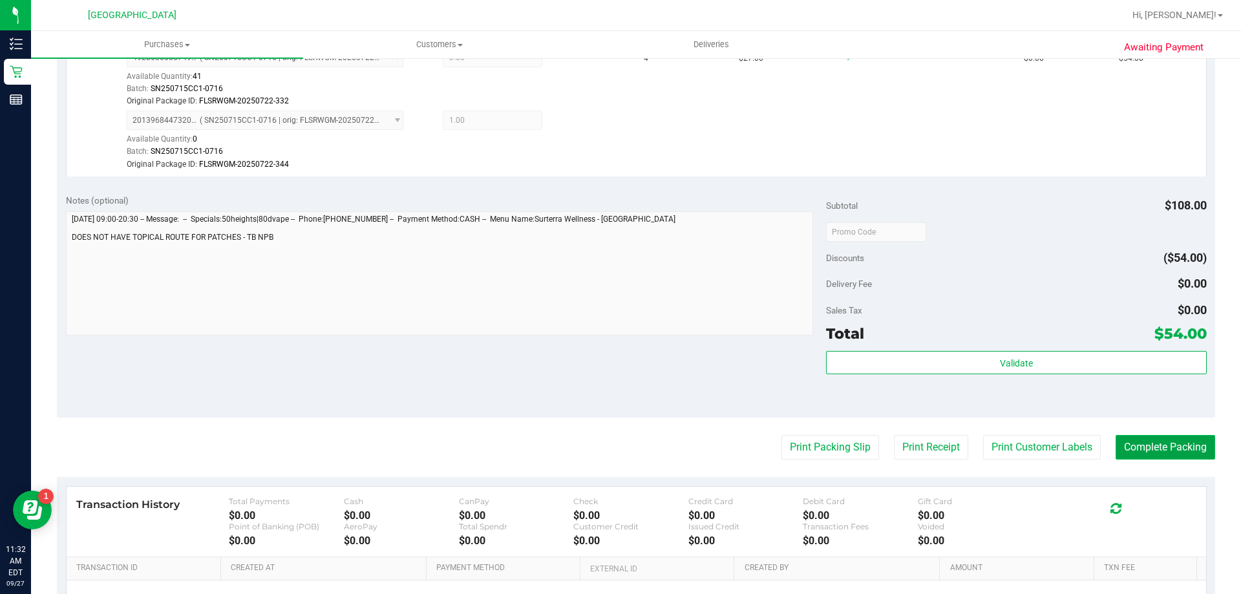
click at [1129, 439] on button "Complete Packing" at bounding box center [1165, 447] width 100 height 25
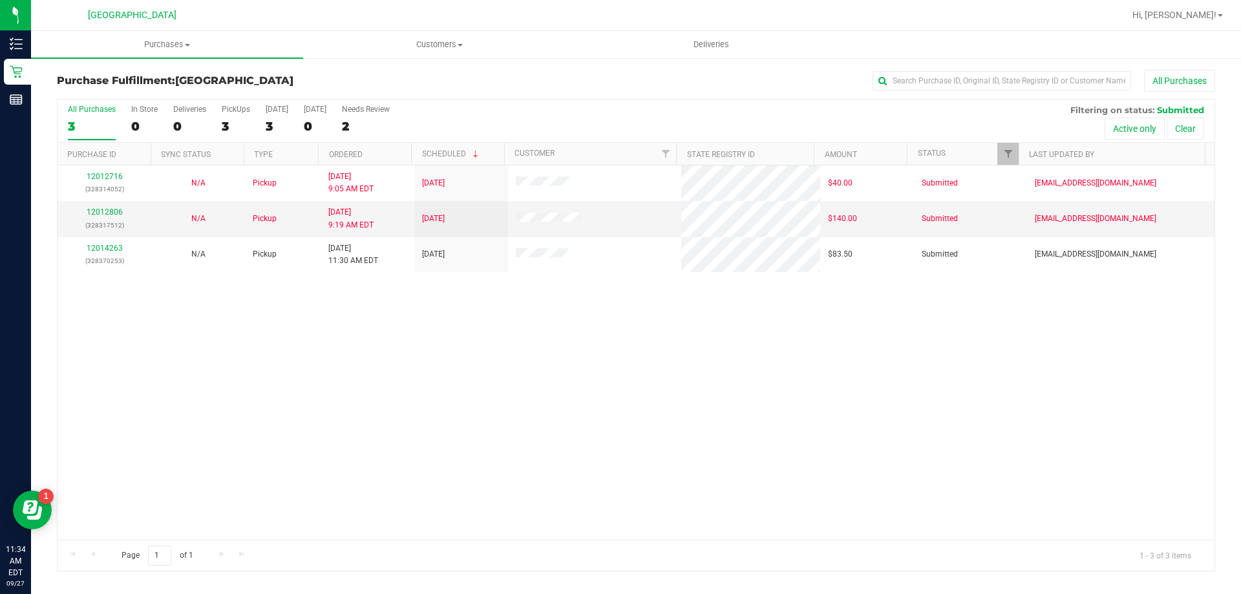
click at [308, 362] on div "12012716 (328314052) N/A Pickup [DATE] 9:05 AM EDT 9/27/2025 $40.00 Submitted […" at bounding box center [636, 352] width 1157 height 374
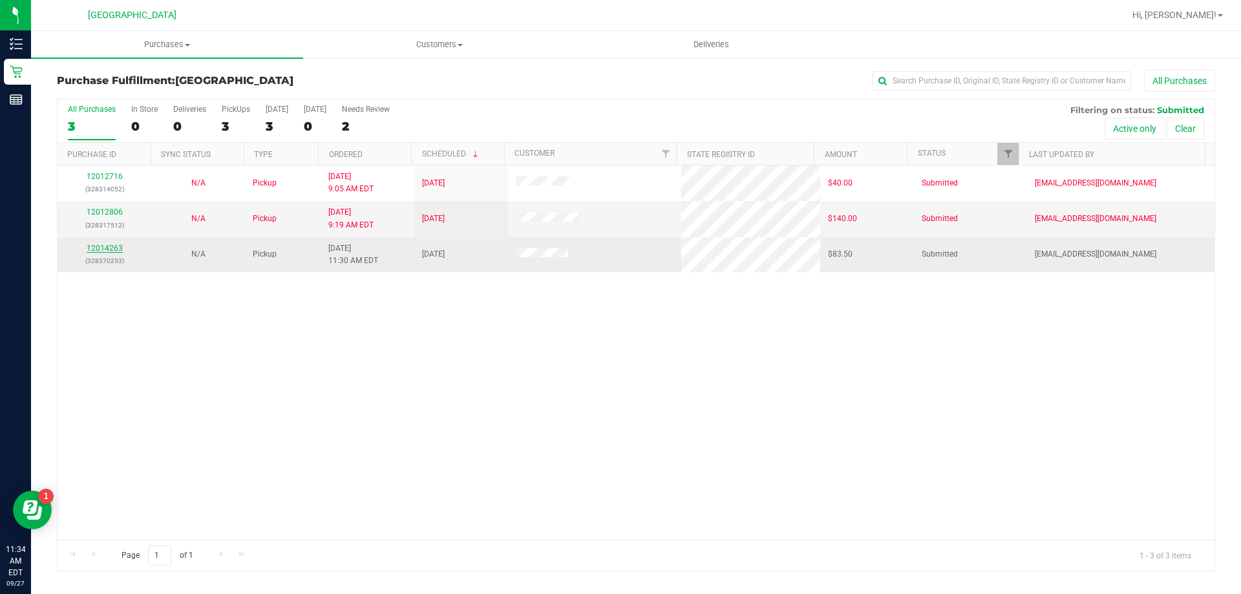
click at [116, 247] on link "12014263" at bounding box center [105, 248] width 36 height 9
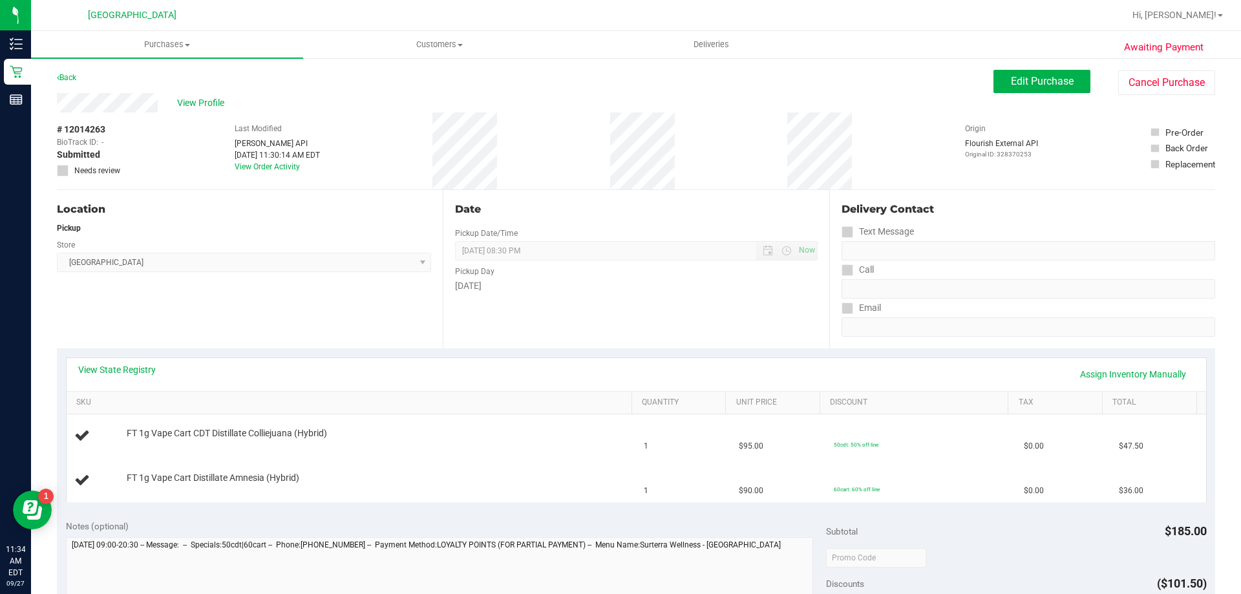
click at [446, 375] on div "View State Registry Assign Inventory Manually" at bounding box center [636, 374] width 1116 height 22
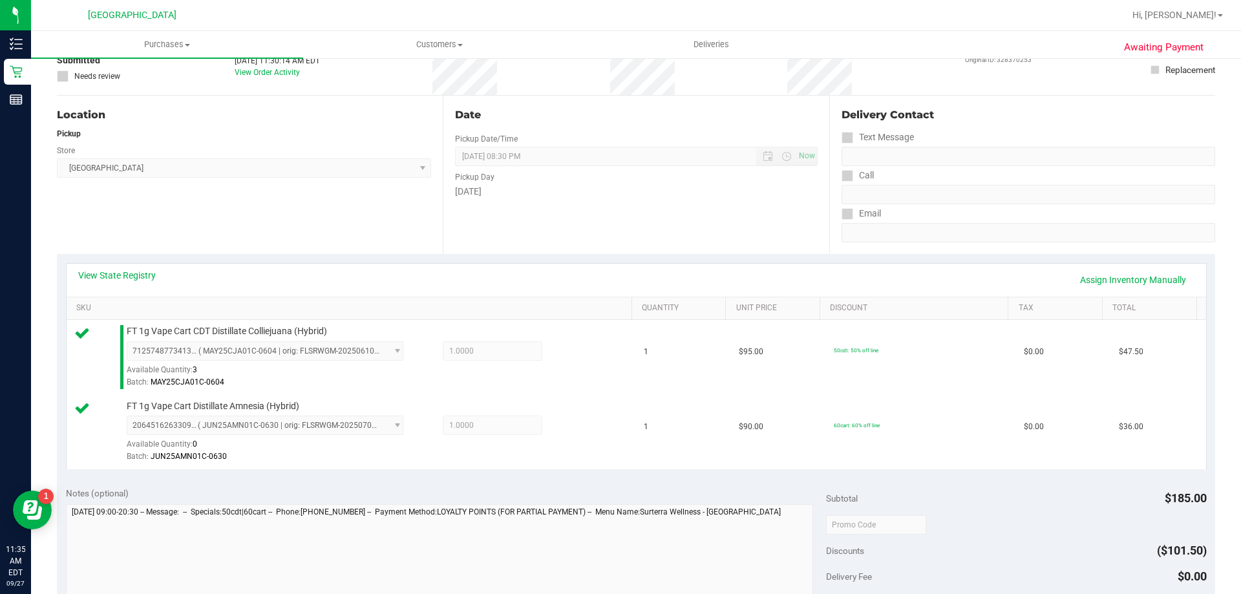
scroll to position [258, 0]
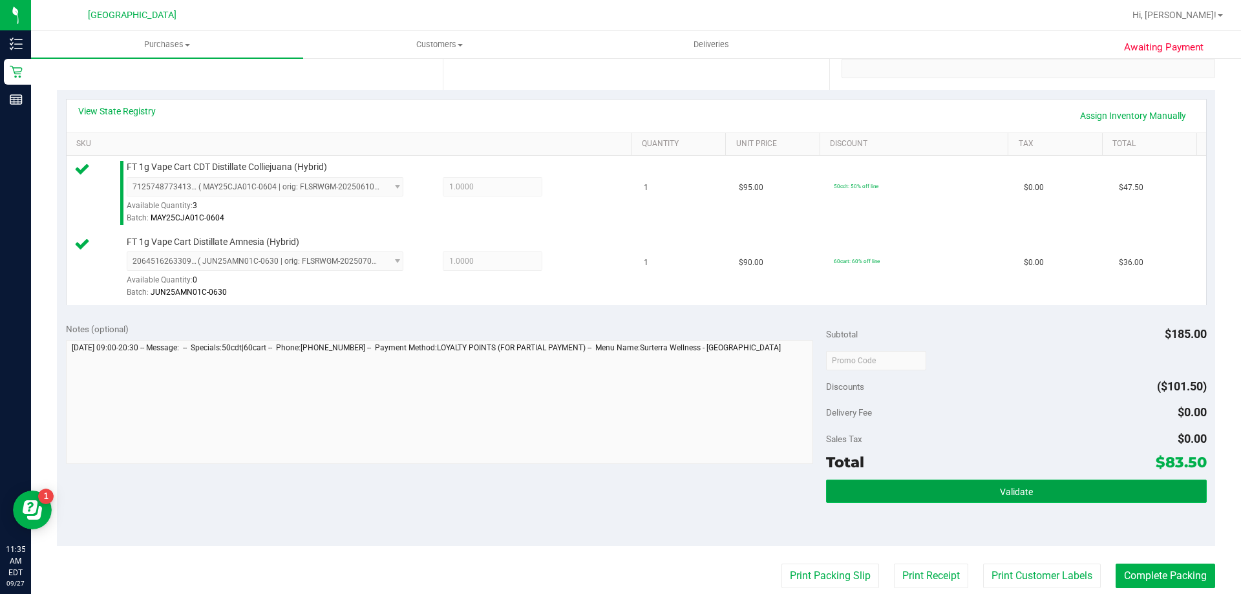
click at [1000, 490] on span "Validate" at bounding box center [1016, 492] width 33 height 10
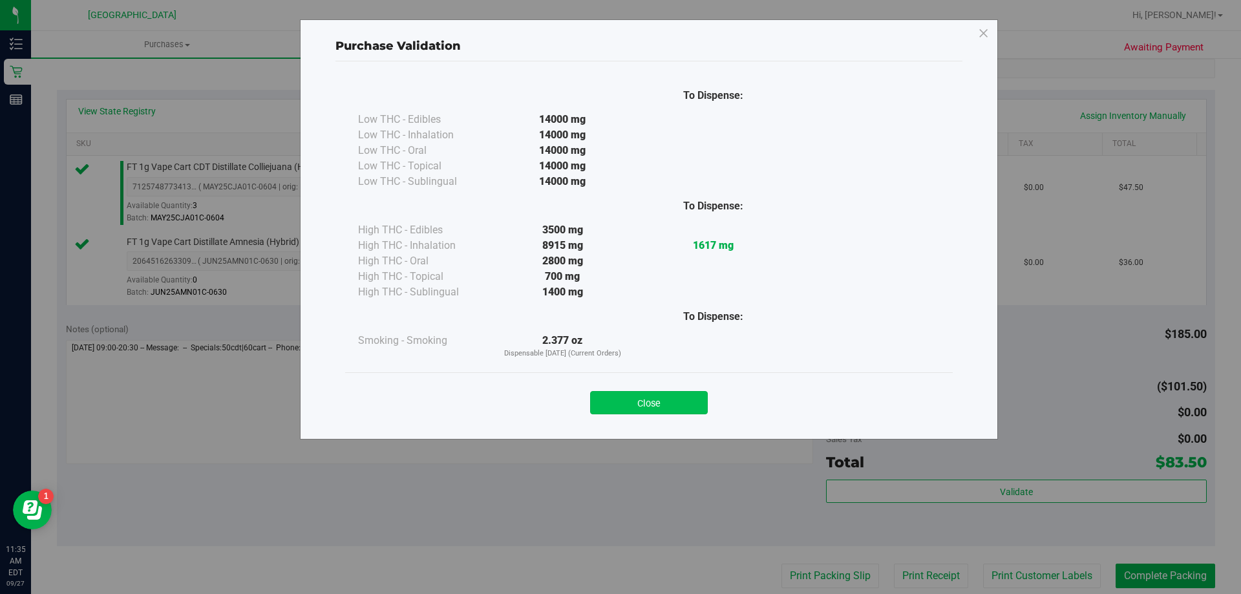
click at [680, 401] on button "Close" at bounding box center [649, 402] width 118 height 23
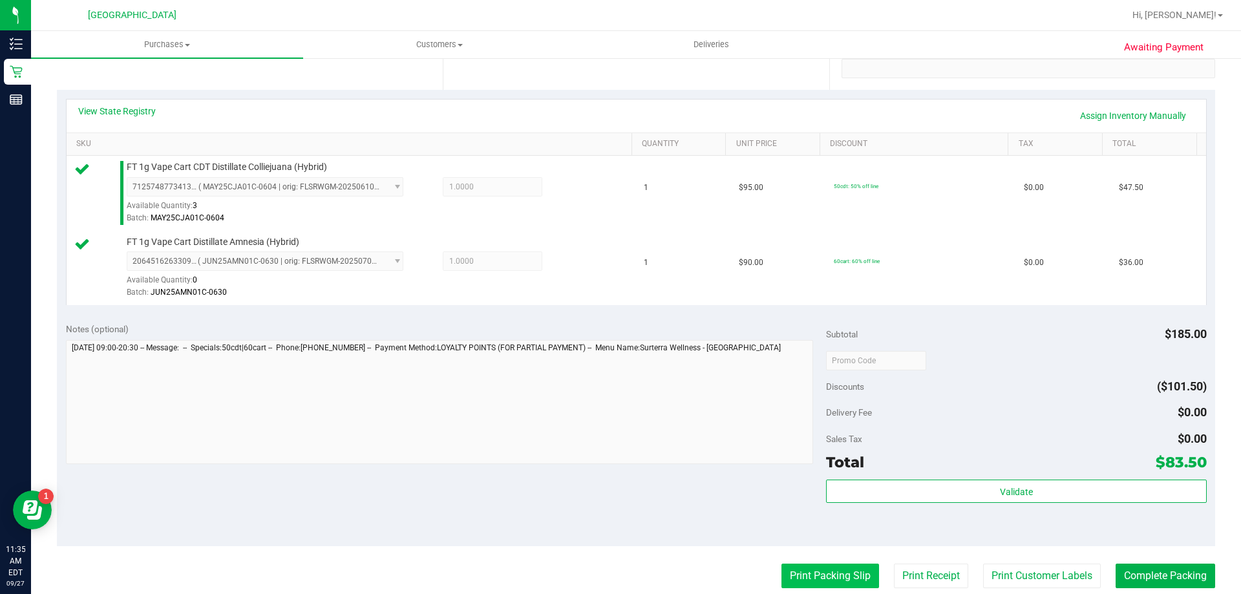
click at [814, 584] on button "Print Packing Slip" at bounding box center [830, 576] width 98 height 25
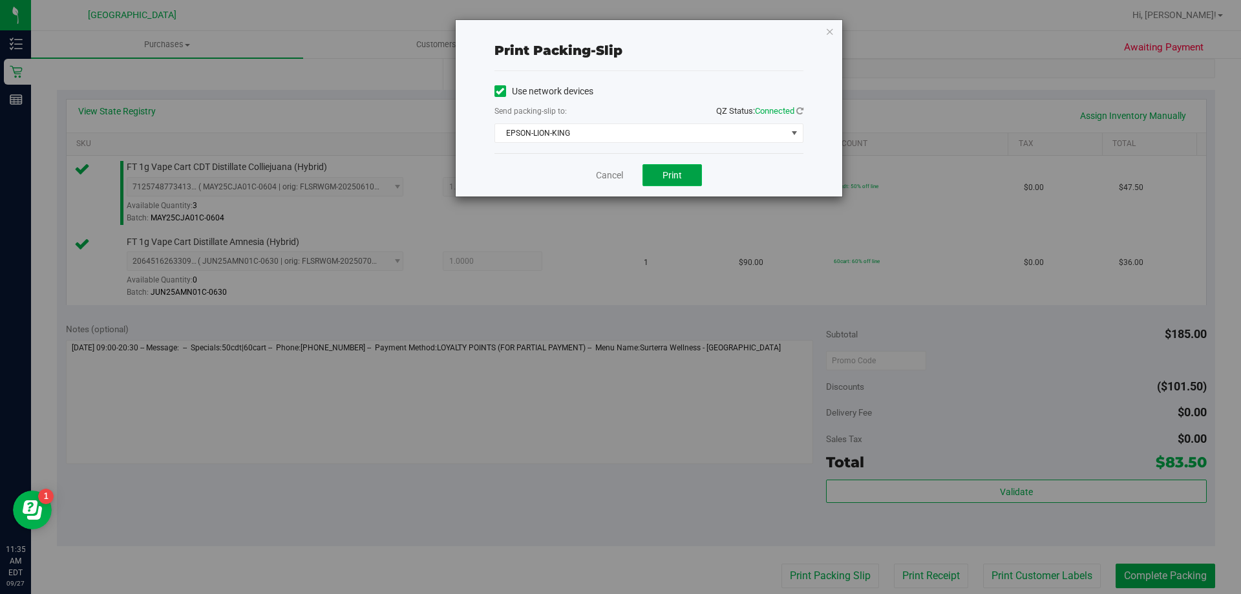
click at [667, 176] on span "Print" at bounding box center [671, 175] width 19 height 10
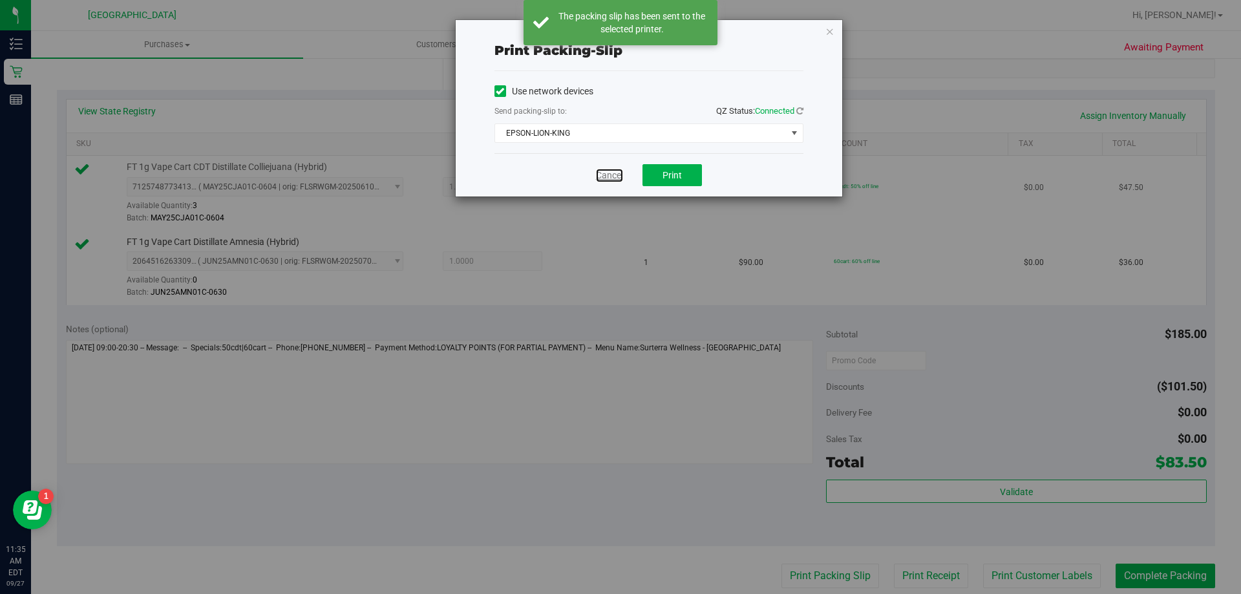
drag, startPoint x: 606, startPoint y: 175, endPoint x: 620, endPoint y: 179, distance: 14.1
click at [606, 176] on link "Cancel" at bounding box center [609, 176] width 27 height 14
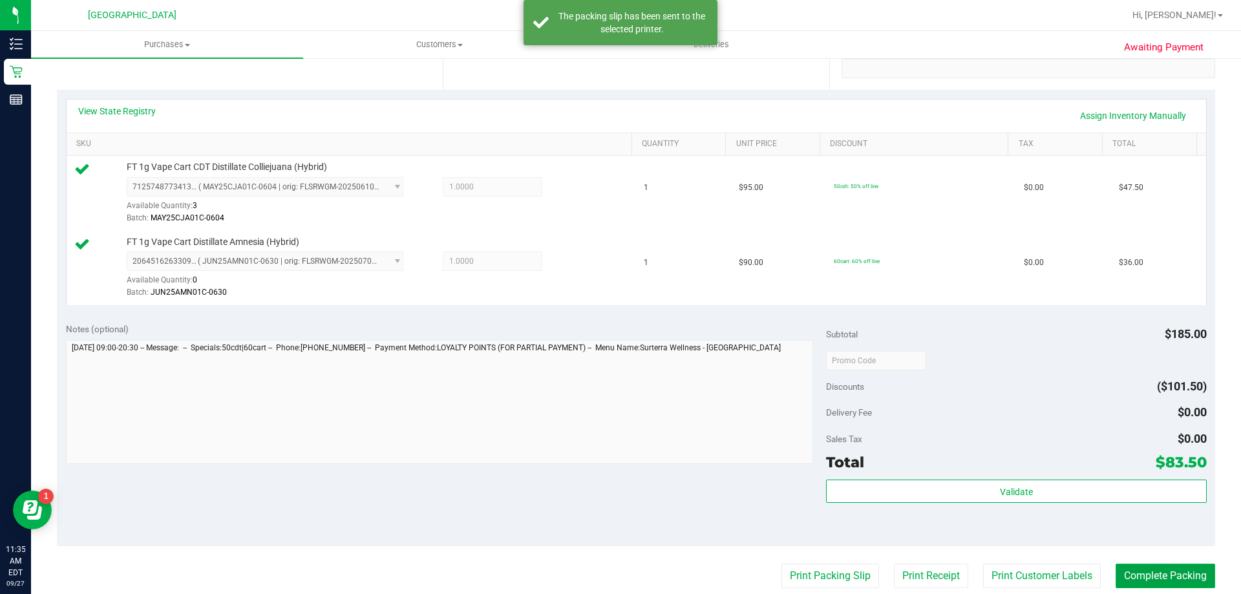
click at [1135, 572] on button "Complete Packing" at bounding box center [1165, 576] width 100 height 25
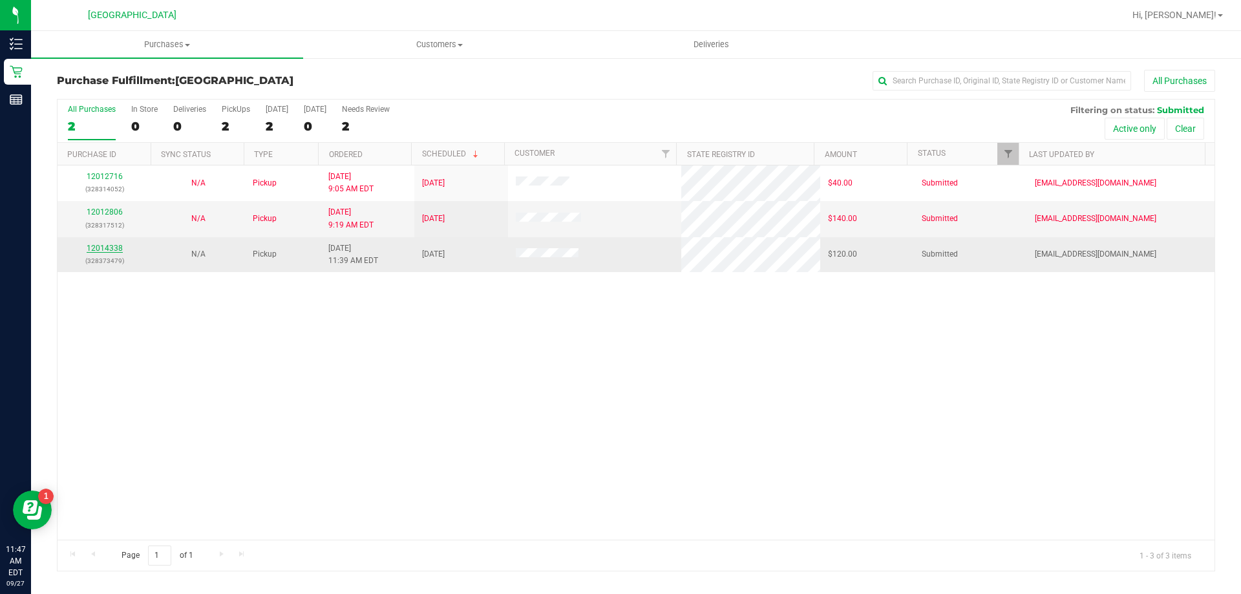
click at [114, 244] on link "12014338" at bounding box center [105, 248] width 36 height 9
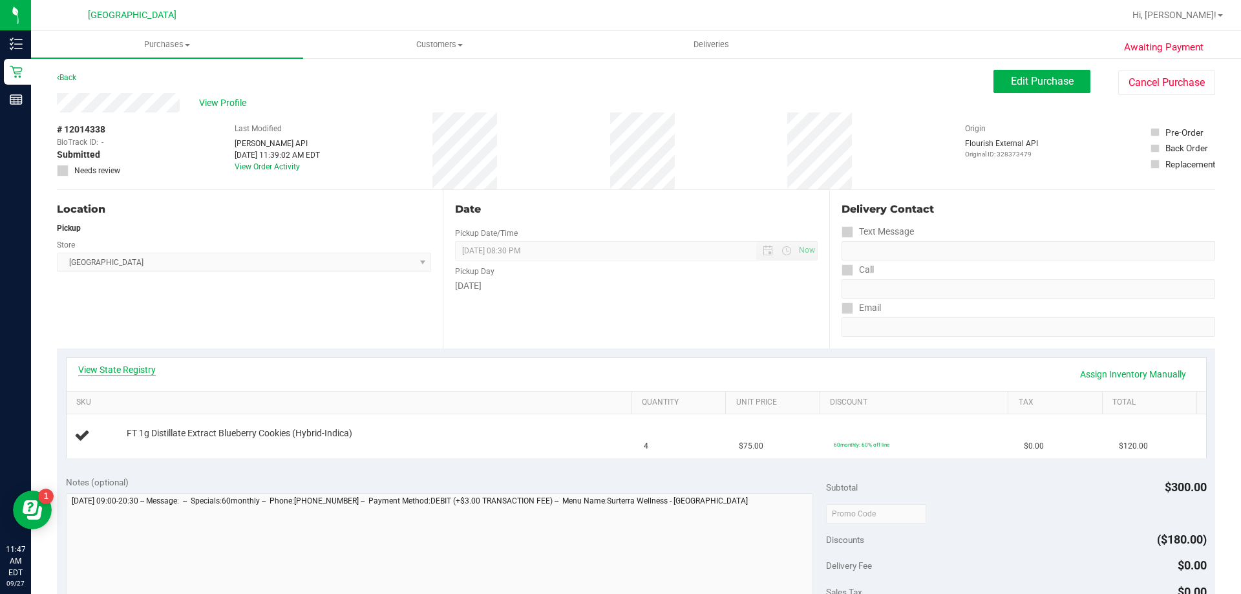
click at [125, 364] on link "View State Registry" at bounding box center [117, 369] width 78 height 13
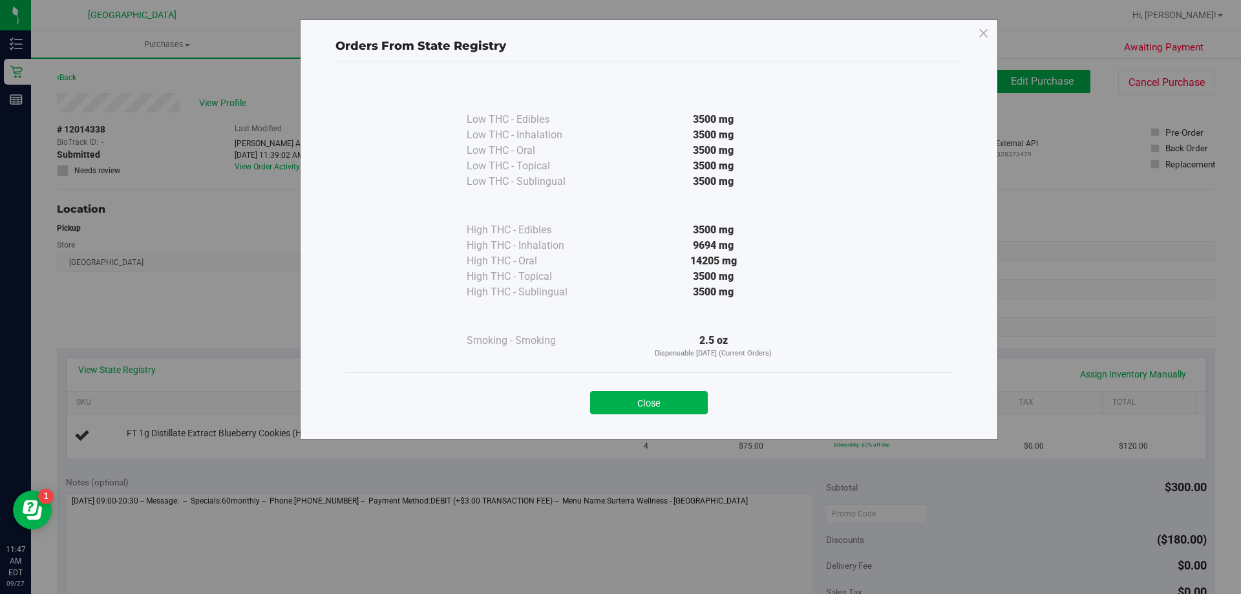
click at [120, 372] on div "Orders From State Registry Low THC - Edibles 3500 mg" at bounding box center [625, 297] width 1250 height 594
click at [667, 401] on button "Close" at bounding box center [649, 402] width 118 height 23
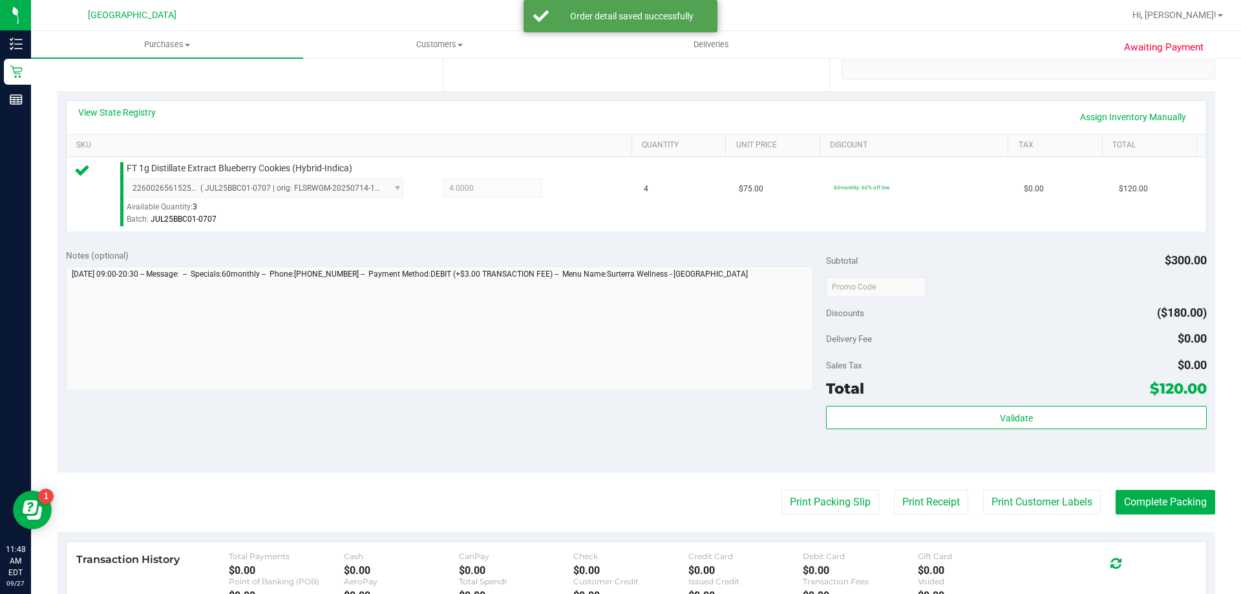
scroll to position [258, 0]
click at [937, 403] on div "Subtotal $300.00 Discounts ($180.00) Delivery Fee $0.00 Sales Tax $0.00 Total $…" at bounding box center [1016, 355] width 380 height 215
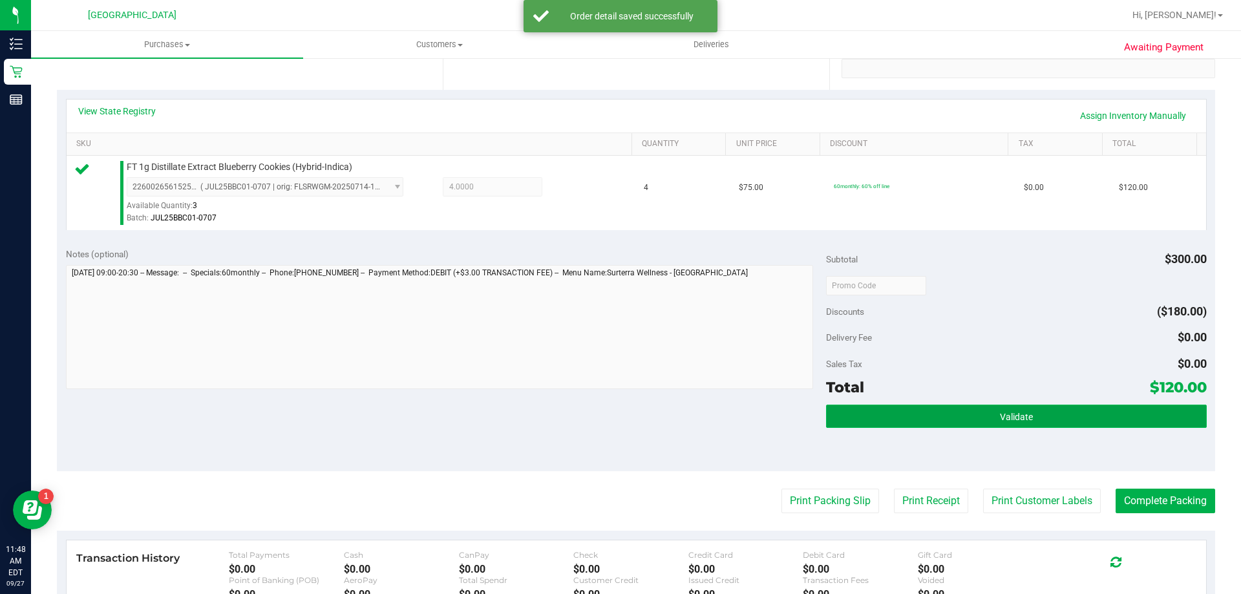
click at [937, 414] on button "Validate" at bounding box center [1016, 416] width 380 height 23
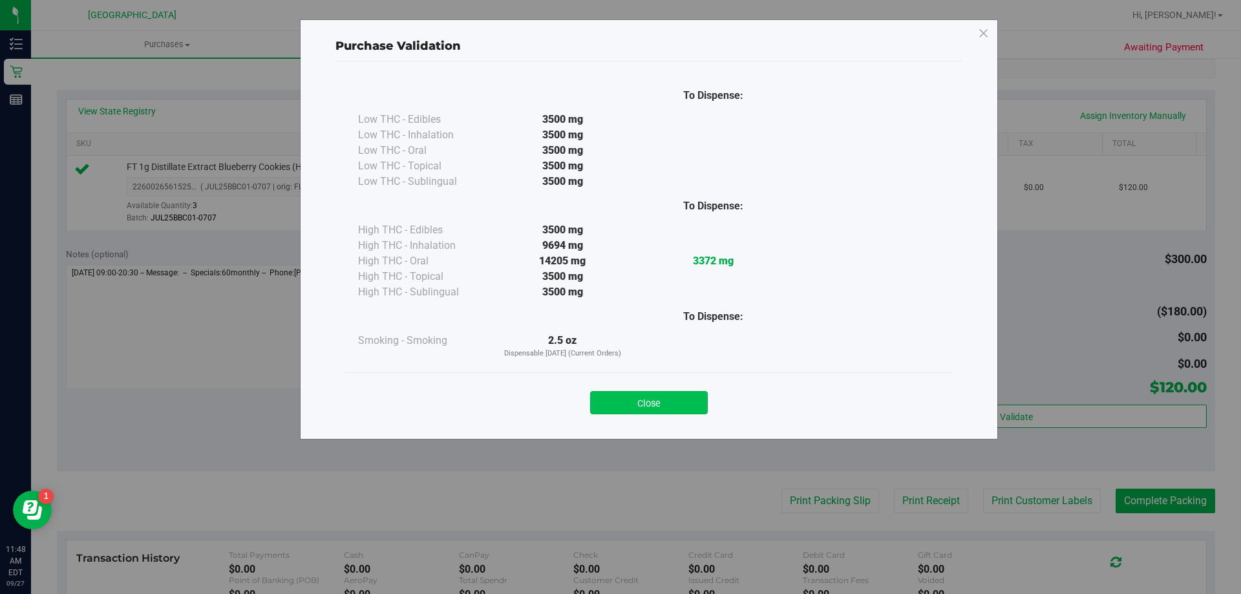
click at [627, 404] on button "Close" at bounding box center [649, 402] width 118 height 23
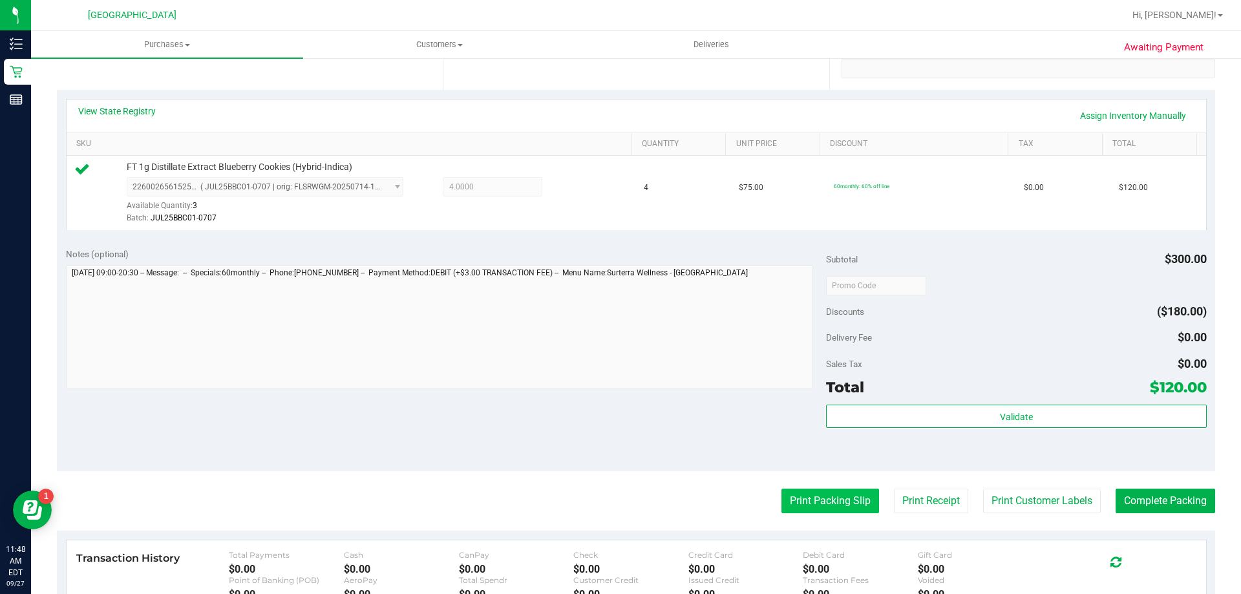
click at [817, 494] on button "Print Packing Slip" at bounding box center [830, 501] width 98 height 25
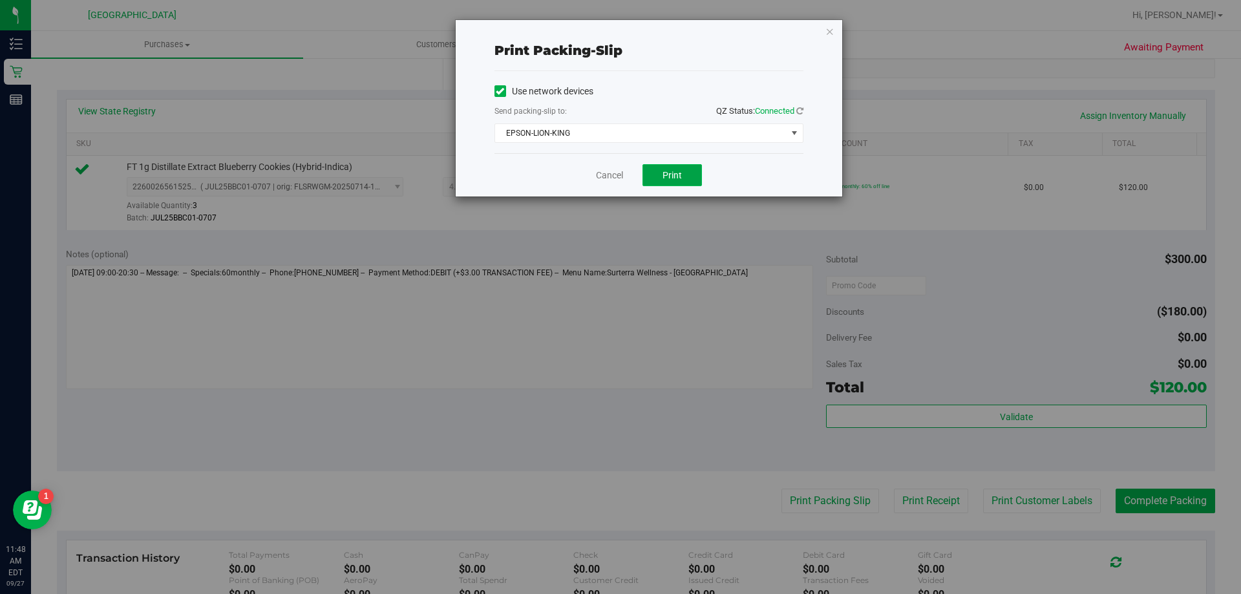
click at [677, 178] on span "Print" at bounding box center [671, 175] width 19 height 10
click at [611, 179] on link "Cancel" at bounding box center [609, 176] width 27 height 14
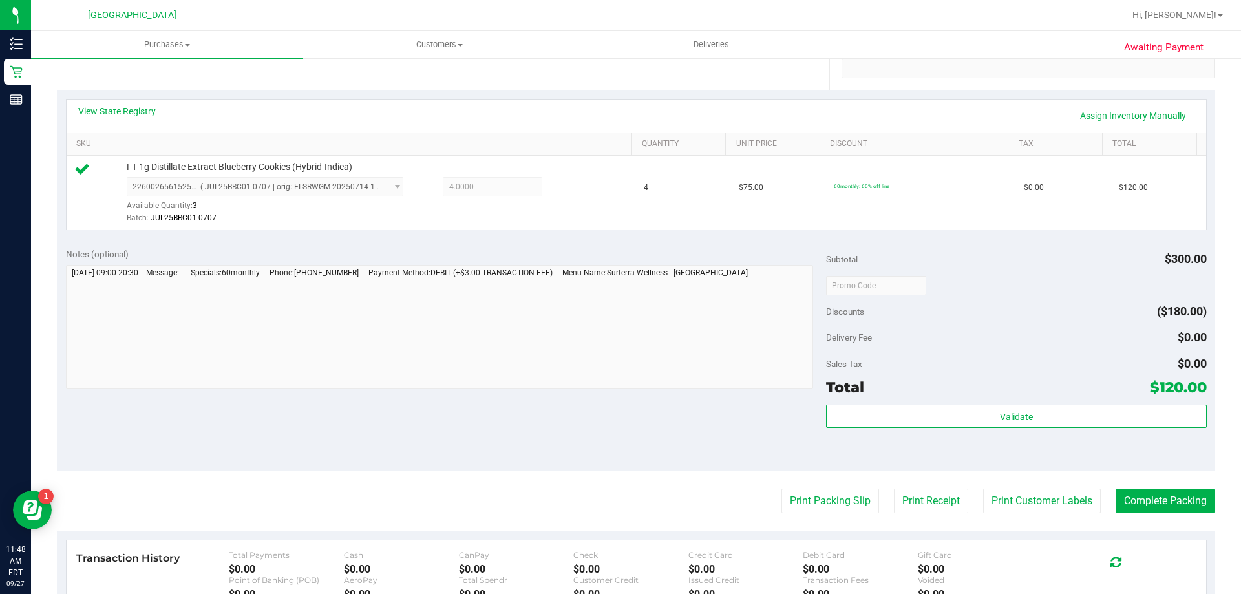
click at [1160, 541] on div "Transaction History Total Payments $0.00 Cash $0.00 CanPay $0.00 Check $0.00 Cr…" at bounding box center [636, 575] width 1139 height 70
click at [1178, 511] on button "Complete Packing" at bounding box center [1165, 501] width 100 height 25
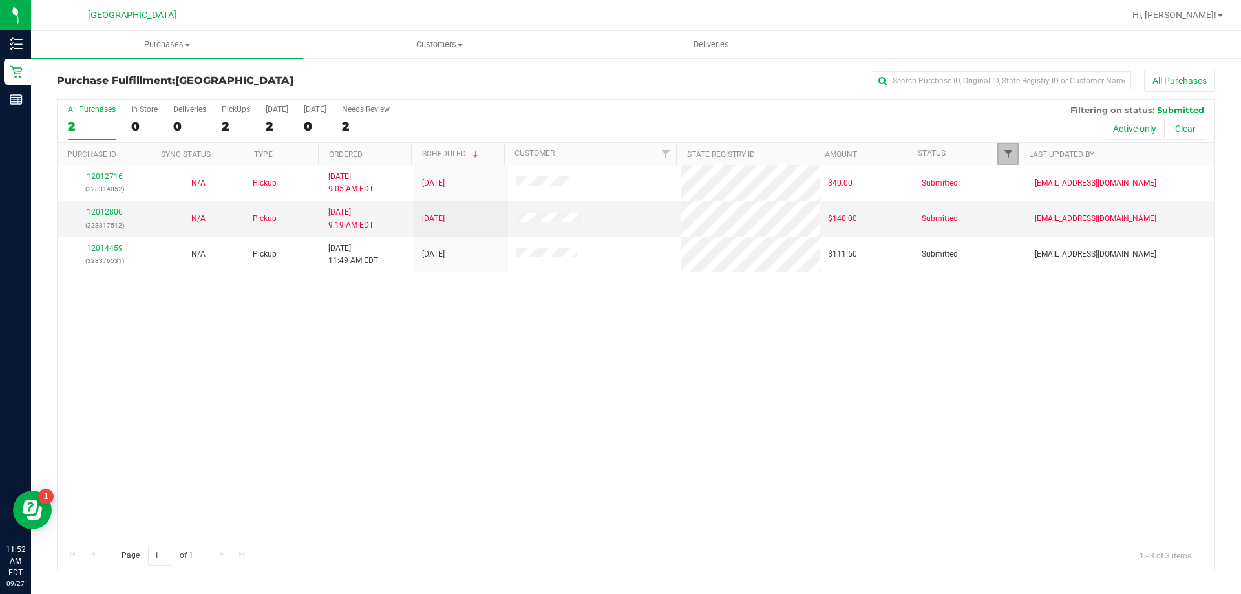
click at [1006, 153] on span "Filter" at bounding box center [1008, 154] width 10 height 10
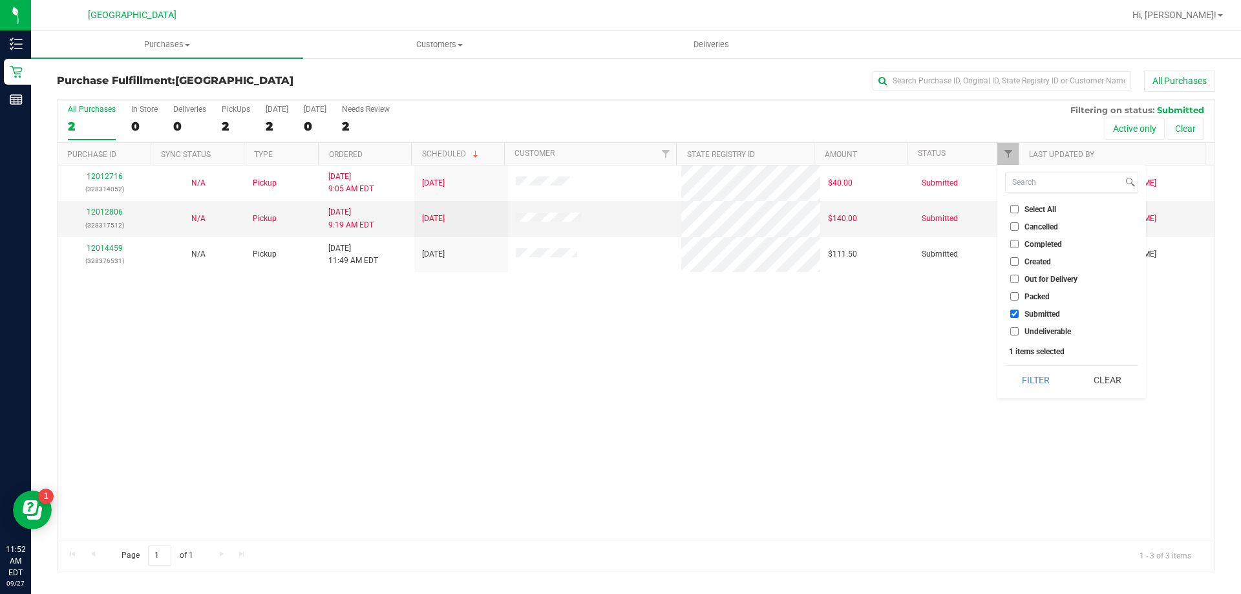
click at [1029, 328] on span "Undeliverable" at bounding box center [1047, 332] width 47 height 8
click at [1018, 328] on input "Undeliverable" at bounding box center [1014, 331] width 8 height 8
checkbox input "true"
click at [1018, 382] on button "Filter" at bounding box center [1036, 380] width 62 height 28
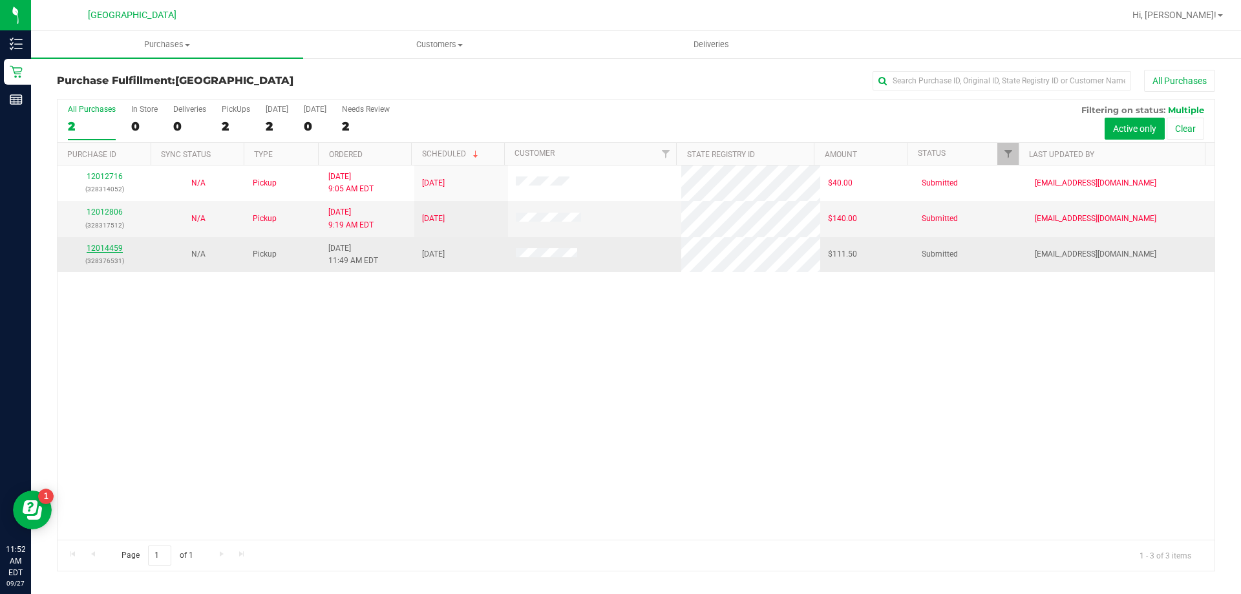
click at [99, 249] on link "12014459" at bounding box center [105, 248] width 36 height 9
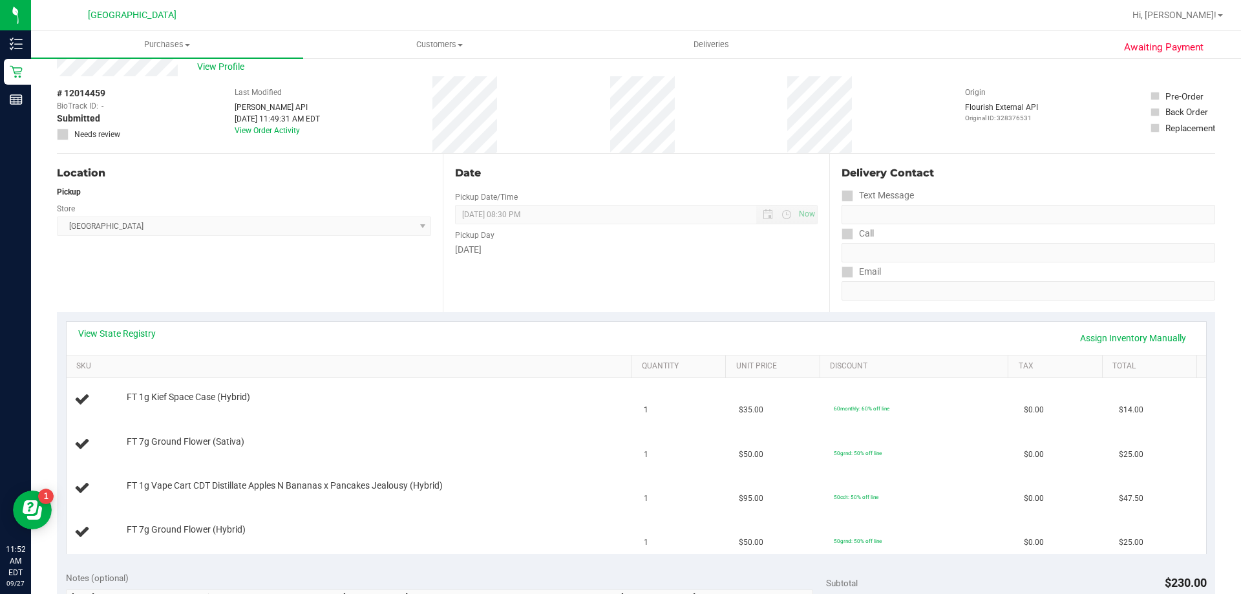
scroll to position [129, 0]
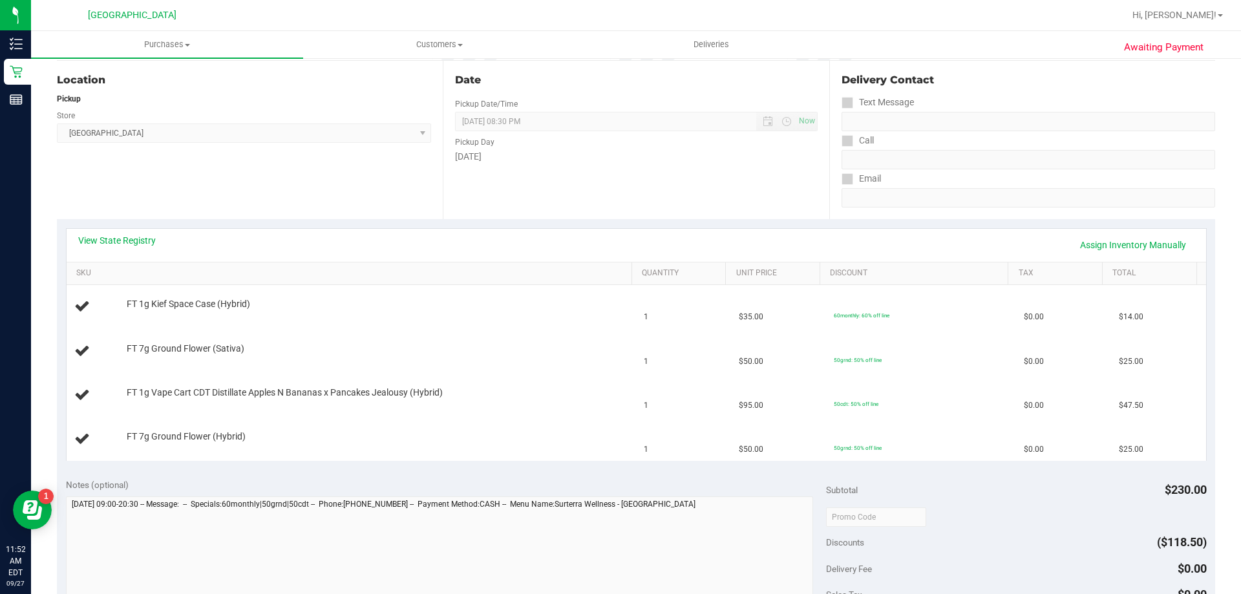
click at [130, 233] on div "View State Registry Assign Inventory Manually" at bounding box center [636, 245] width 1139 height 33
click at [137, 241] on link "View State Registry" at bounding box center [117, 240] width 78 height 13
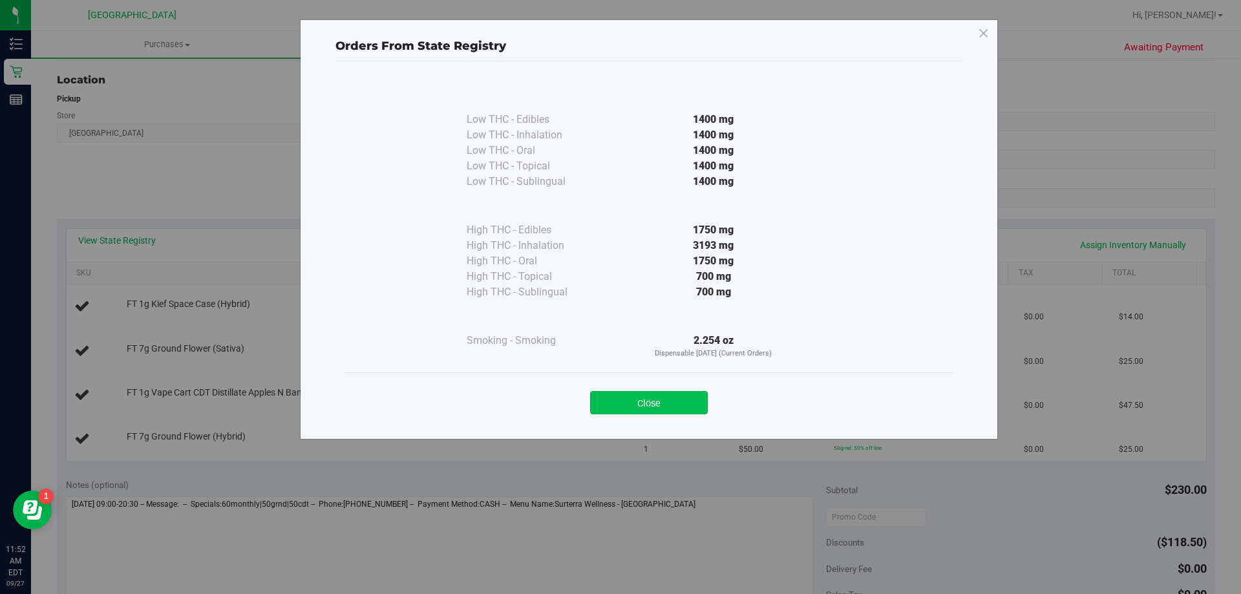
click at [625, 392] on button "Close" at bounding box center [649, 402] width 118 height 23
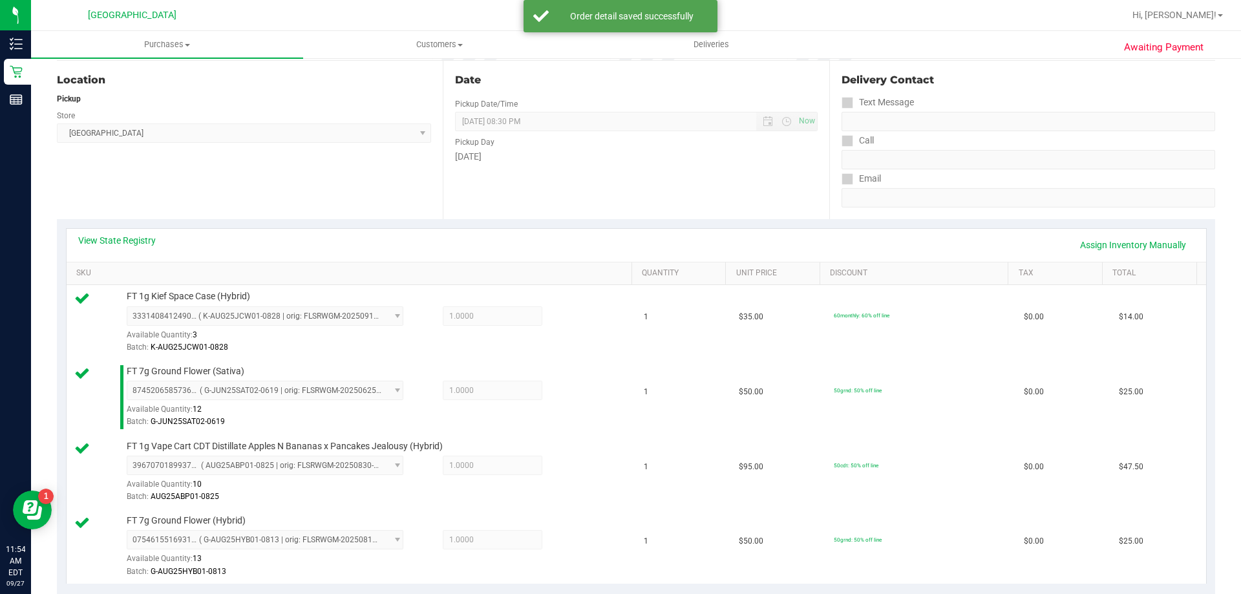
scroll to position [388, 0]
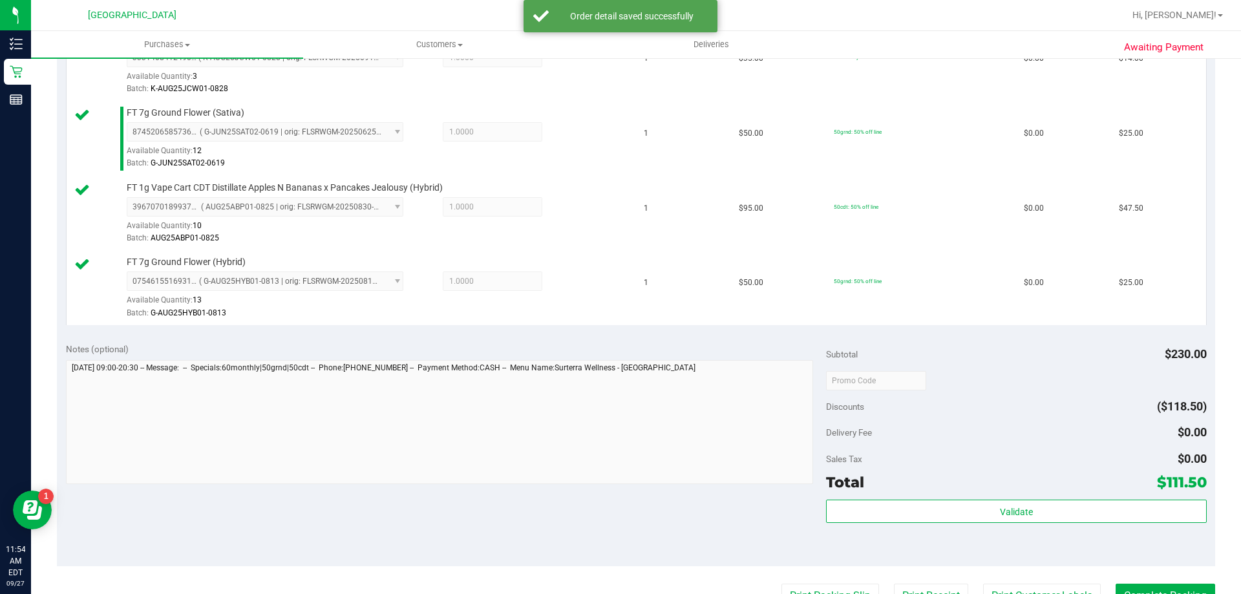
click at [962, 525] on div "Validate" at bounding box center [1016, 529] width 380 height 58
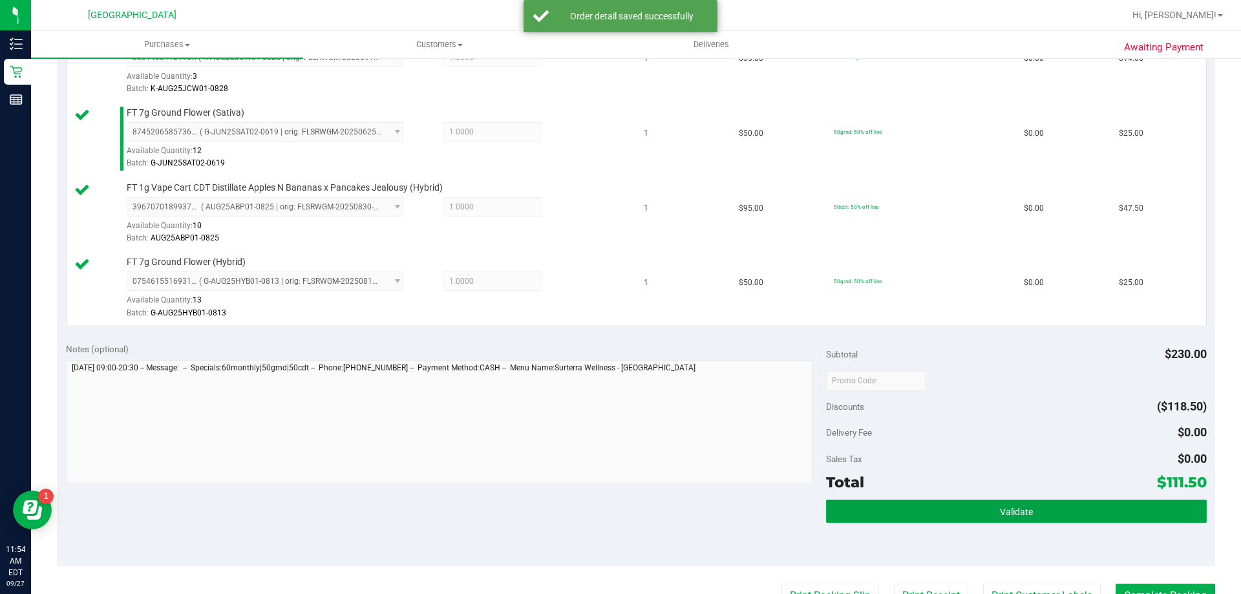
click at [964, 512] on button "Validate" at bounding box center [1016, 511] width 380 height 23
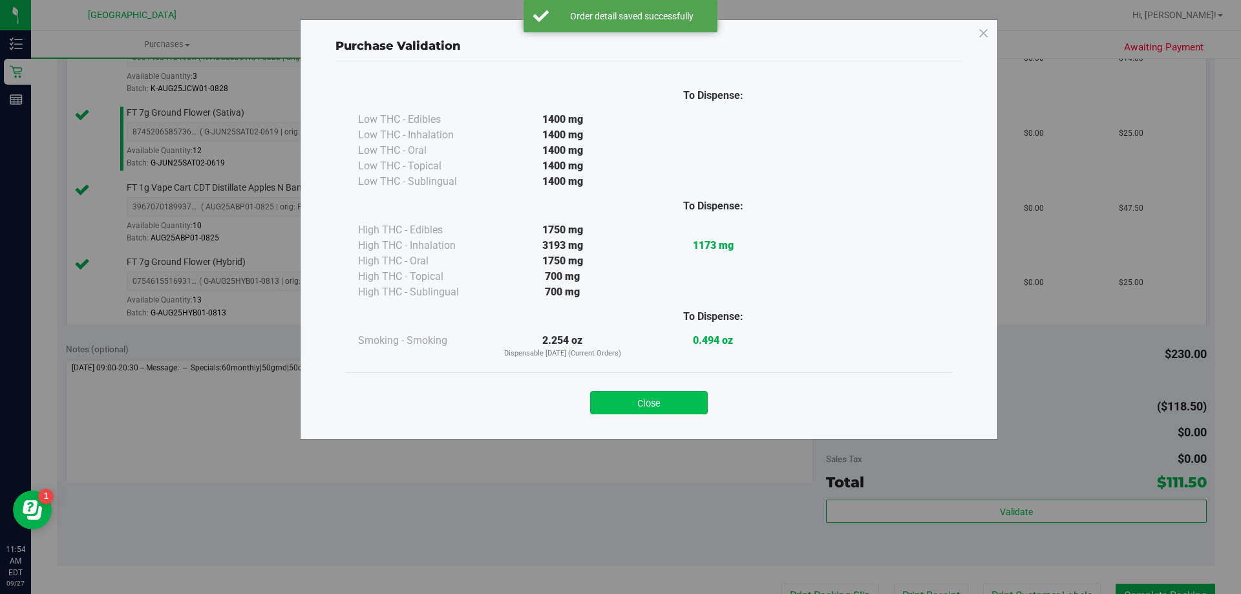
click at [660, 401] on button "Close" at bounding box center [649, 402] width 118 height 23
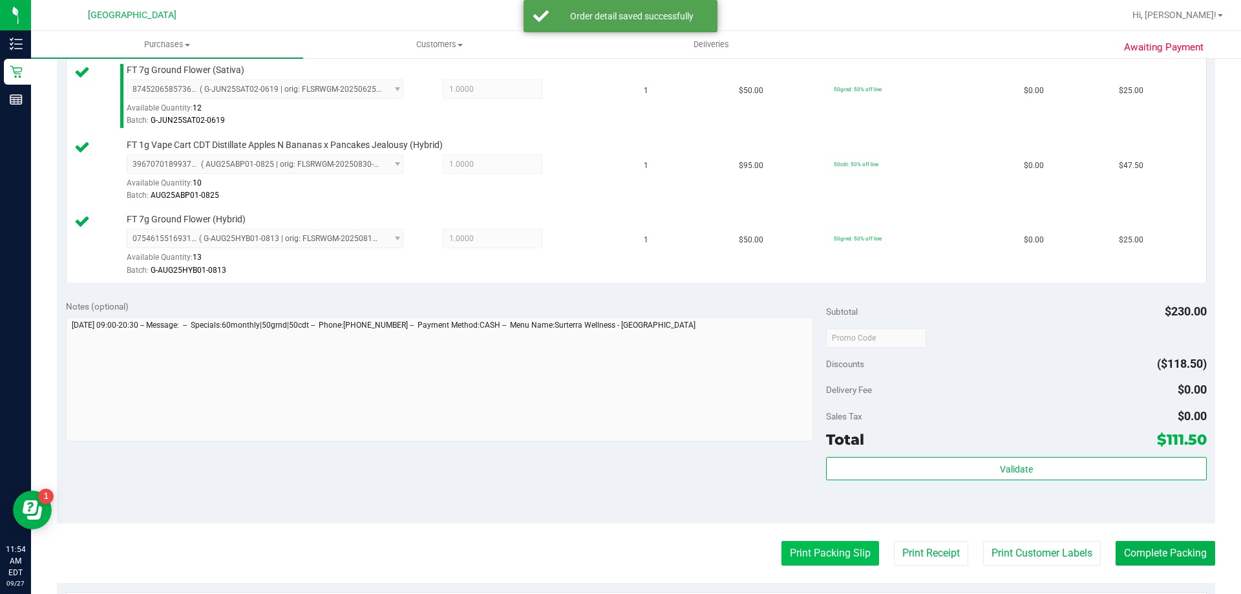
scroll to position [452, 0]
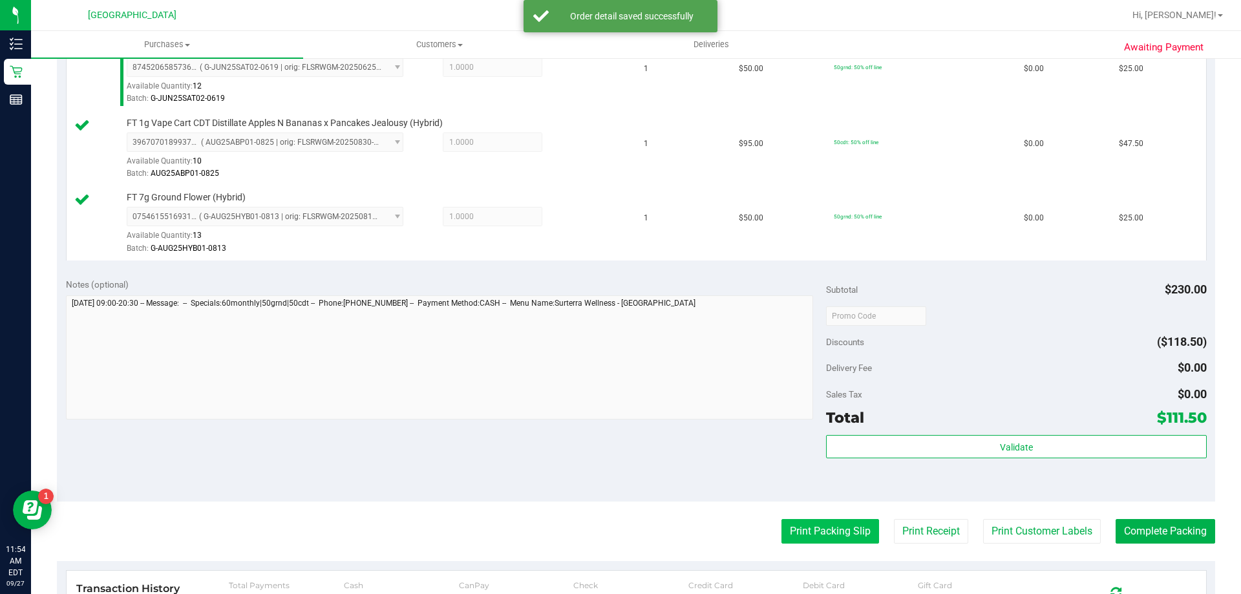
click at [781, 528] on button "Print Packing Slip" at bounding box center [830, 531] width 98 height 25
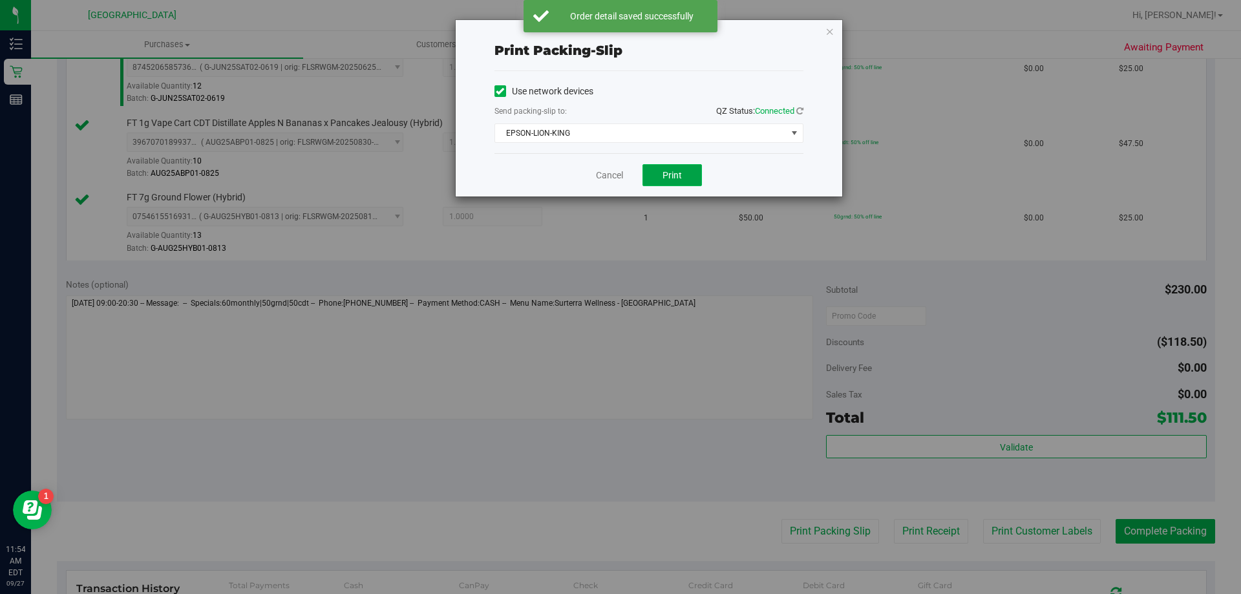
click at [668, 176] on span "Print" at bounding box center [671, 175] width 19 height 10
click at [606, 176] on link "Cancel" at bounding box center [609, 176] width 27 height 14
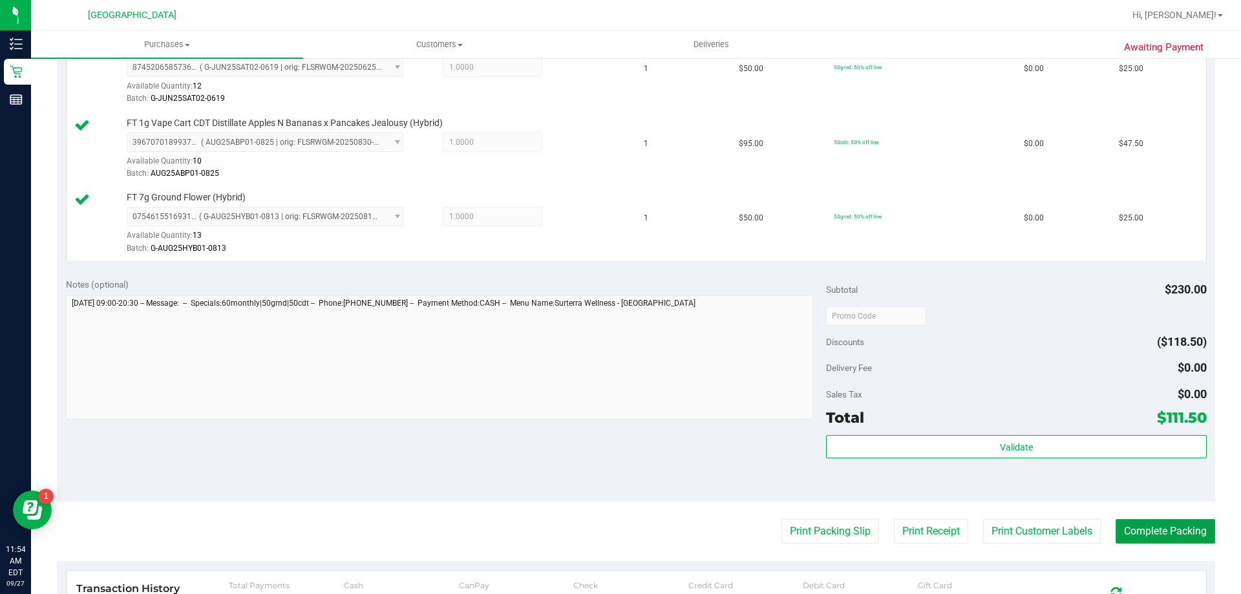
click at [1164, 523] on button "Complete Packing" at bounding box center [1165, 531] width 100 height 25
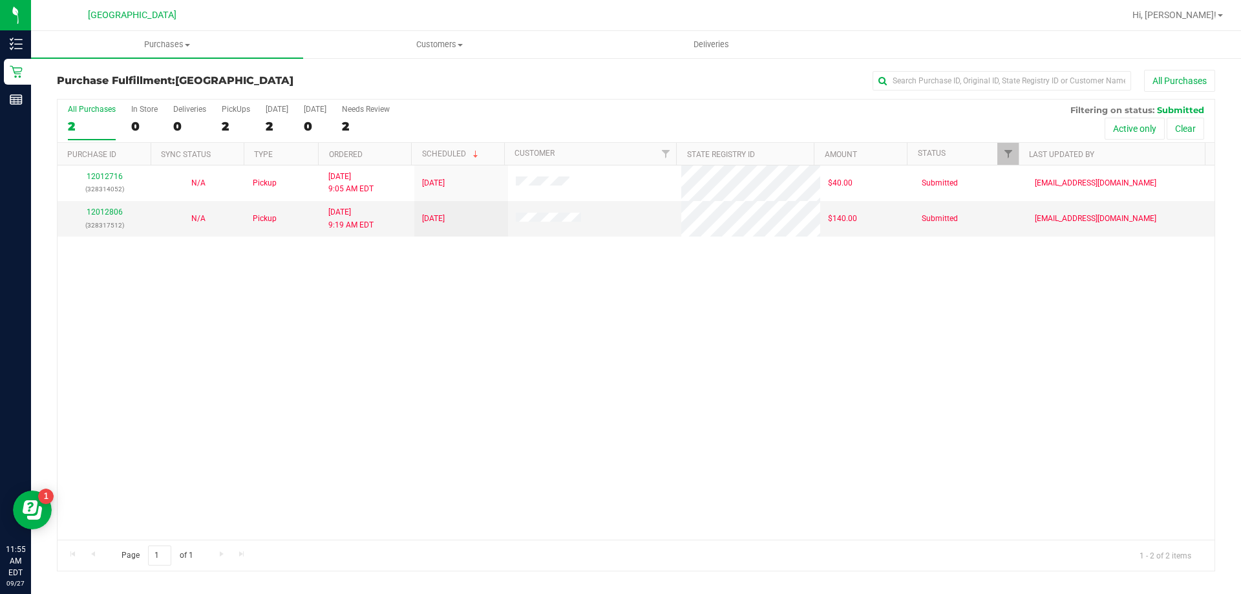
click at [484, 388] on div "12012716 (328314052) N/A Pickup [DATE] 9:05 AM EDT 9/27/2025 $40.00 Submitted […" at bounding box center [636, 352] width 1157 height 374
click at [232, 590] on div "Purchases Summary of purchases Fulfillment All purchases Customers All customer…" at bounding box center [636, 312] width 1210 height 563
click at [1009, 151] on span "Filter" at bounding box center [1008, 154] width 10 height 10
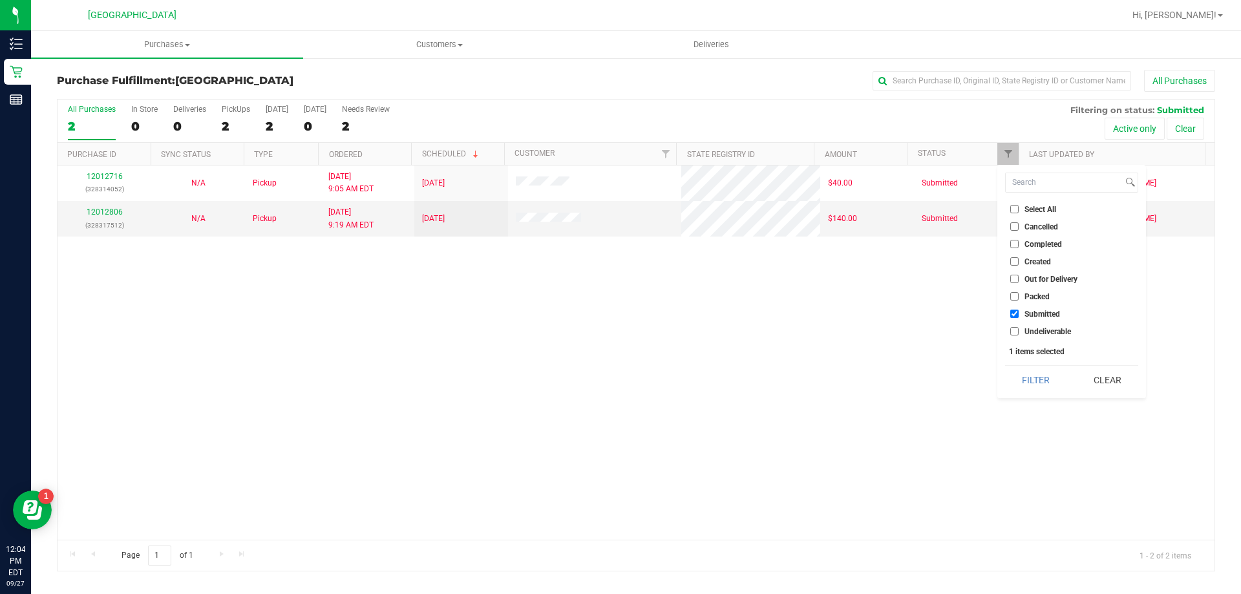
click at [1037, 319] on li "Submitted" at bounding box center [1071, 314] width 133 height 14
click at [1037, 329] on span "Undeliverable" at bounding box center [1047, 332] width 47 height 8
click at [1018, 329] on input "Undeliverable" at bounding box center [1014, 331] width 8 height 8
checkbox input "true"
click at [1043, 370] on button "Filter" at bounding box center [1036, 380] width 62 height 28
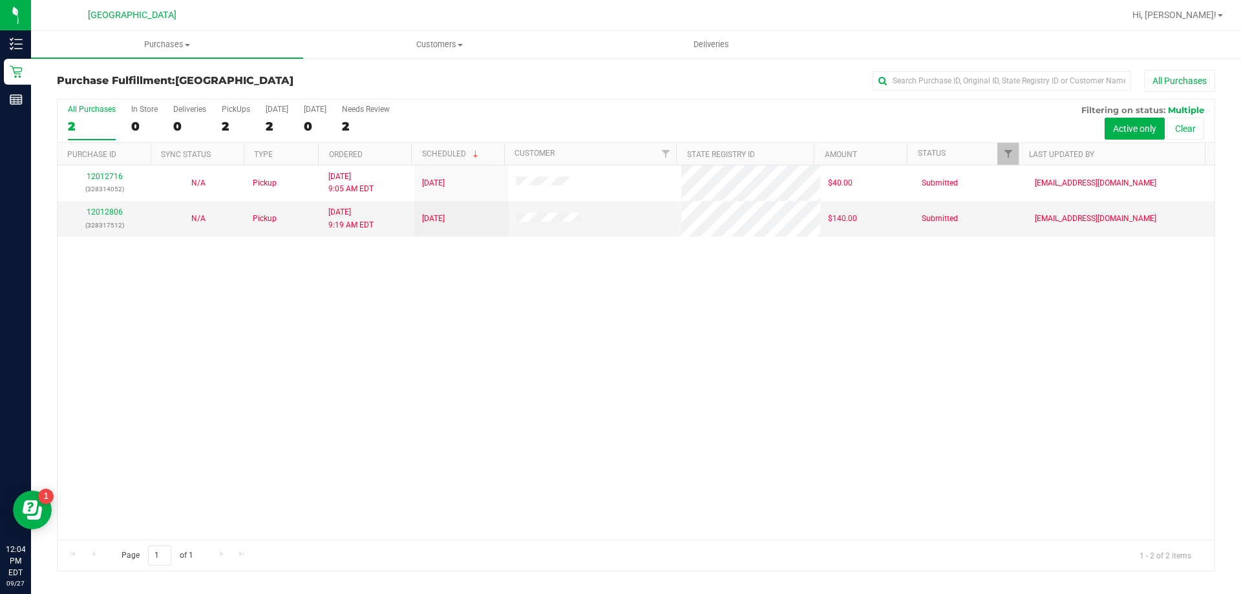
click at [499, 428] on div "12012716 (328314052) N/A Pickup [DATE] 9:05 AM EDT 9/27/2025 $40.00 Submitted […" at bounding box center [636, 352] width 1157 height 374
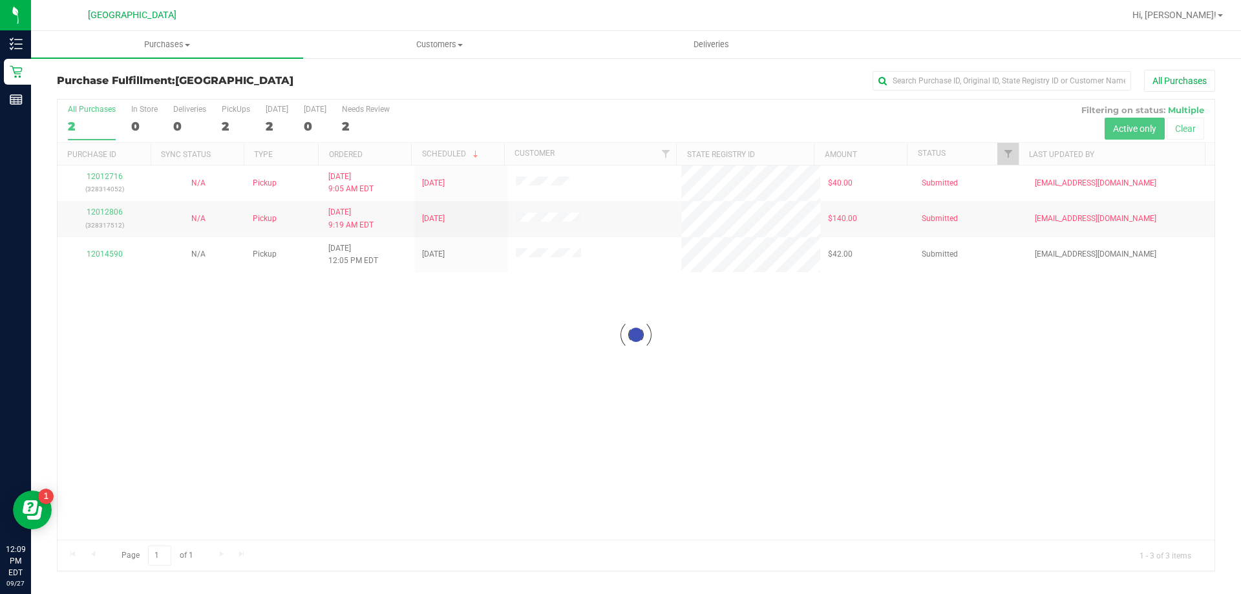
checkbox input "true"
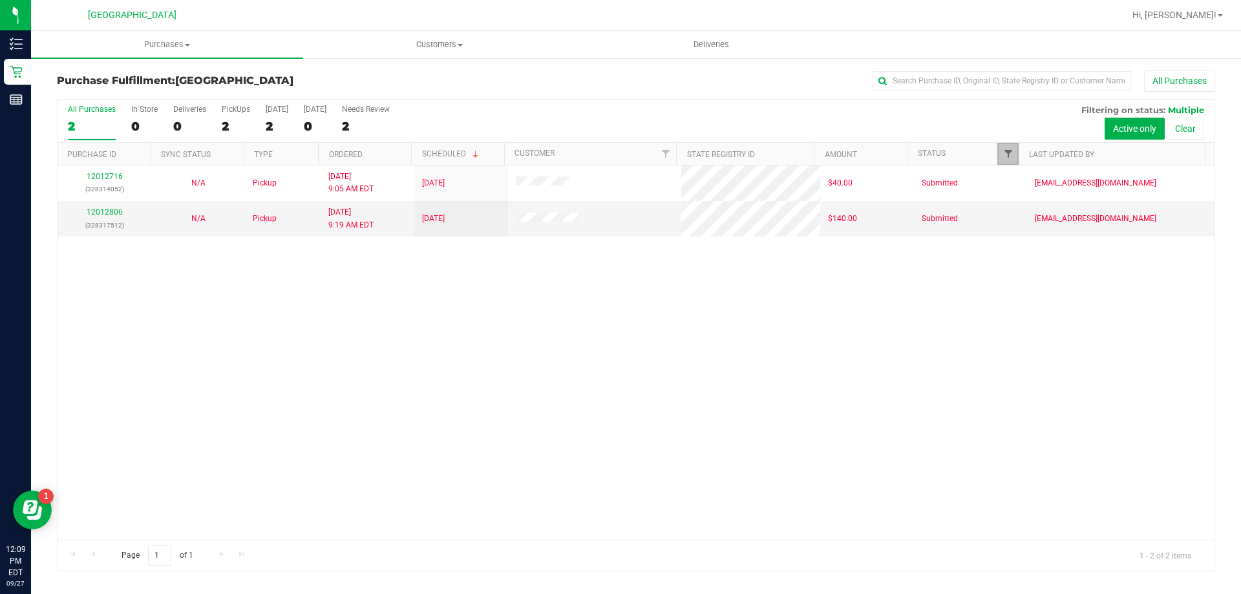
click at [1011, 150] on span "Filter" at bounding box center [1008, 154] width 10 height 10
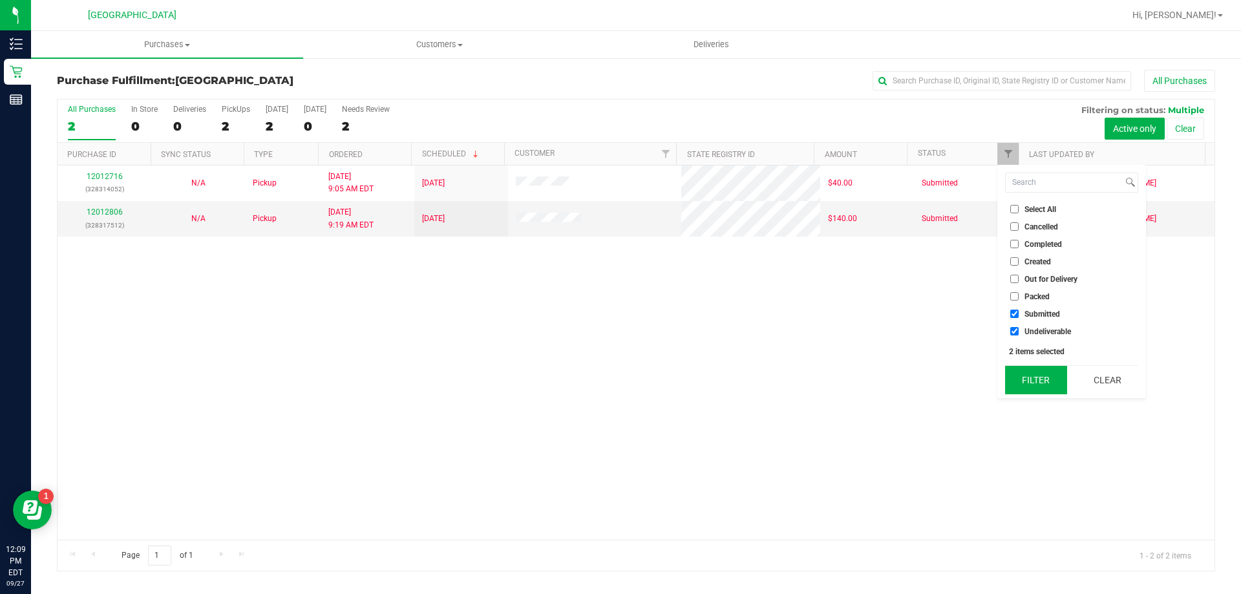
click at [1034, 383] on button "Filter" at bounding box center [1036, 380] width 62 height 28
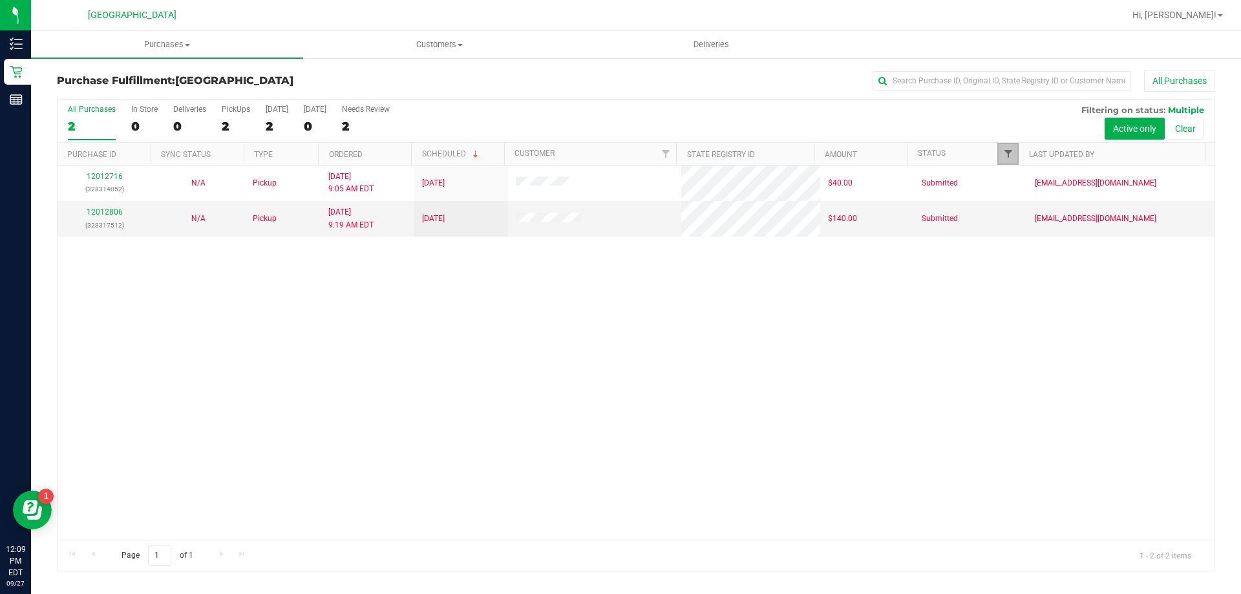
click at [1003, 151] on span "Filter" at bounding box center [1008, 154] width 10 height 10
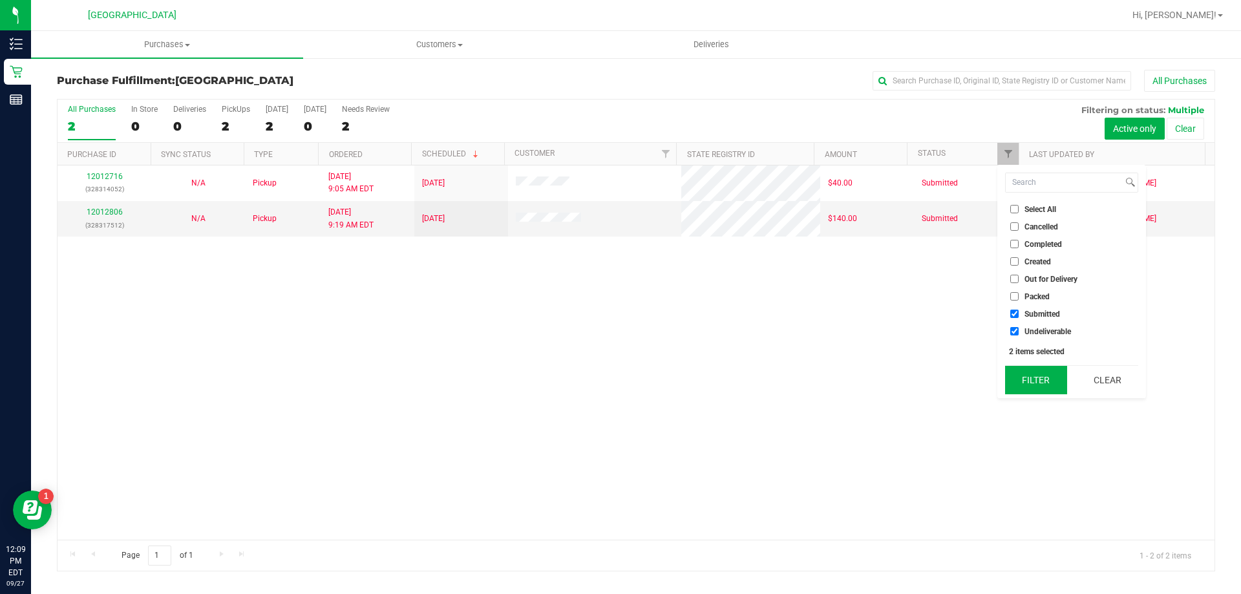
click at [1030, 368] on button "Filter" at bounding box center [1036, 380] width 62 height 28
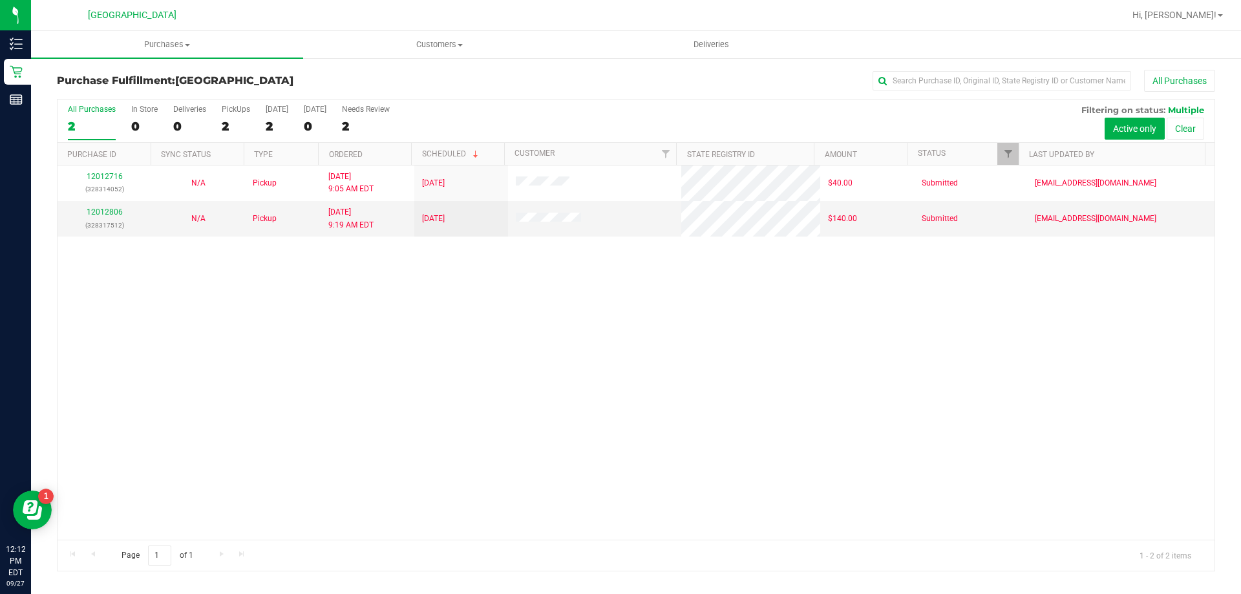
click at [517, 381] on div "12012716 (328314052) N/A Pickup [DATE] 9:05 AM EDT 9/27/2025 $40.00 Submitted […" at bounding box center [636, 352] width 1157 height 374
click at [1011, 150] on span "Filter" at bounding box center [1008, 154] width 10 height 10
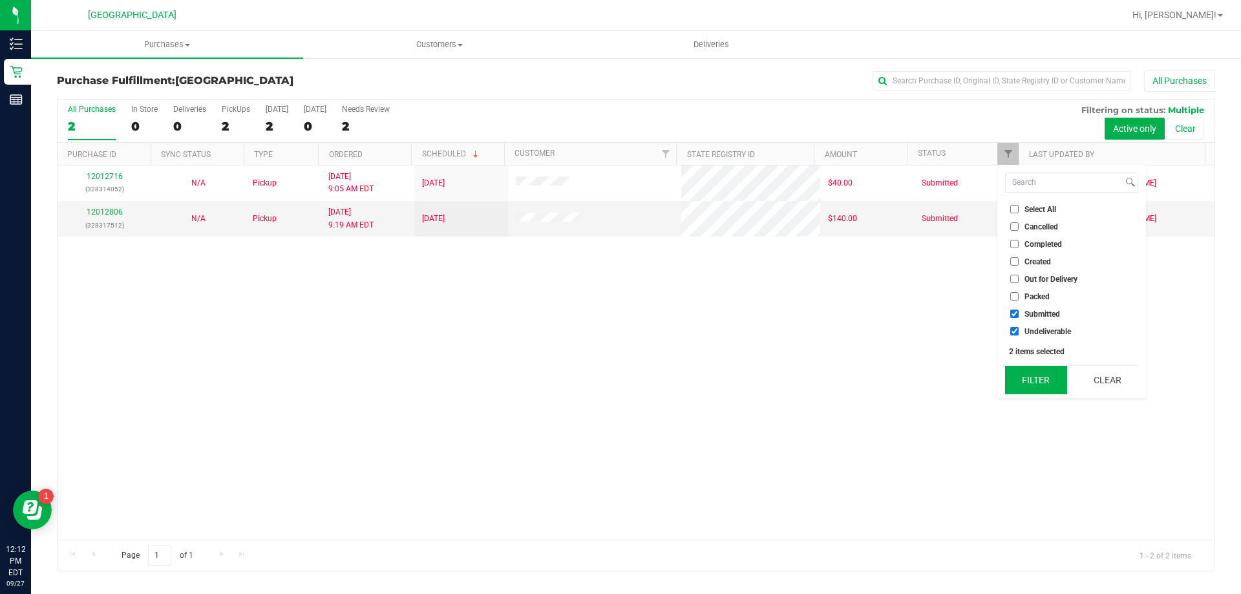
click at [1032, 383] on button "Filter" at bounding box center [1036, 380] width 62 height 28
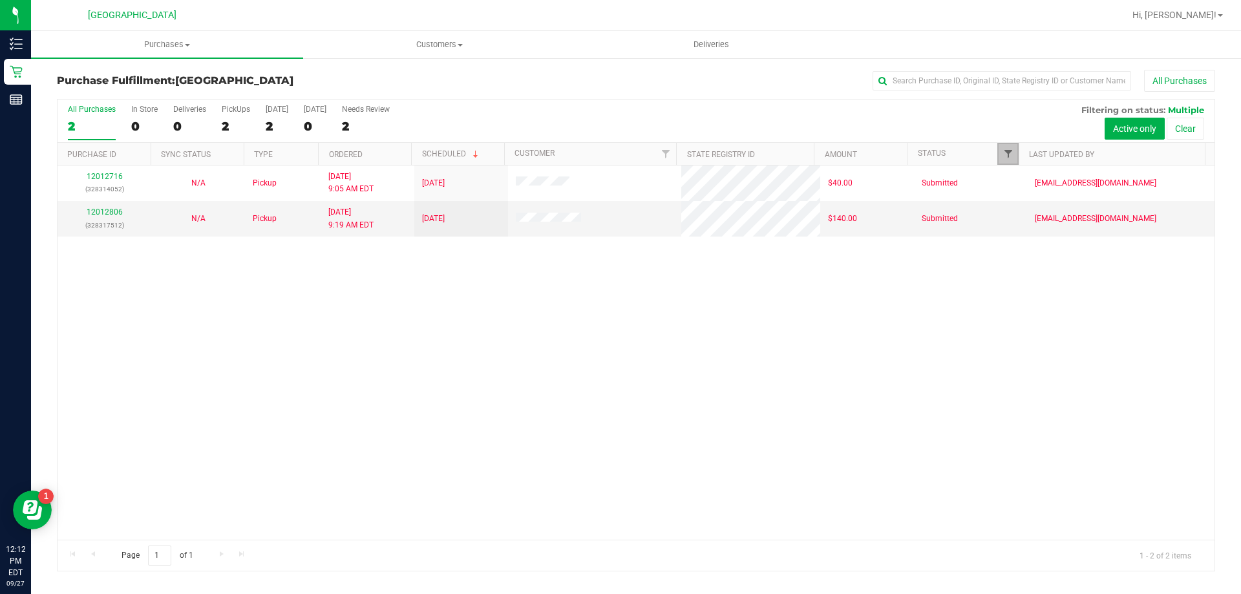
click at [1005, 152] on span "Filter" at bounding box center [1008, 154] width 10 height 10
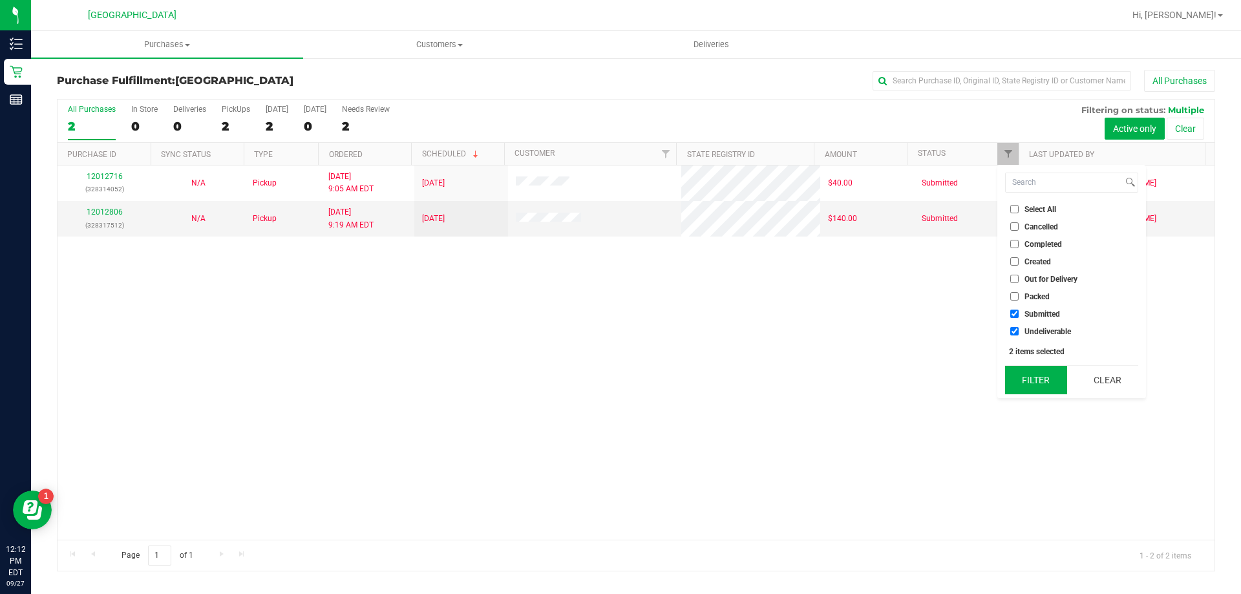
click at [1046, 381] on button "Filter" at bounding box center [1036, 380] width 62 height 28
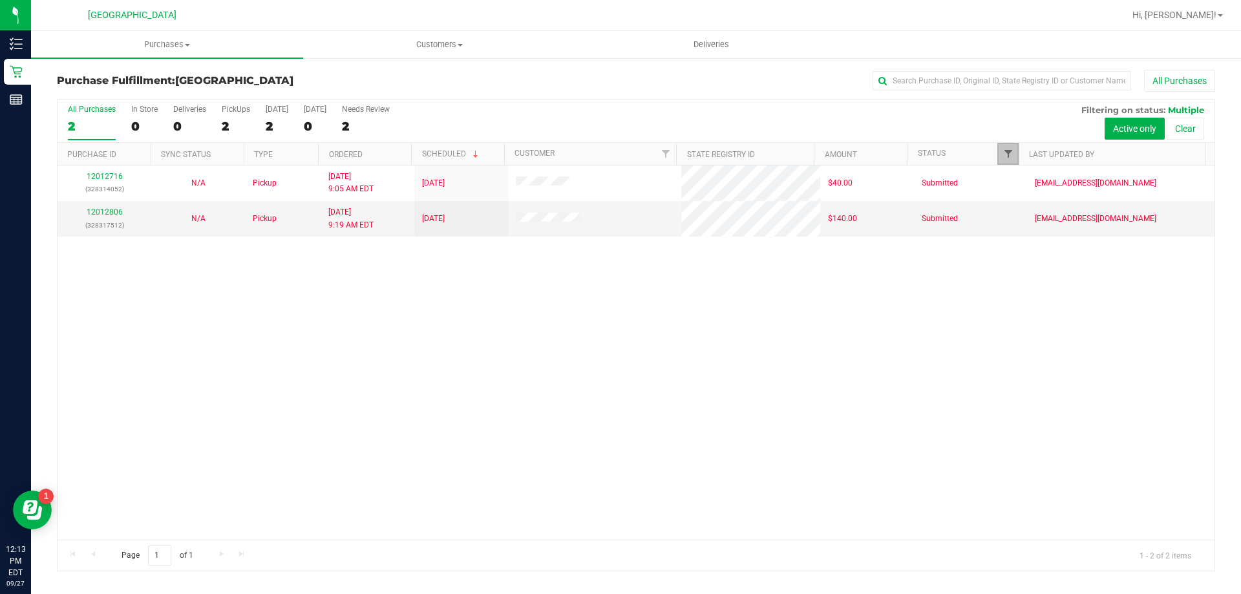
click at [1011, 149] on span "Filter" at bounding box center [1008, 154] width 10 height 10
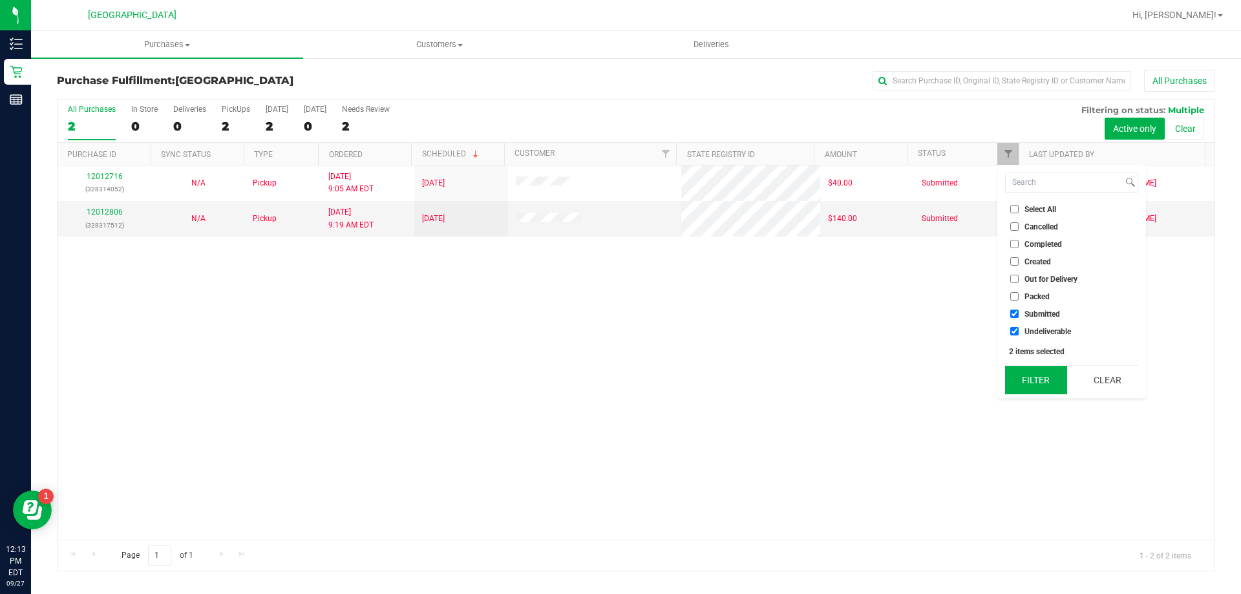
click at [1028, 386] on button "Filter" at bounding box center [1036, 380] width 62 height 28
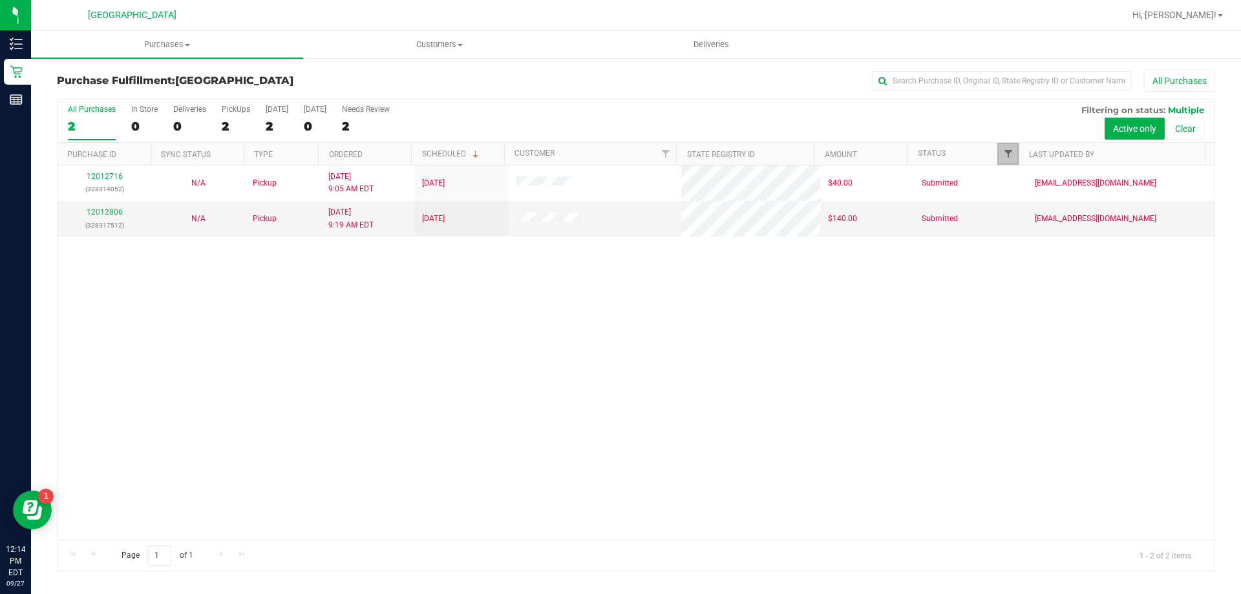
click at [1004, 151] on span "Filter" at bounding box center [1008, 154] width 10 height 10
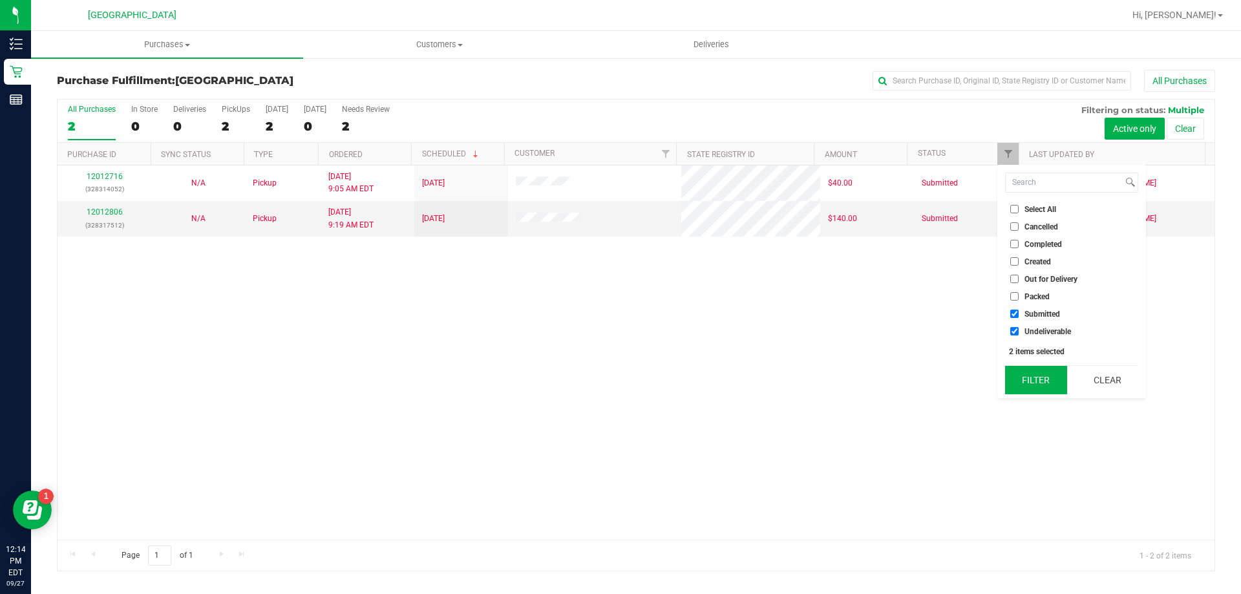
click at [1029, 383] on button "Filter" at bounding box center [1036, 380] width 62 height 28
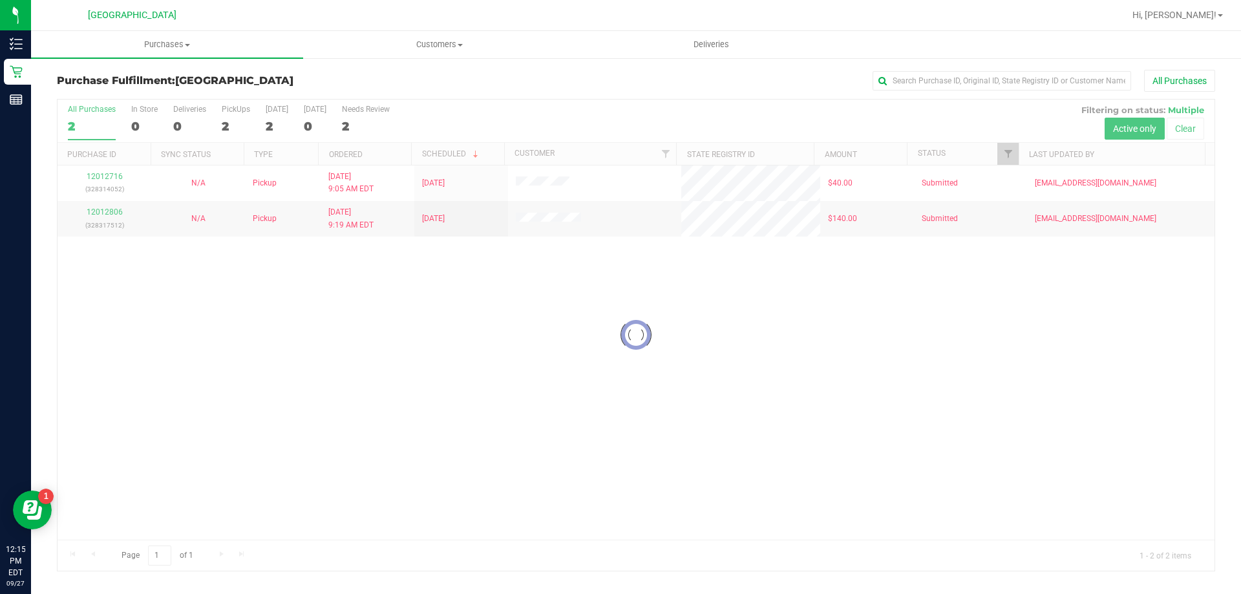
checkbox input "true"
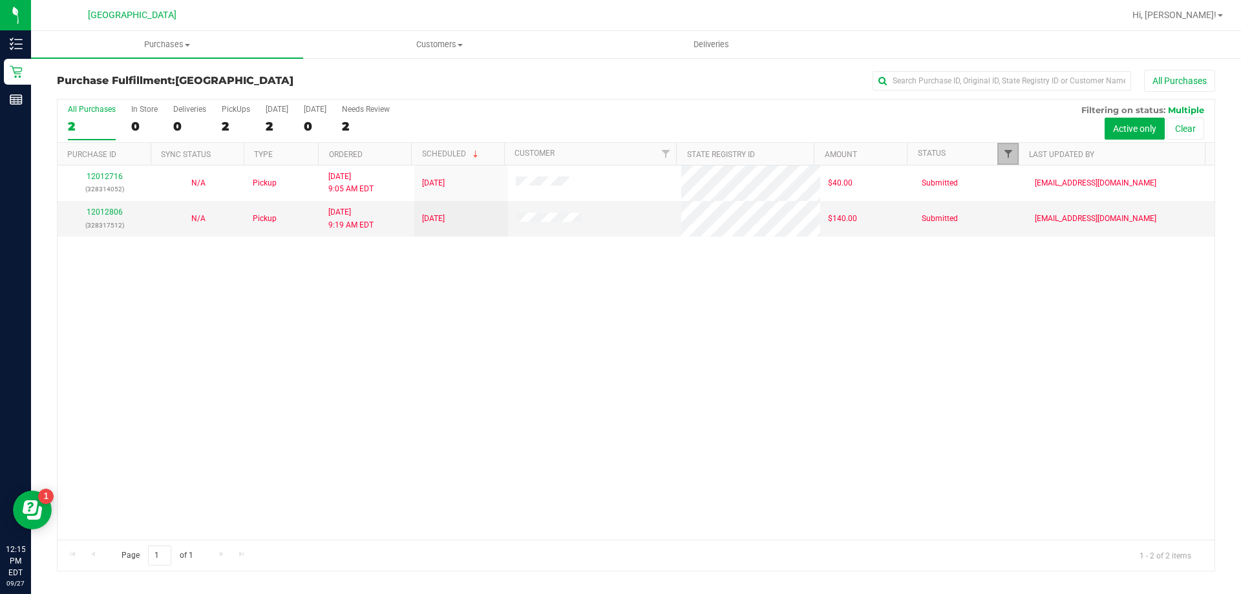
click at [1011, 151] on span "Filter" at bounding box center [1008, 154] width 10 height 10
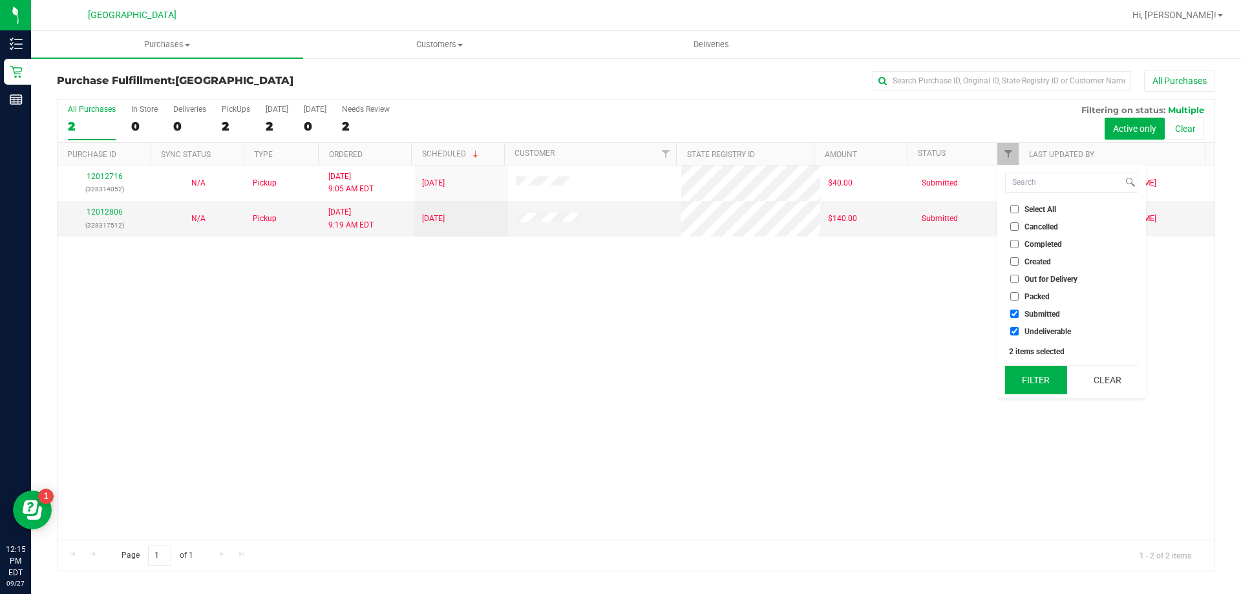
click at [1022, 381] on button "Filter" at bounding box center [1036, 380] width 62 height 28
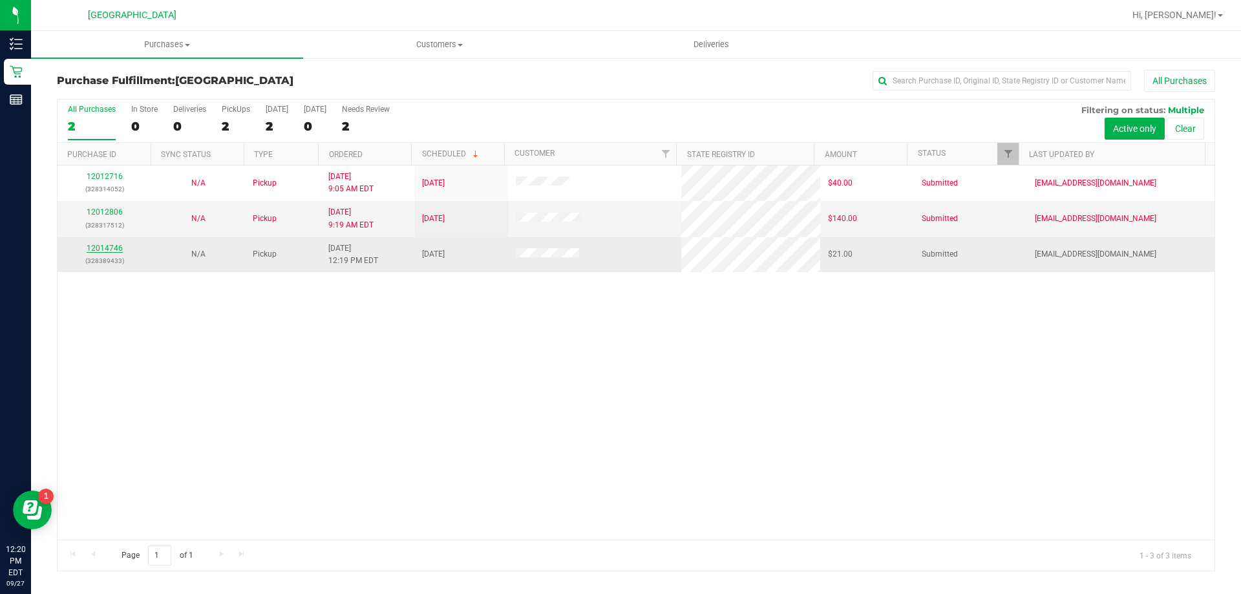
click at [109, 244] on link "12014746" at bounding box center [105, 248] width 36 height 9
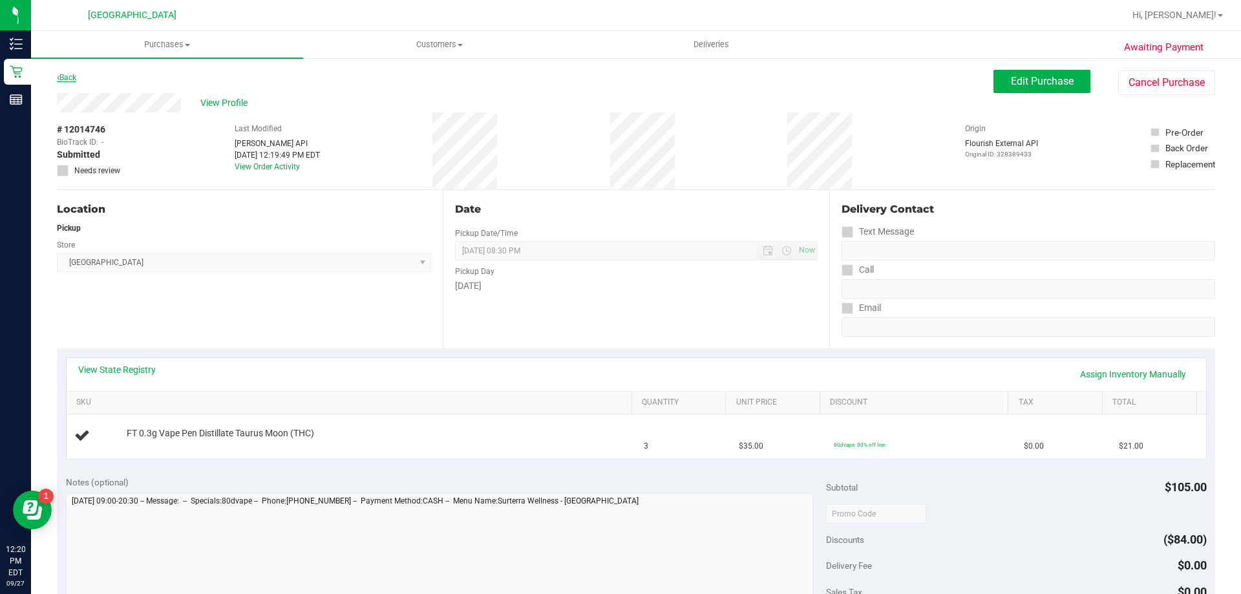
click at [76, 73] on link "Back" at bounding box center [66, 77] width 19 height 9
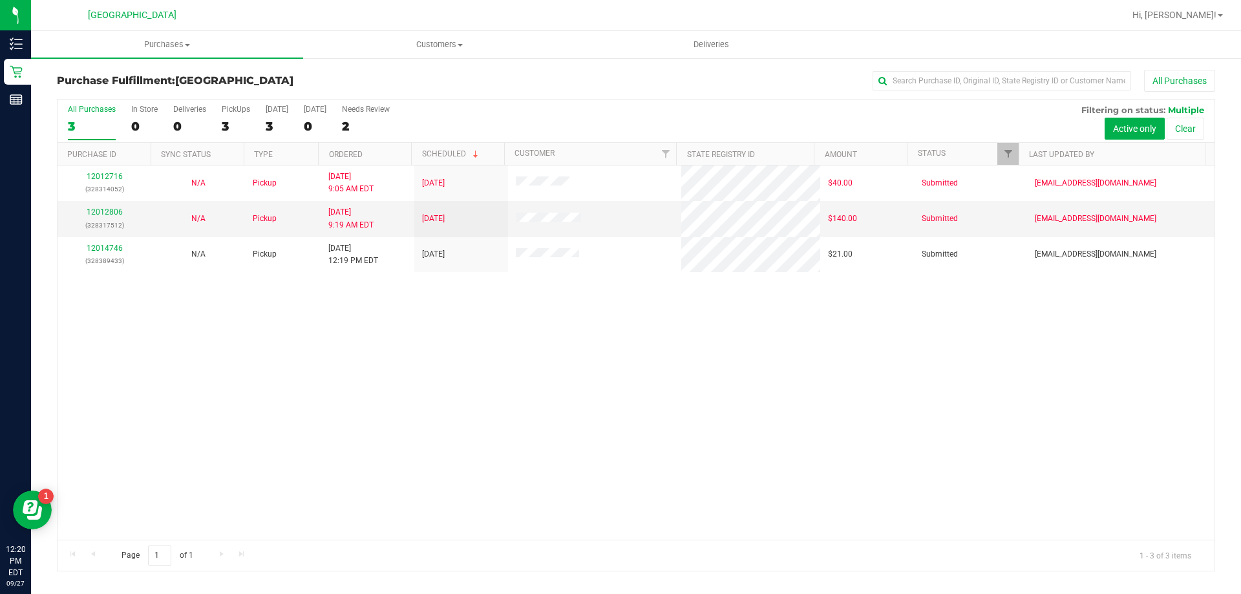
click at [263, 390] on div "12012716 (328314052) N/A Pickup [DATE] 9:05 AM EDT 9/27/2025 $40.00 Submitted […" at bounding box center [636, 352] width 1157 height 374
click at [398, 400] on div "12012716 (328314052) N/A Pickup [DATE] 9:05 AM EDT 9/27/2025 $40.00 Submitted […" at bounding box center [636, 352] width 1157 height 374
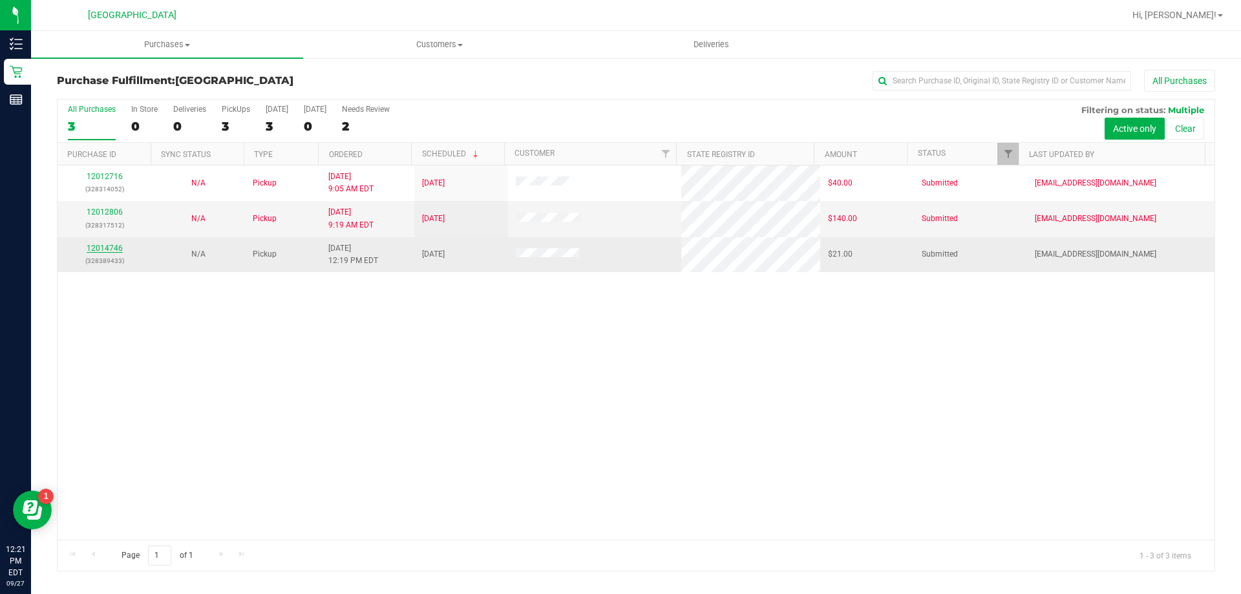
click at [116, 244] on link "12014746" at bounding box center [105, 248] width 36 height 9
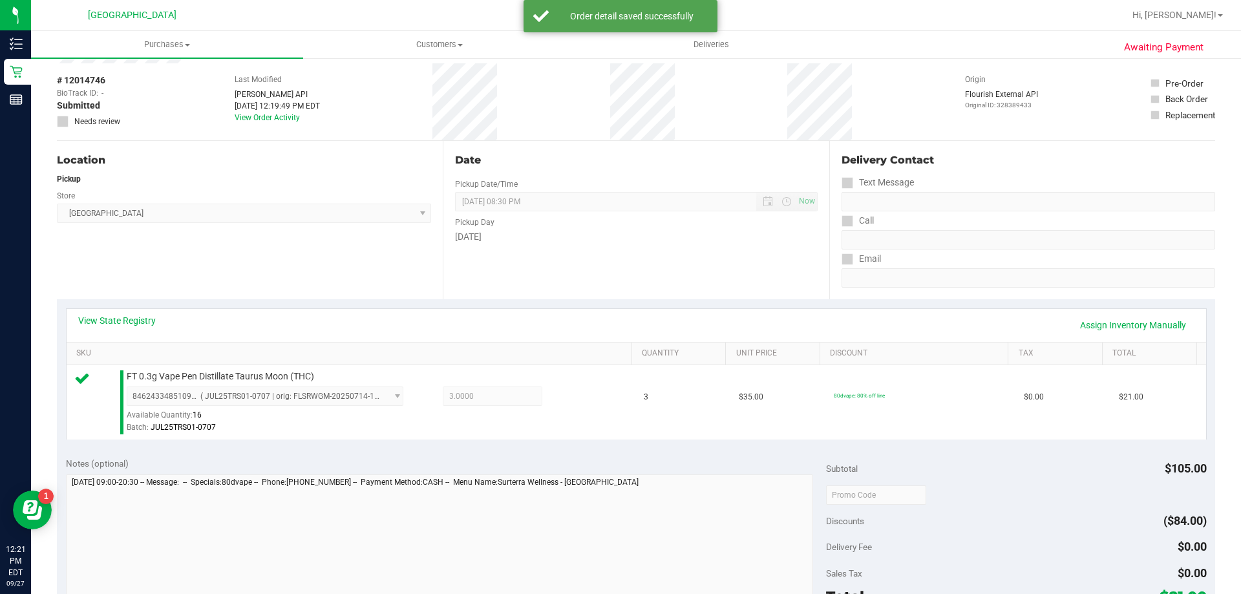
scroll to position [194, 0]
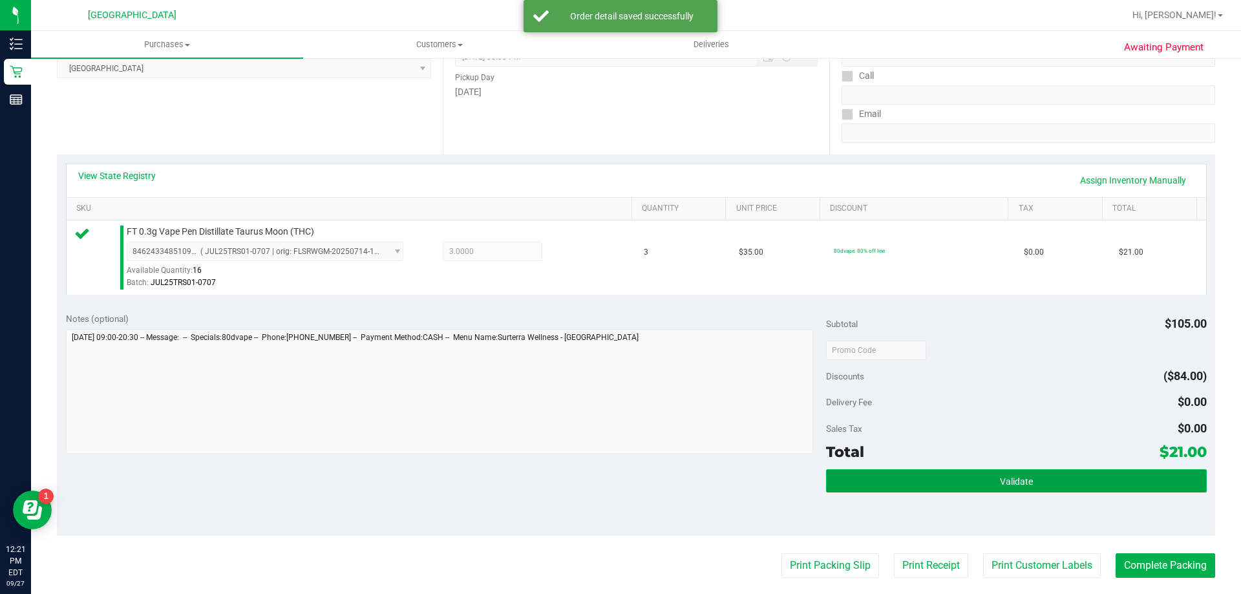
click at [929, 479] on button "Validate" at bounding box center [1016, 480] width 380 height 23
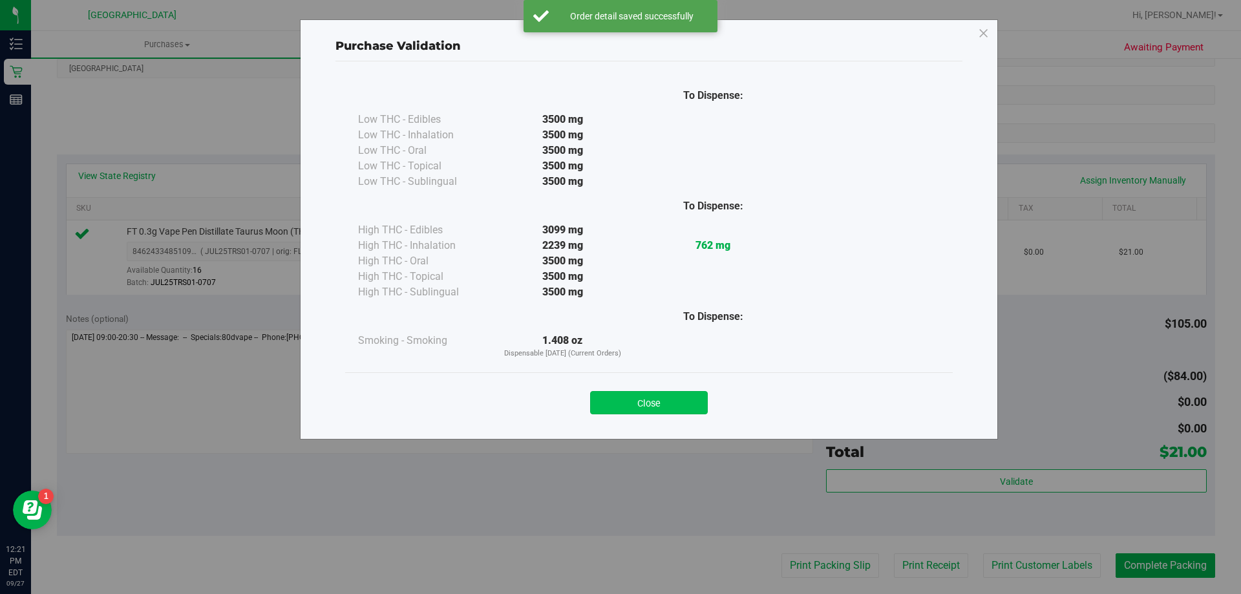
click at [674, 401] on button "Close" at bounding box center [649, 402] width 118 height 23
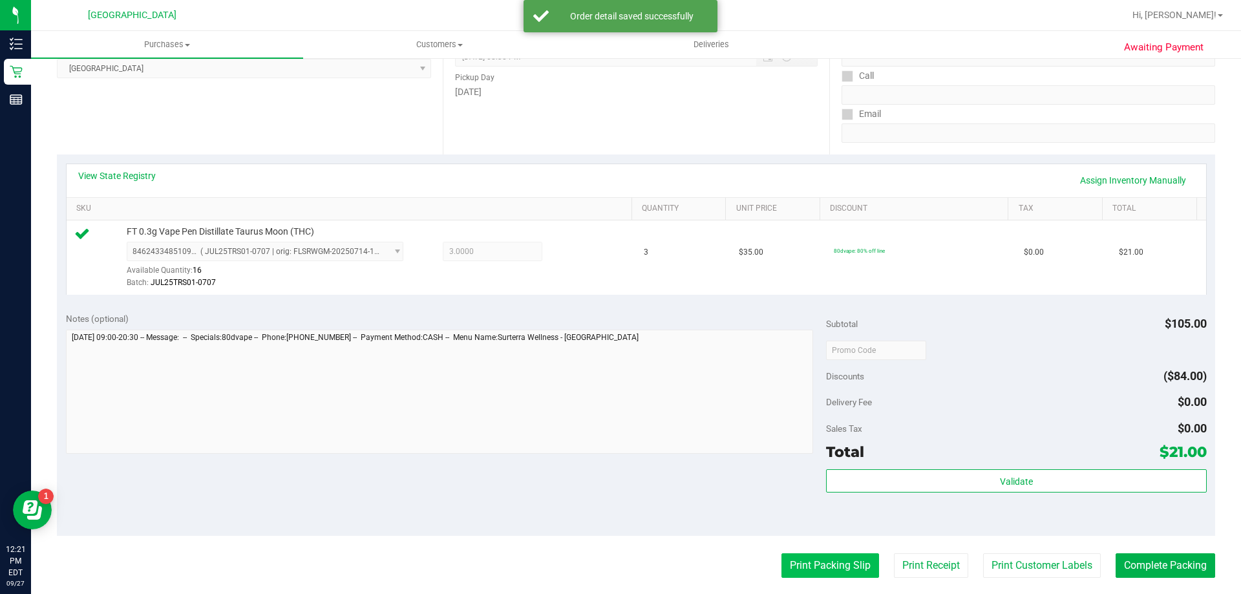
click at [792, 560] on button "Print Packing Slip" at bounding box center [830, 565] width 98 height 25
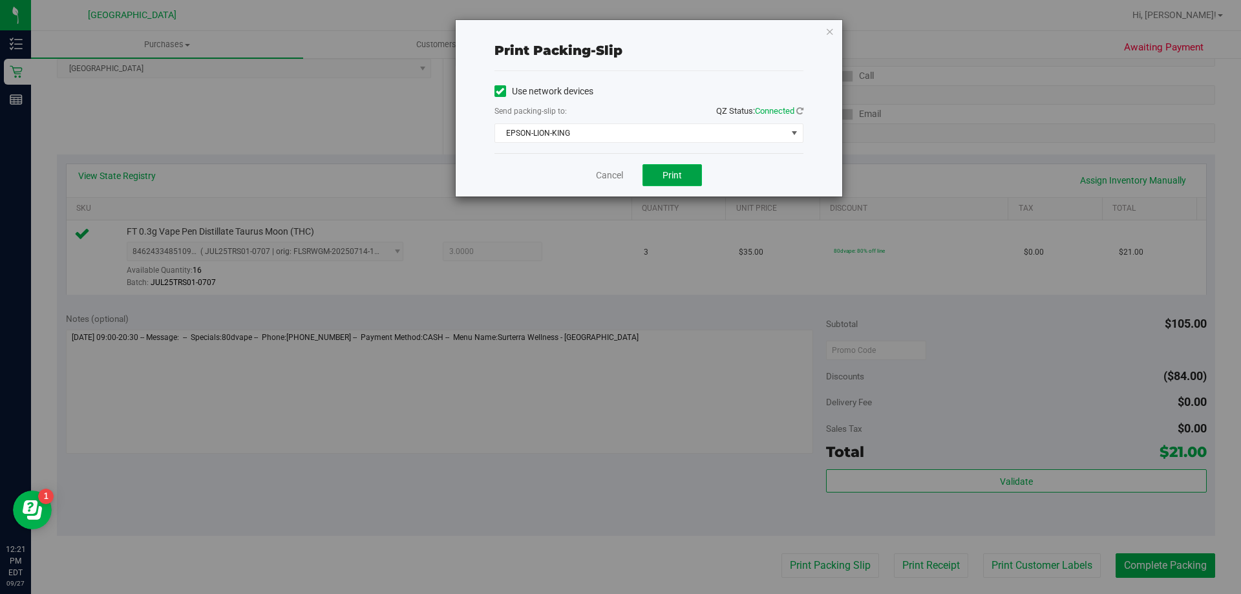
click at [673, 174] on span "Print" at bounding box center [671, 175] width 19 height 10
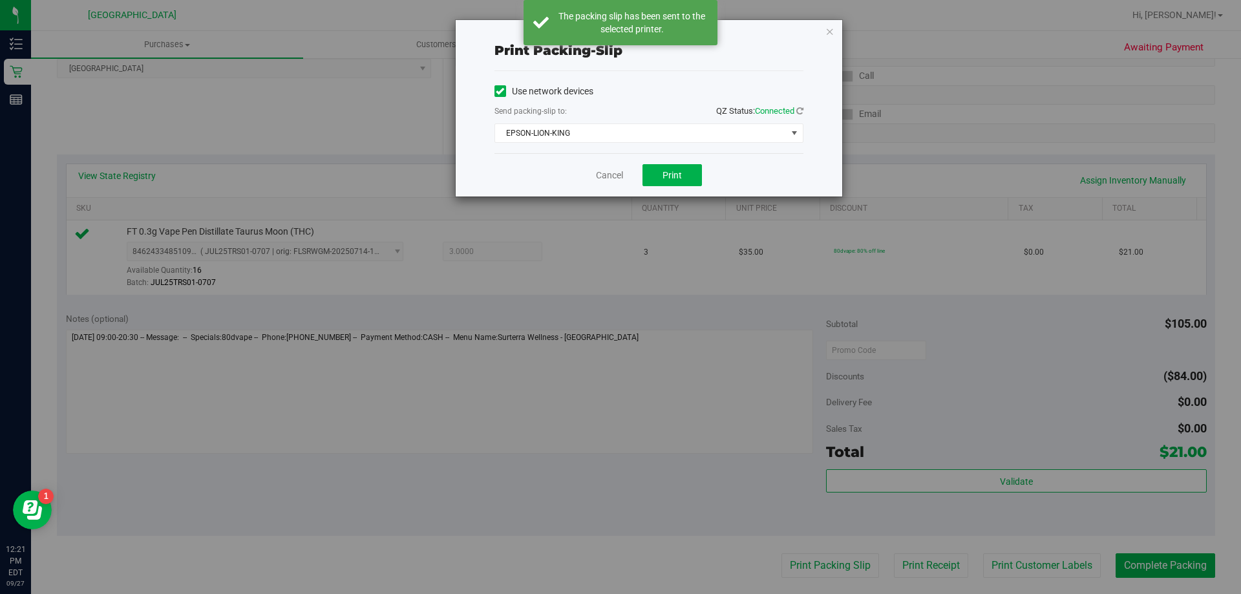
click at [615, 163] on div "Cancel Print" at bounding box center [648, 174] width 309 height 43
click at [606, 175] on link "Cancel" at bounding box center [609, 176] width 27 height 14
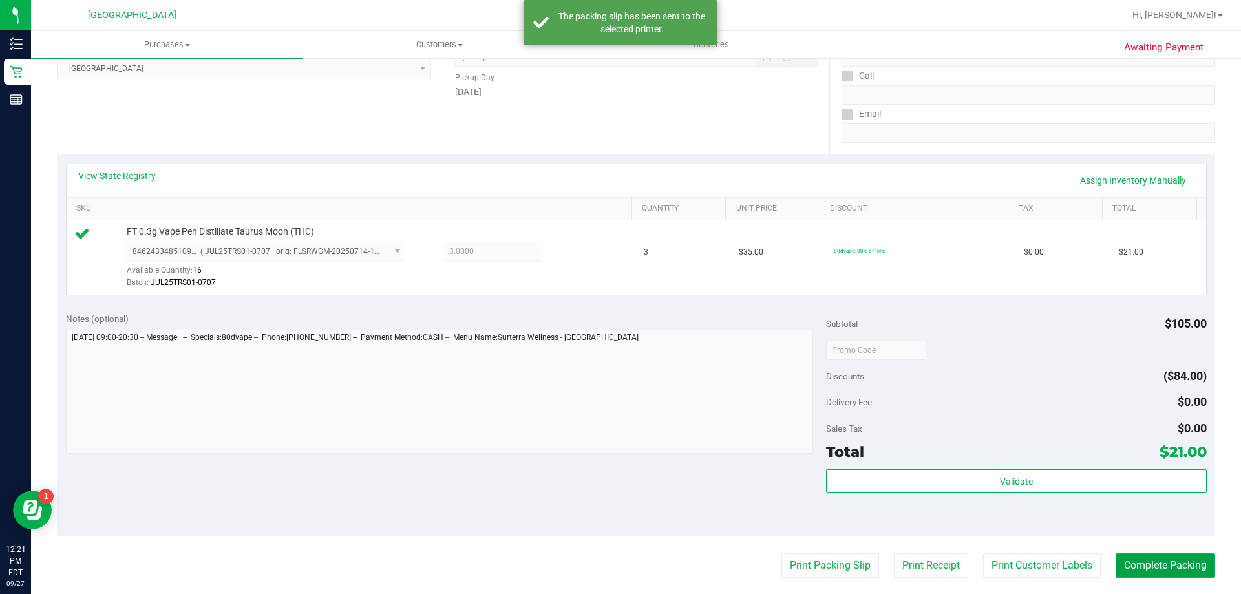
click at [1119, 573] on button "Complete Packing" at bounding box center [1165, 565] width 100 height 25
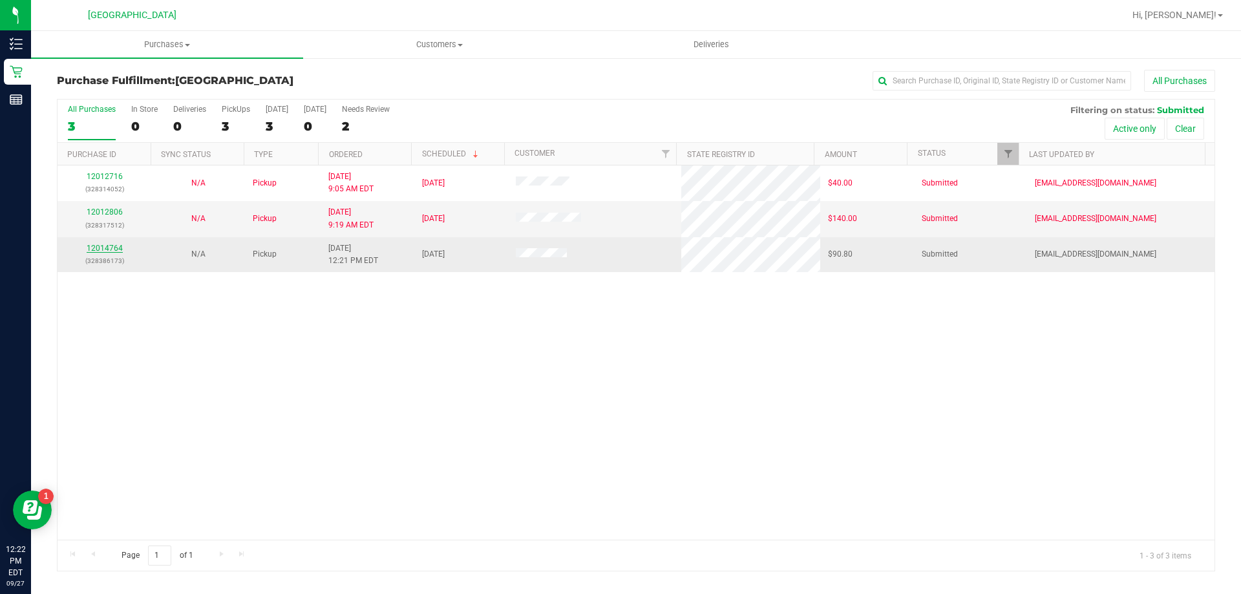
click at [116, 248] on link "12014764" at bounding box center [105, 248] width 36 height 9
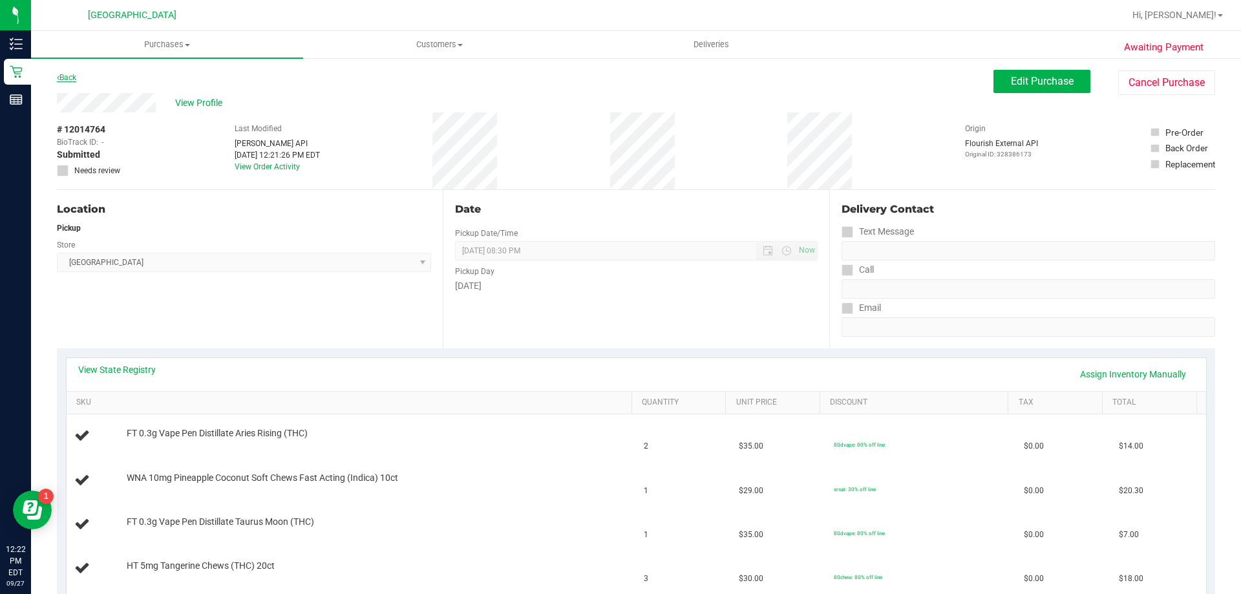
click at [65, 81] on link "Back" at bounding box center [66, 77] width 19 height 9
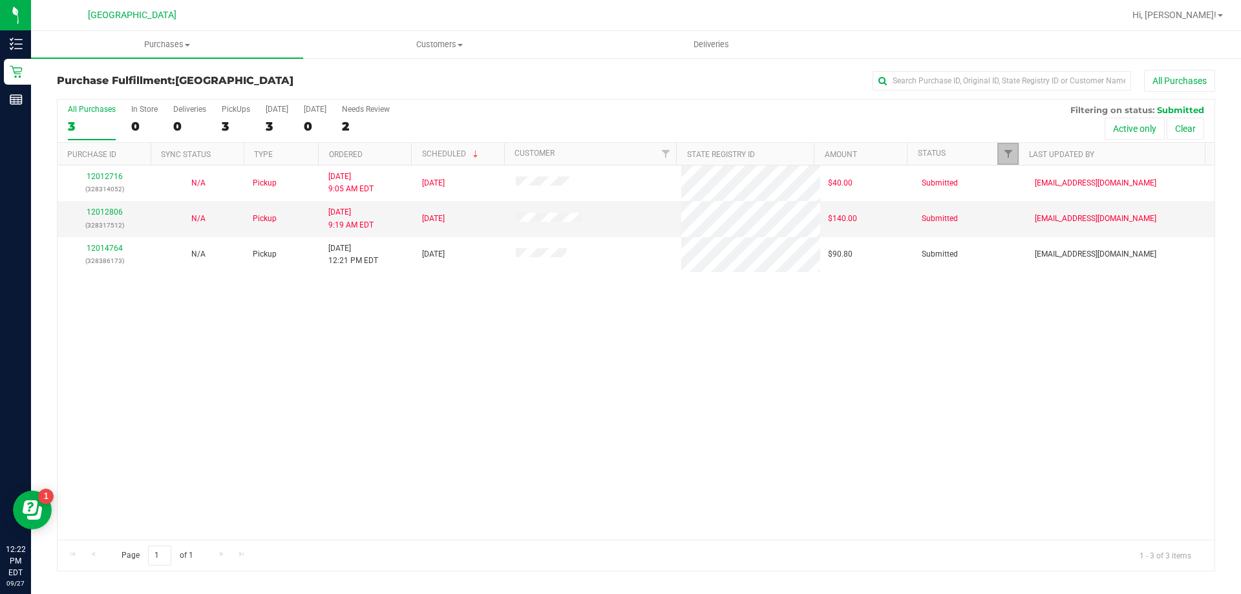
click at [998, 154] on link "Filter" at bounding box center [1007, 154] width 21 height 22
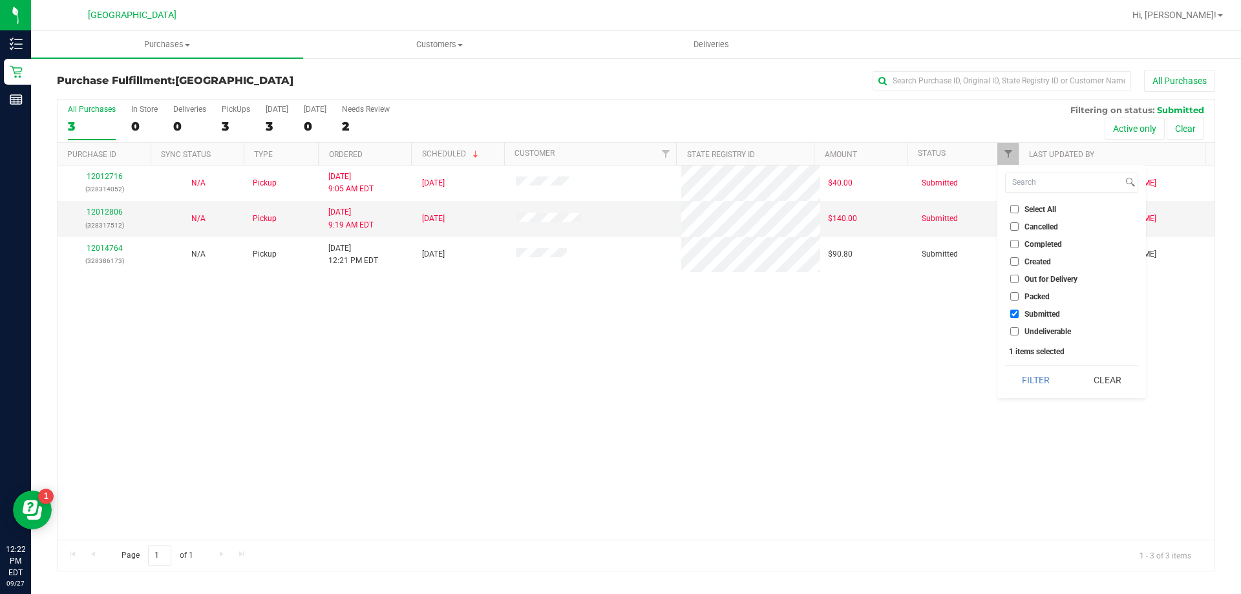
click at [1034, 330] on span "Undeliverable" at bounding box center [1047, 332] width 47 height 8
click at [1018, 330] on input "Undeliverable" at bounding box center [1014, 331] width 8 height 8
checkbox input "true"
click at [1031, 390] on button "Filter" at bounding box center [1036, 380] width 62 height 28
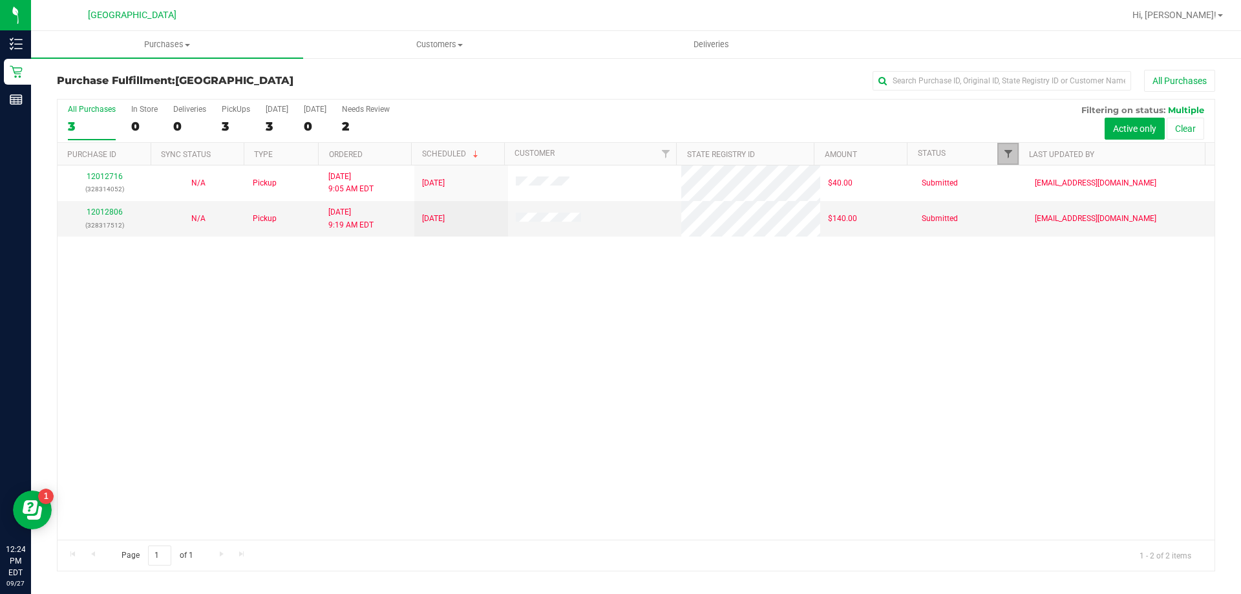
click at [1010, 156] on span "Filter" at bounding box center [1008, 154] width 10 height 10
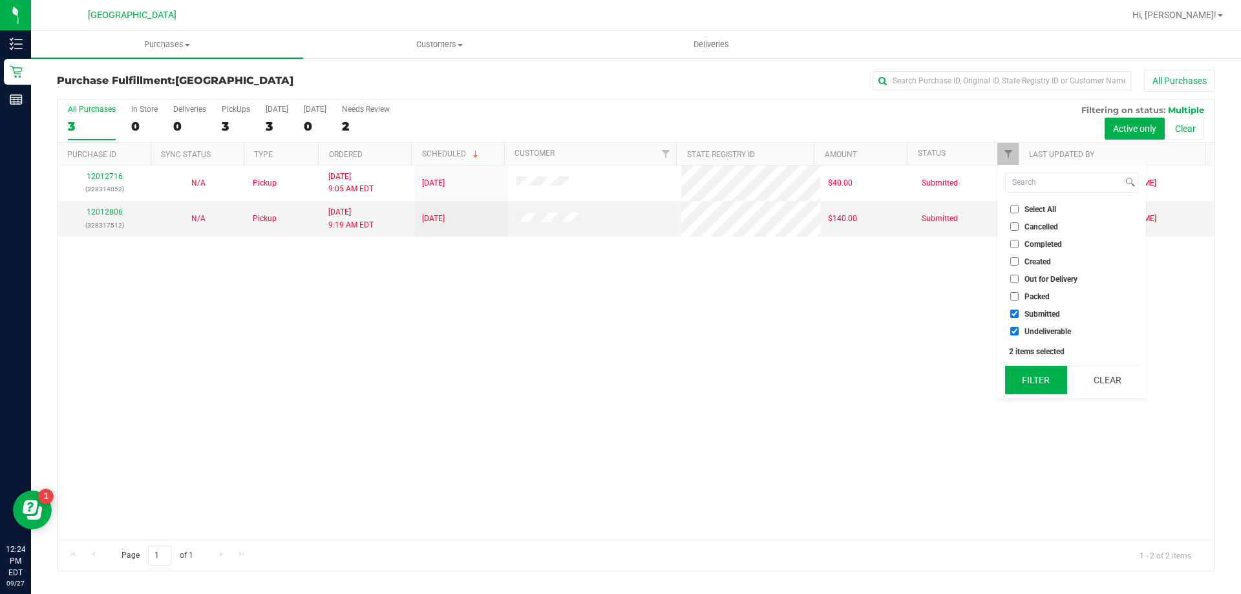
click at [1030, 374] on button "Filter" at bounding box center [1036, 380] width 62 height 28
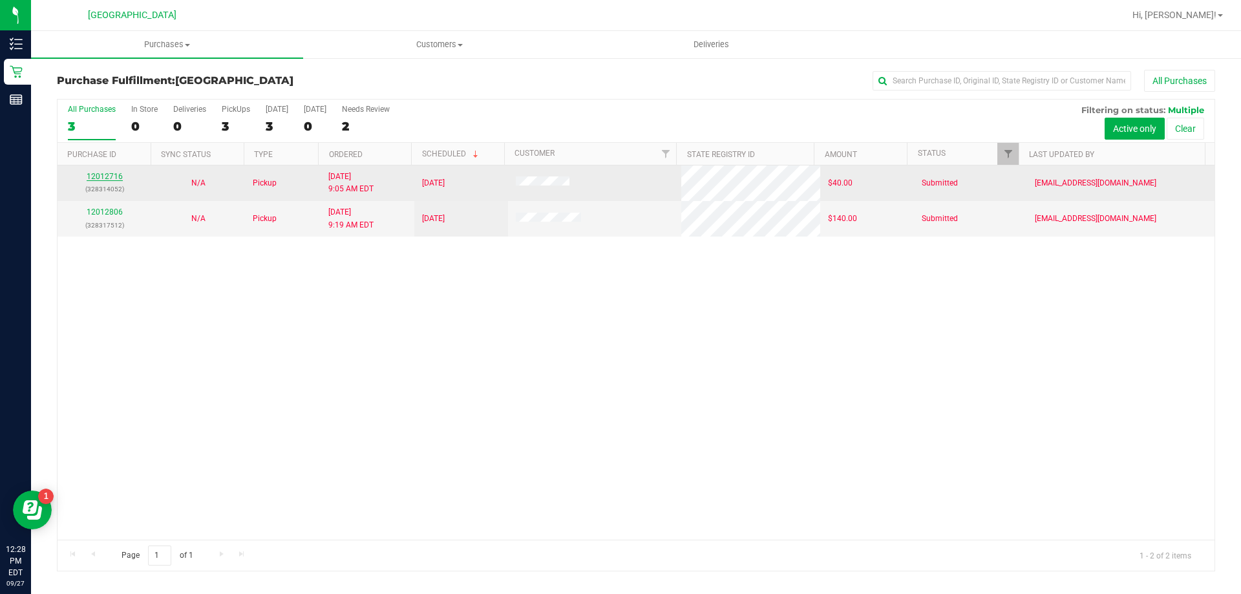
click at [113, 177] on link "12012716" at bounding box center [105, 176] width 36 height 9
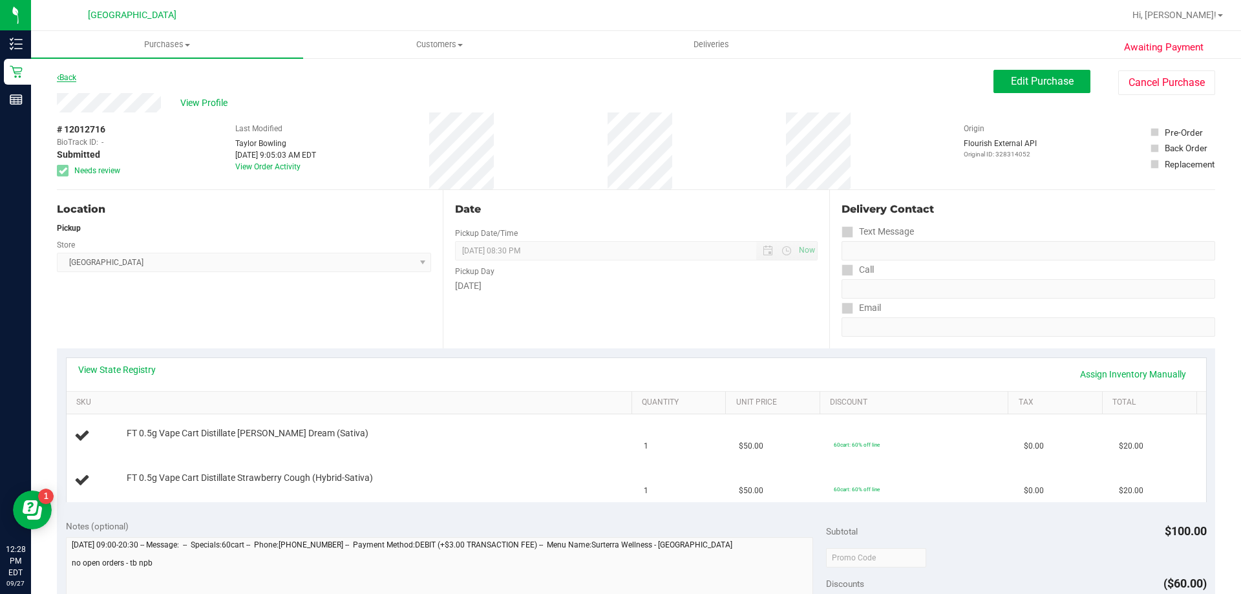
click at [68, 74] on link "Back" at bounding box center [66, 77] width 19 height 9
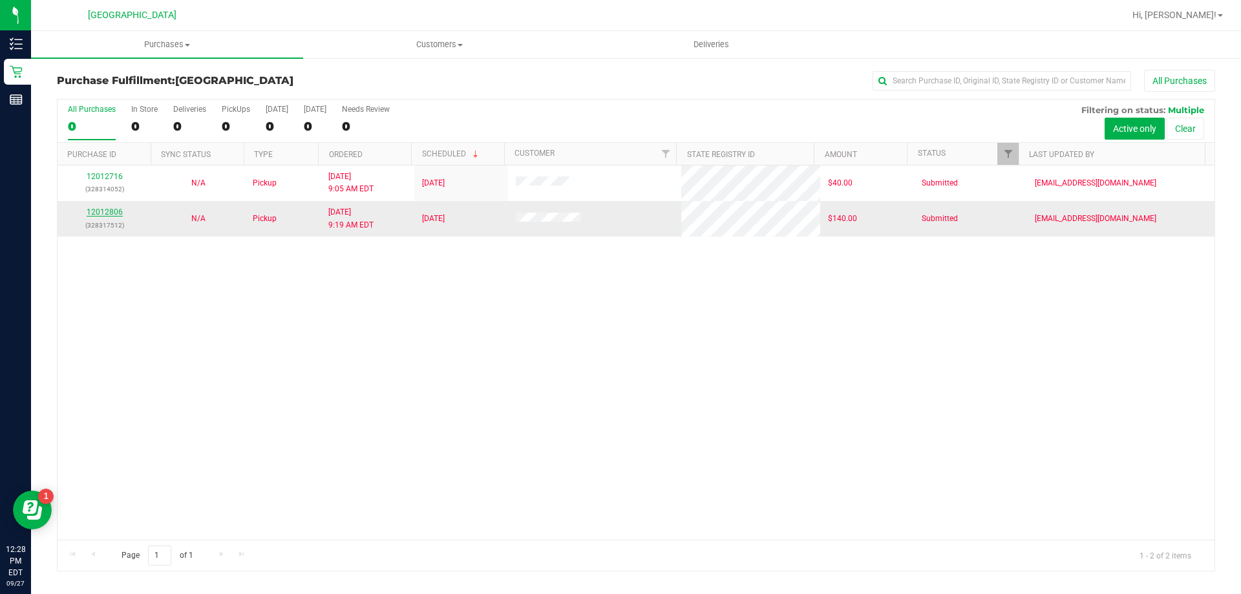
click at [110, 212] on link "12012806" at bounding box center [105, 211] width 36 height 9
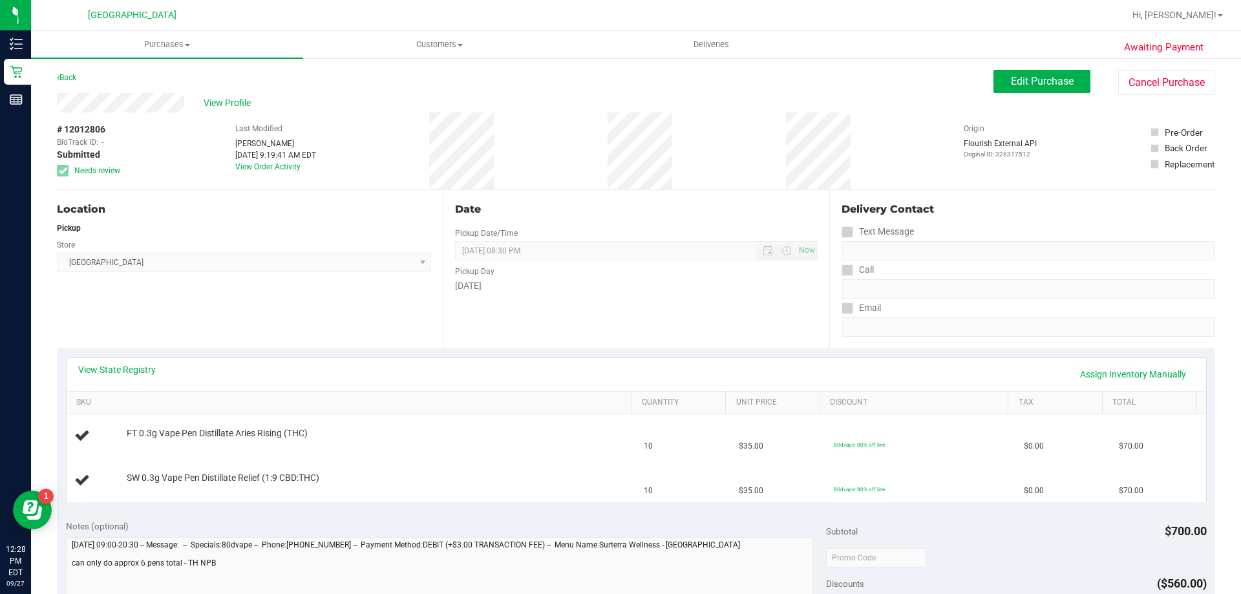
click at [56, 71] on div "Awaiting Payment Back Edit Purchase Cancel Purchase View Profile # 12012806 Bio…" at bounding box center [636, 563] width 1210 height 1013
click at [70, 74] on link "Back" at bounding box center [66, 77] width 19 height 9
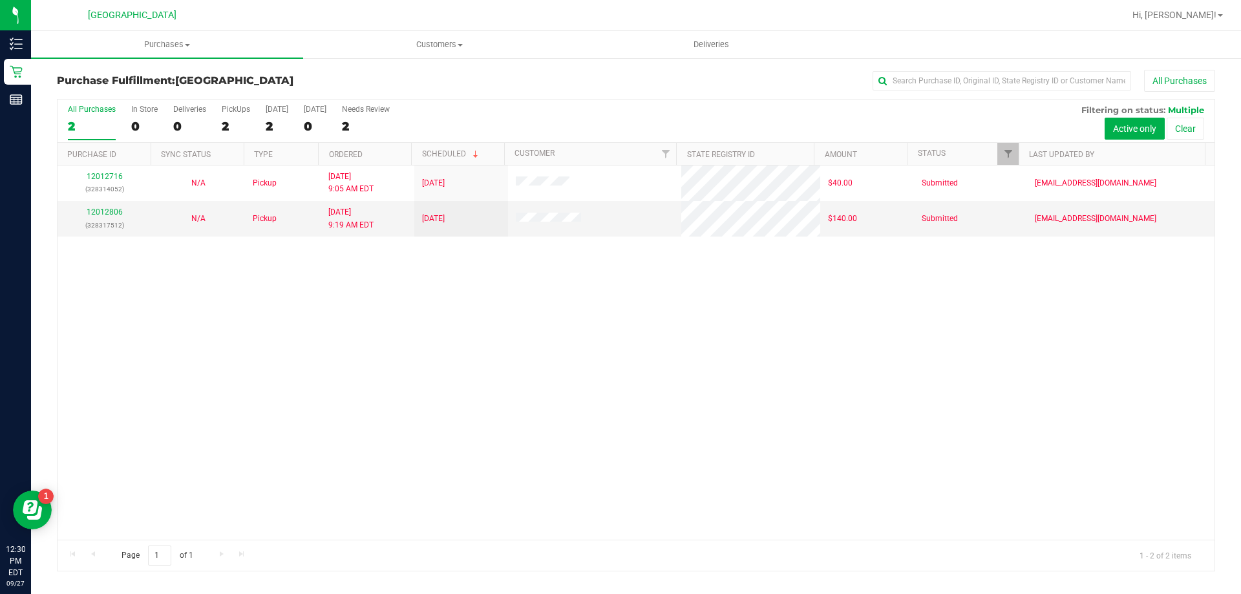
drag, startPoint x: 476, startPoint y: 441, endPoint x: 279, endPoint y: 300, distance: 242.3
click at [472, 432] on div "12012716 (328314052) N/A Pickup [DATE] 9:05 AM EDT 9/27/2025 $40.00 Submitted […" at bounding box center [636, 352] width 1157 height 374
click at [1007, 152] on span "Filter" at bounding box center [1008, 154] width 10 height 10
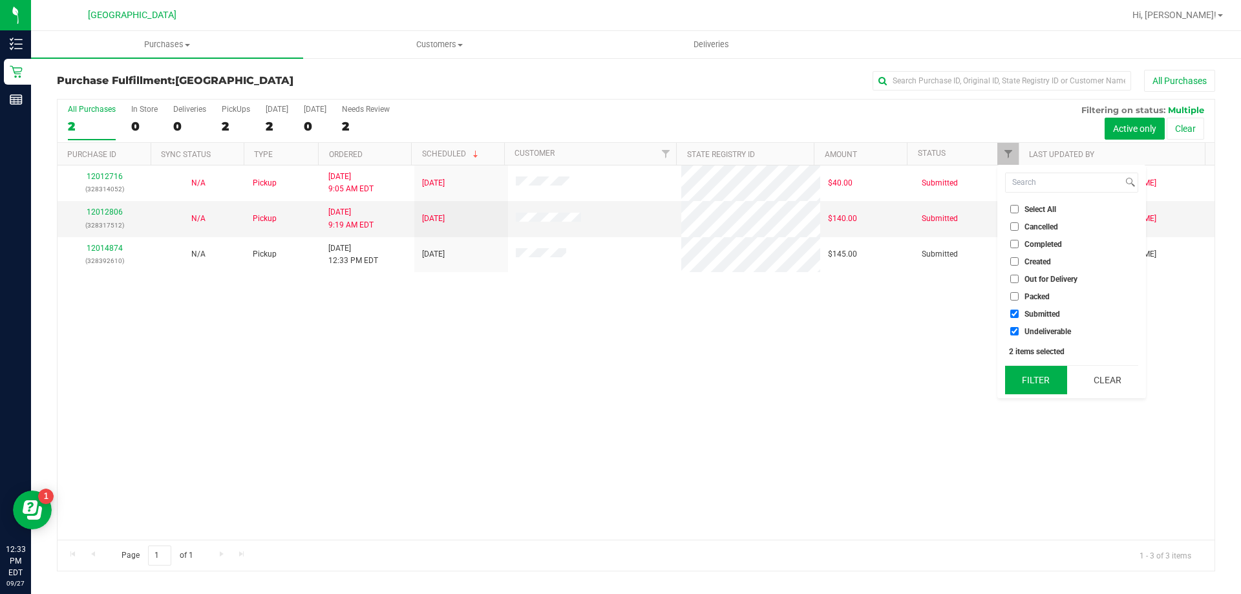
click at [1031, 382] on button "Filter" at bounding box center [1036, 380] width 62 height 28
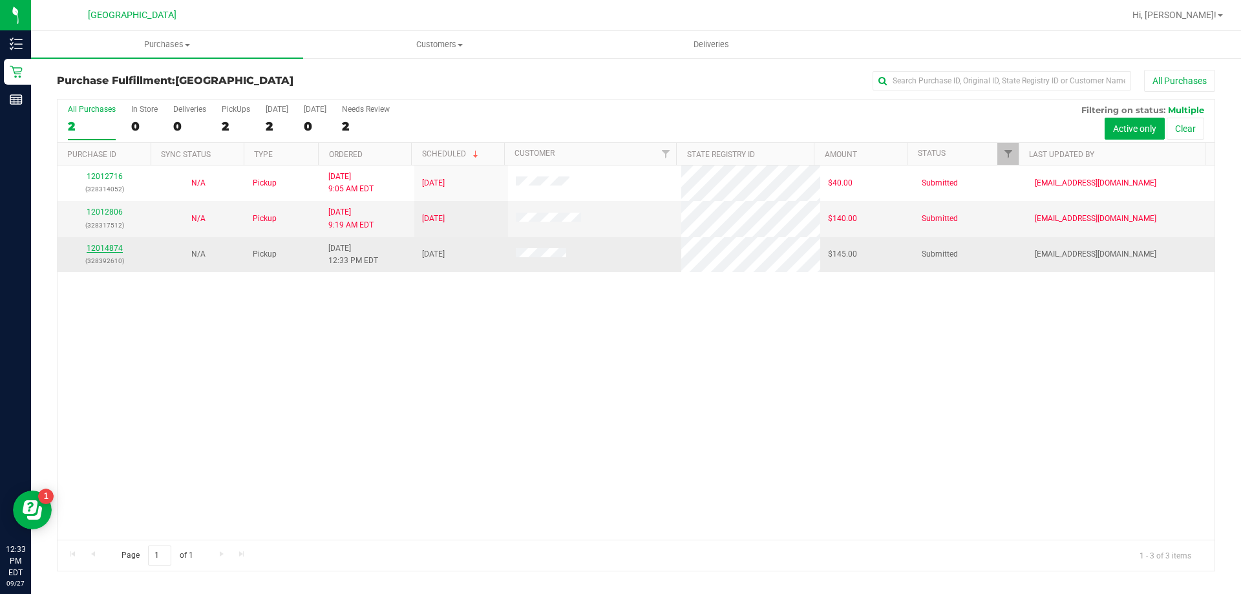
click at [105, 245] on link "12014874" at bounding box center [105, 248] width 36 height 9
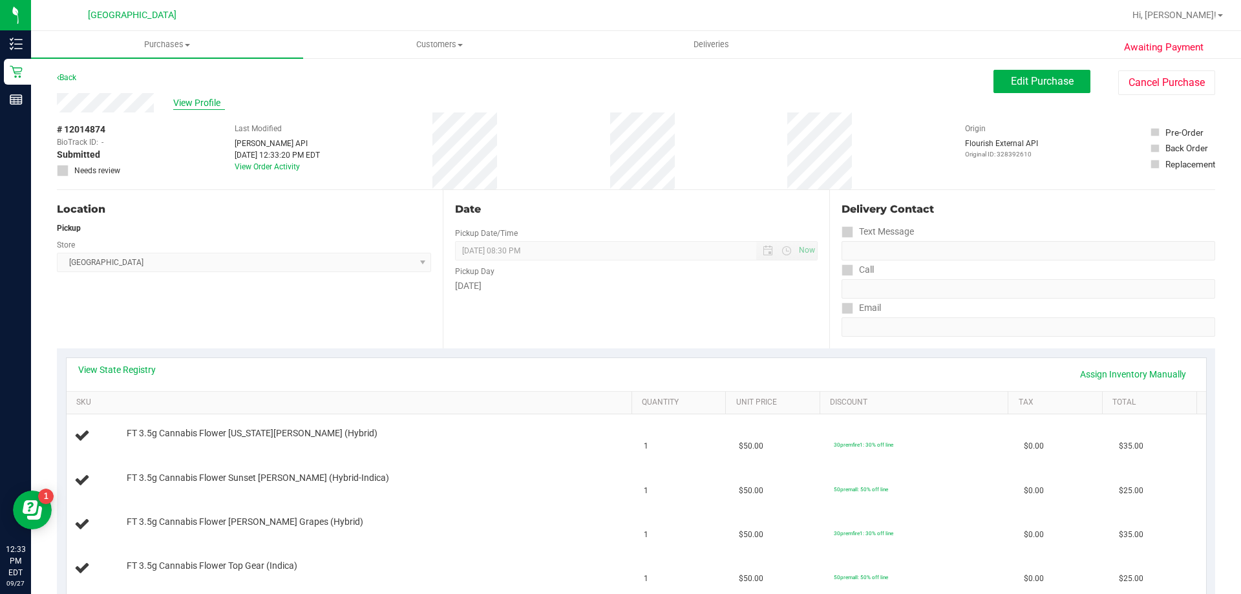
click at [198, 102] on span "View Profile" at bounding box center [199, 103] width 52 height 14
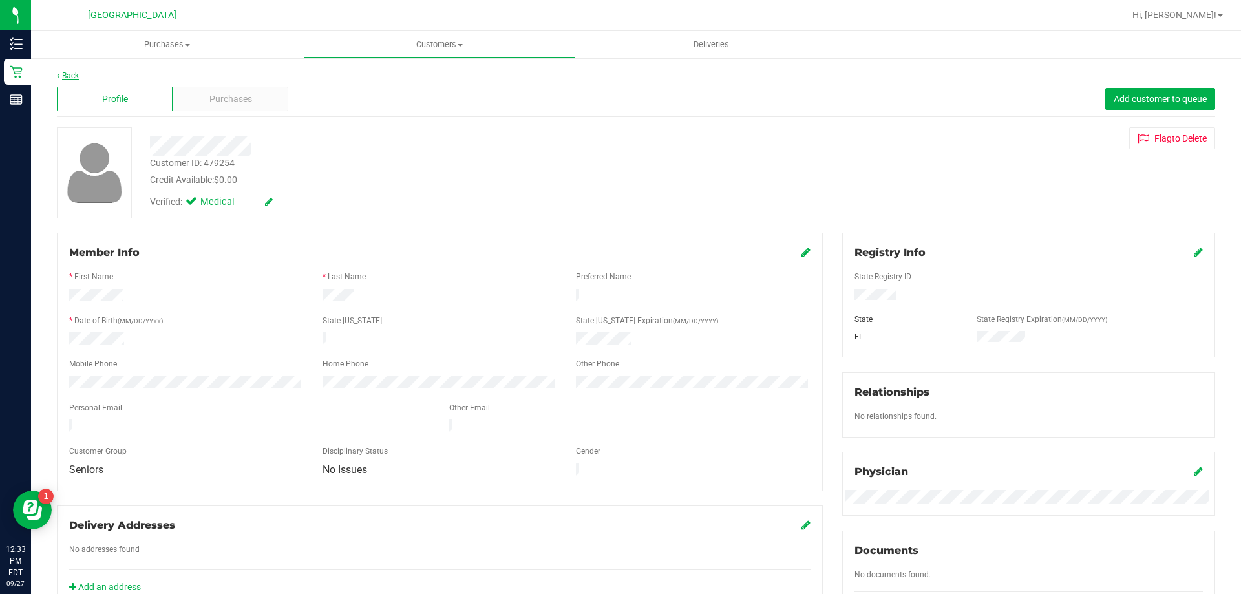
click at [59, 77] on icon at bounding box center [58, 76] width 3 height 8
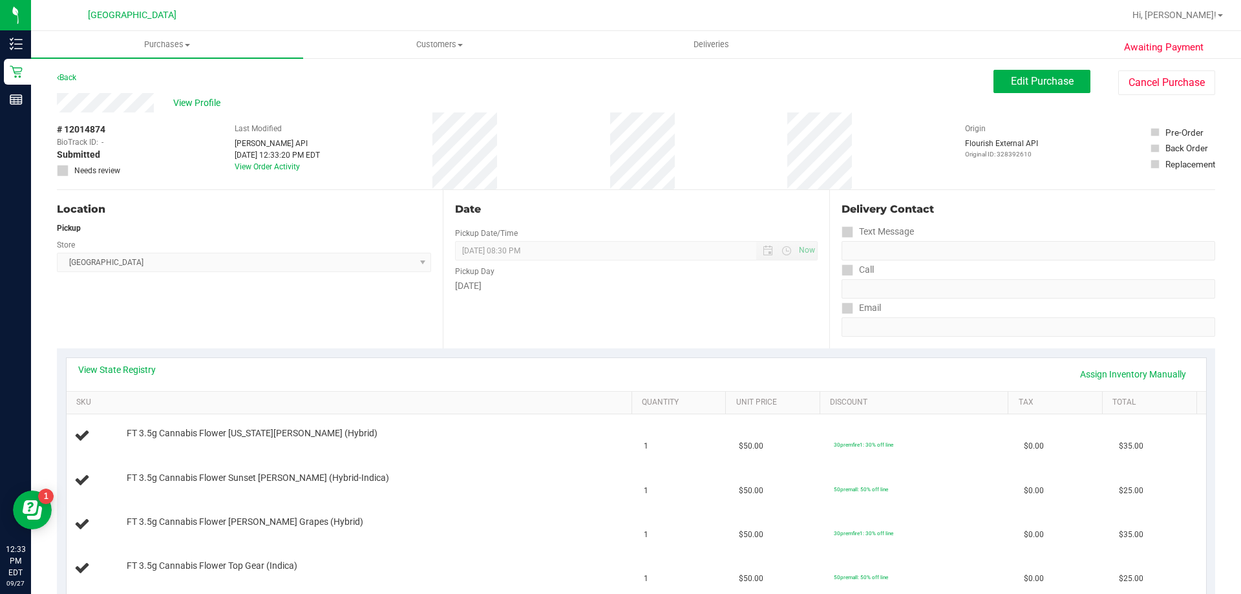
click at [106, 379] on div "View State Registry Assign Inventory Manually" at bounding box center [636, 374] width 1116 height 22
click at [114, 370] on link "View State Registry" at bounding box center [117, 369] width 78 height 13
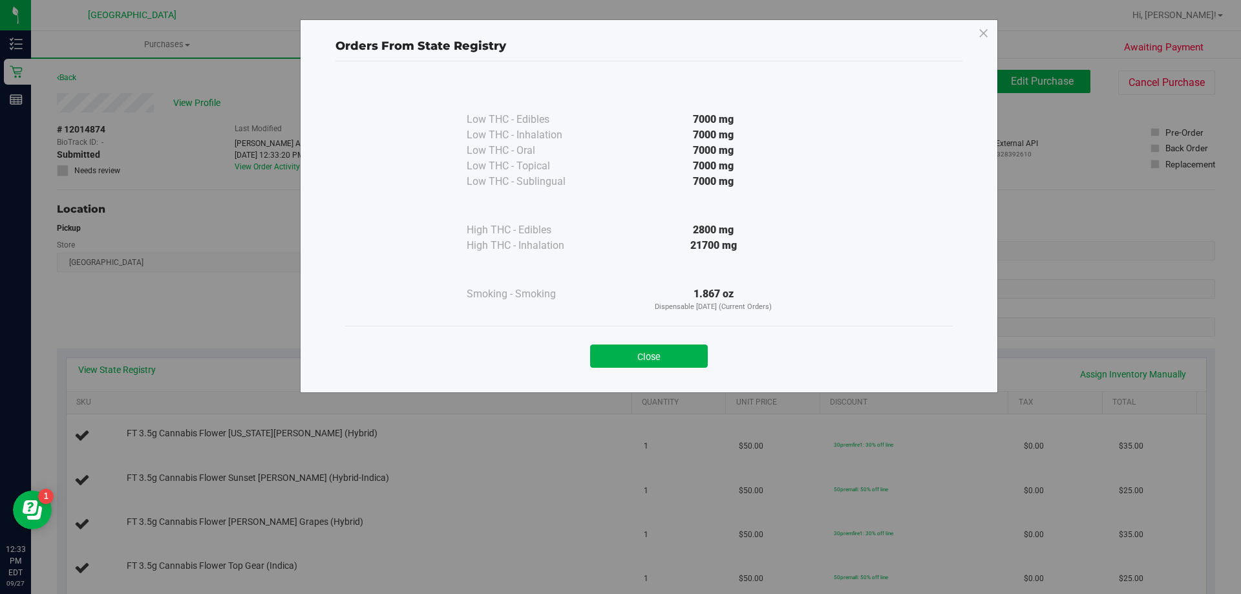
click at [644, 342] on div "Close" at bounding box center [649, 352] width 588 height 32
click at [636, 359] on button "Close" at bounding box center [649, 355] width 118 height 23
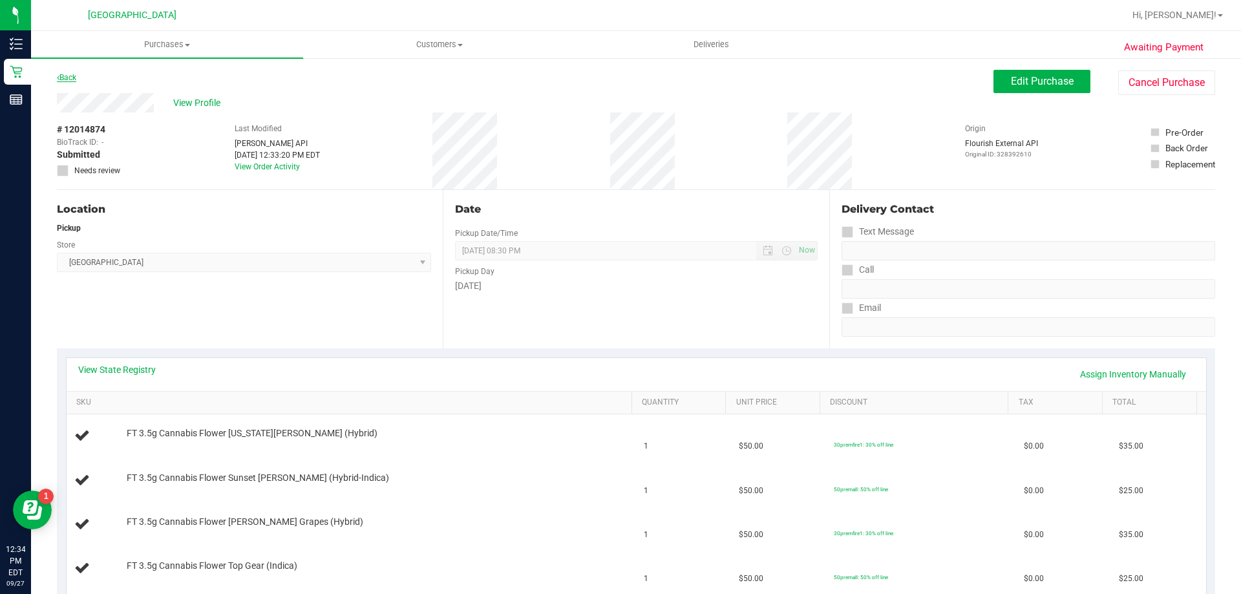
click at [71, 79] on link "Back" at bounding box center [66, 77] width 19 height 9
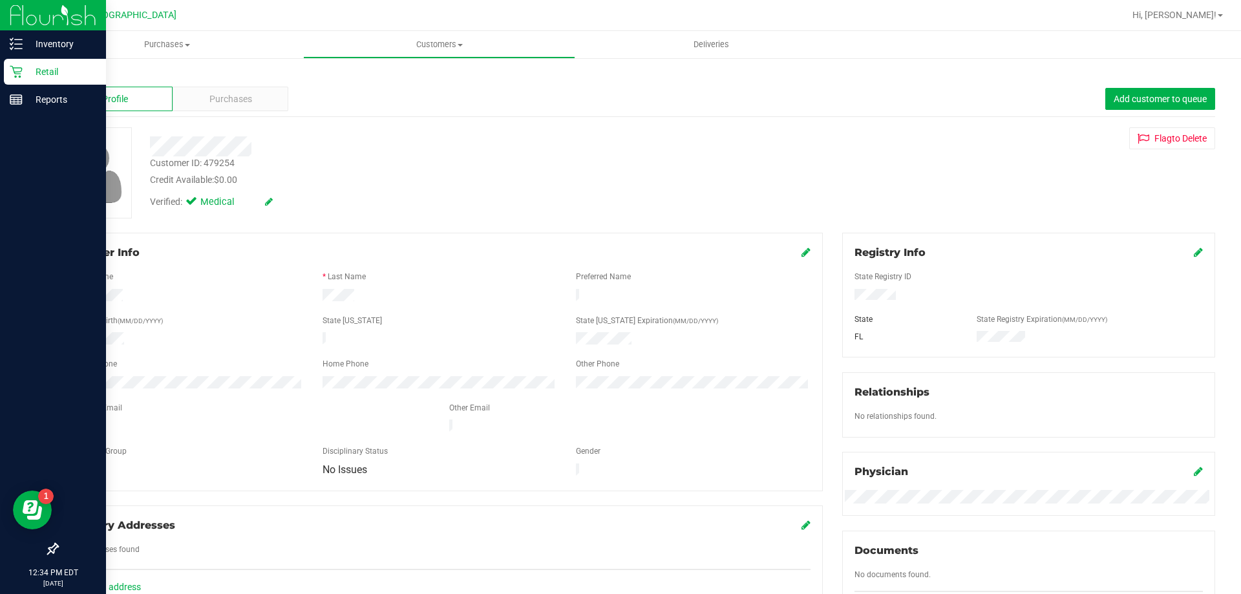
click at [15, 67] on icon at bounding box center [16, 71] width 13 height 13
